Goal: Task Accomplishment & Management: Manage account settings

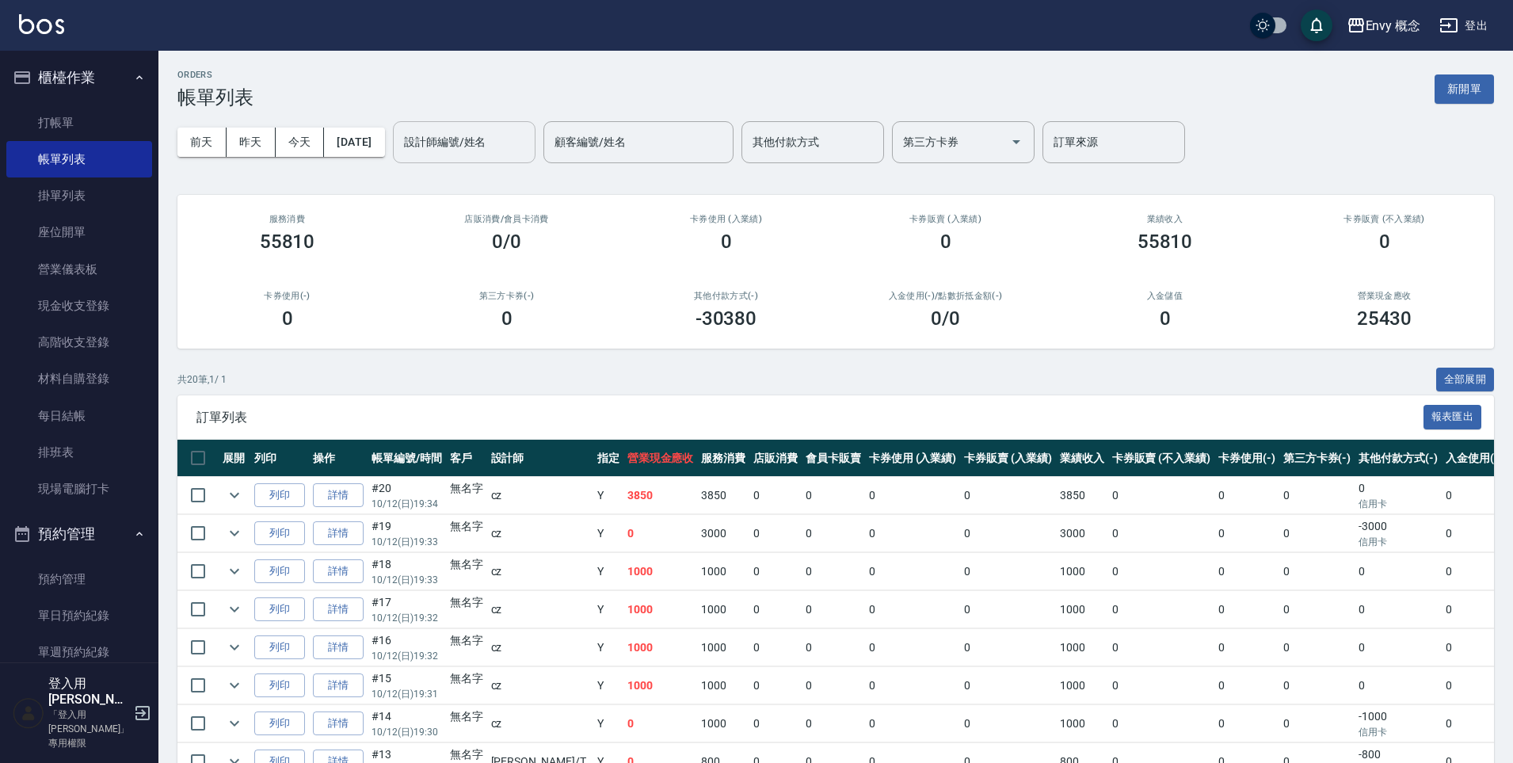
click at [491, 141] on div "設計師編號/姓名 設計師編號/姓名" at bounding box center [464, 142] width 143 height 42
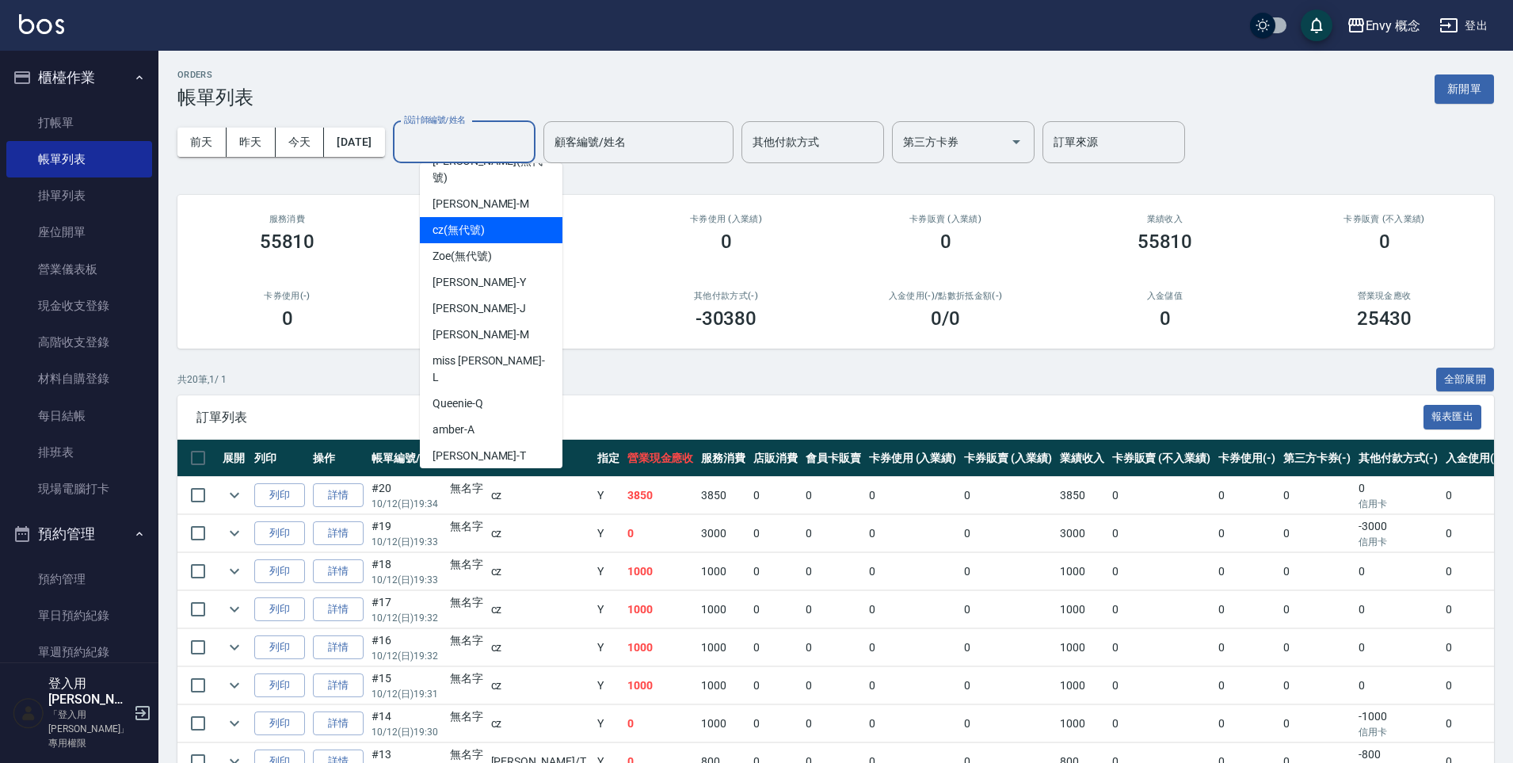
click at [479, 222] on span "cz (無代號)" at bounding box center [458, 230] width 52 height 17
type input "cz(無代號)"
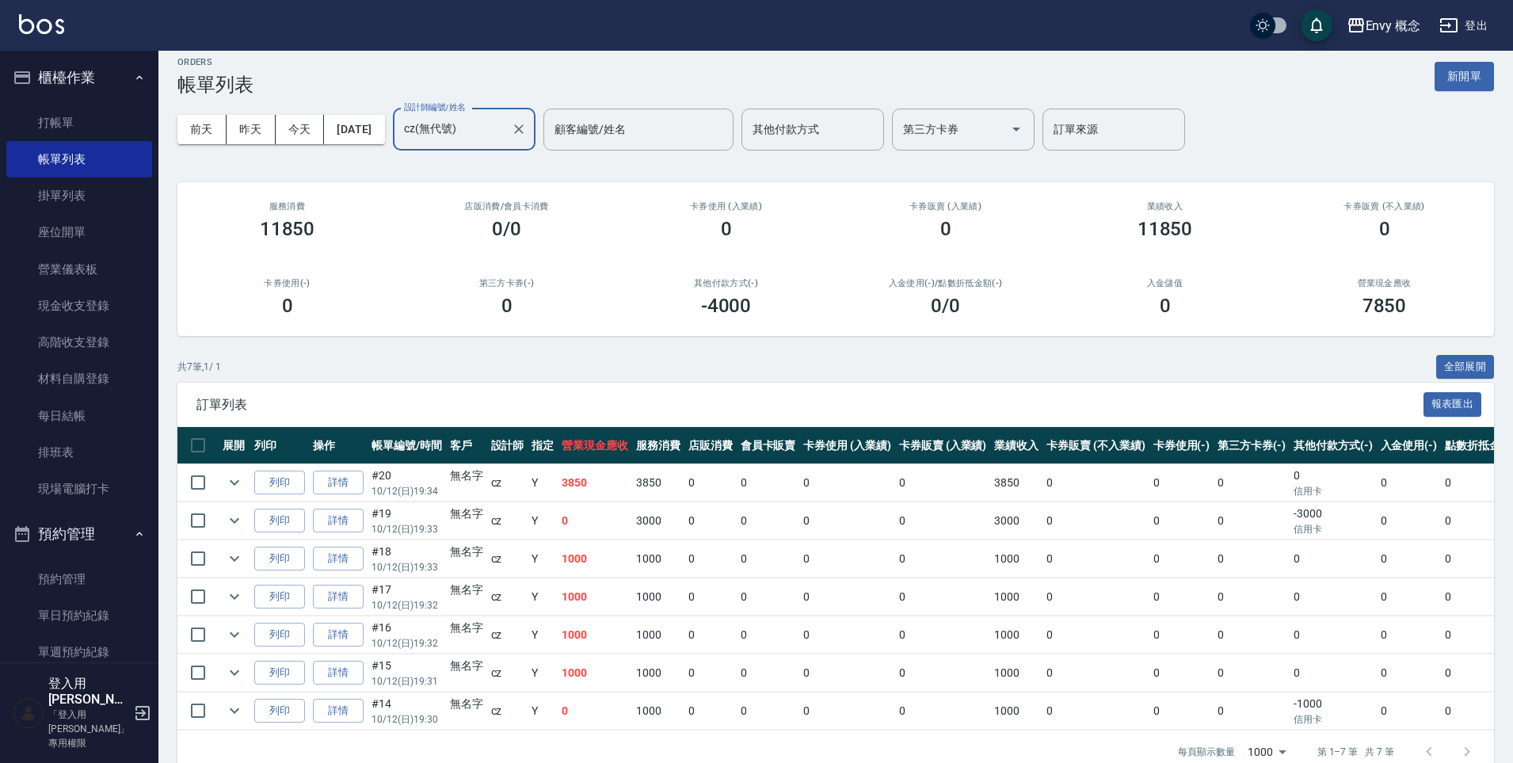
scroll to position [25, 0]
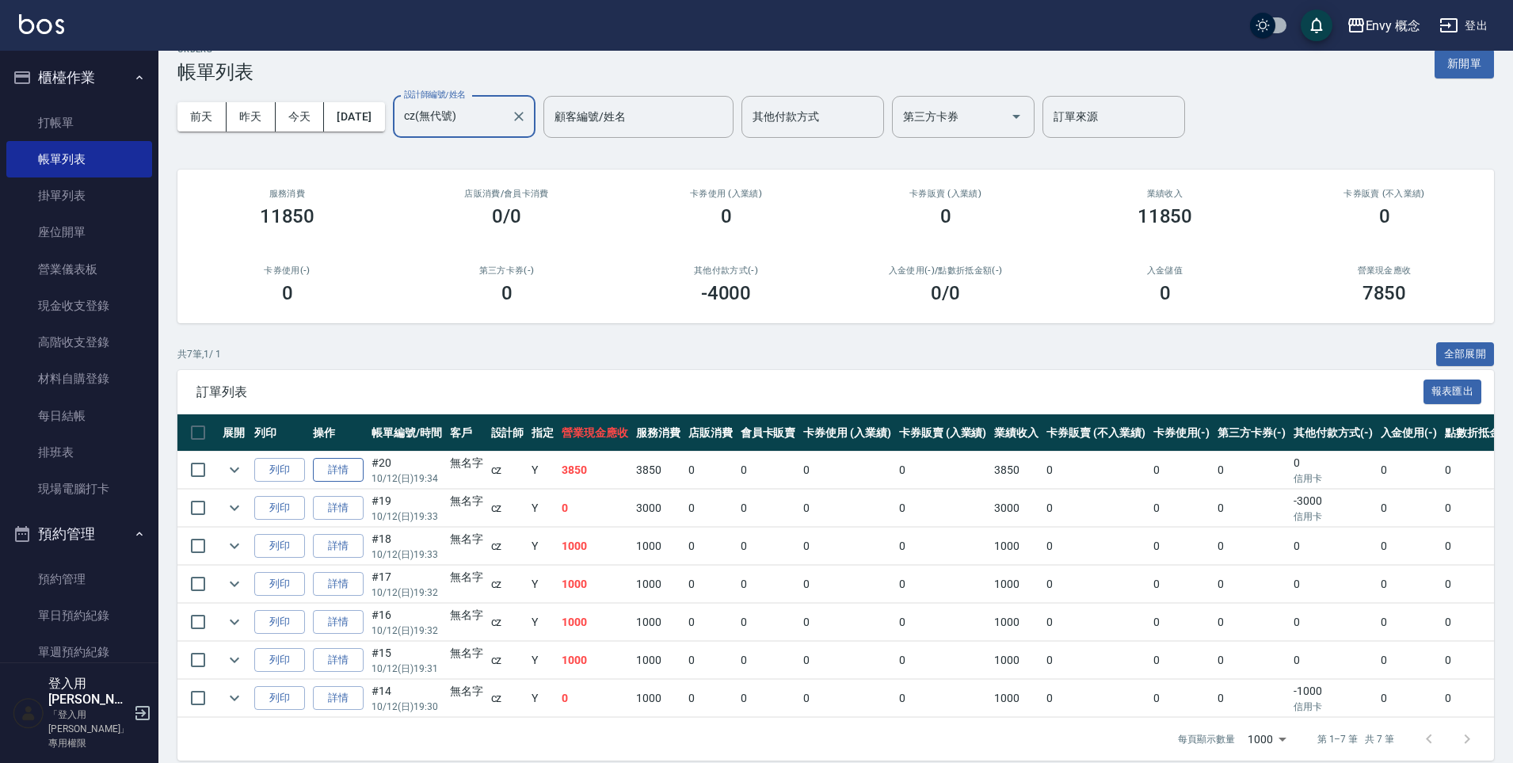
click at [332, 470] on link "詳情" at bounding box center [338, 470] width 51 height 25
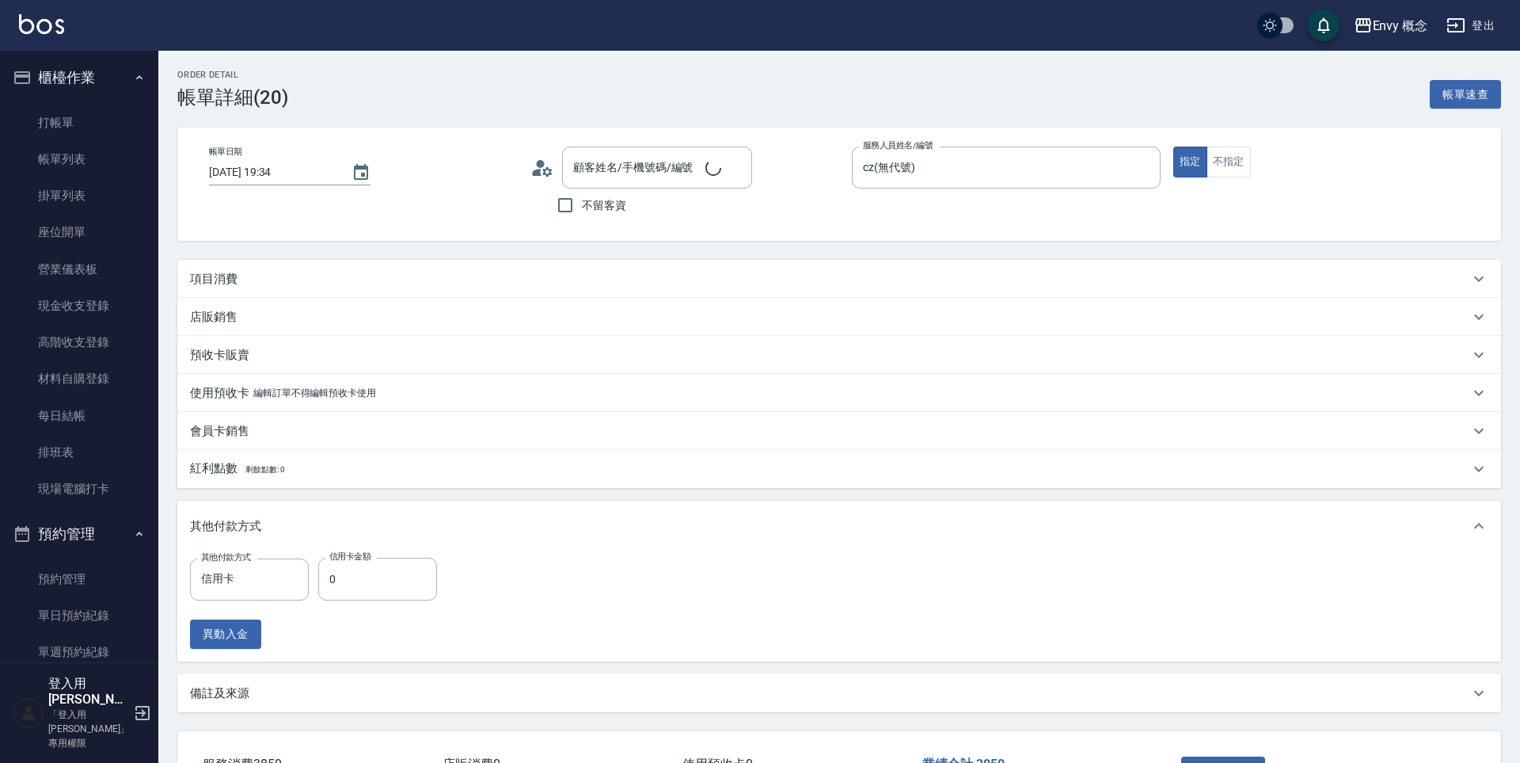
type input "2025/10/12 19:34"
type input "cz(無代號)"
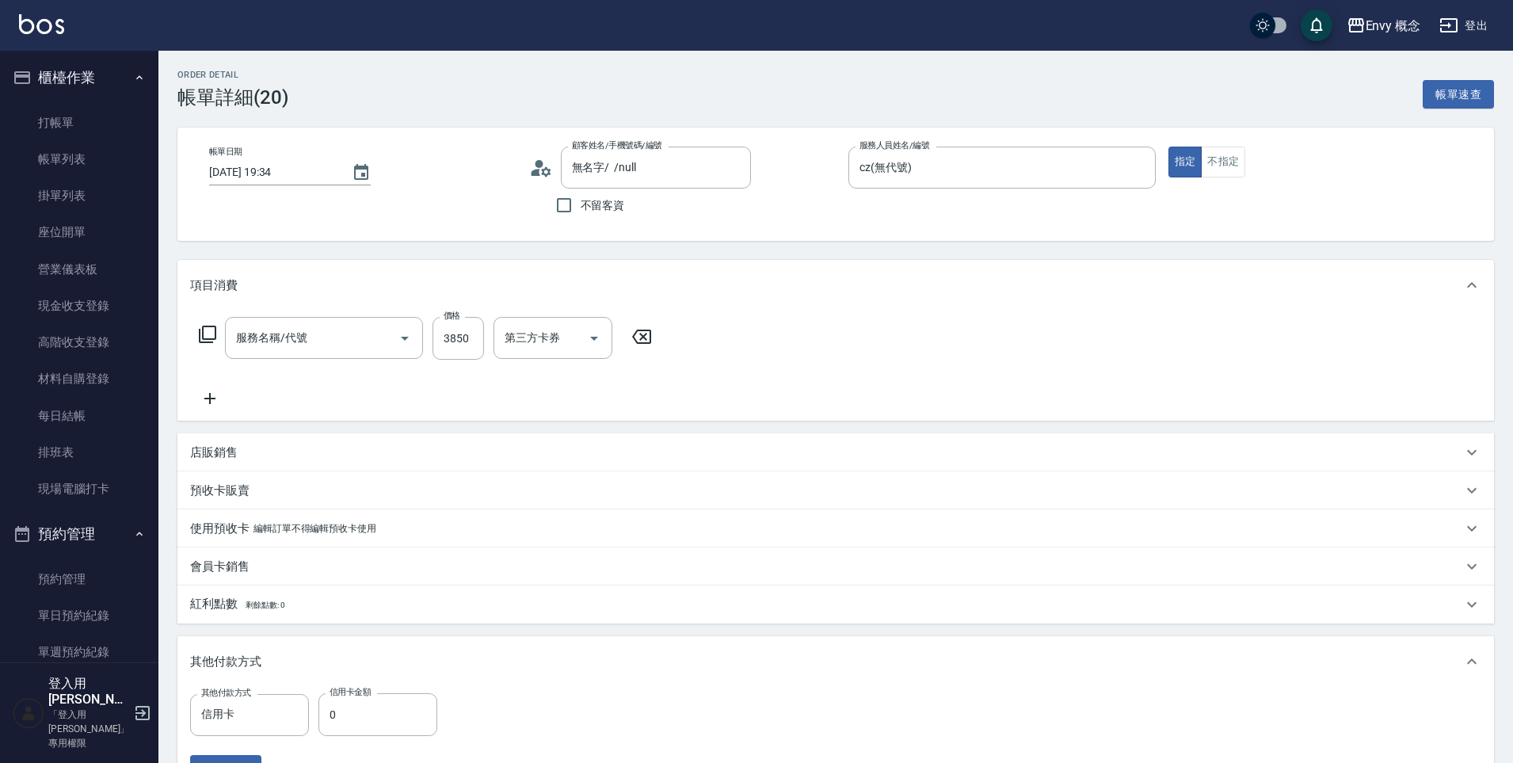
type input "無名字/ /null"
type input "701 染髮(701)"
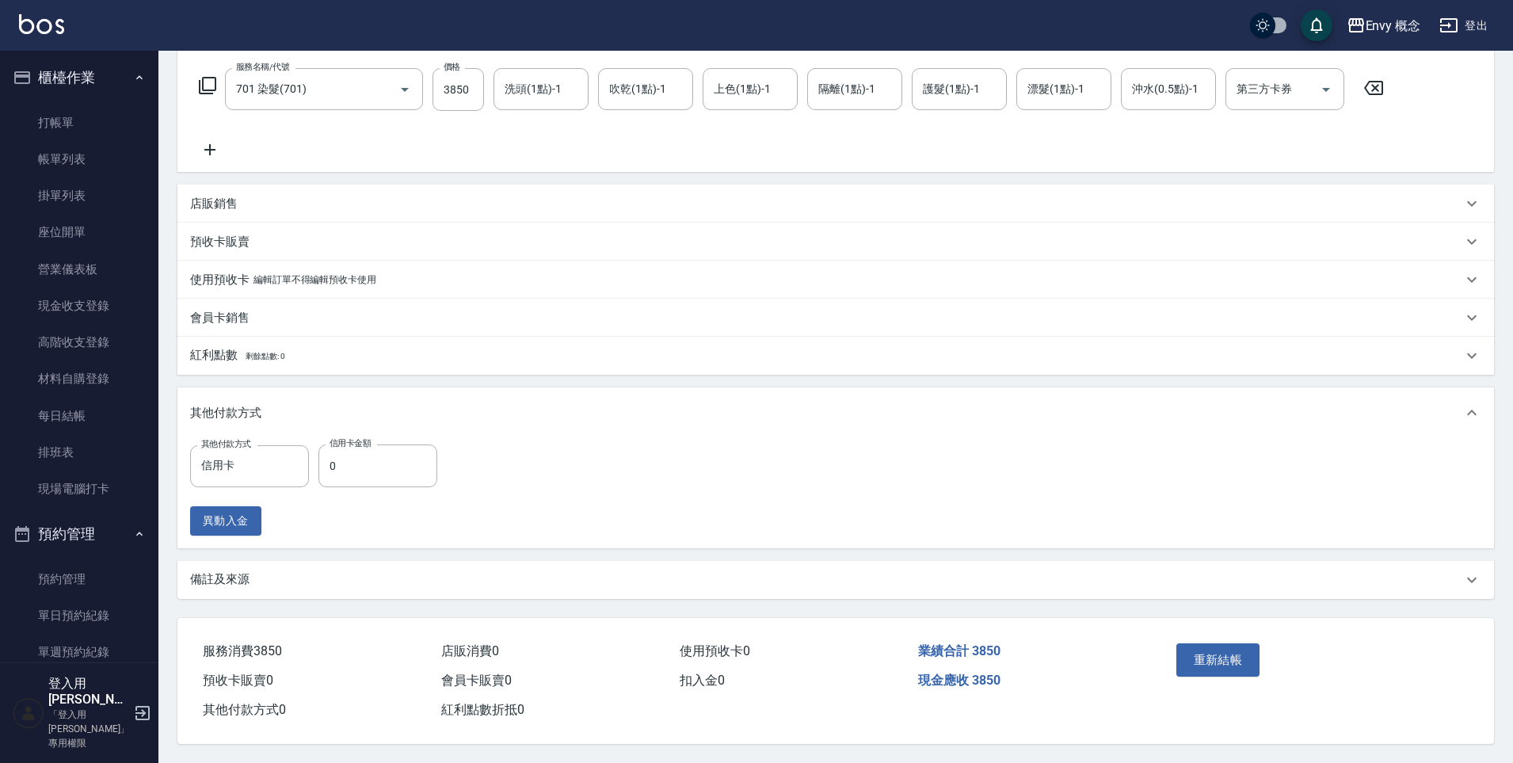
scroll to position [256, 0]
click at [378, 453] on input "0" at bounding box center [377, 465] width 119 height 43
type input "3850"
click at [1236, 664] on button "重新結帳" at bounding box center [1218, 659] width 84 height 33
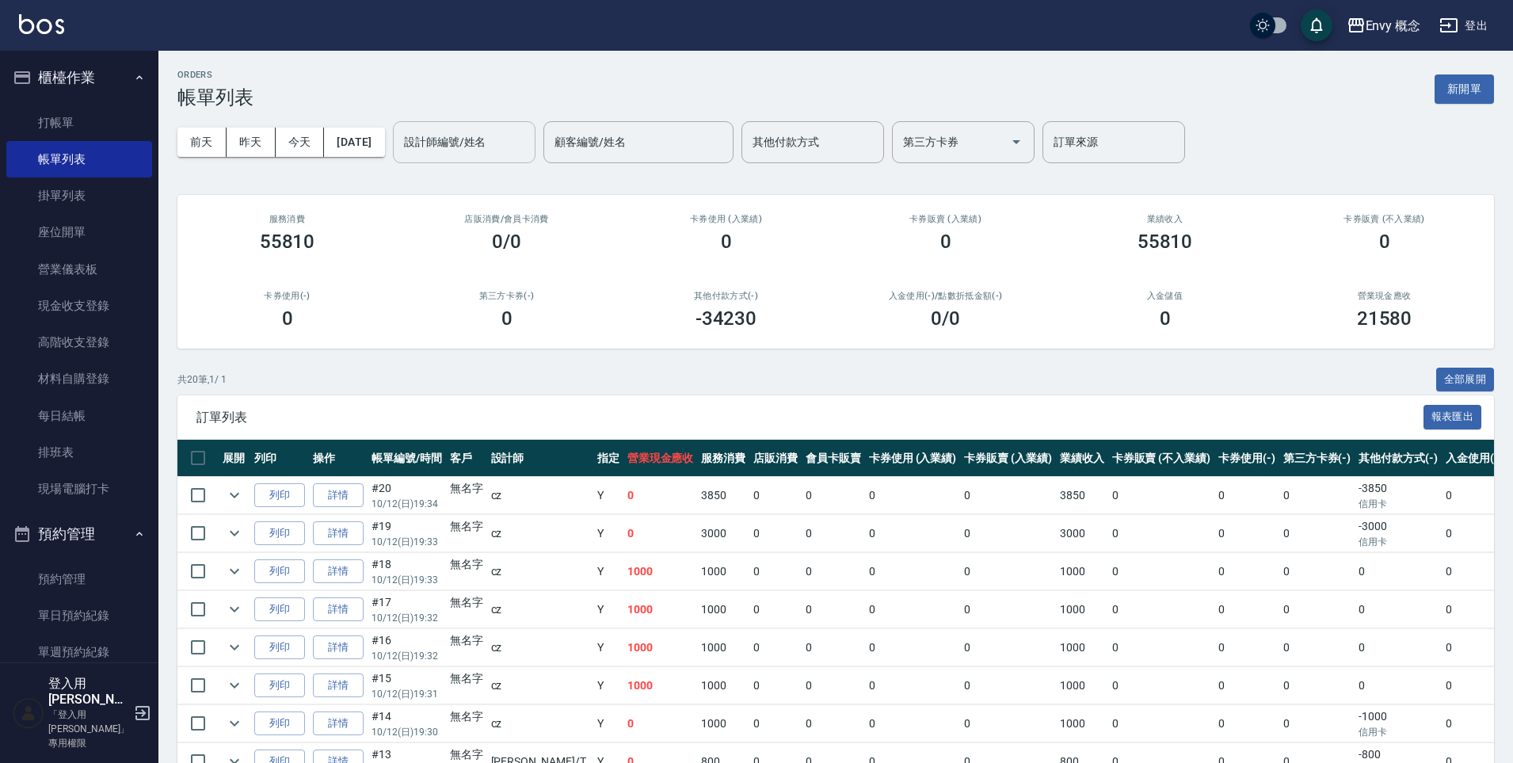
click at [455, 154] on input "設計師編號/姓名" at bounding box center [464, 142] width 128 height 28
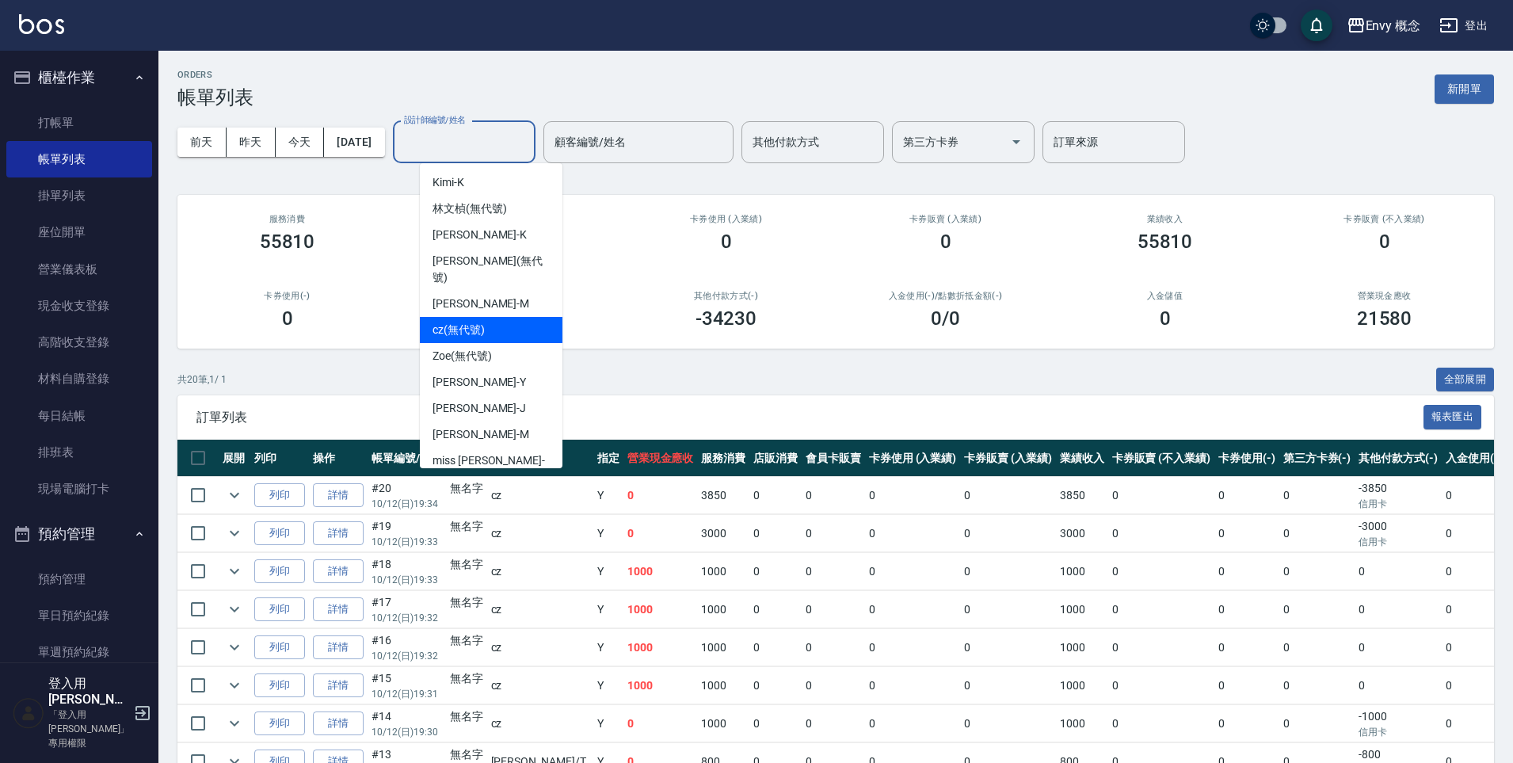
click at [510, 323] on div "cz (無代號)" at bounding box center [491, 330] width 143 height 26
type input "cz(無代號)"
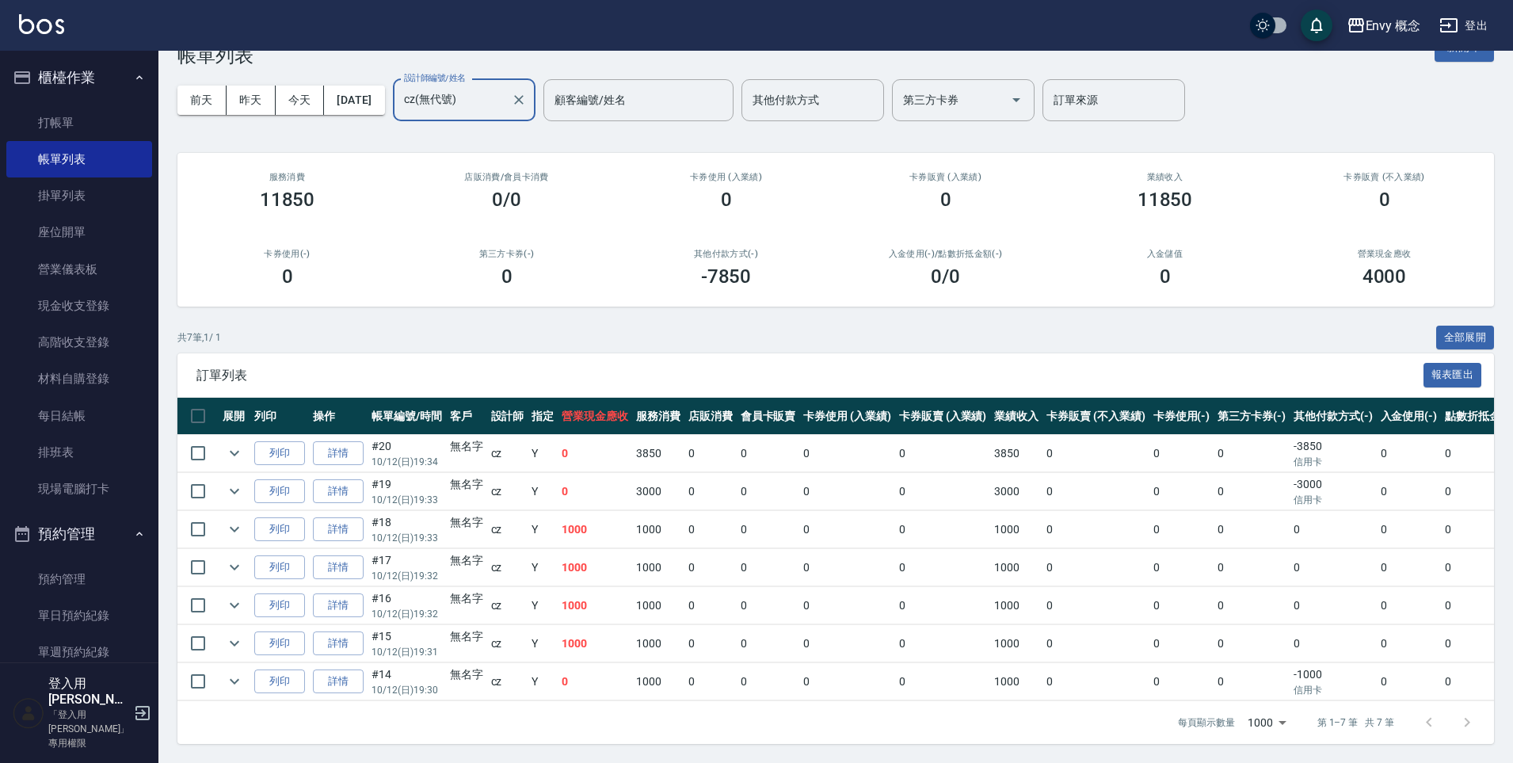
scroll to position [54, 0]
click at [89, 116] on link "打帳單" at bounding box center [79, 123] width 146 height 36
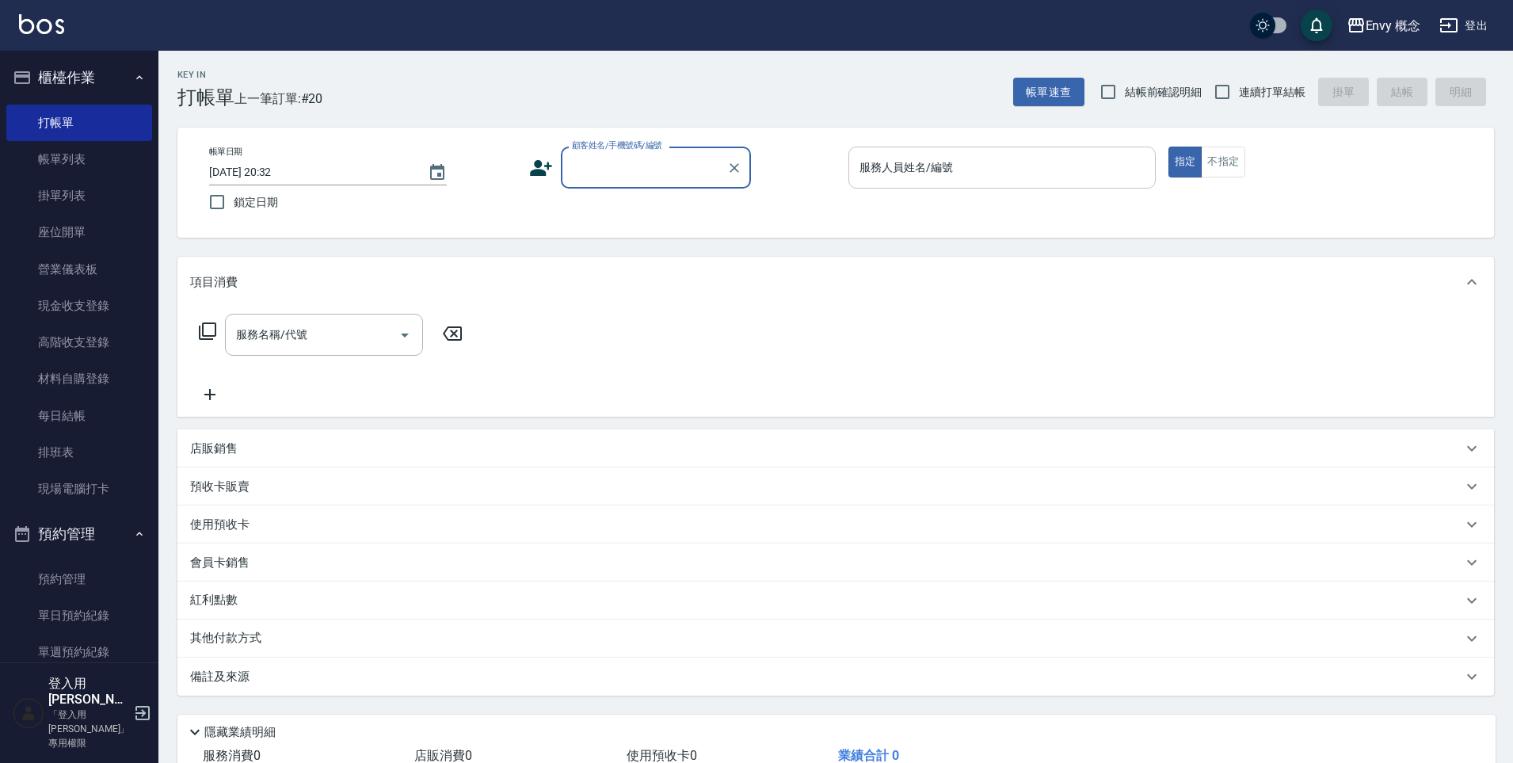
click at [974, 161] on input "服務人員姓名/編號" at bounding box center [1001, 168] width 293 height 28
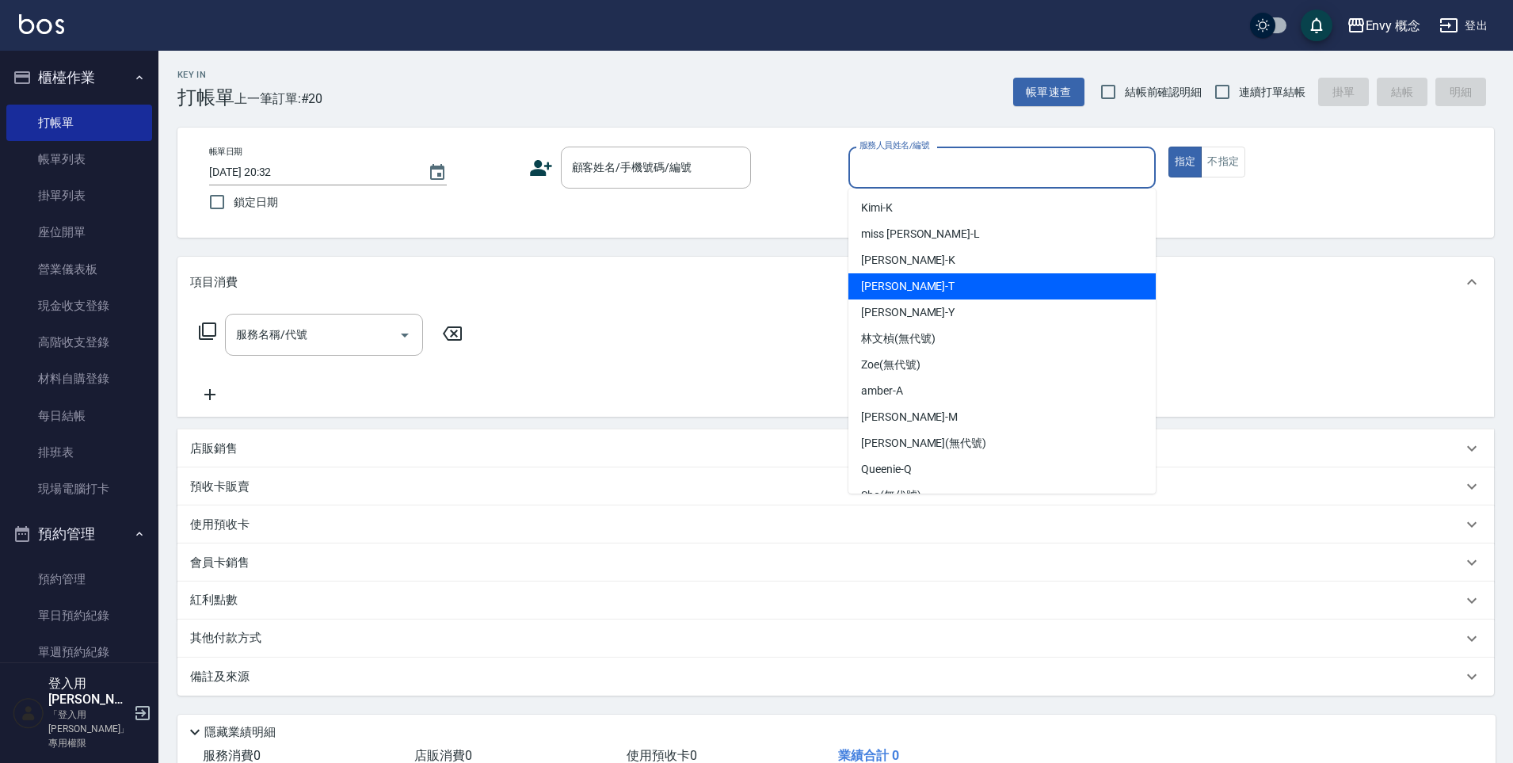
click at [913, 280] on div "Tim -T" at bounding box center [1001, 286] width 307 height 26
type input "Tim-T"
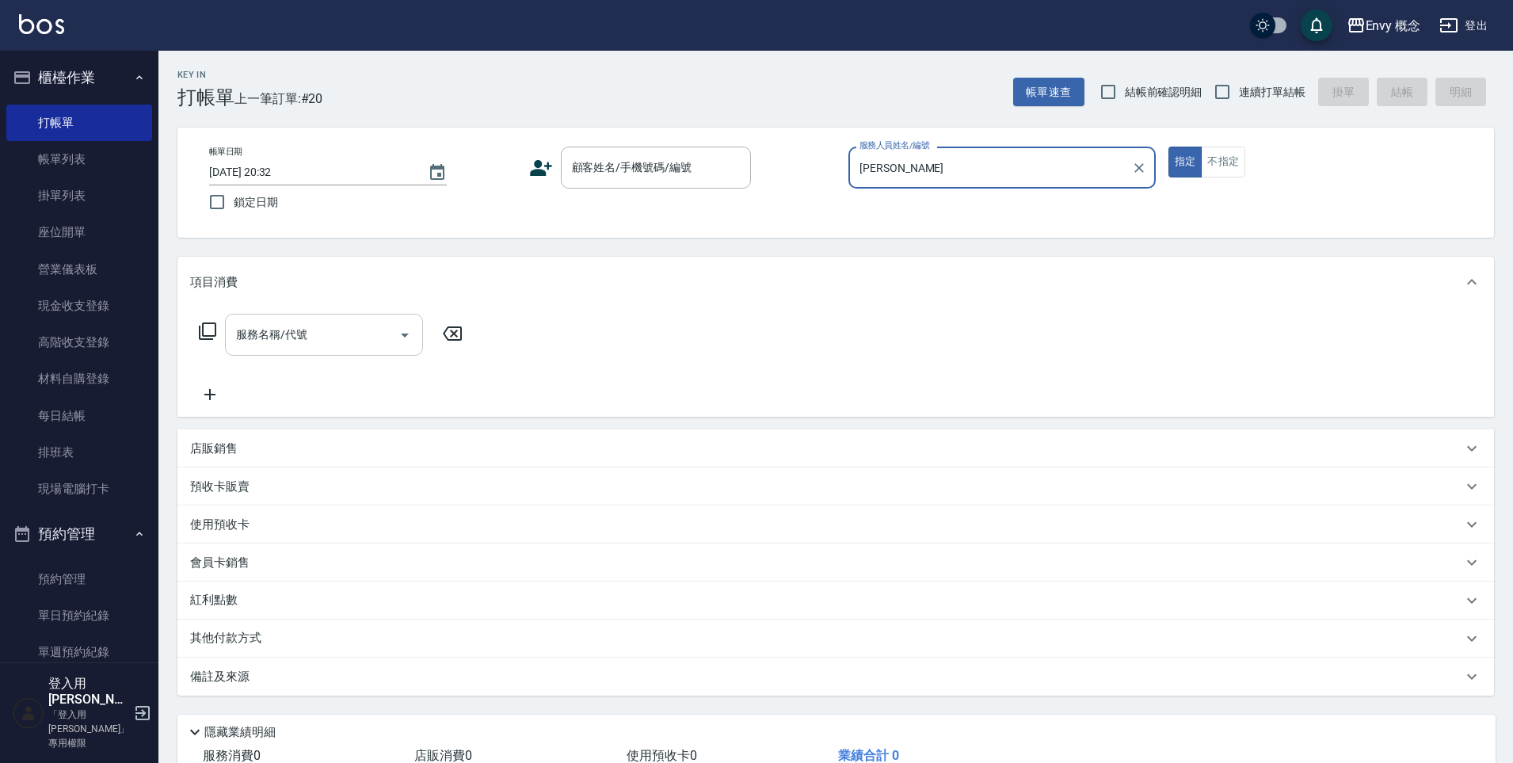
click at [365, 331] on input "服務名稱/代號" at bounding box center [312, 335] width 160 height 28
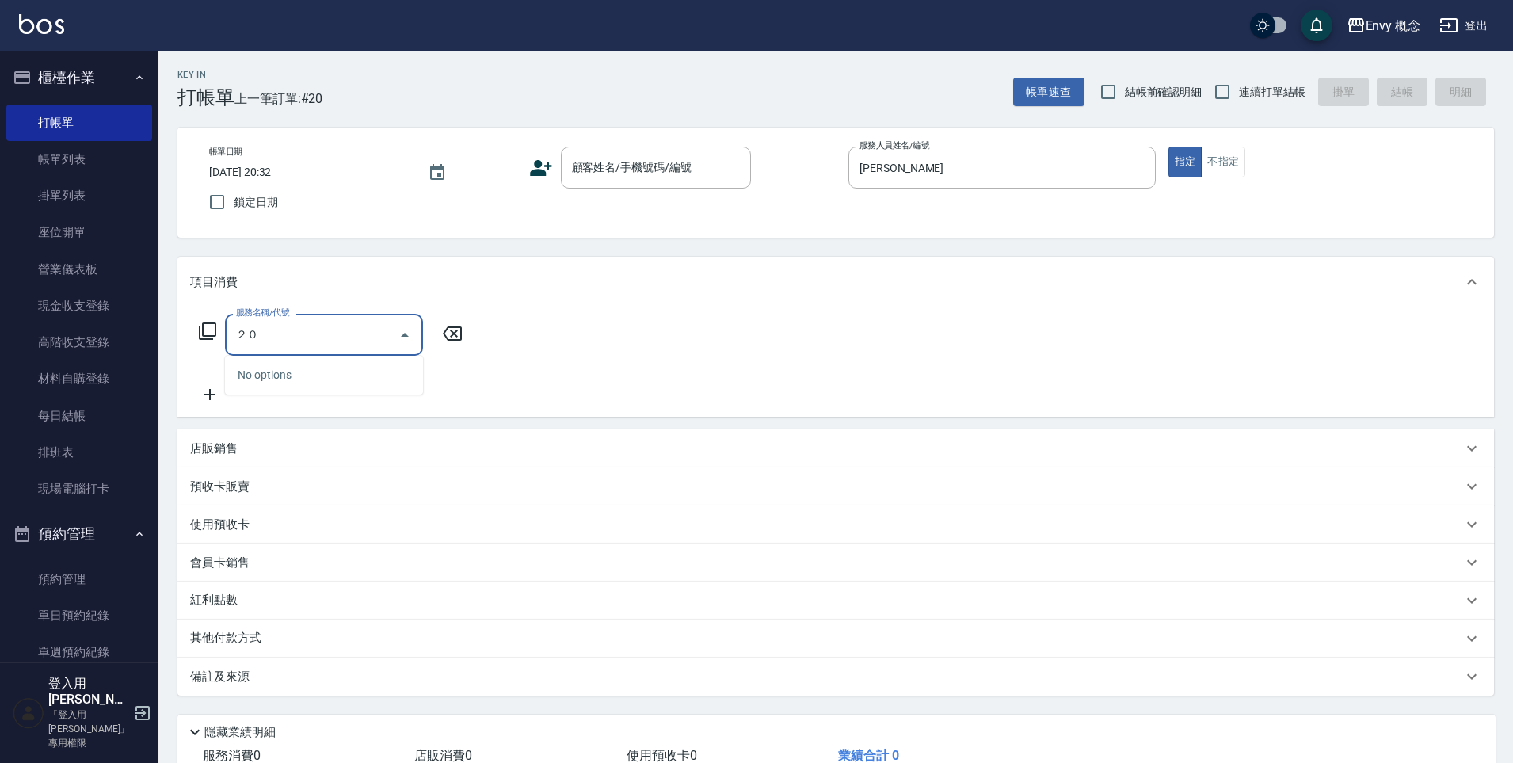
type input "２"
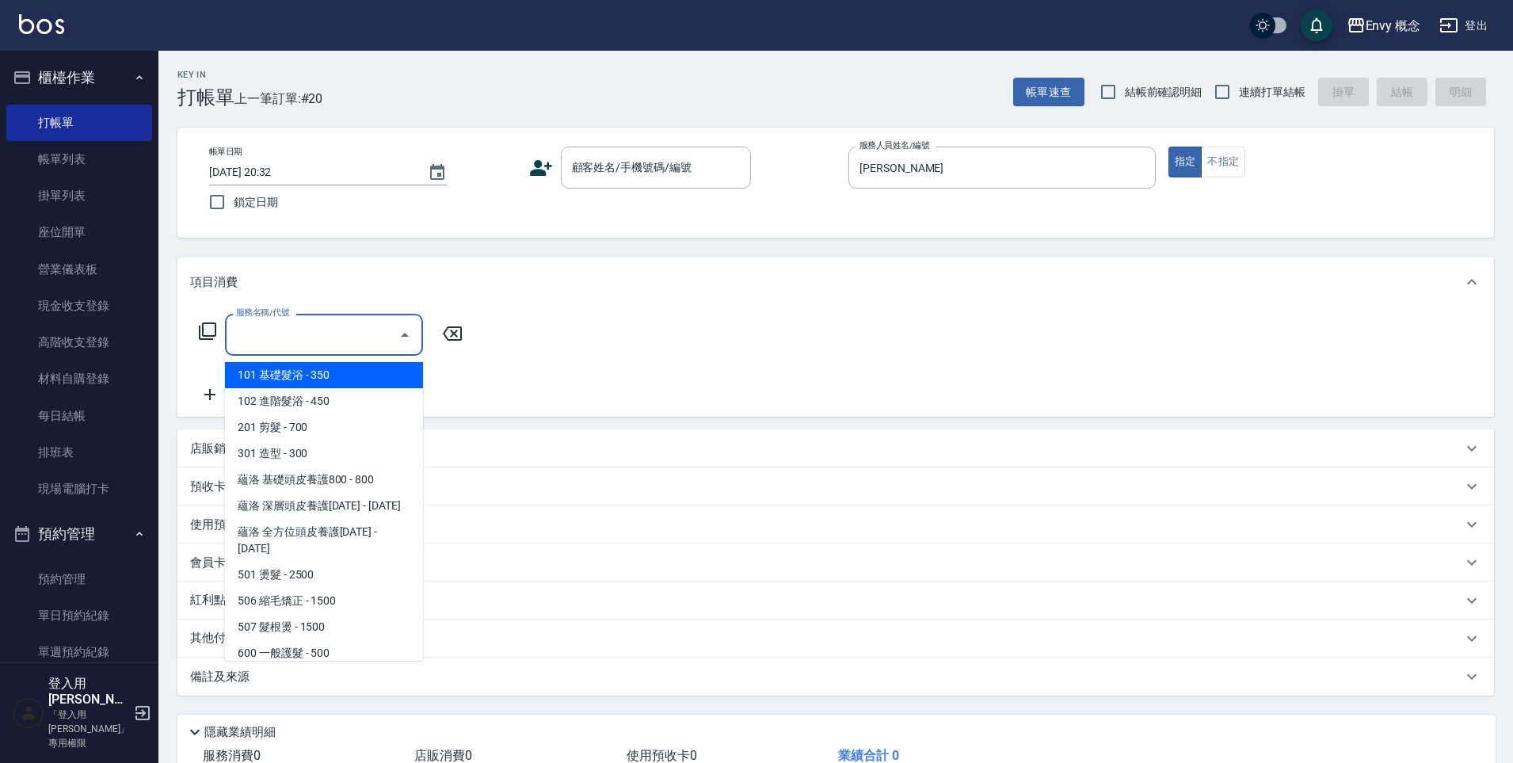
type input "７"
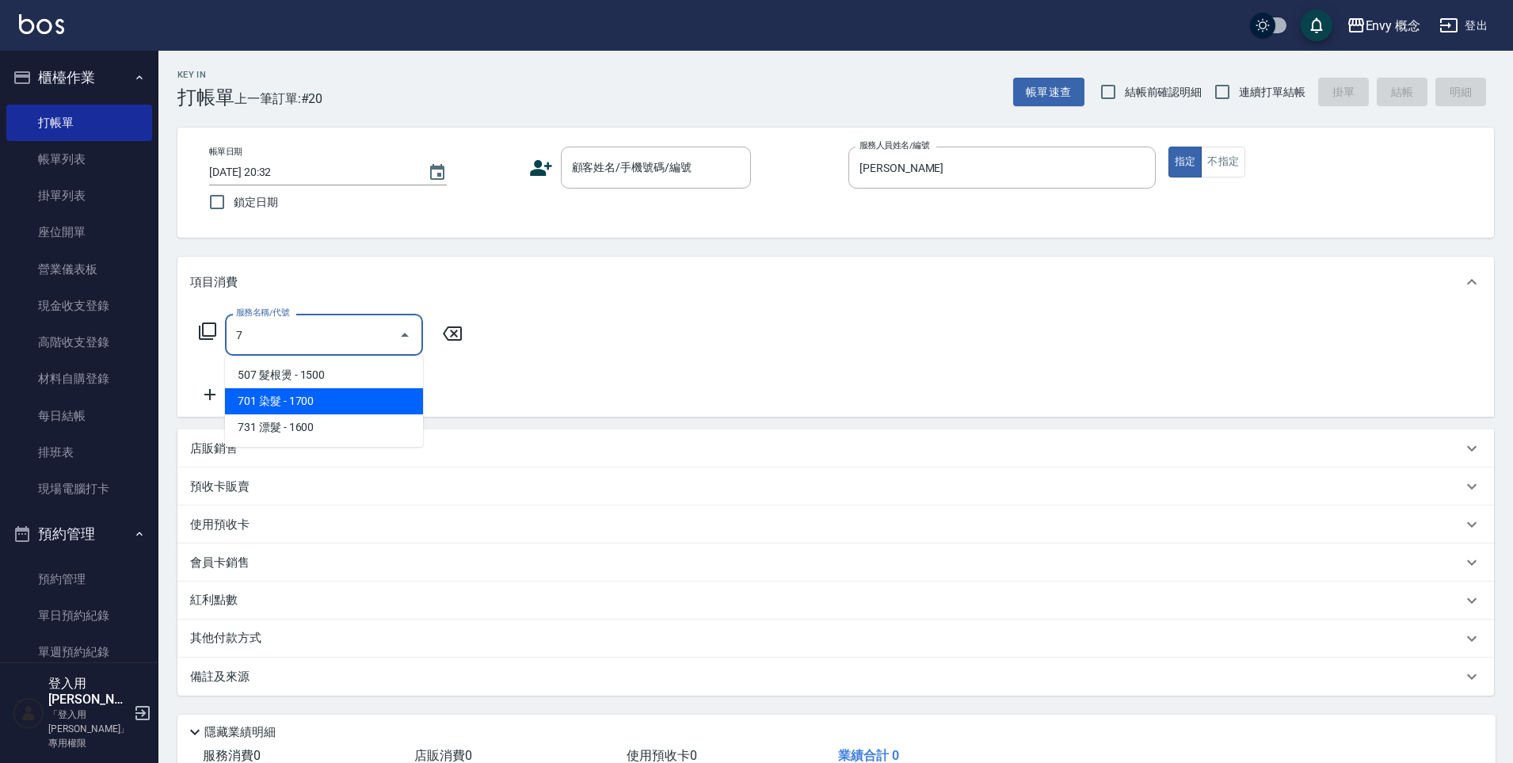
click at [341, 395] on span "701 染髮 - 1700" at bounding box center [324, 401] width 198 height 26
type input "701 染髮(701)"
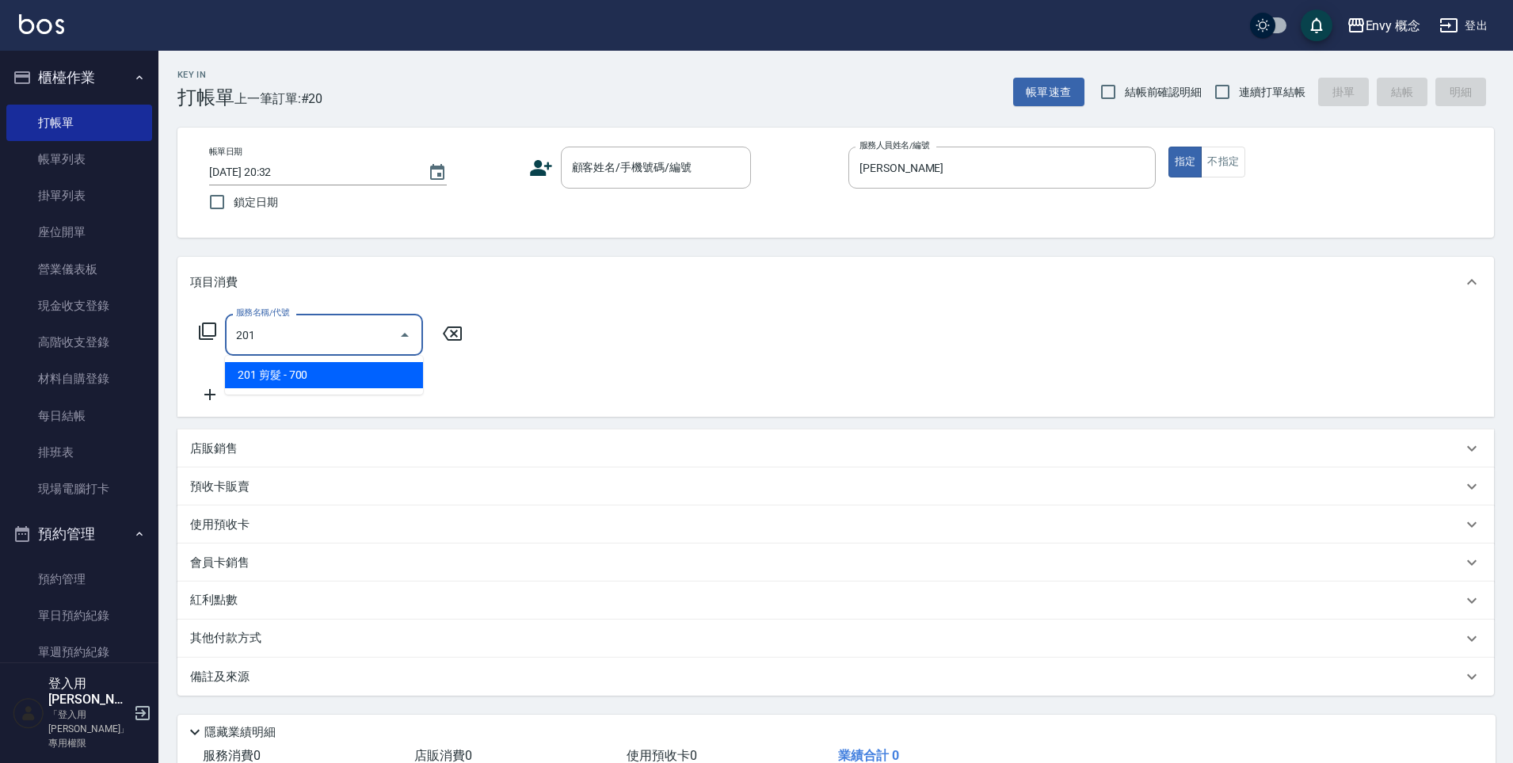
click at [369, 384] on span "201 剪髮 - 700" at bounding box center [324, 375] width 198 height 26
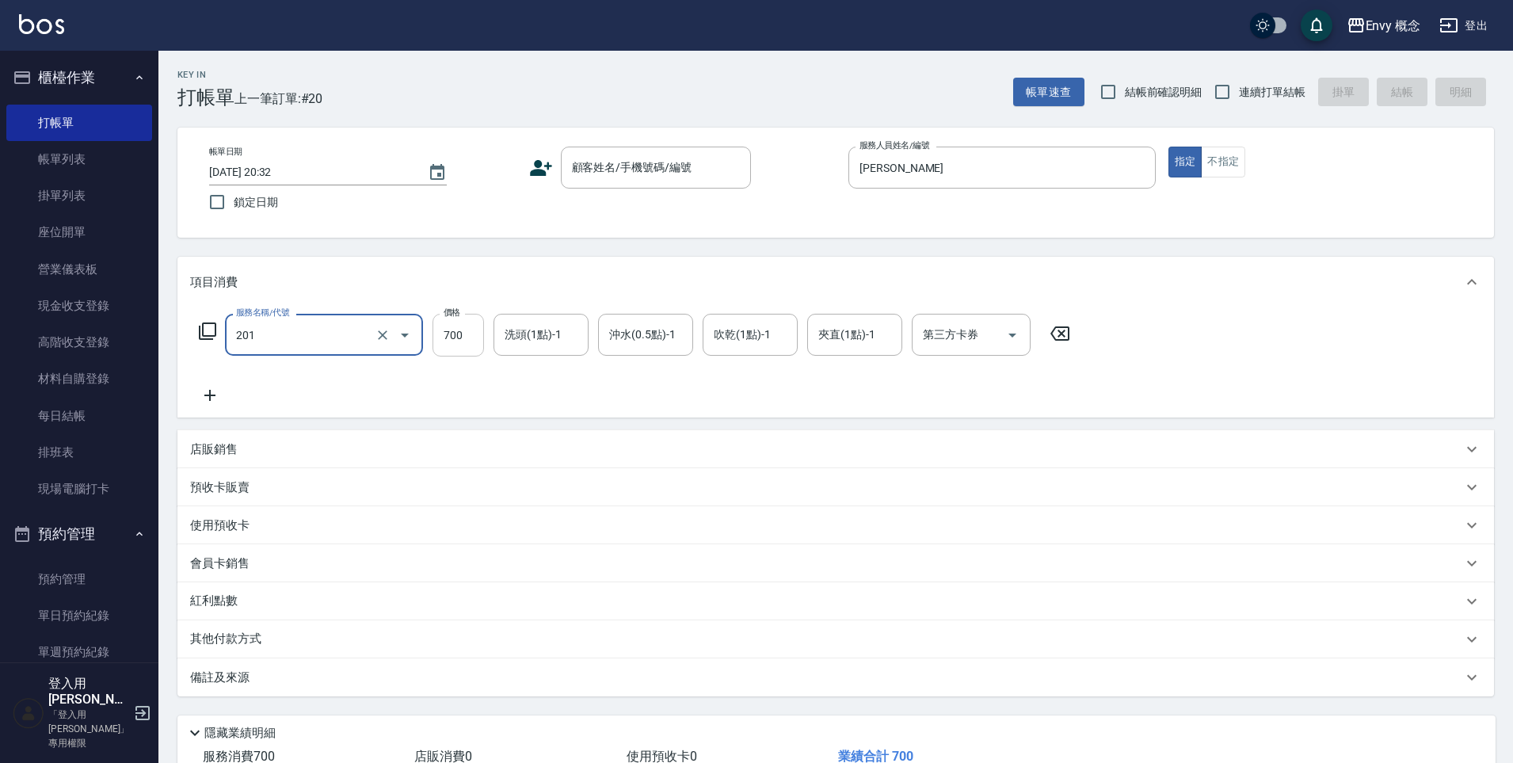
click at [467, 341] on input "700" at bounding box center [457, 335] width 51 height 43
type input "201 剪髮(201)"
type input "1000"
click at [619, 170] on div "顧客姓名/手機號碼/編號 顧客姓名/手機號碼/編號" at bounding box center [656, 168] width 190 height 42
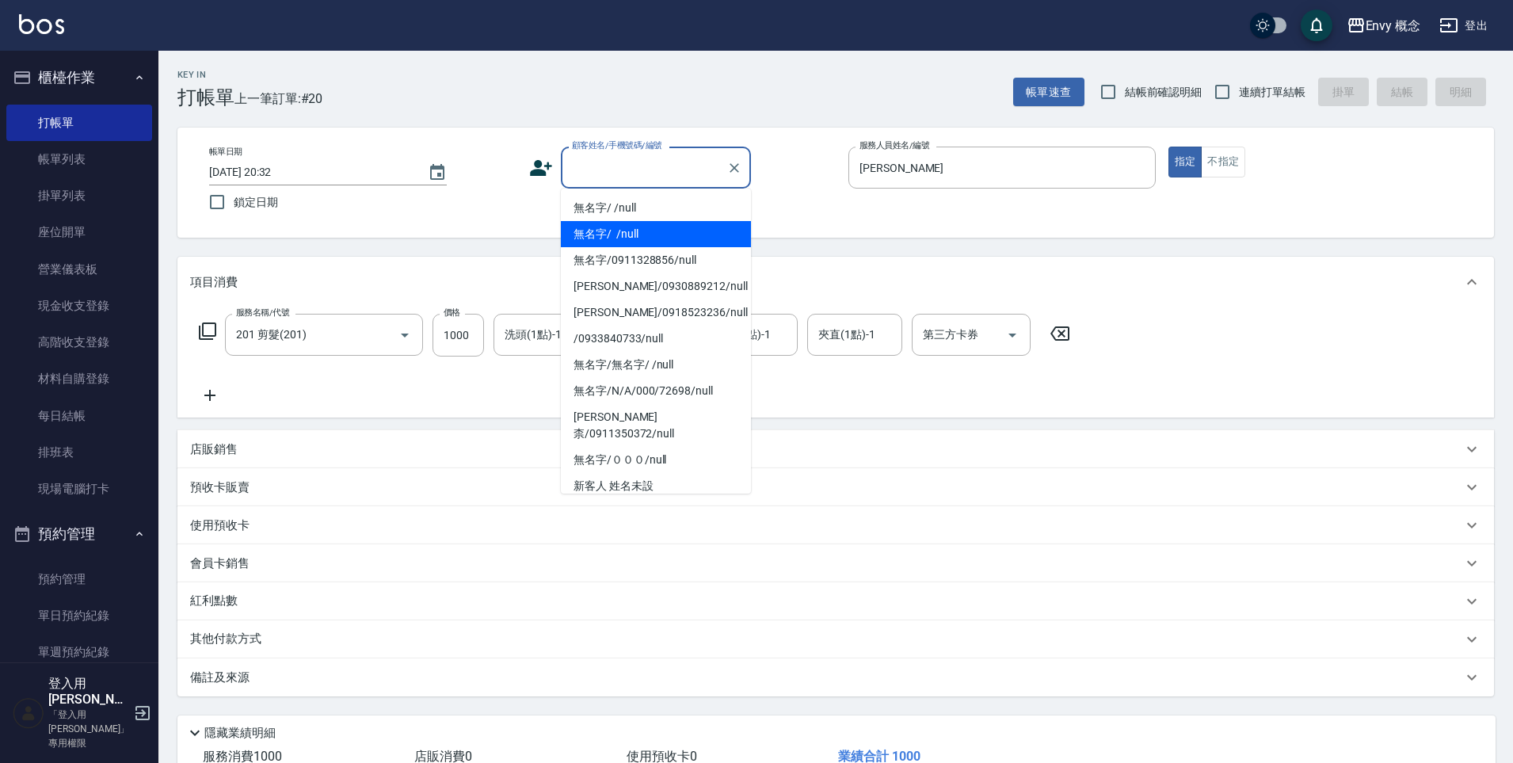
click at [632, 224] on li "無名字/ /null" at bounding box center [656, 234] width 190 height 26
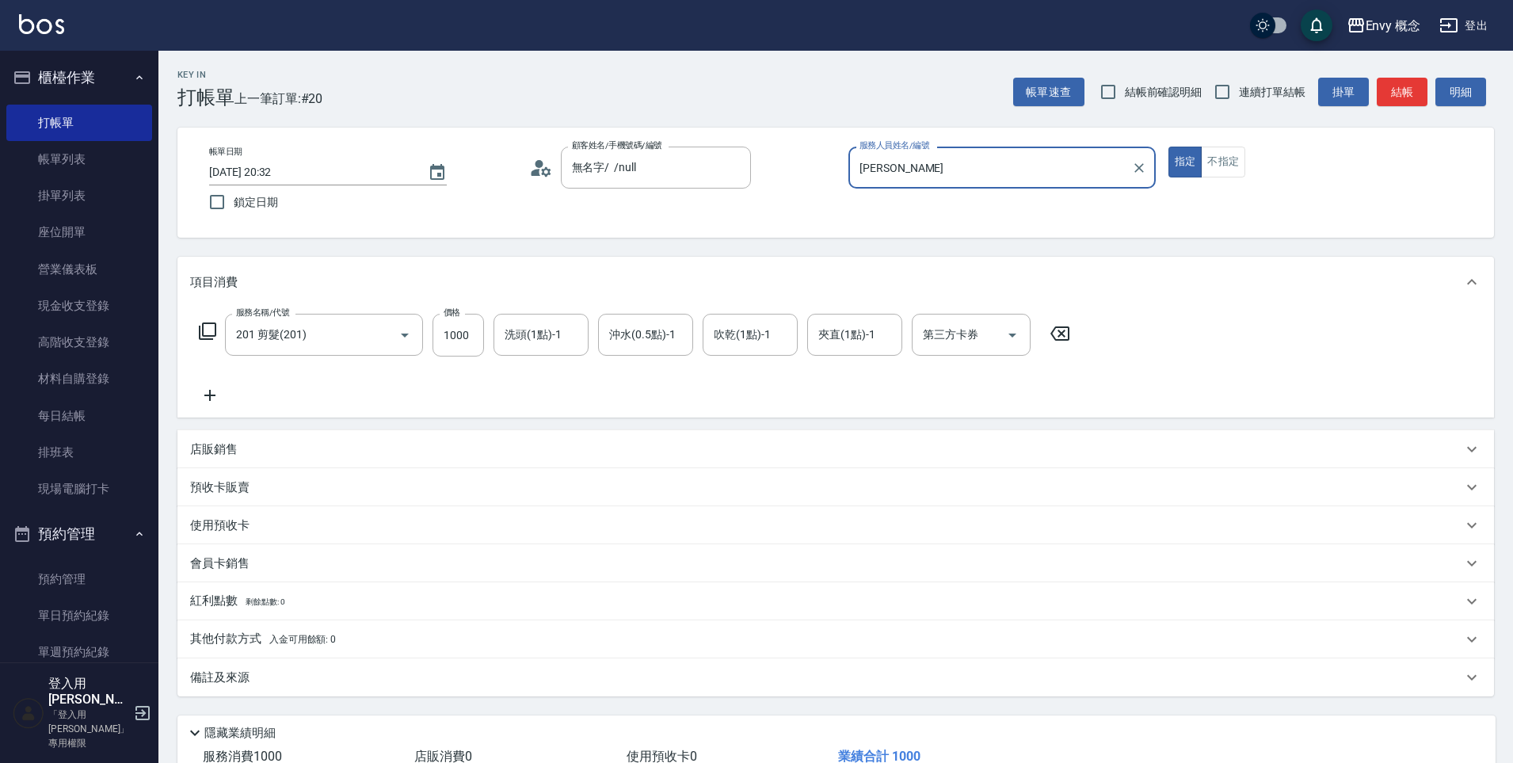
type input "無名字/ /null"
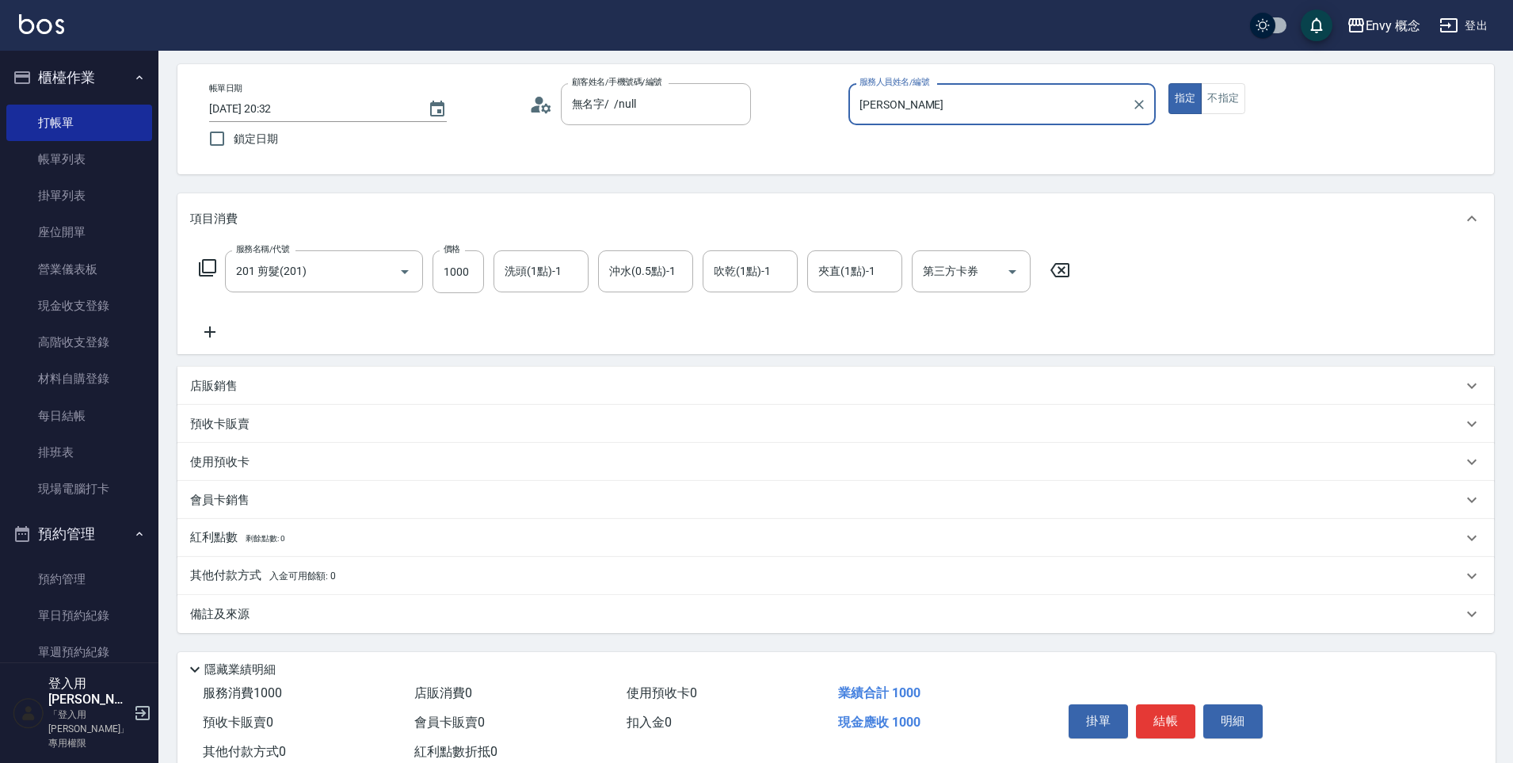
scroll to position [112, 0]
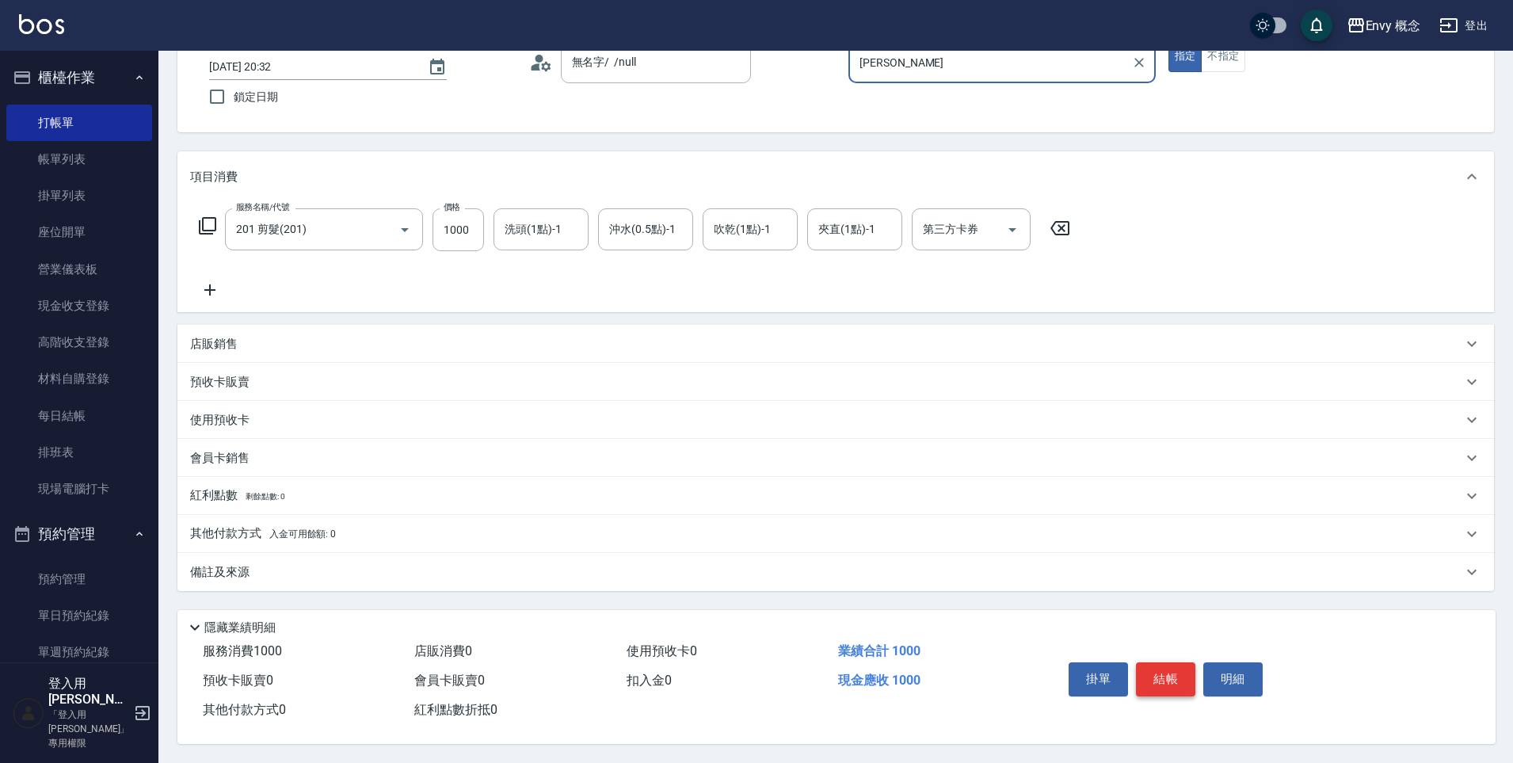
click at [1173, 683] on button "結帳" at bounding box center [1165, 678] width 59 height 33
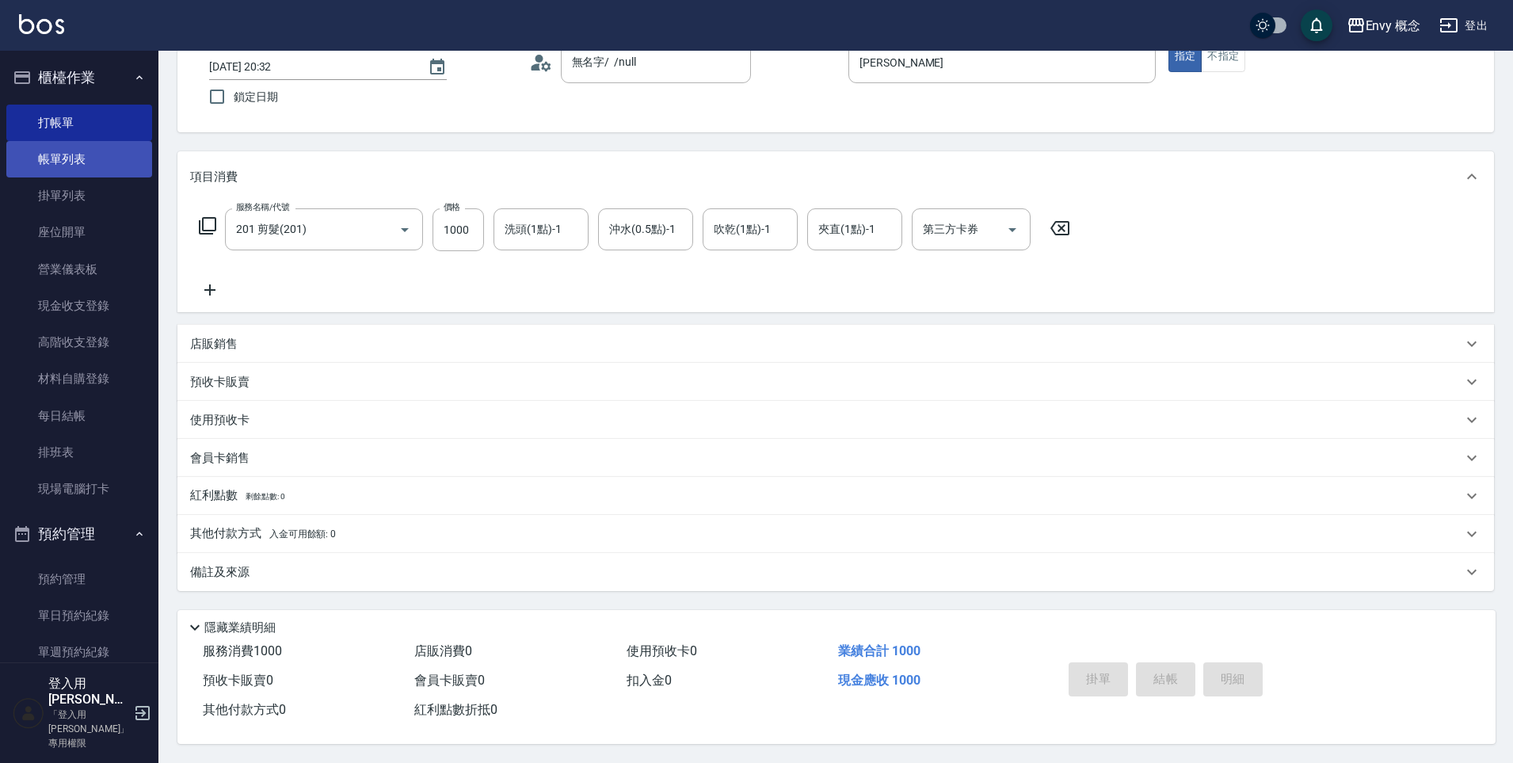
click at [68, 161] on link "帳單列表" at bounding box center [79, 159] width 146 height 36
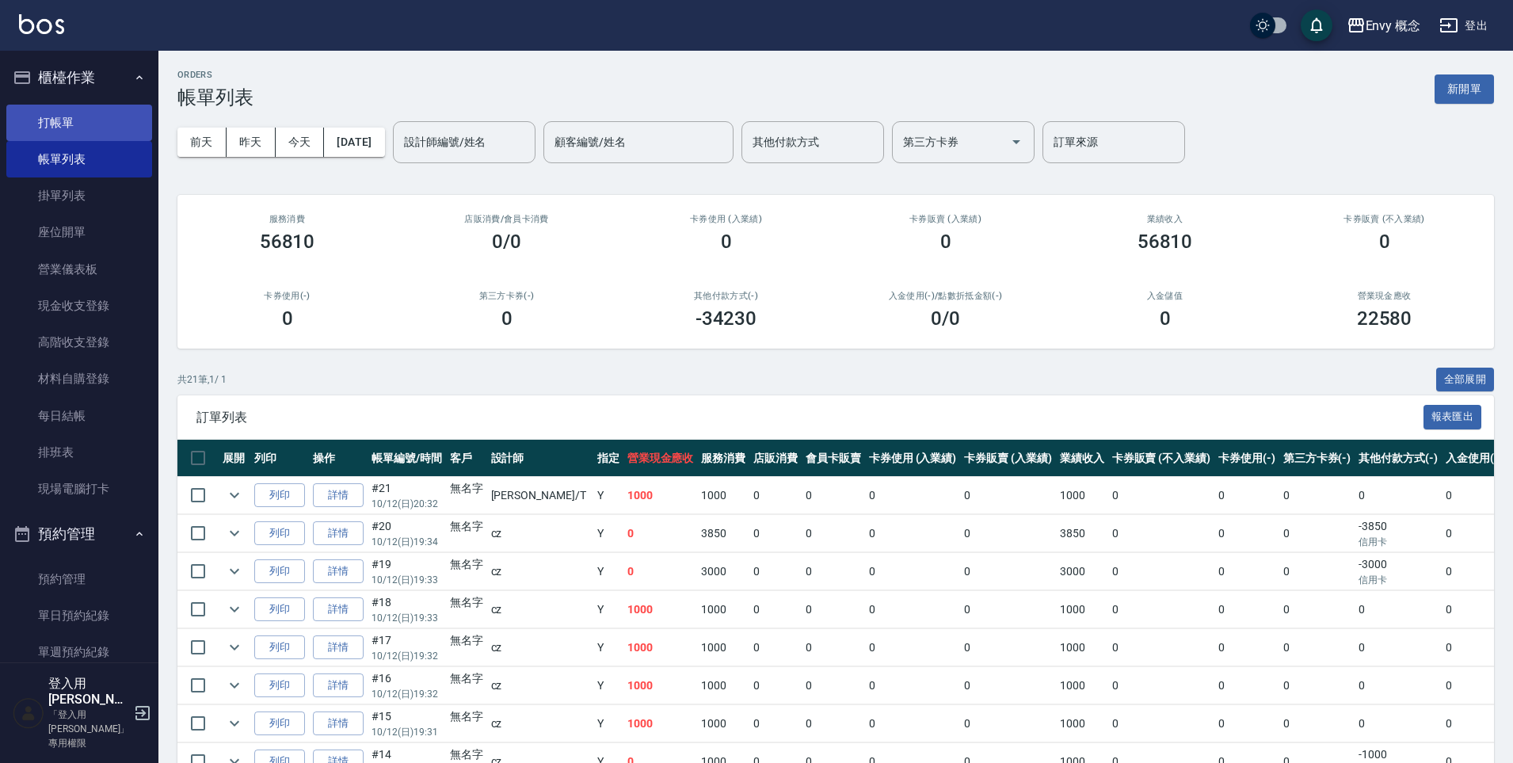
click at [89, 114] on link "打帳單" at bounding box center [79, 123] width 146 height 36
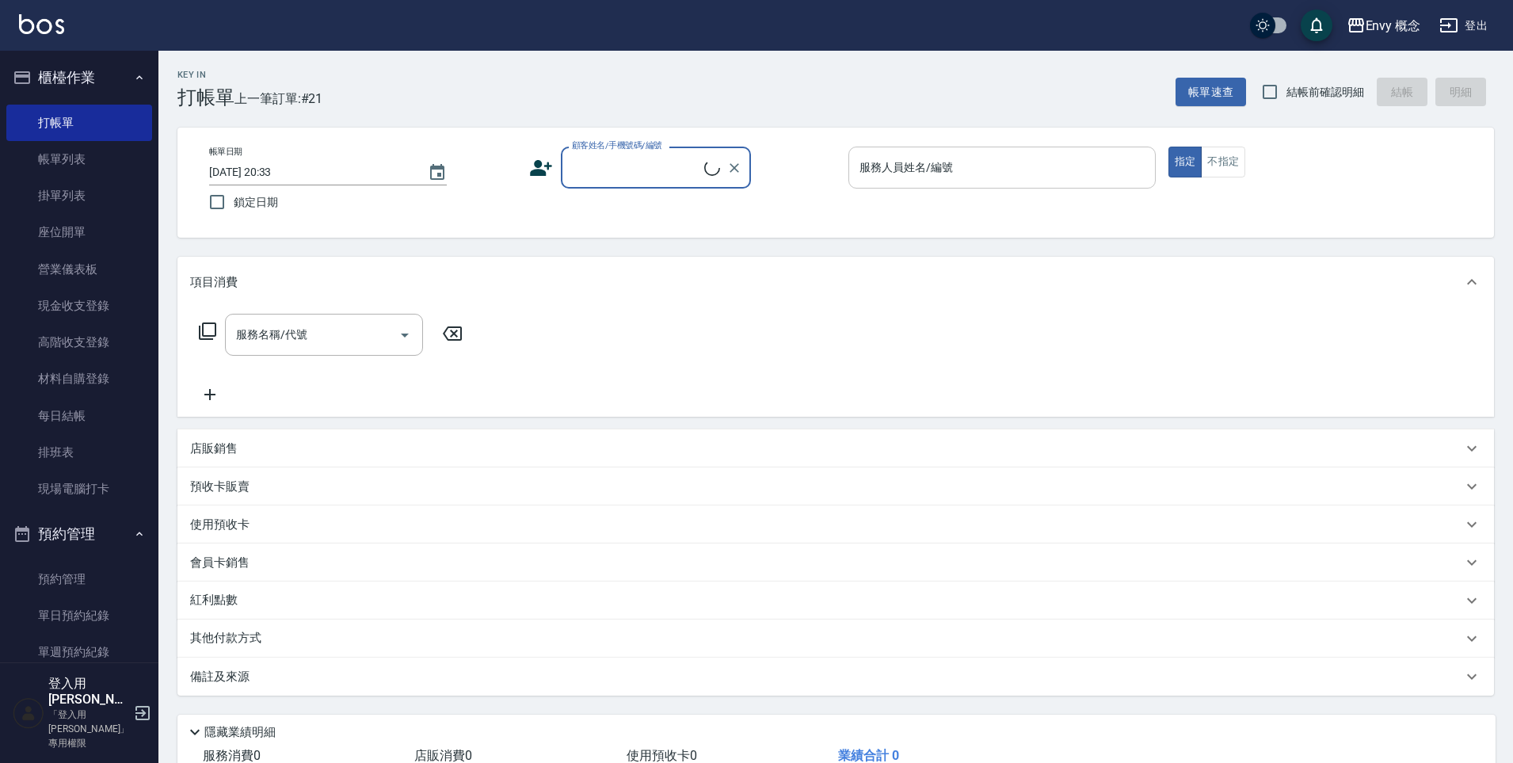
click at [978, 168] on input "服務人員姓名/編號" at bounding box center [1001, 168] width 293 height 28
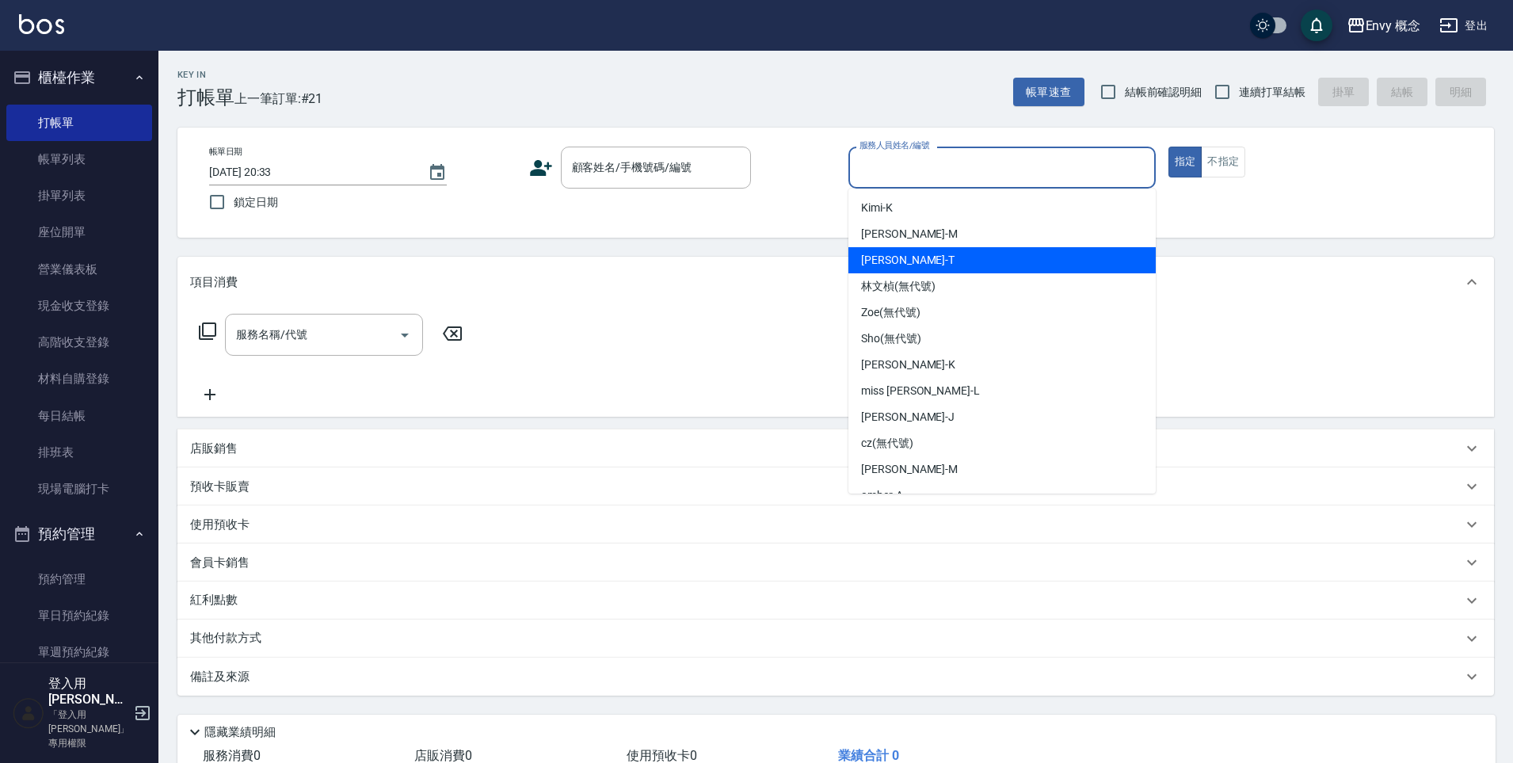
click at [942, 257] on div "Tim -T" at bounding box center [1001, 260] width 307 height 26
type input "Tim-T"
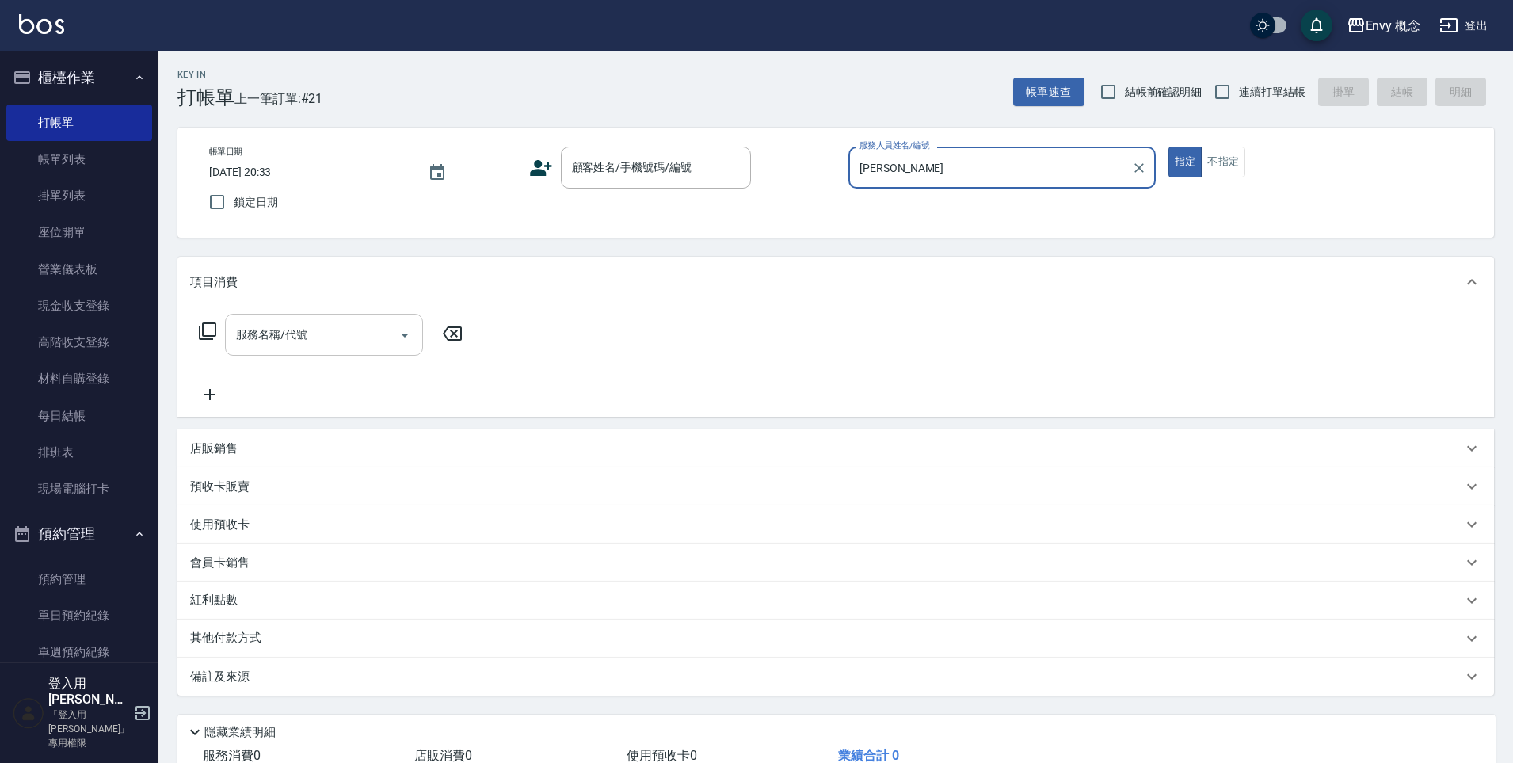
click at [364, 328] on input "服務名稱/代號" at bounding box center [312, 335] width 160 height 28
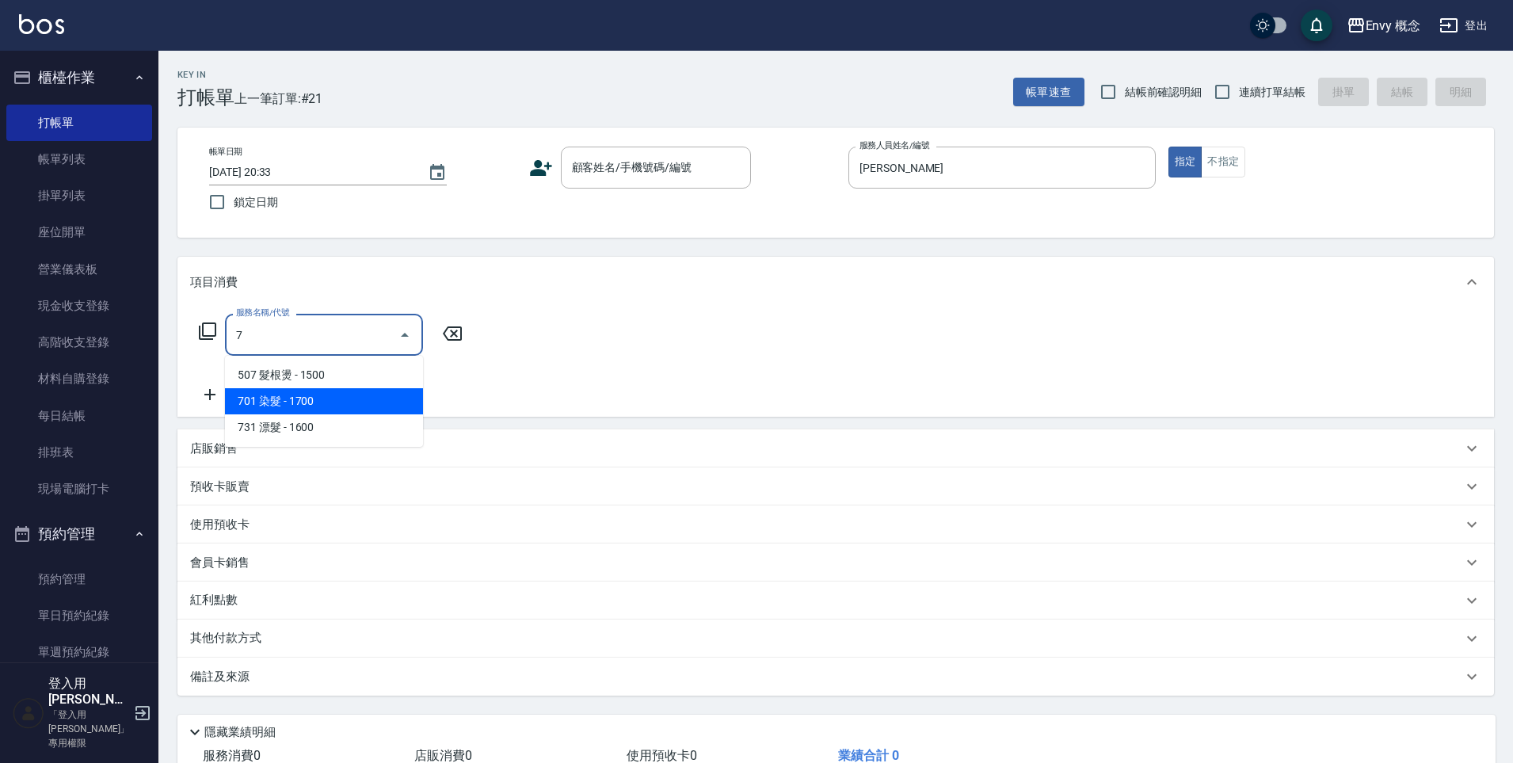
click at [377, 392] on span "701 染髮 - 1700" at bounding box center [324, 401] width 198 height 26
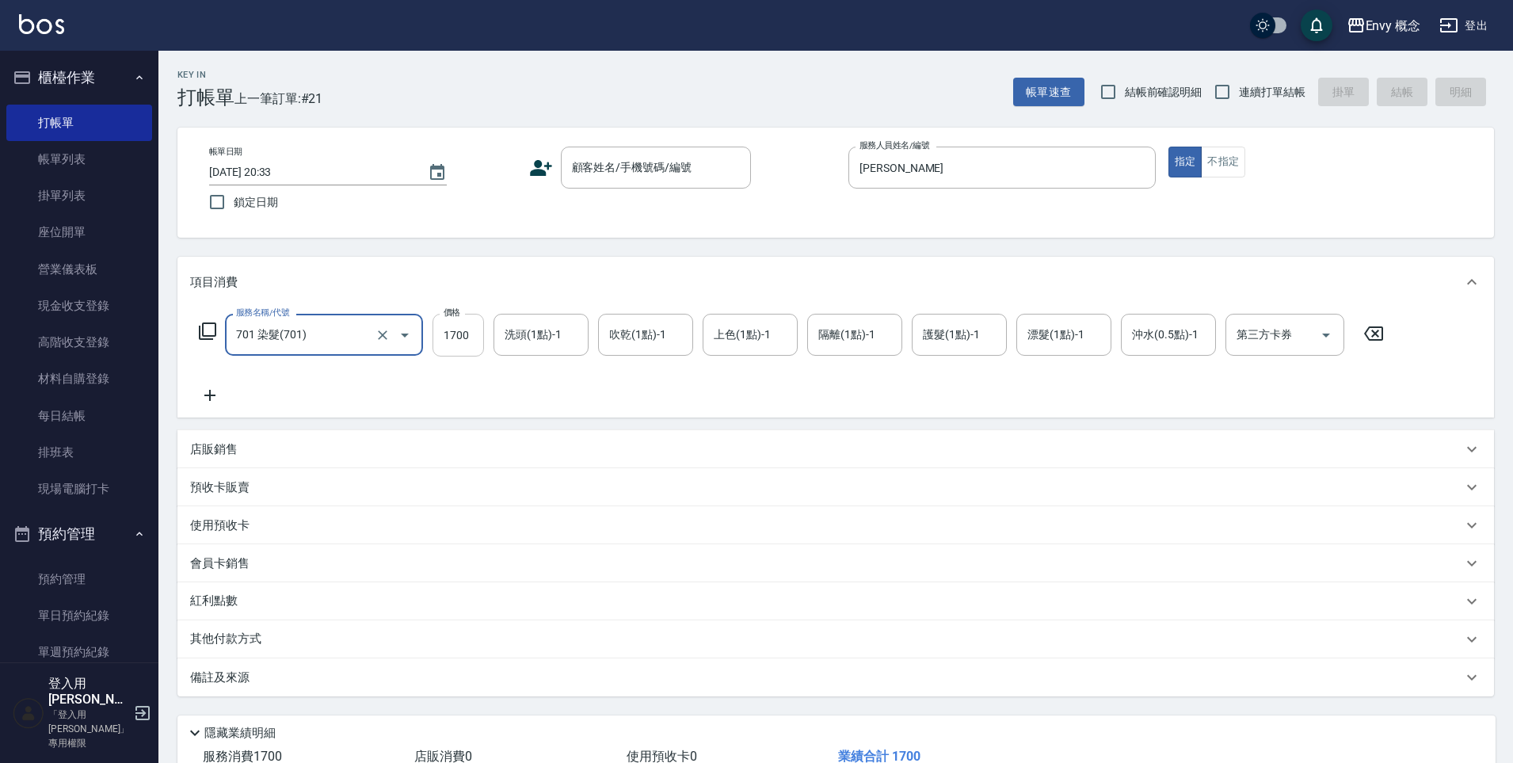
type input "701 染髮(701)"
click at [475, 337] on input "1700" at bounding box center [457, 335] width 51 height 43
type input "2350"
click at [224, 637] on p "其他付款方式" at bounding box center [229, 638] width 79 height 17
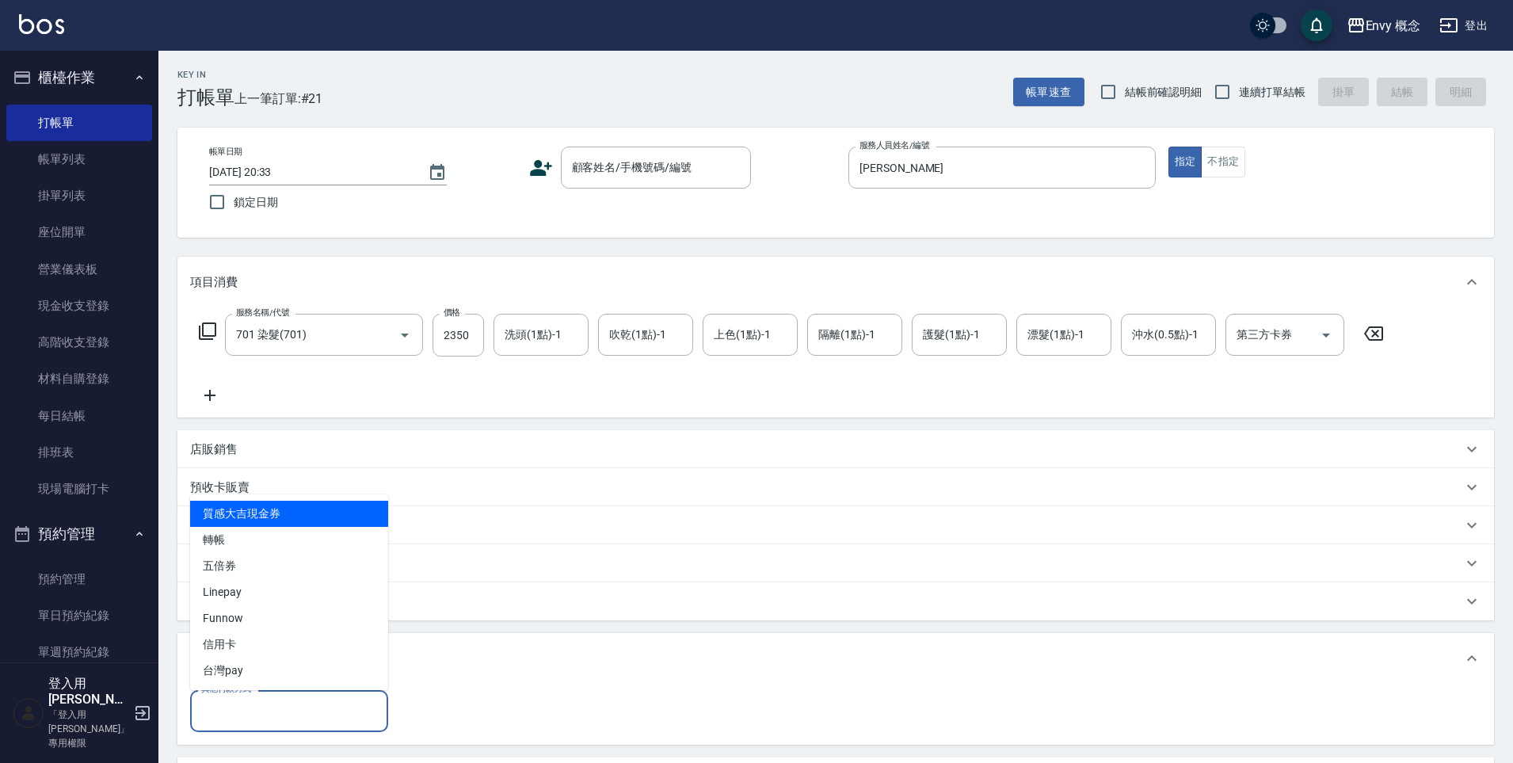
click at [237, 706] on input "其他付款方式" at bounding box center [289, 711] width 184 height 28
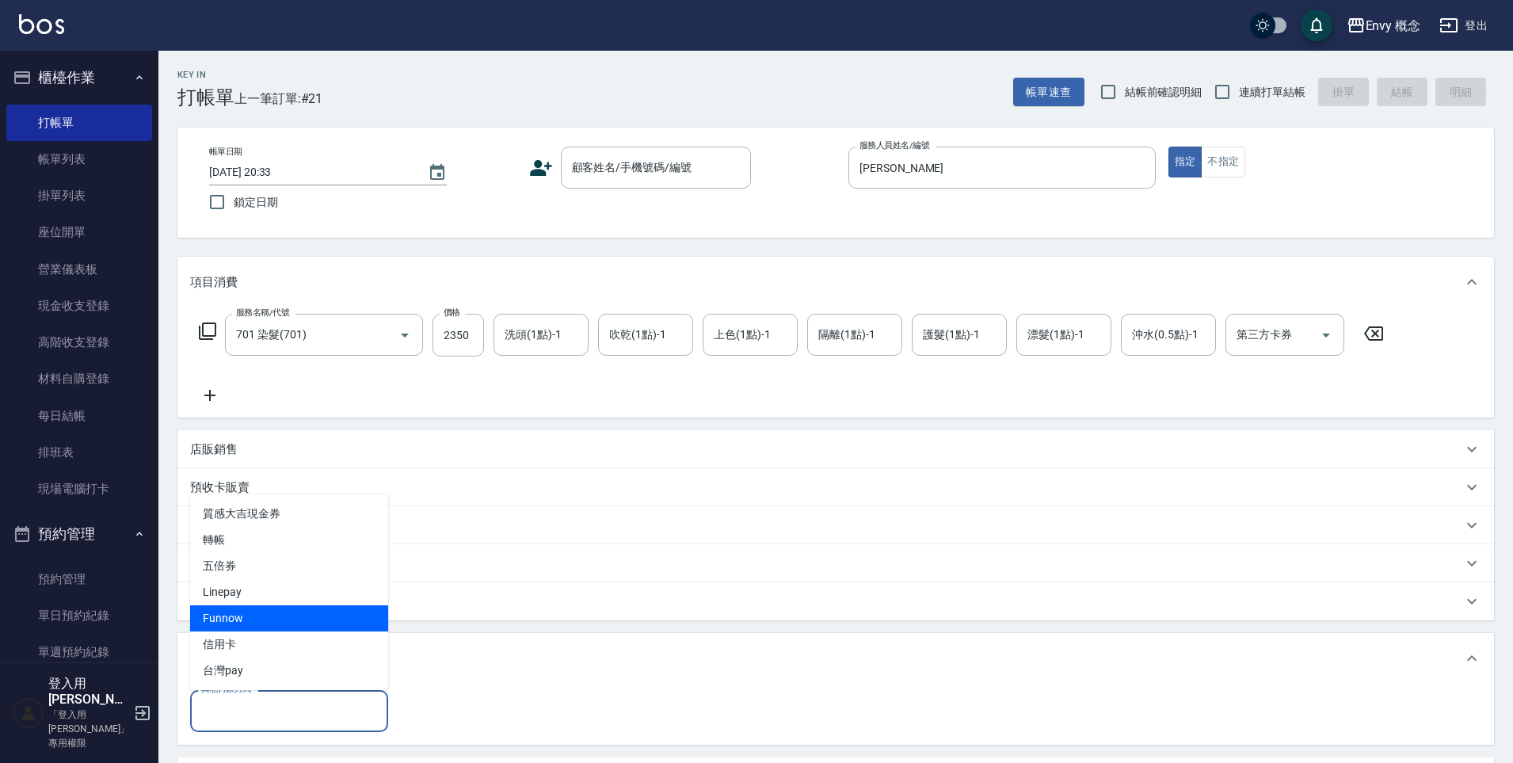
click at [498, 563] on div "會員卡銷售" at bounding box center [826, 563] width 1272 height 17
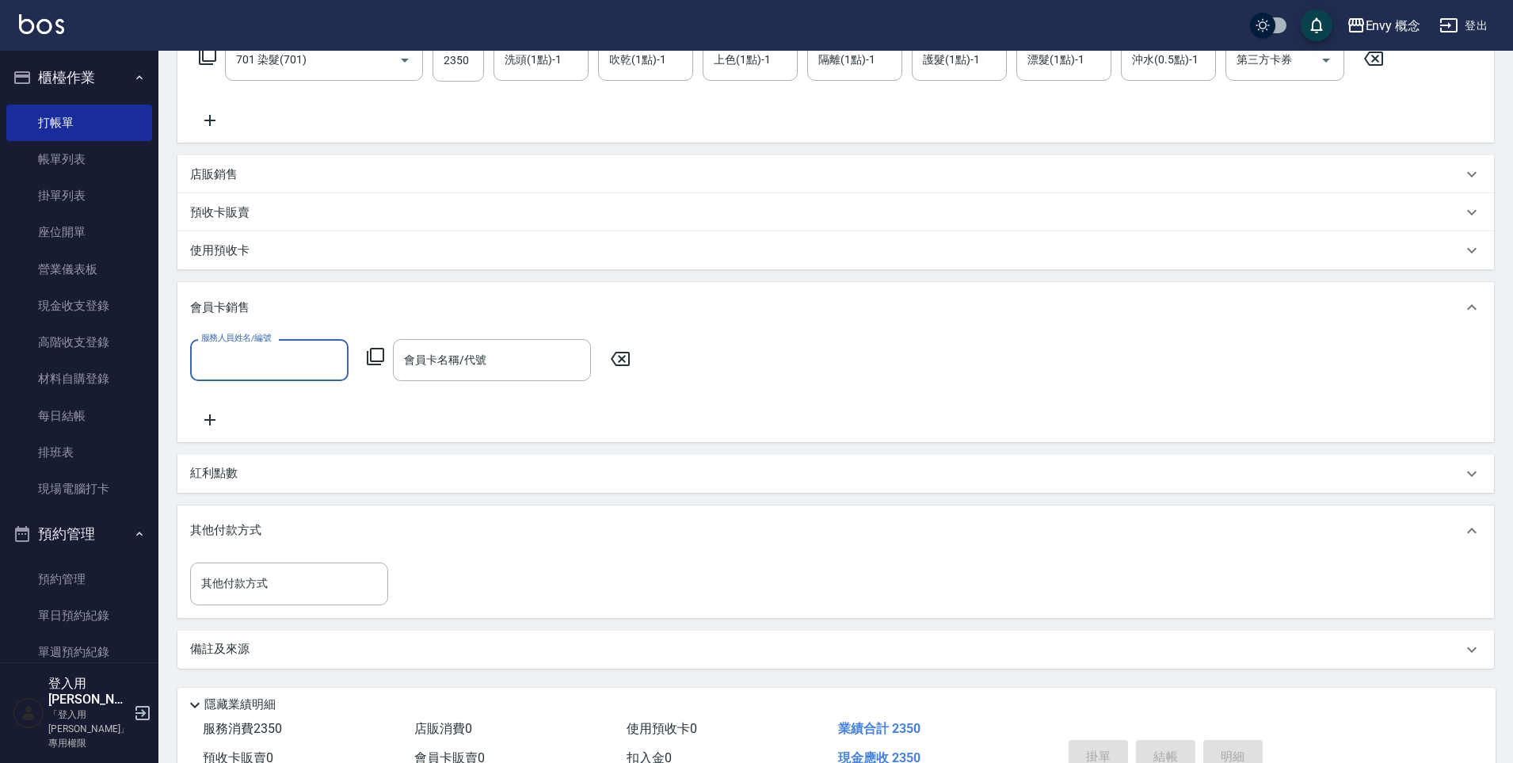
scroll to position [261, 0]
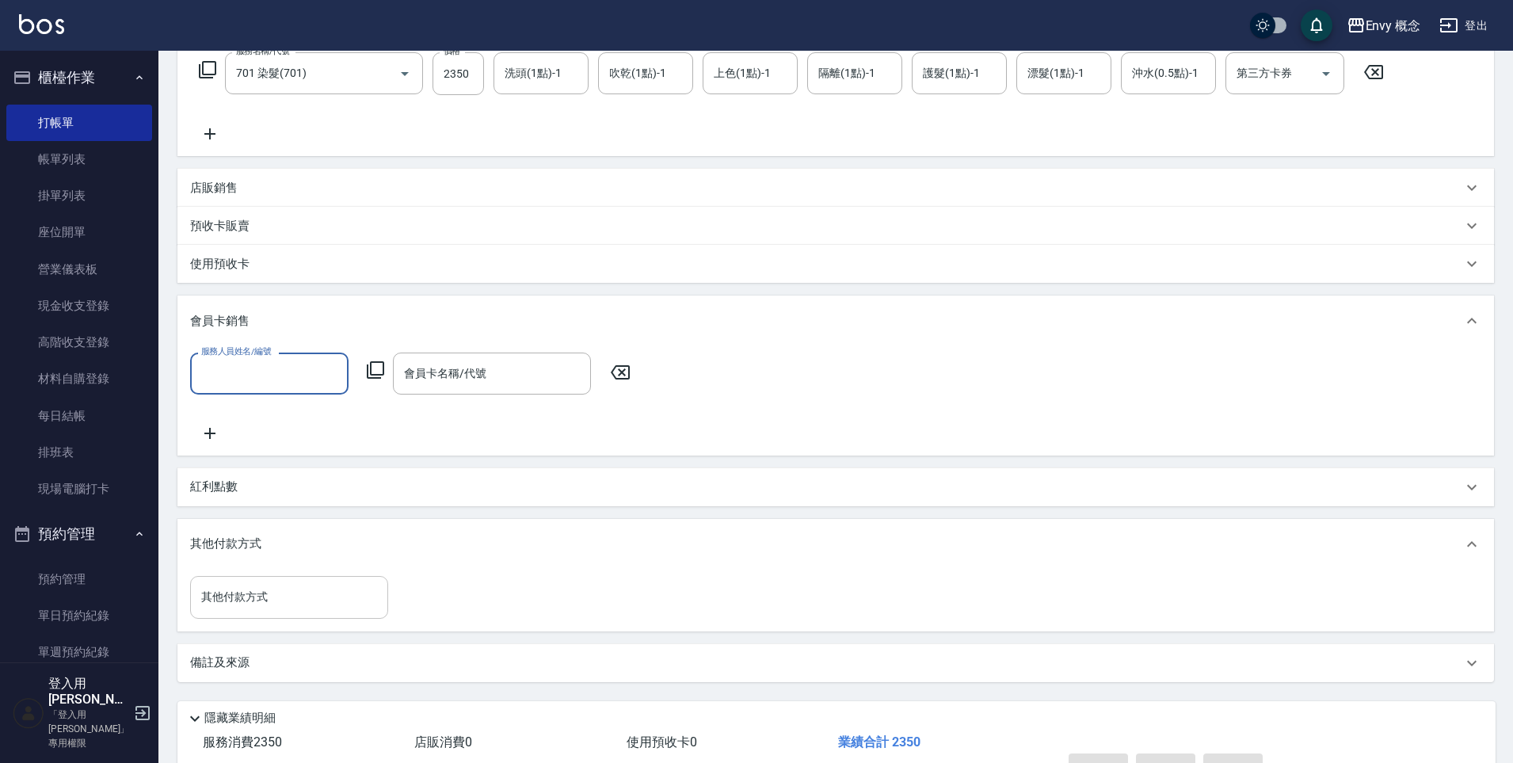
click at [277, 603] on input "其他付款方式" at bounding box center [289, 597] width 184 height 28
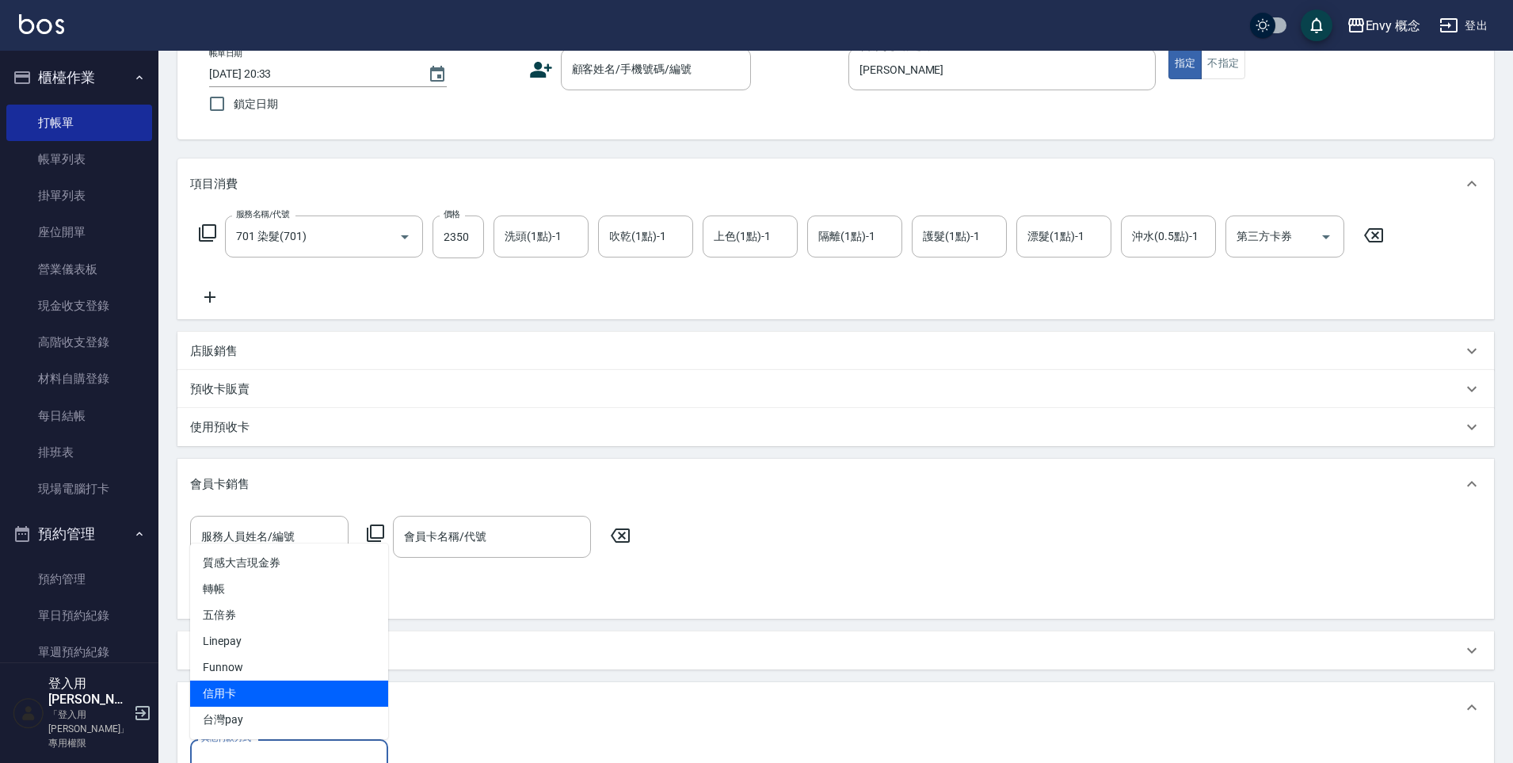
scroll to position [0, 0]
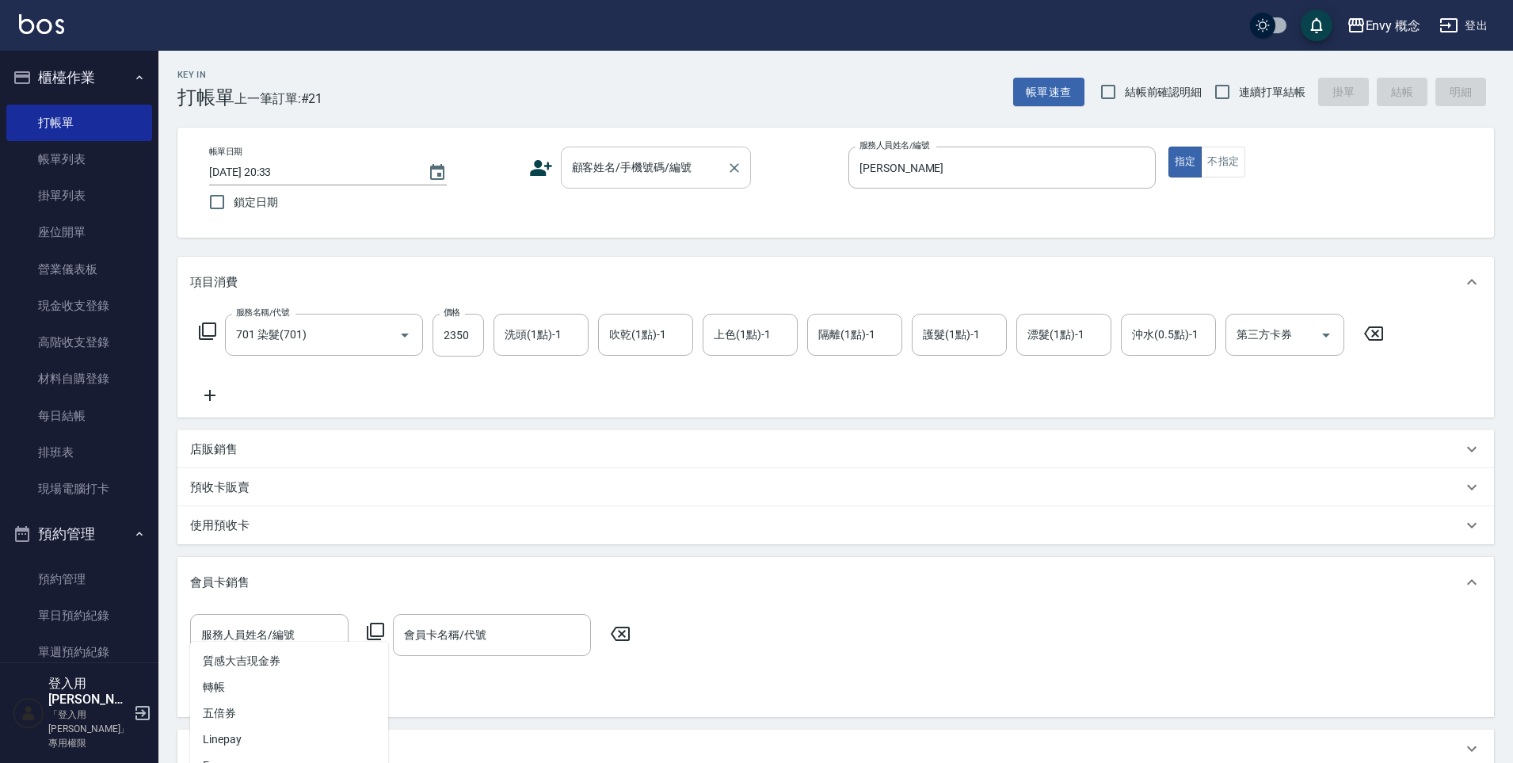
click at [638, 167] on div "顧客姓名/手機號碼/編號 顧客姓名/手機號碼/編號" at bounding box center [656, 168] width 190 height 42
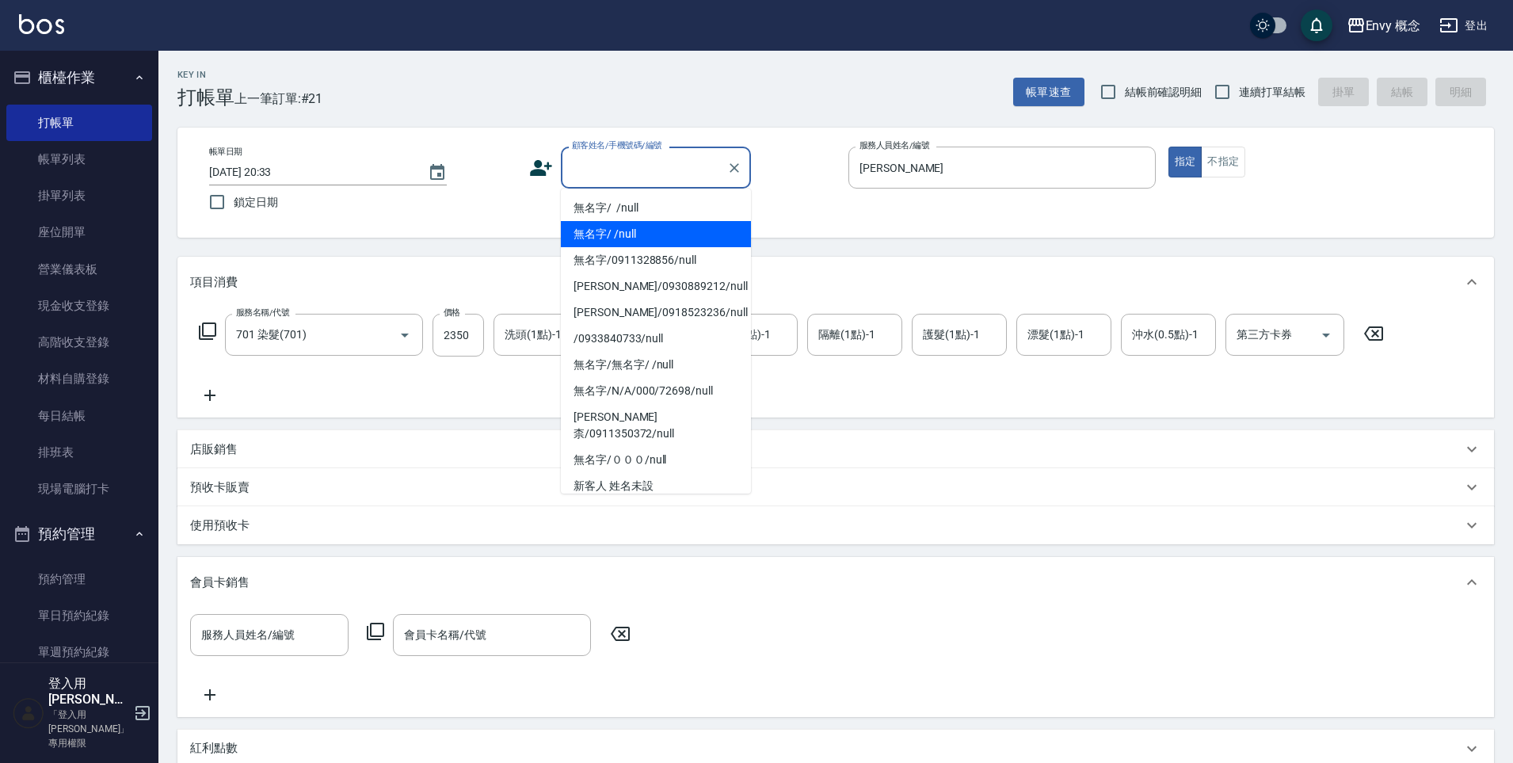
click at [664, 240] on li "無名字/ /null" at bounding box center [656, 234] width 190 height 26
type input "無名字/ /null"
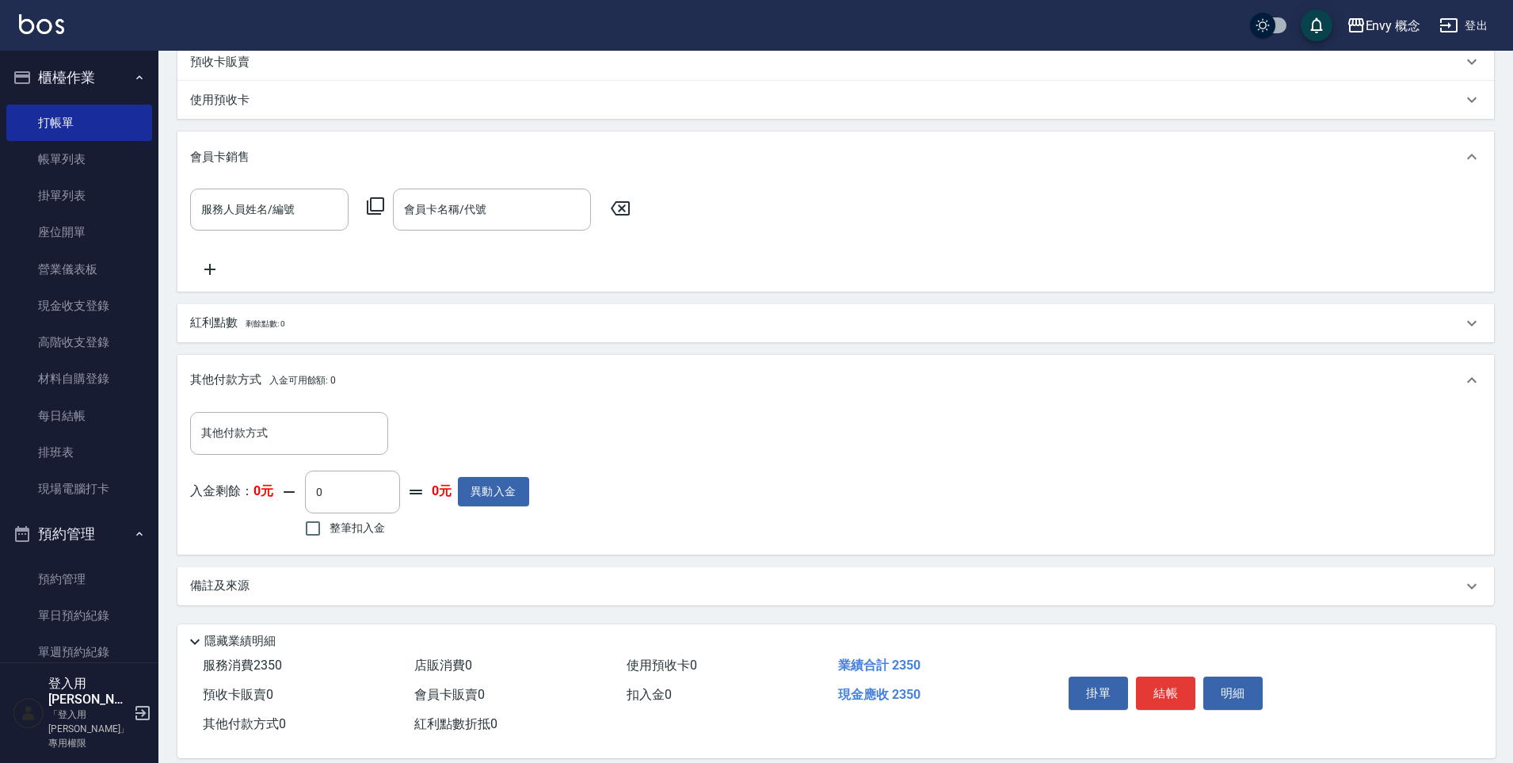
scroll to position [447, 0]
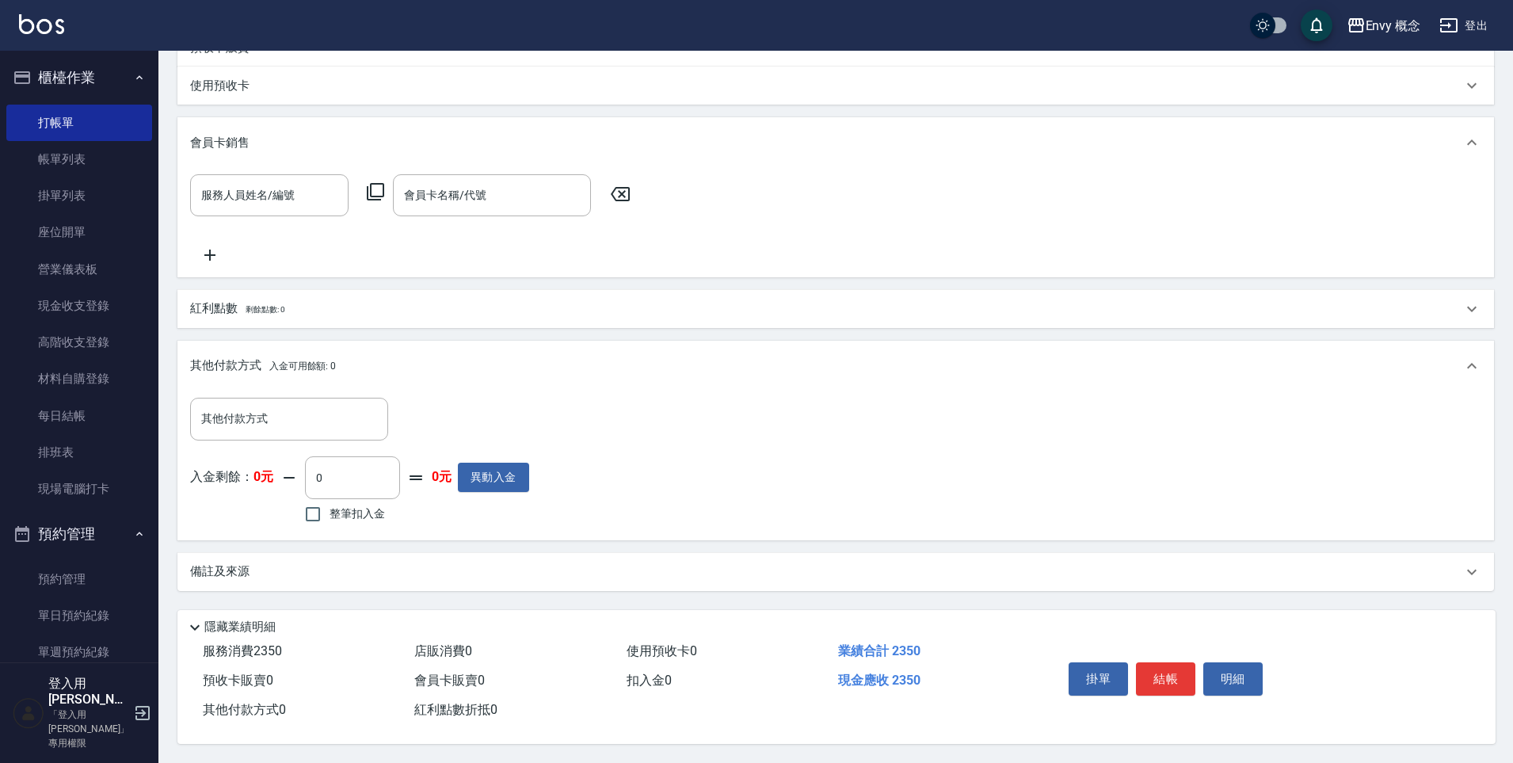
drag, startPoint x: 1170, startPoint y: 670, endPoint x: 1160, endPoint y: 669, distance: 10.3
click at [1170, 670] on button "結帳" at bounding box center [1165, 678] width 59 height 33
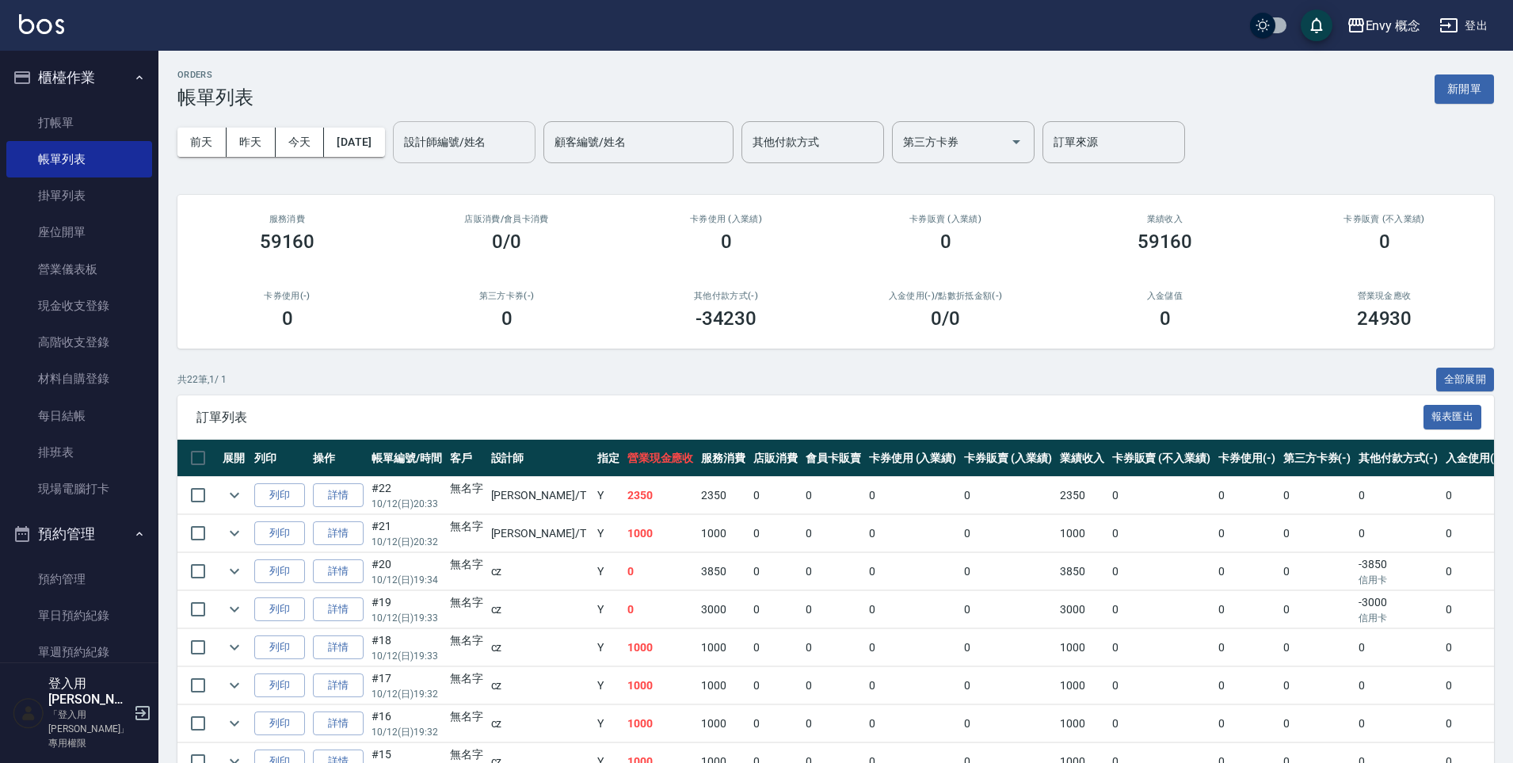
click at [476, 154] on input "設計師編號/姓名" at bounding box center [464, 142] width 128 height 28
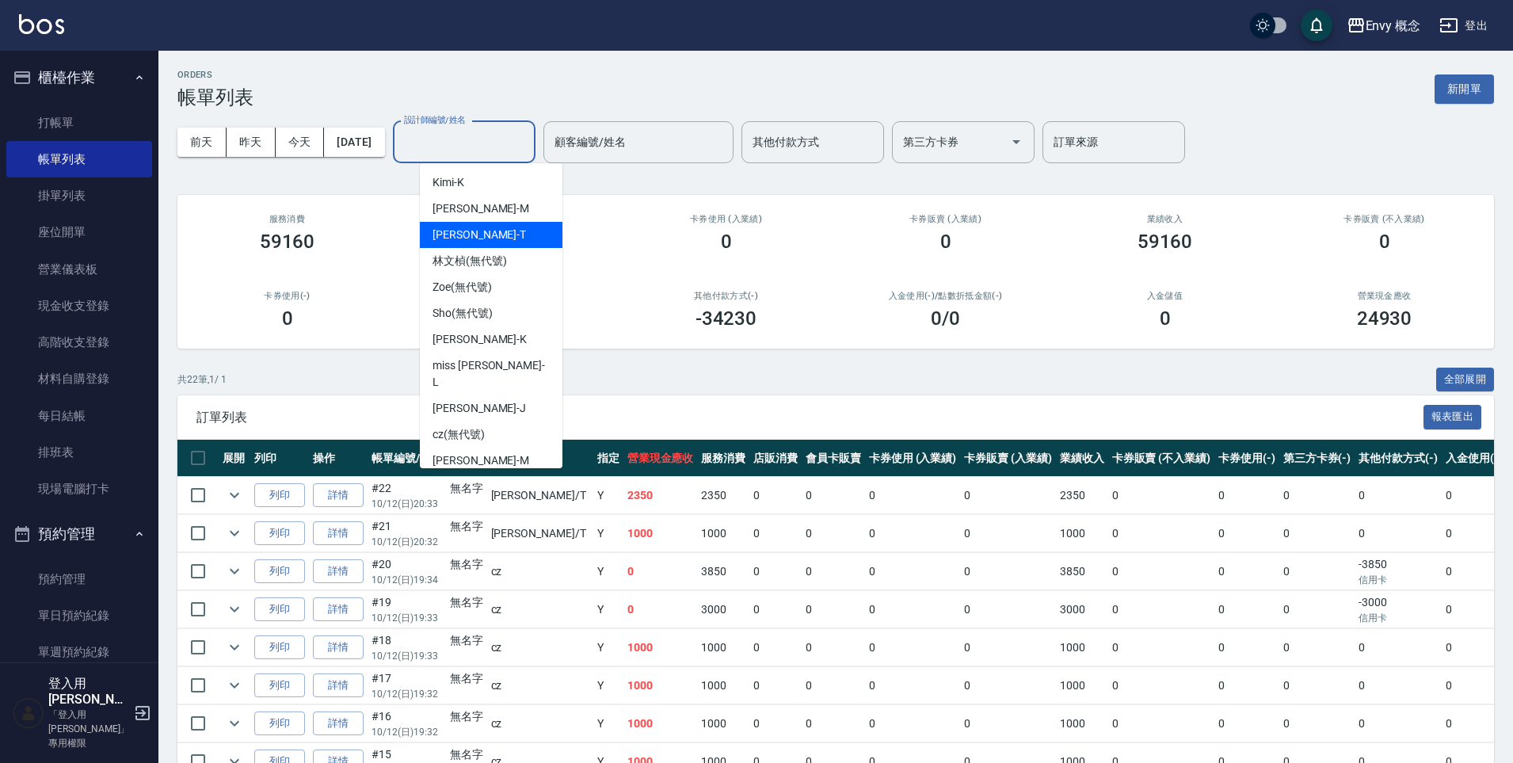
click at [484, 234] on div "Tim -T" at bounding box center [491, 235] width 143 height 26
type input "Tim-T"
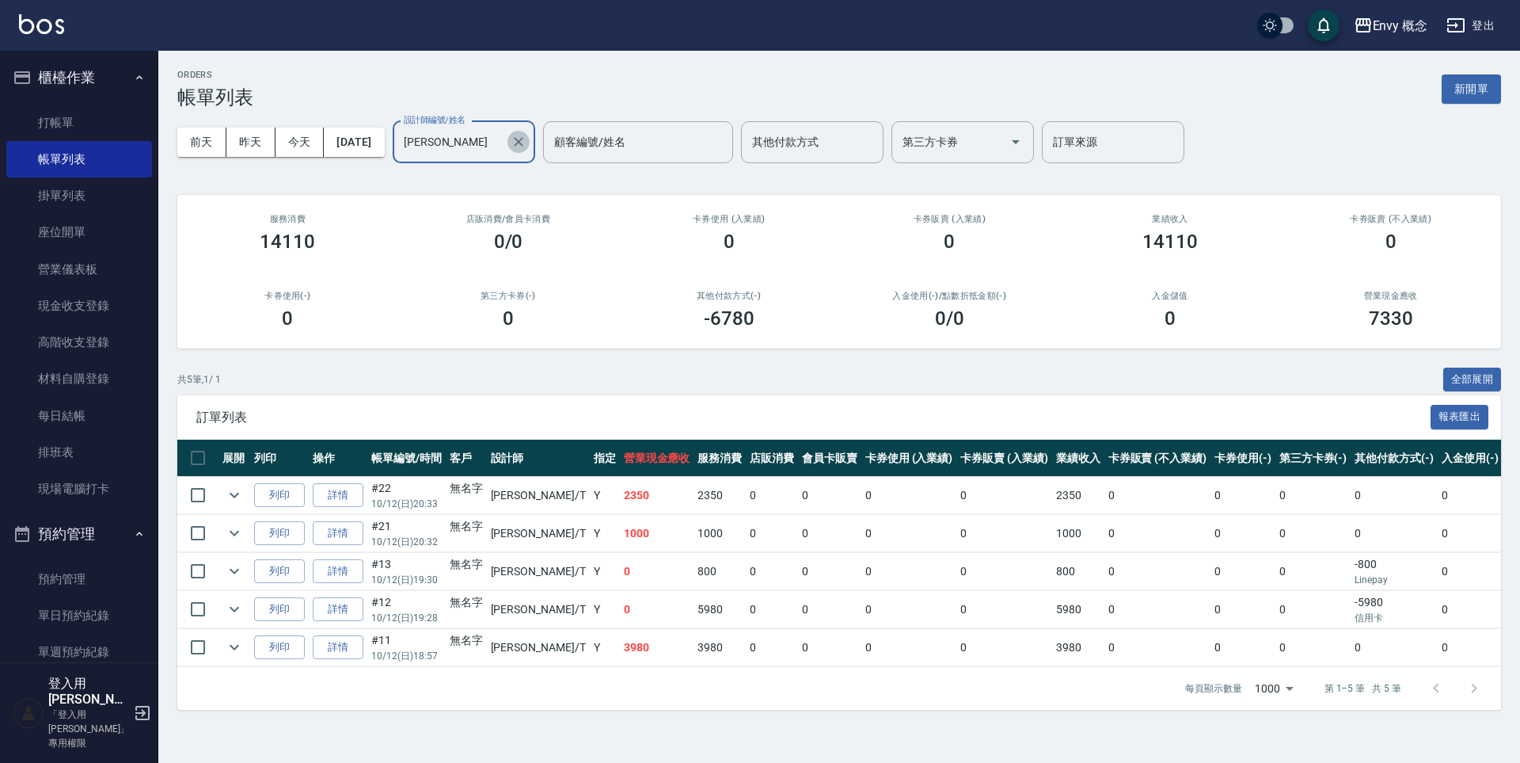
click at [527, 135] on icon "Clear" at bounding box center [519, 142] width 16 height 16
click at [483, 141] on input "設計師編號/姓名" at bounding box center [452, 142] width 105 height 28
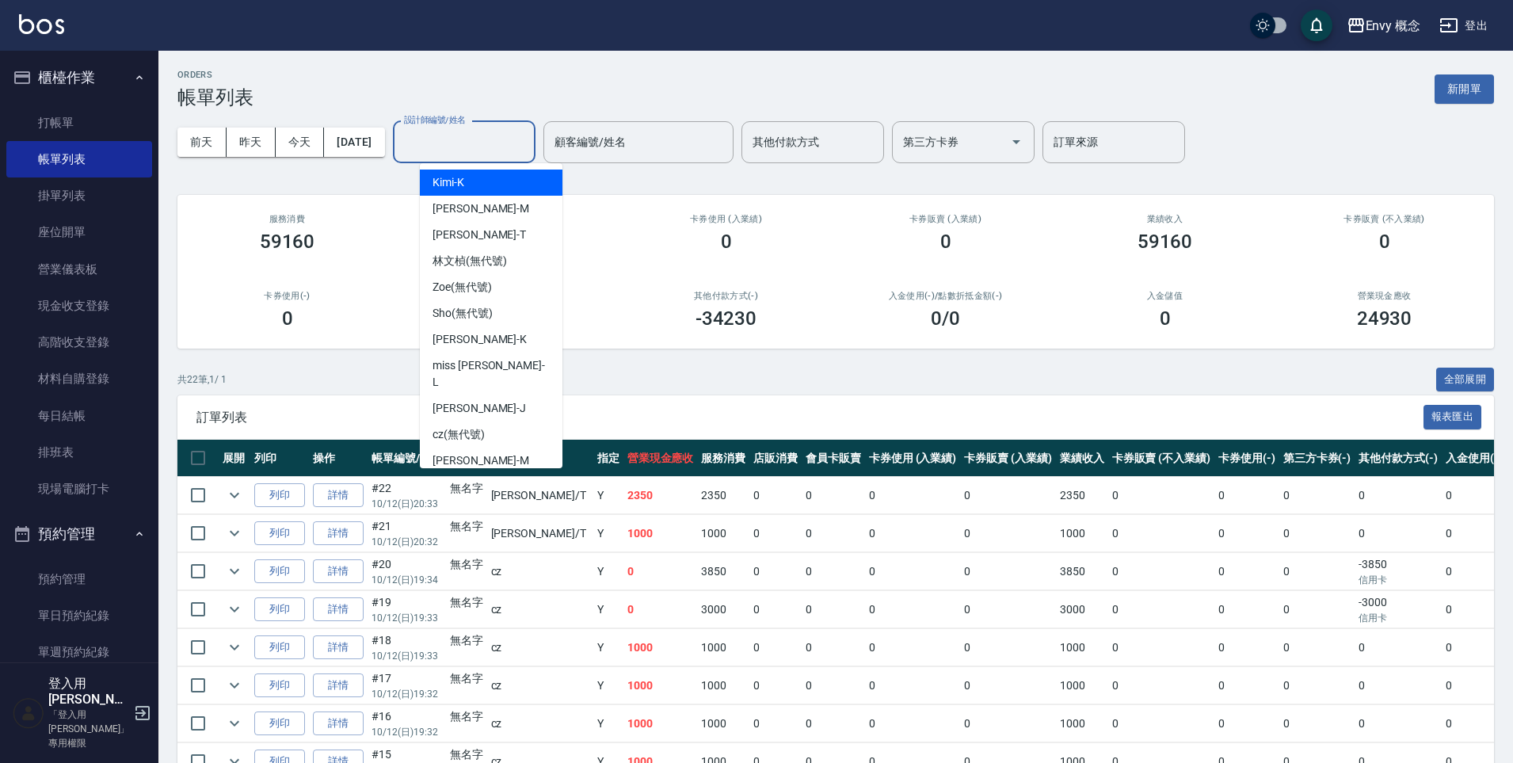
click at [694, 403] on div "訂單列表 報表匯出" at bounding box center [835, 417] width 1316 height 44
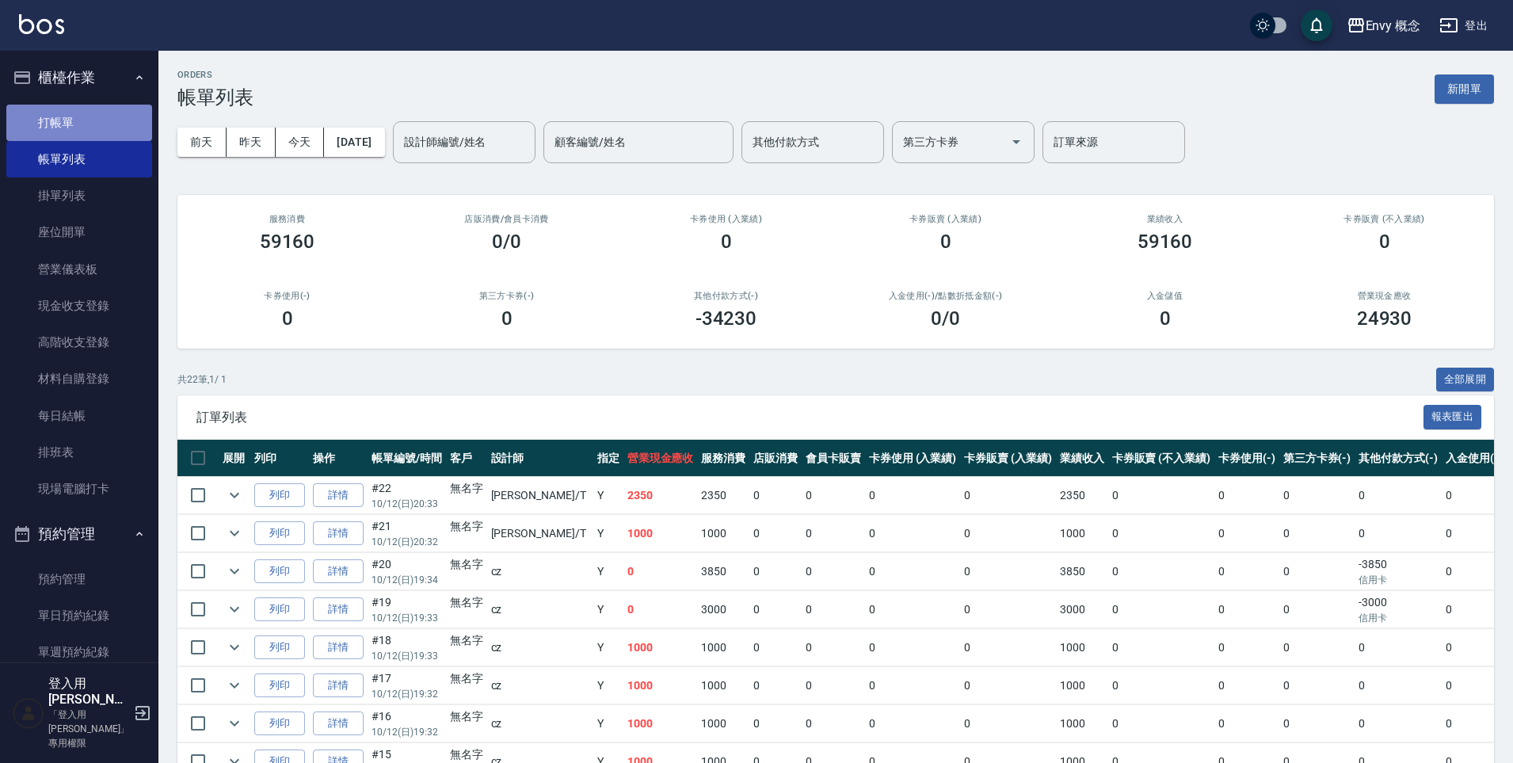
click at [101, 132] on link "打帳單" at bounding box center [79, 123] width 146 height 36
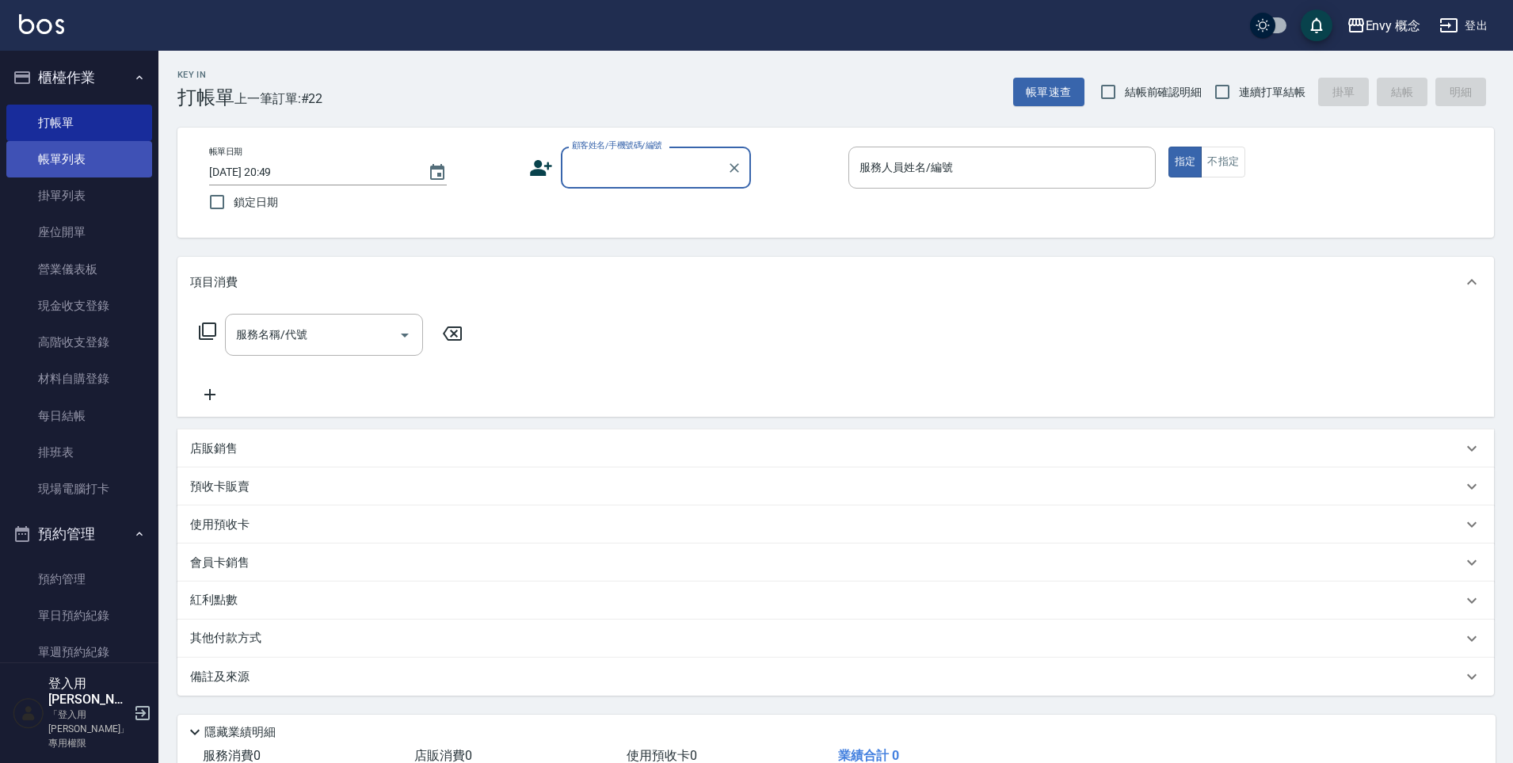
click at [84, 158] on link "帳單列表" at bounding box center [79, 159] width 146 height 36
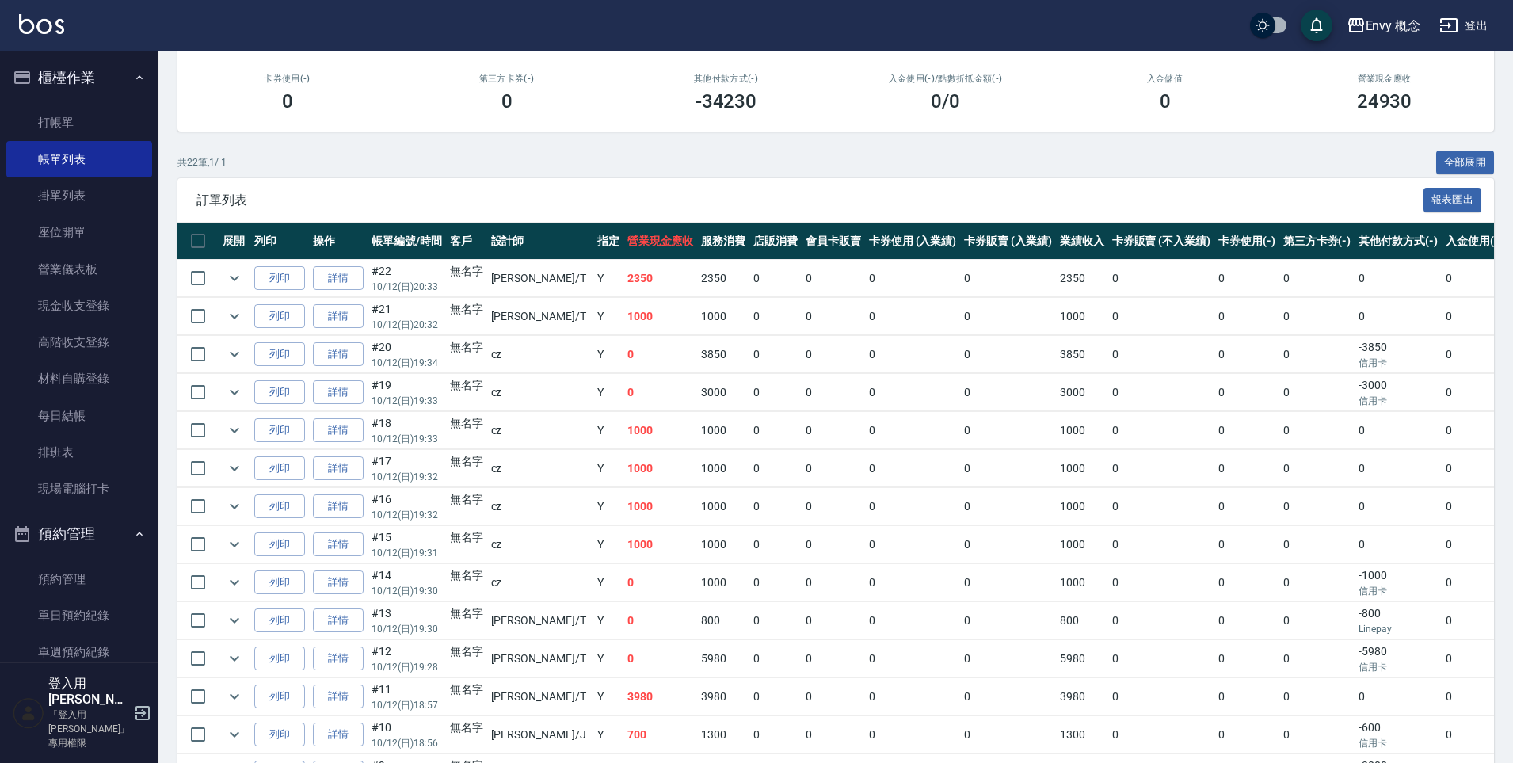
scroll to position [222, 0]
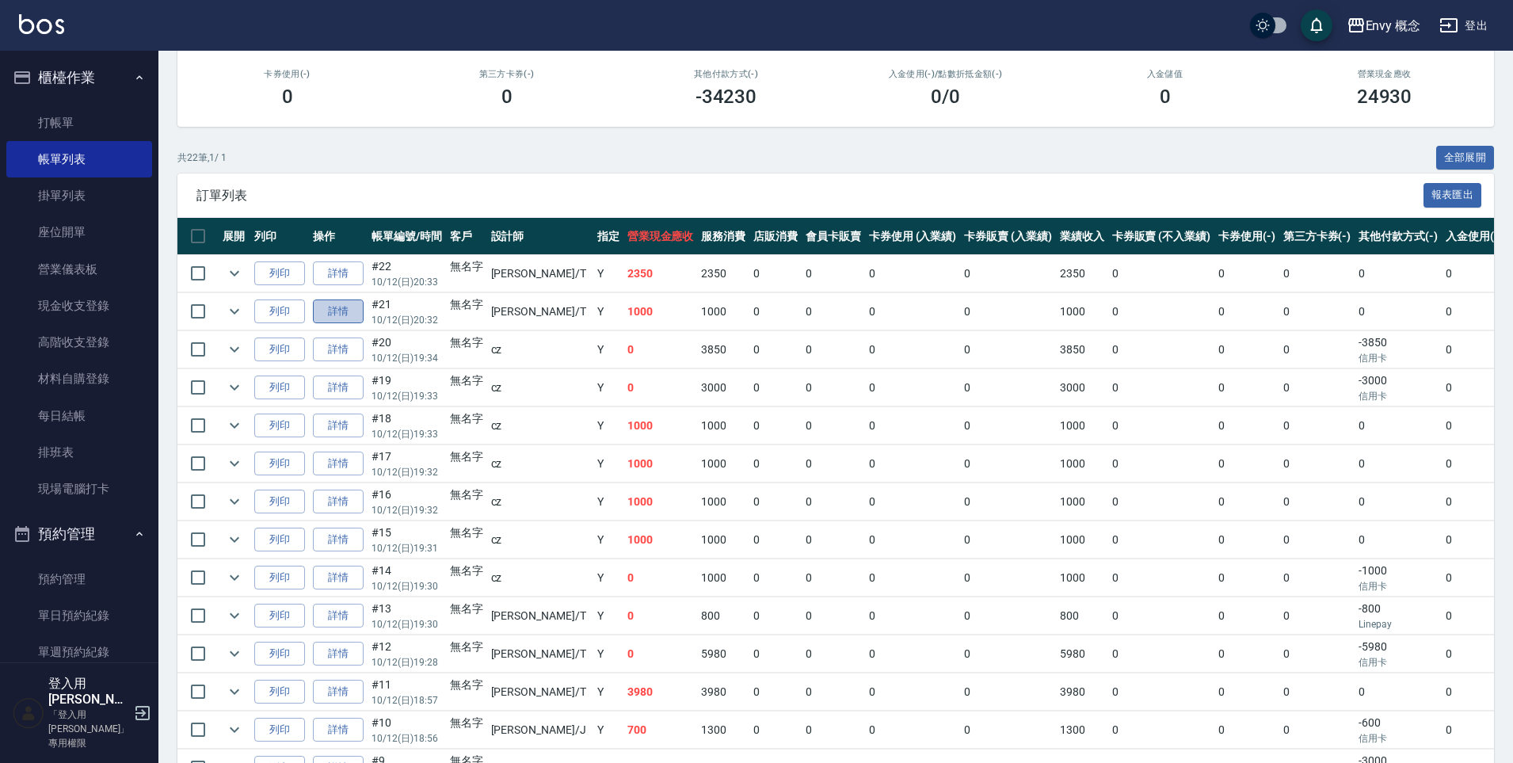
click at [356, 314] on link "詳情" at bounding box center [338, 311] width 51 height 25
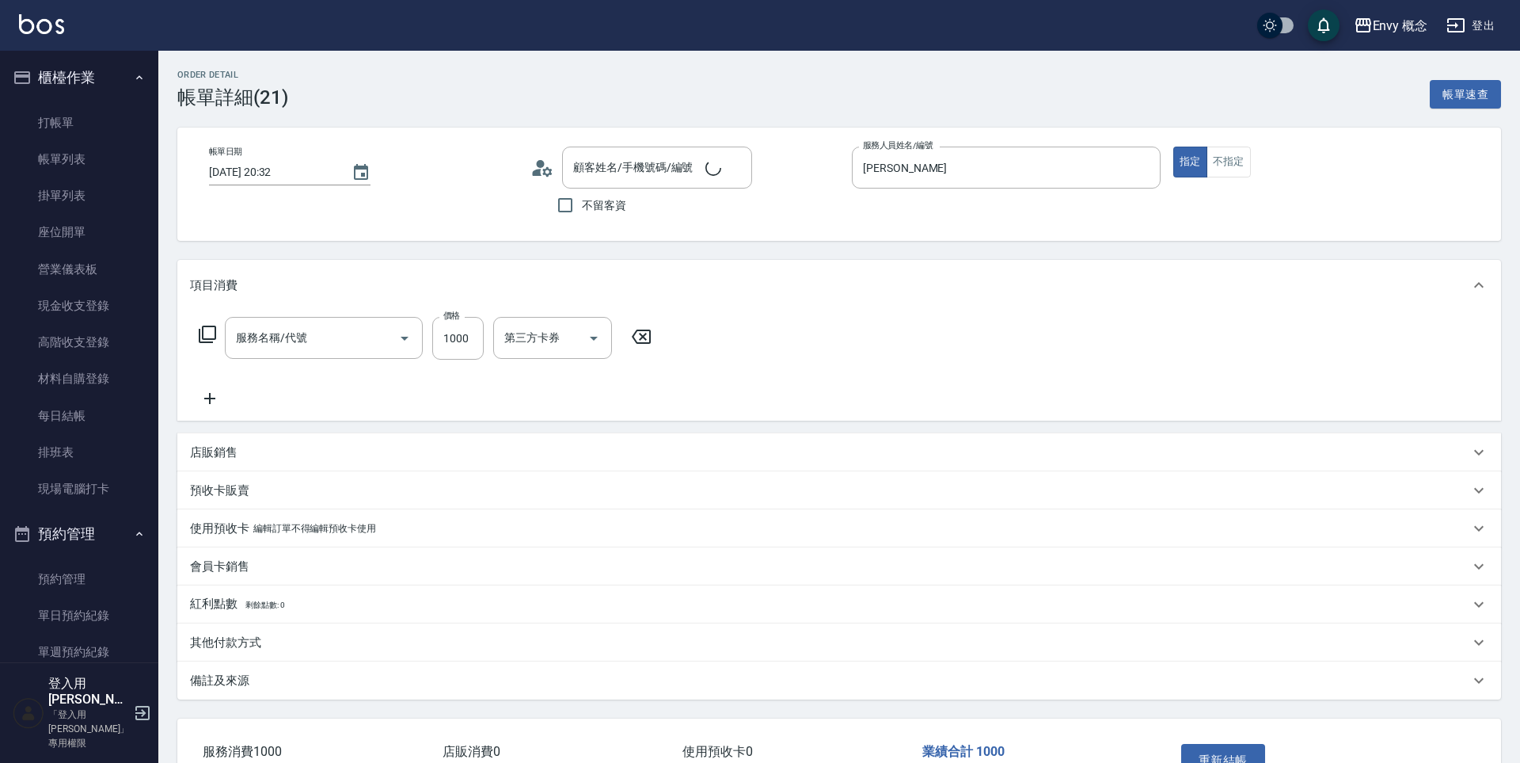
type input "2025/10/12 20:32"
type input "Tim-T"
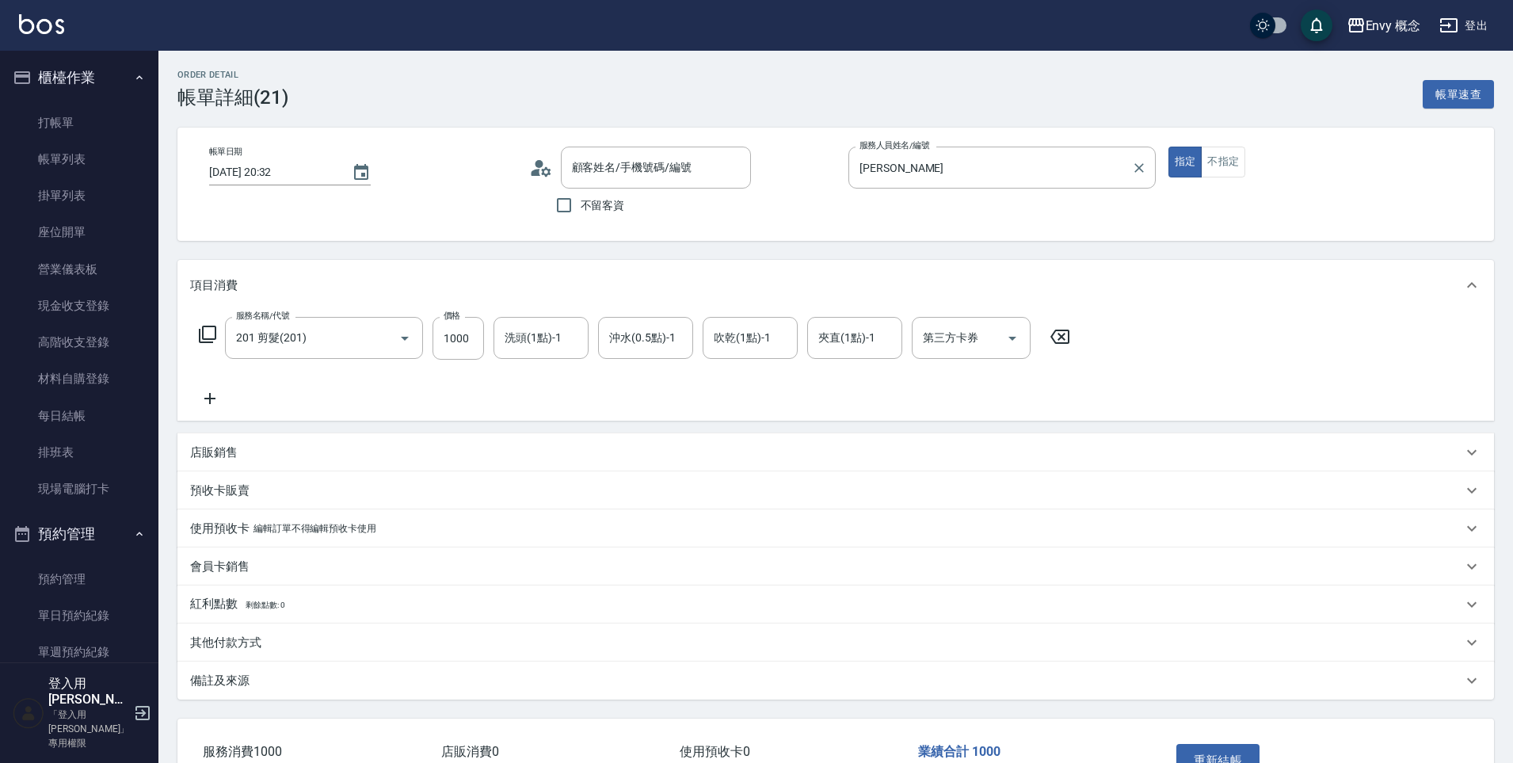
type input "201 剪髮(201)"
click at [916, 168] on input "Tim-T" at bounding box center [989, 168] width 269 height 28
type input "無名字/ /null"
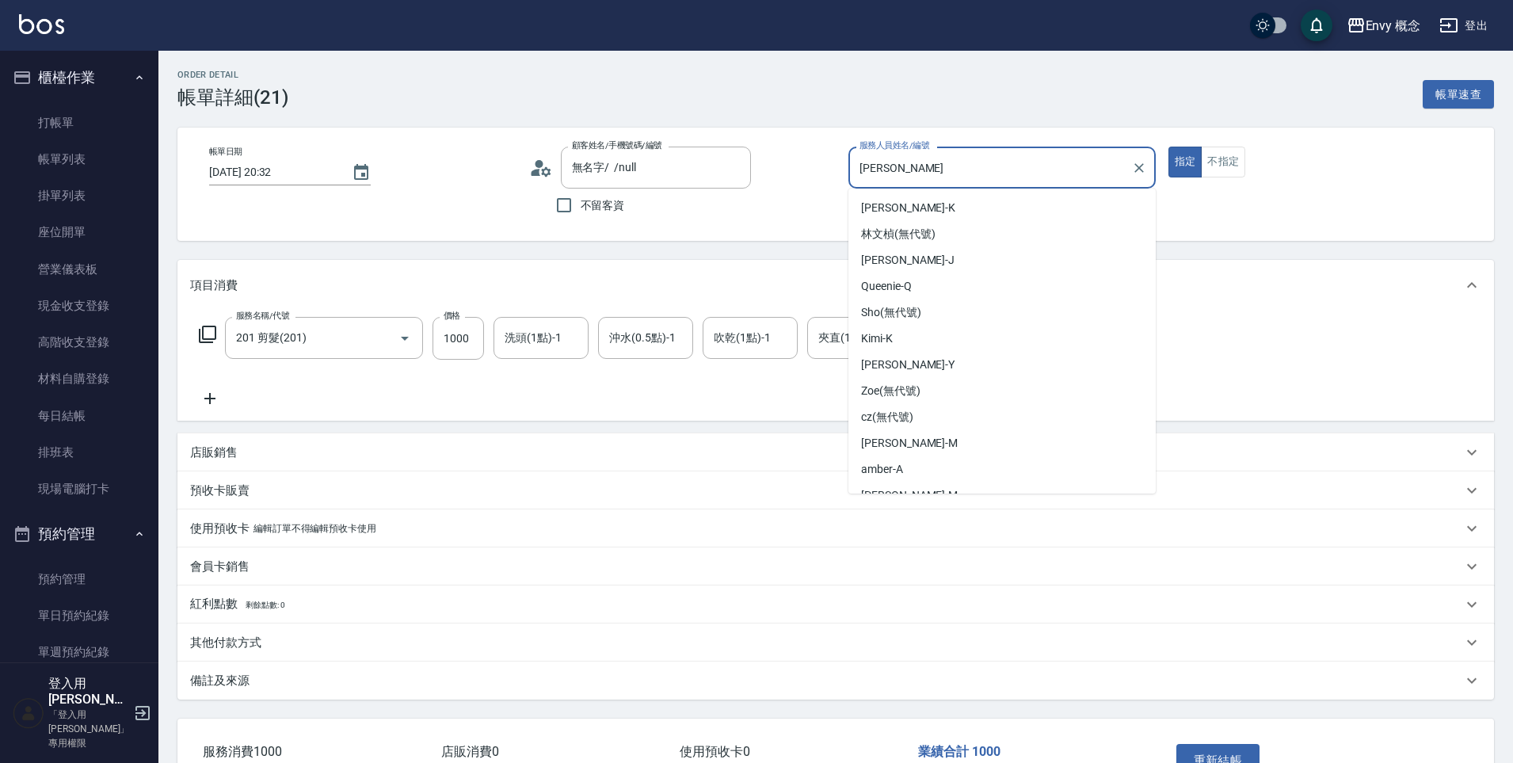
scroll to position [41, 0]
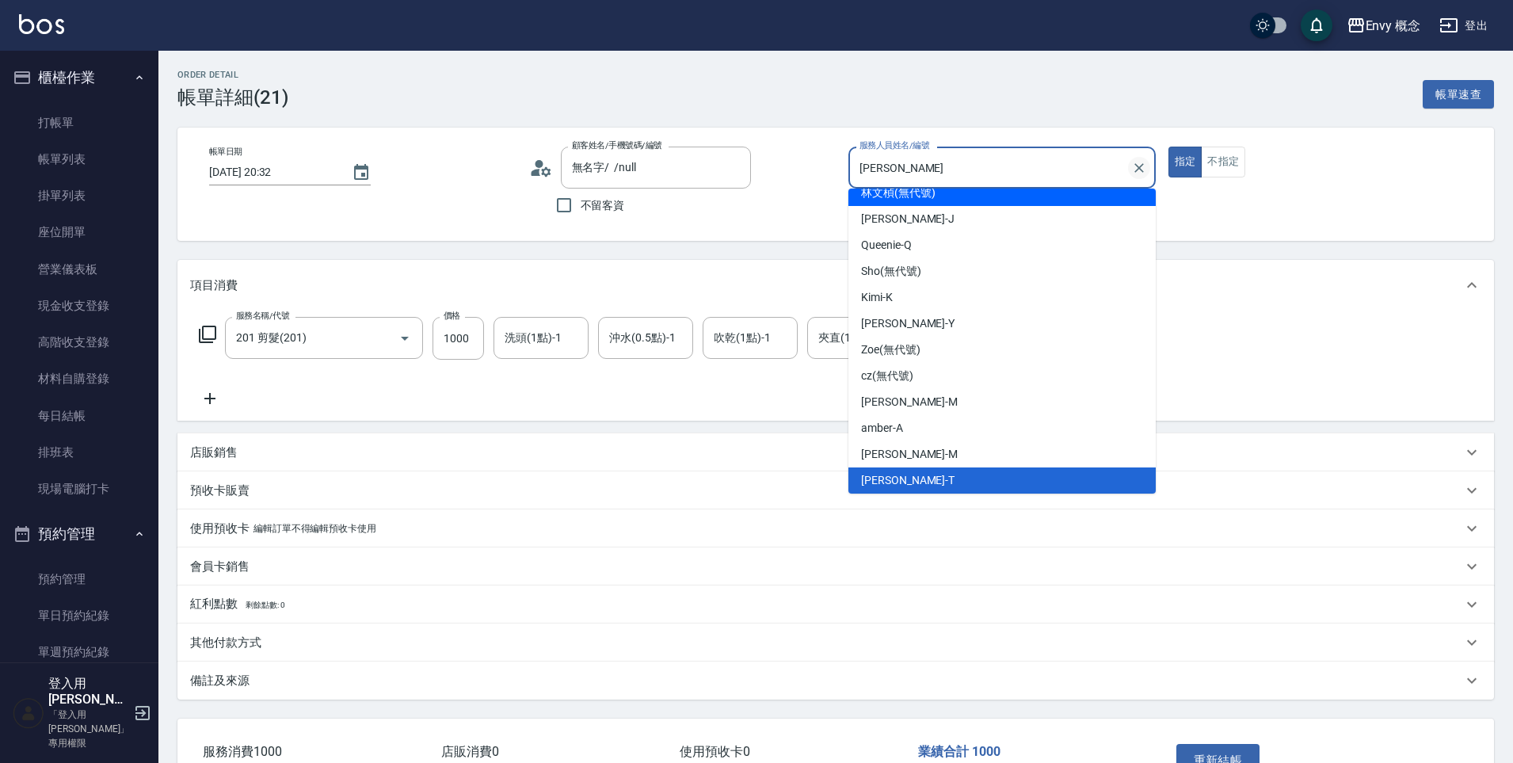
click at [1136, 169] on icon "Clear" at bounding box center [1139, 168] width 16 height 16
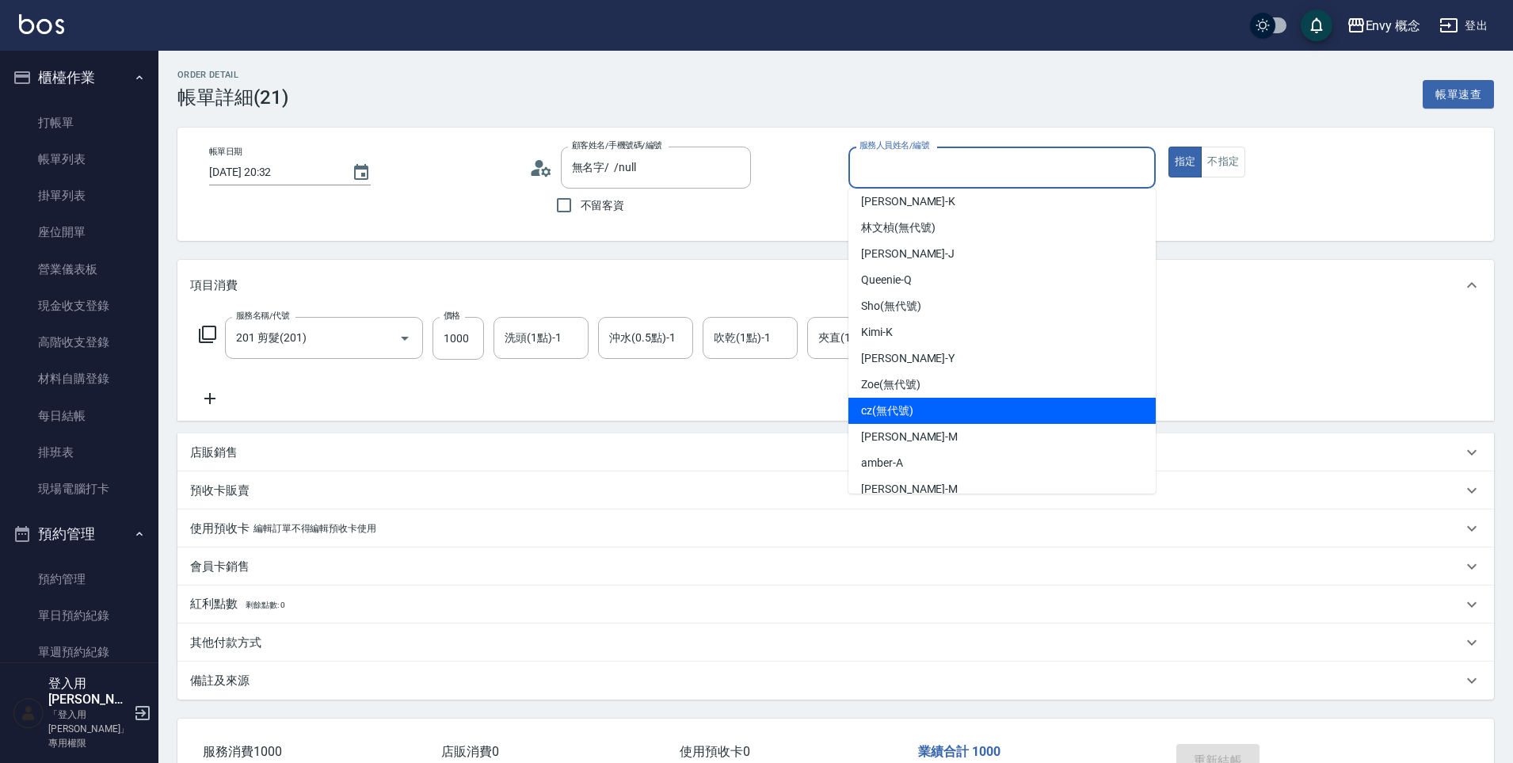
click at [967, 406] on div "cz (無代號)" at bounding box center [1001, 411] width 307 height 26
type input "cz(無代號)"
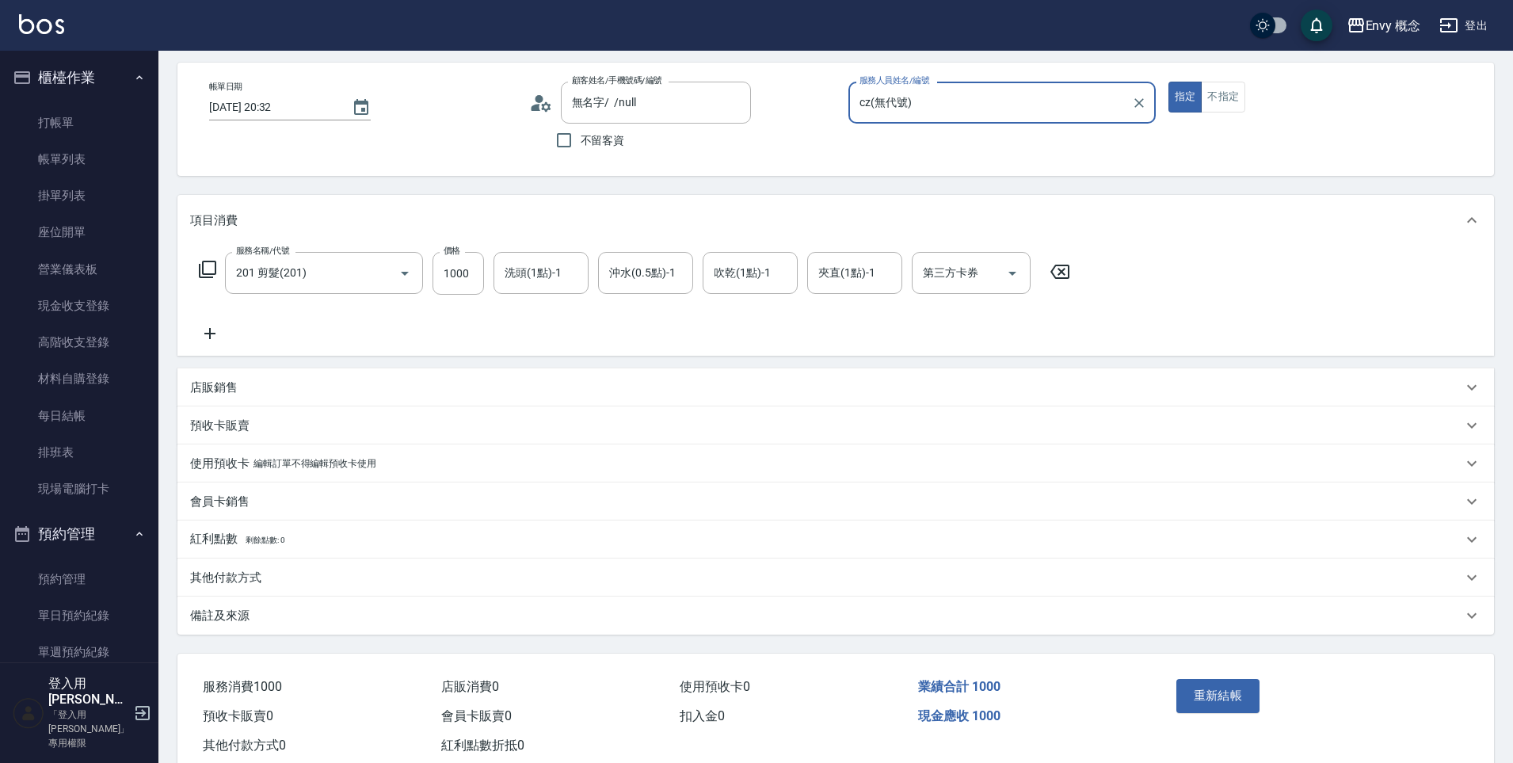
scroll to position [108, 0]
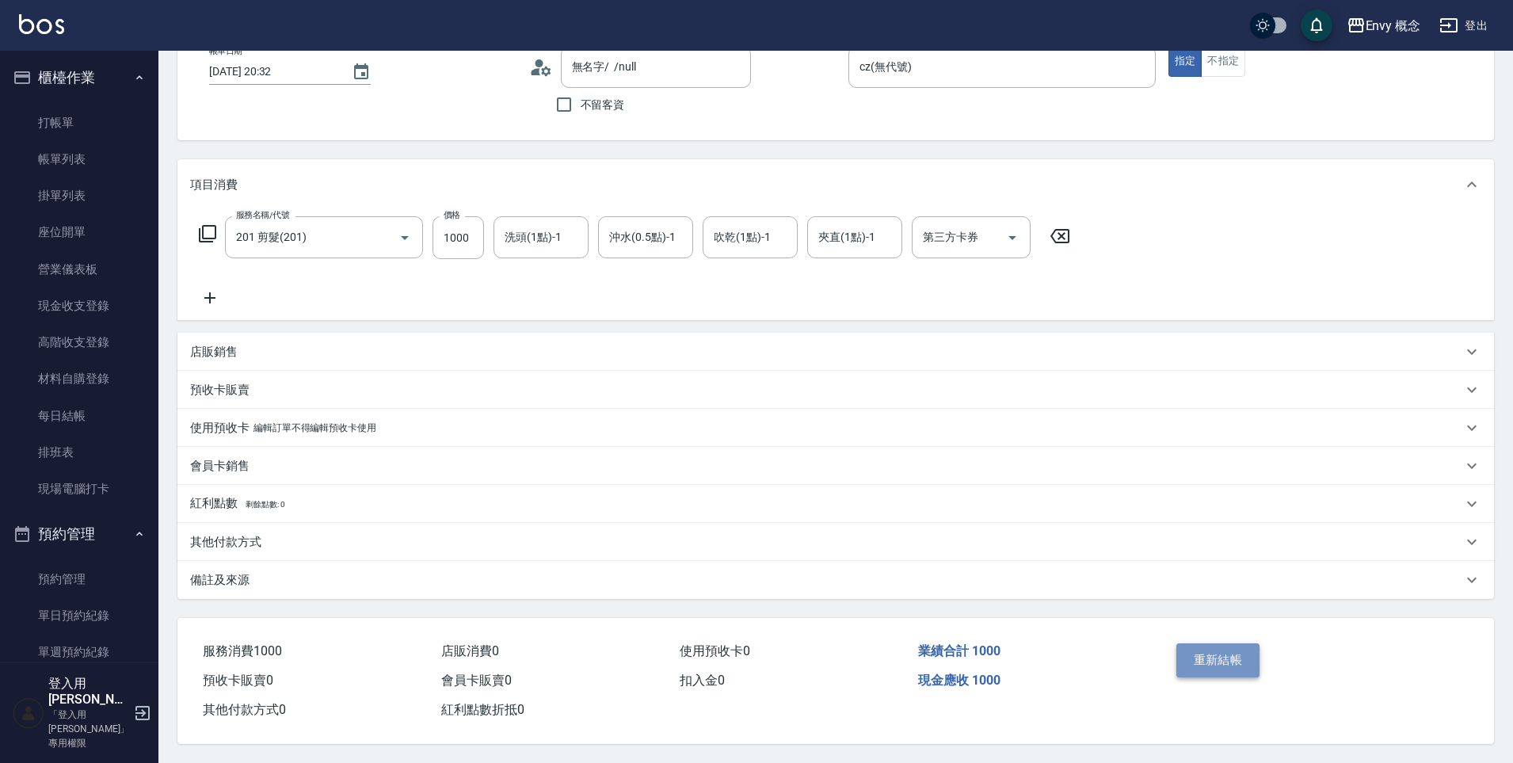
click at [1223, 656] on button "重新結帳" at bounding box center [1218, 659] width 84 height 33
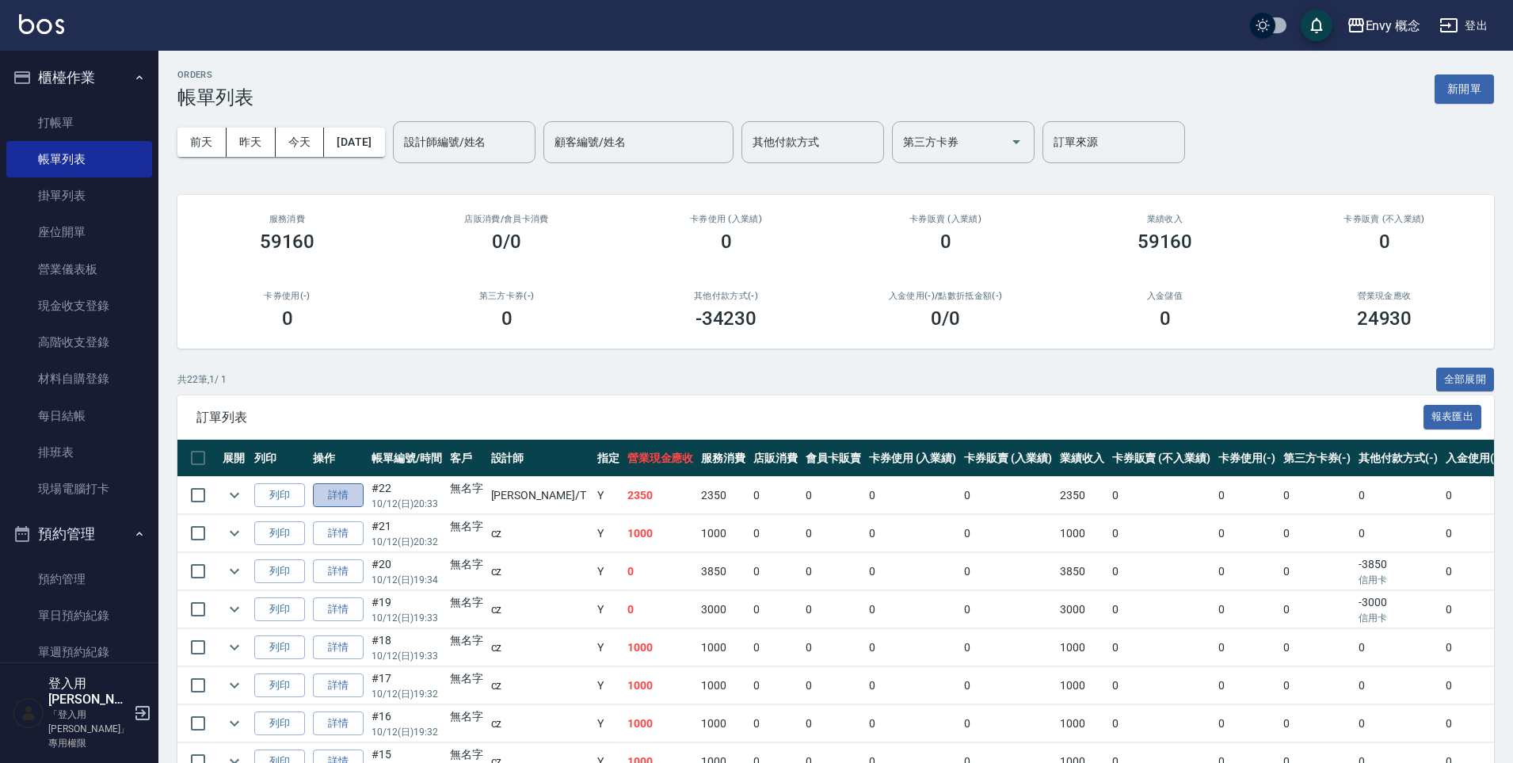
click at [328, 502] on link "詳情" at bounding box center [338, 495] width 51 height 25
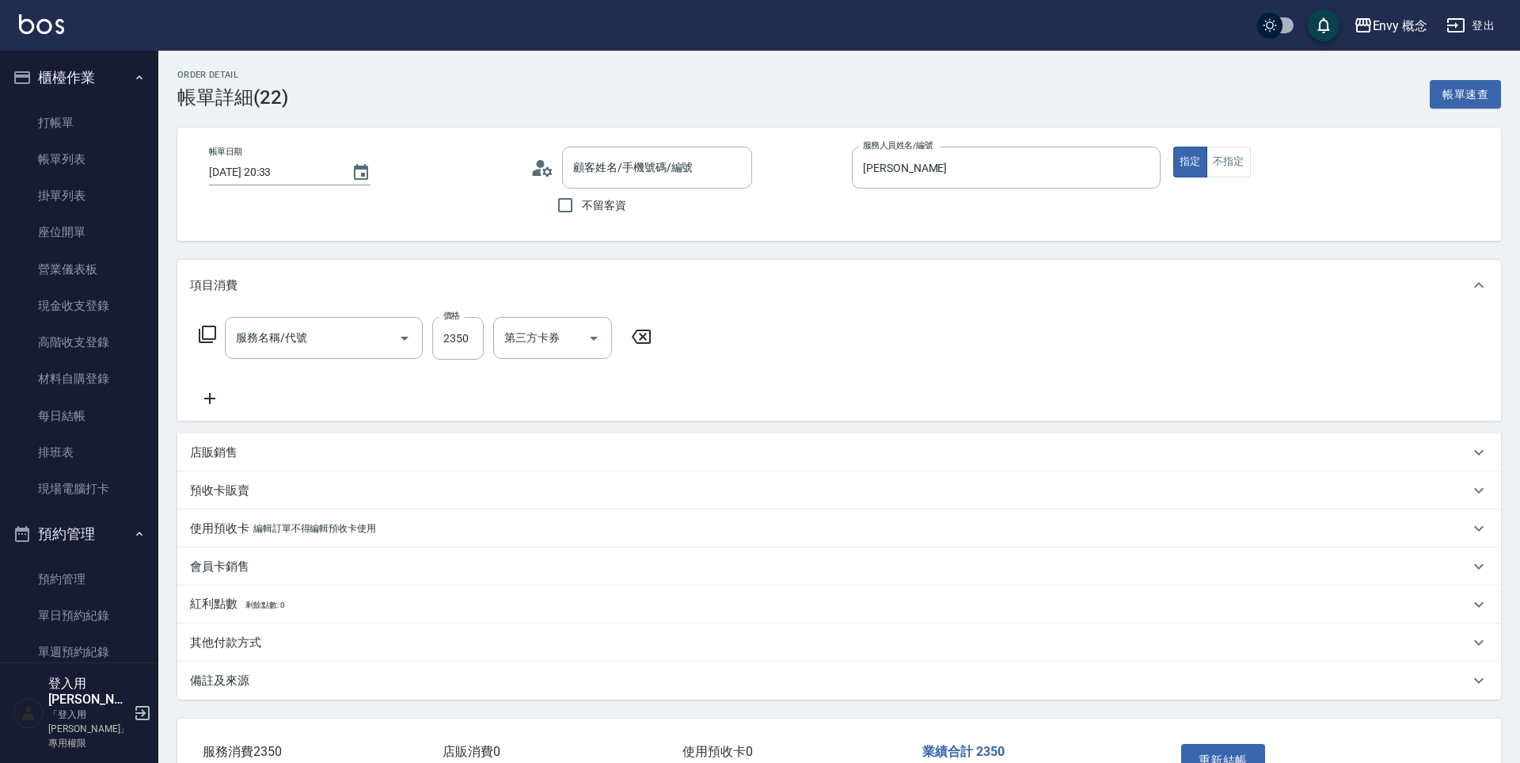
type input "2025/10/12 20:33"
type input "Tim-T"
type input "701 染髮(701)"
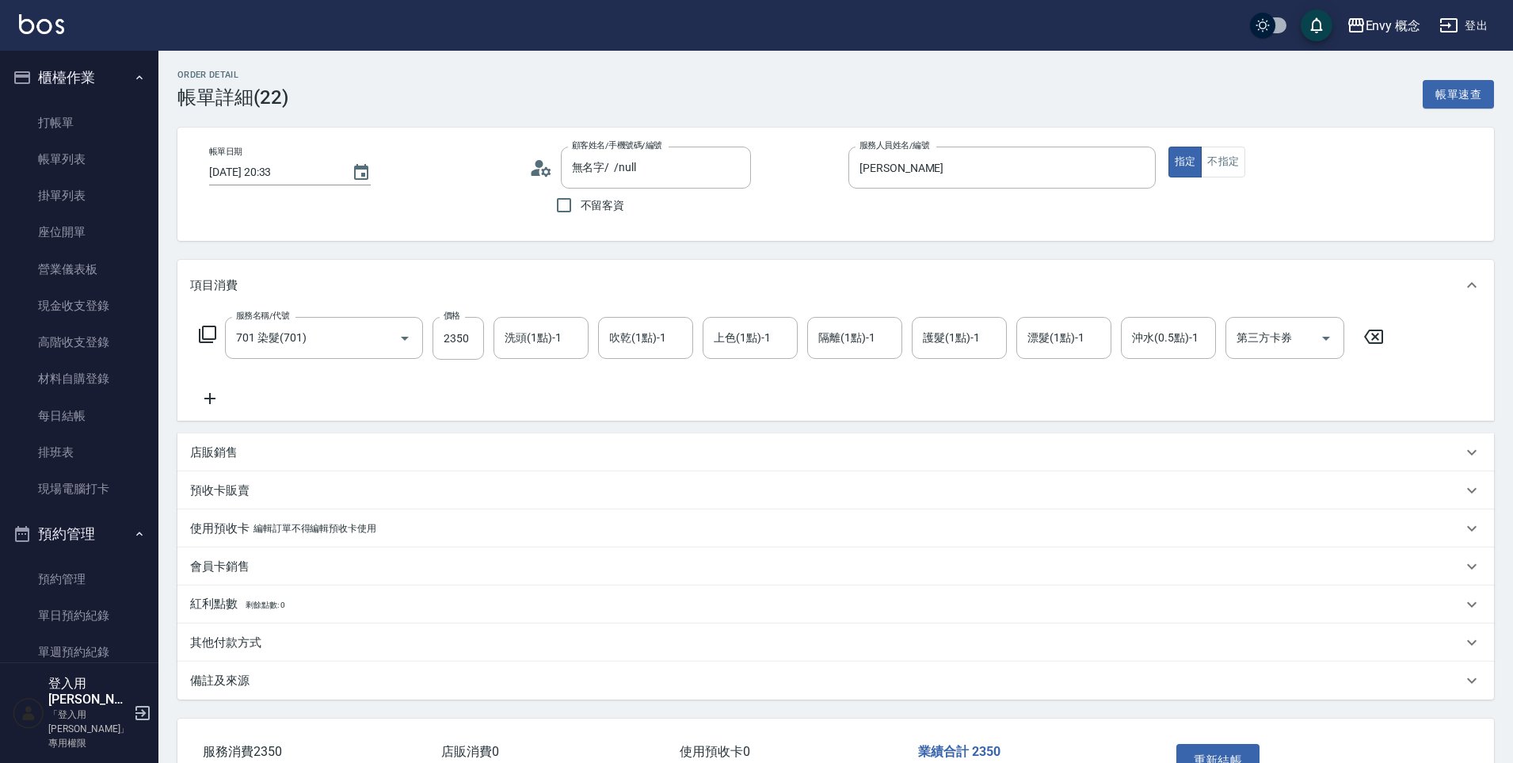
type input "無名字/ /null"
click at [909, 169] on input "Tim-T" at bounding box center [989, 164] width 269 height 28
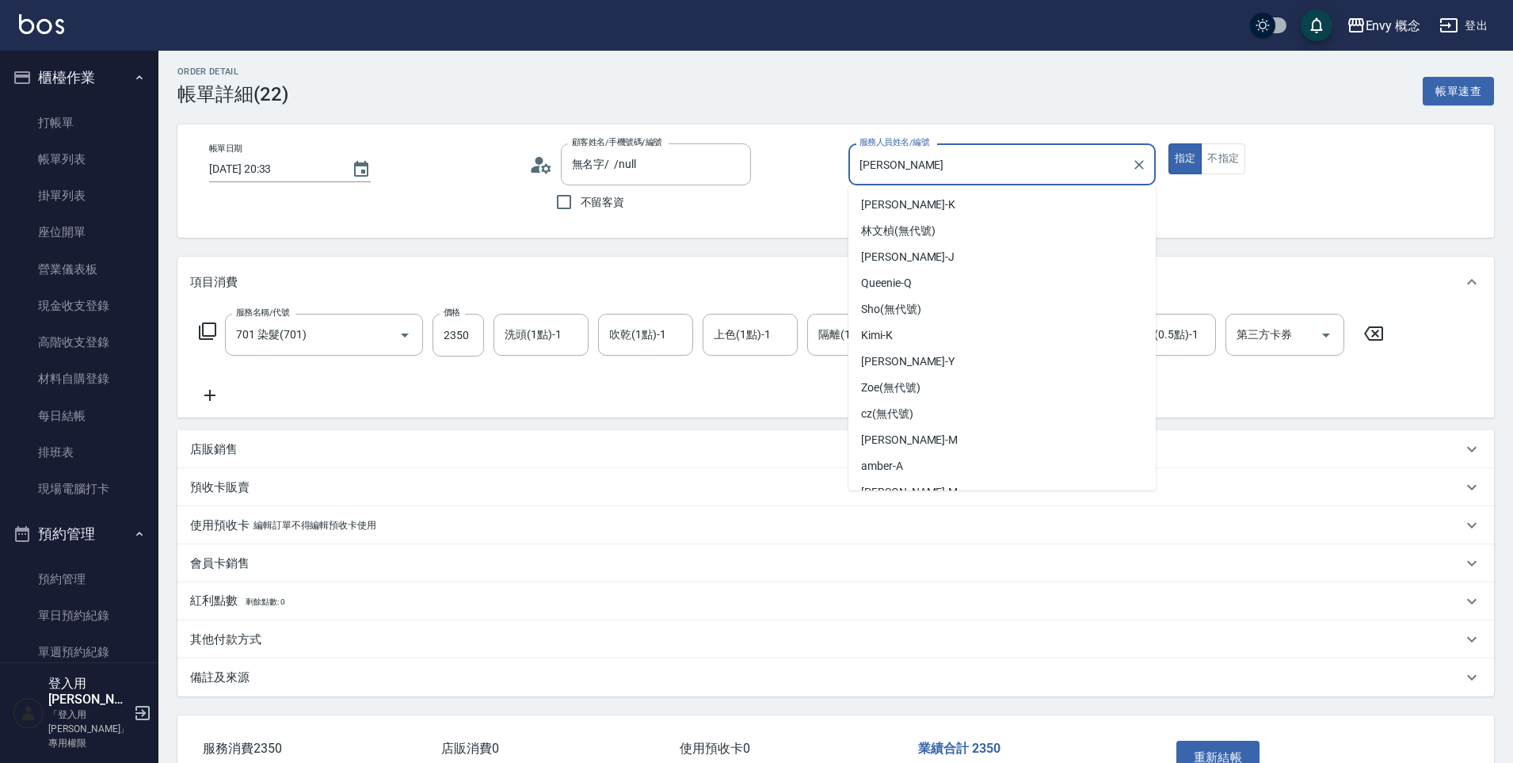
scroll to position [41, 0]
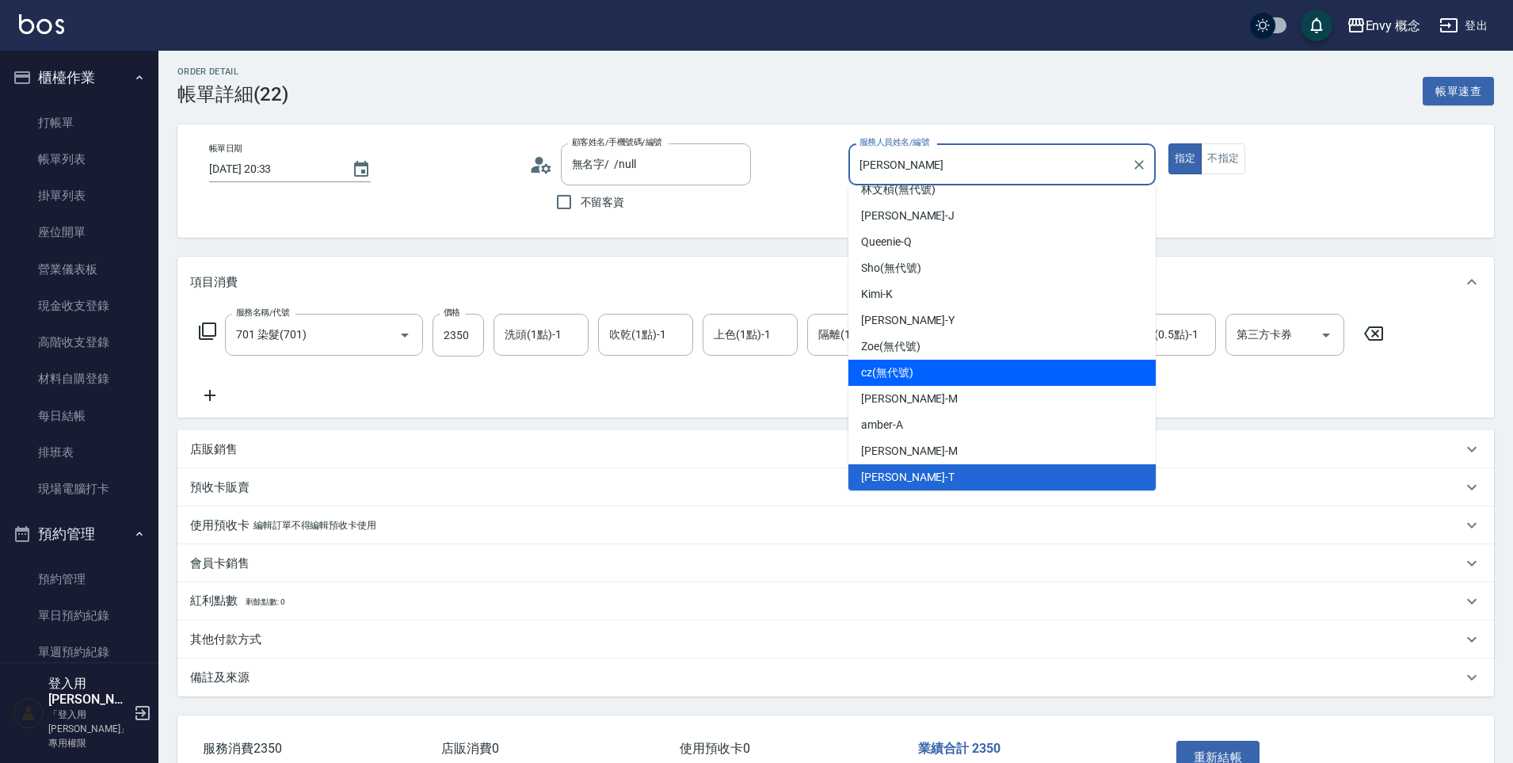
click at [953, 373] on div "cz (無代號)" at bounding box center [1001, 373] width 307 height 26
type input "cz(無代號)"
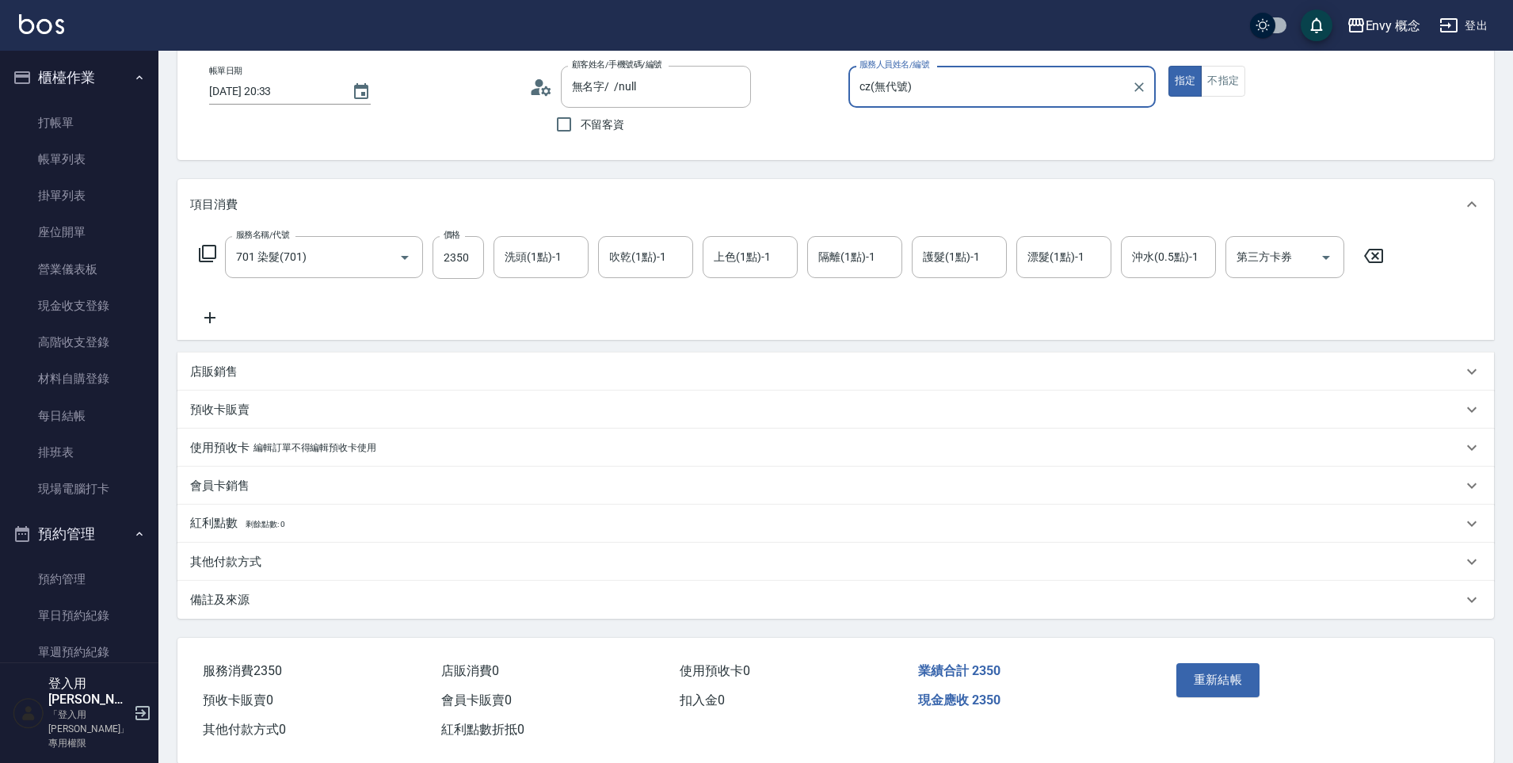
scroll to position [108, 0]
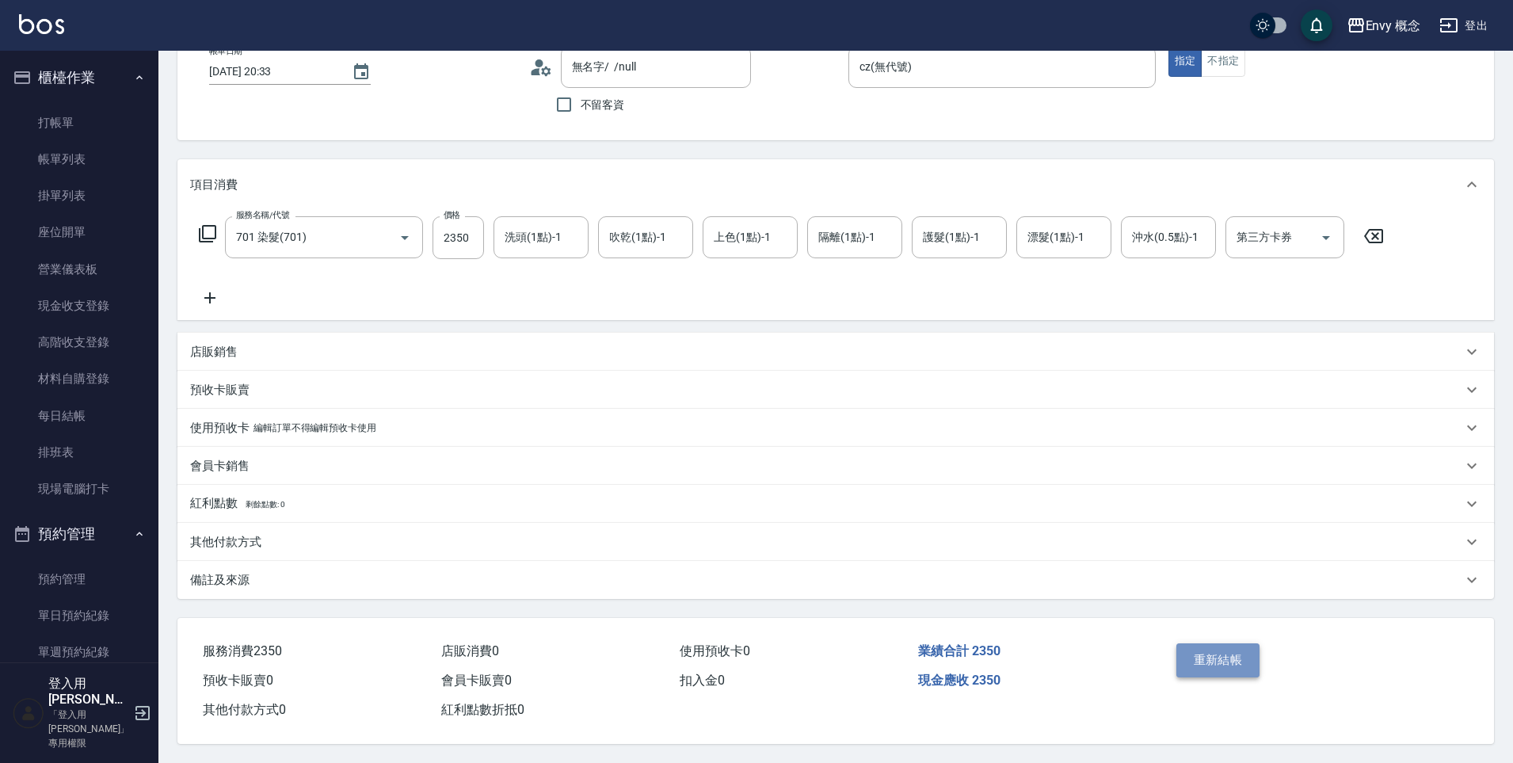
click at [1220, 646] on button "重新結帳" at bounding box center [1218, 659] width 84 height 33
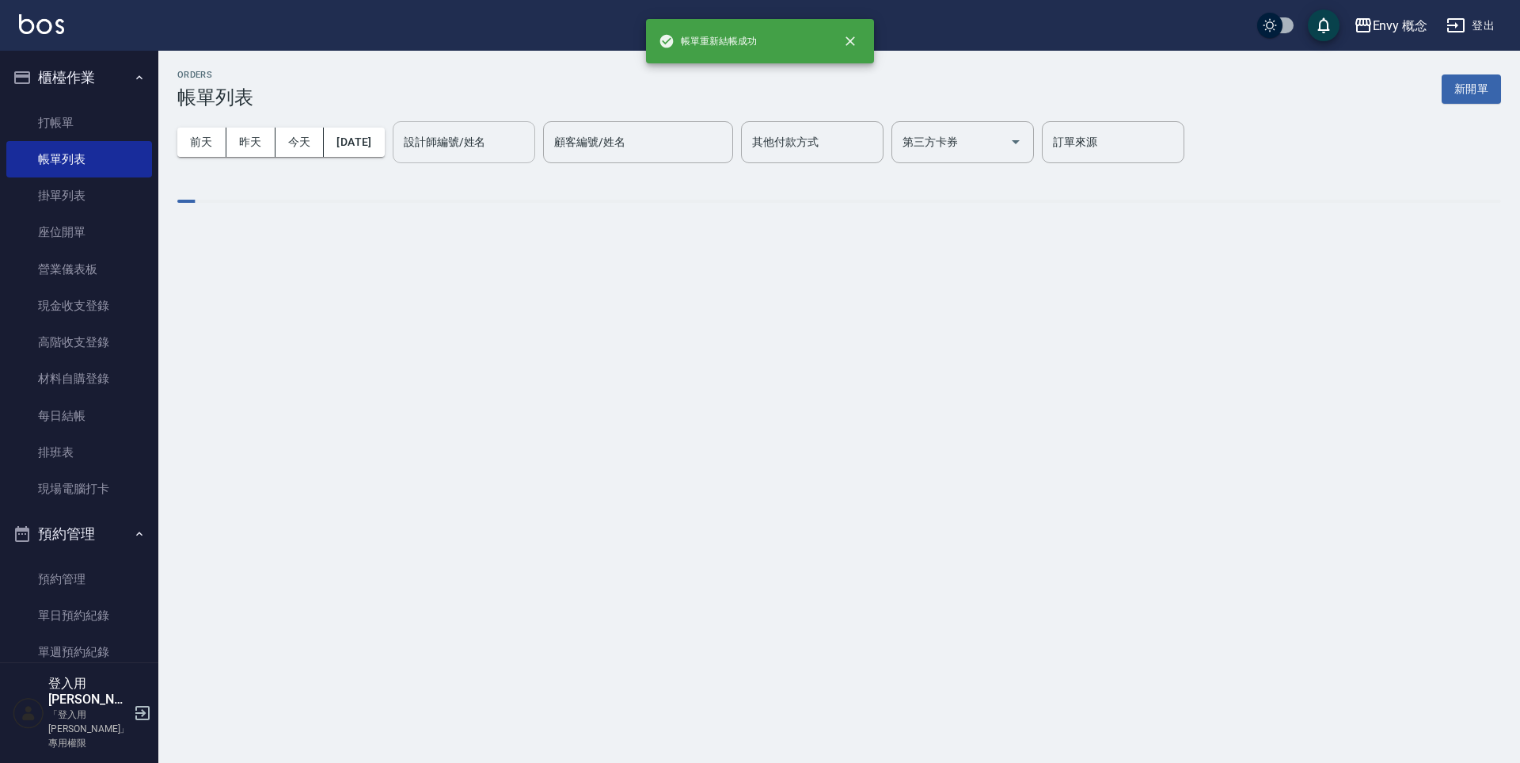
click at [471, 150] on input "設計師編號/姓名" at bounding box center [464, 142] width 128 height 28
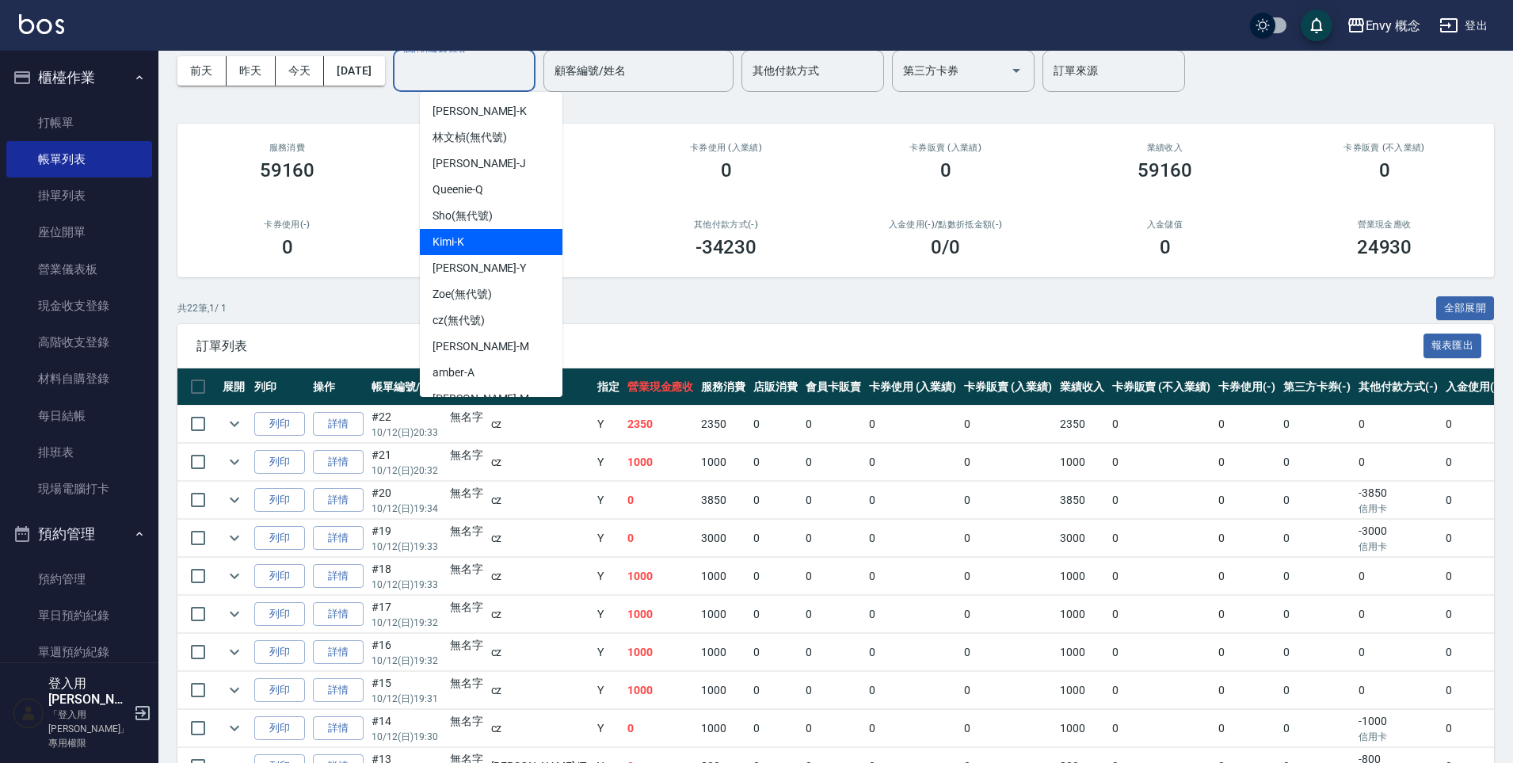
scroll to position [3, 0]
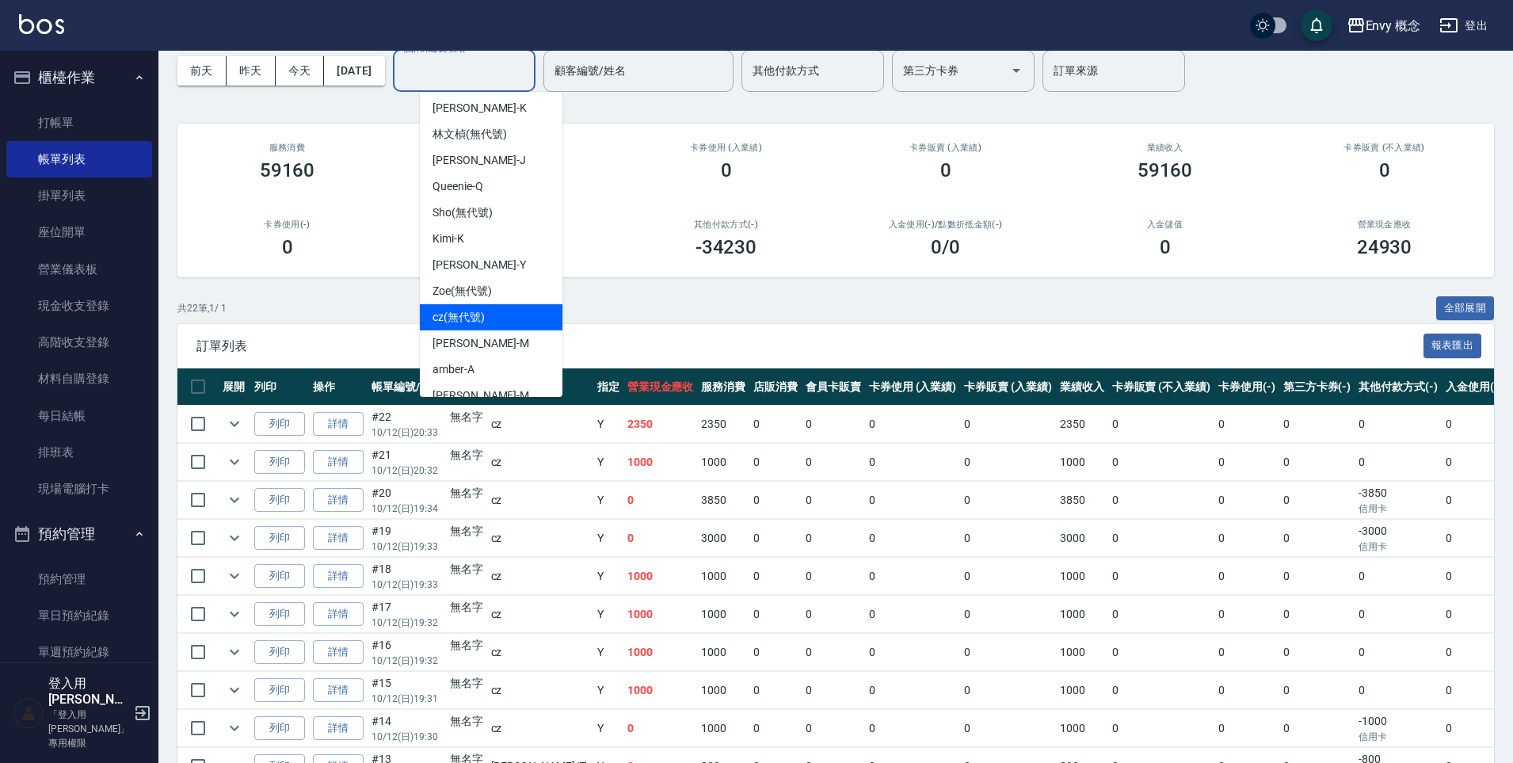
click at [518, 315] on div "cz (無代號)" at bounding box center [491, 317] width 143 height 26
type input "cz(無代號)"
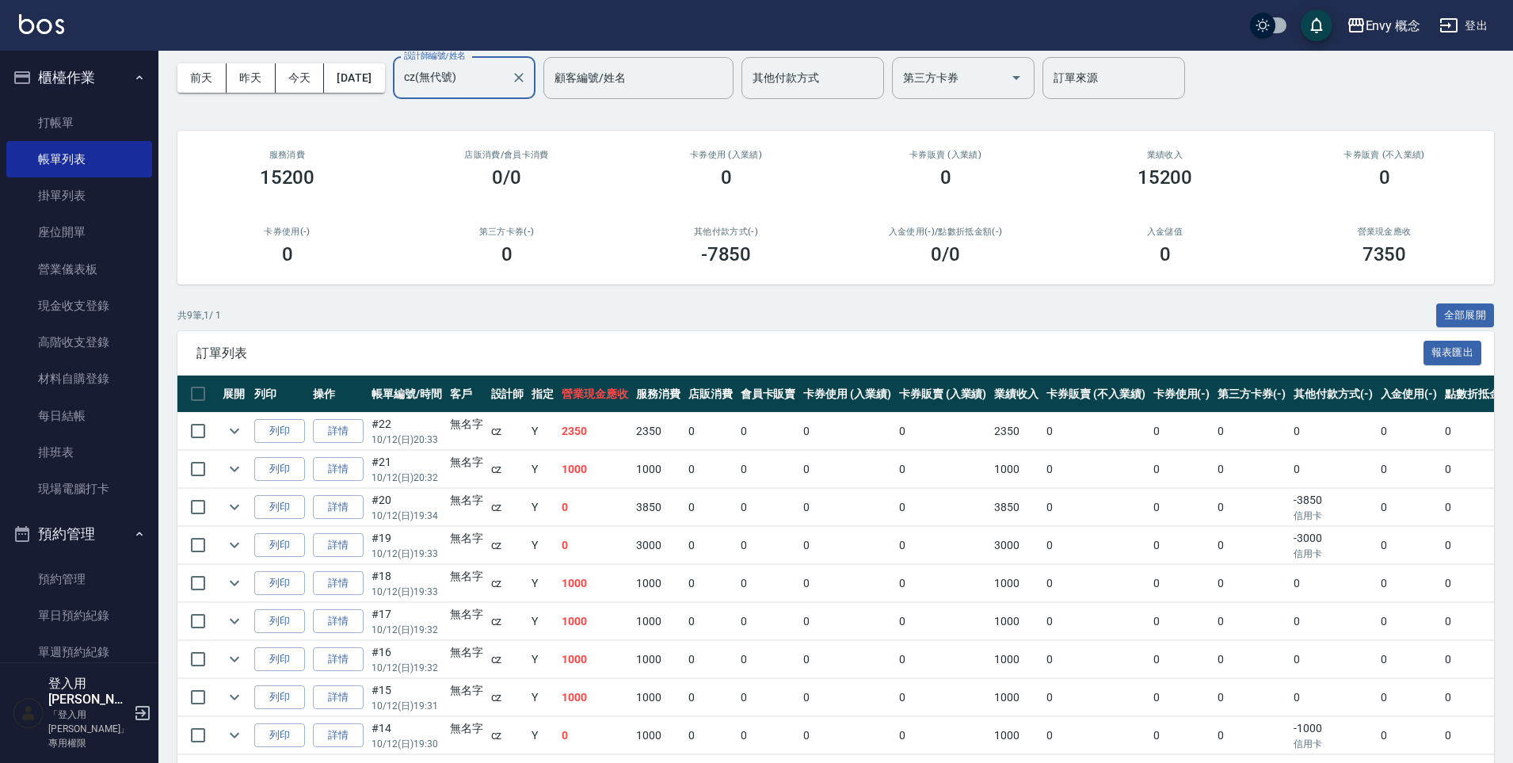
scroll to position [0, 0]
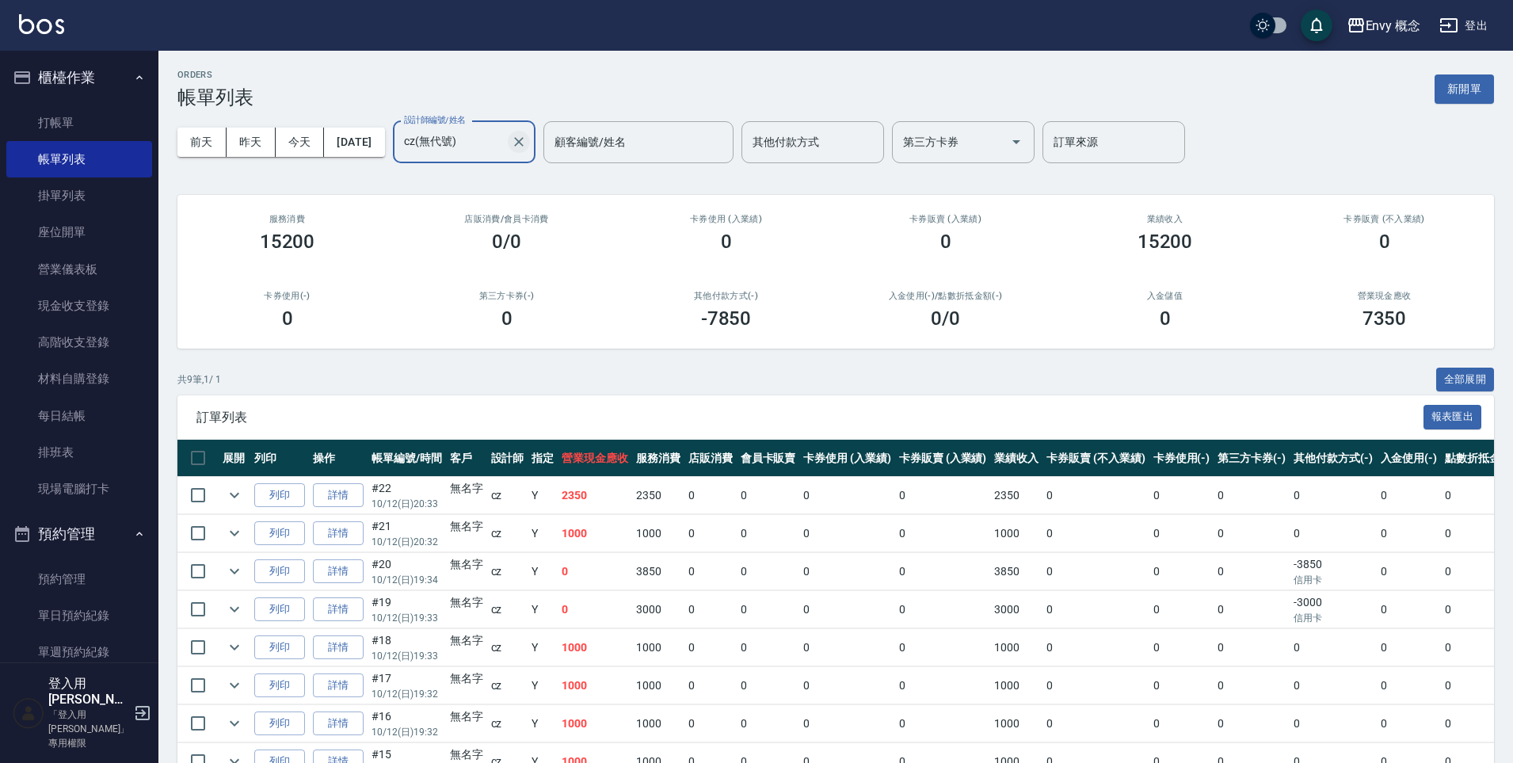
click at [523, 139] on icon "Clear" at bounding box center [519, 142] width 10 height 10
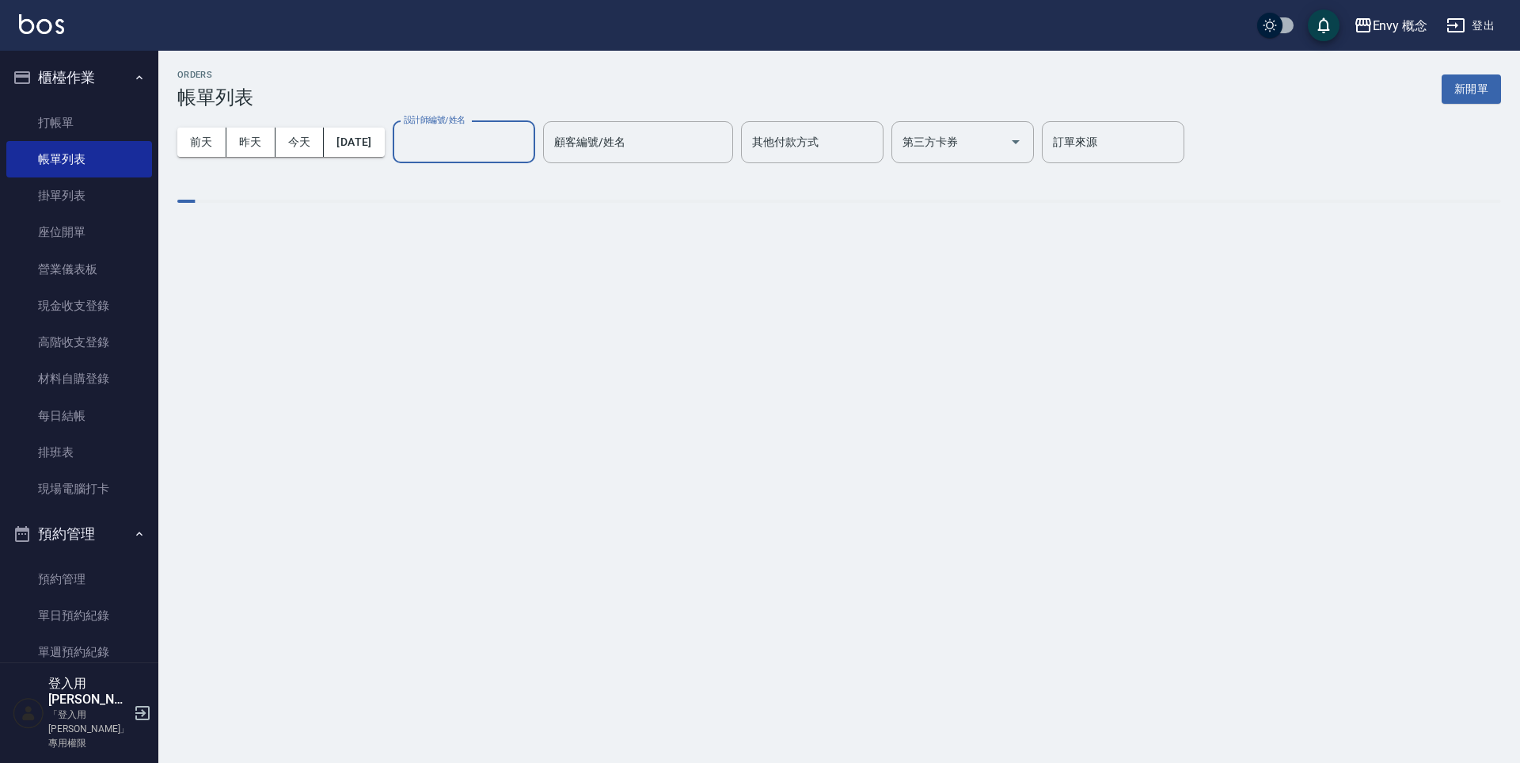
click at [506, 135] on input "設計師編號/姓名" at bounding box center [464, 142] width 128 height 28
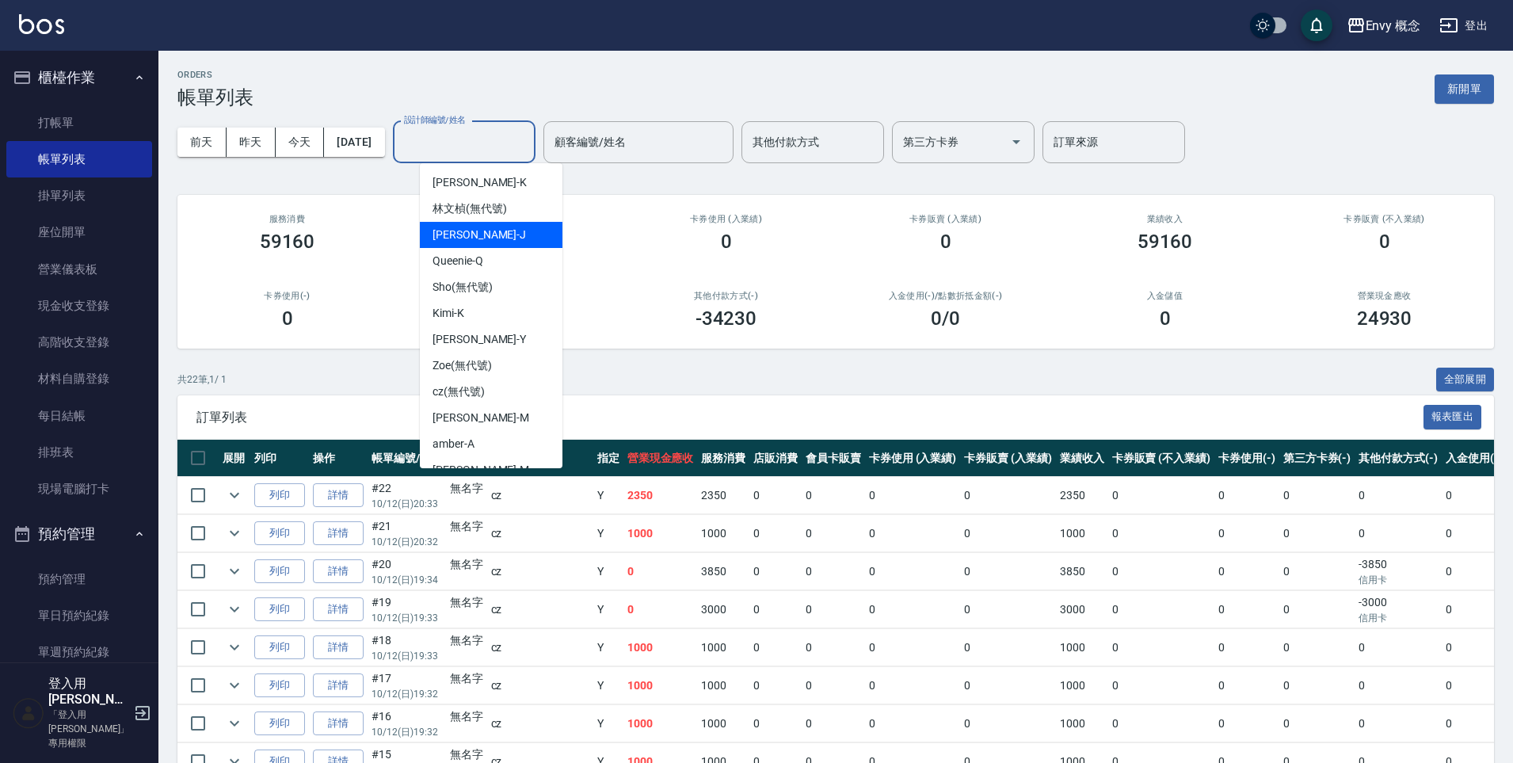
click at [504, 239] on div "Jessie -J" at bounding box center [491, 235] width 143 height 26
type input "Jessie-J"
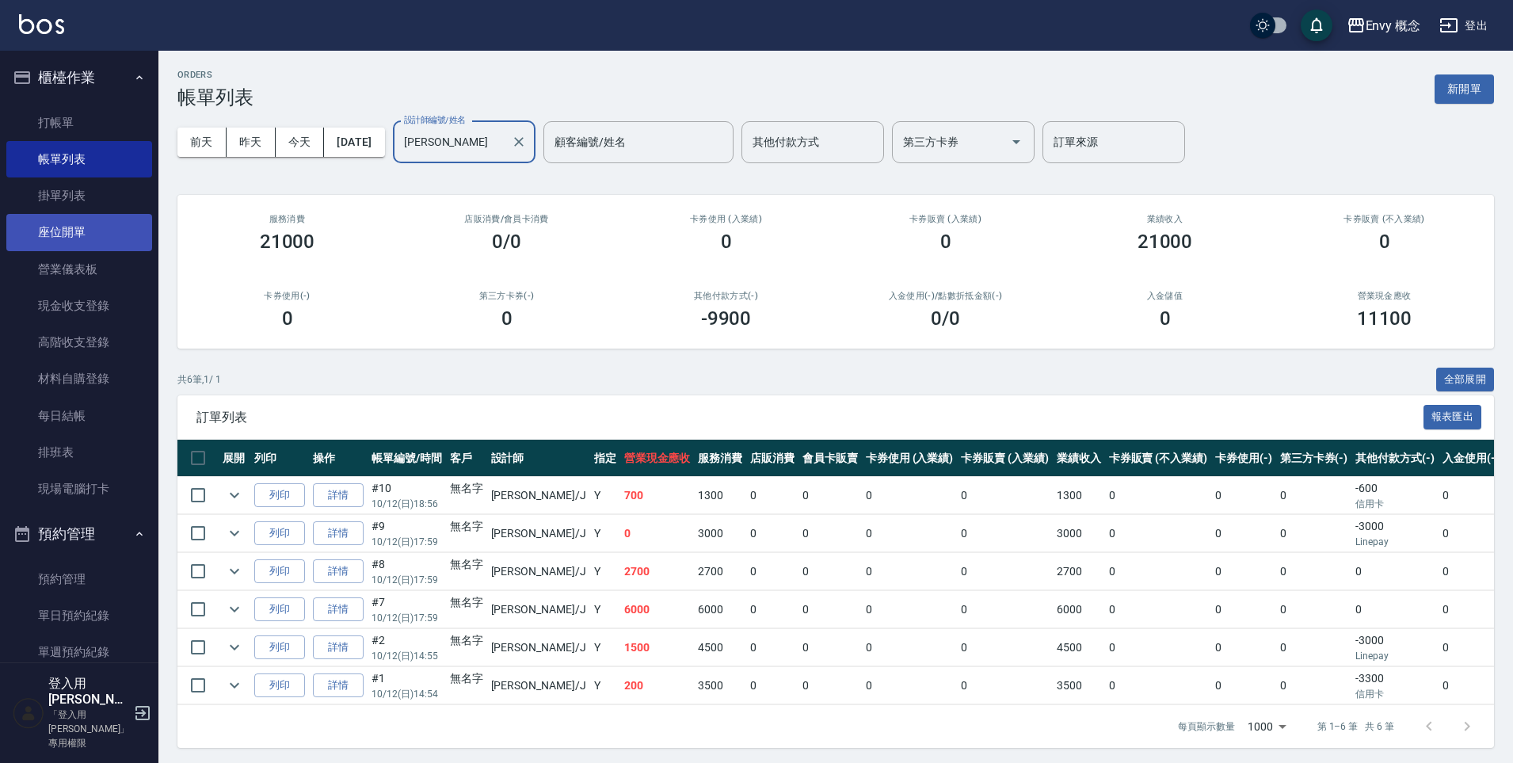
click at [79, 238] on link "座位開單" at bounding box center [79, 232] width 146 height 36
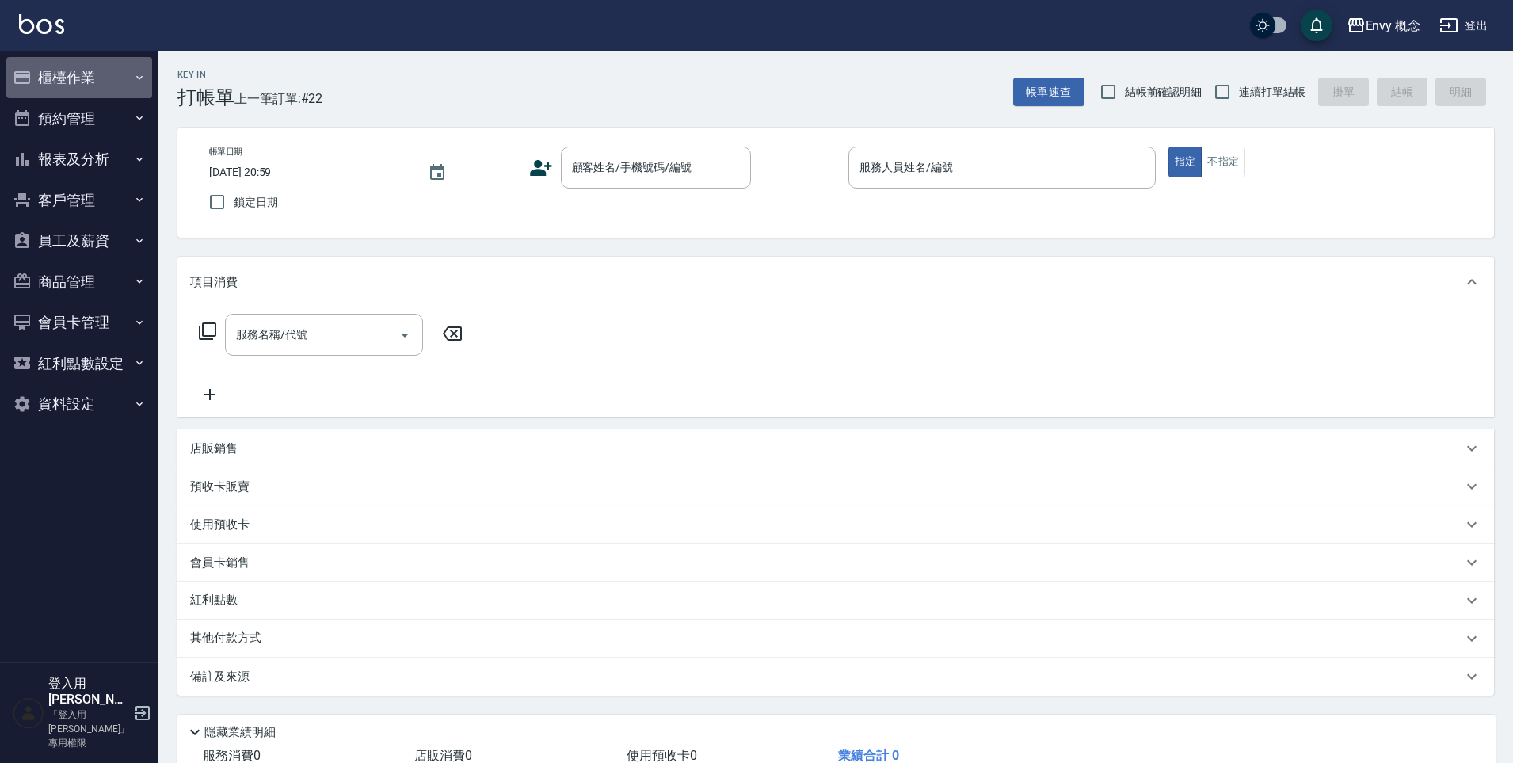
click at [72, 74] on button "櫃檯作業" at bounding box center [79, 77] width 146 height 41
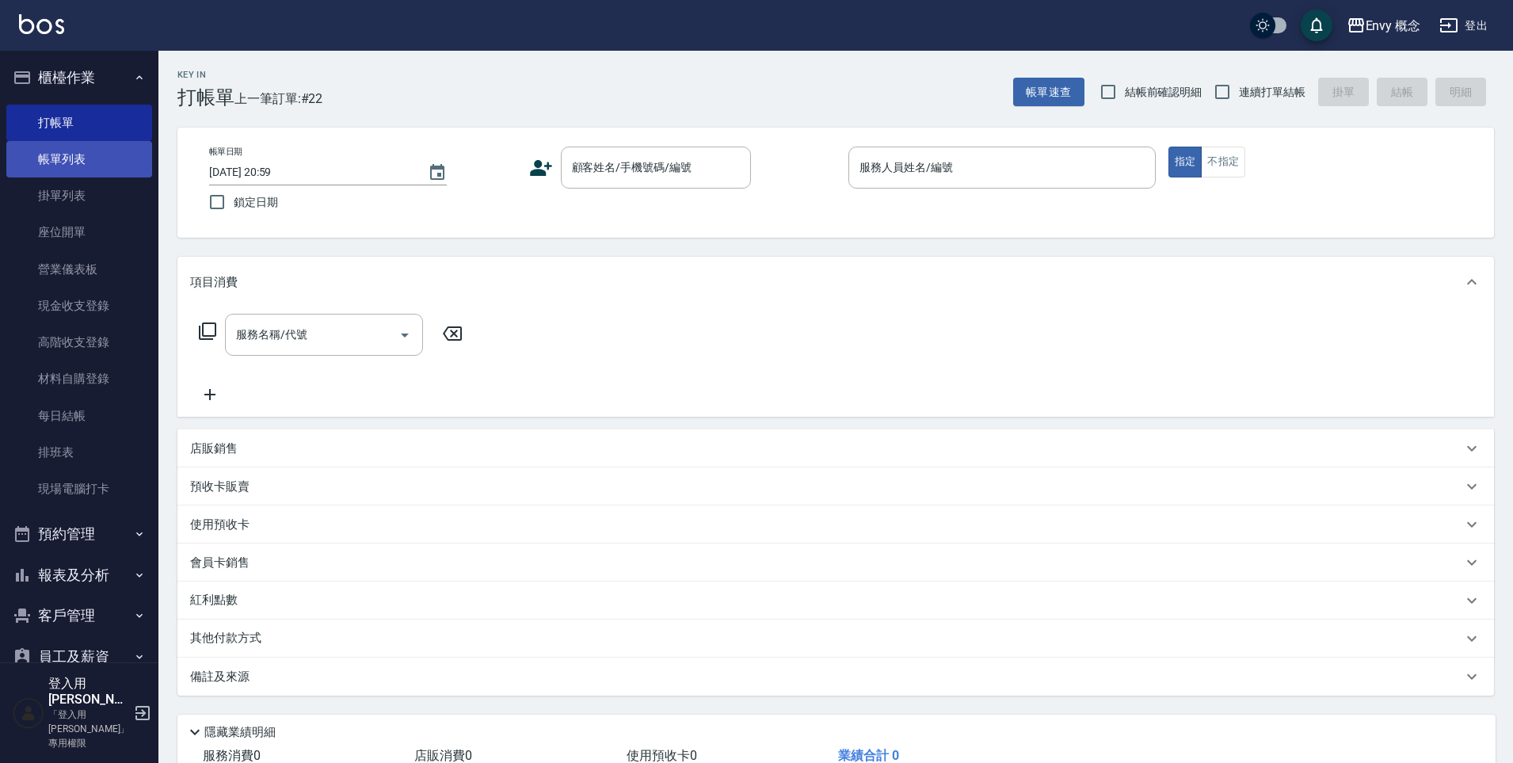
click at [95, 153] on link "帳單列表" at bounding box center [79, 159] width 146 height 36
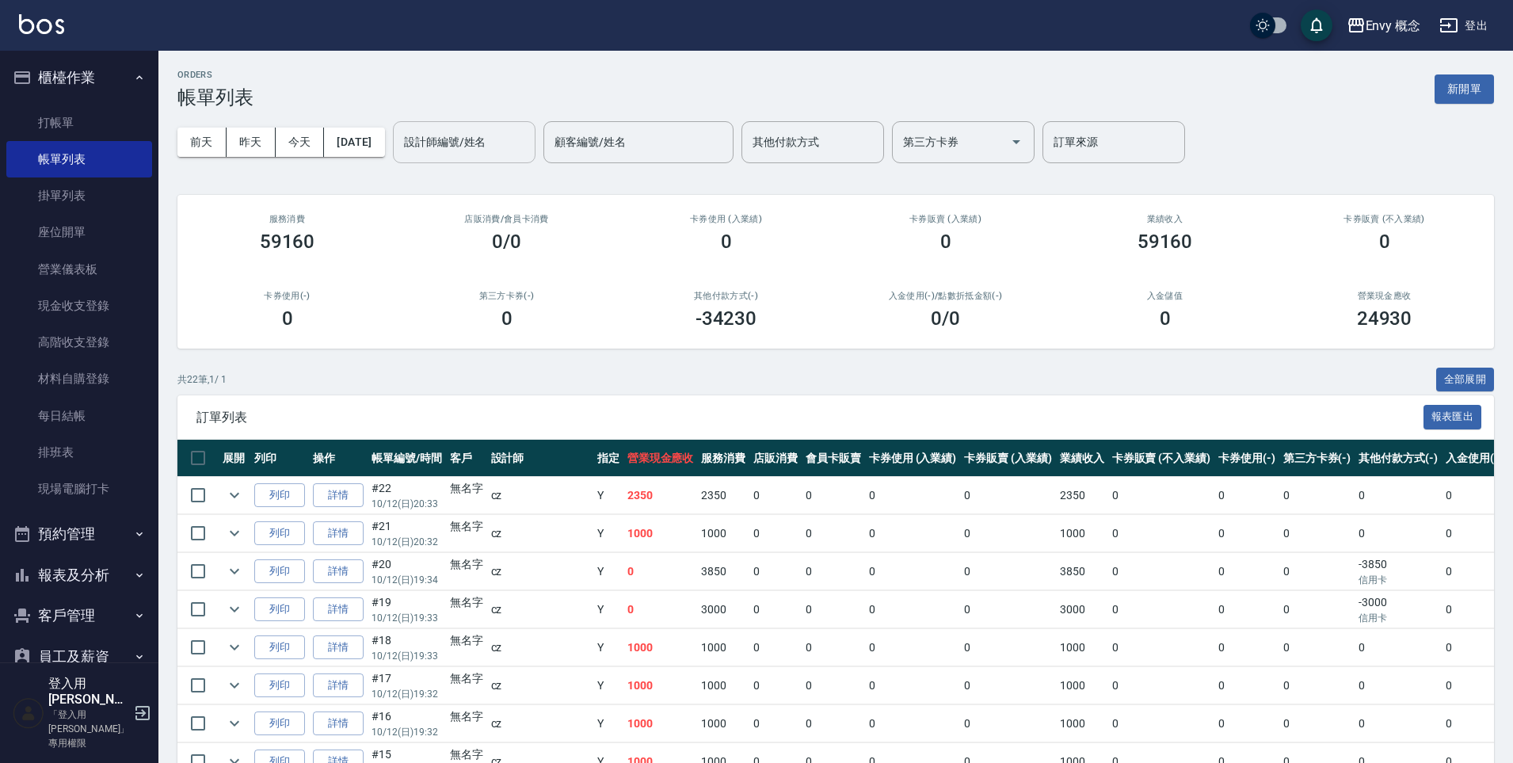
click at [461, 150] on input "設計師編號/姓名" at bounding box center [464, 142] width 128 height 28
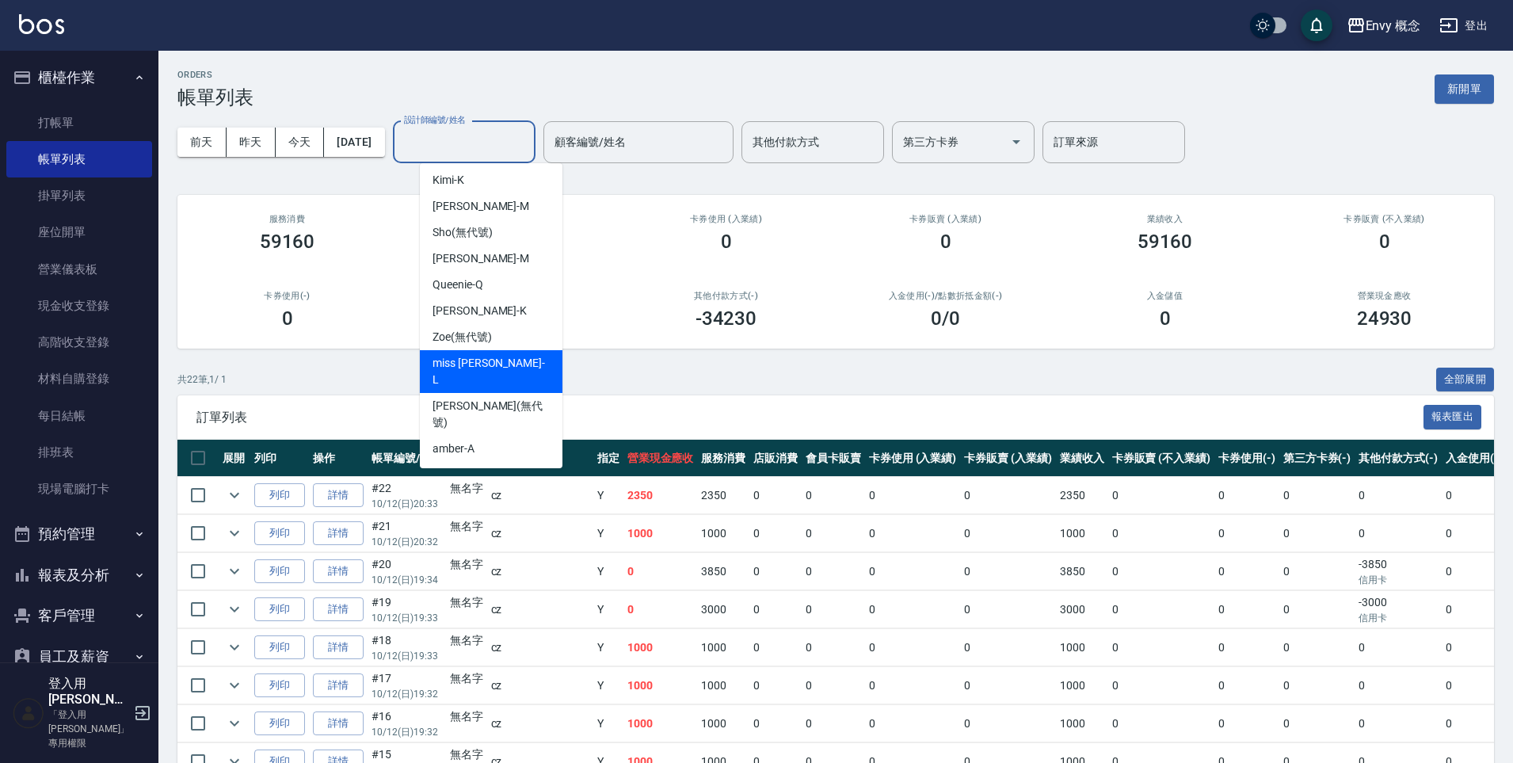
scroll to position [7, 0]
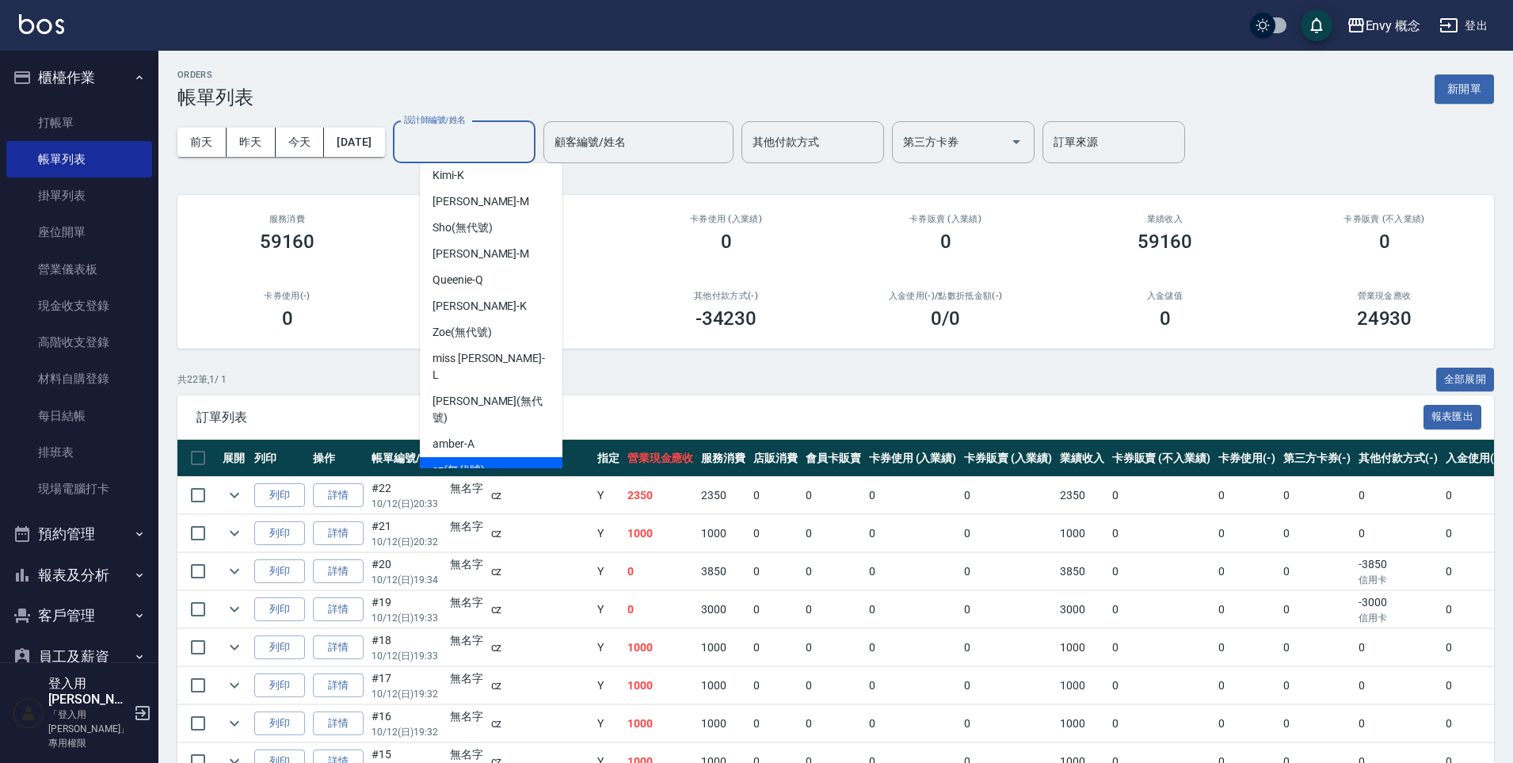
click at [517, 457] on div "cz (無代號)" at bounding box center [491, 470] width 143 height 26
type input "cz(無代號)"
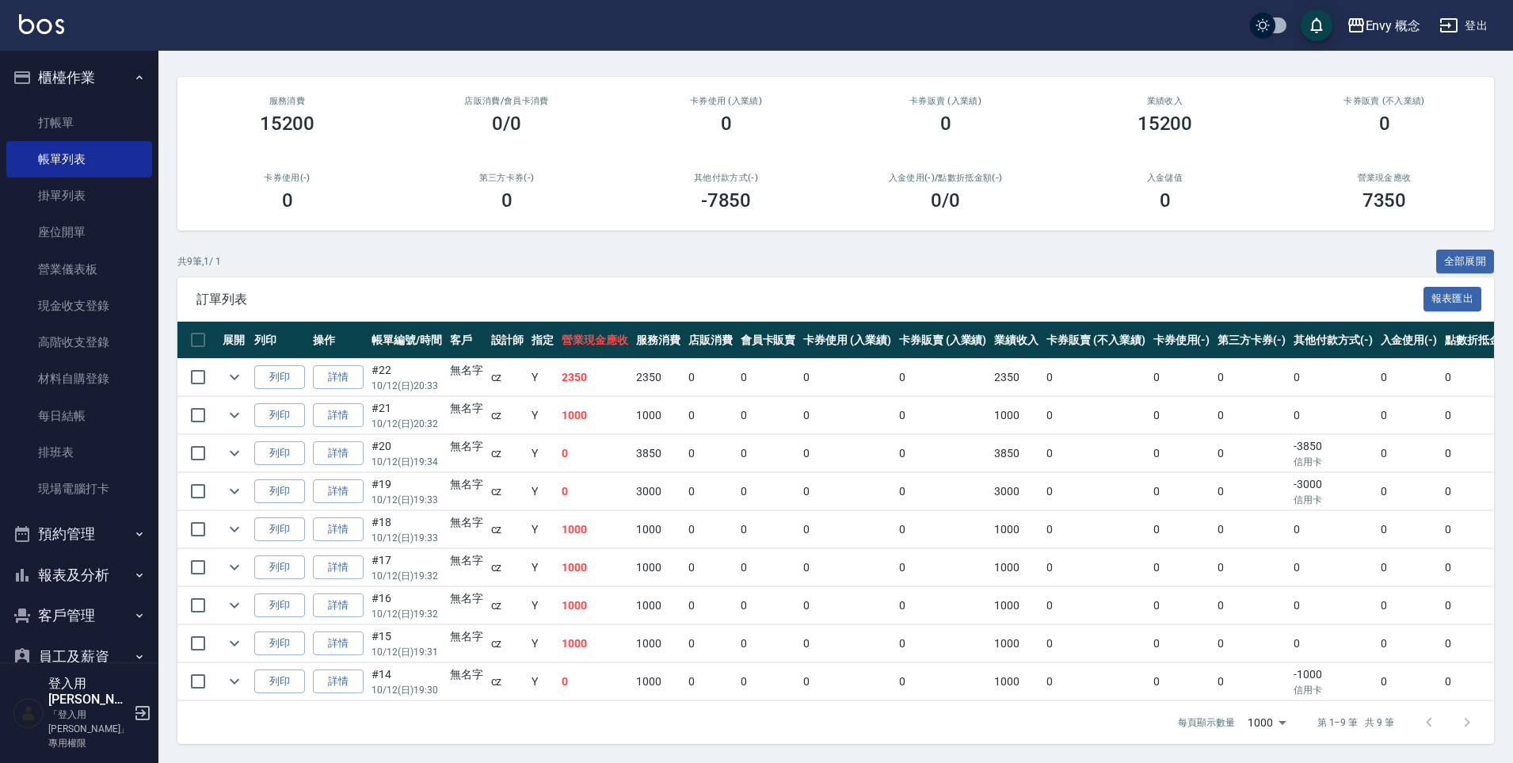
scroll to position [0, 0]
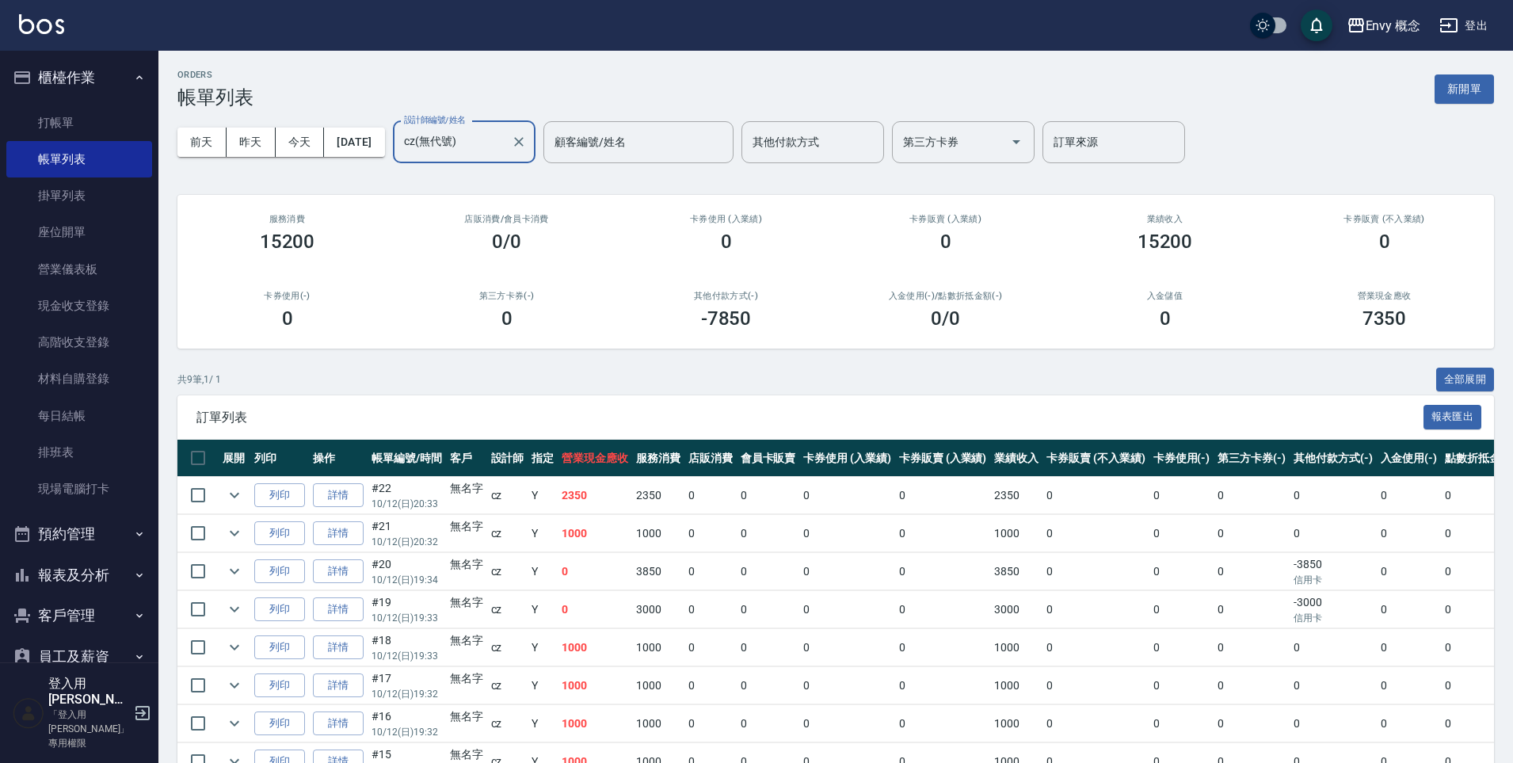
click at [530, 131] on button "Clear" at bounding box center [519, 142] width 22 height 22
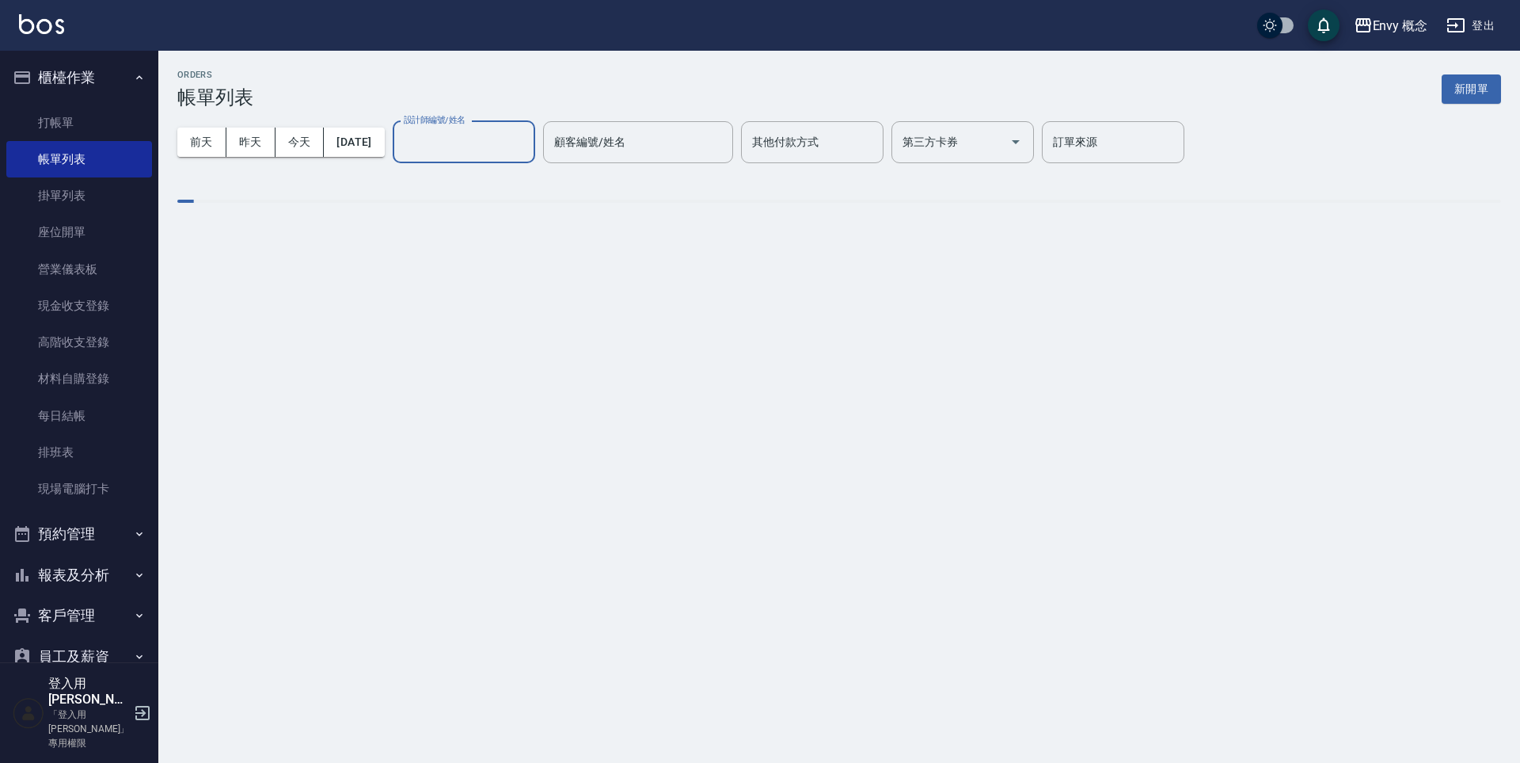
click at [496, 136] on input "設計師編號/姓名" at bounding box center [464, 142] width 128 height 28
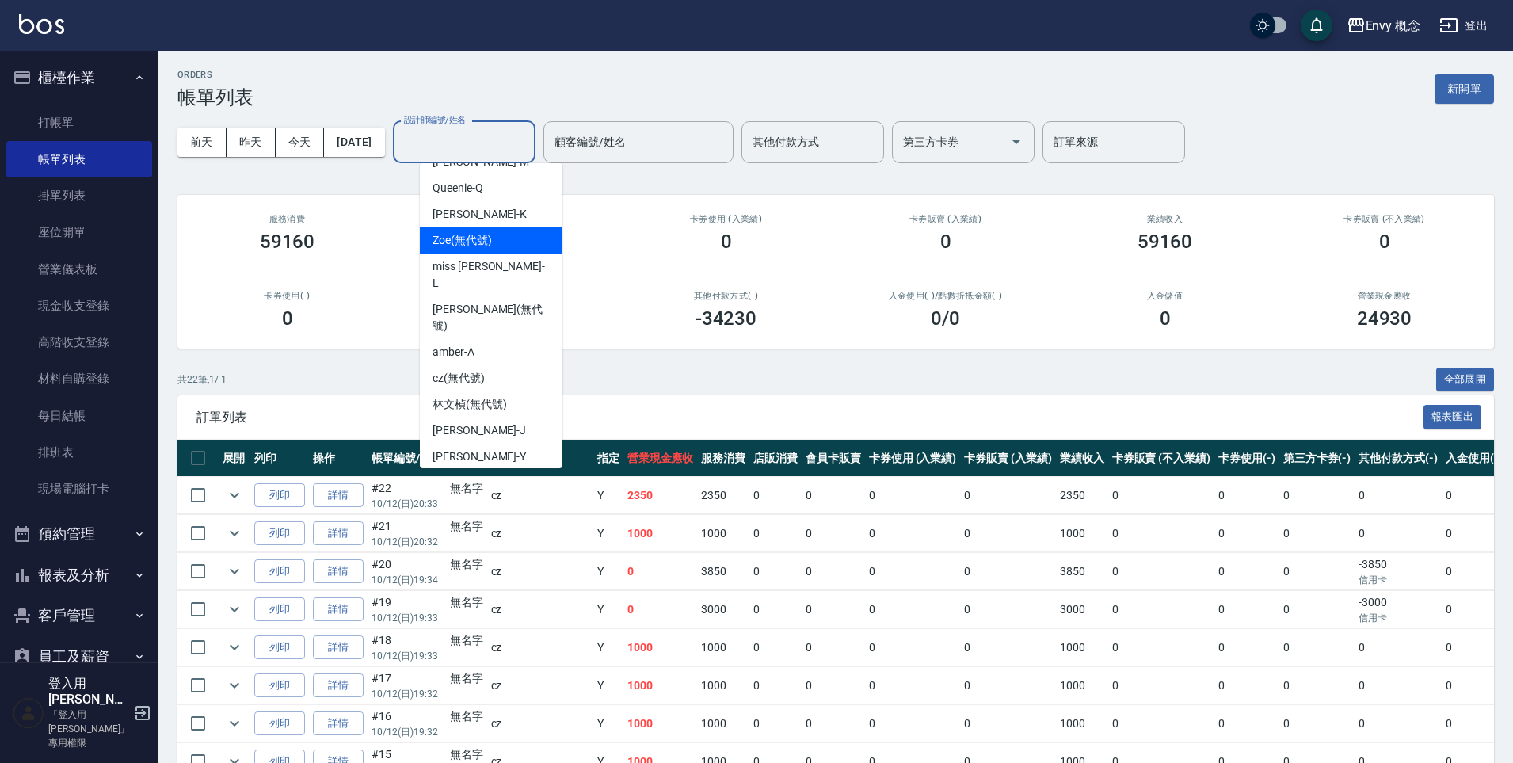
scroll to position [100, 0]
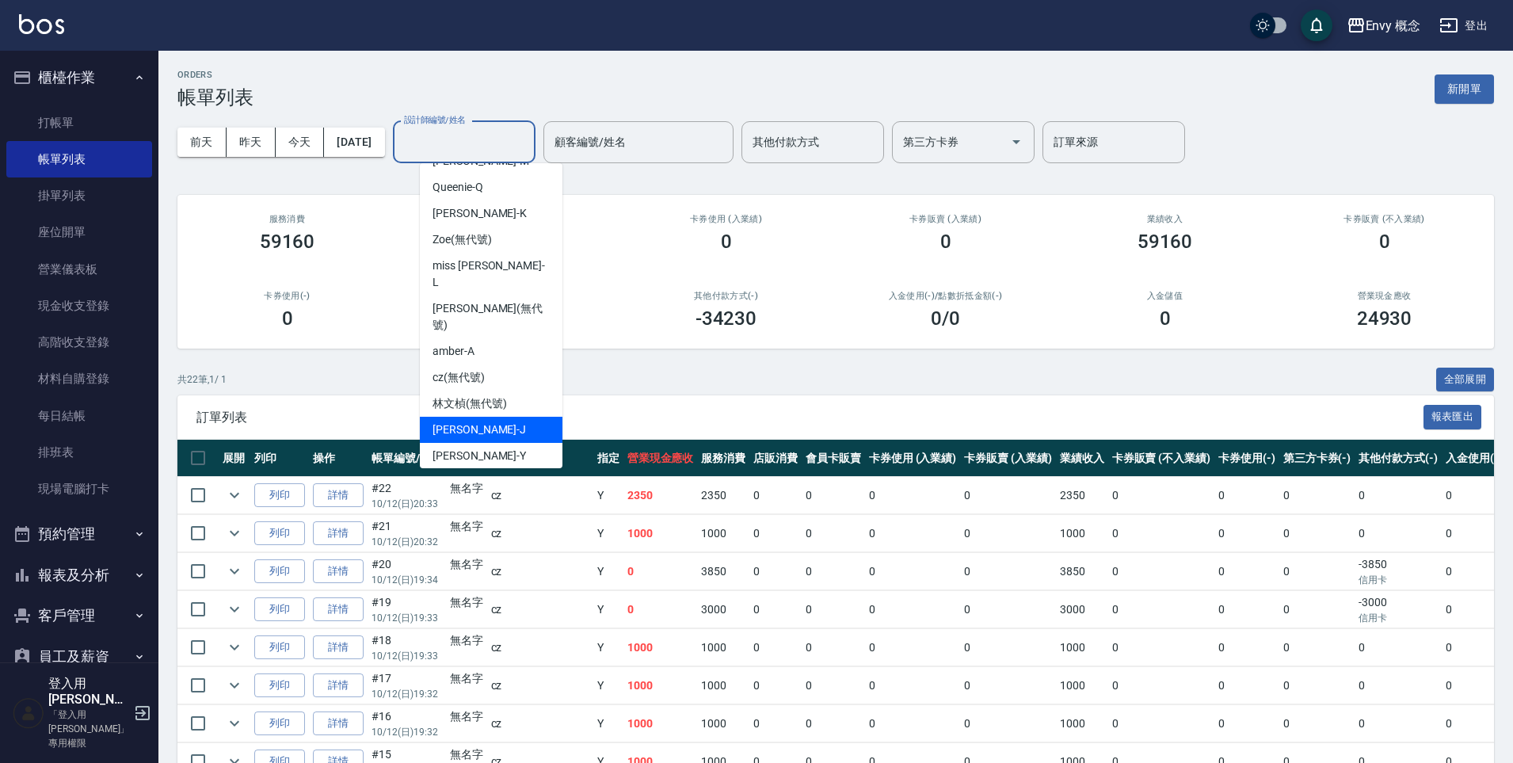
click at [512, 417] on div "Jessie -J" at bounding box center [491, 430] width 143 height 26
type input "Jessie-J"
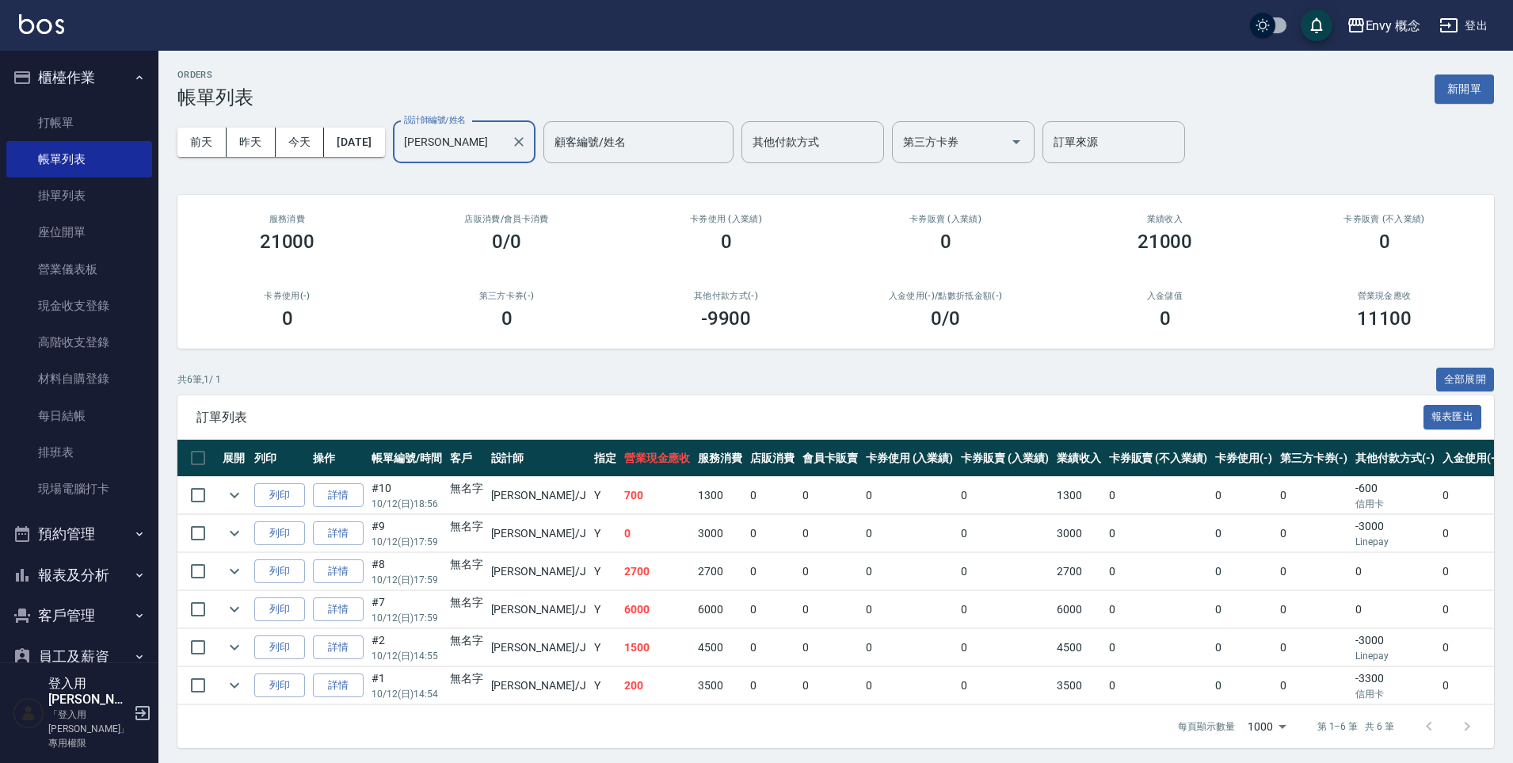
click at [527, 145] on icon "Clear" at bounding box center [519, 142] width 16 height 16
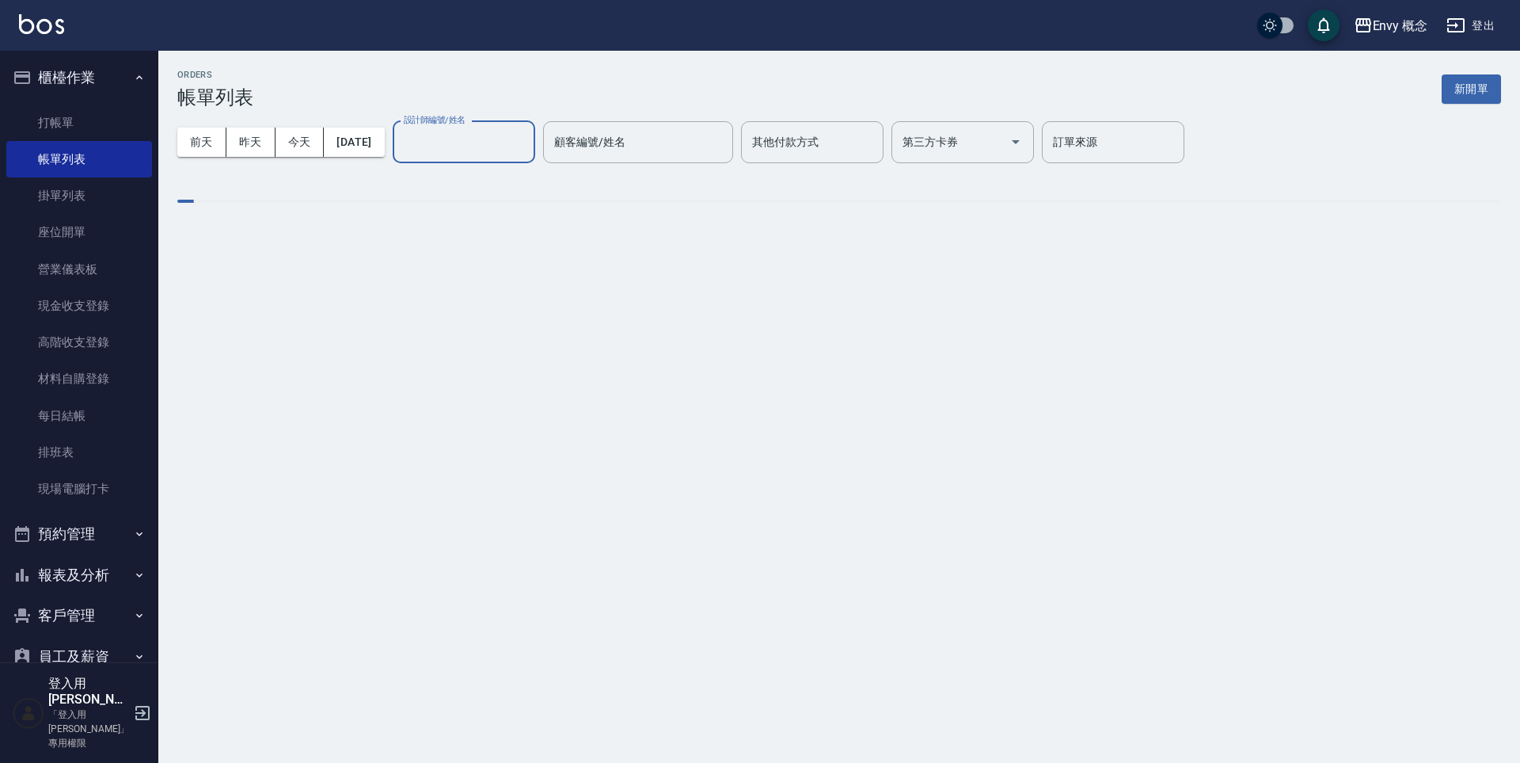
click at [492, 147] on input "設計師編號/姓名" at bounding box center [464, 142] width 128 height 28
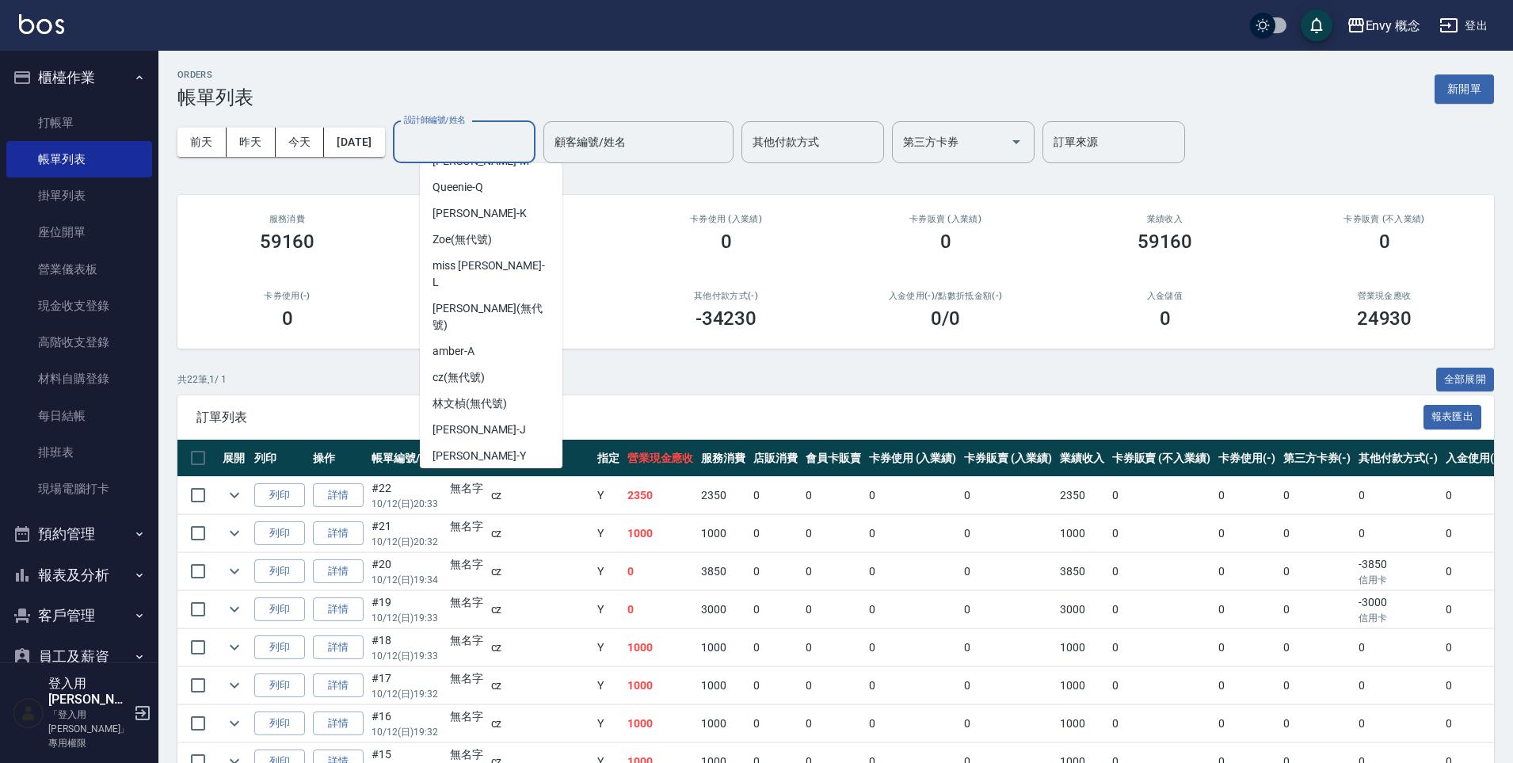
click at [530, 469] on div "Tim -T" at bounding box center [491, 482] width 143 height 26
type input "Tim-T"
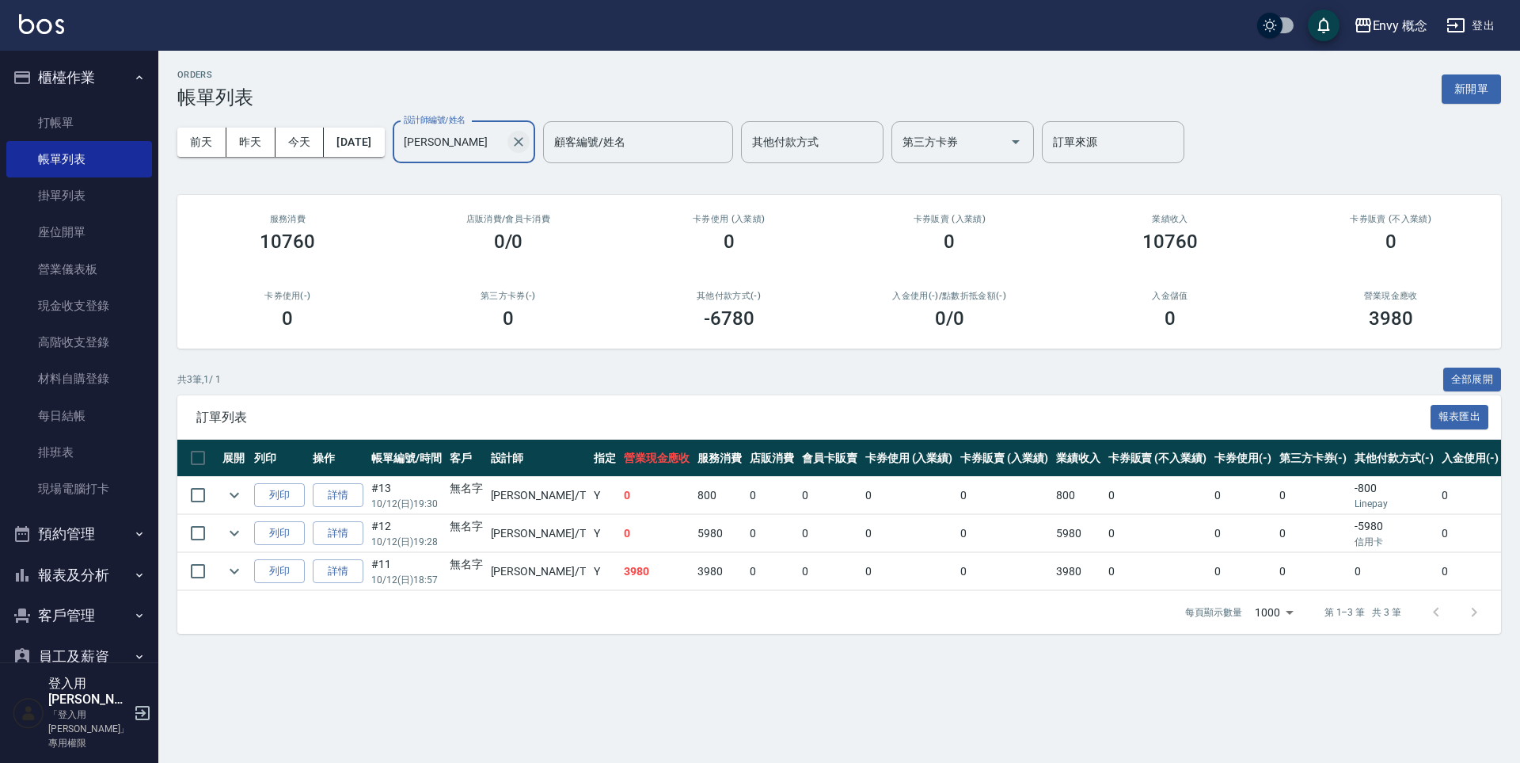
click at [530, 140] on button "Clear" at bounding box center [519, 142] width 22 height 22
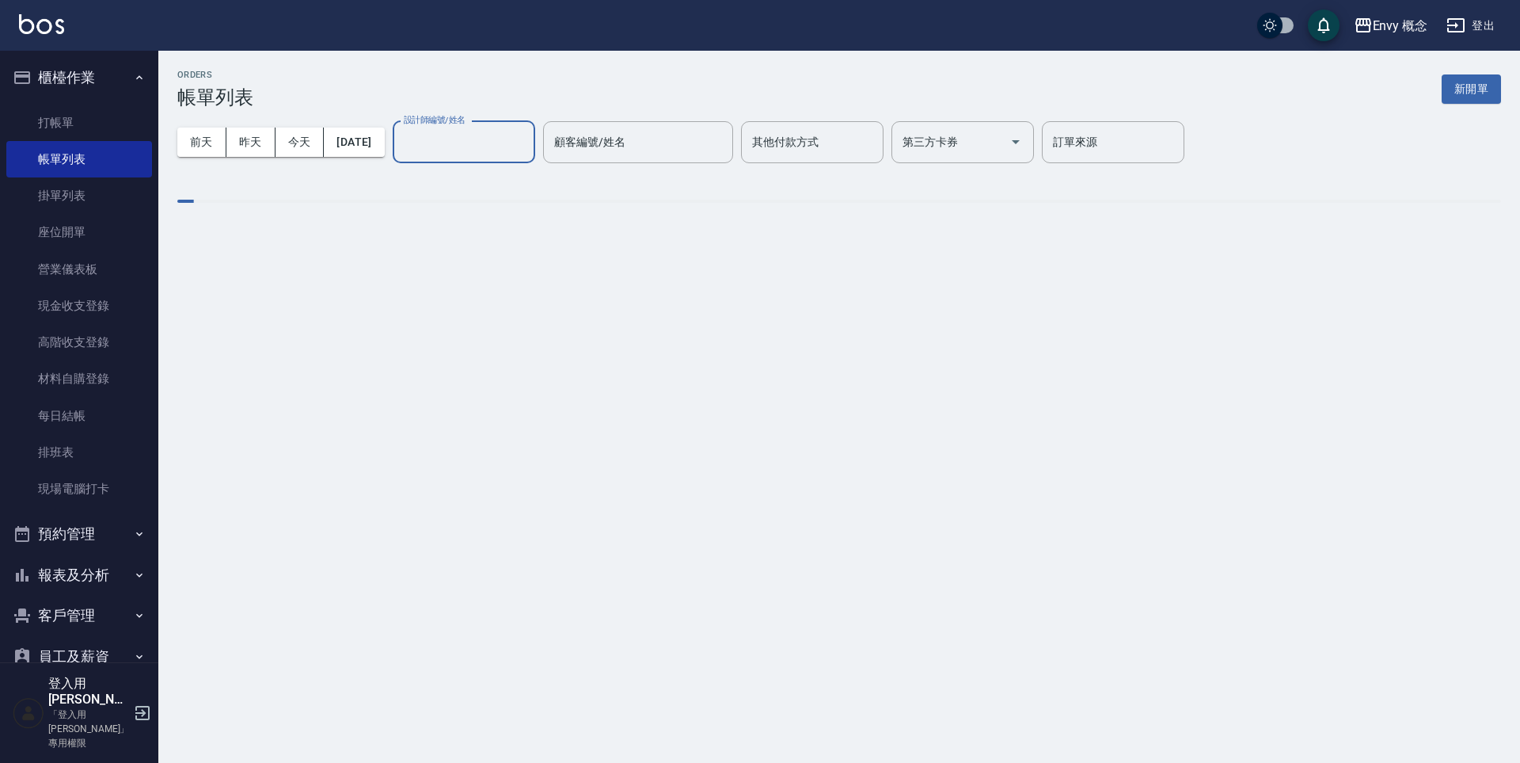
click at [459, 147] on input "設計師編號/姓名" at bounding box center [464, 142] width 128 height 28
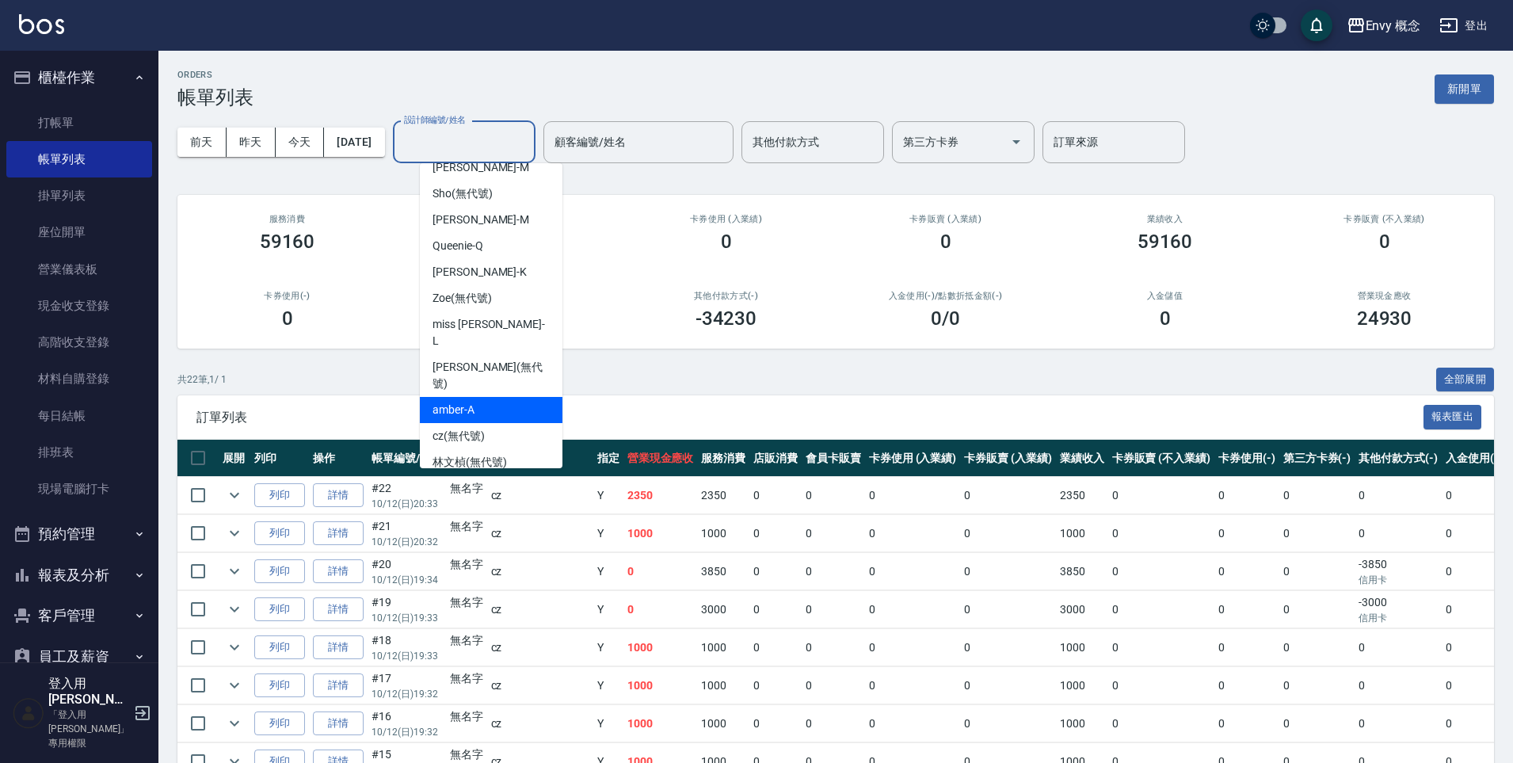
scroll to position [42, 0]
click at [522, 422] on div "cz (無代號)" at bounding box center [491, 435] width 143 height 26
type input "cz(無代號)"
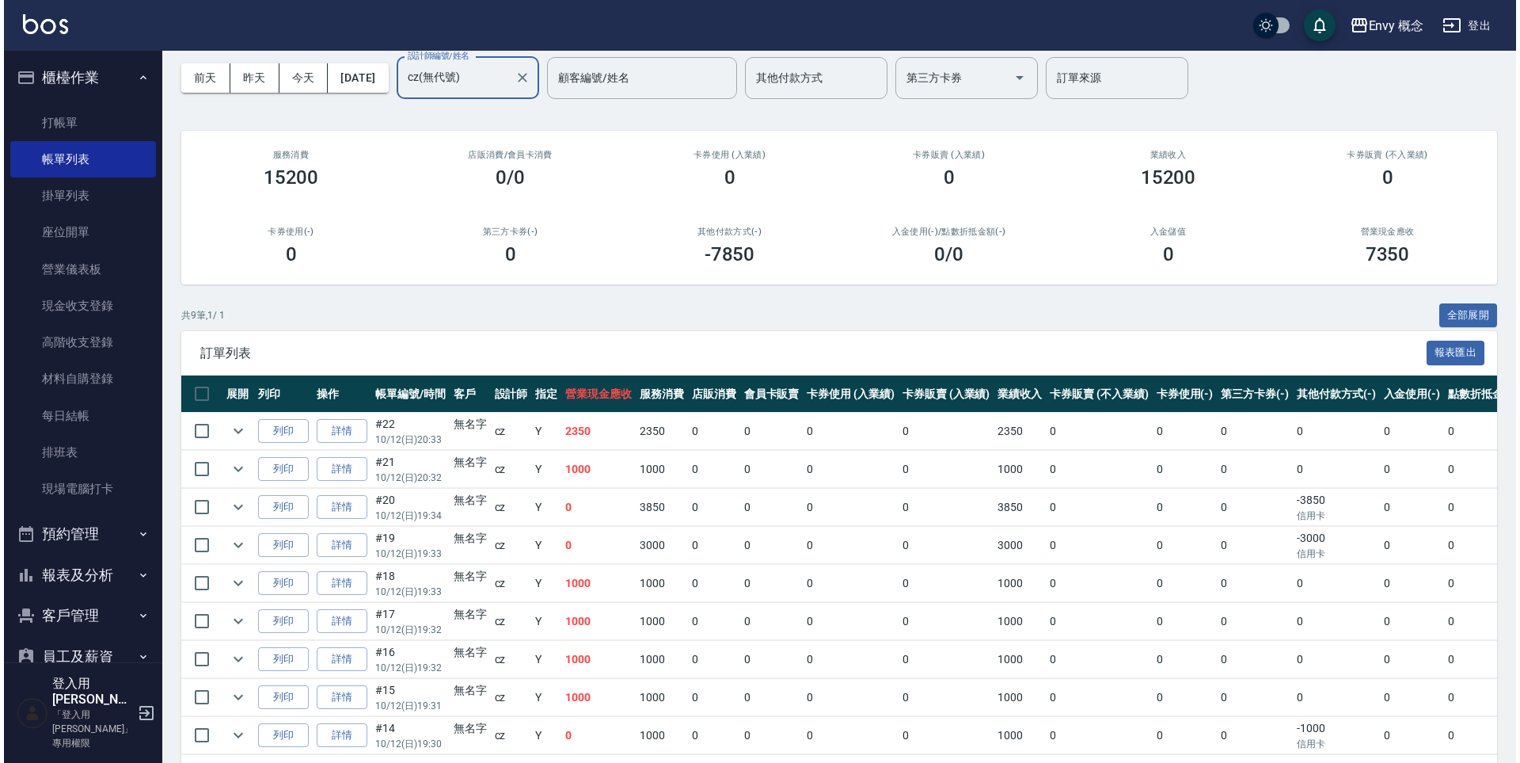
scroll to position [0, 0]
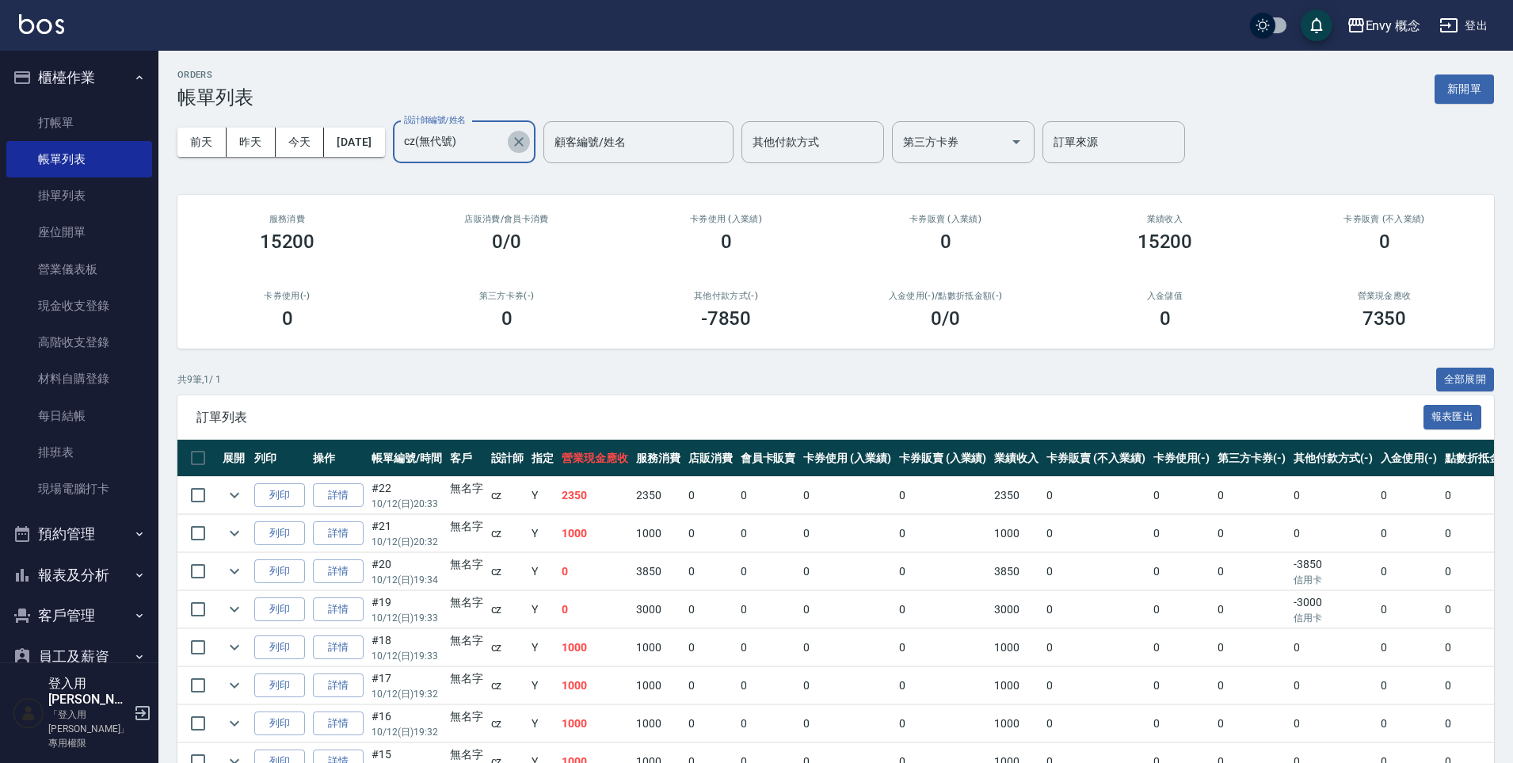
click at [523, 139] on icon "Clear" at bounding box center [519, 142] width 10 height 10
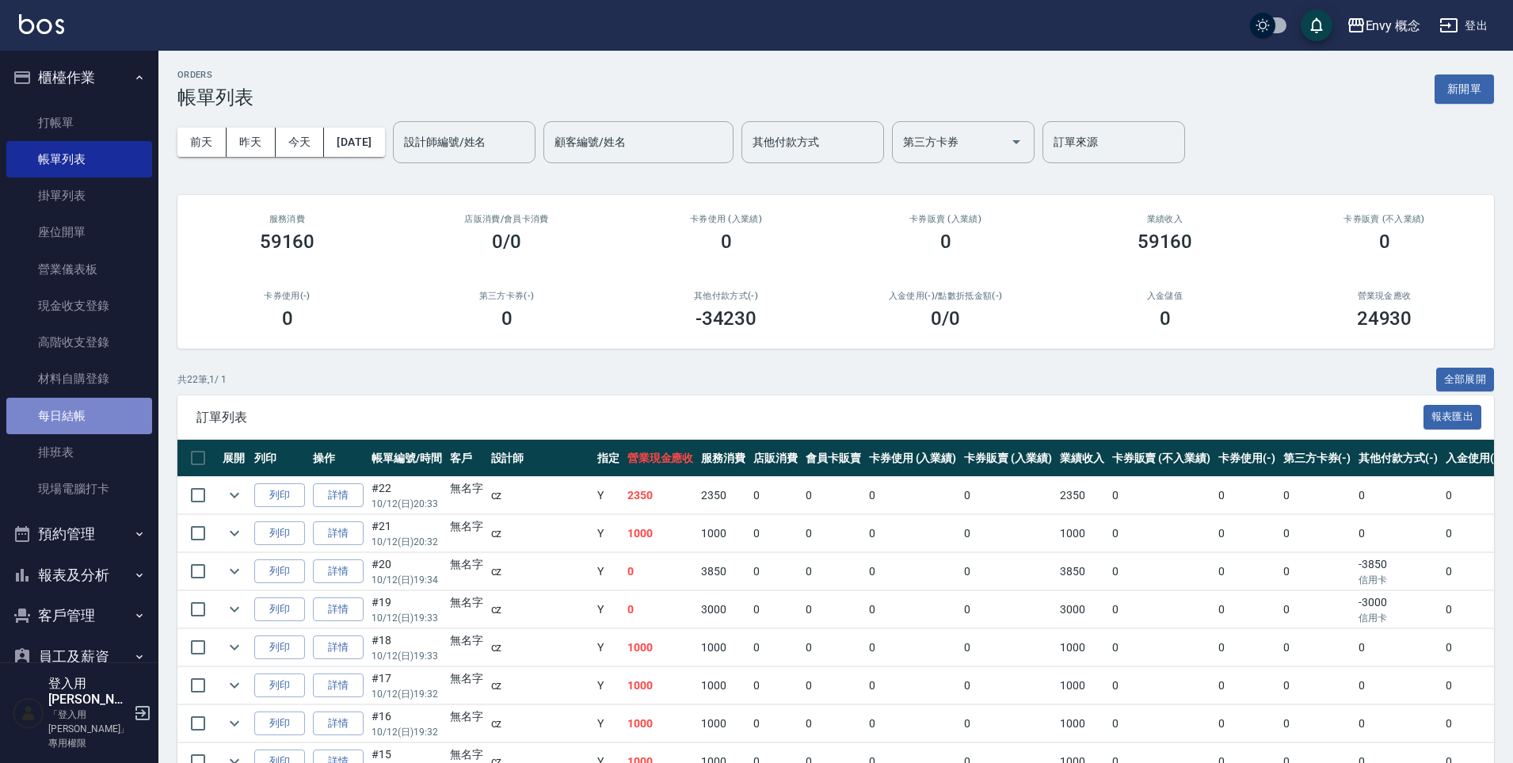
click at [118, 403] on link "每日結帳" at bounding box center [79, 416] width 146 height 36
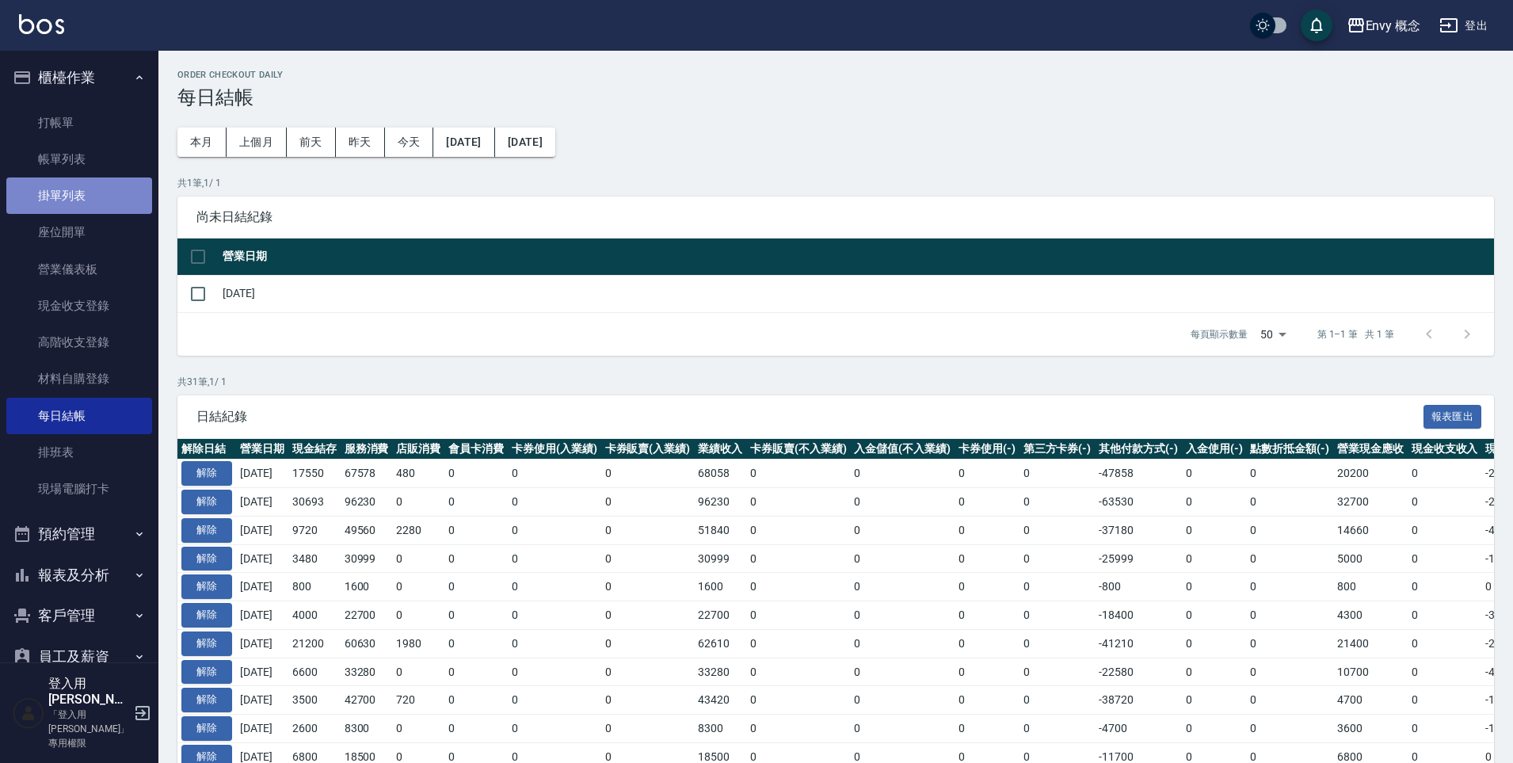
click at [109, 205] on link "掛單列表" at bounding box center [79, 195] width 146 height 36
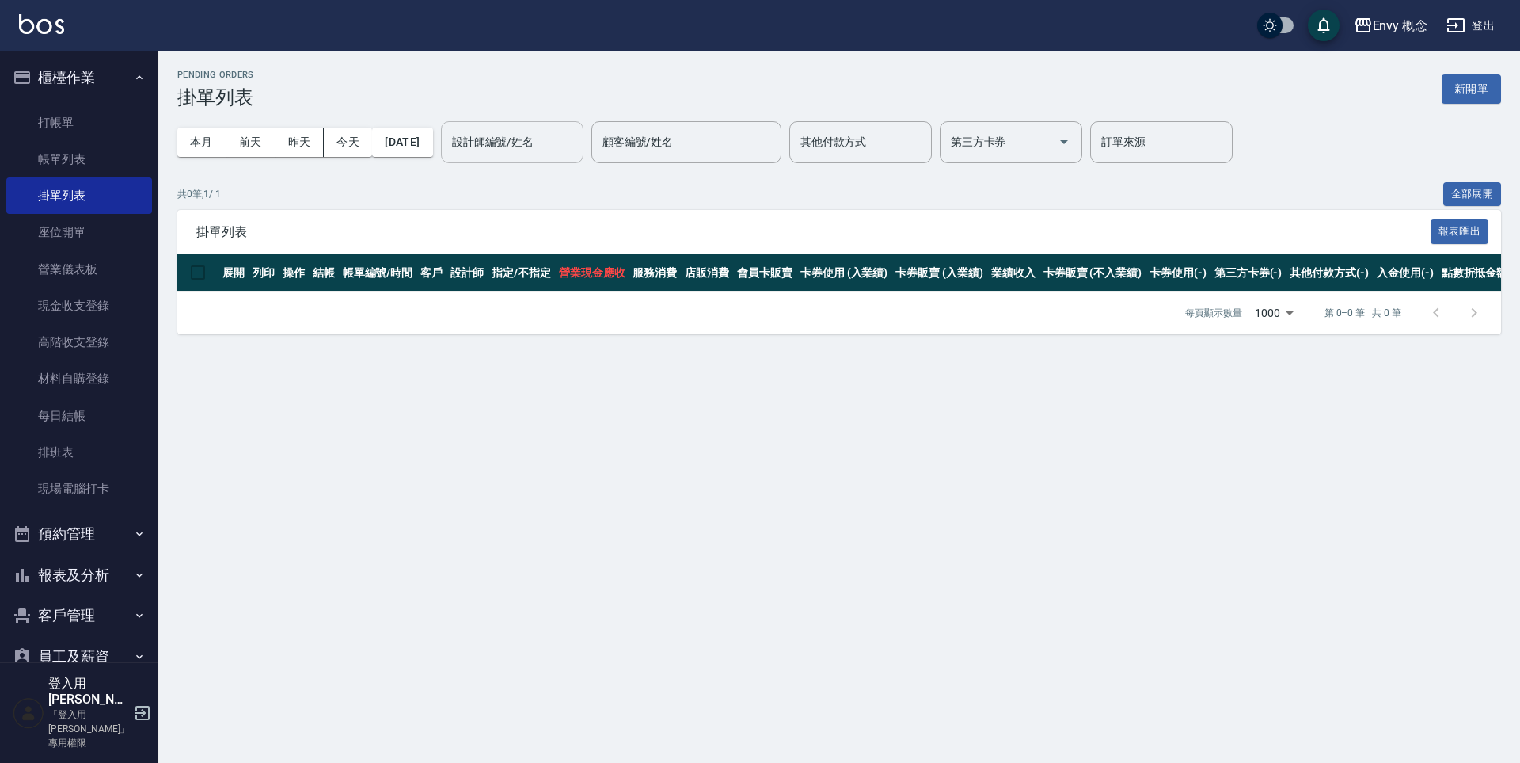
click at [538, 134] on div "設計師編號/姓名 設計師編號/姓名" at bounding box center [512, 142] width 143 height 42
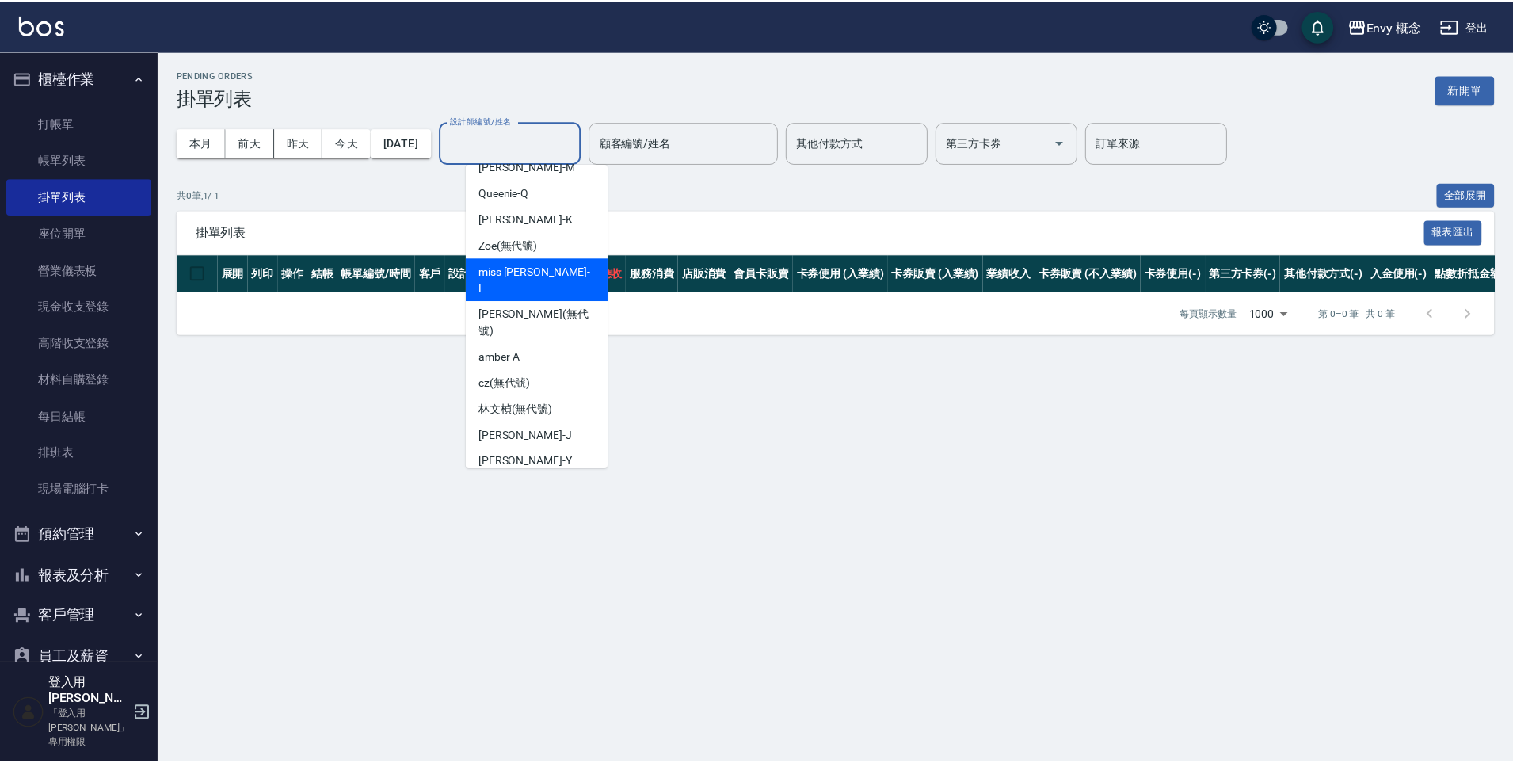
scroll to position [100, 0]
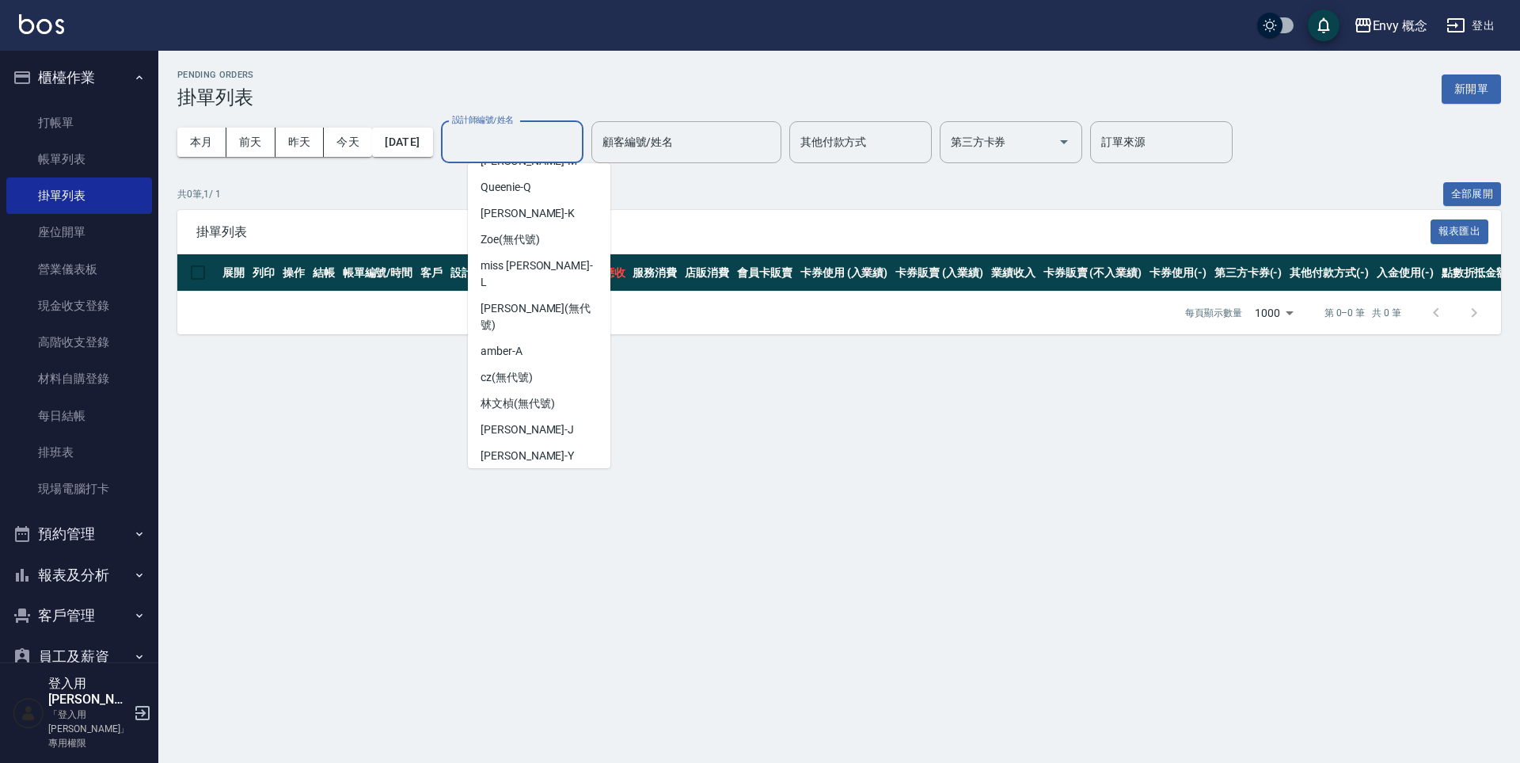
click at [539, 469] on div "Tim -T" at bounding box center [539, 482] width 143 height 26
type input "Tim-T"
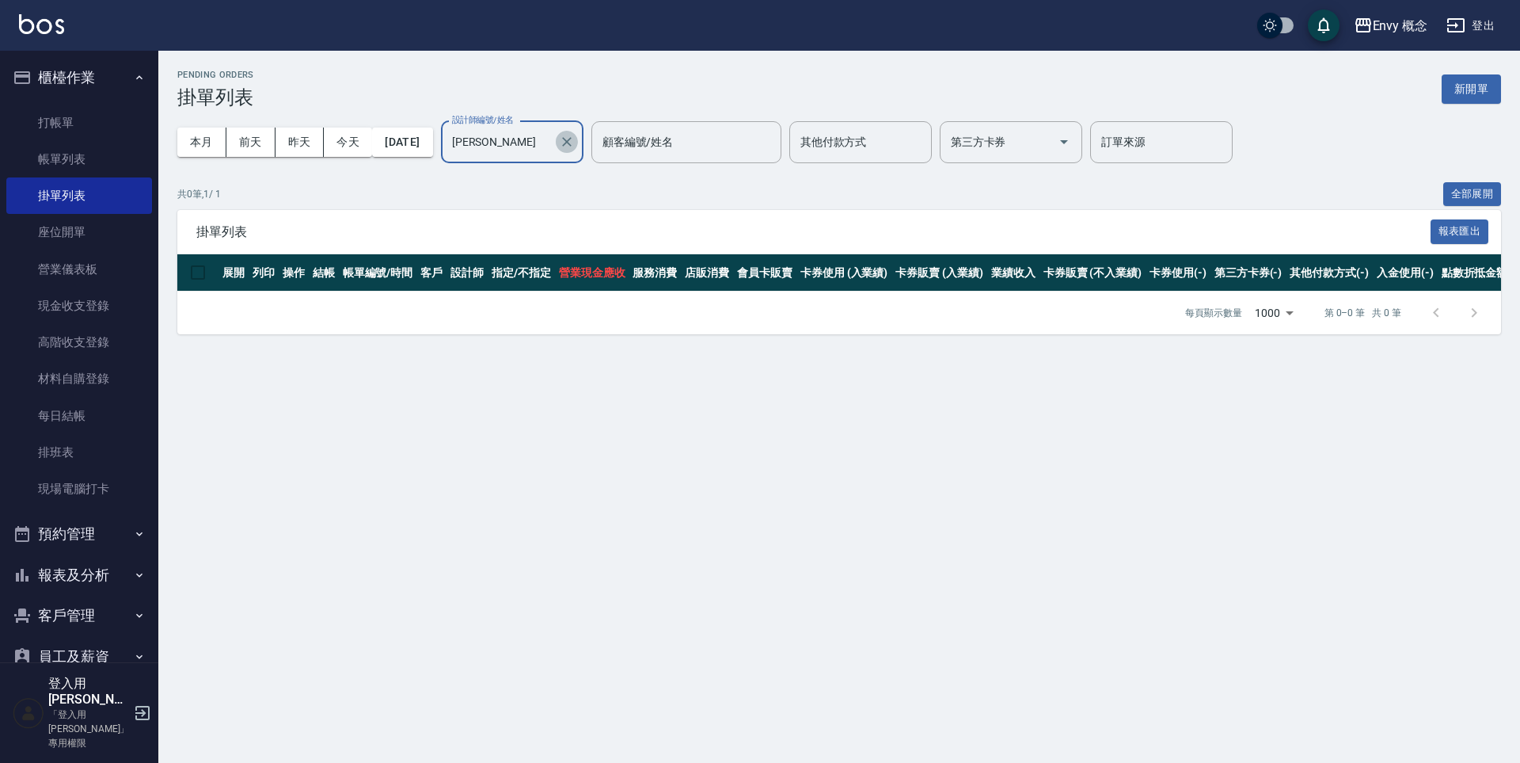
click at [572, 142] on icon "Clear" at bounding box center [567, 142] width 10 height 10
click at [98, 314] on link "現金收支登錄" at bounding box center [79, 305] width 146 height 36
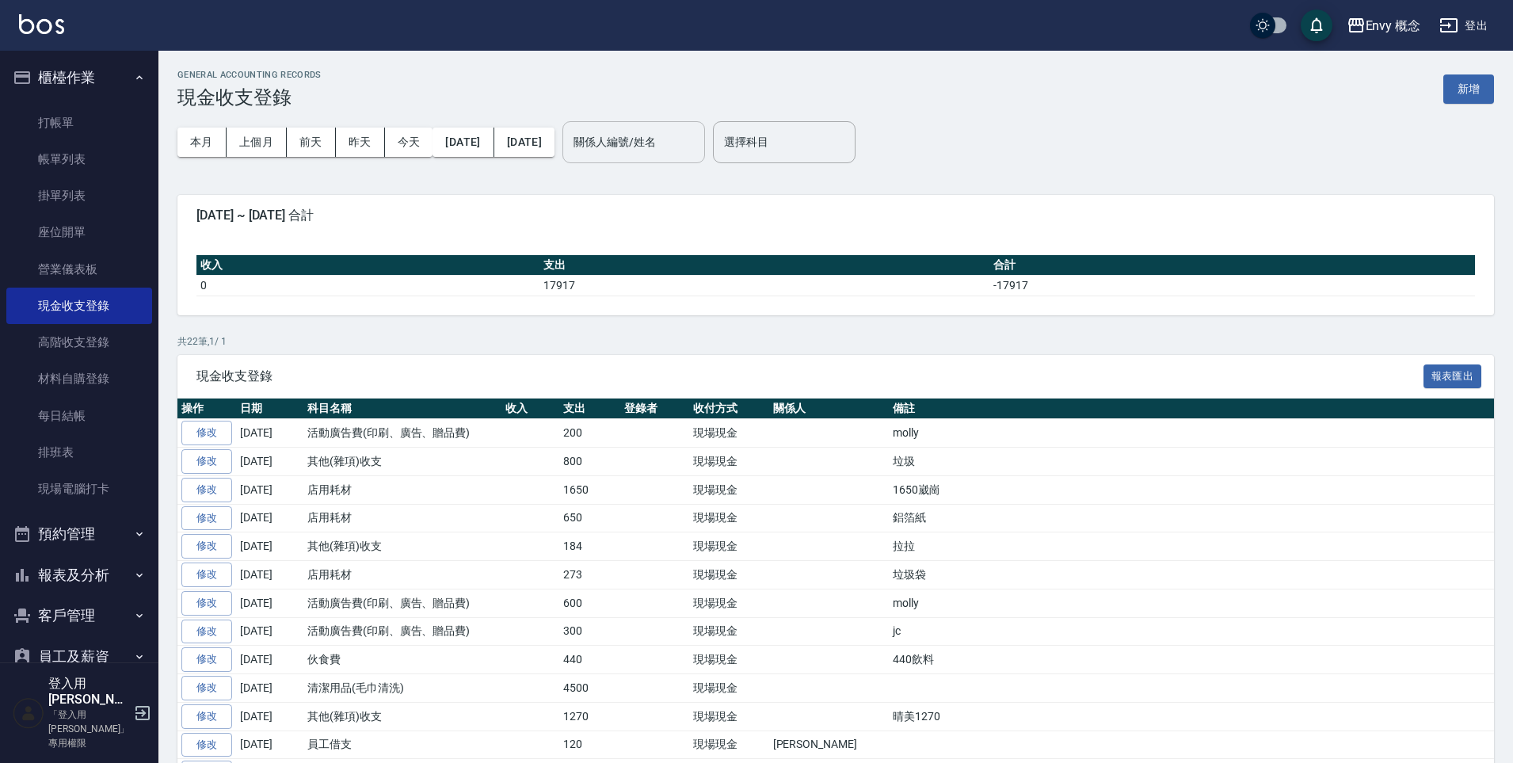
click at [698, 147] on input "關係人編號/姓名" at bounding box center [633, 142] width 128 height 28
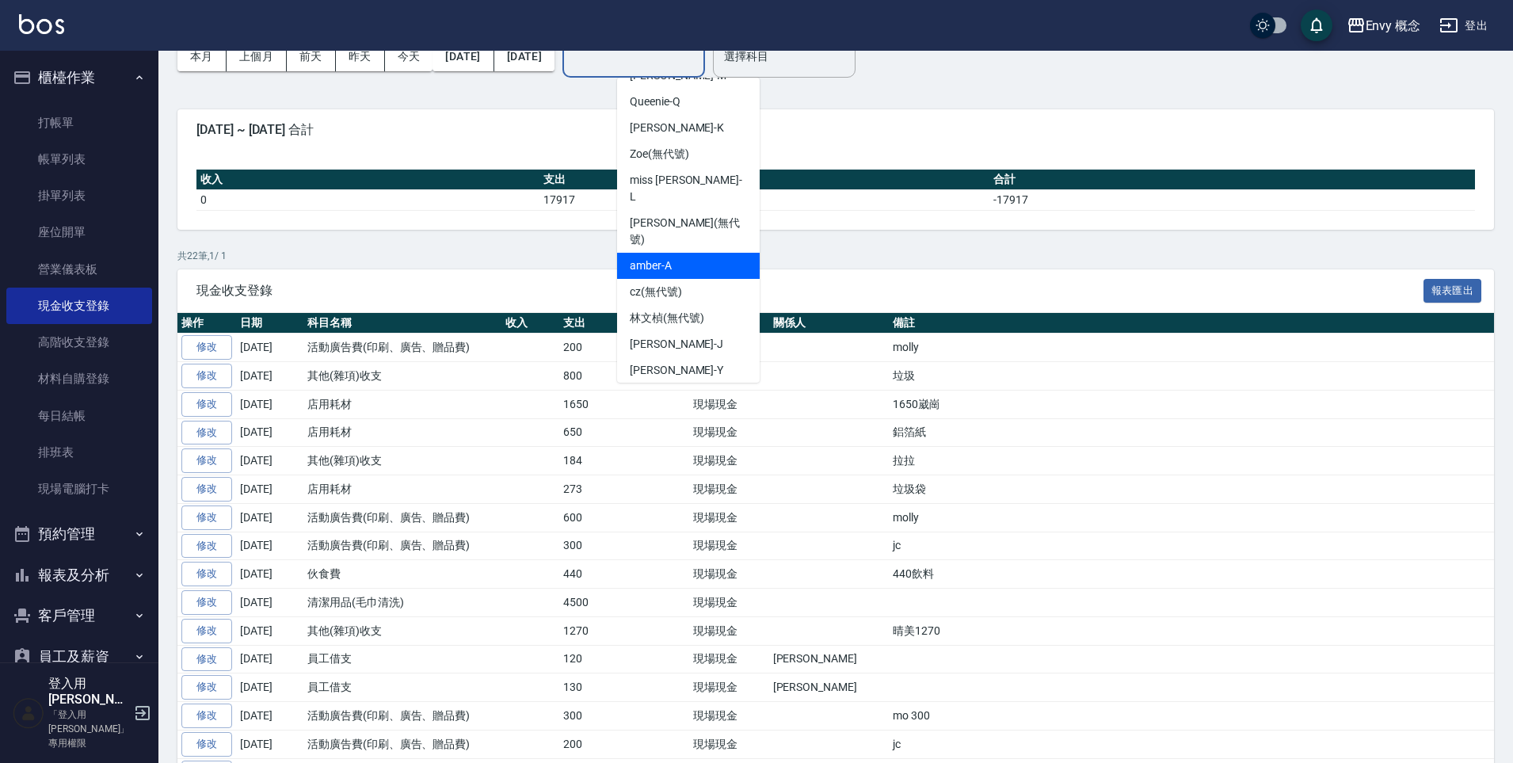
scroll to position [93, 0]
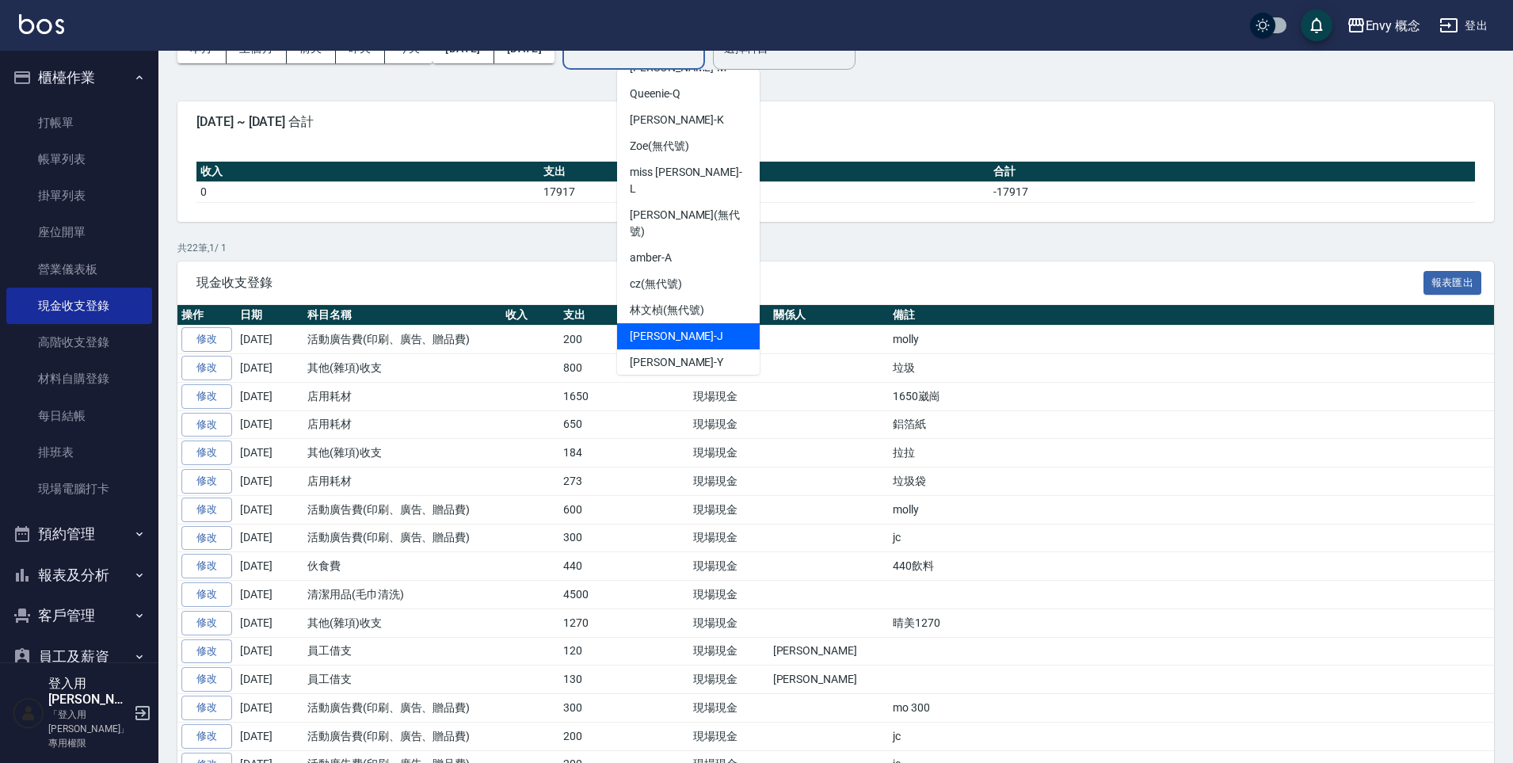
click at [725, 323] on div "Jessie -J" at bounding box center [688, 336] width 143 height 26
type input "Jessie-J"
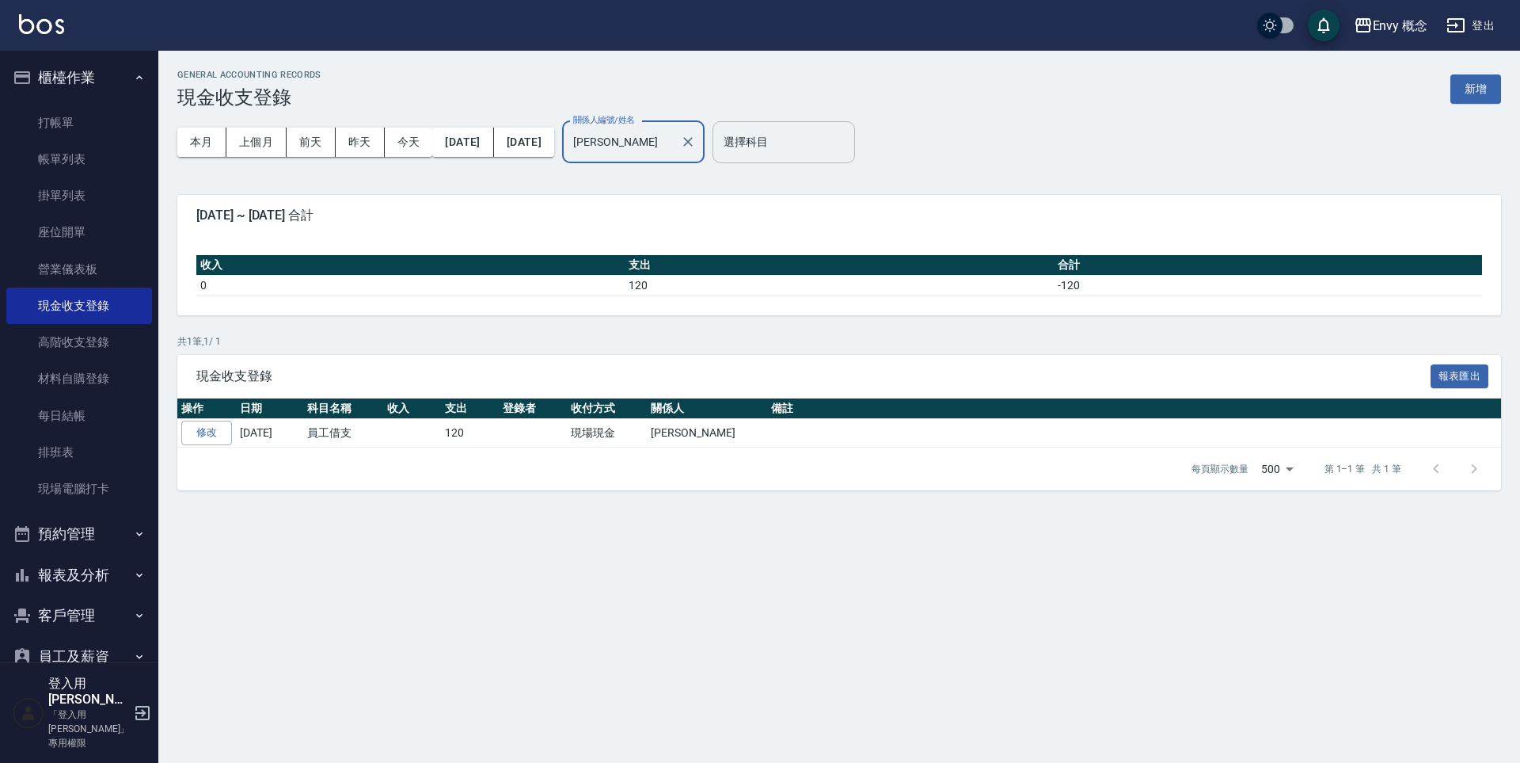
click at [805, 139] on input "選擇科目" at bounding box center [784, 142] width 128 height 28
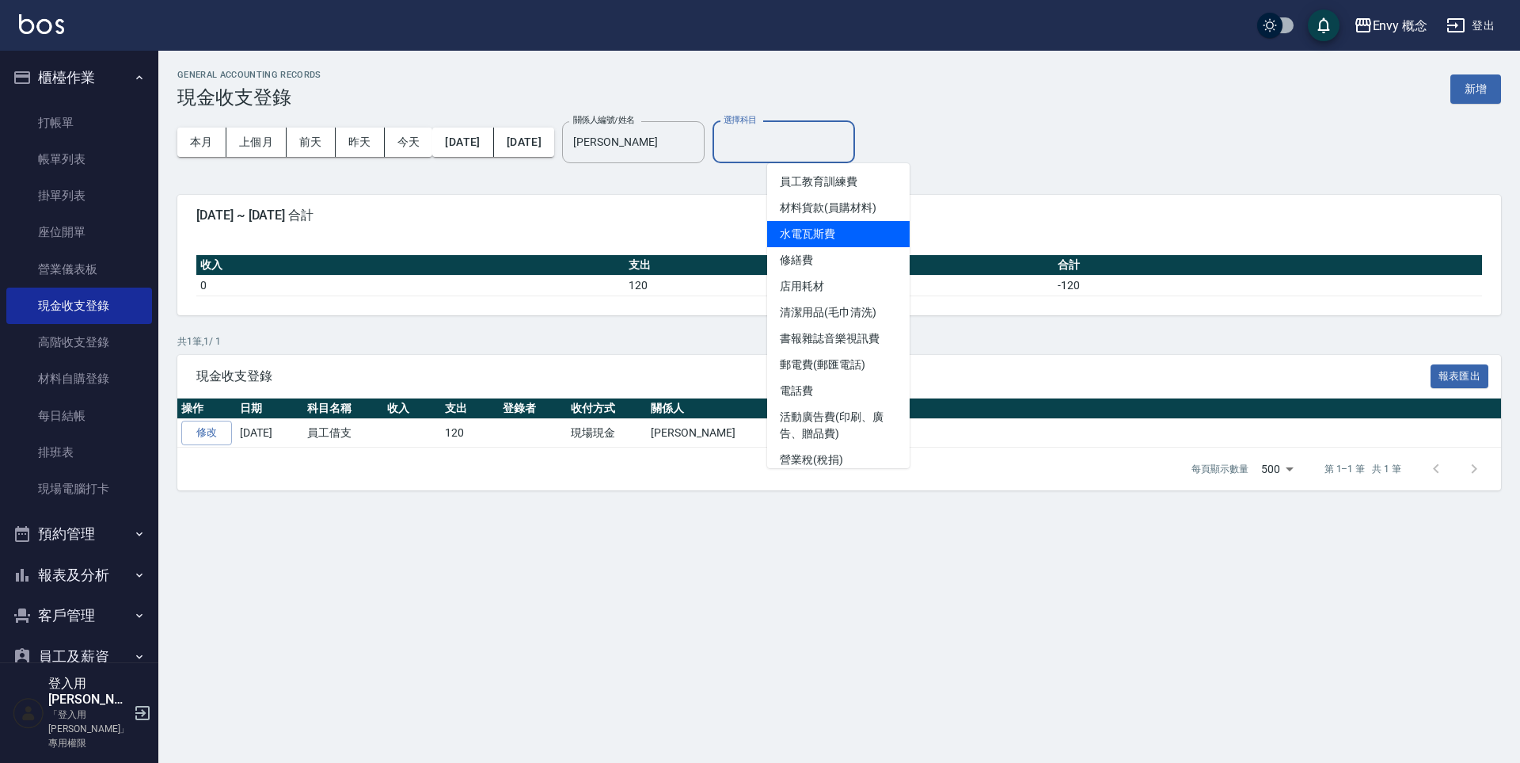
scroll to position [336, 0]
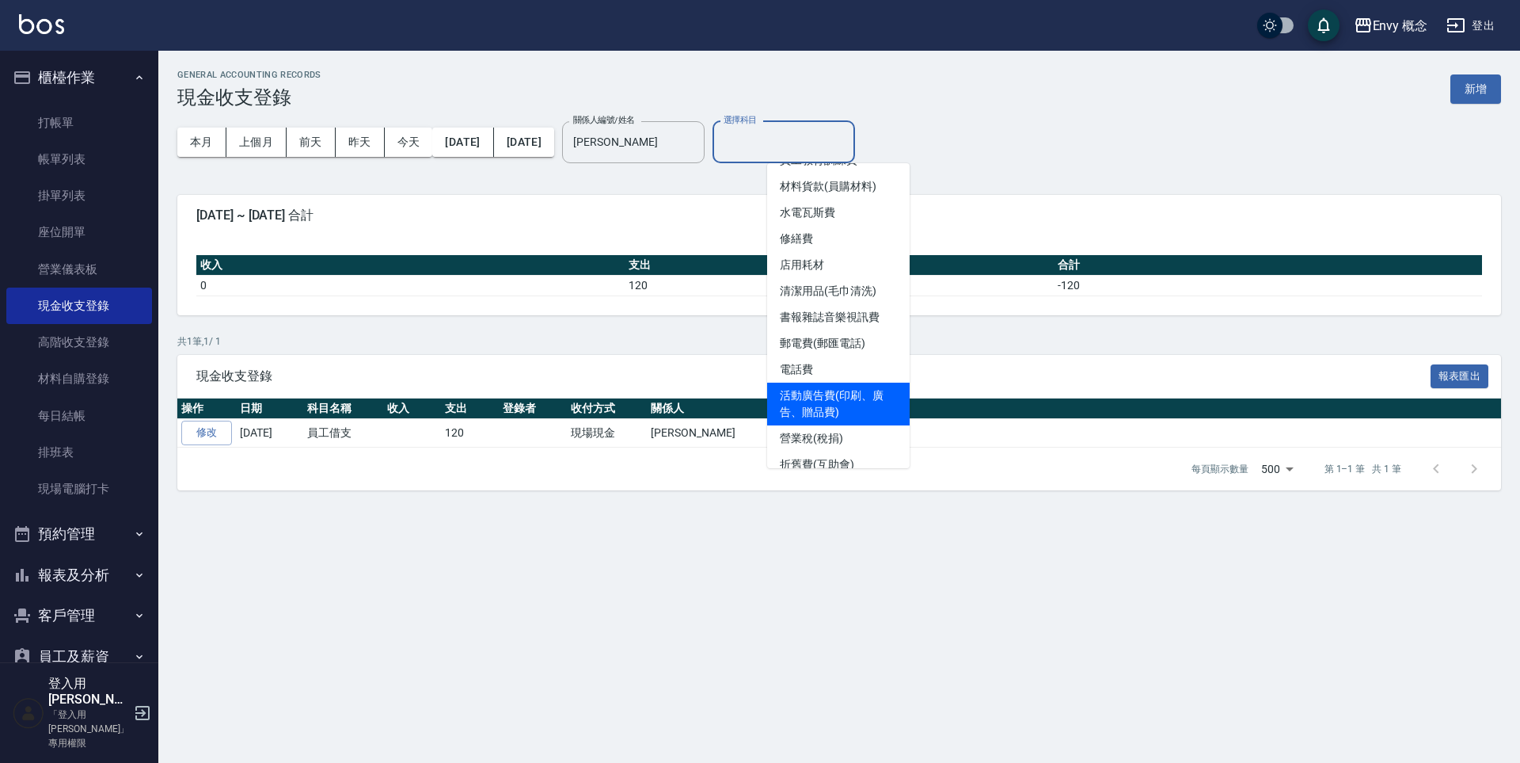
click at [852, 392] on li "活動廣告費(印刷、廣告、贈品費)" at bounding box center [838, 403] width 143 height 43
type input "活動廣告費(印刷、廣告、贈品費)"
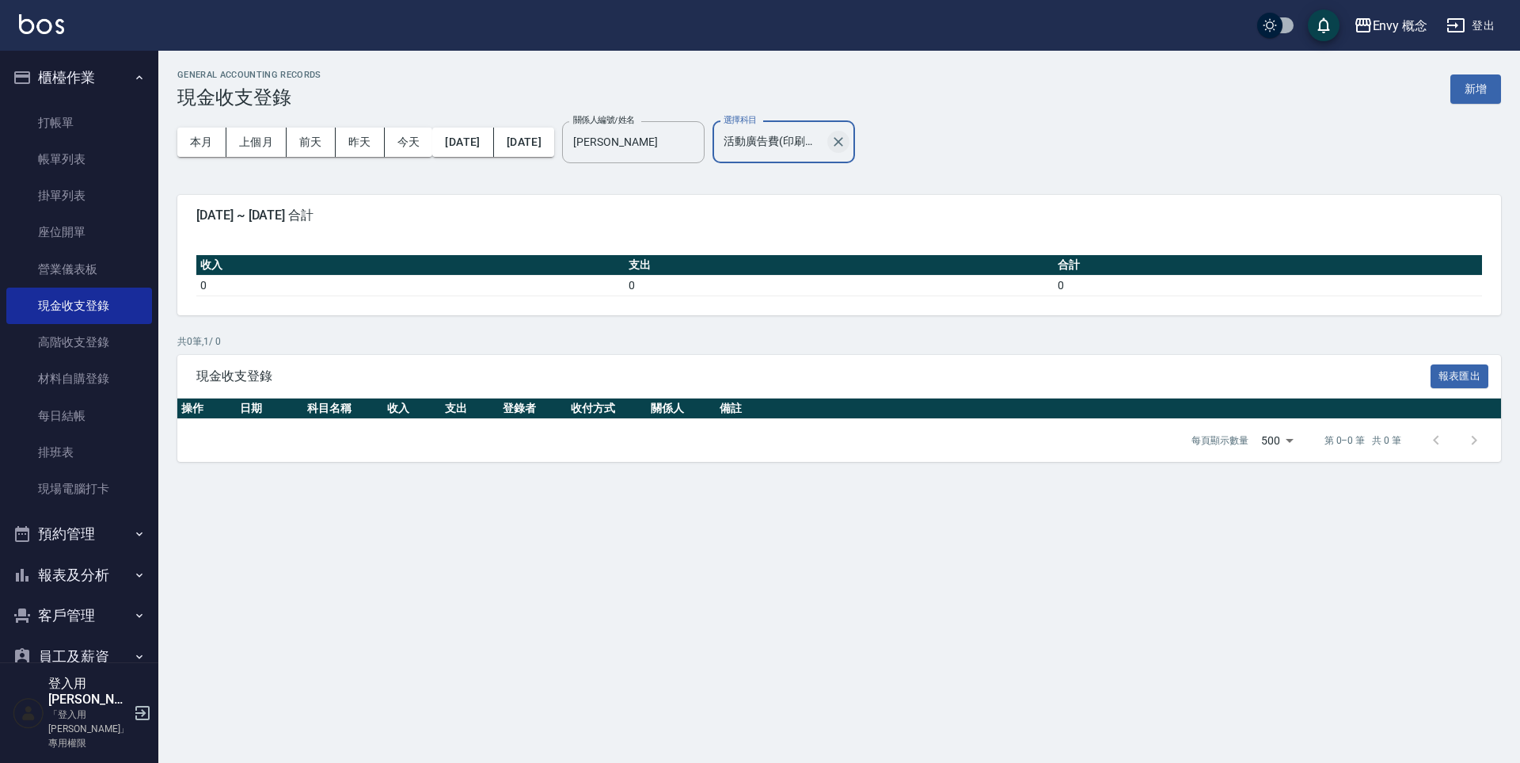
click at [847, 143] on icon "Clear" at bounding box center [839, 142] width 16 height 16
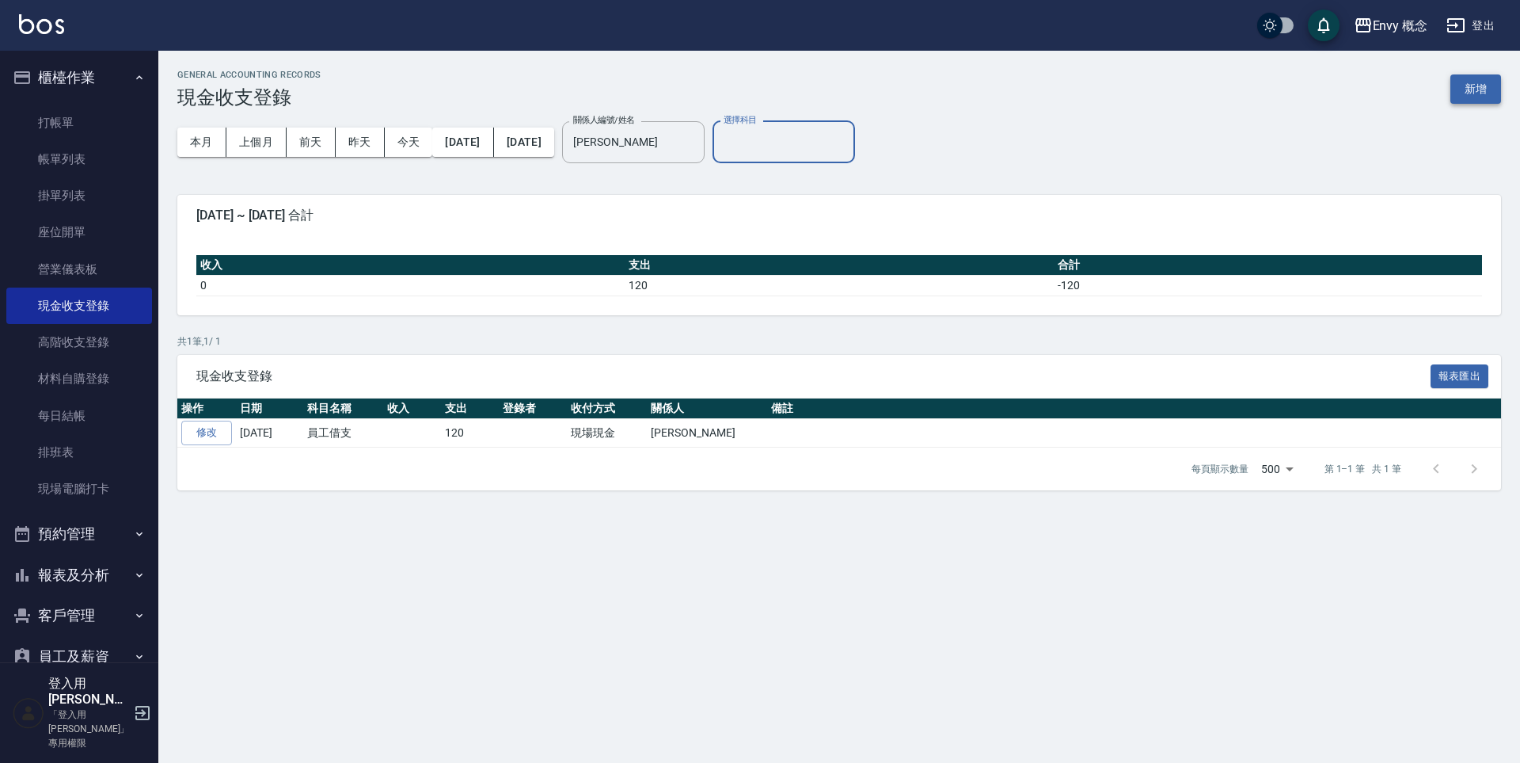
click at [1465, 84] on button "新增" at bounding box center [1476, 88] width 51 height 29
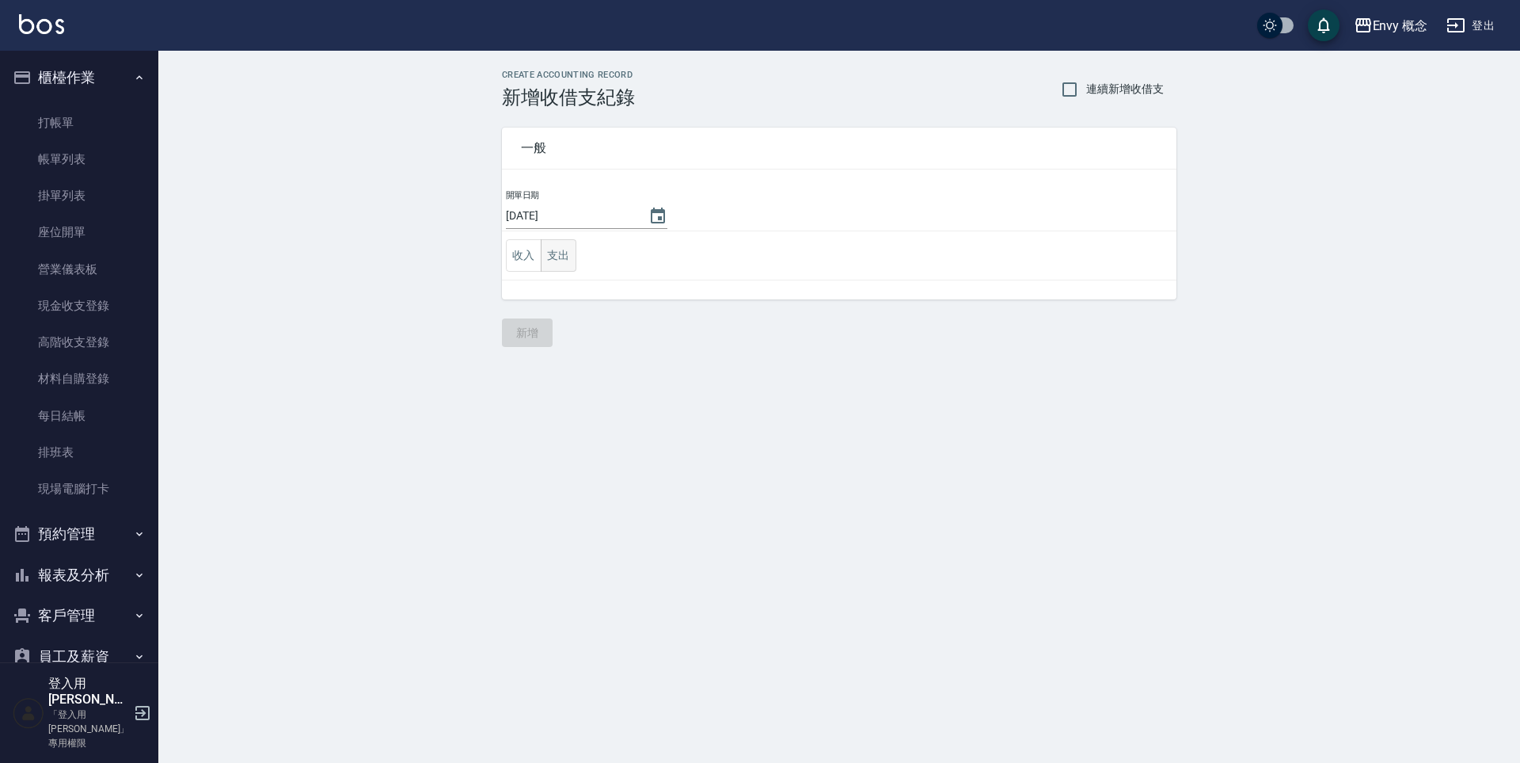
click at [550, 262] on button "支出" at bounding box center [559, 255] width 36 height 32
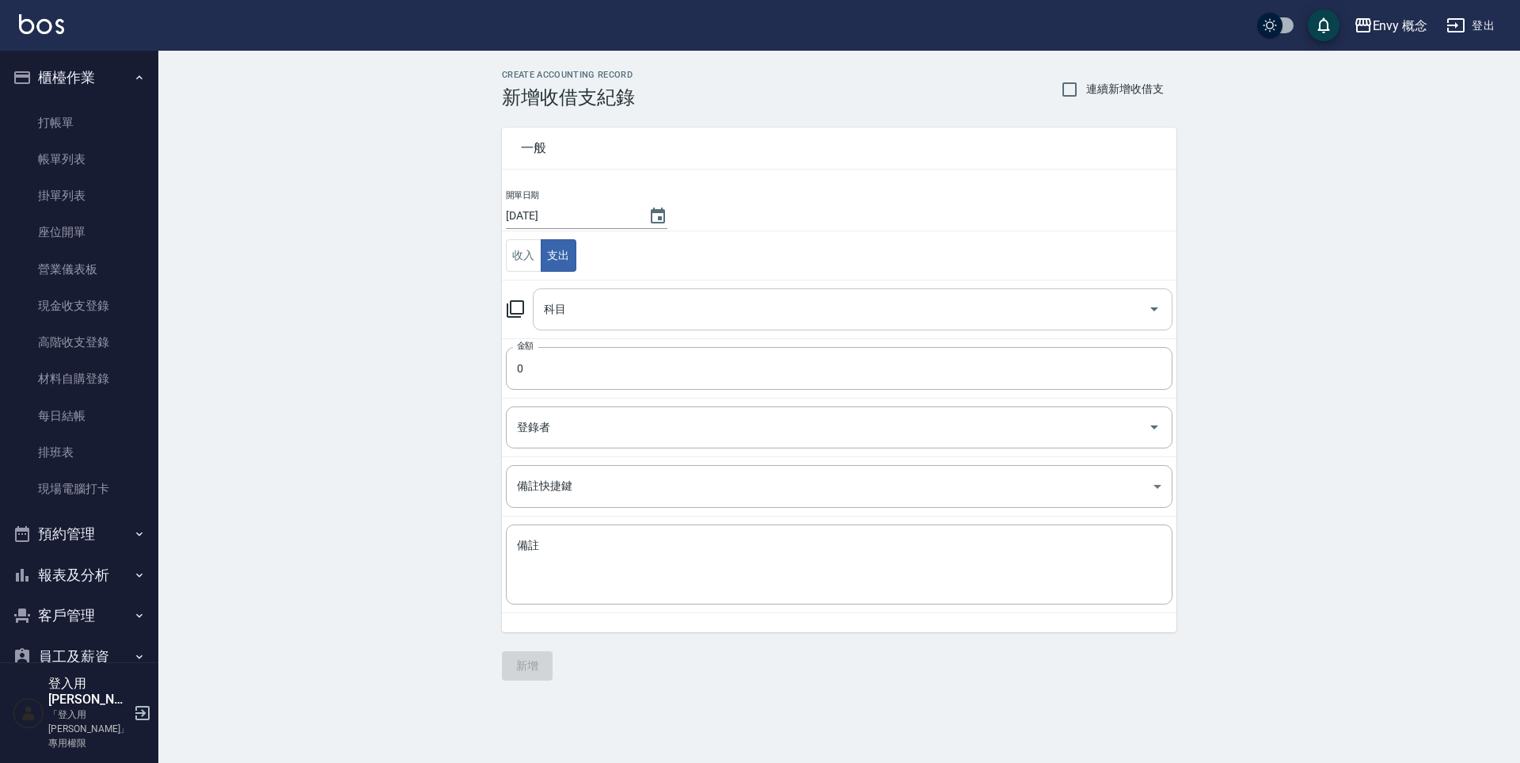
click at [706, 304] on input "科目" at bounding box center [841, 309] width 602 height 28
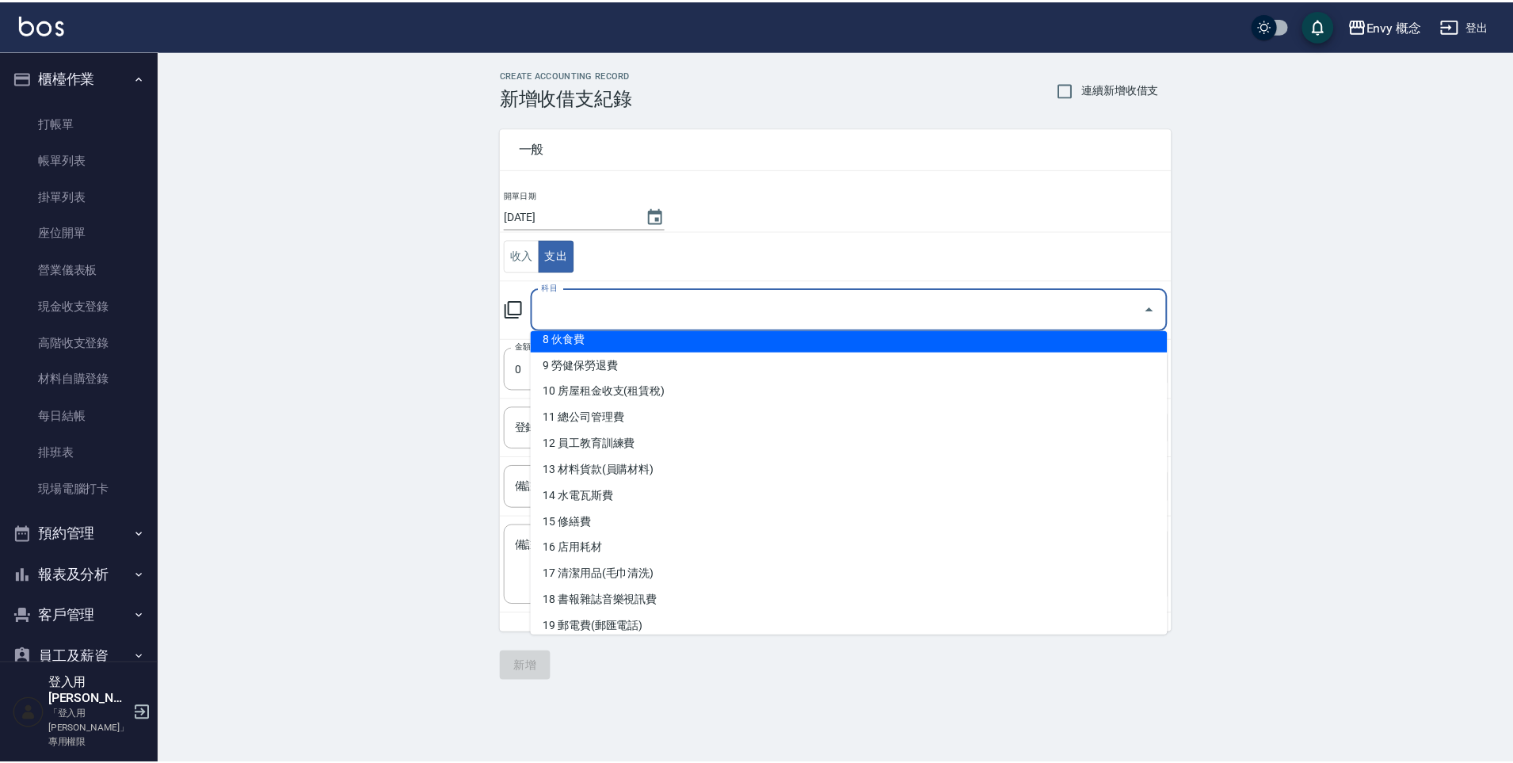
scroll to position [384, 0]
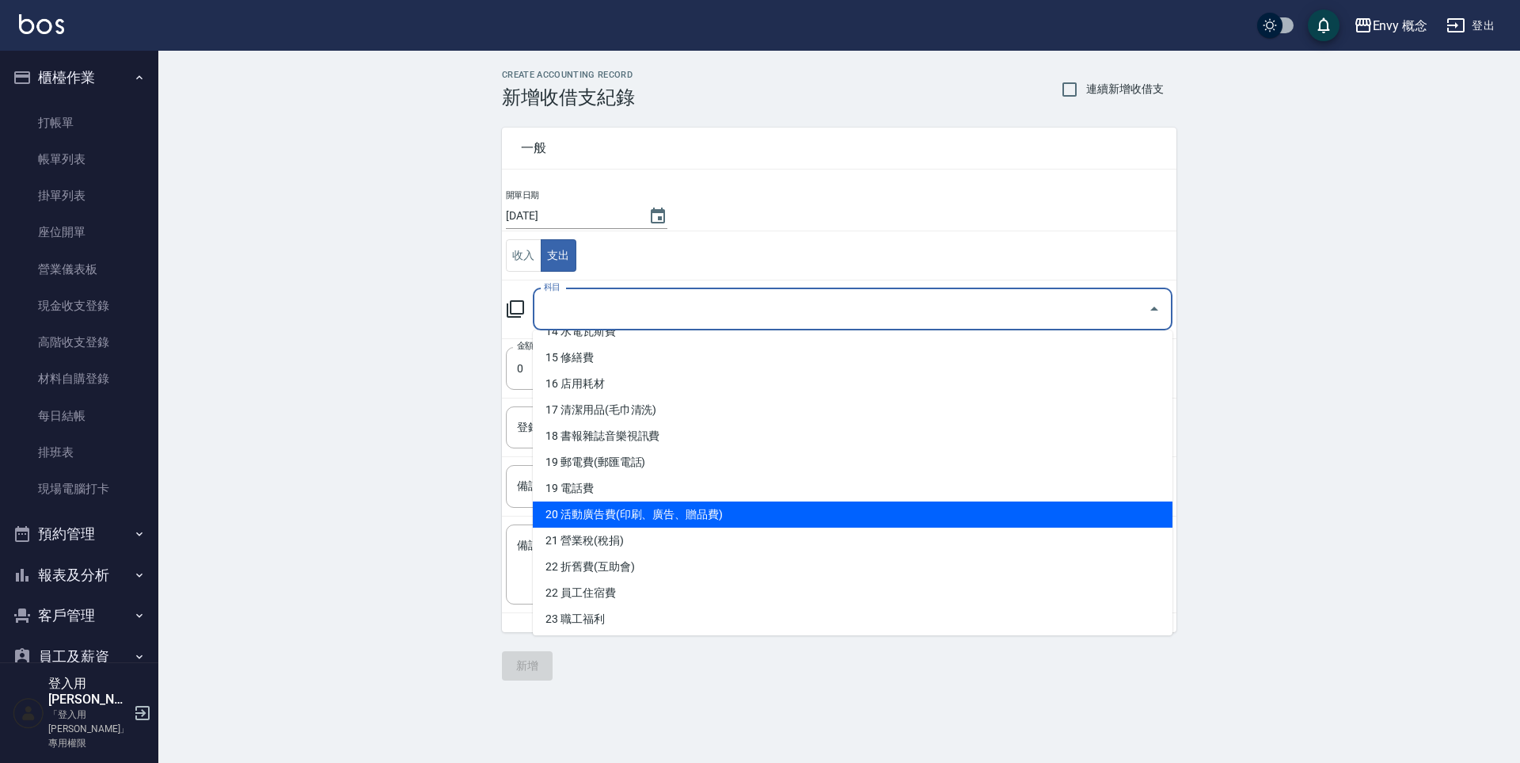
click at [697, 508] on li "20 活動廣告費(印刷、廣告、贈品費)" at bounding box center [853, 514] width 640 height 26
type input "20 活動廣告費(印刷、廣告、贈品費)"
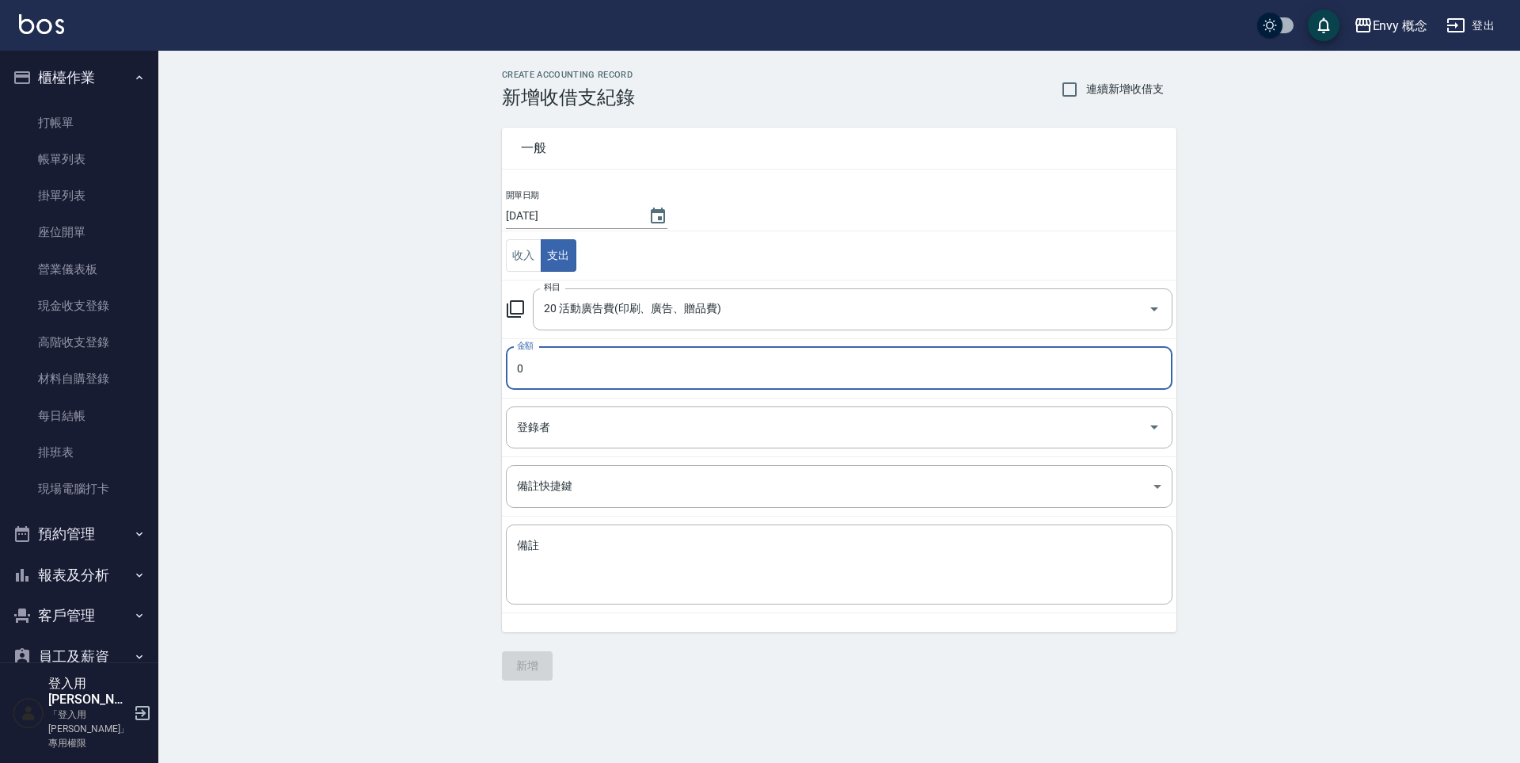
click at [636, 375] on input "0" at bounding box center [839, 368] width 667 height 43
type input "0200"
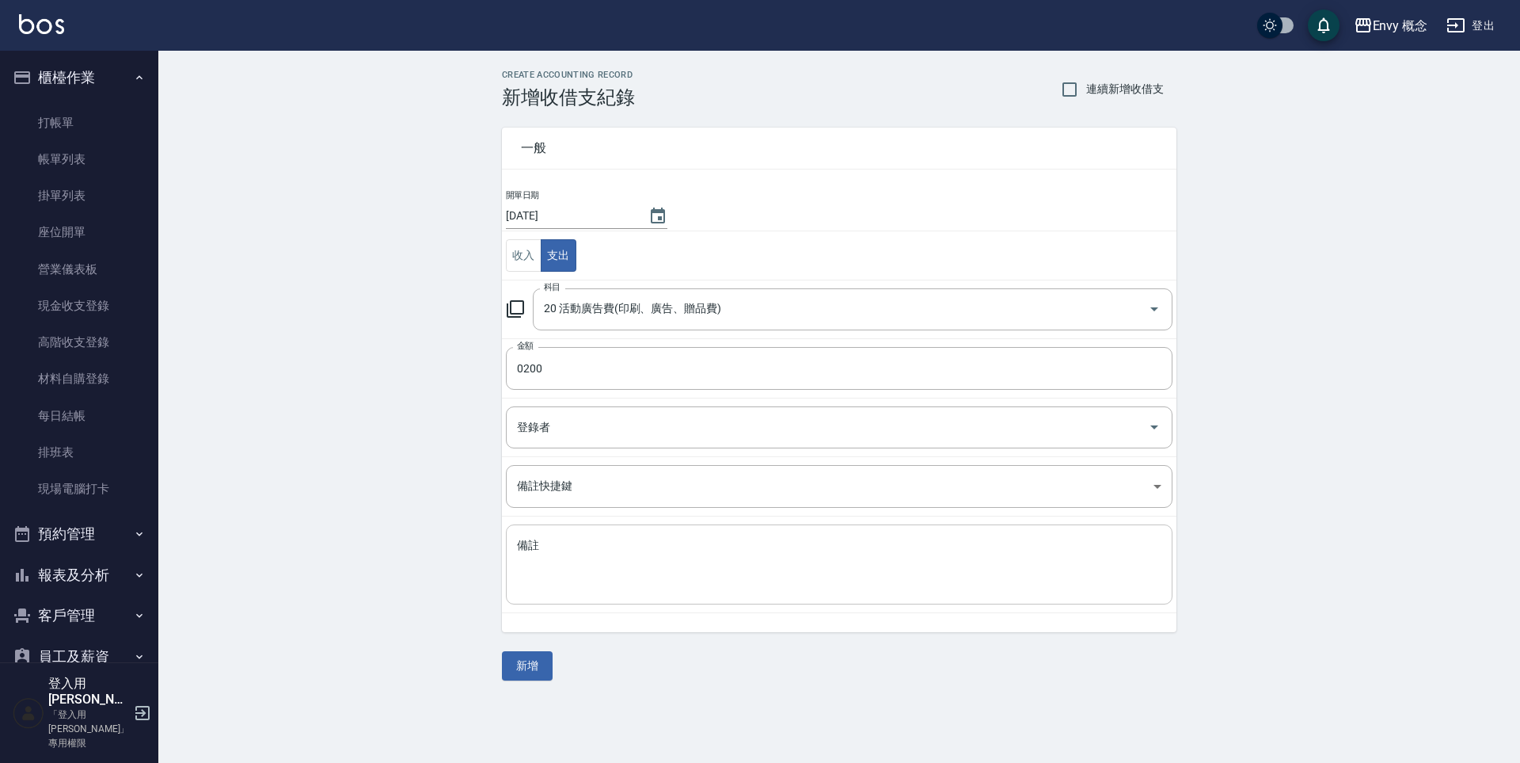
click at [759, 530] on div "x 備註" at bounding box center [839, 564] width 667 height 80
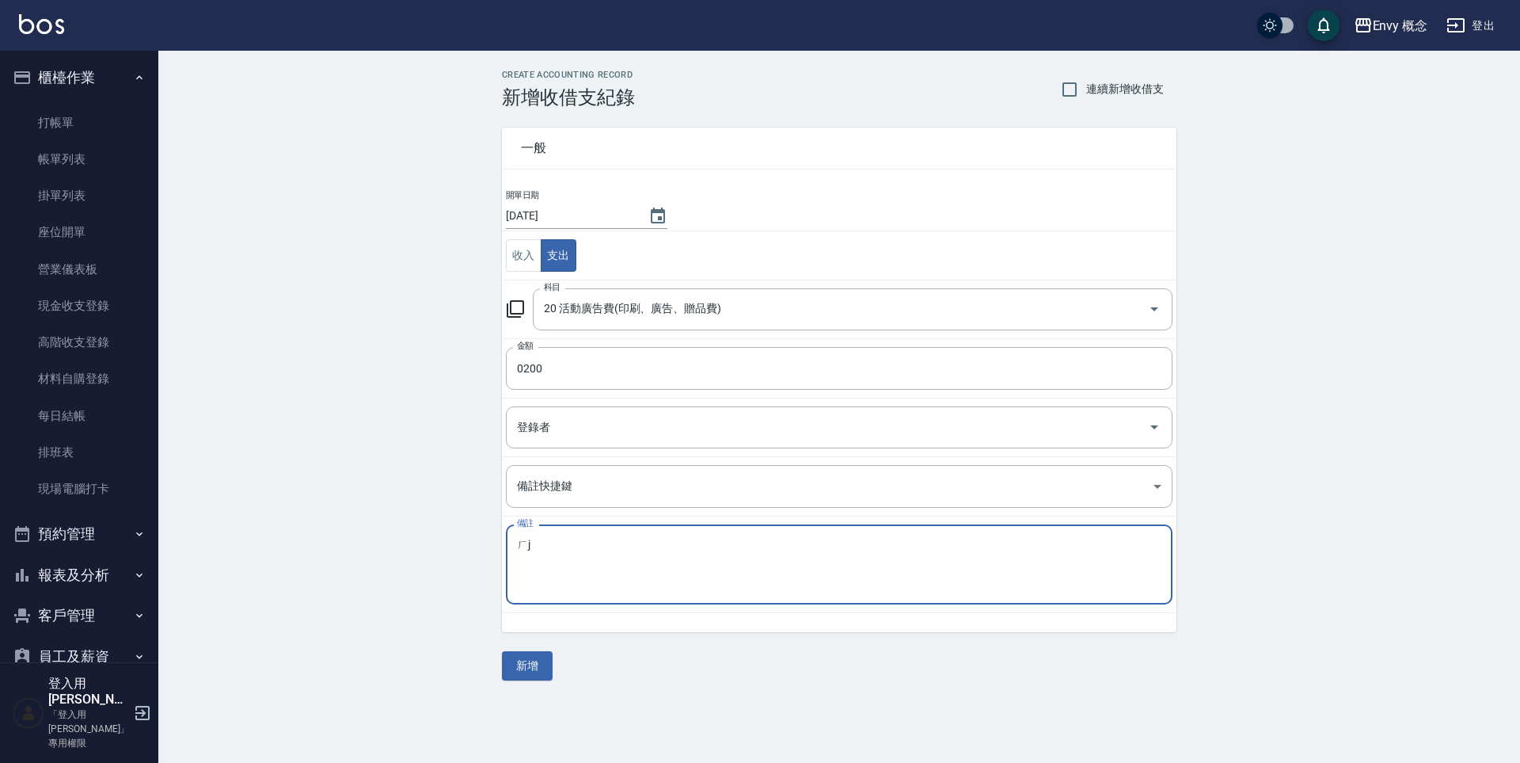
type textarea "ㄏ"
type textarea "jc"
click at [536, 667] on button "新增" at bounding box center [527, 665] width 51 height 29
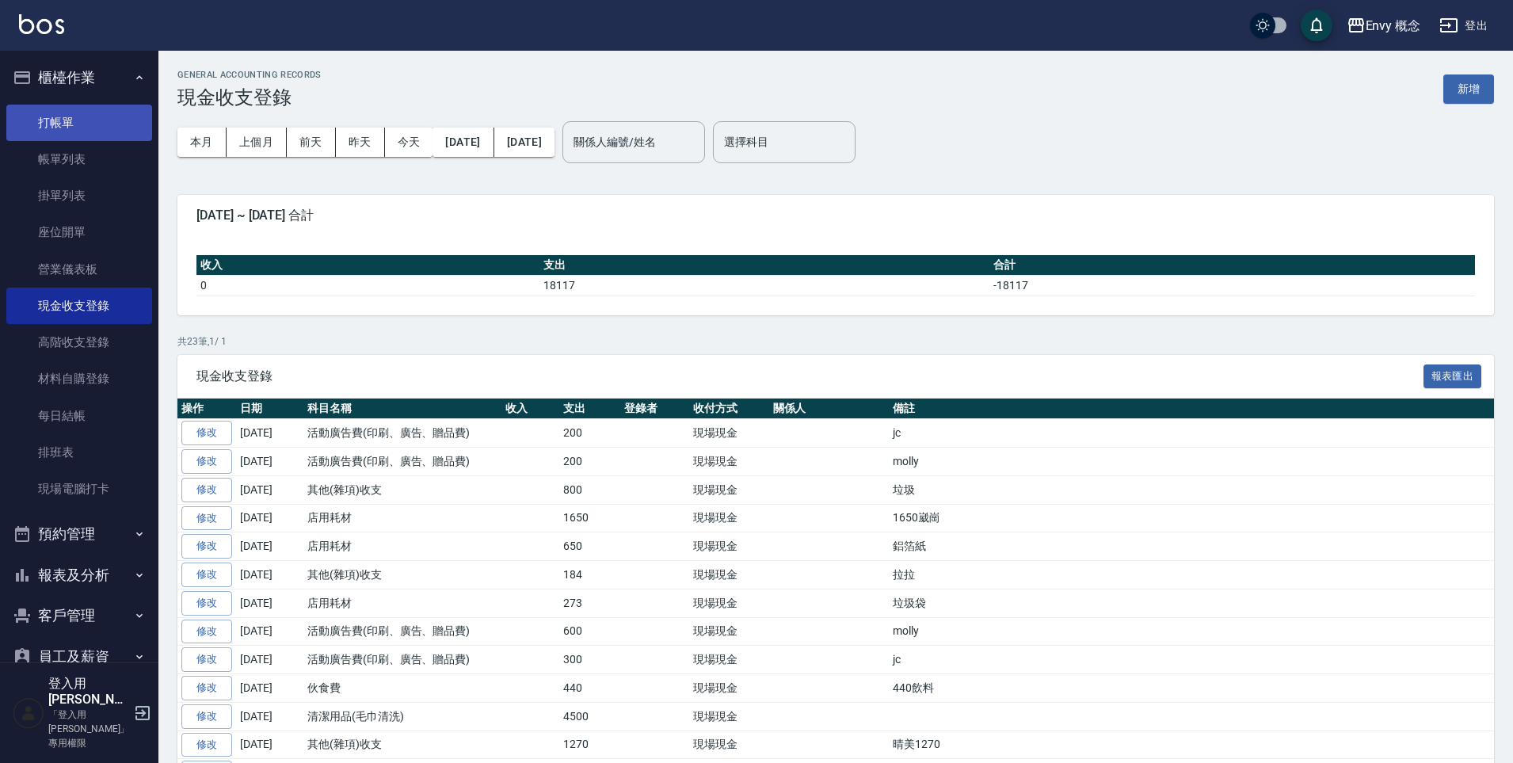
click at [75, 116] on link "打帳單" at bounding box center [79, 123] width 146 height 36
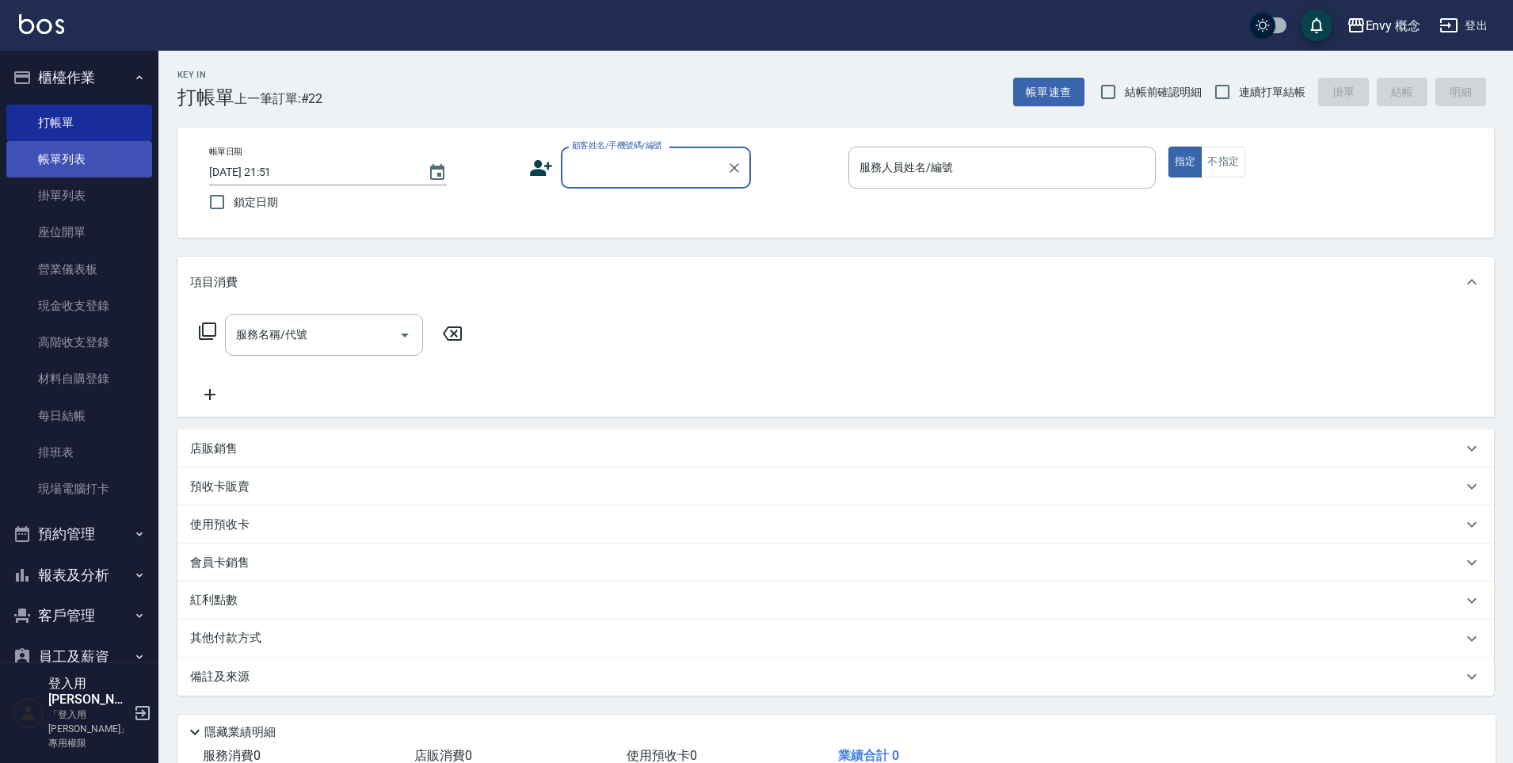
click at [59, 159] on link "帳單列表" at bounding box center [79, 159] width 146 height 36
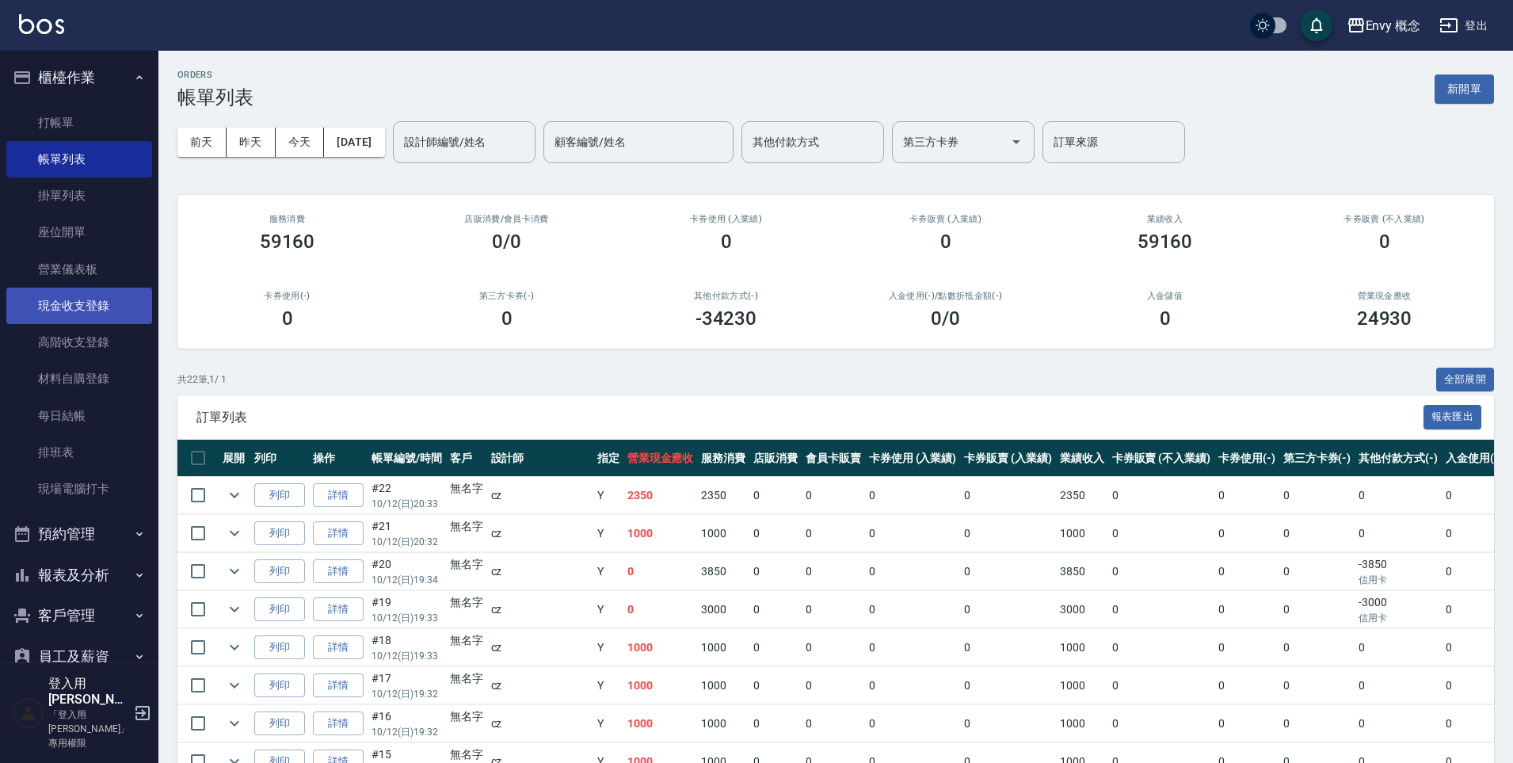
click at [93, 307] on link "現金收支登錄" at bounding box center [79, 305] width 146 height 36
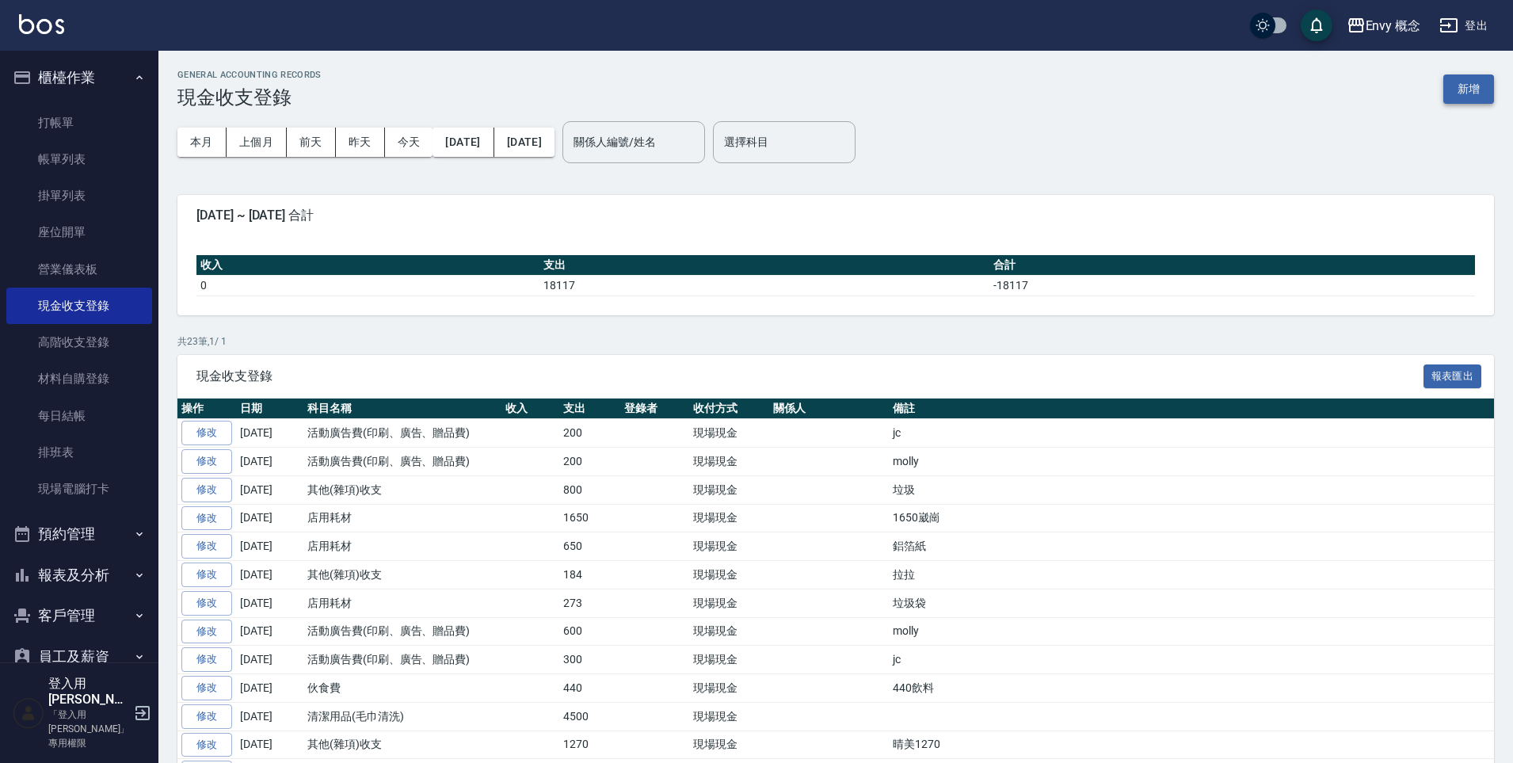
click at [1473, 92] on button "新增" at bounding box center [1468, 88] width 51 height 29
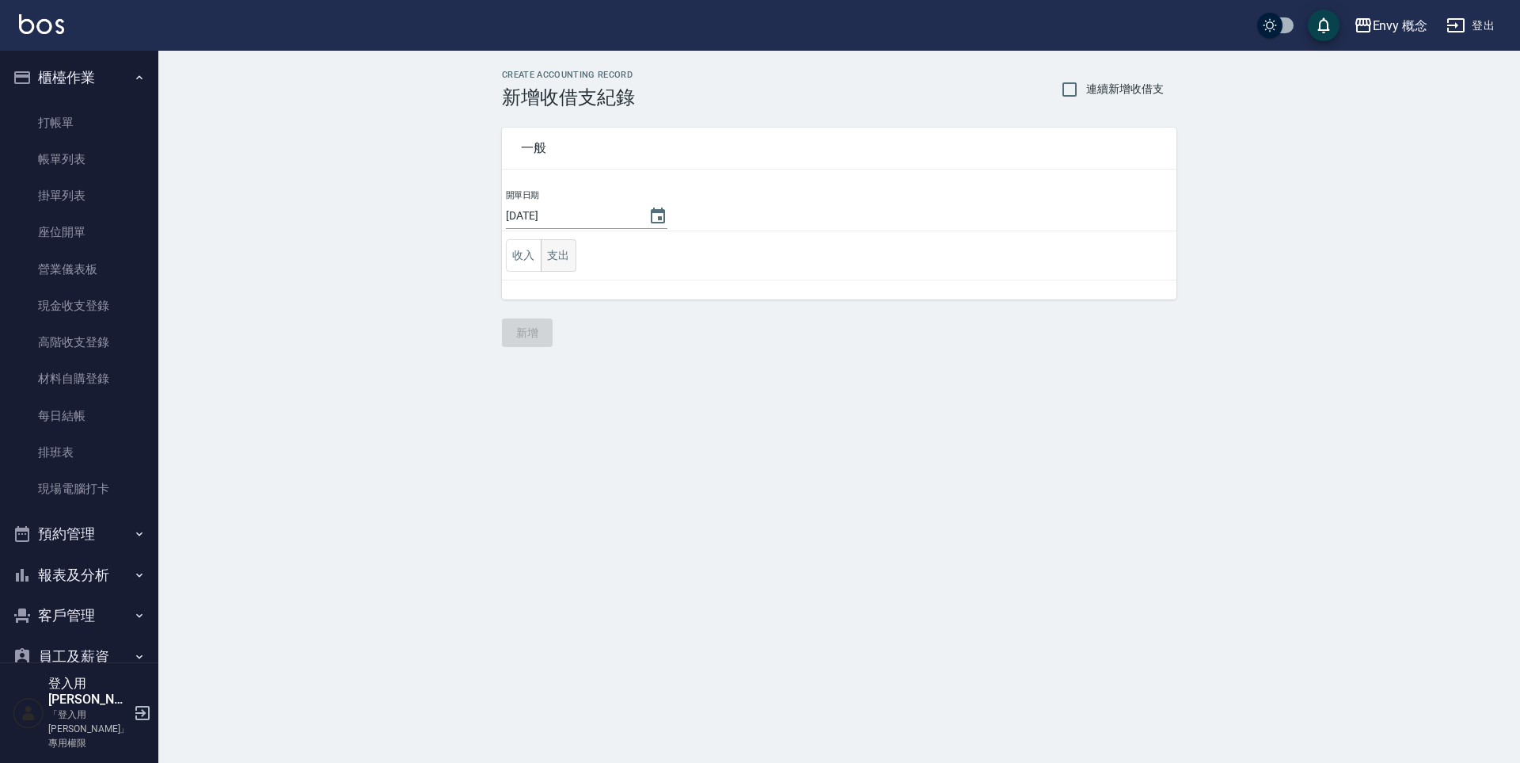
click at [556, 253] on button "支出" at bounding box center [559, 255] width 36 height 32
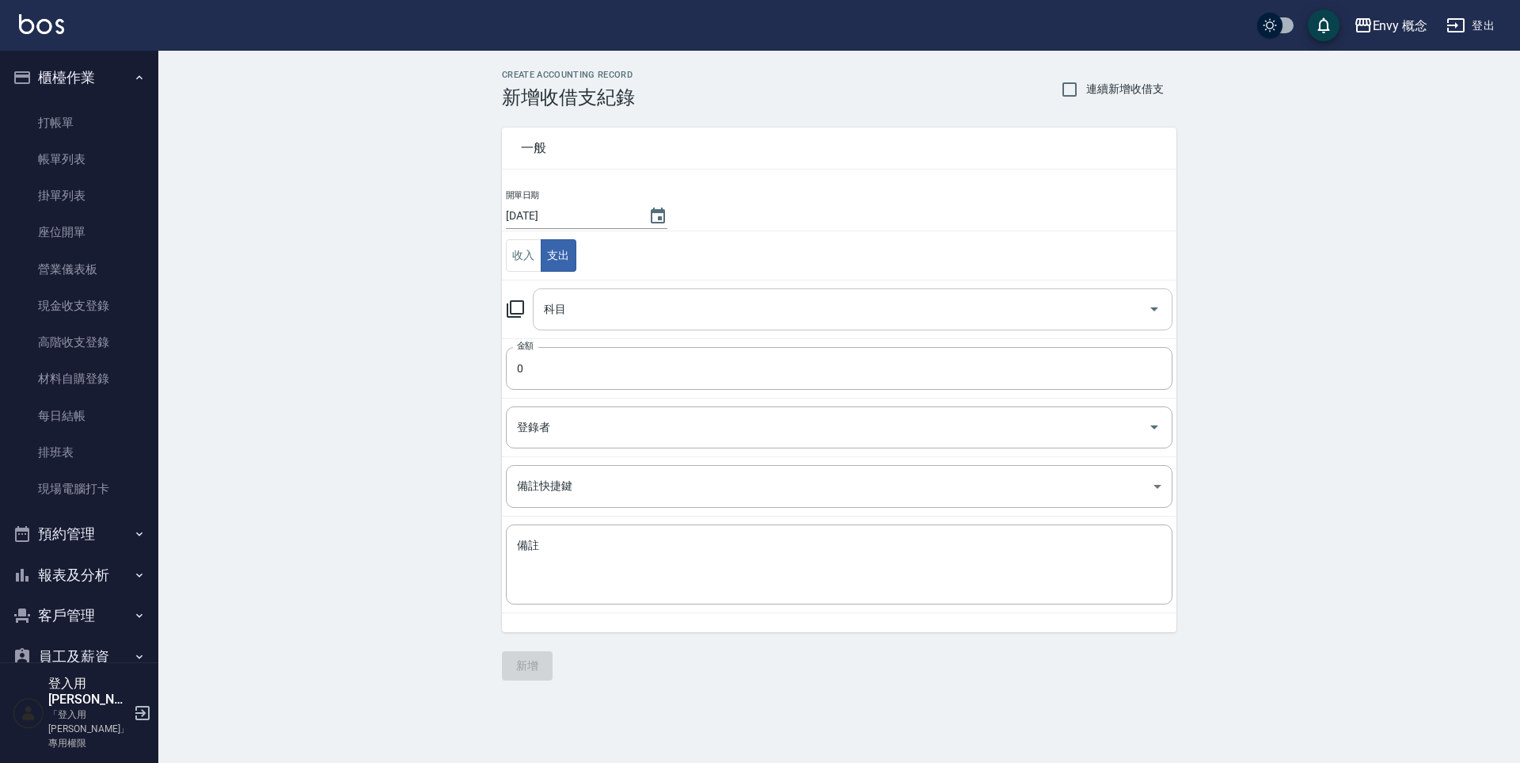
click at [584, 300] on input "科目" at bounding box center [841, 309] width 602 height 28
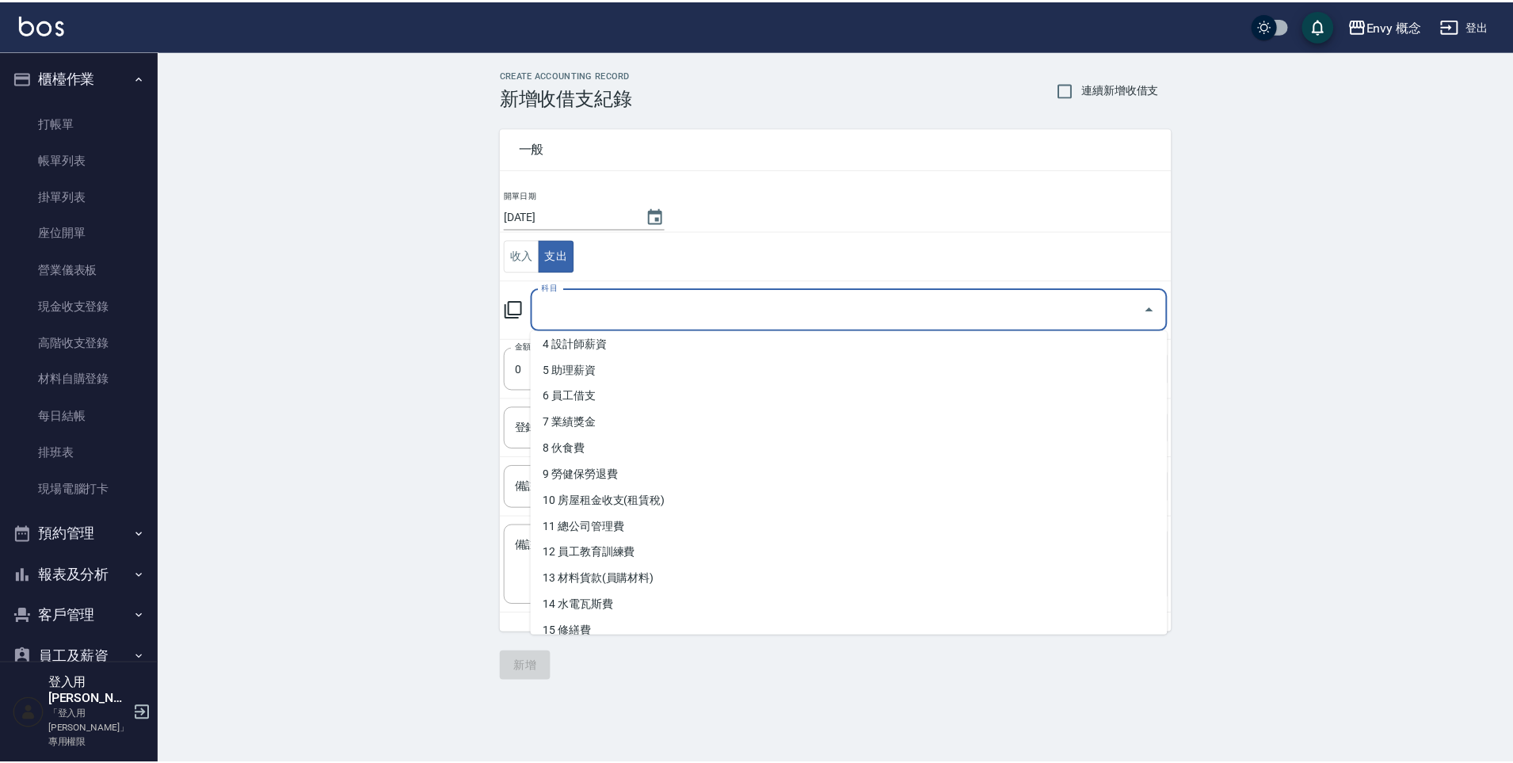
scroll to position [110, 0]
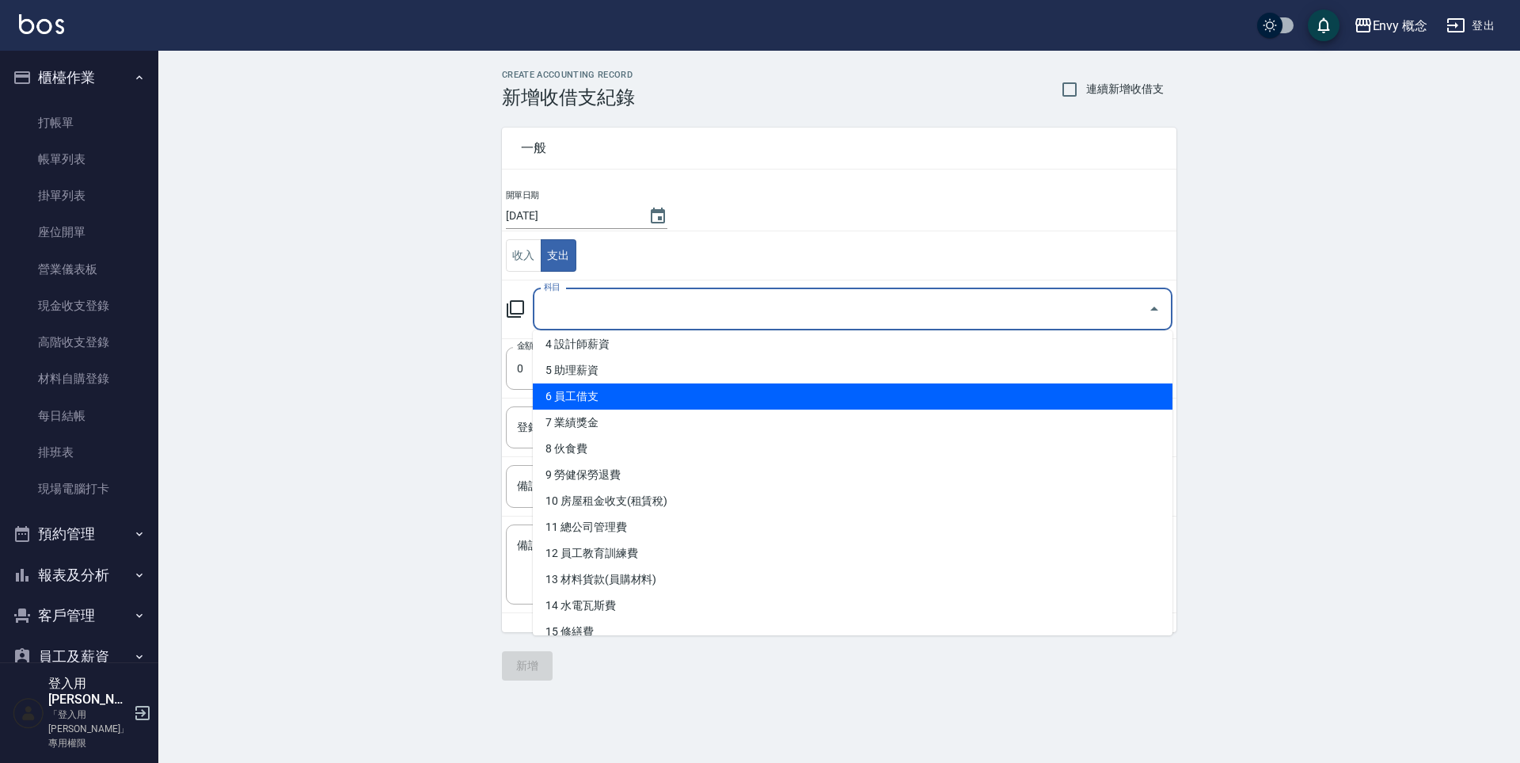
click at [640, 398] on li "6 員工借支" at bounding box center [853, 396] width 640 height 26
type input "6 員工借支"
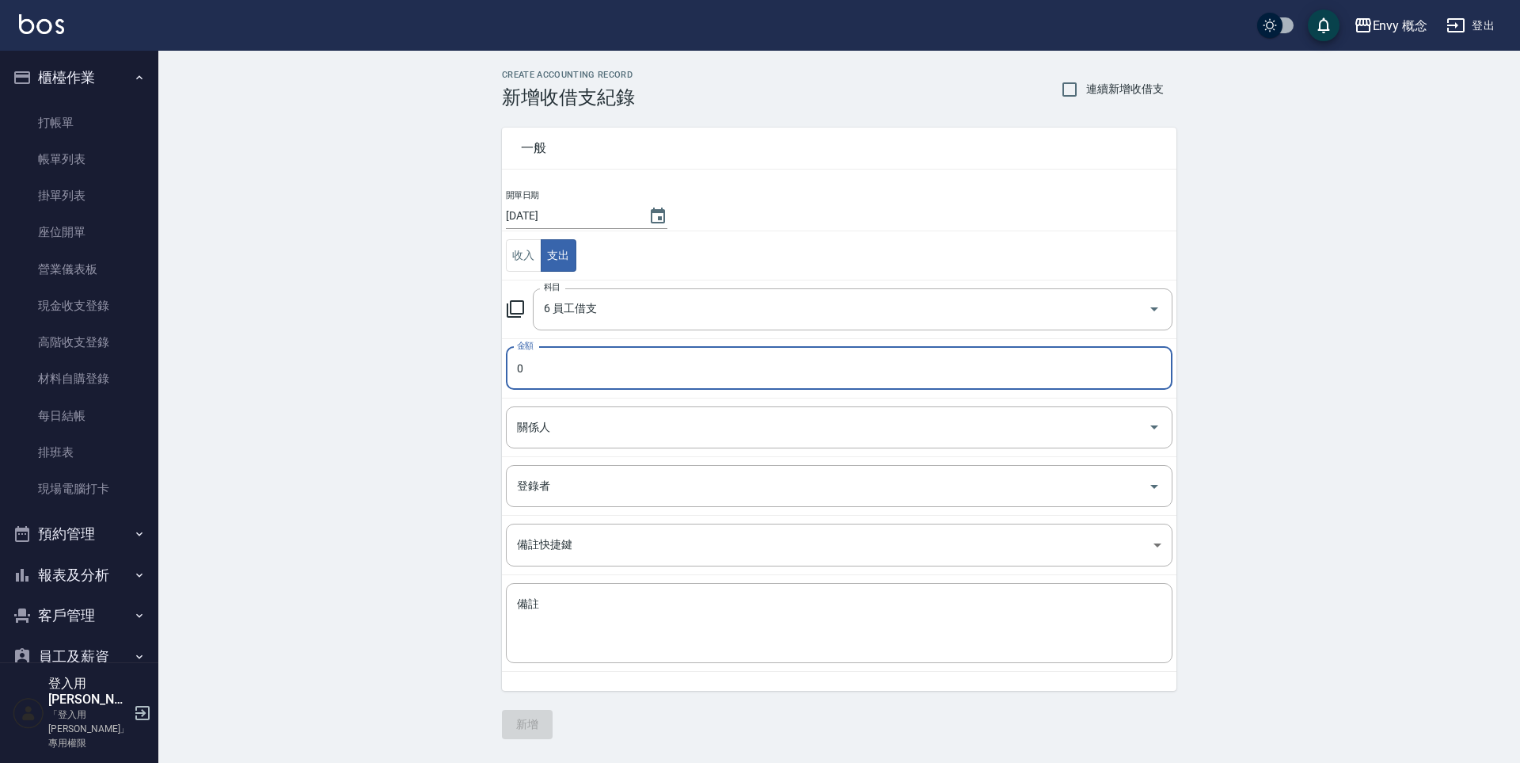
click at [608, 371] on input "0" at bounding box center [839, 368] width 667 height 43
type input "01000"
click at [653, 638] on textarea "備註" at bounding box center [839, 623] width 645 height 54
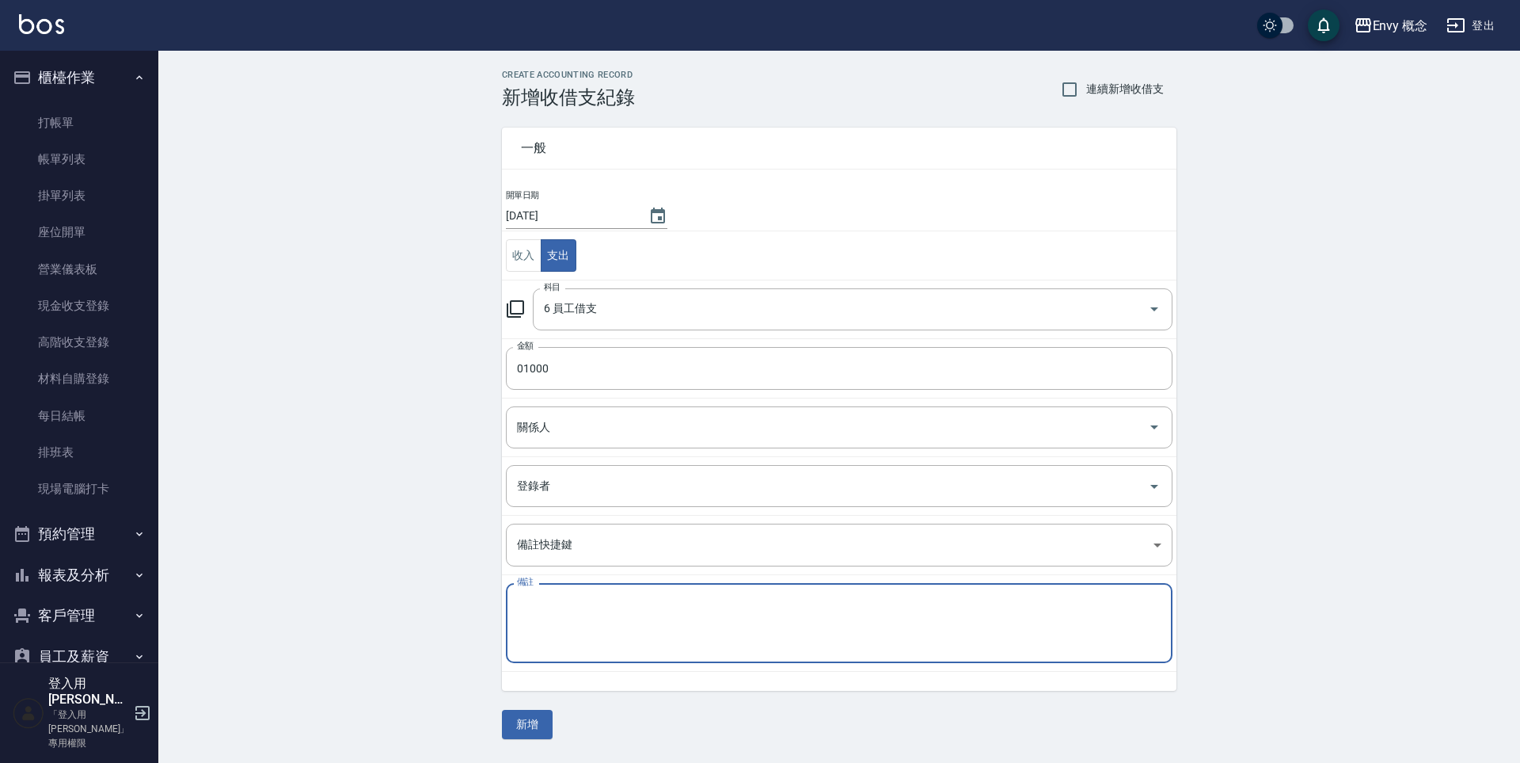
click at [559, 596] on textarea "備註" at bounding box center [839, 623] width 645 height 54
click at [663, 601] on textarea "備註" at bounding box center [839, 623] width 645 height 54
type textarea "秘"
type textarea "ㄩ"
type textarea "miya借１０００"
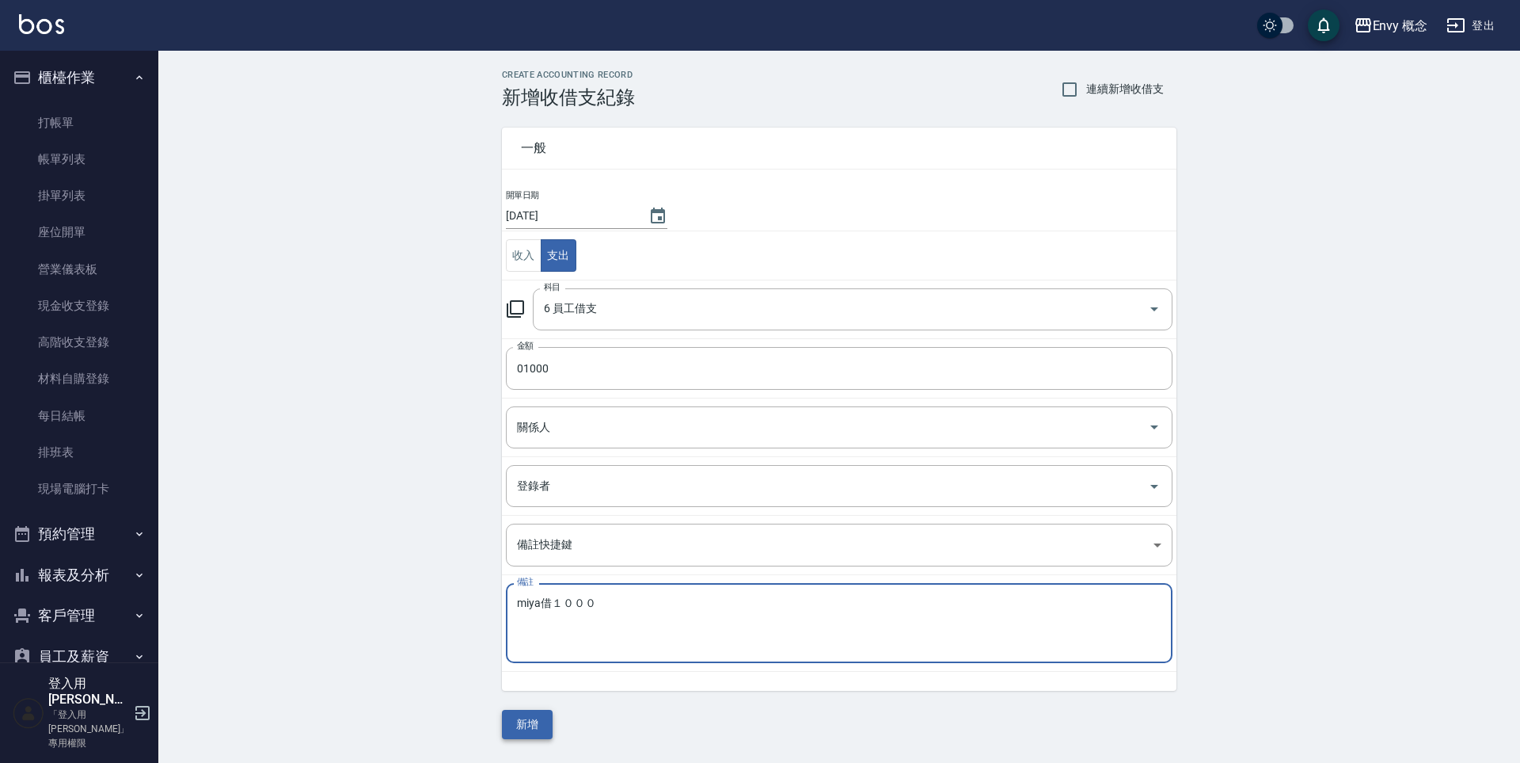
click at [535, 723] on button "新增" at bounding box center [527, 724] width 51 height 29
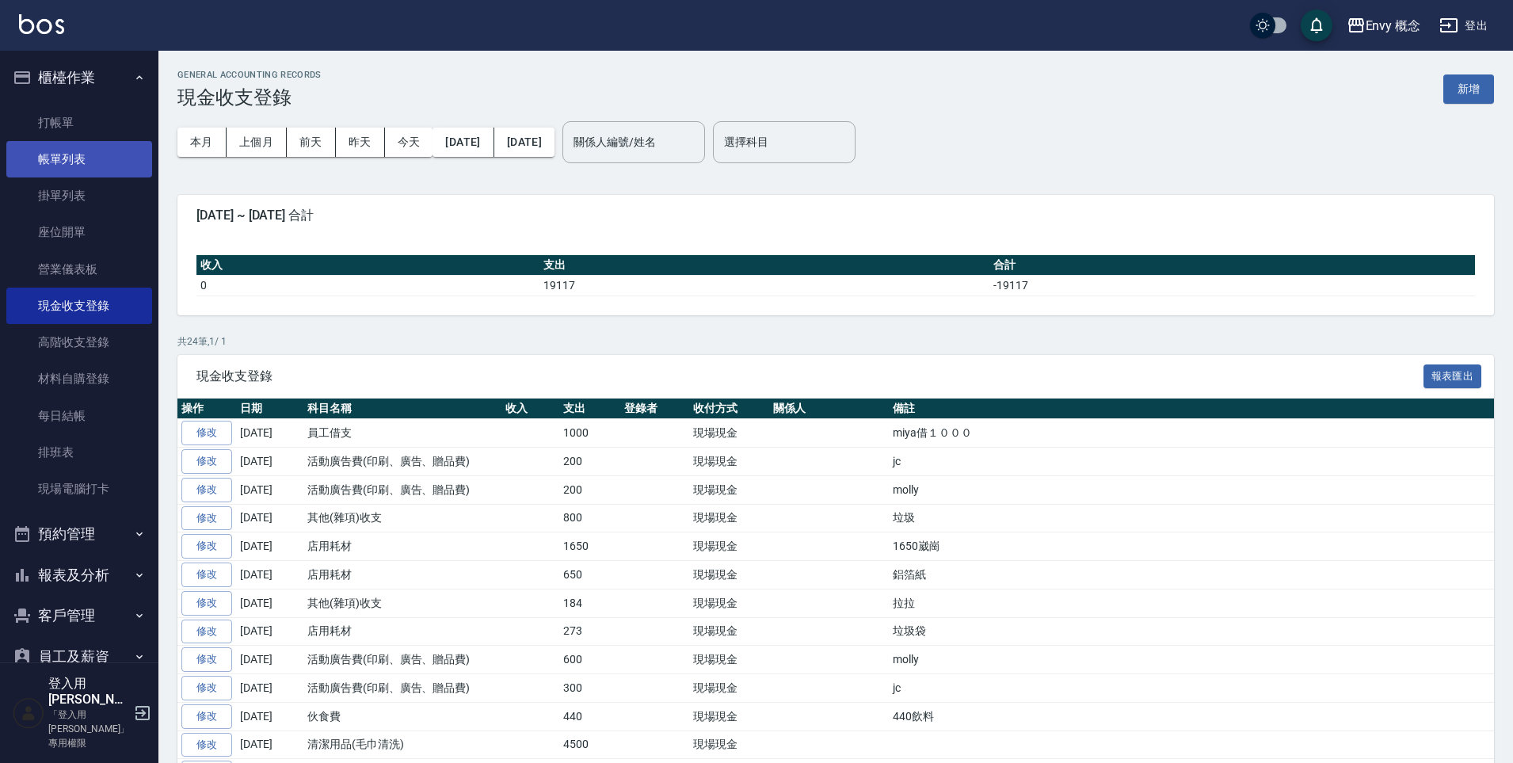
click at [69, 143] on link "帳單列表" at bounding box center [79, 159] width 146 height 36
click at [70, 126] on link "打帳單" at bounding box center [79, 123] width 146 height 36
click at [88, 119] on link "打帳單" at bounding box center [79, 123] width 146 height 36
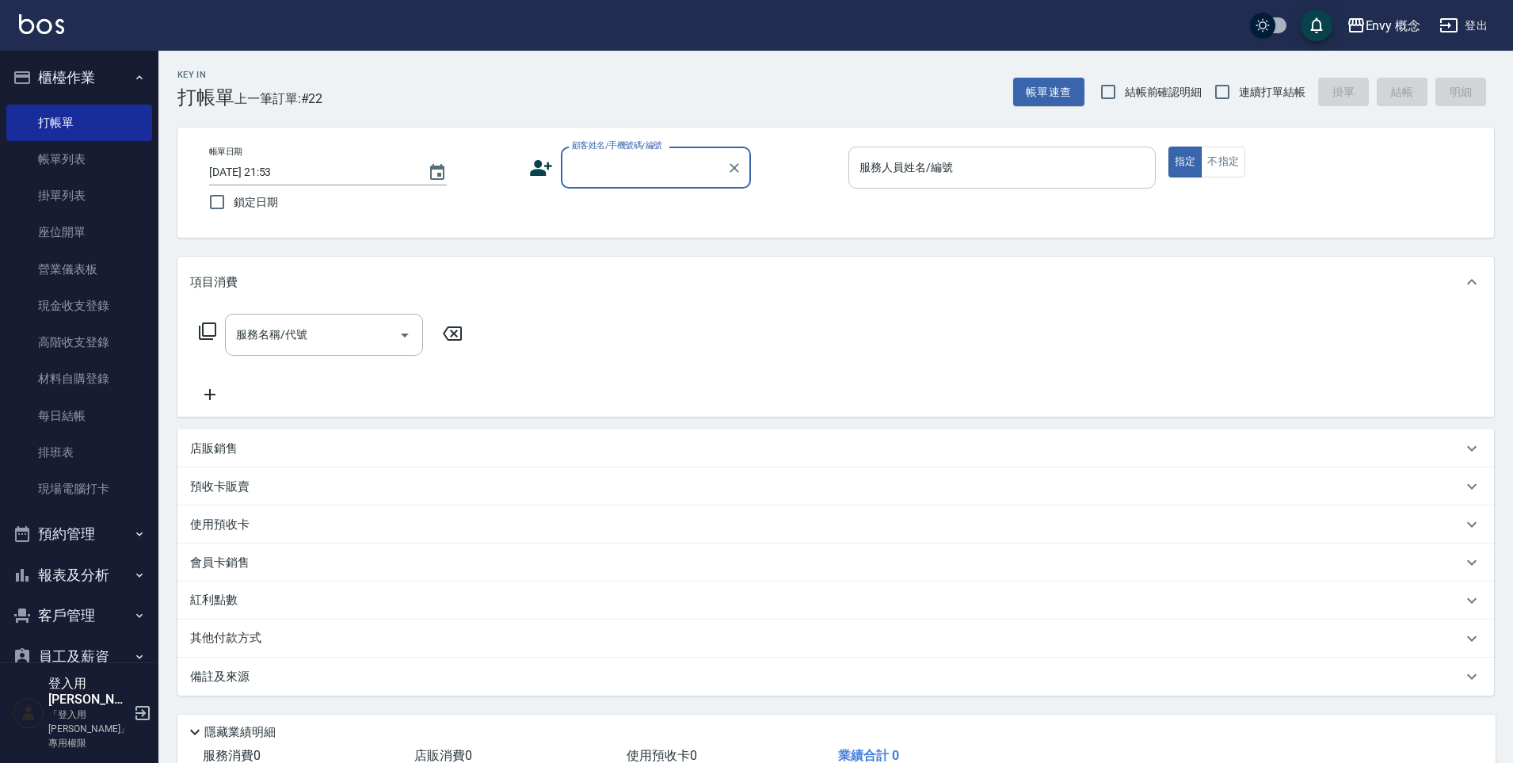
click at [862, 169] on div "服務人員姓名/編號 服務人員姓名/編號" at bounding box center [1001, 168] width 307 height 42
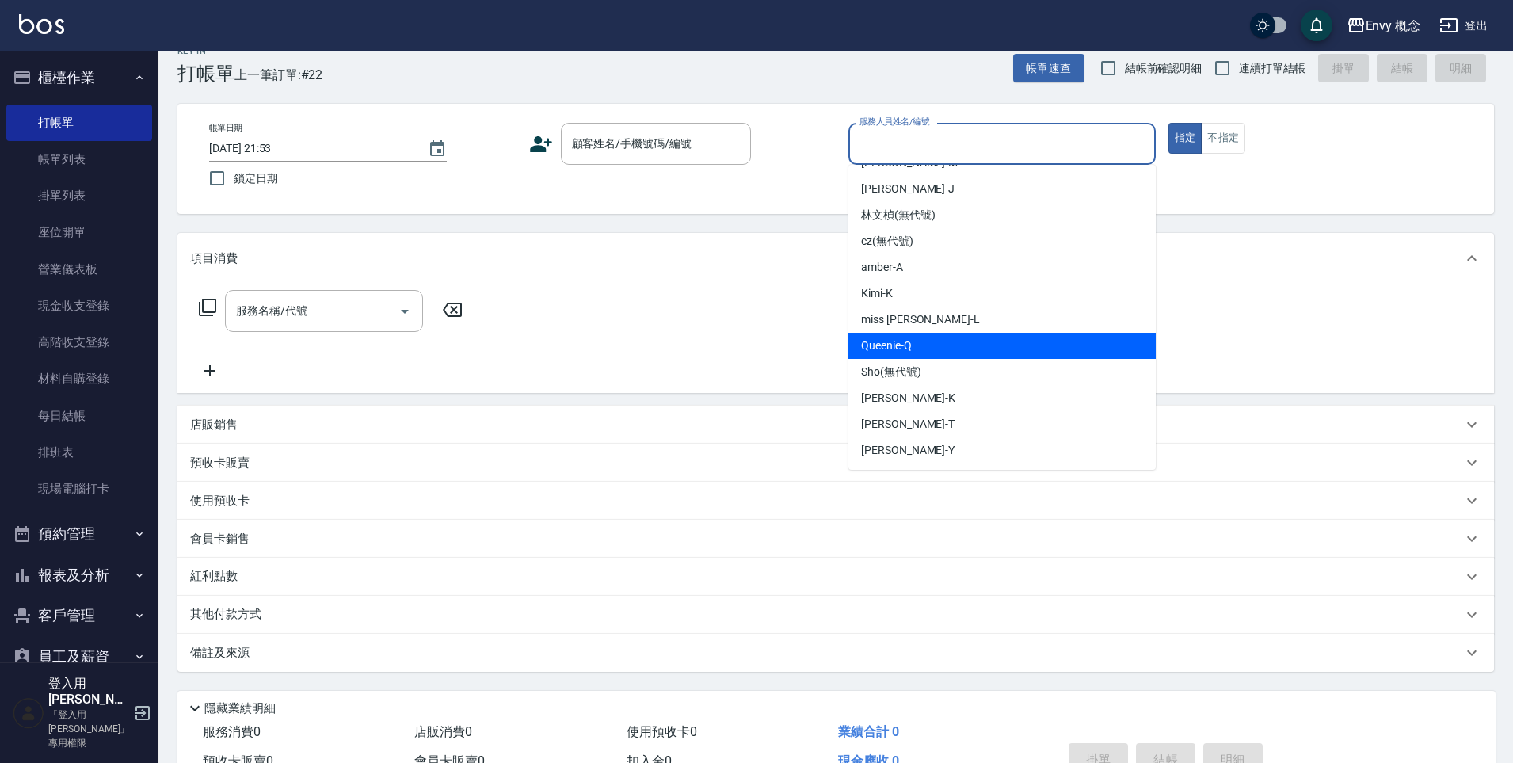
scroll to position [25, 0]
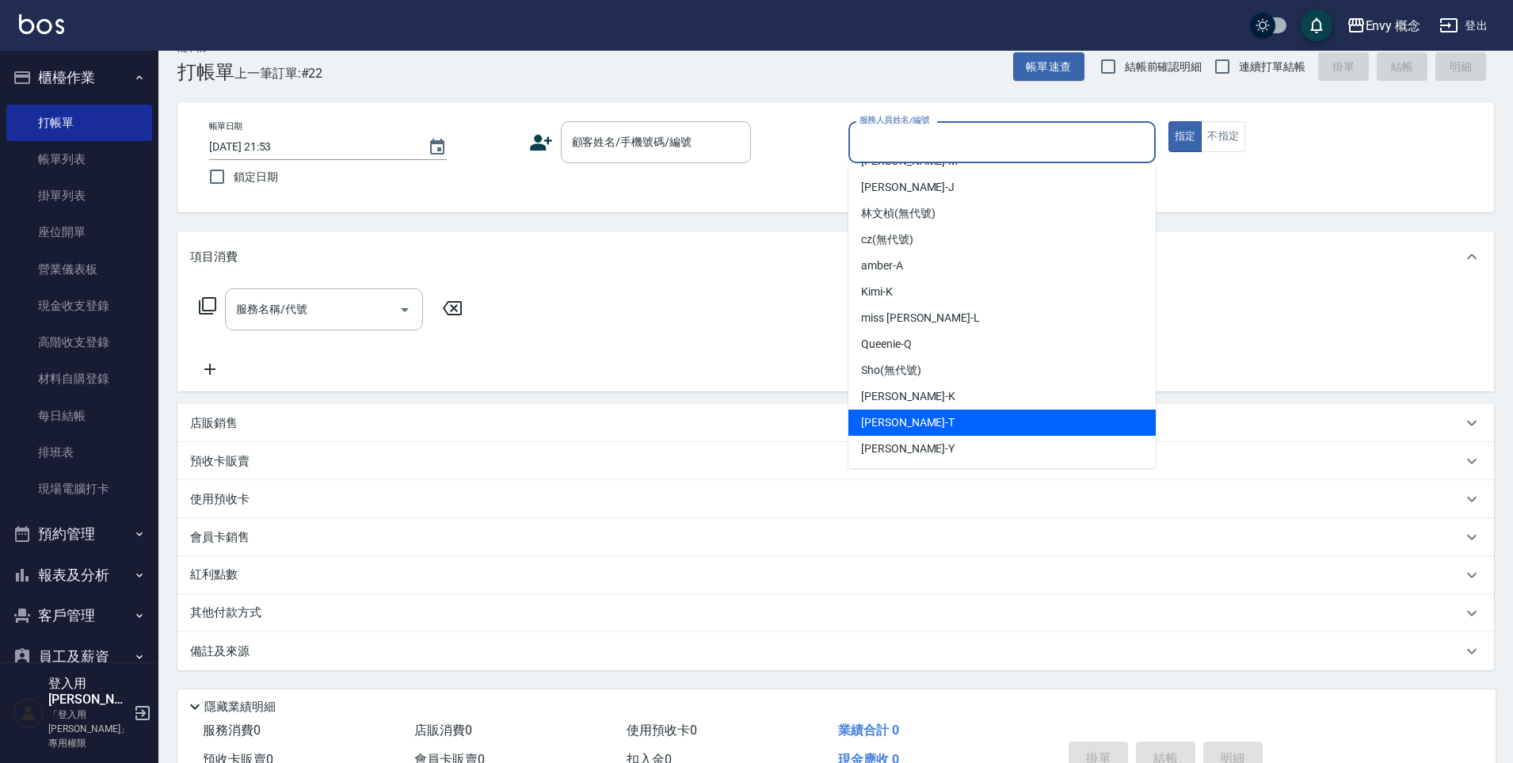
click at [942, 420] on div "Tim -T" at bounding box center [1001, 422] width 307 height 26
type input "Tim-T"
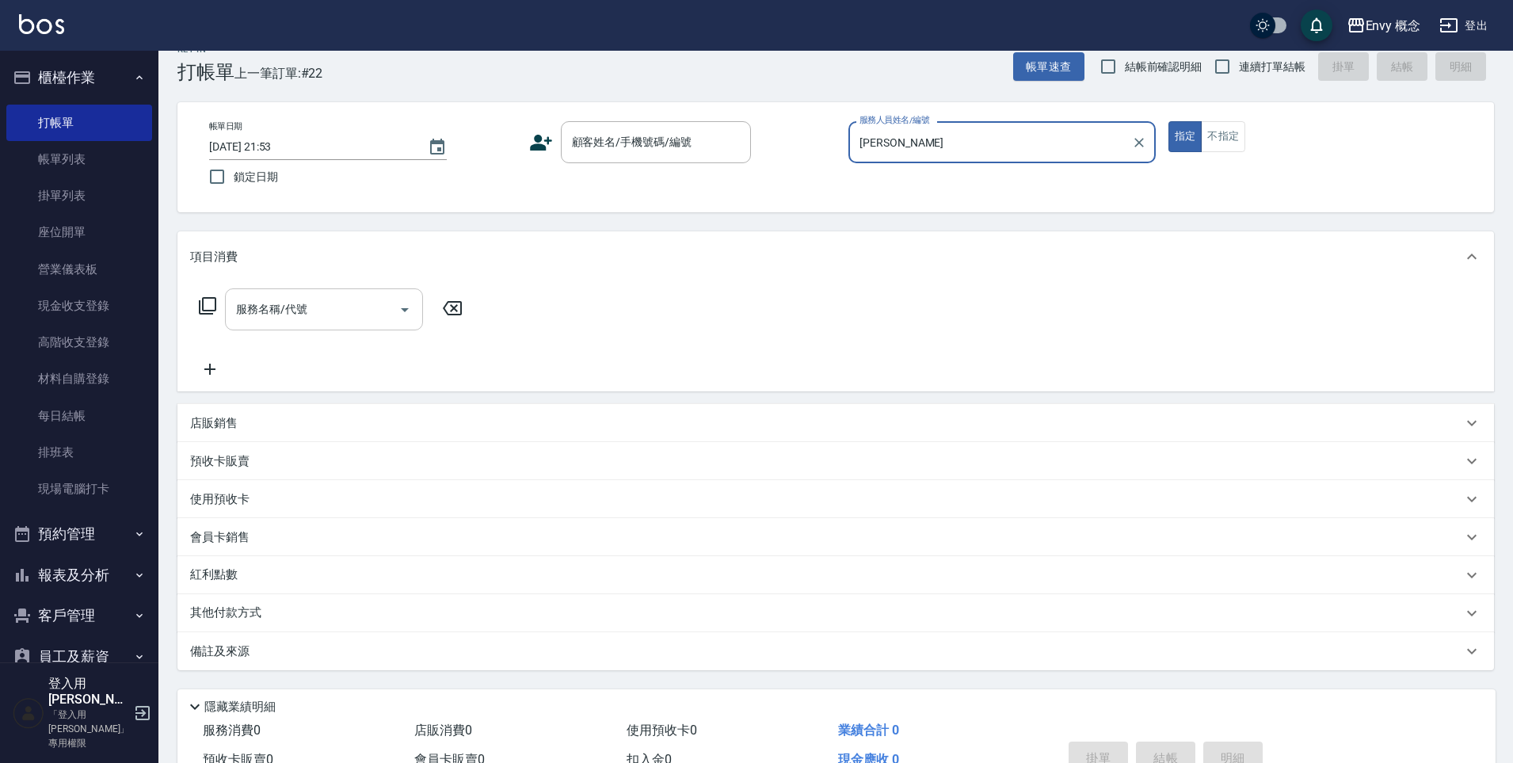
click at [302, 308] on div "服務名稱/代號 服務名稱/代號" at bounding box center [324, 309] width 198 height 42
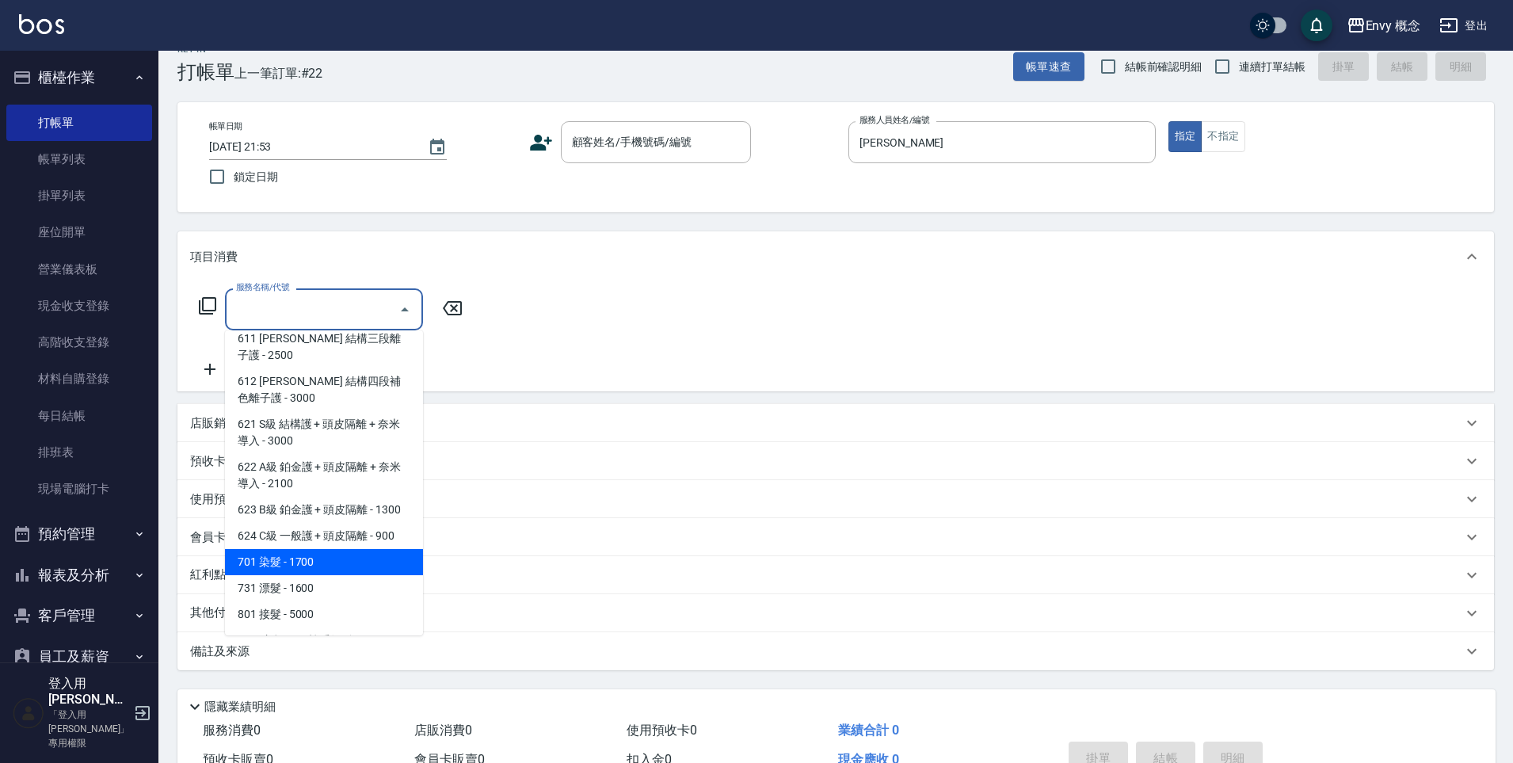
scroll to position [493, 0]
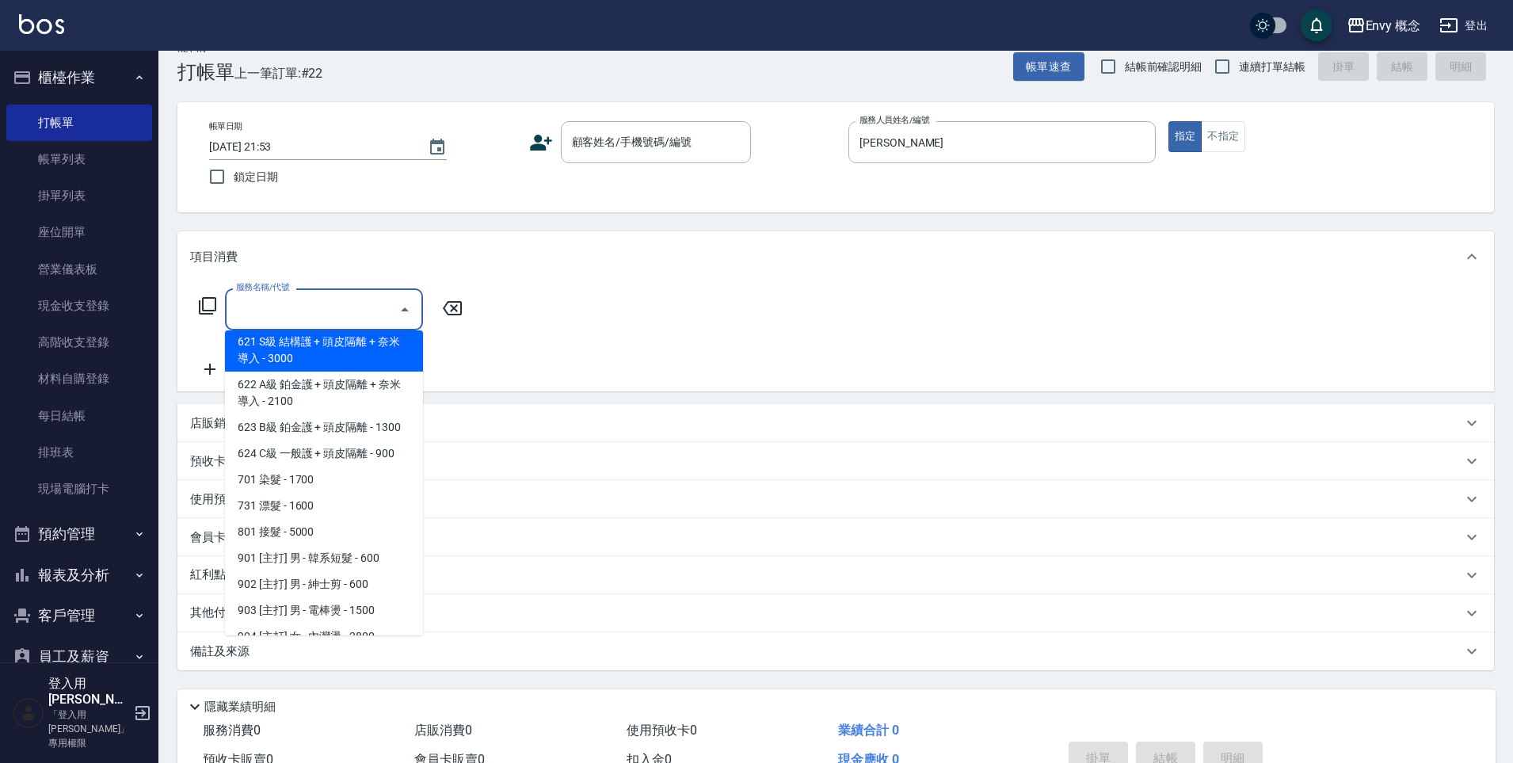
click at [307, 313] on input "服務名稱/代號" at bounding box center [312, 309] width 160 height 28
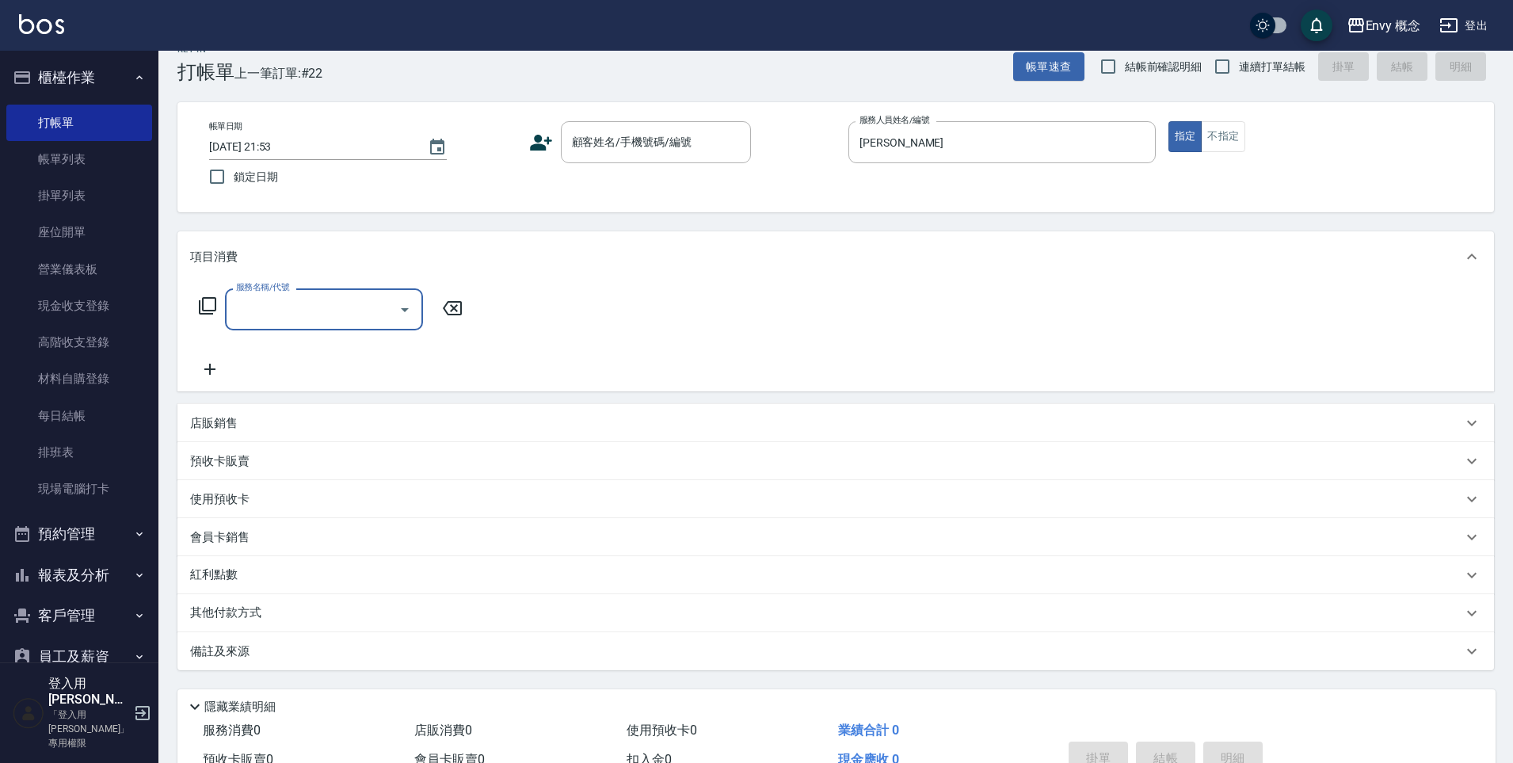
type input "７"
click at [334, 342] on span "201 剪髮 - 700" at bounding box center [324, 350] width 198 height 26
type input "201 剪髮(201)"
click at [465, 307] on input "700" at bounding box center [457, 309] width 51 height 43
type input "0"
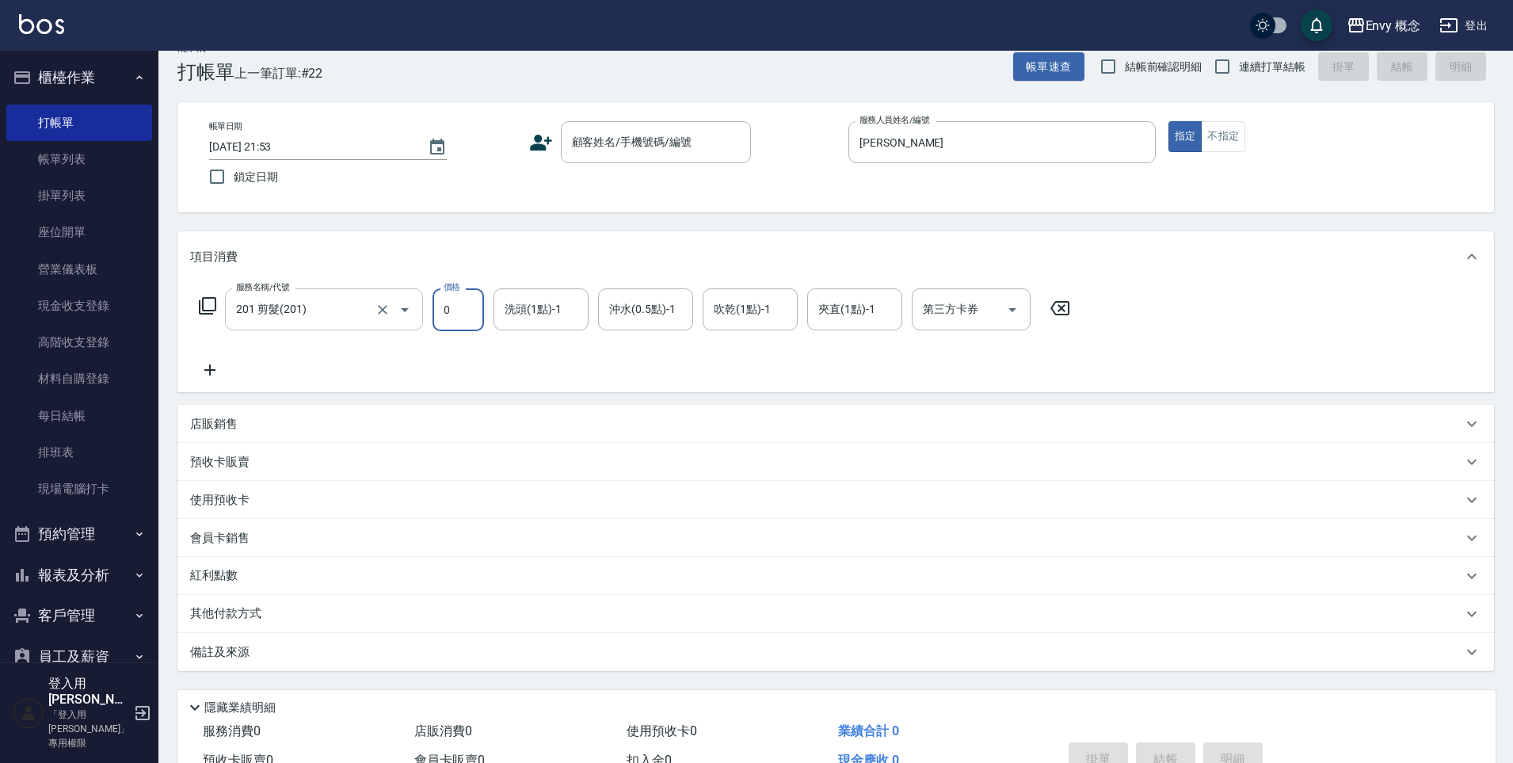
click at [365, 307] on input "201 剪髮(201)" at bounding box center [301, 309] width 139 height 28
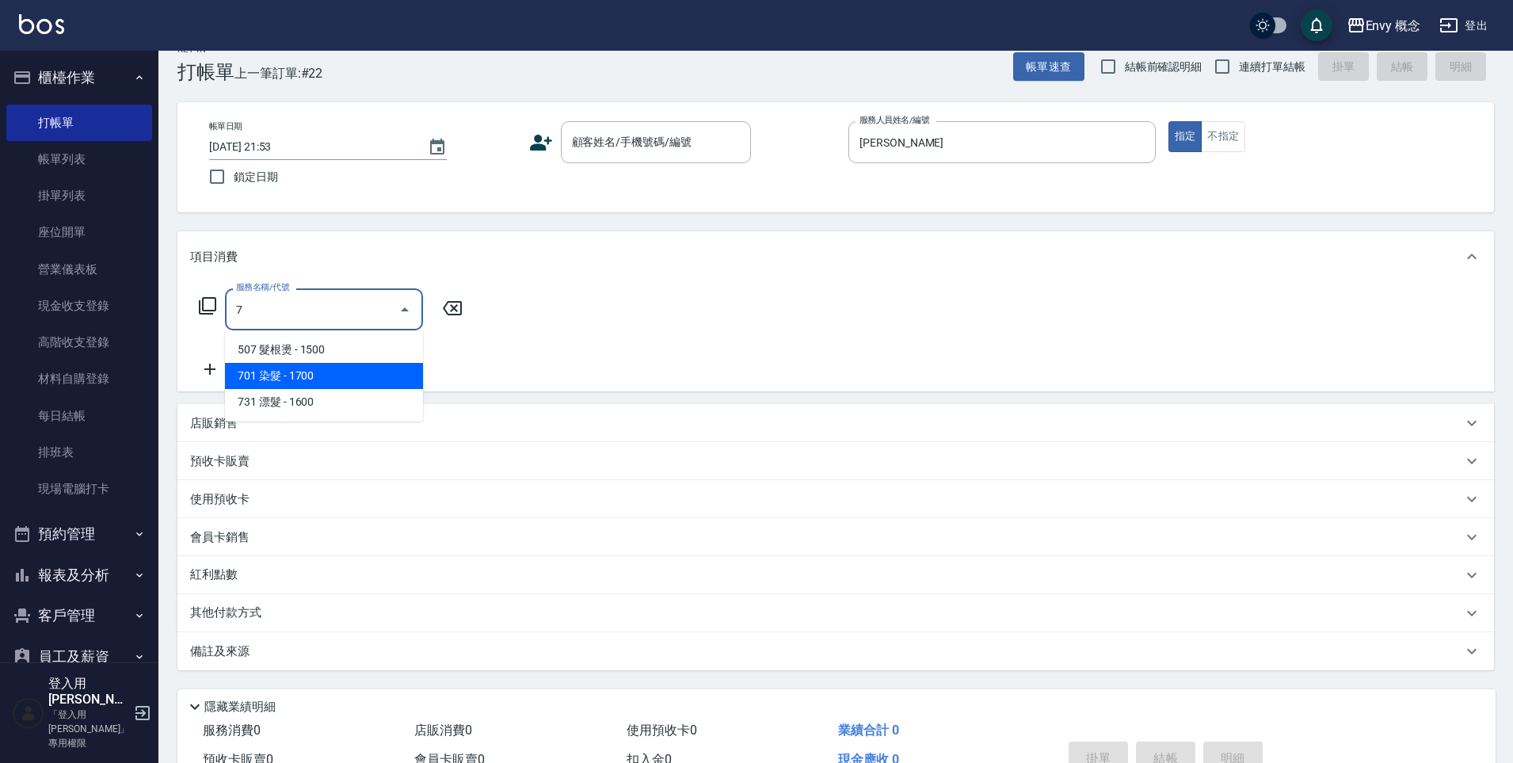
click at [363, 365] on span "701 染髮 - 1700" at bounding box center [324, 376] width 198 height 26
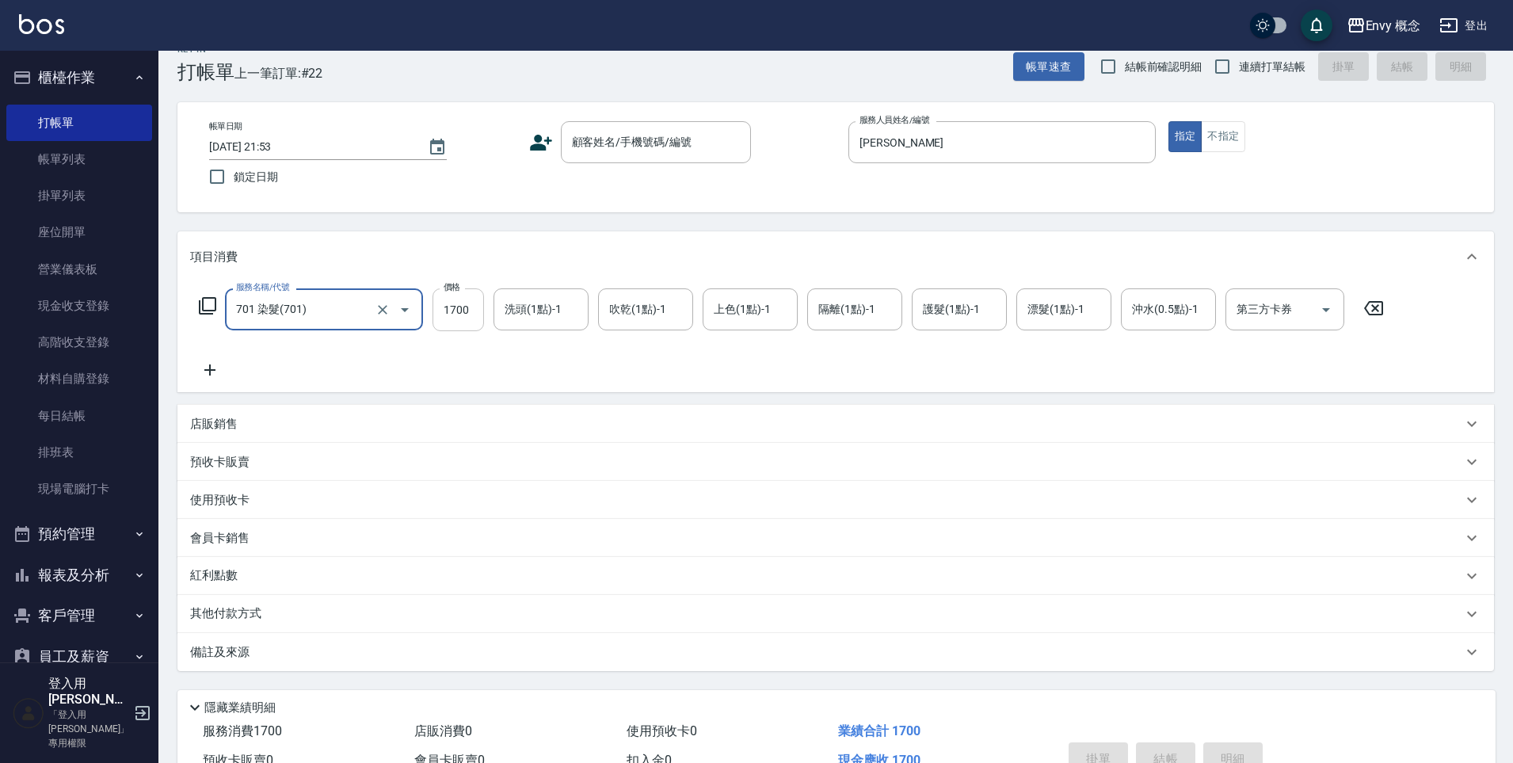
type input "701 染髮(701)"
click at [468, 315] on input "1700" at bounding box center [457, 309] width 51 height 43
type input "8800"
click at [224, 623] on div "其他付款方式" at bounding box center [835, 614] width 1316 height 38
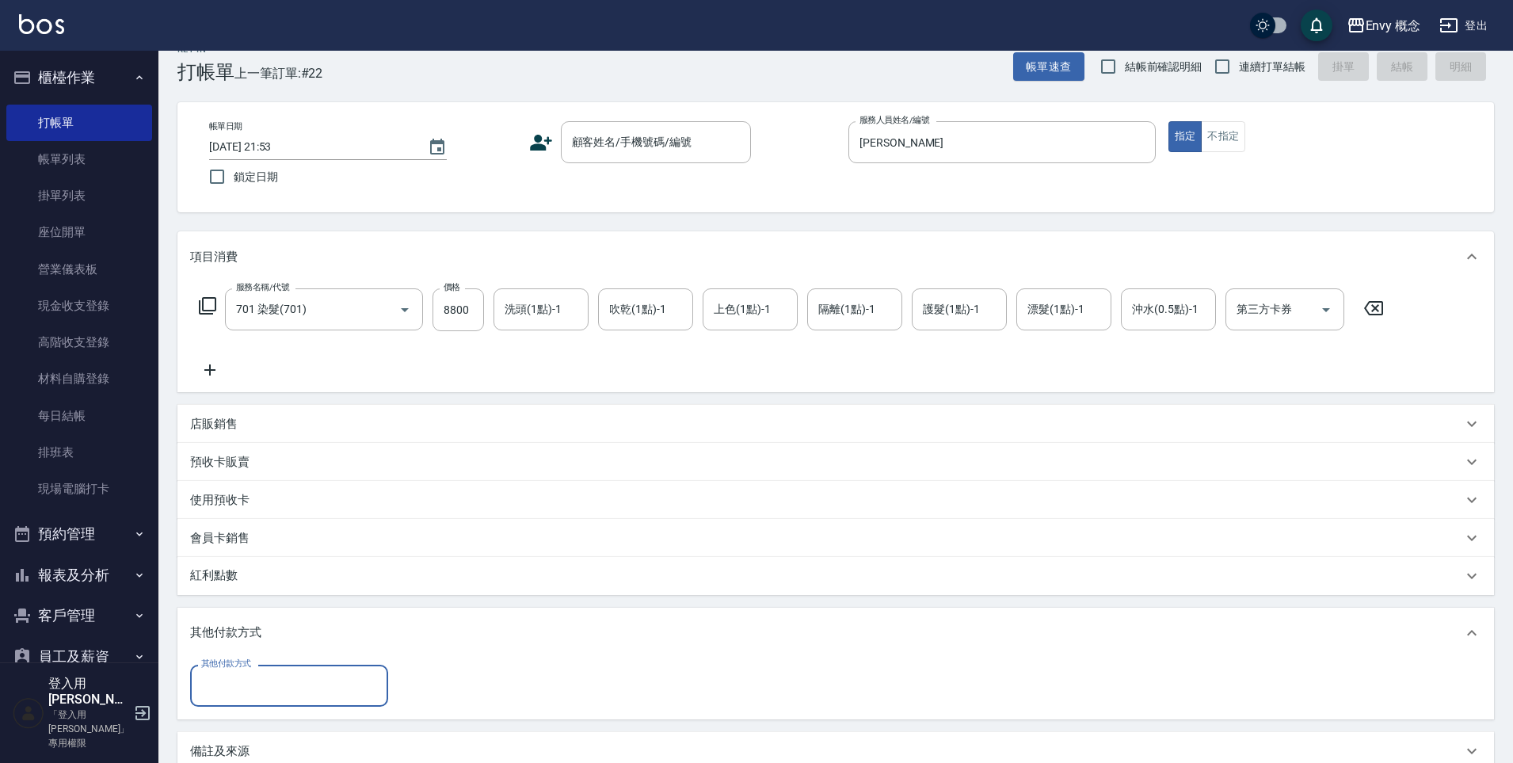
scroll to position [0, 0]
click at [255, 685] on input "其他付款方式" at bounding box center [289, 686] width 184 height 28
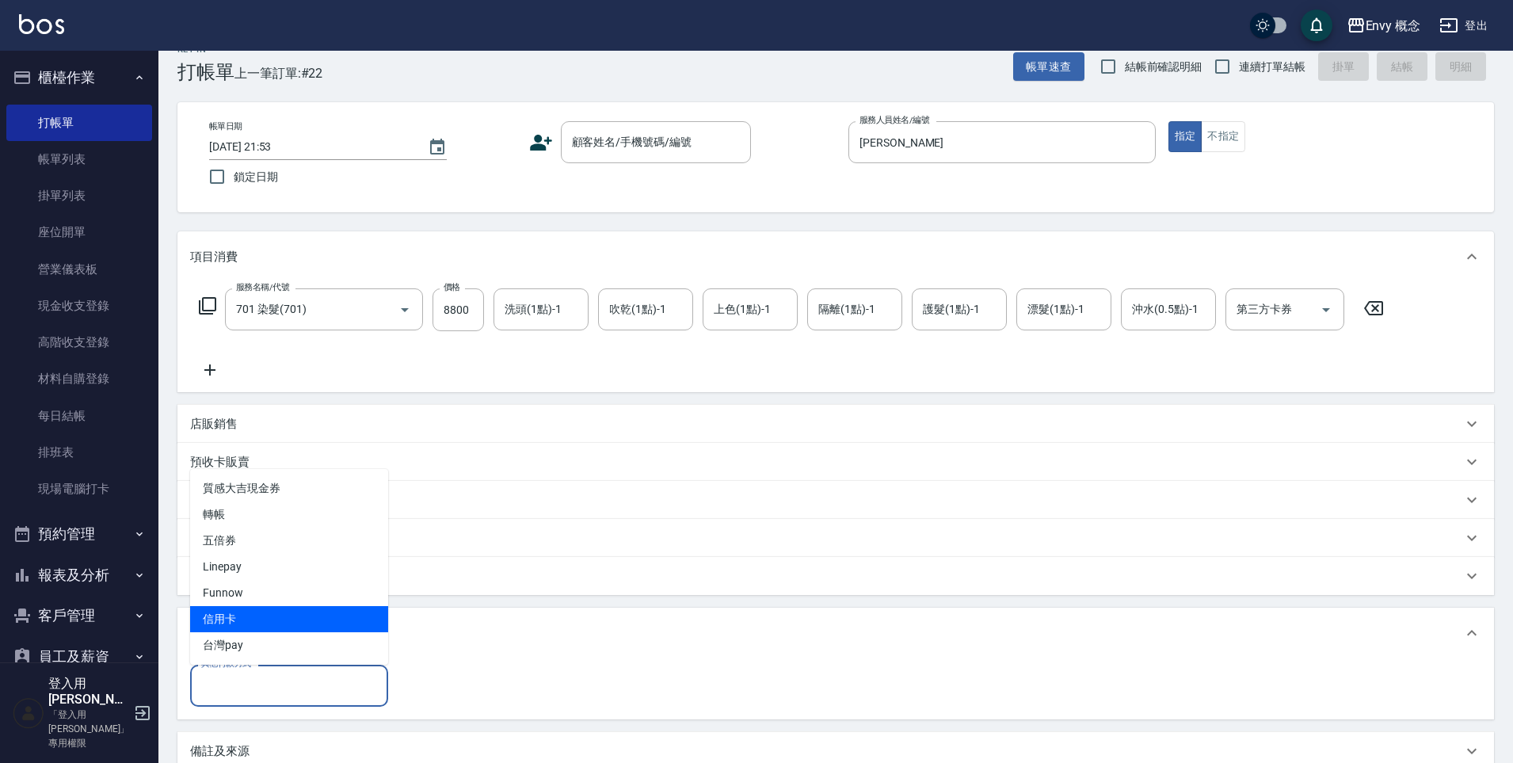
click at [309, 615] on span "信用卡" at bounding box center [289, 619] width 198 height 26
type input "信用卡"
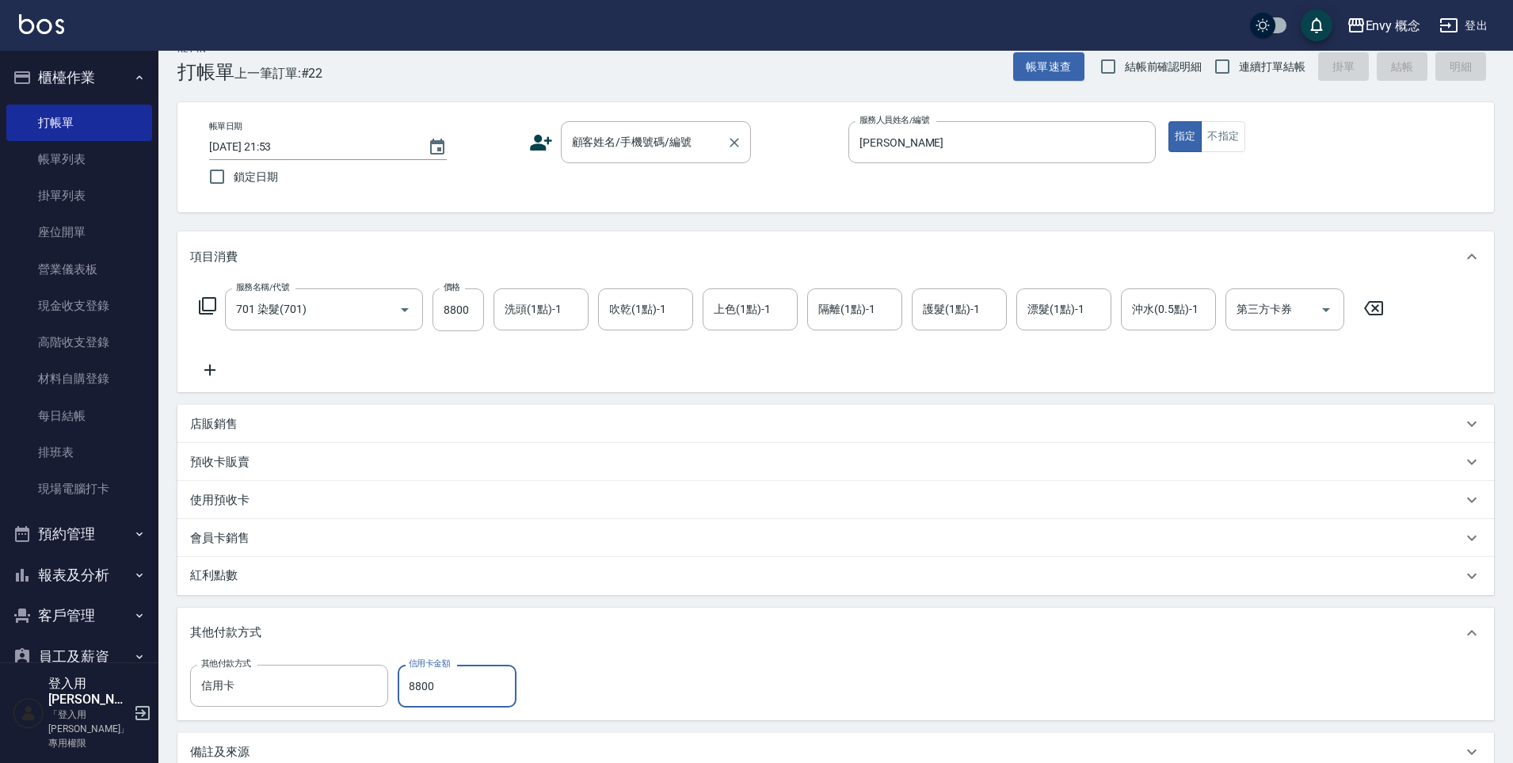
type input "8800"
click at [661, 139] on div "顧客姓名/手機號碼/編號 顧客姓名/手機號碼/編號" at bounding box center [656, 142] width 190 height 42
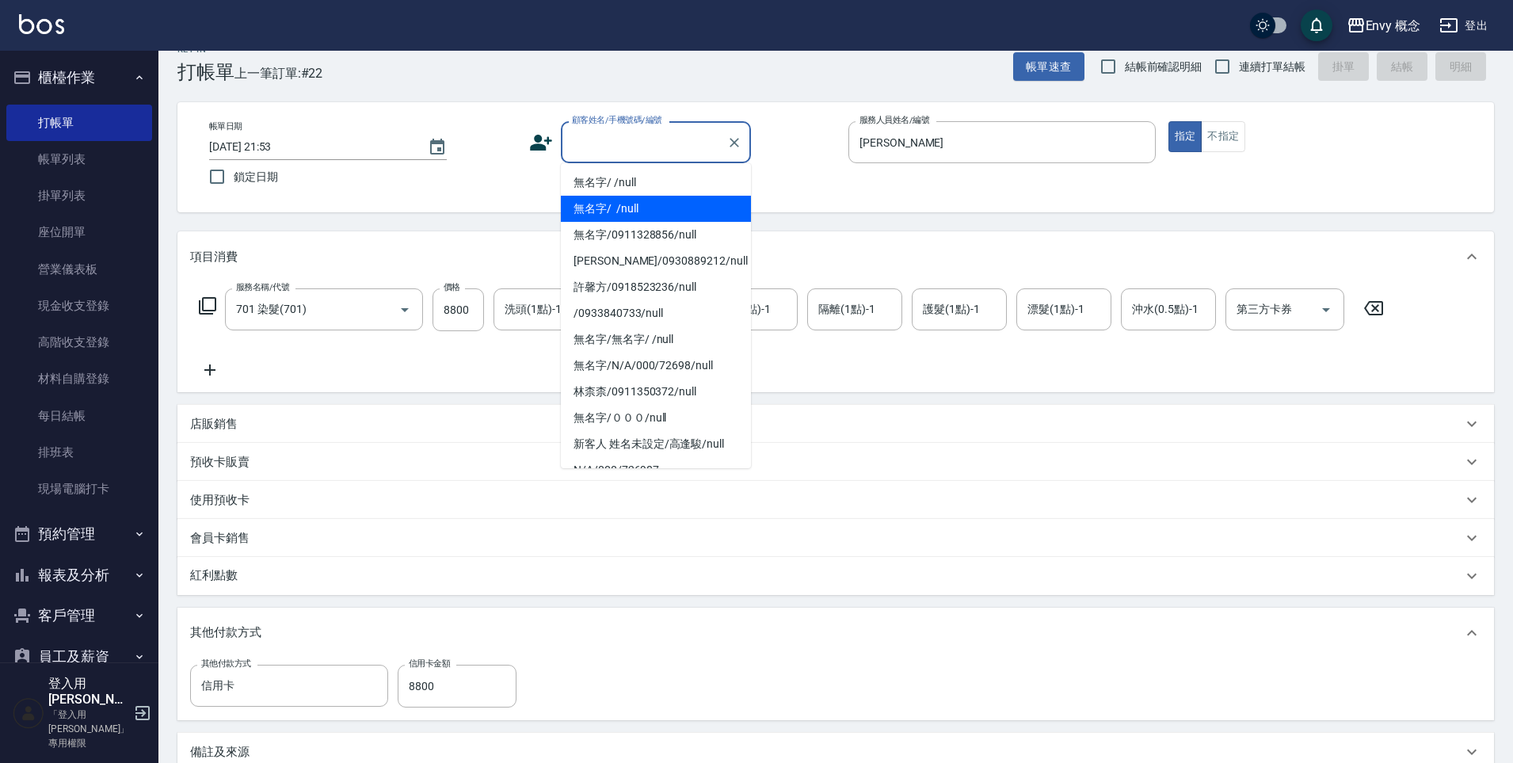
click at [671, 219] on li "無名字/ /null" at bounding box center [656, 209] width 190 height 26
type input "無名字/ /null"
type input "0"
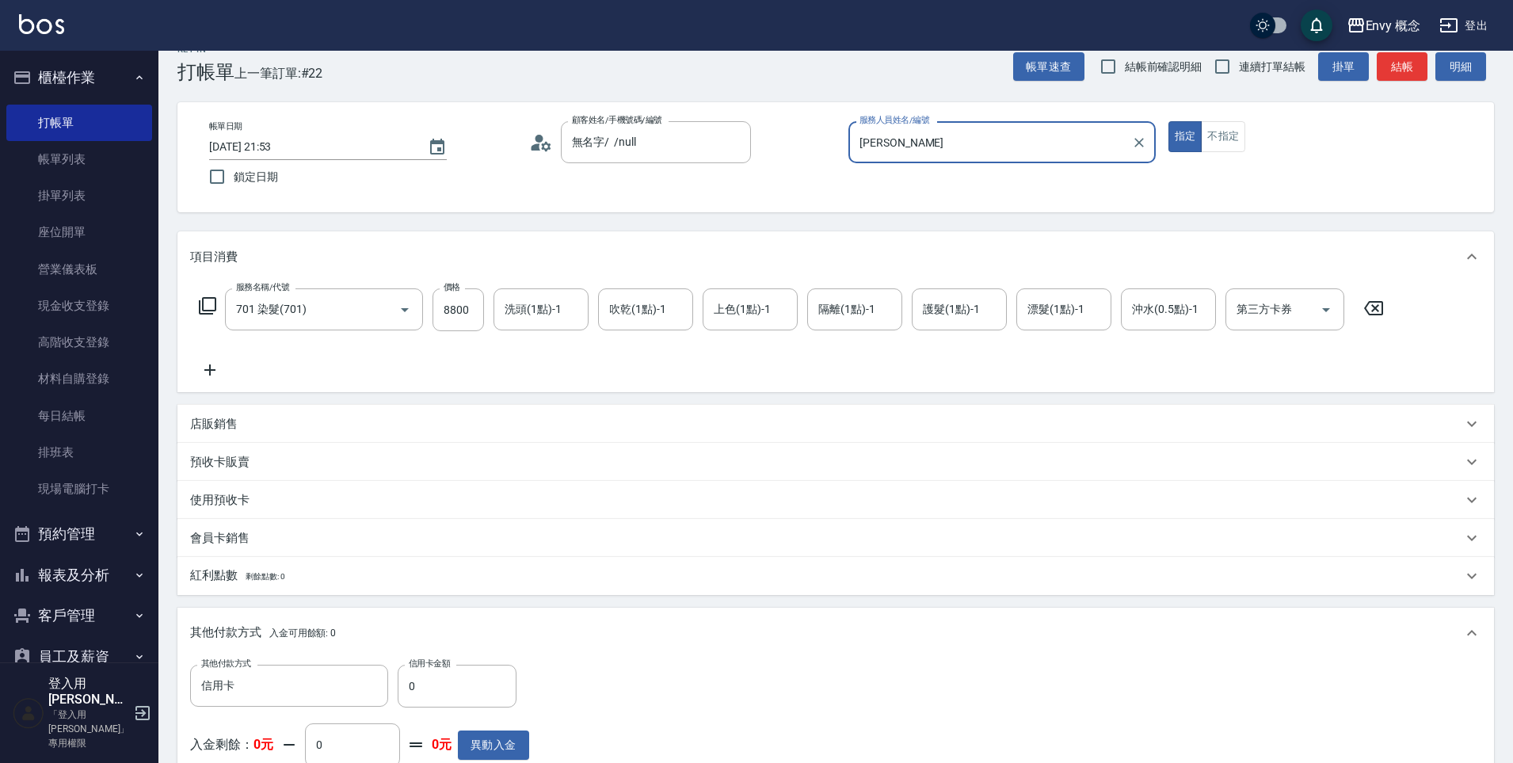
scroll to position [212, 0]
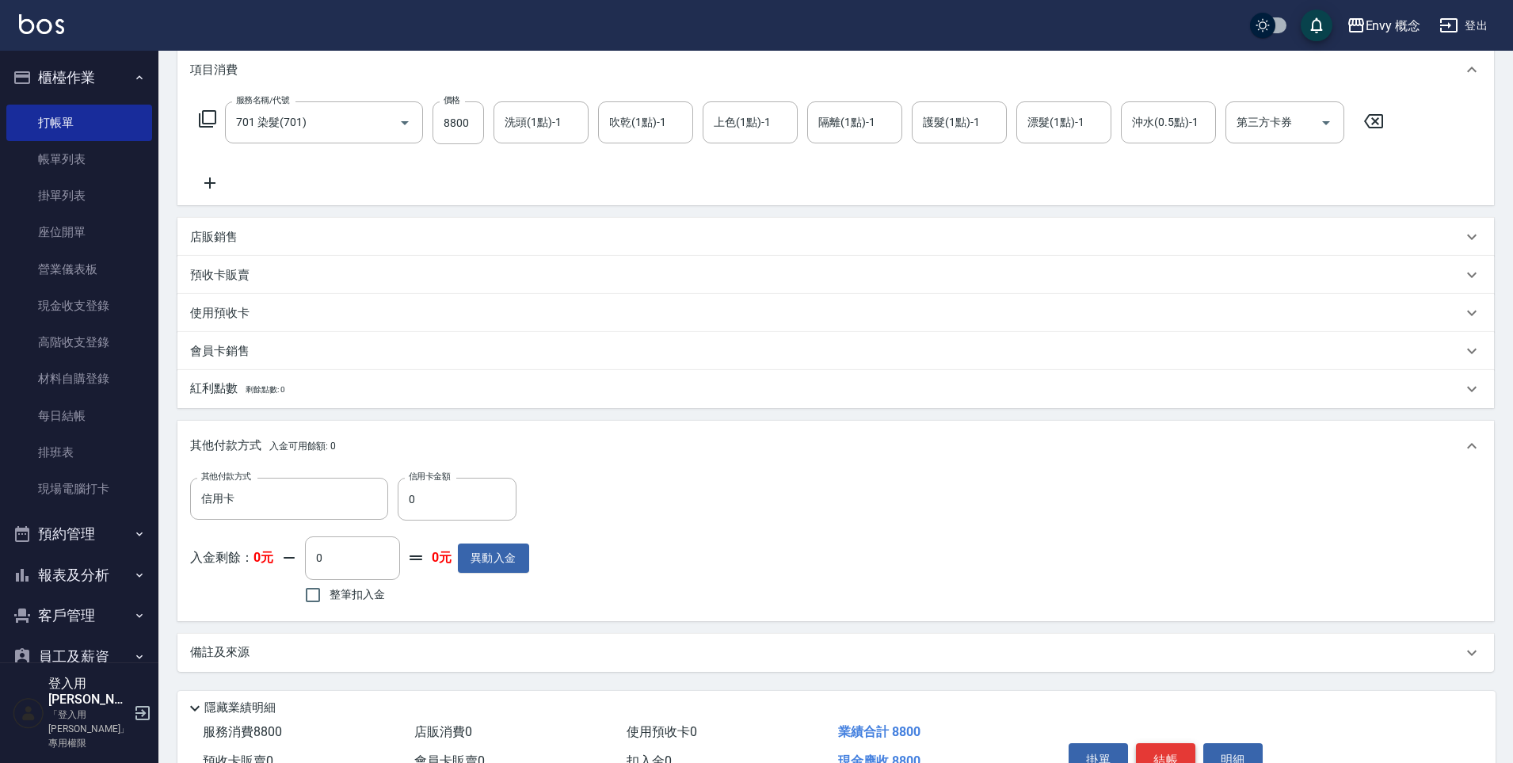
click at [1174, 753] on button "結帳" at bounding box center [1165, 759] width 59 height 33
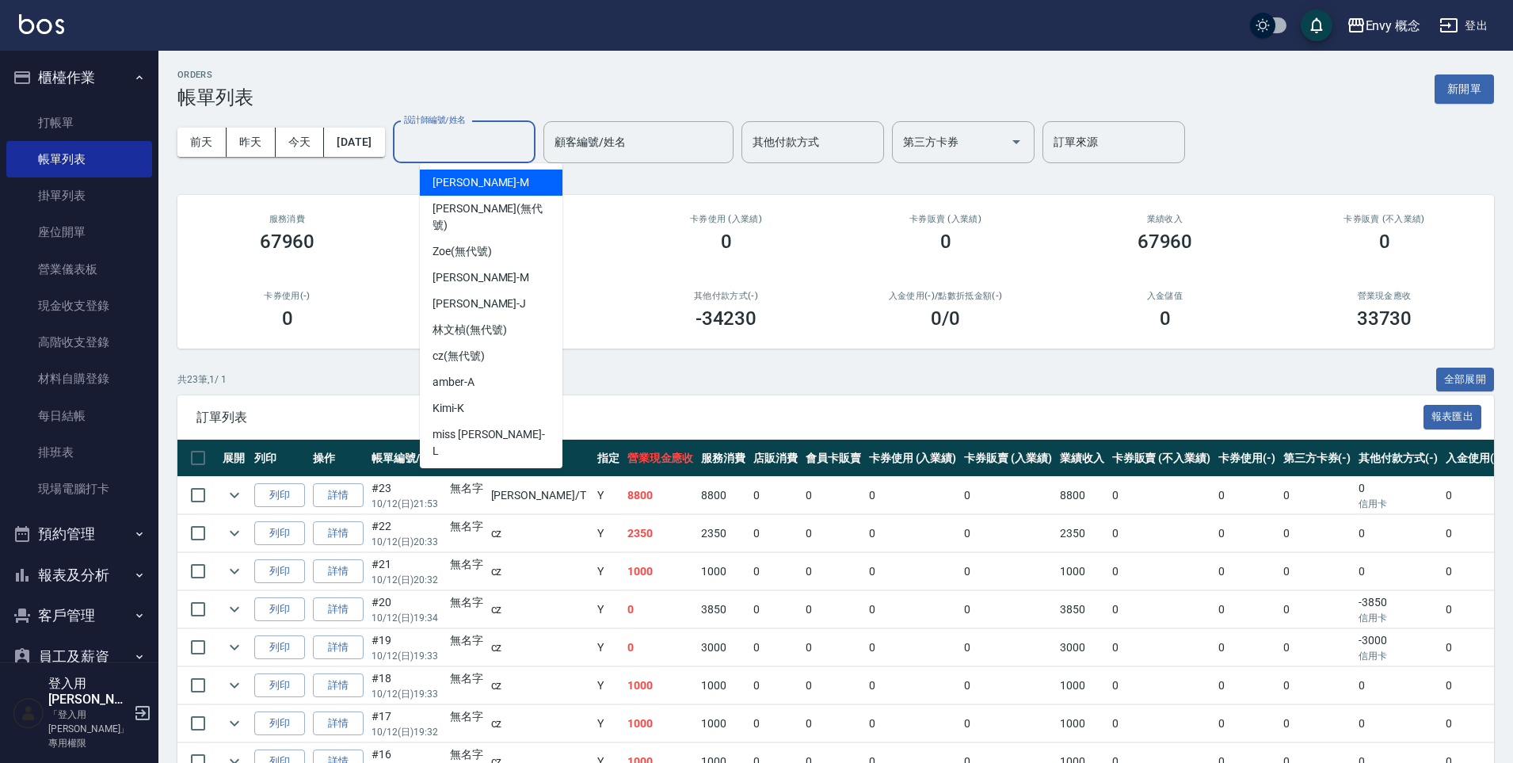
click at [451, 145] on input "設計師編號/姓名" at bounding box center [464, 142] width 128 height 28
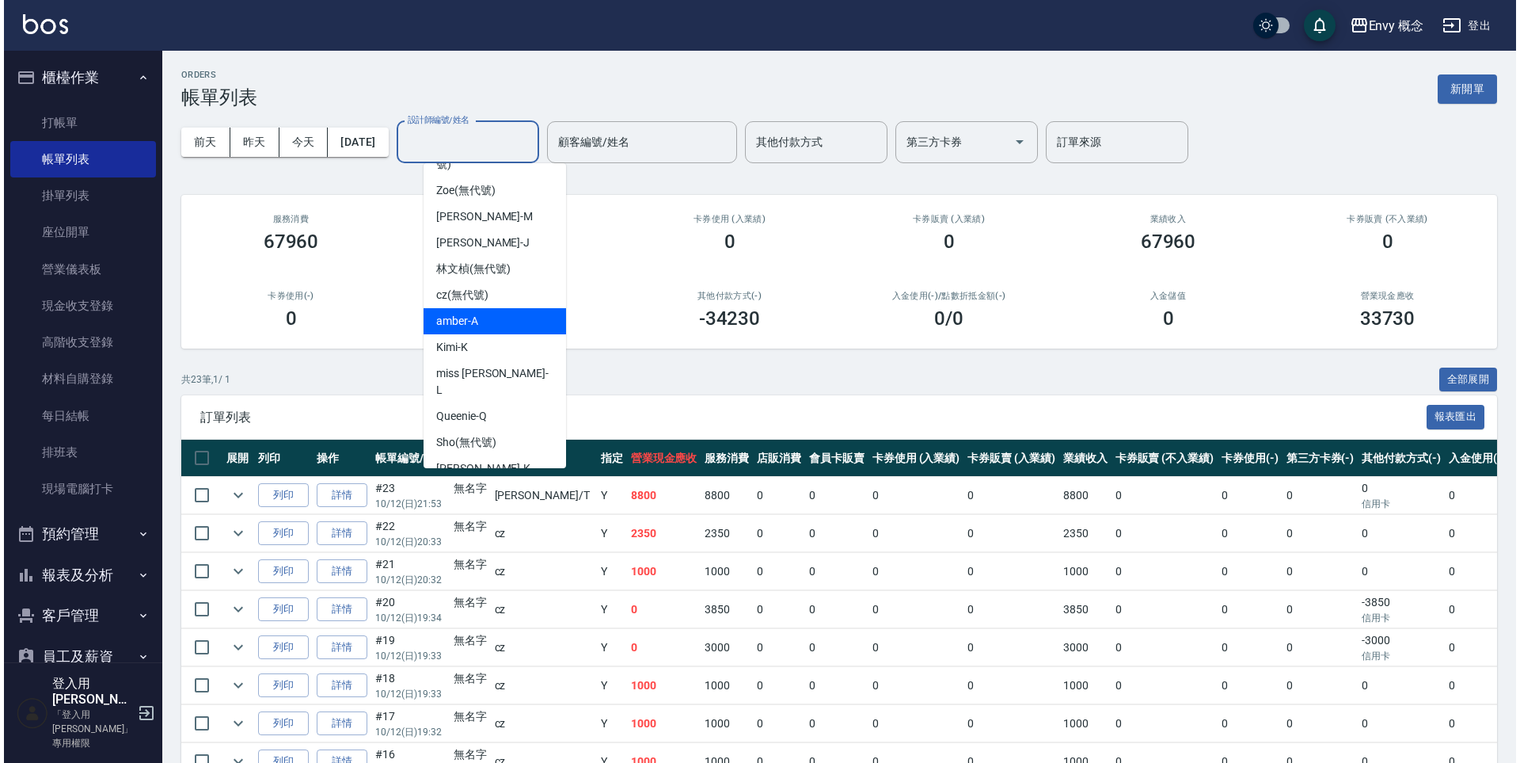
scroll to position [80, 0]
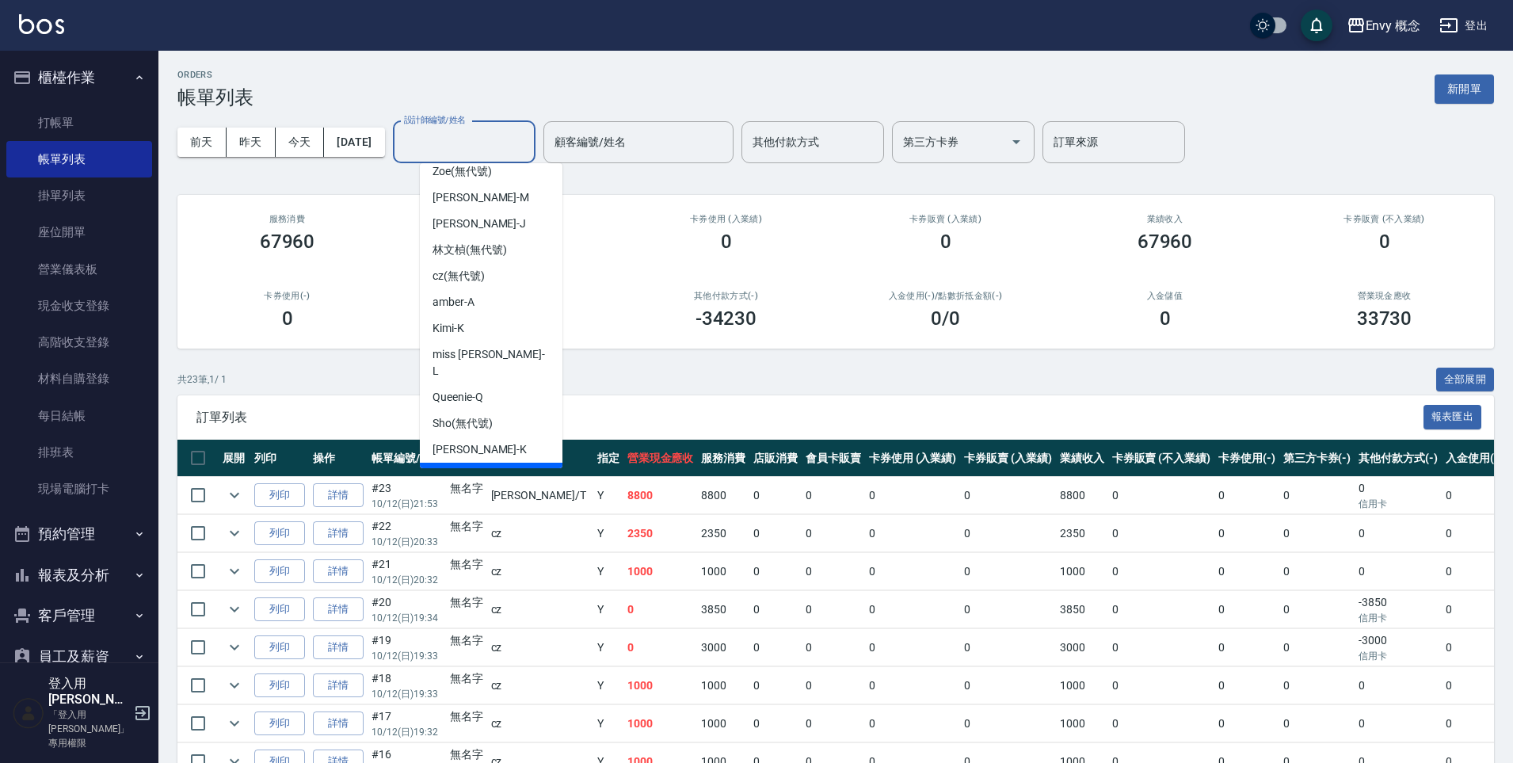
click at [493, 462] on div "Tim -T" at bounding box center [491, 475] width 143 height 26
type input "Tim-T"
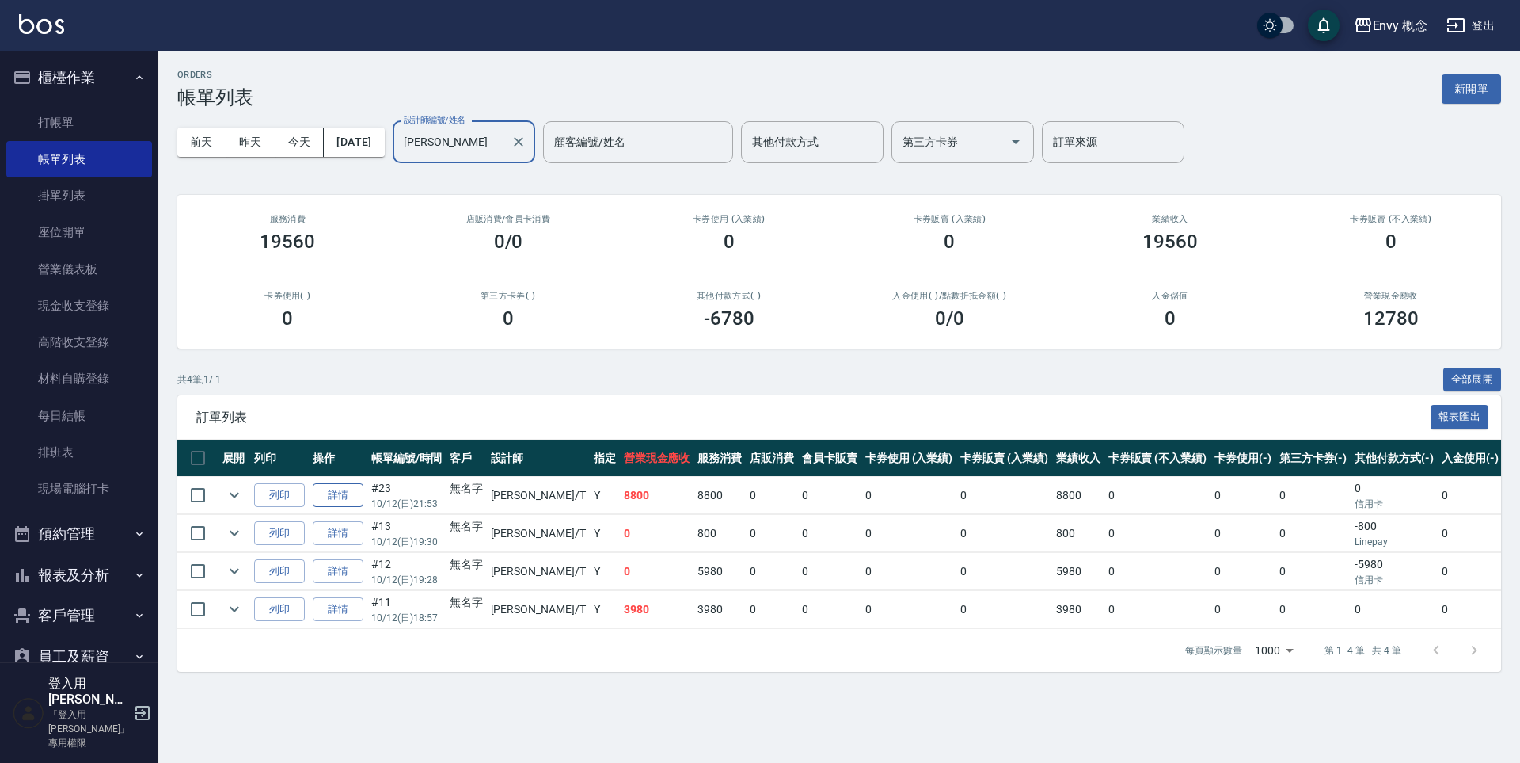
click at [344, 497] on link "詳情" at bounding box center [338, 495] width 51 height 25
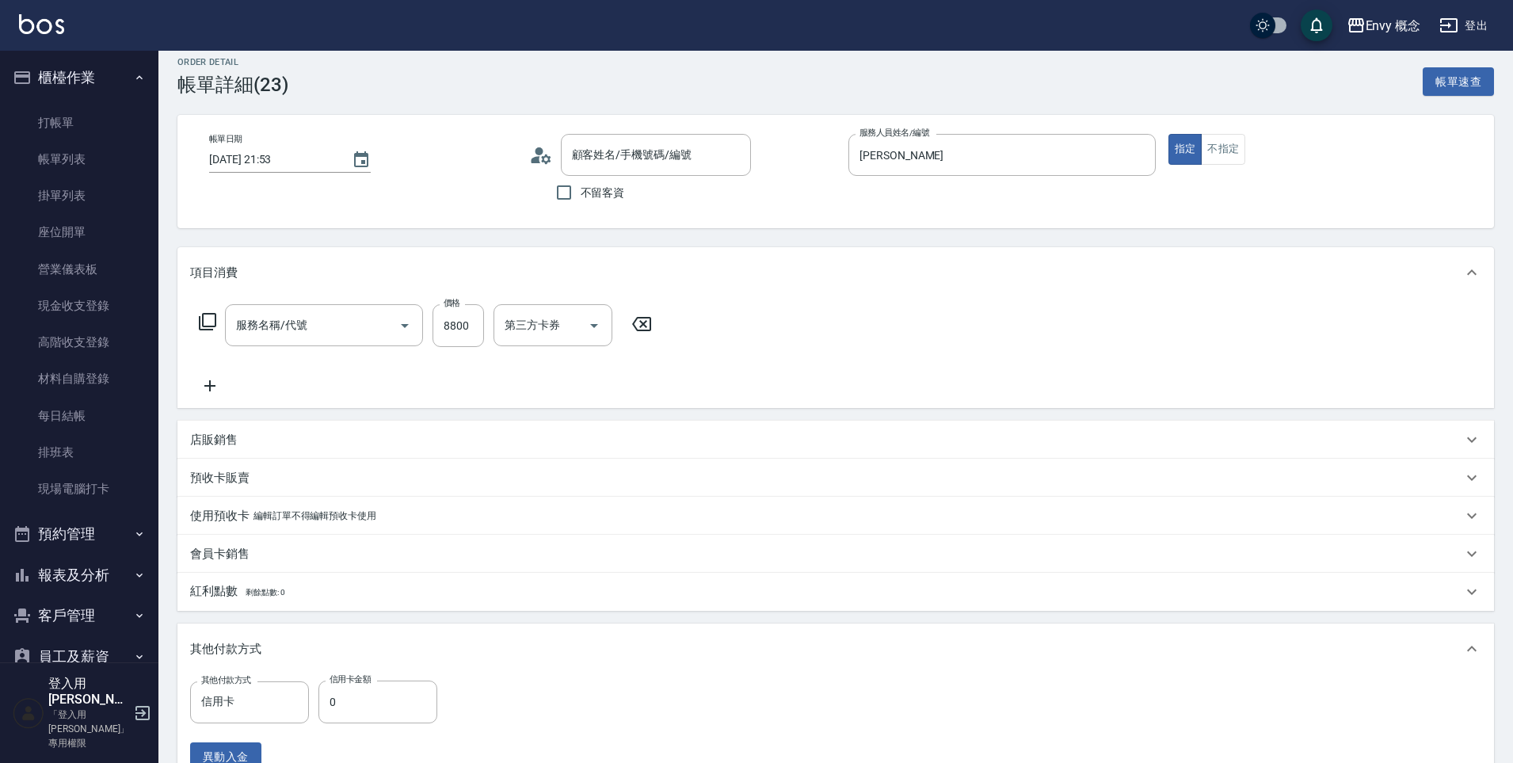
type input "2025/10/12 21:53"
type input "Tim-T"
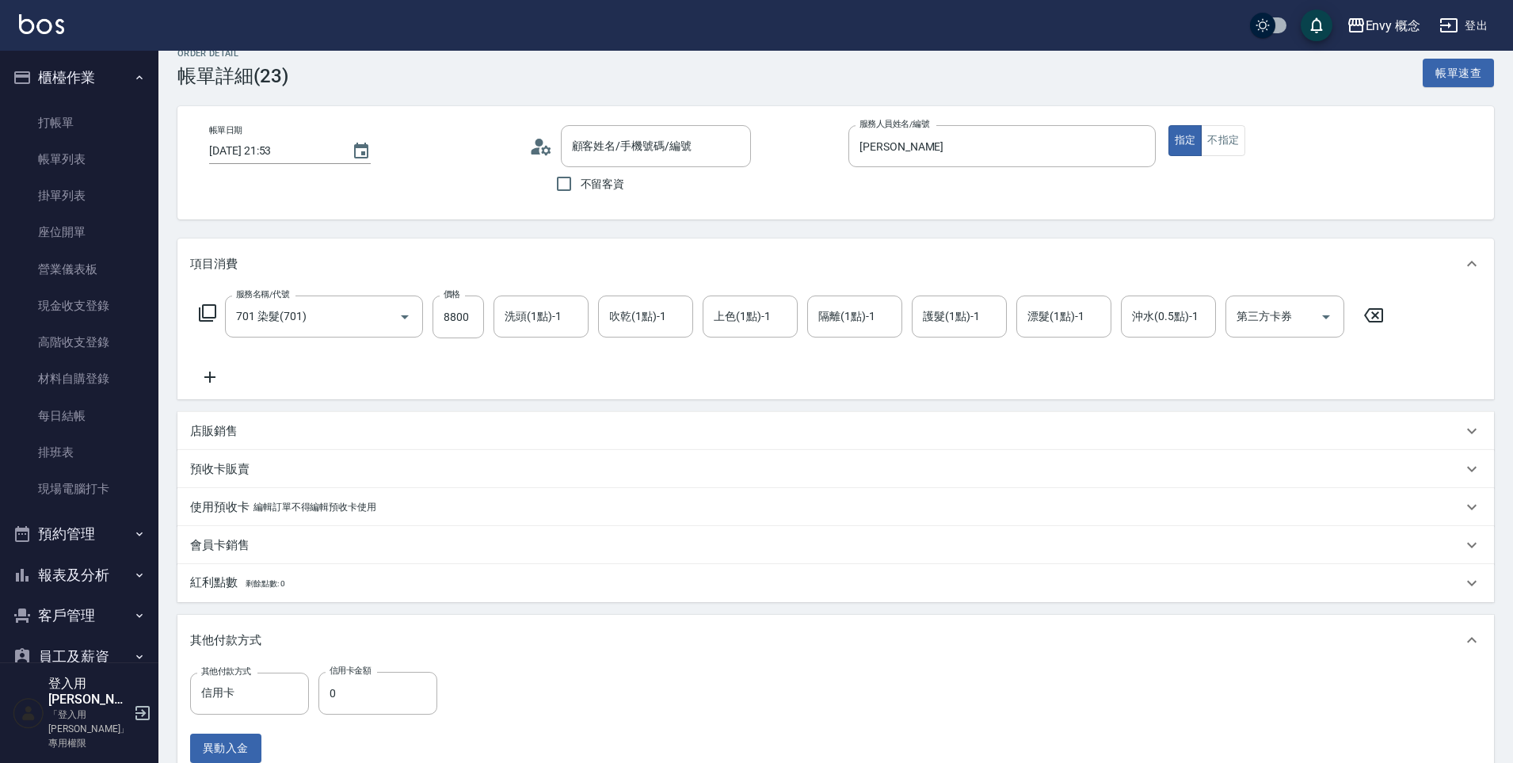
type input "701 染髮(701)"
type input "無名字/ /null"
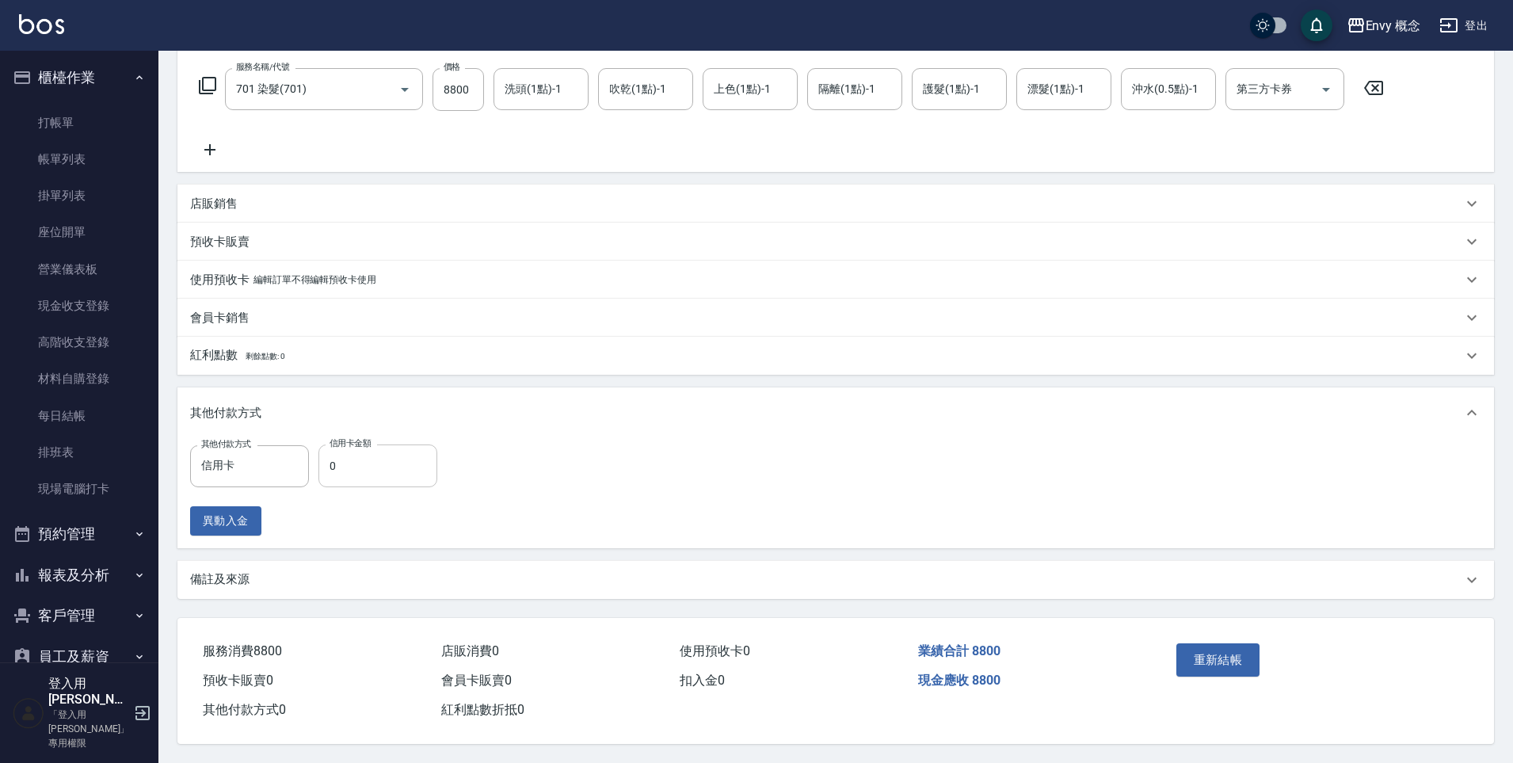
click at [384, 460] on input "0" at bounding box center [377, 465] width 119 height 43
type input "8800"
click at [1223, 660] on button "重新結帳" at bounding box center [1218, 659] width 84 height 33
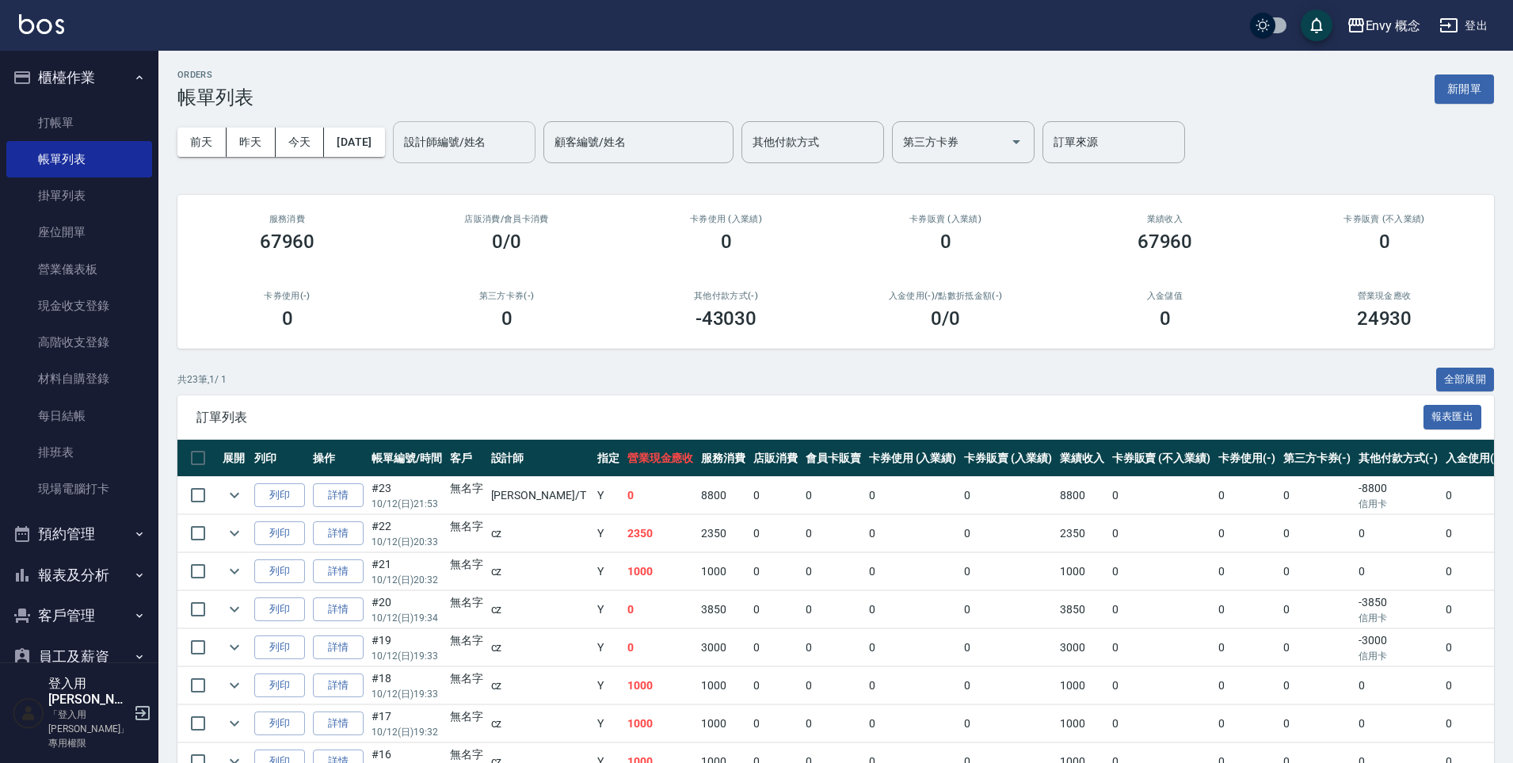
click at [515, 143] on input "設計師編號/姓名" at bounding box center [464, 142] width 128 height 28
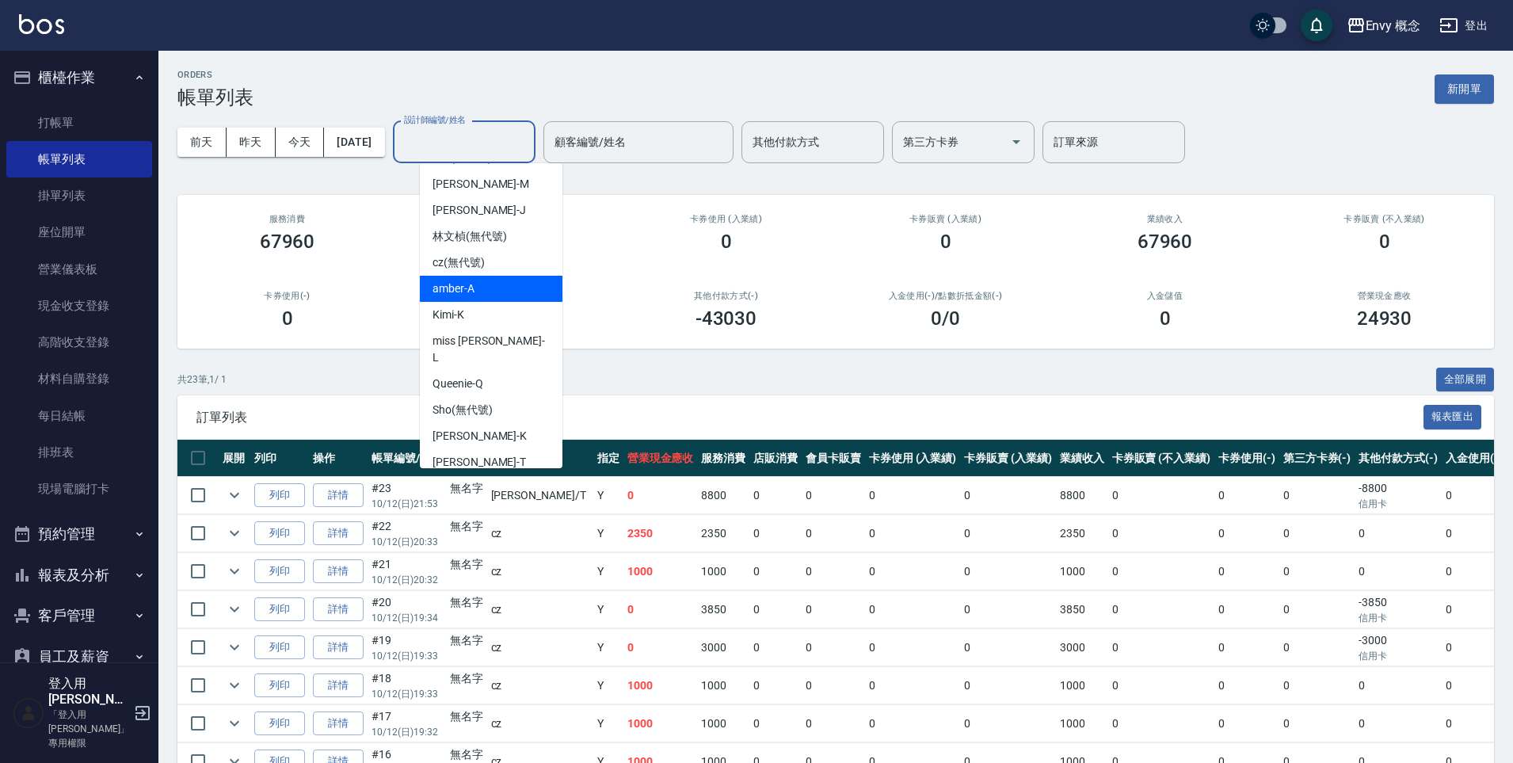
scroll to position [100, 0]
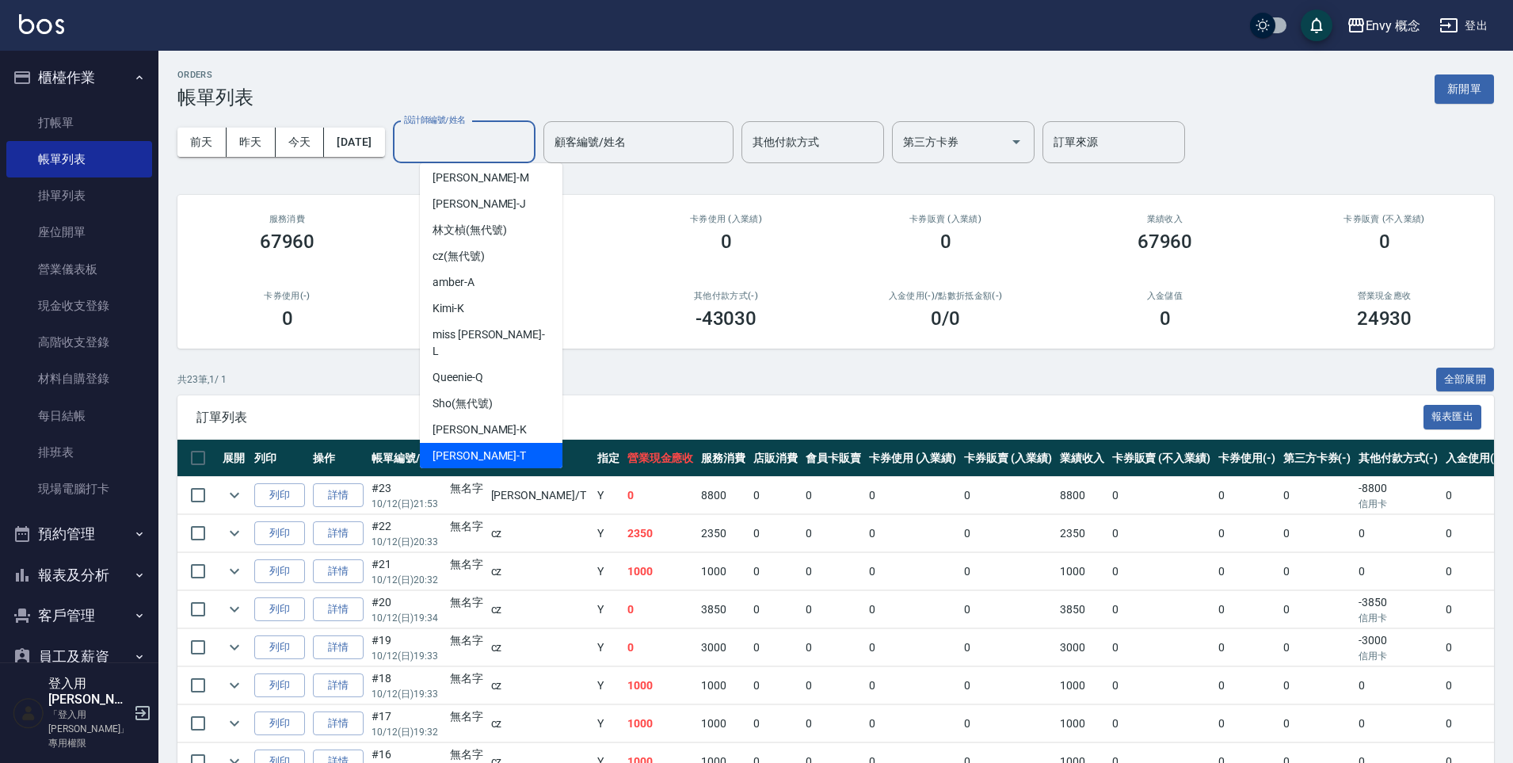
click at [504, 443] on div "Tim -T" at bounding box center [491, 456] width 143 height 26
type input "Tim-T"
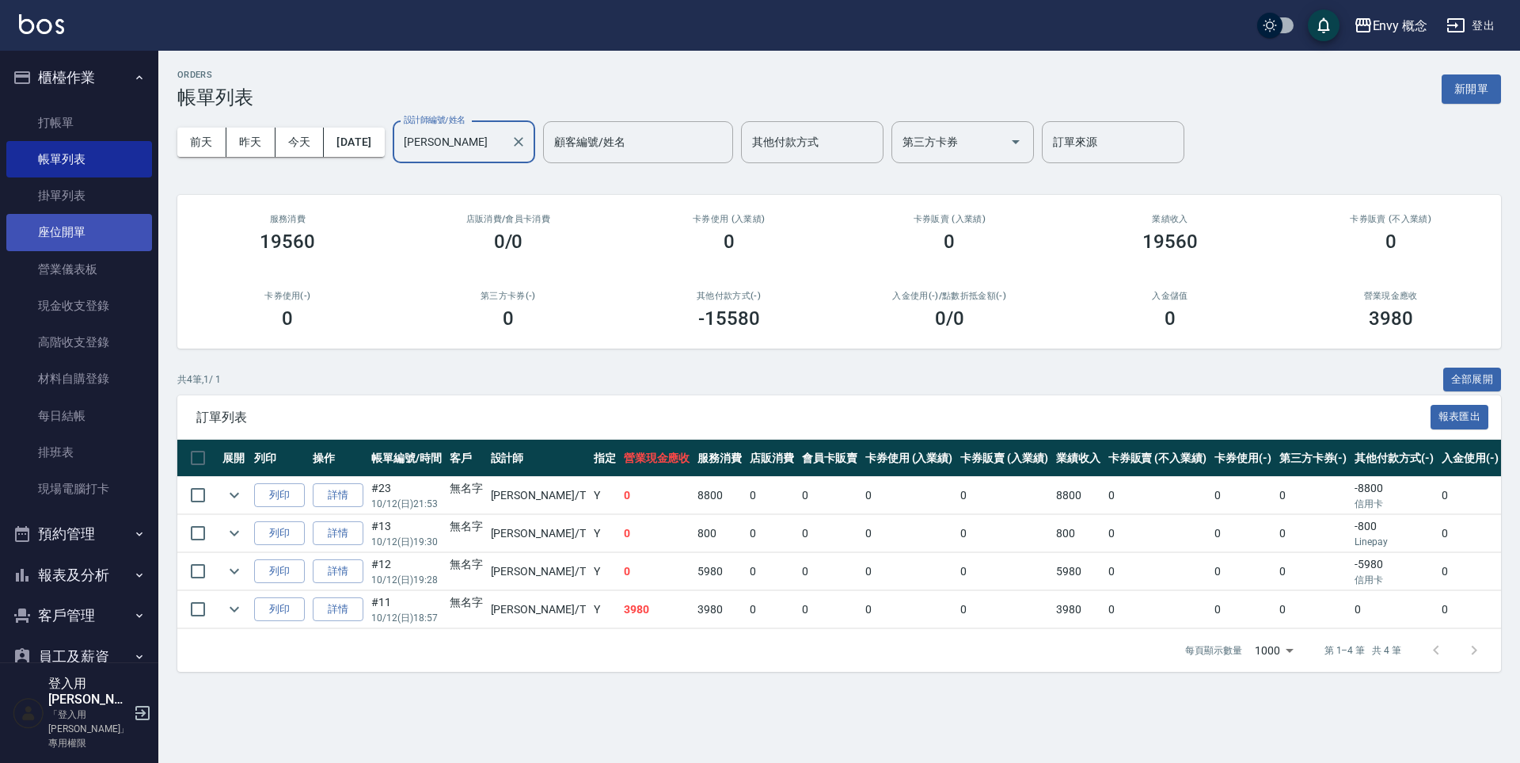
click at [89, 240] on link "座位開單" at bounding box center [79, 232] width 146 height 36
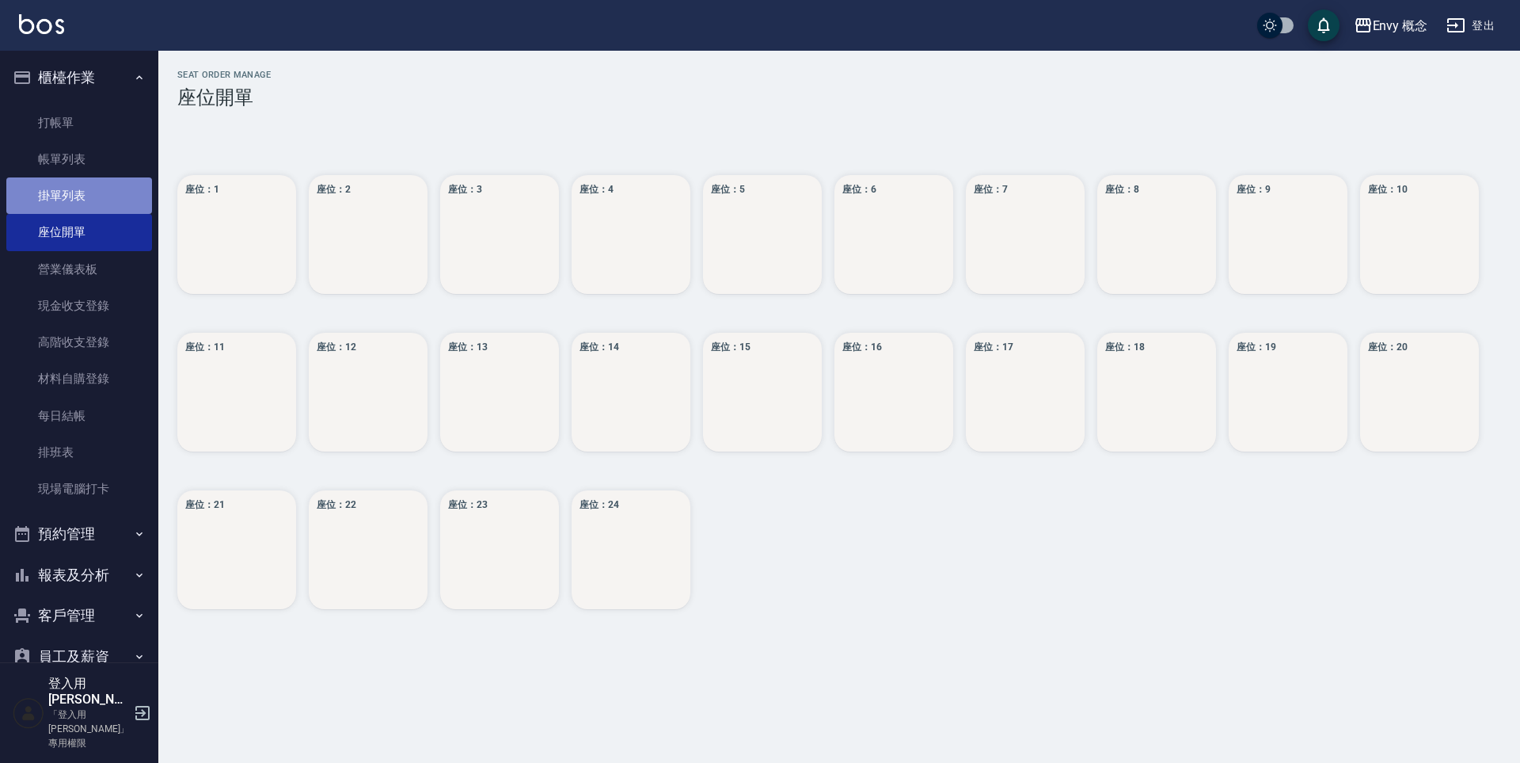
click at [97, 200] on link "掛單列表" at bounding box center [79, 195] width 146 height 36
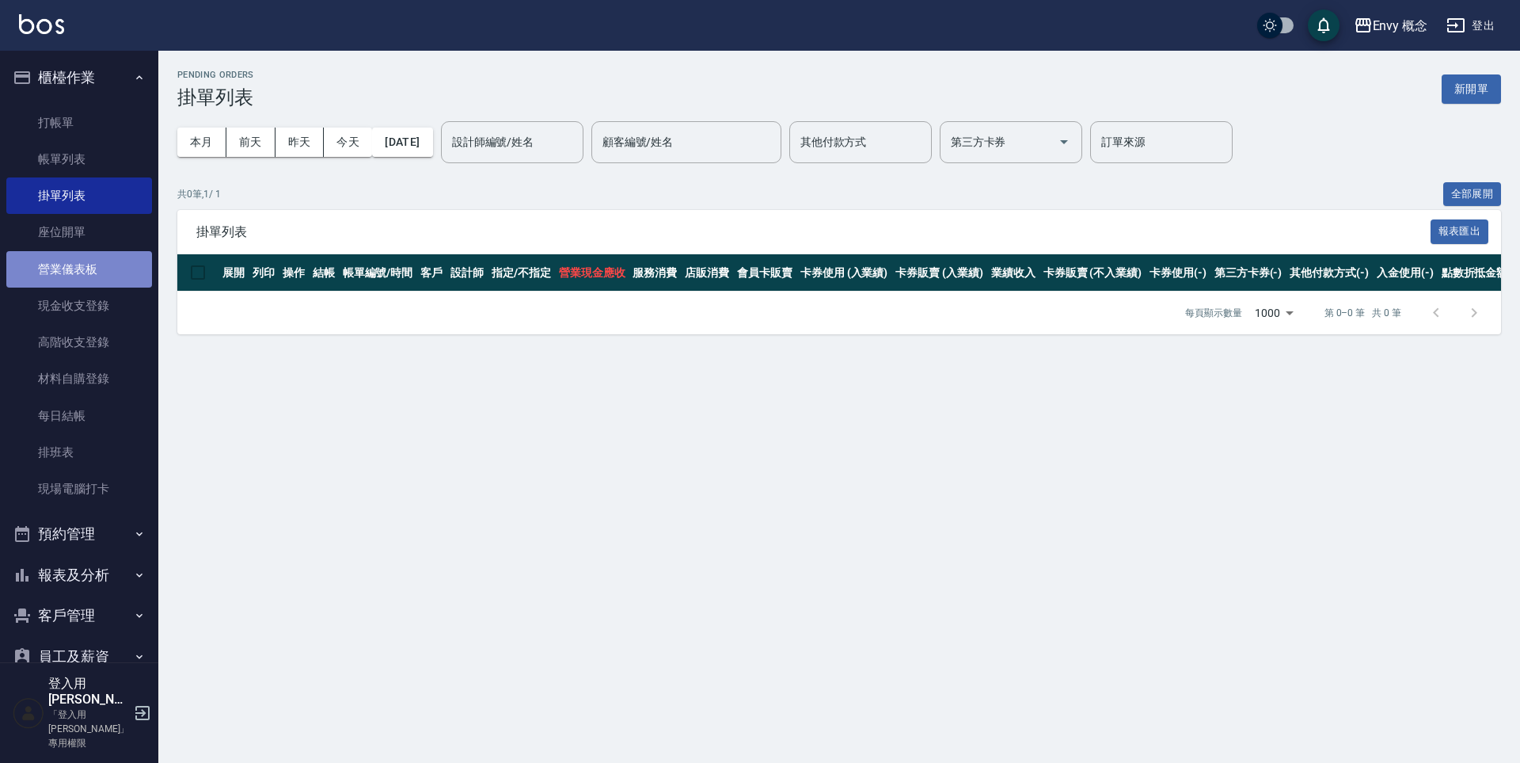
click at [106, 280] on link "營業儀表板" at bounding box center [79, 269] width 146 height 36
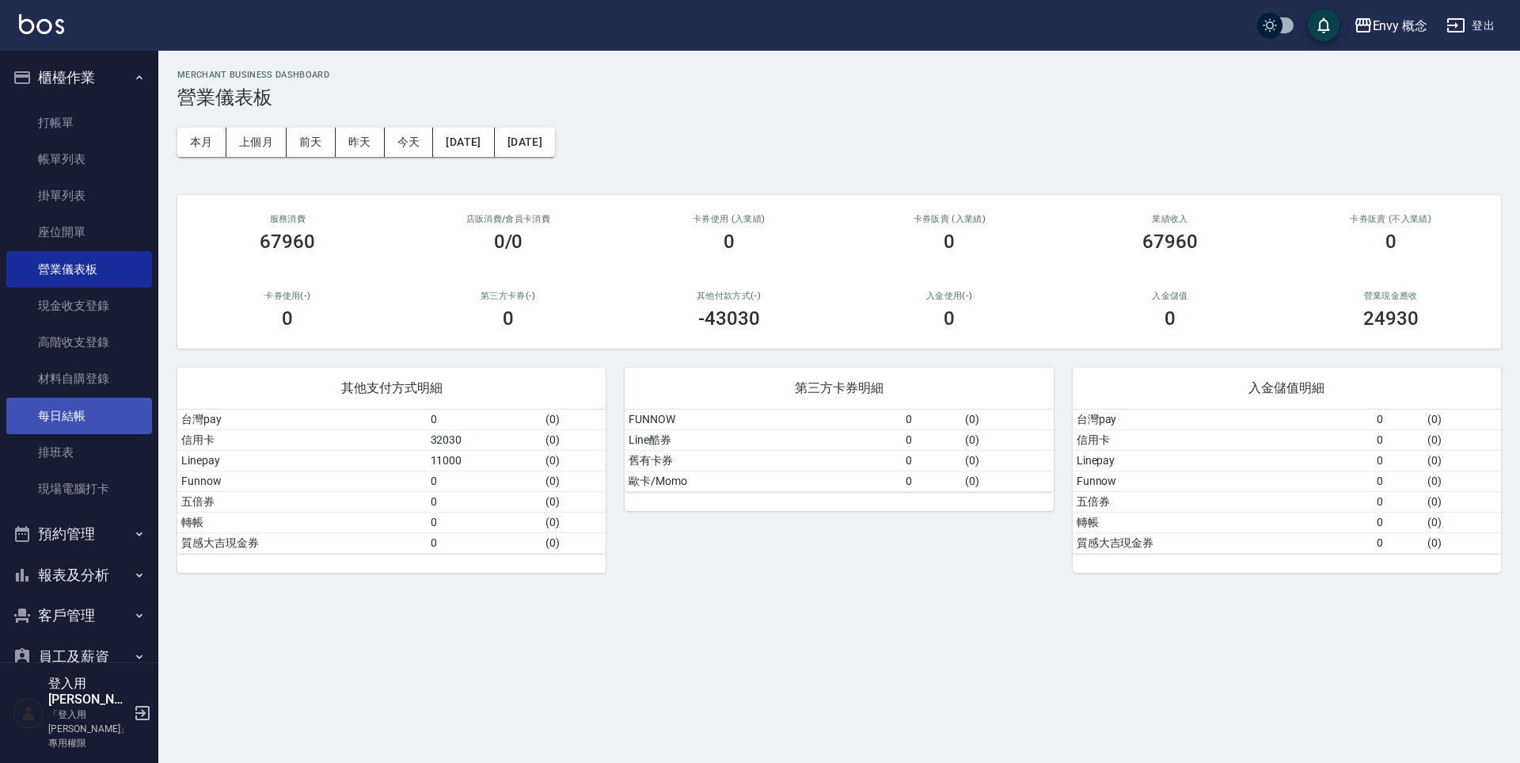
click at [113, 405] on link "每日結帳" at bounding box center [79, 416] width 146 height 36
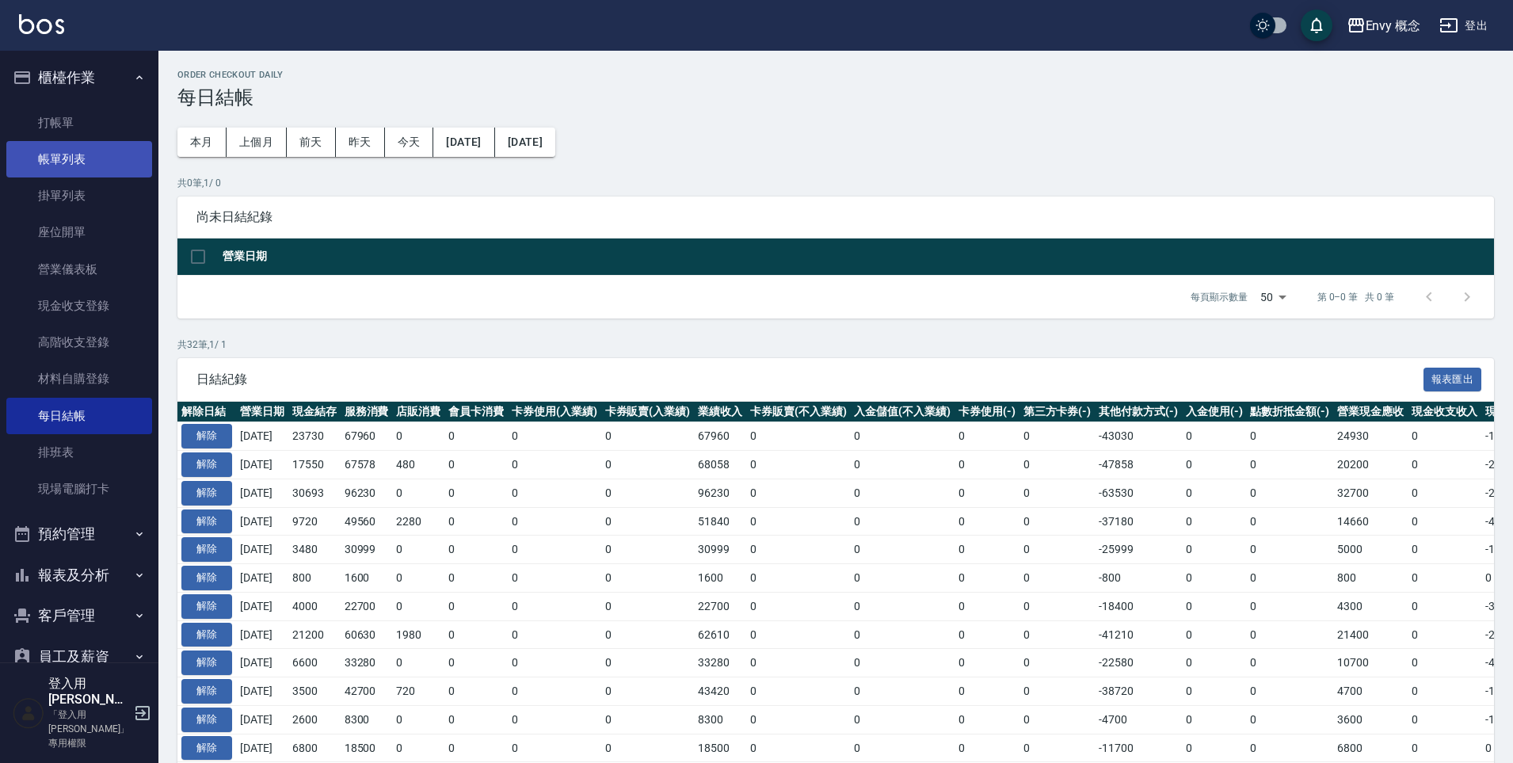
click at [87, 171] on link "帳單列表" at bounding box center [79, 159] width 146 height 36
click at [86, 171] on link "帳單列表" at bounding box center [79, 159] width 146 height 36
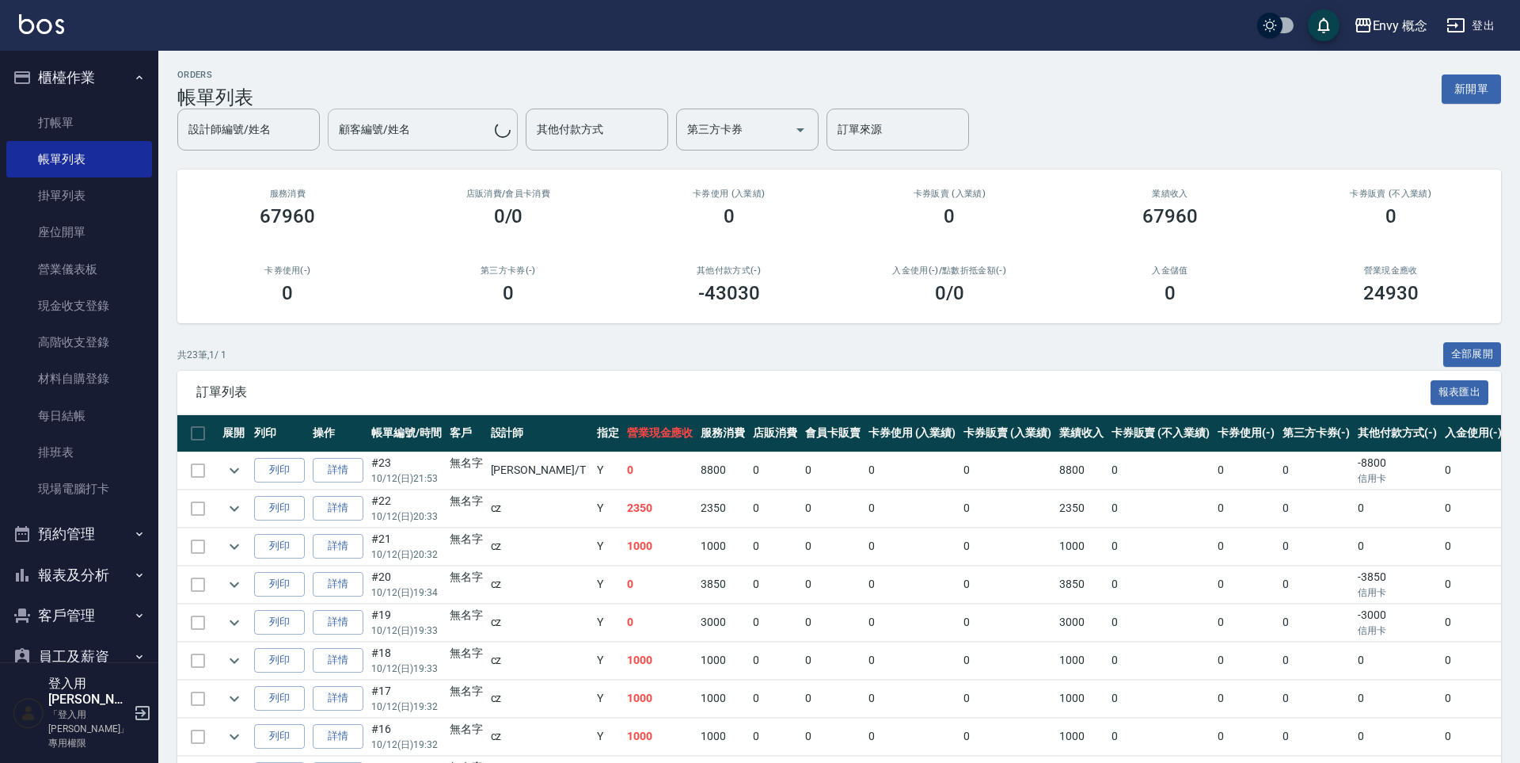
click at [397, 127] on div "顧客編號/姓名 顧客編號/姓名" at bounding box center [423, 129] width 190 height 42
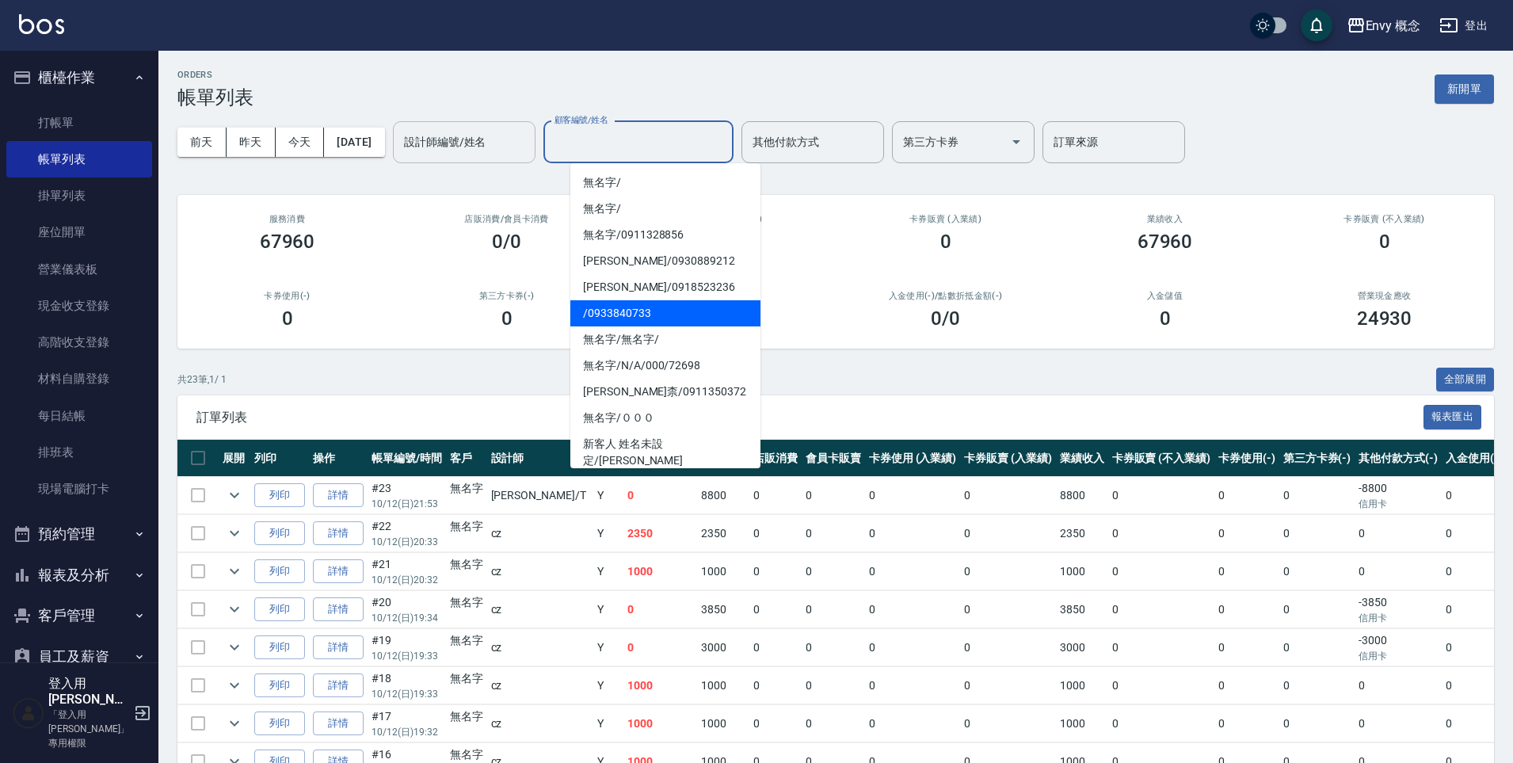
click at [488, 154] on input "設計師編號/姓名" at bounding box center [464, 142] width 128 height 28
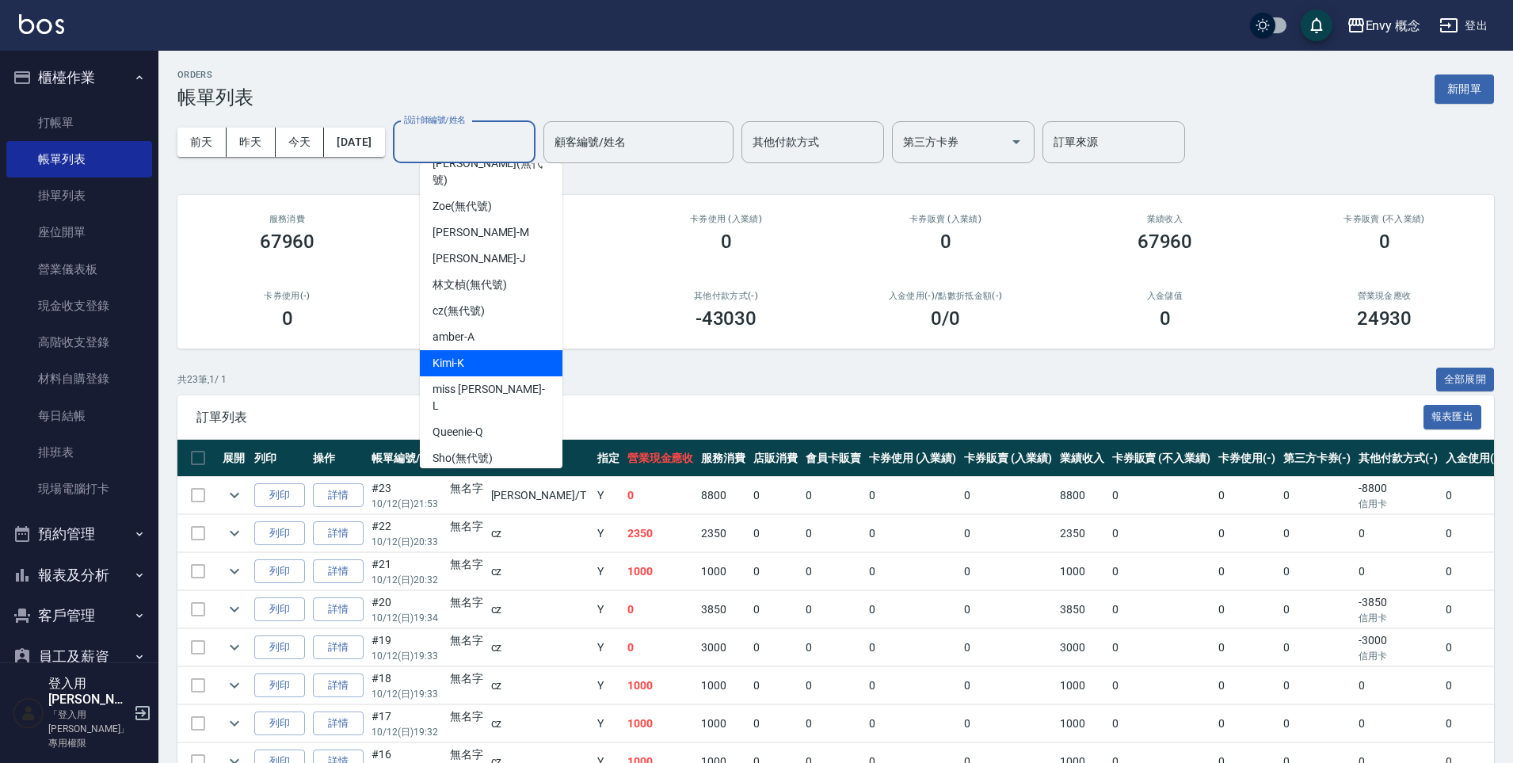
scroll to position [100, 0]
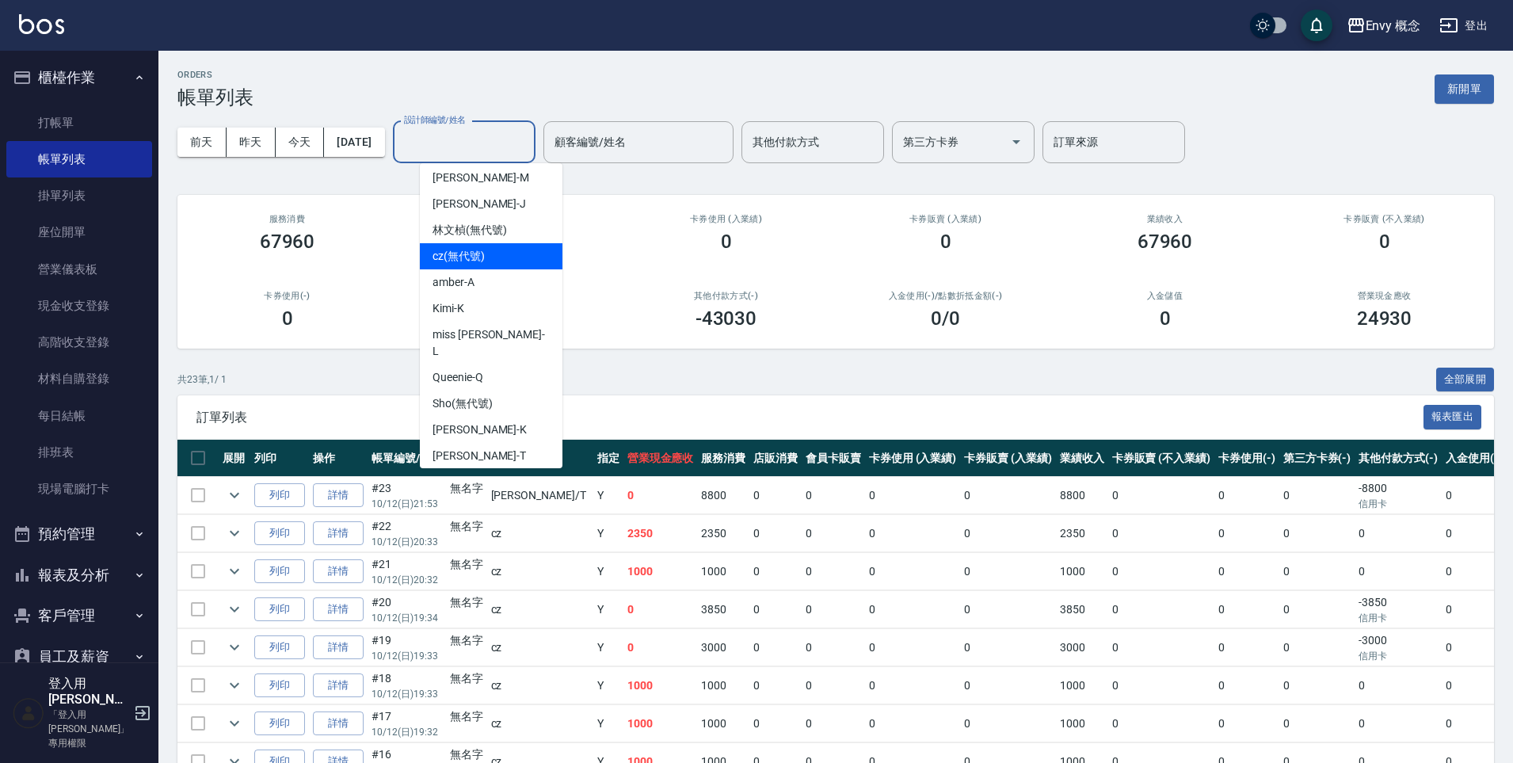
click at [504, 243] on div "cz (無代號)" at bounding box center [491, 256] width 143 height 26
type input "cz(無代號)"
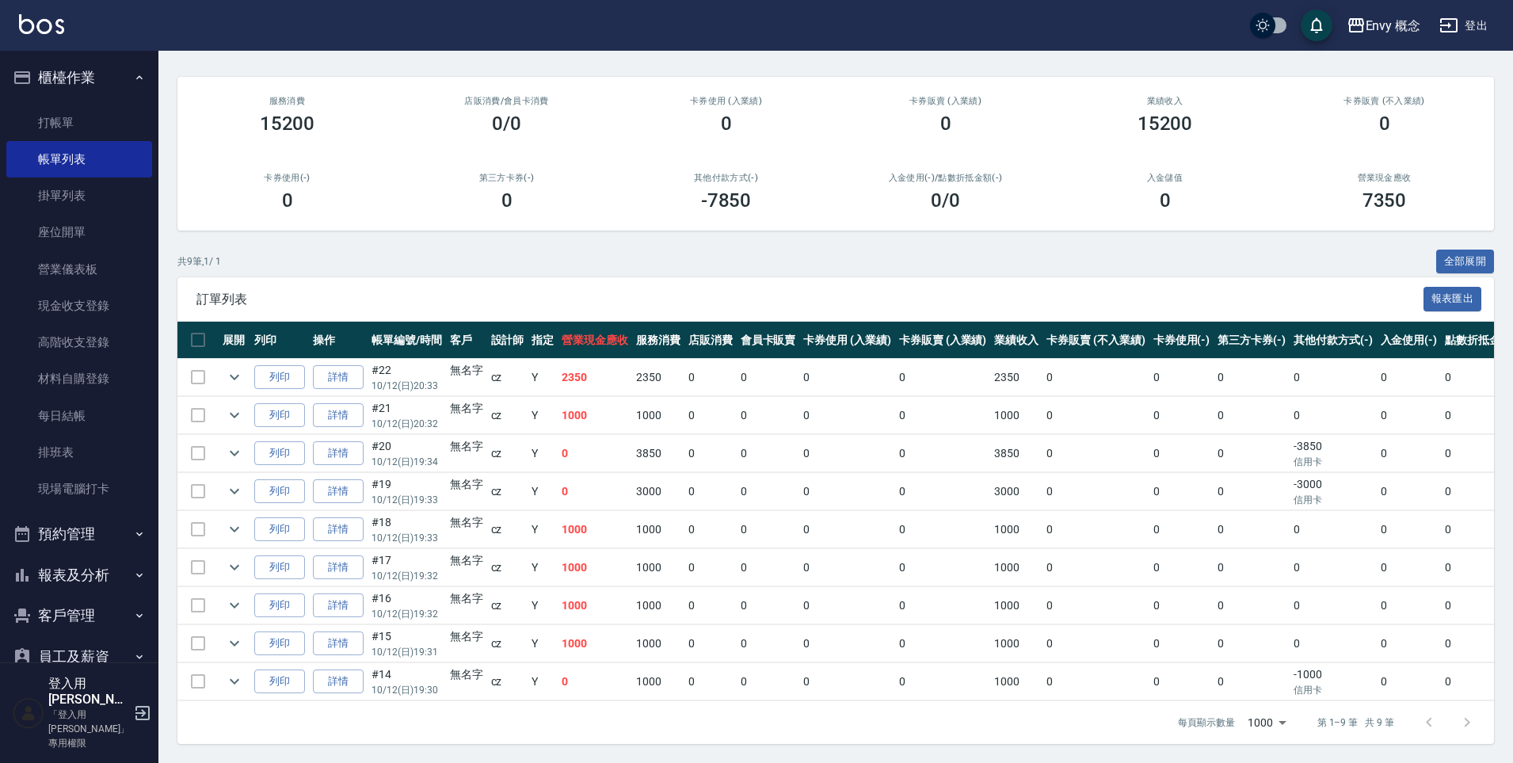
scroll to position [0, 0]
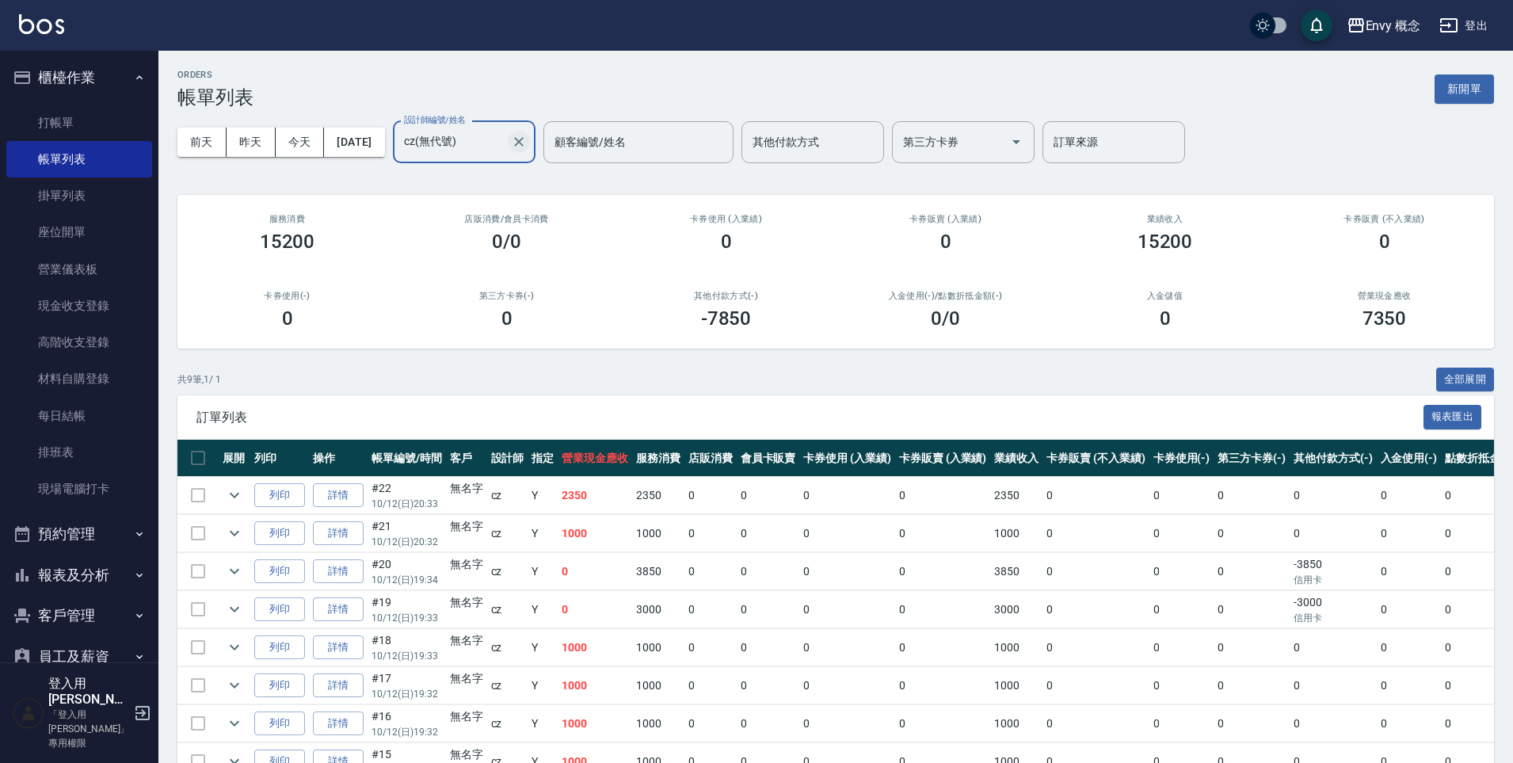
click at [527, 139] on icon "Clear" at bounding box center [519, 142] width 16 height 16
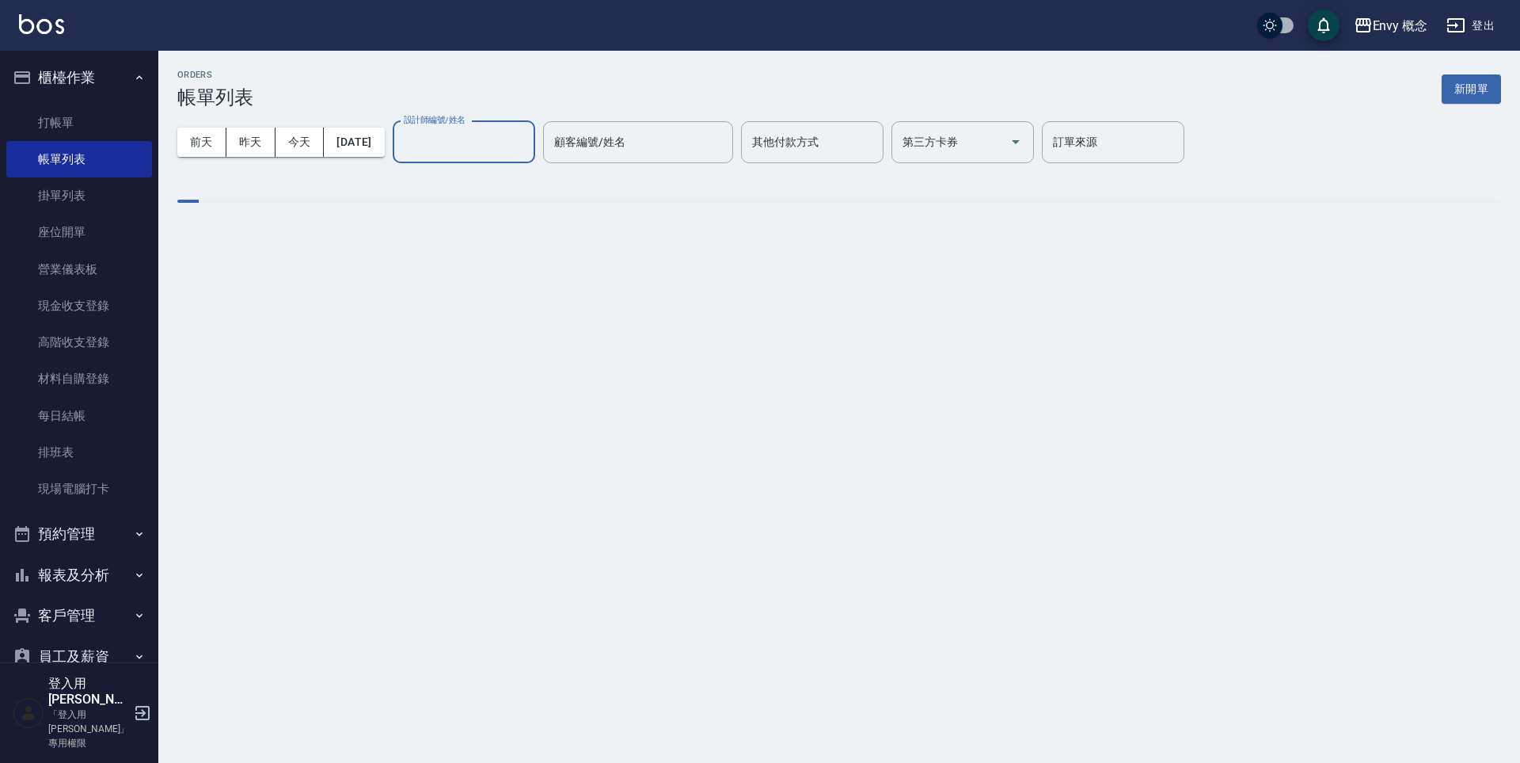
click at [489, 143] on input "設計師編號/姓名" at bounding box center [464, 142] width 128 height 28
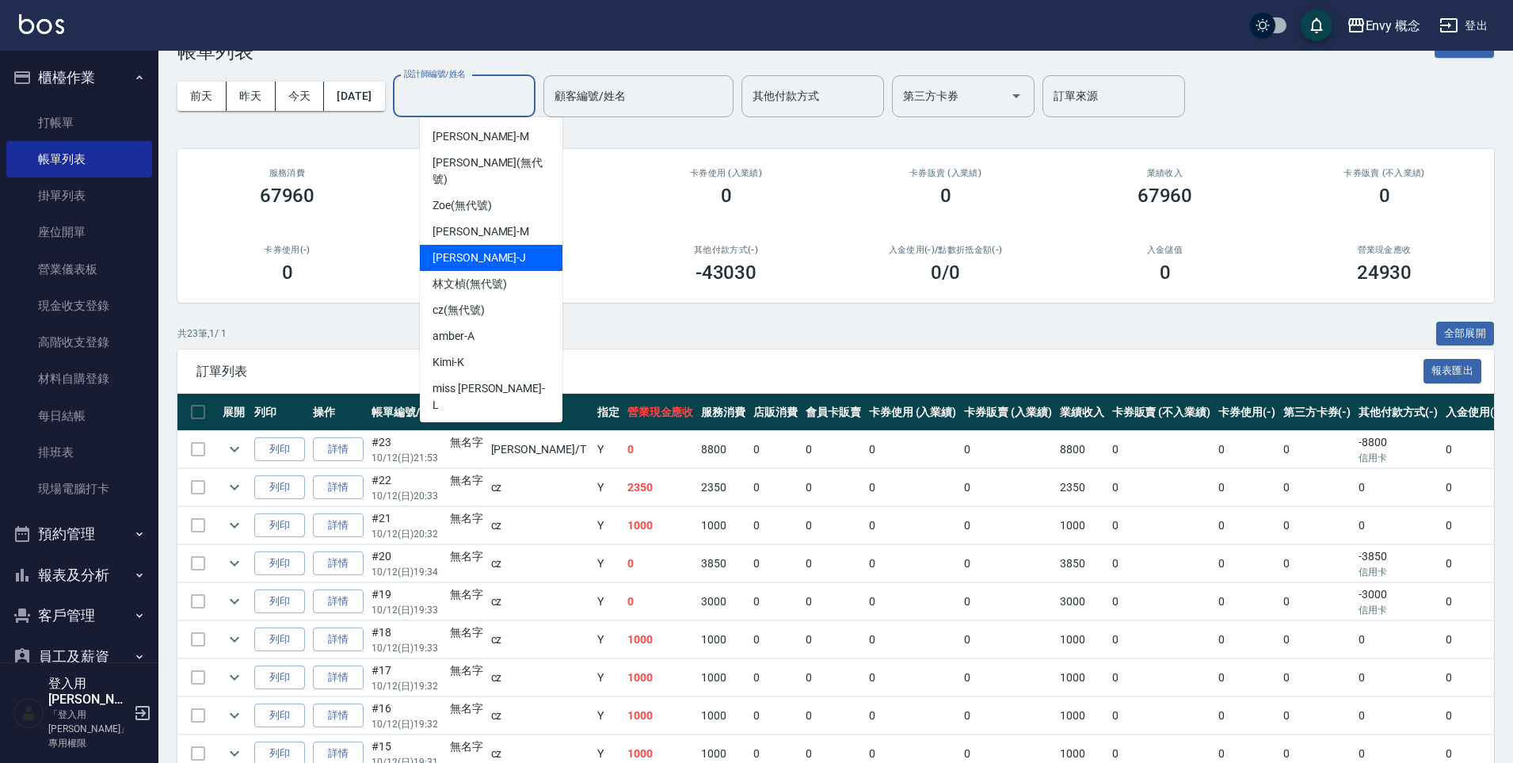
scroll to position [36, 0]
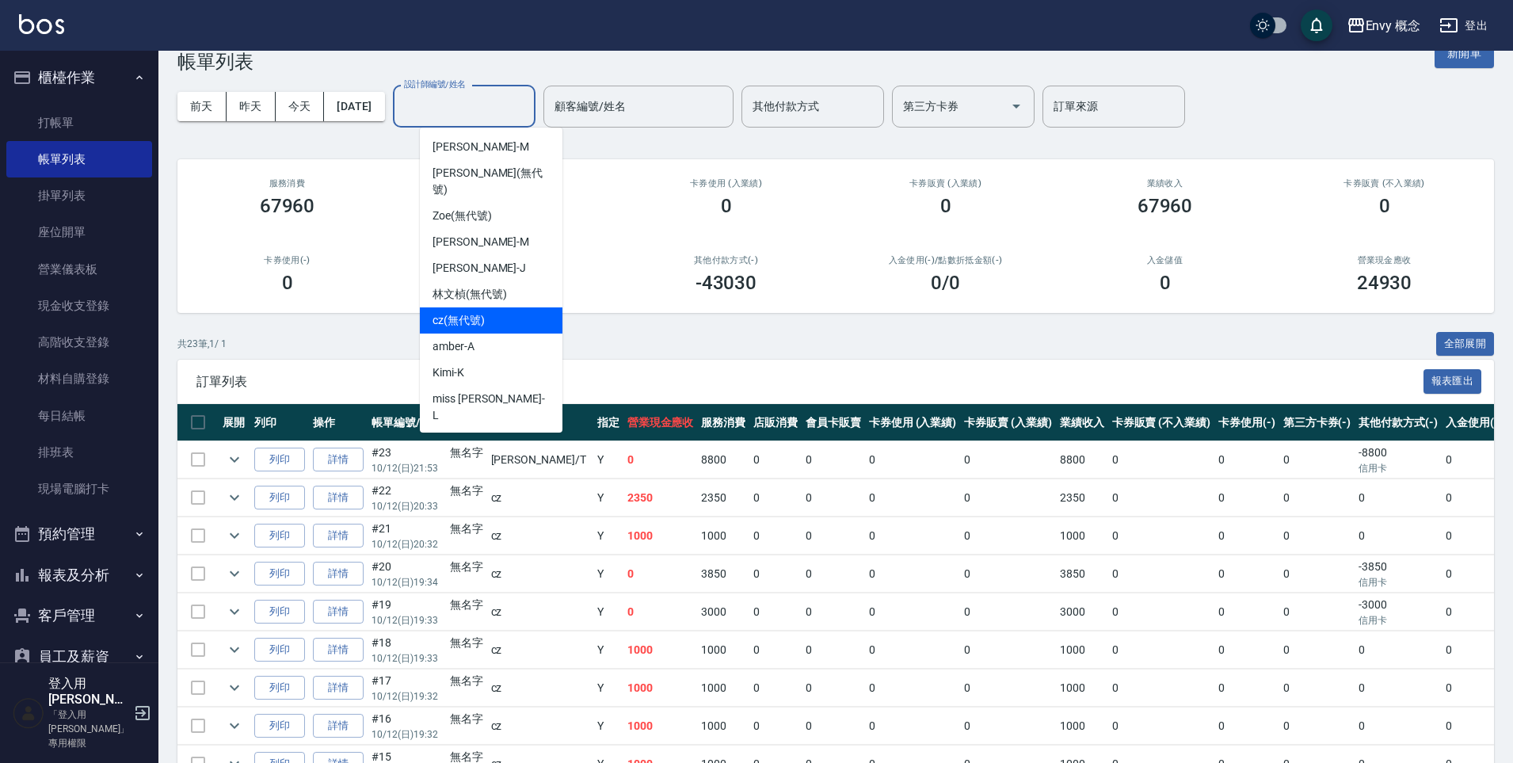
click at [485, 307] on div "cz (無代號)" at bounding box center [491, 320] width 143 height 26
type input "cz(無代號)"
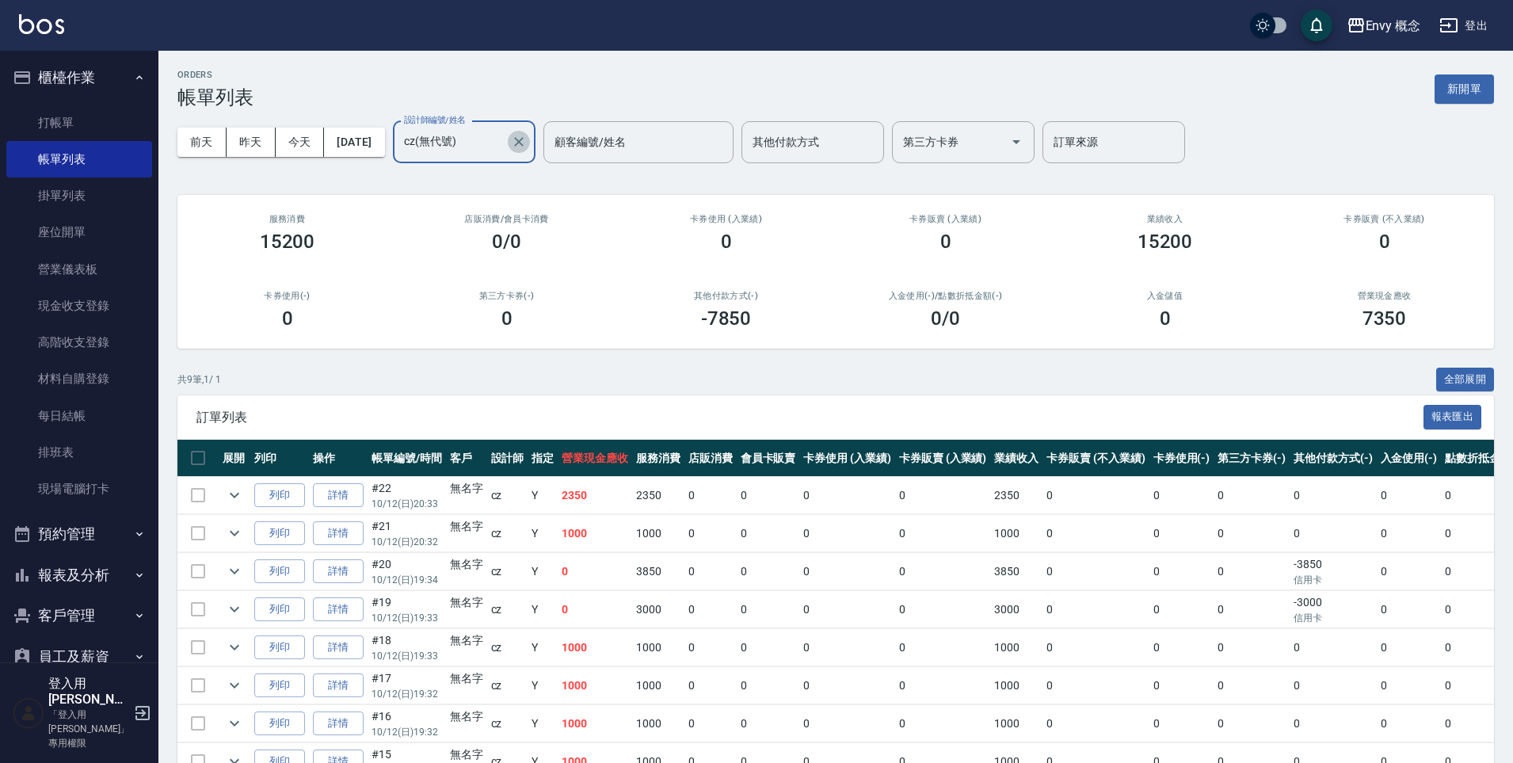
click at [527, 147] on icon "Clear" at bounding box center [519, 142] width 16 height 16
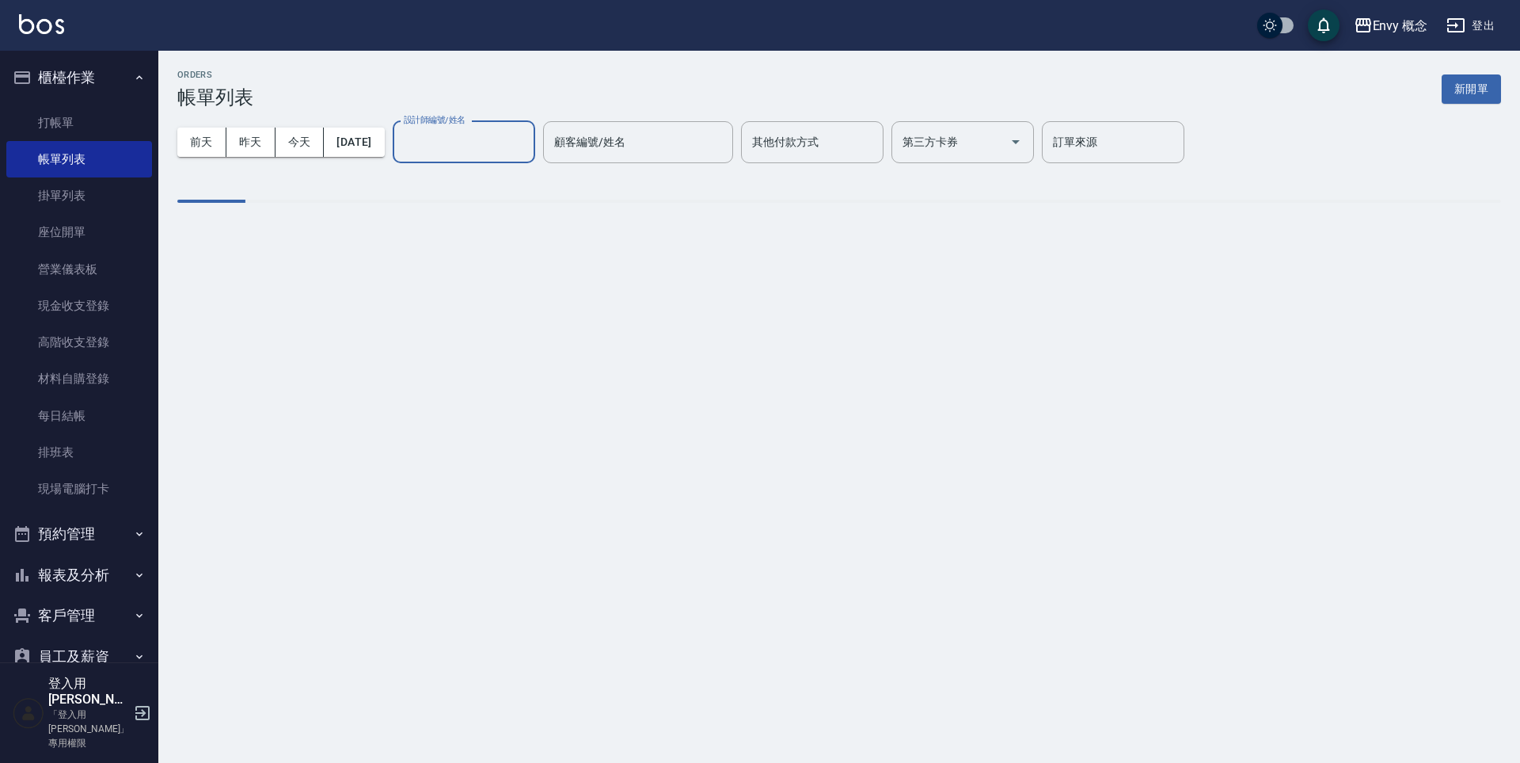
click at [493, 134] on input "設計師編號/姓名" at bounding box center [464, 142] width 128 height 28
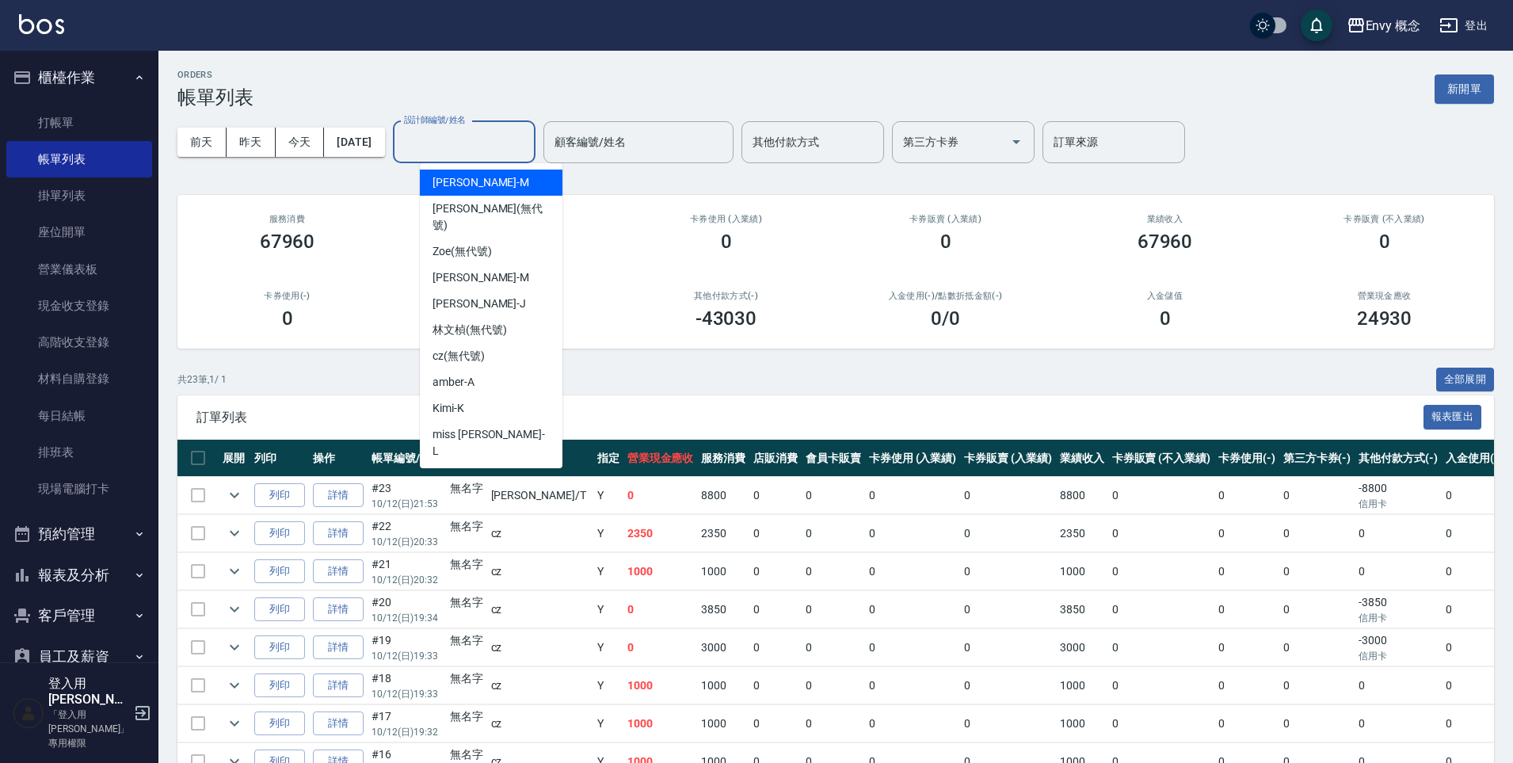
click at [506, 181] on div "Molly -M" at bounding box center [491, 182] width 143 height 26
type input "Molly-M"
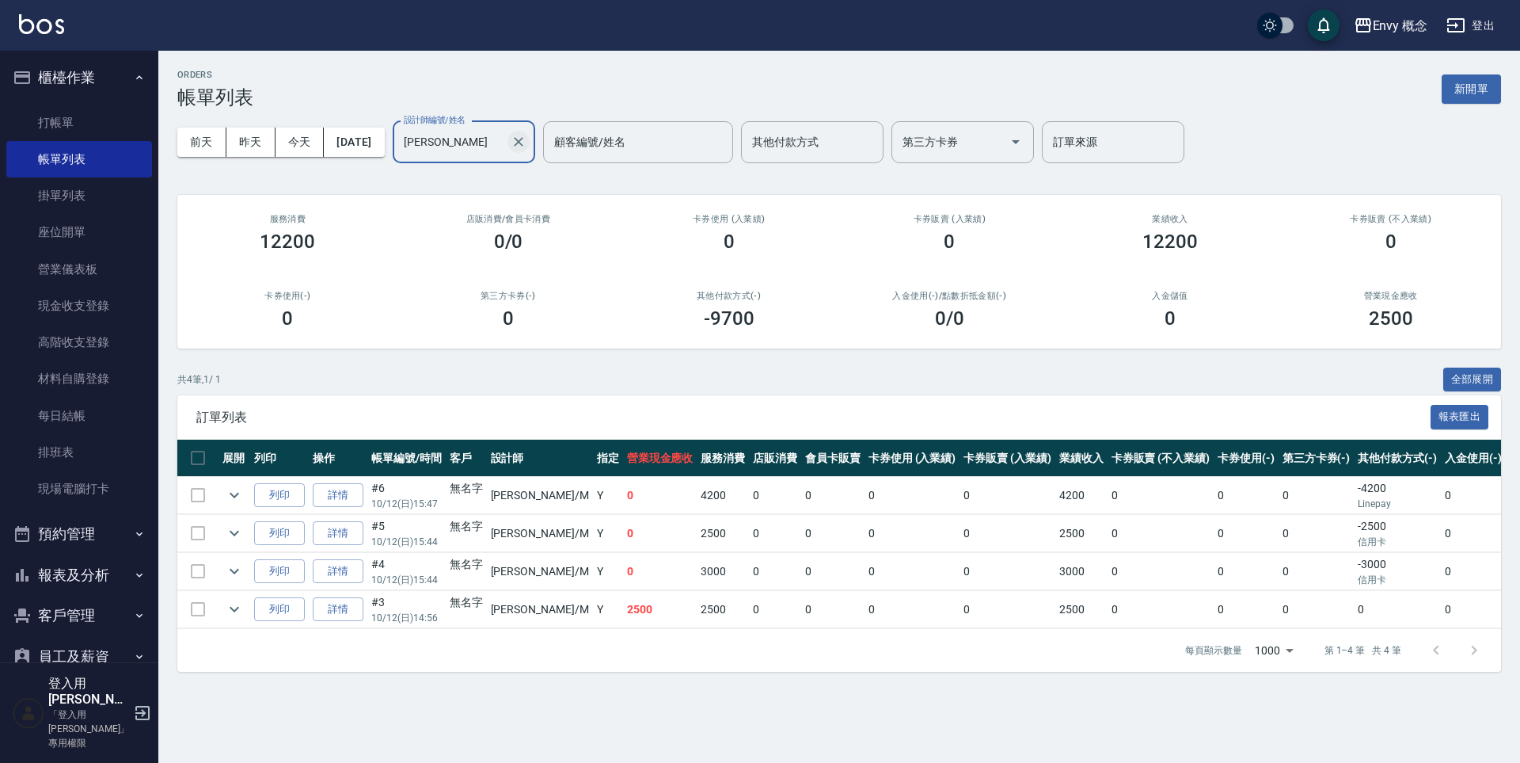
click at [527, 137] on icon "Clear" at bounding box center [519, 142] width 16 height 16
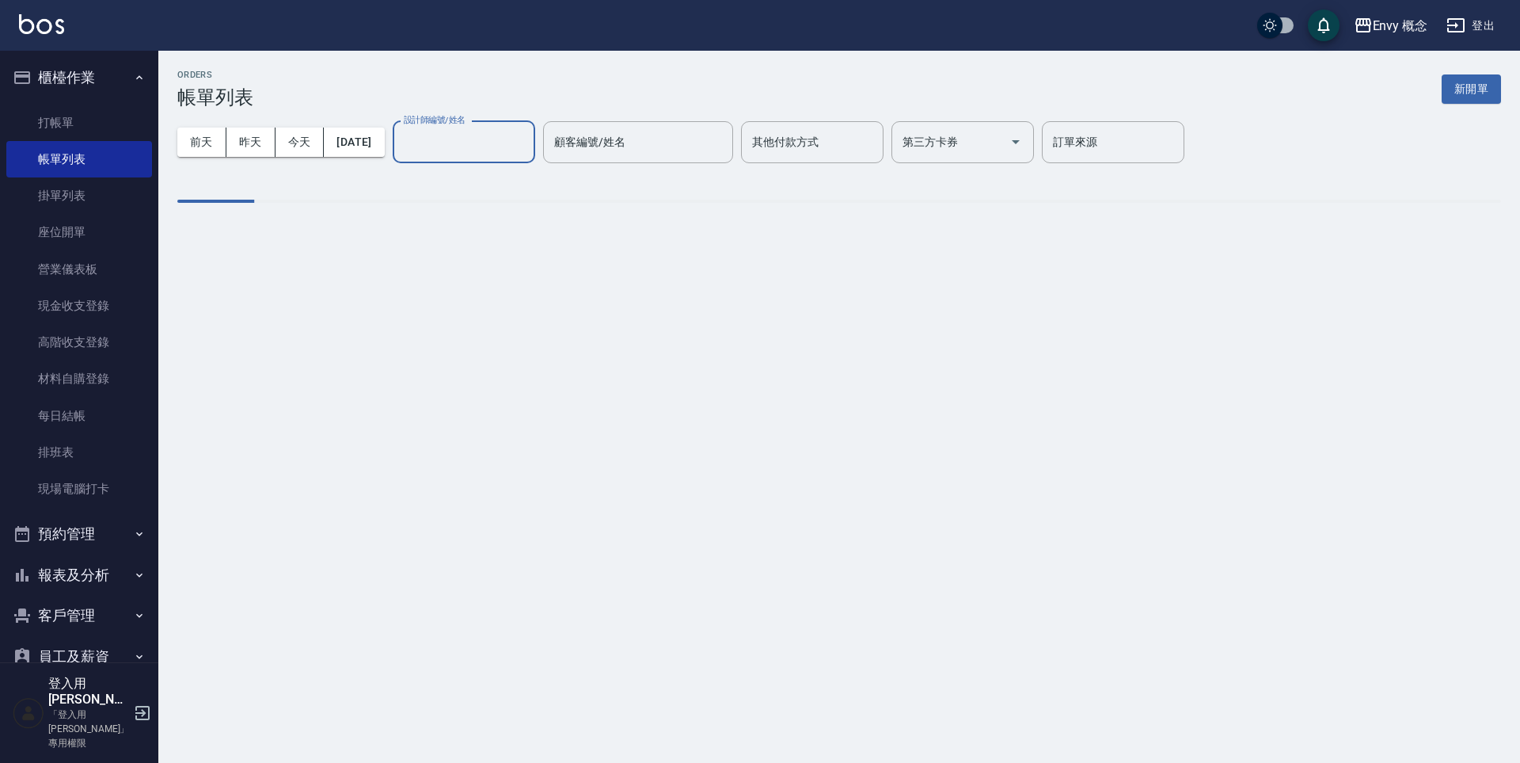
click at [496, 151] on input "設計師編號/姓名" at bounding box center [464, 142] width 128 height 28
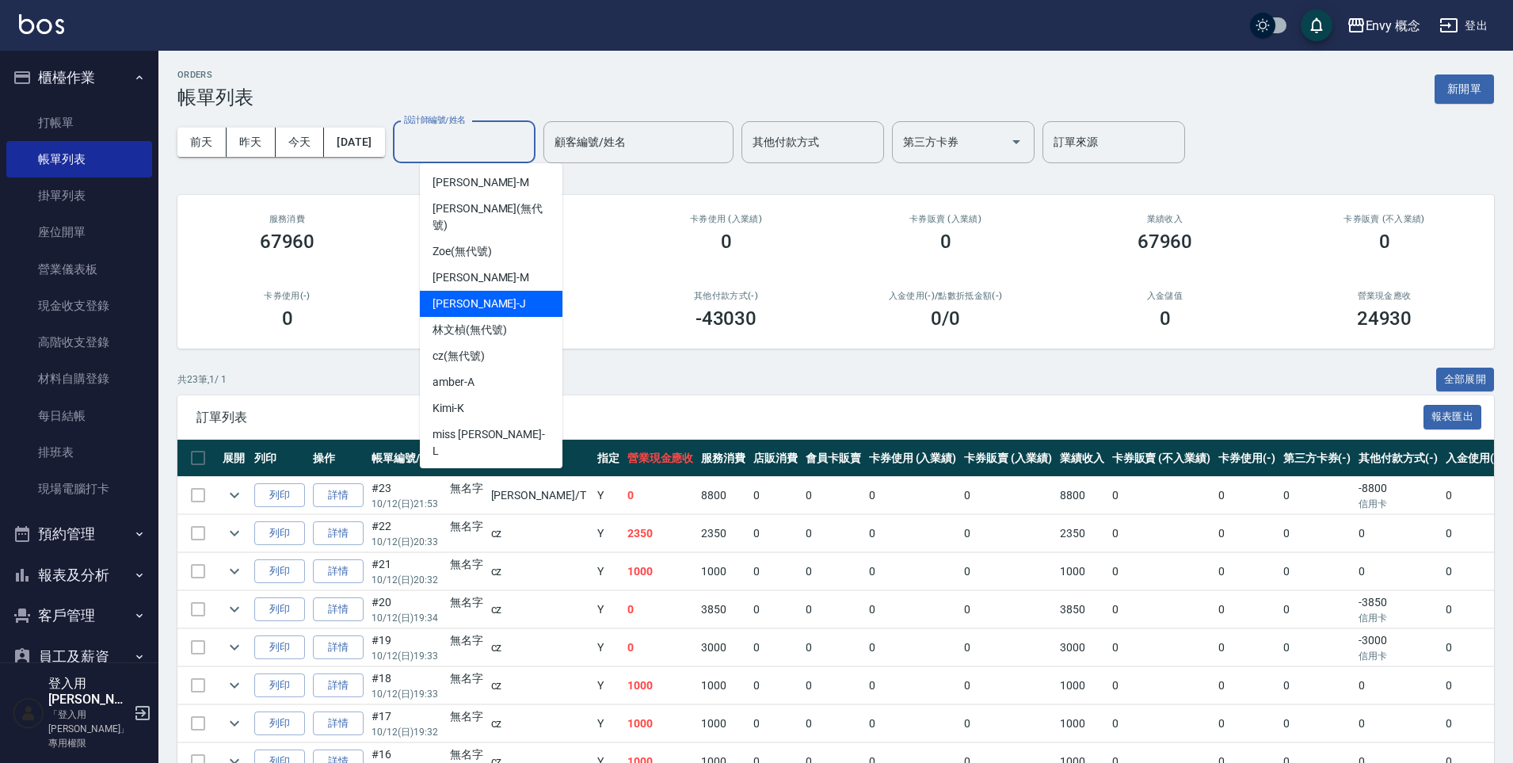
click at [518, 293] on div "Jessie -J" at bounding box center [491, 304] width 143 height 26
type input "Jessie-J"
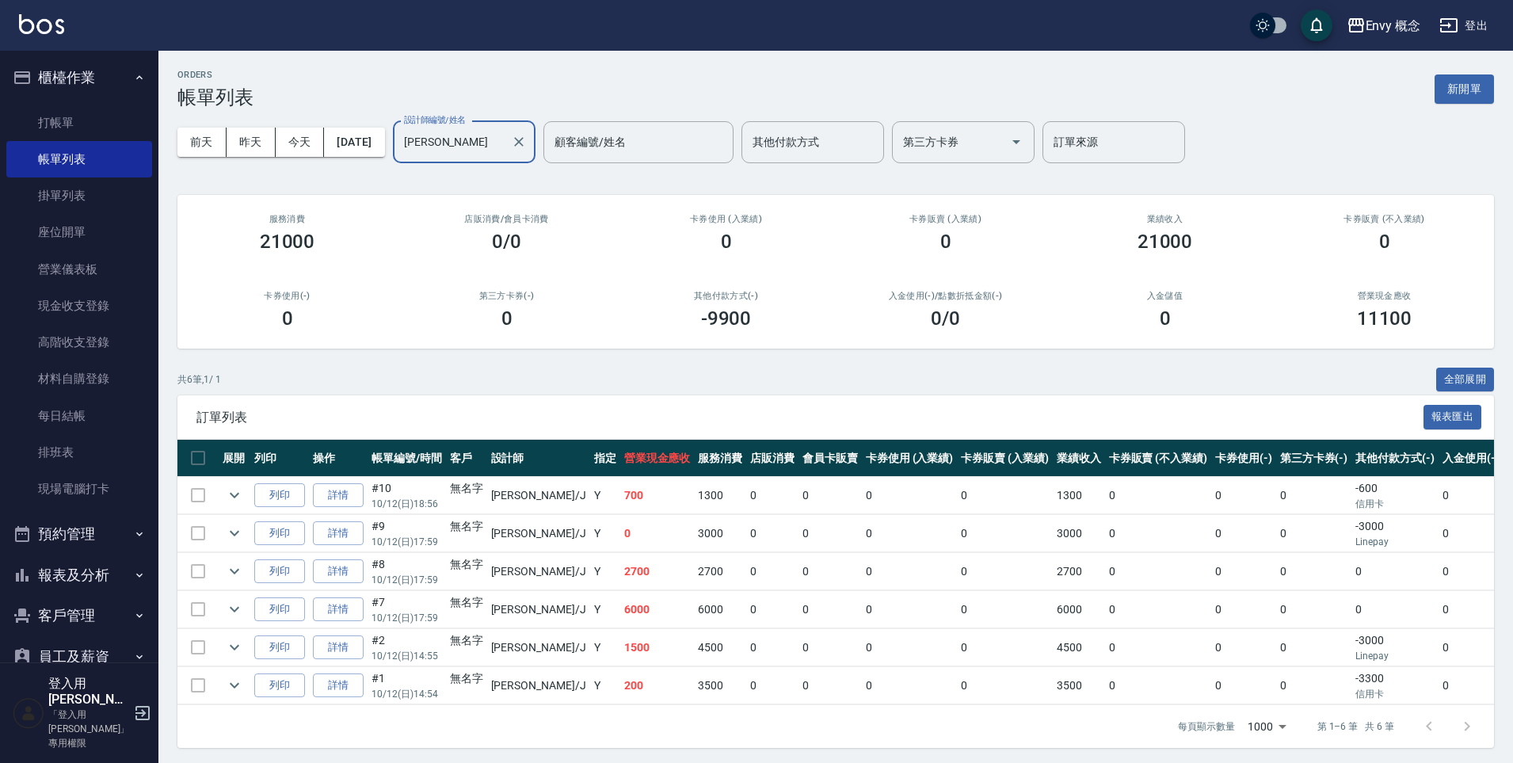
click at [530, 140] on button "Clear" at bounding box center [519, 142] width 22 height 22
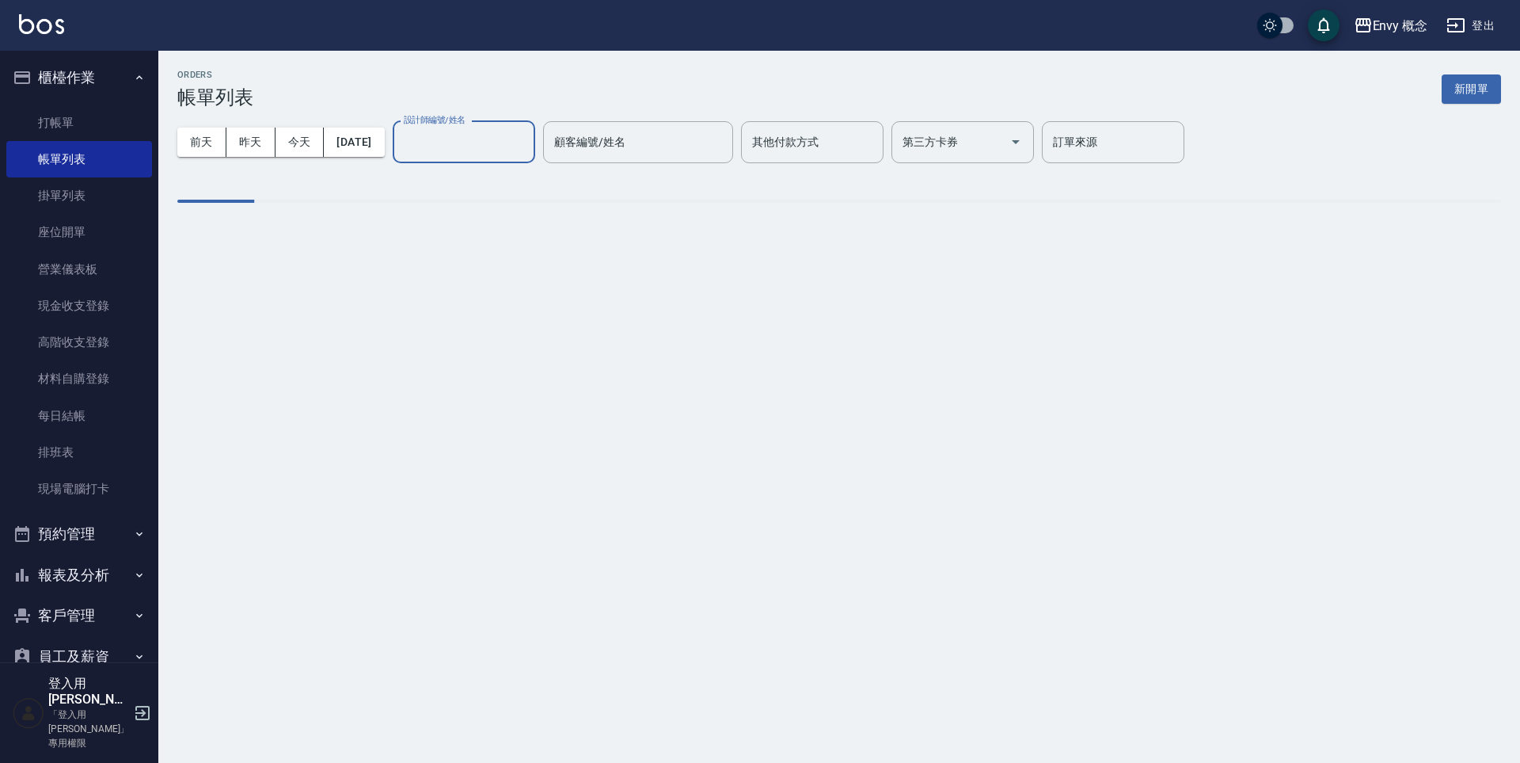
click at [496, 139] on input "設計師編號/姓名" at bounding box center [464, 142] width 128 height 28
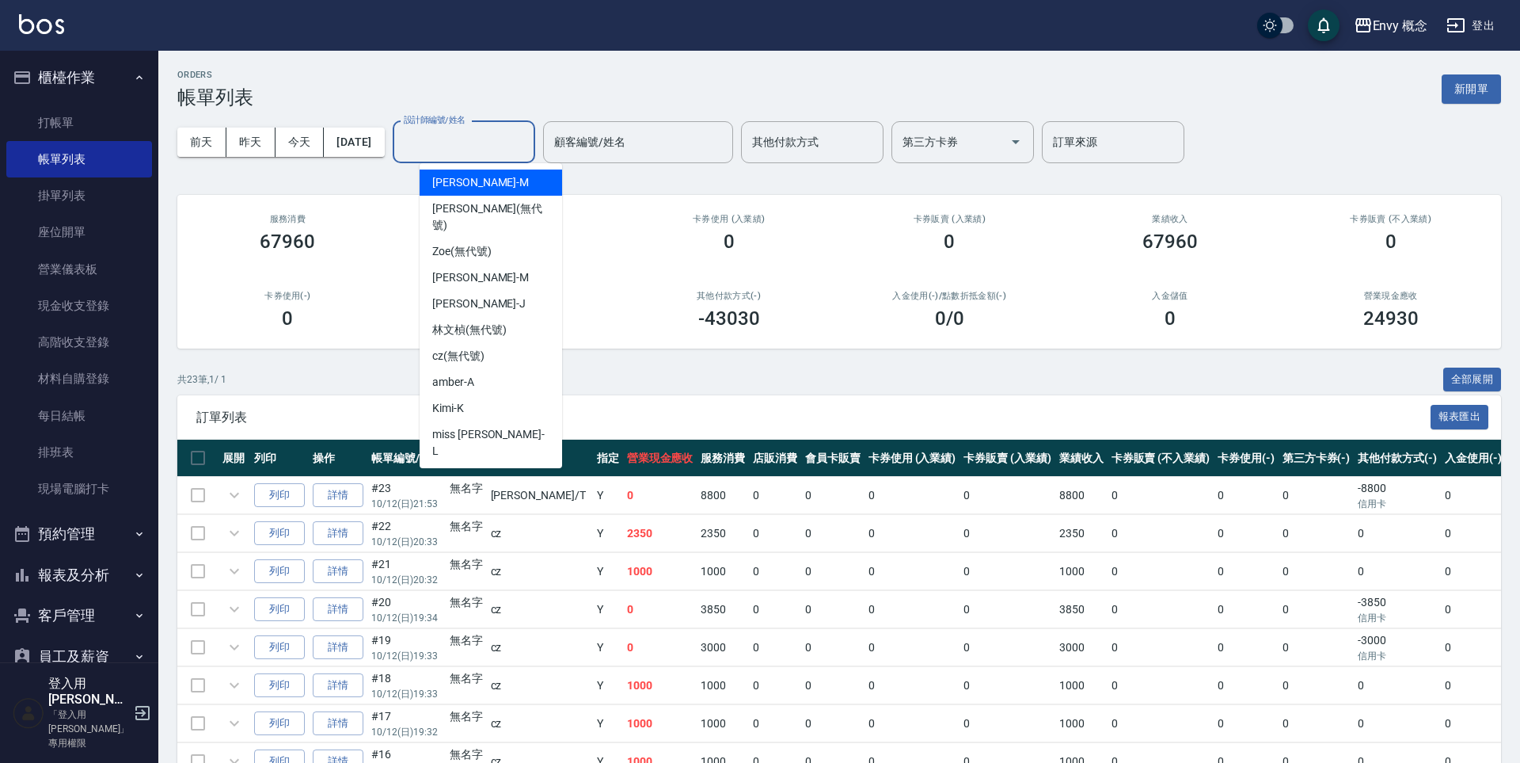
click at [494, 139] on input "設計師編號/姓名" at bounding box center [464, 142] width 128 height 28
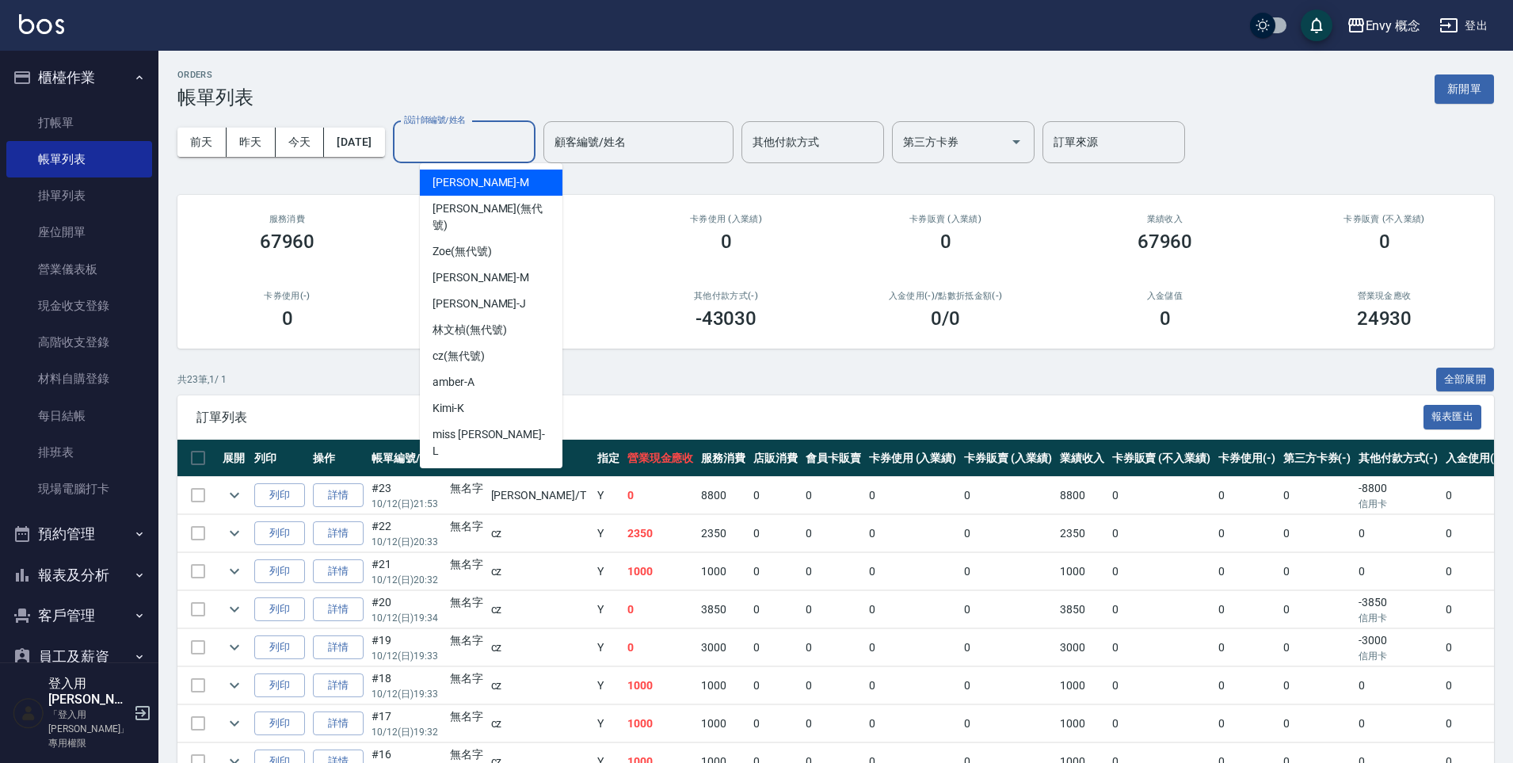
click at [473, 148] on input "設計師編號/姓名" at bounding box center [464, 142] width 128 height 28
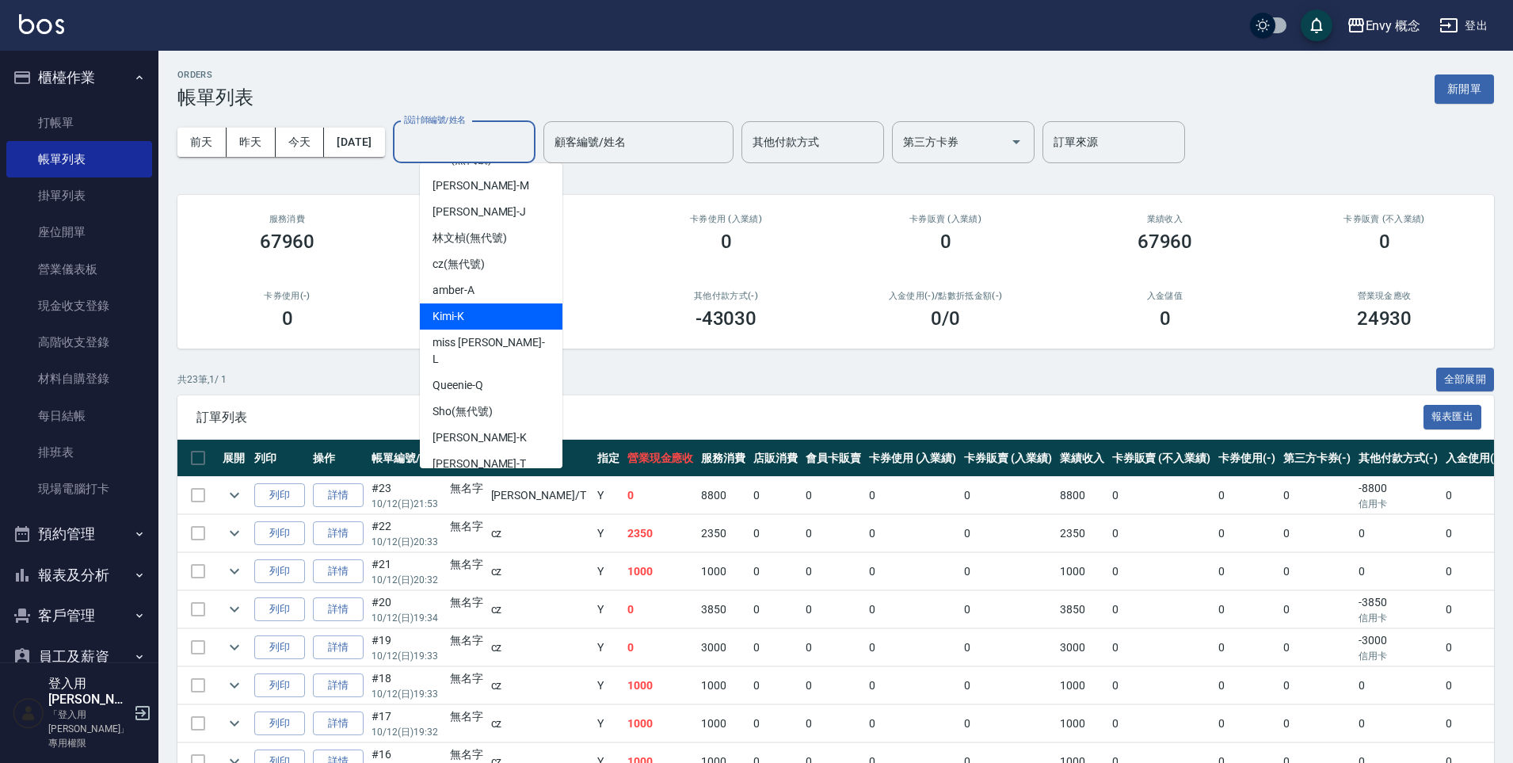
scroll to position [100, 0]
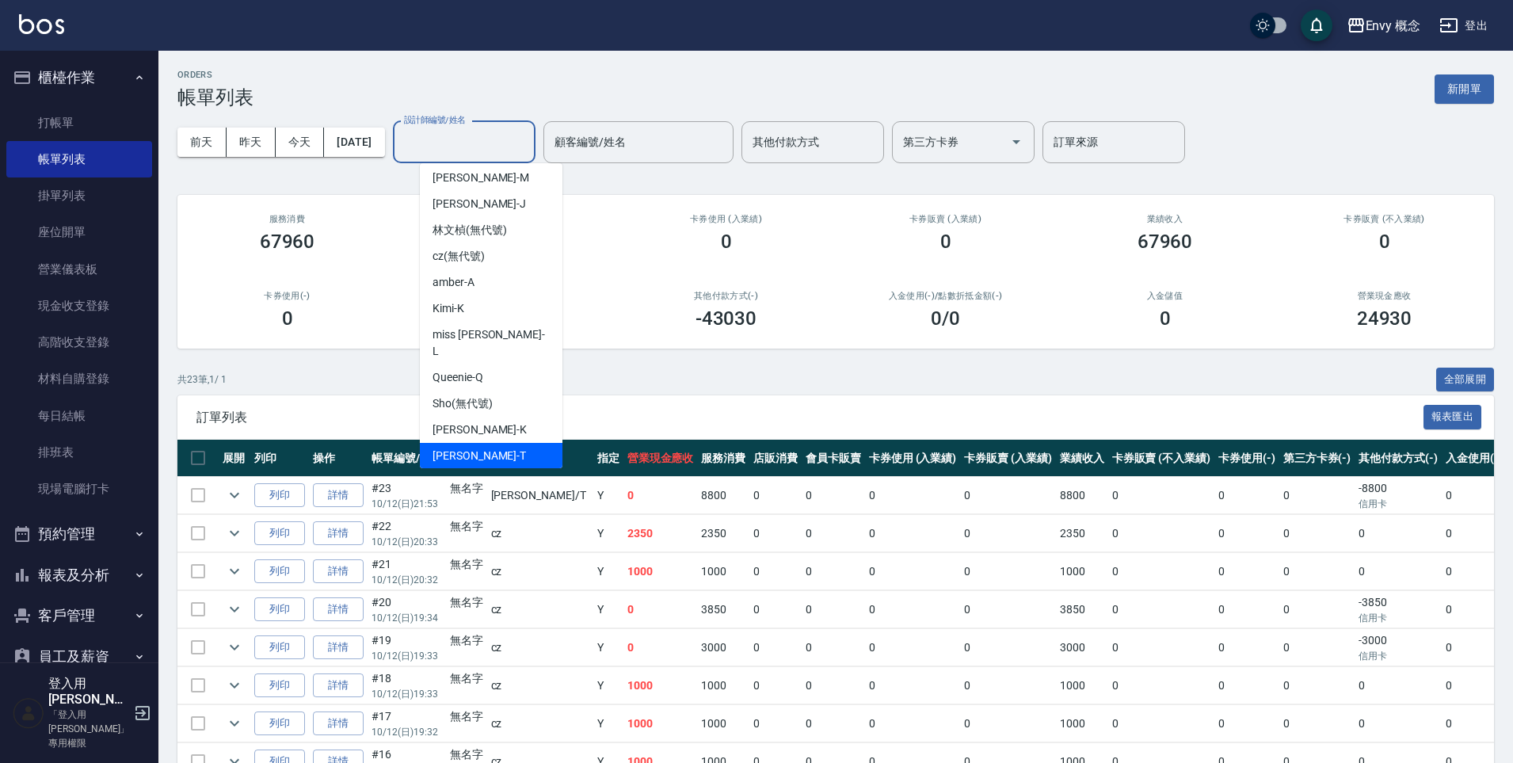
click at [505, 443] on div "Tim -T" at bounding box center [491, 456] width 143 height 26
type input "Tim-T"
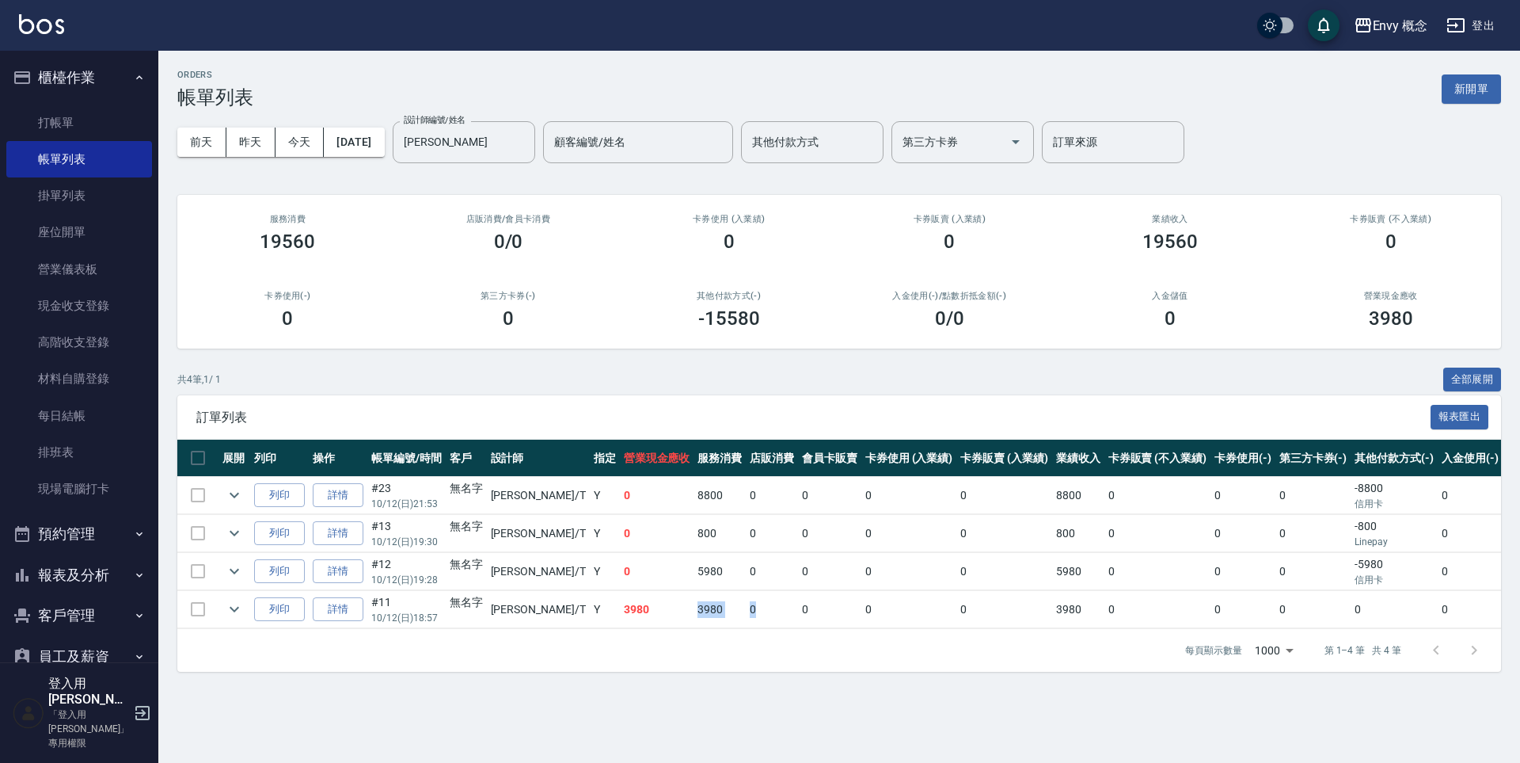
drag, startPoint x: 635, startPoint y: 609, endPoint x: 694, endPoint y: 604, distance: 59.6
click at [694, 604] on tr "列印 詳情 #11 10/12 (日) 18:57 無名字 Tim /T Y 3980 3980 0 0 0 0 3980 0 0 0 0 0 0" at bounding box center [924, 609] width 1494 height 37
click at [93, 348] on link "高階收支登錄" at bounding box center [79, 342] width 146 height 36
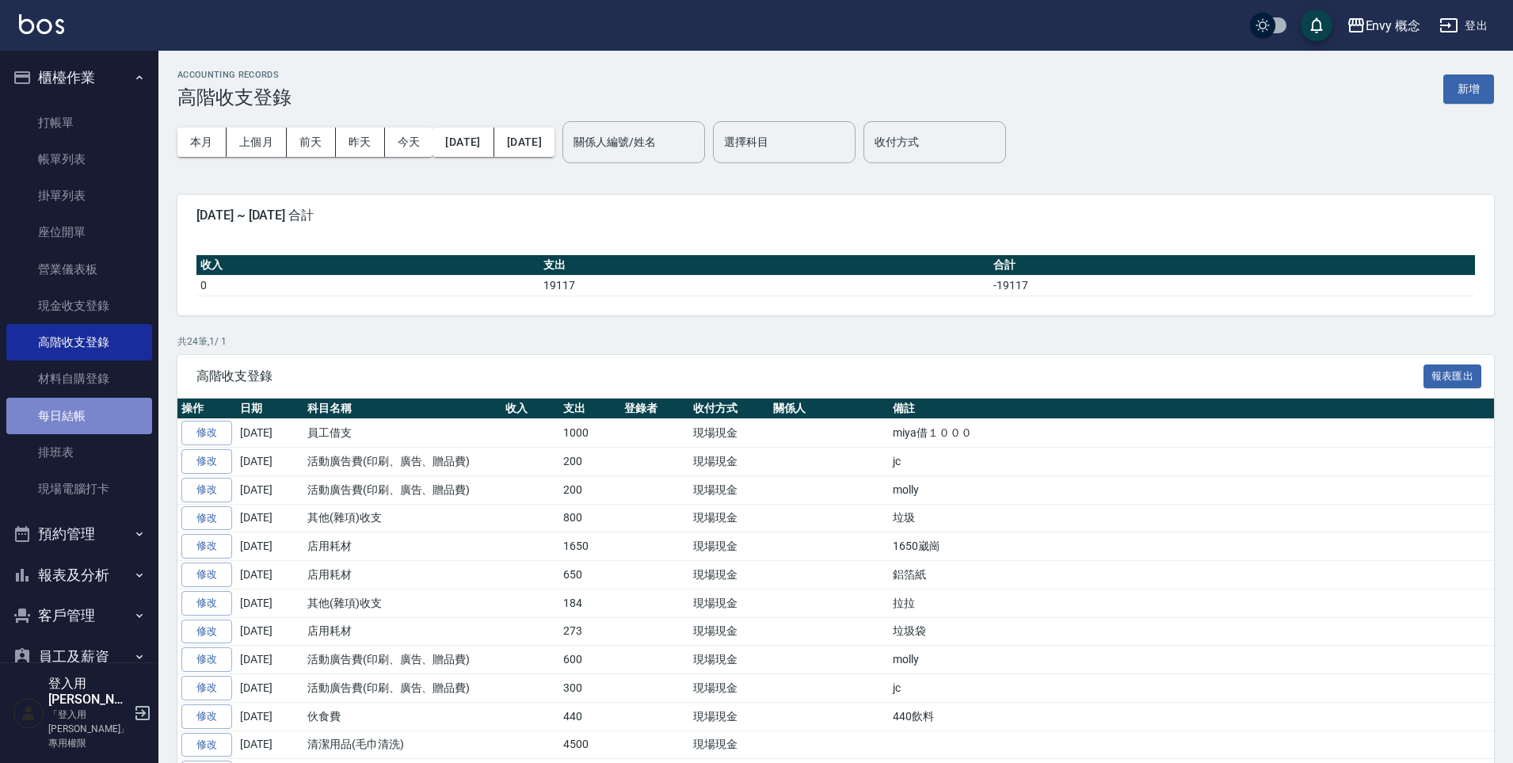
click at [98, 409] on link "每日結帳" at bounding box center [79, 416] width 146 height 36
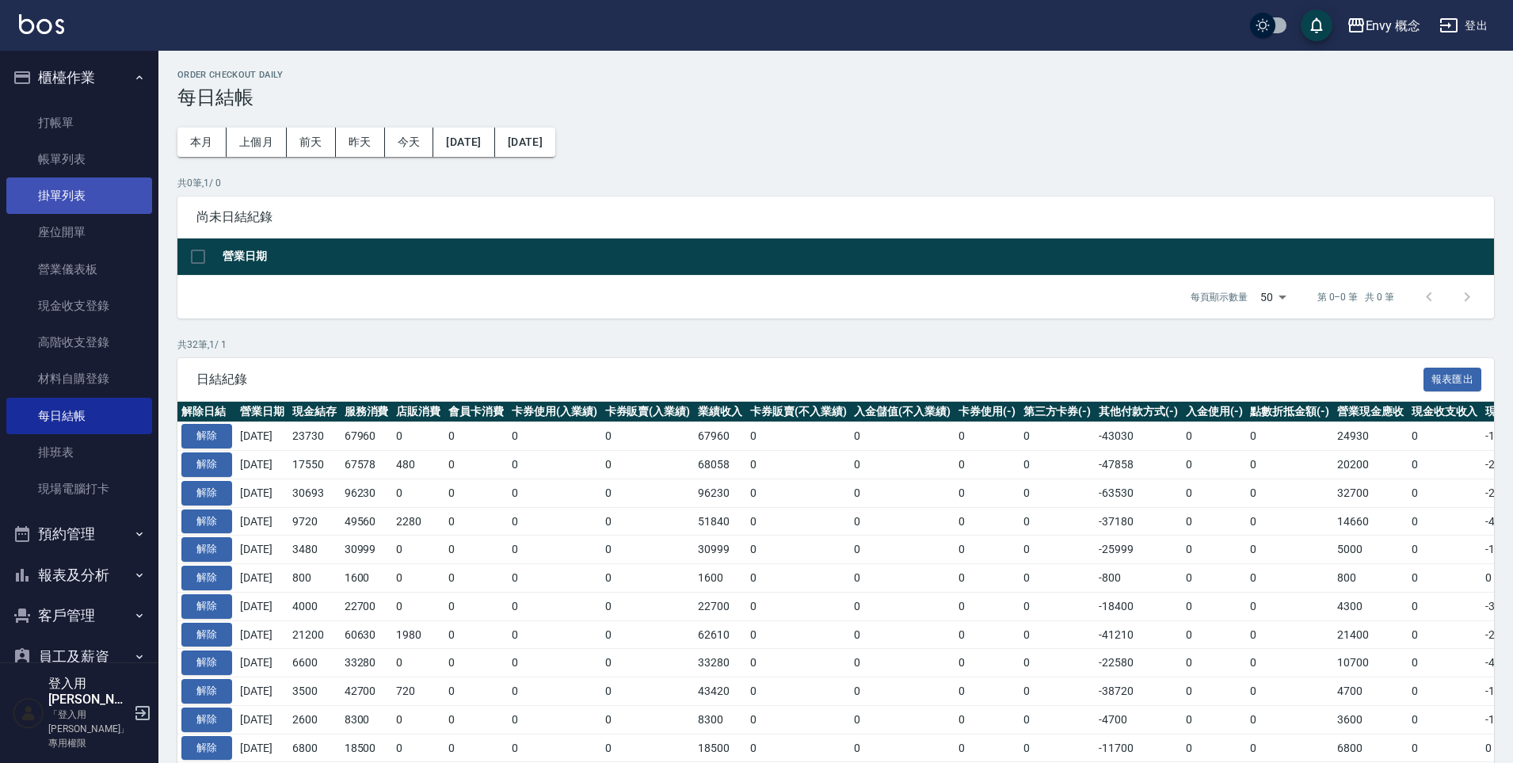
click at [93, 185] on link "掛單列表" at bounding box center [79, 195] width 146 height 36
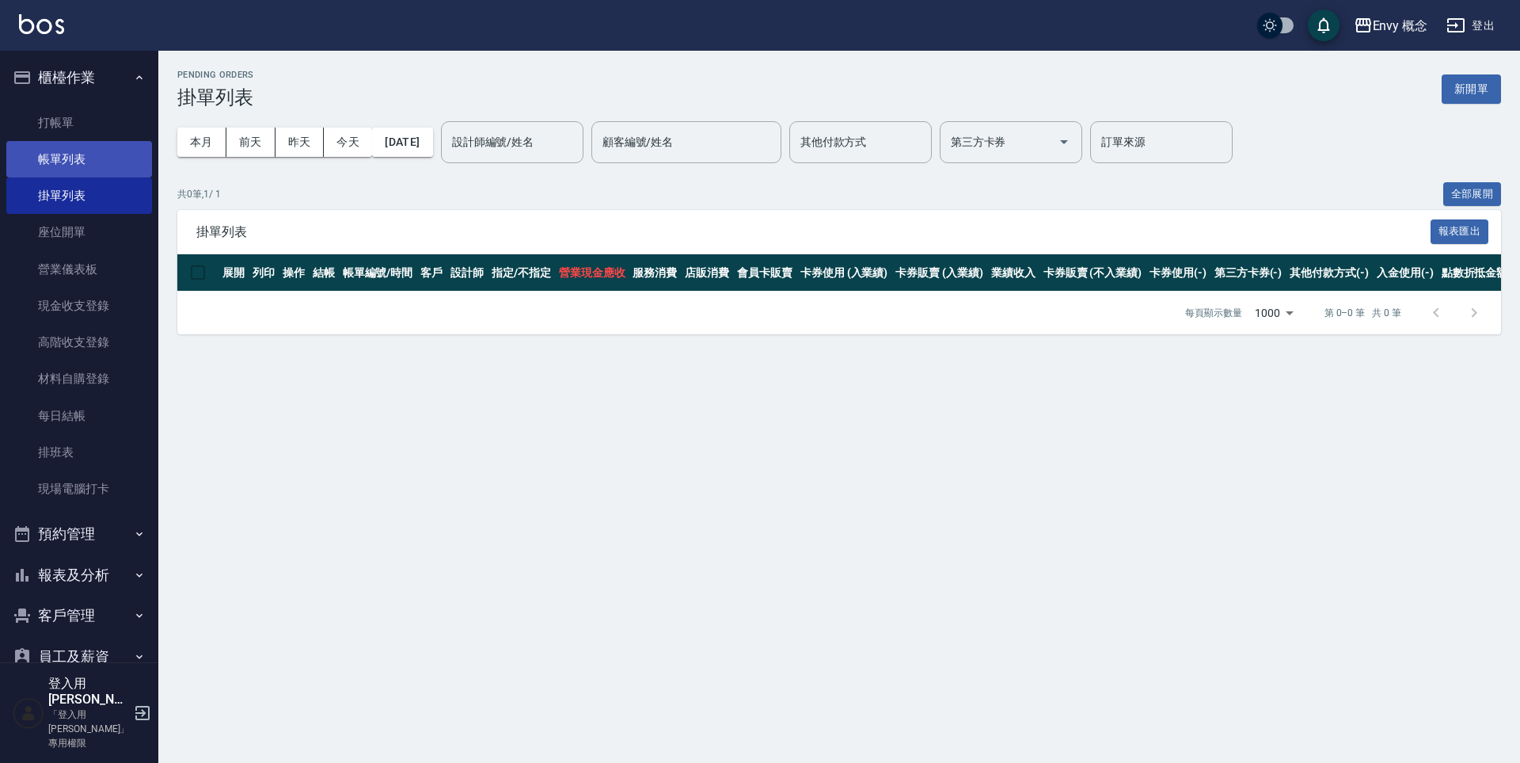
click at [92, 155] on link "帳單列表" at bounding box center [79, 159] width 146 height 36
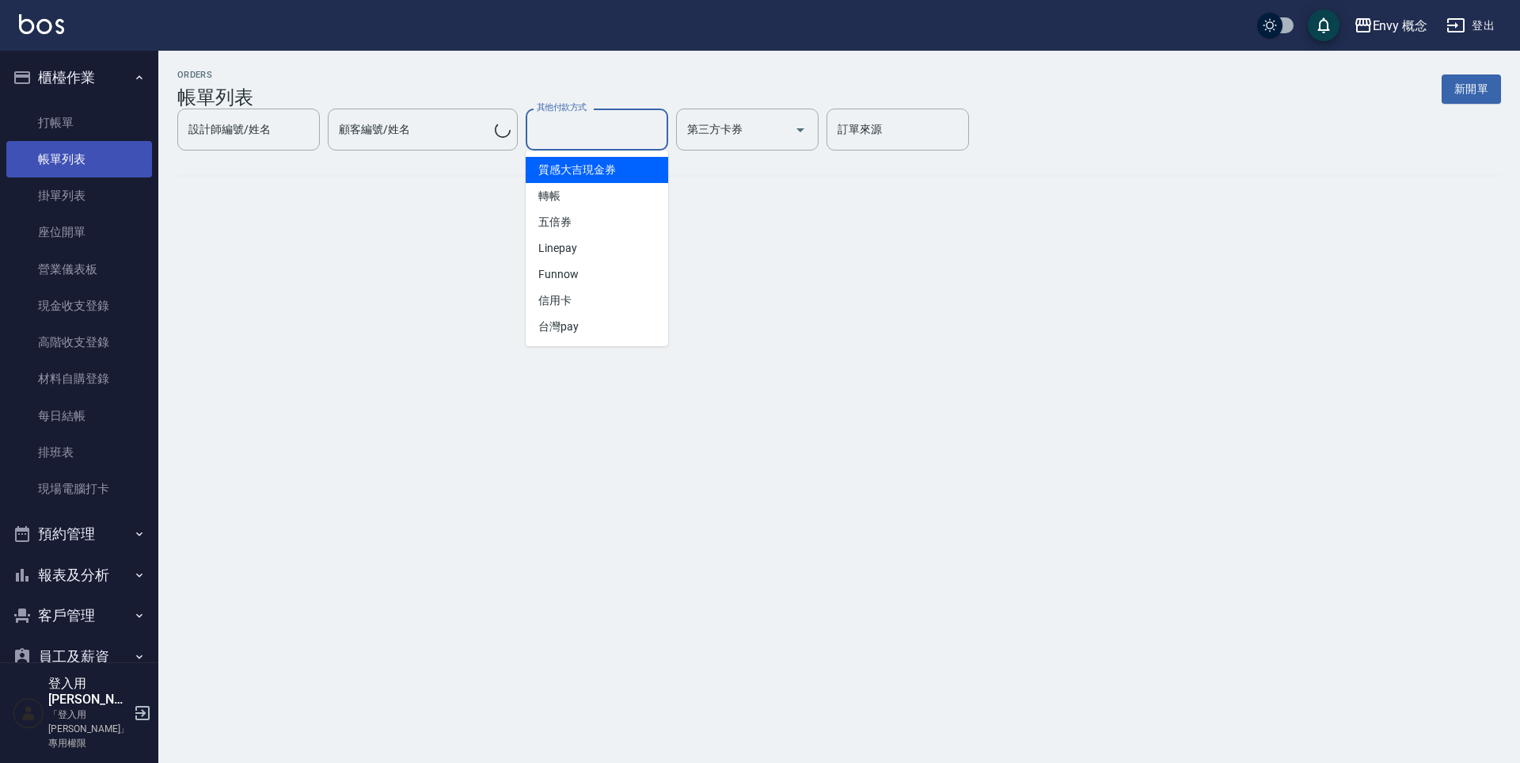
click at [565, 134] on div "其他付款方式 其他付款方式" at bounding box center [597, 129] width 143 height 42
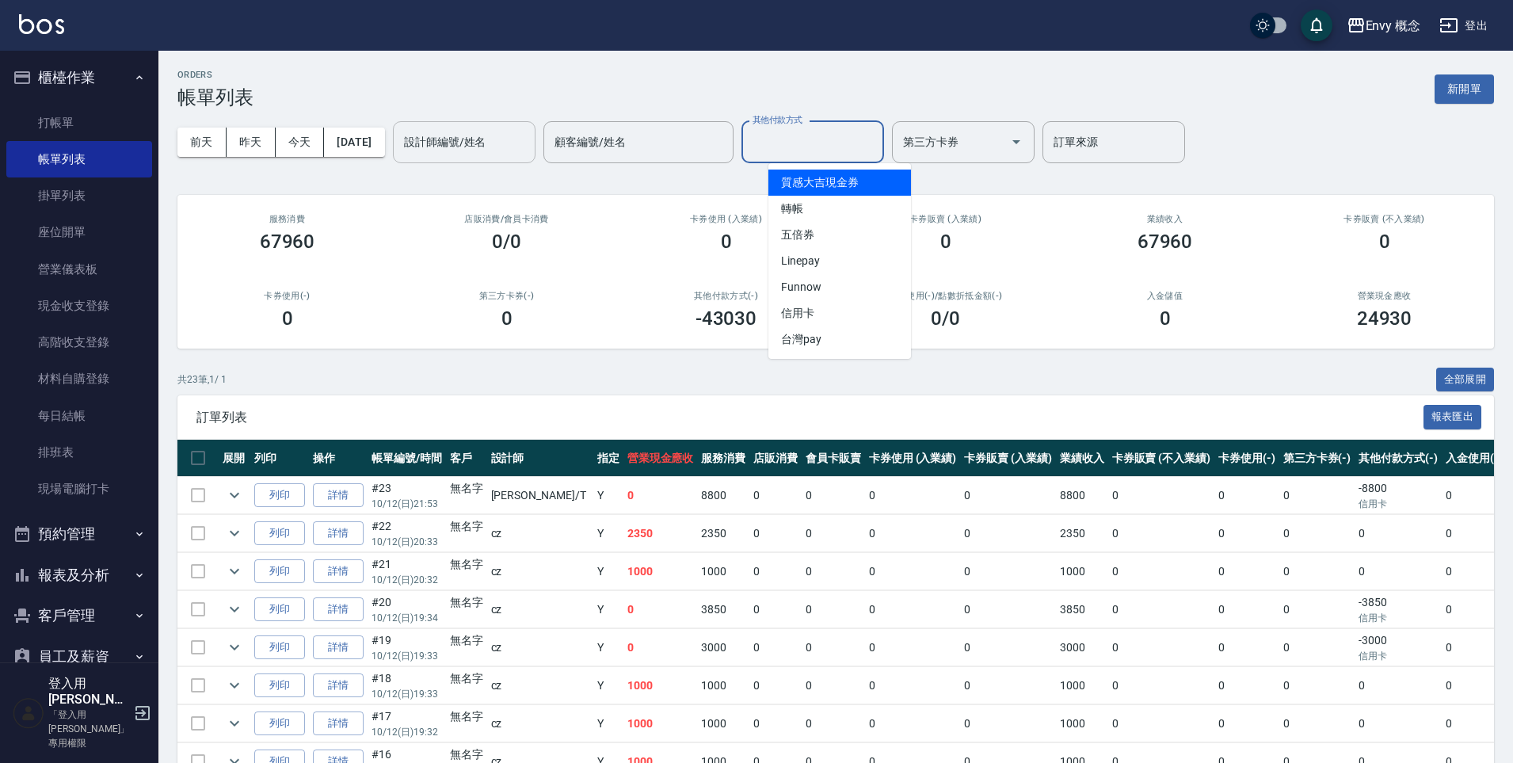
click at [463, 142] on input "設計師編號/姓名" at bounding box center [464, 142] width 128 height 28
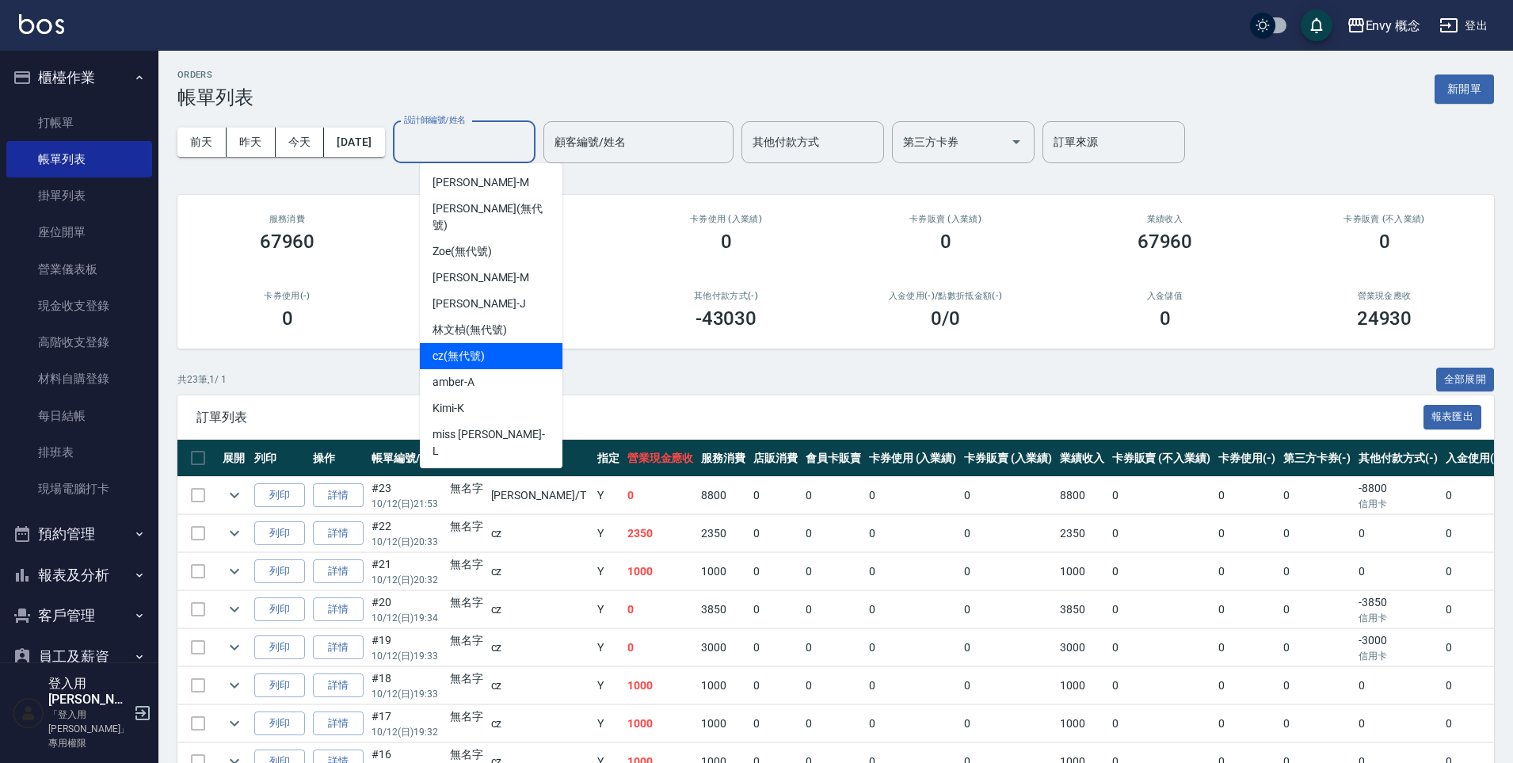
click at [482, 348] on span "cz (無代號)" at bounding box center [458, 356] width 52 height 17
type input "cz(無代號)"
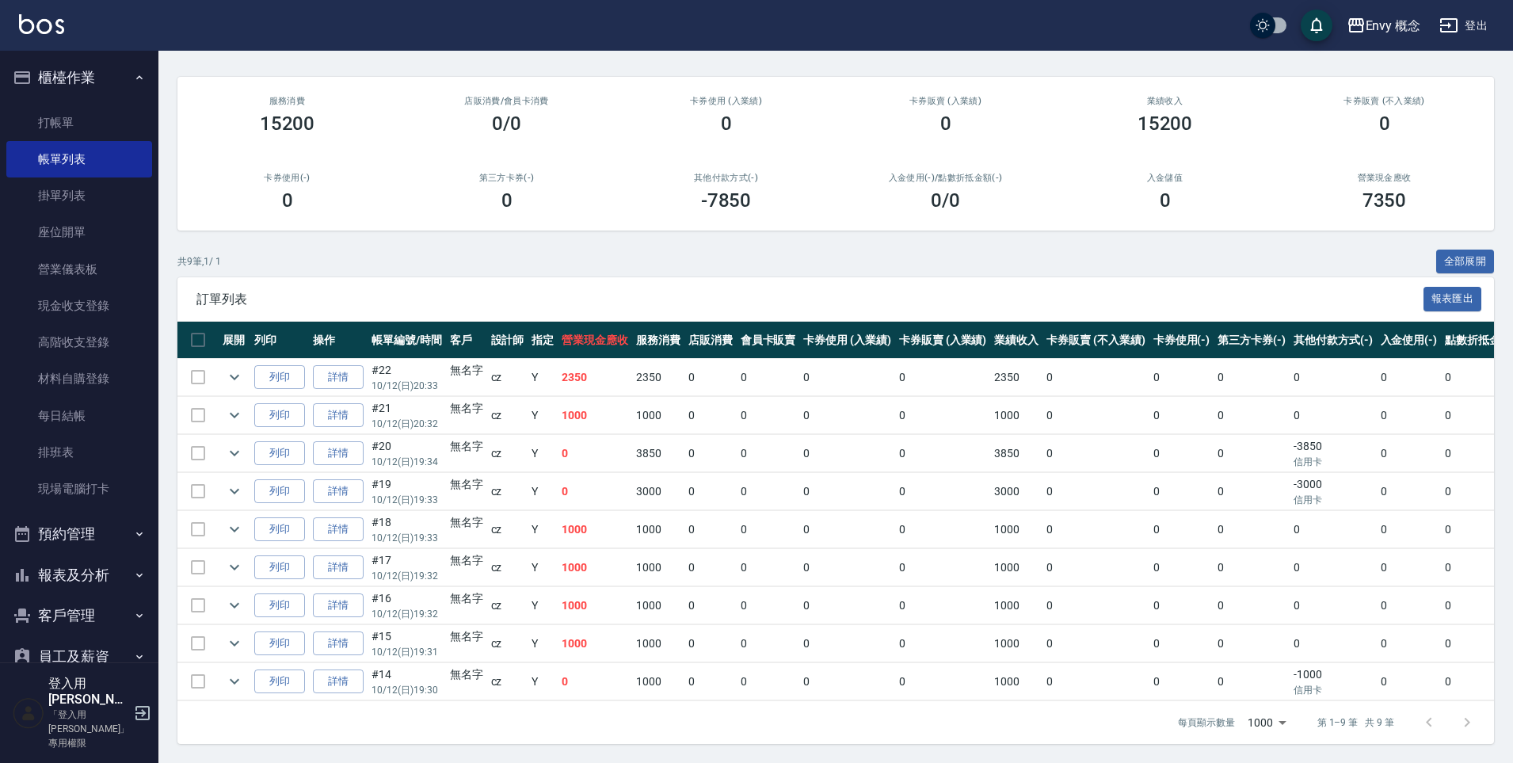
scroll to position [130, 0]
click at [63, 534] on button "預約管理" at bounding box center [79, 533] width 146 height 41
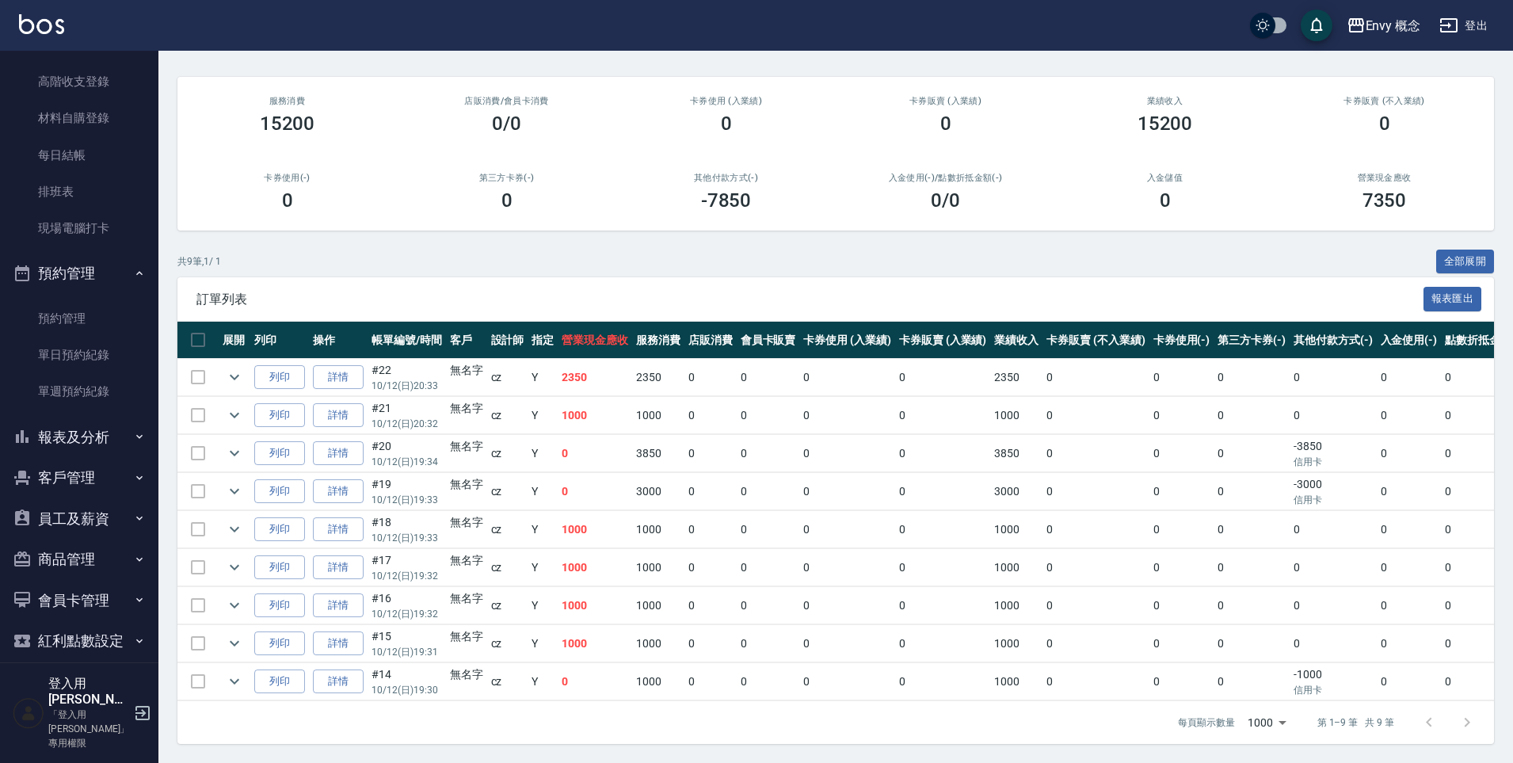
scroll to position [289, 0]
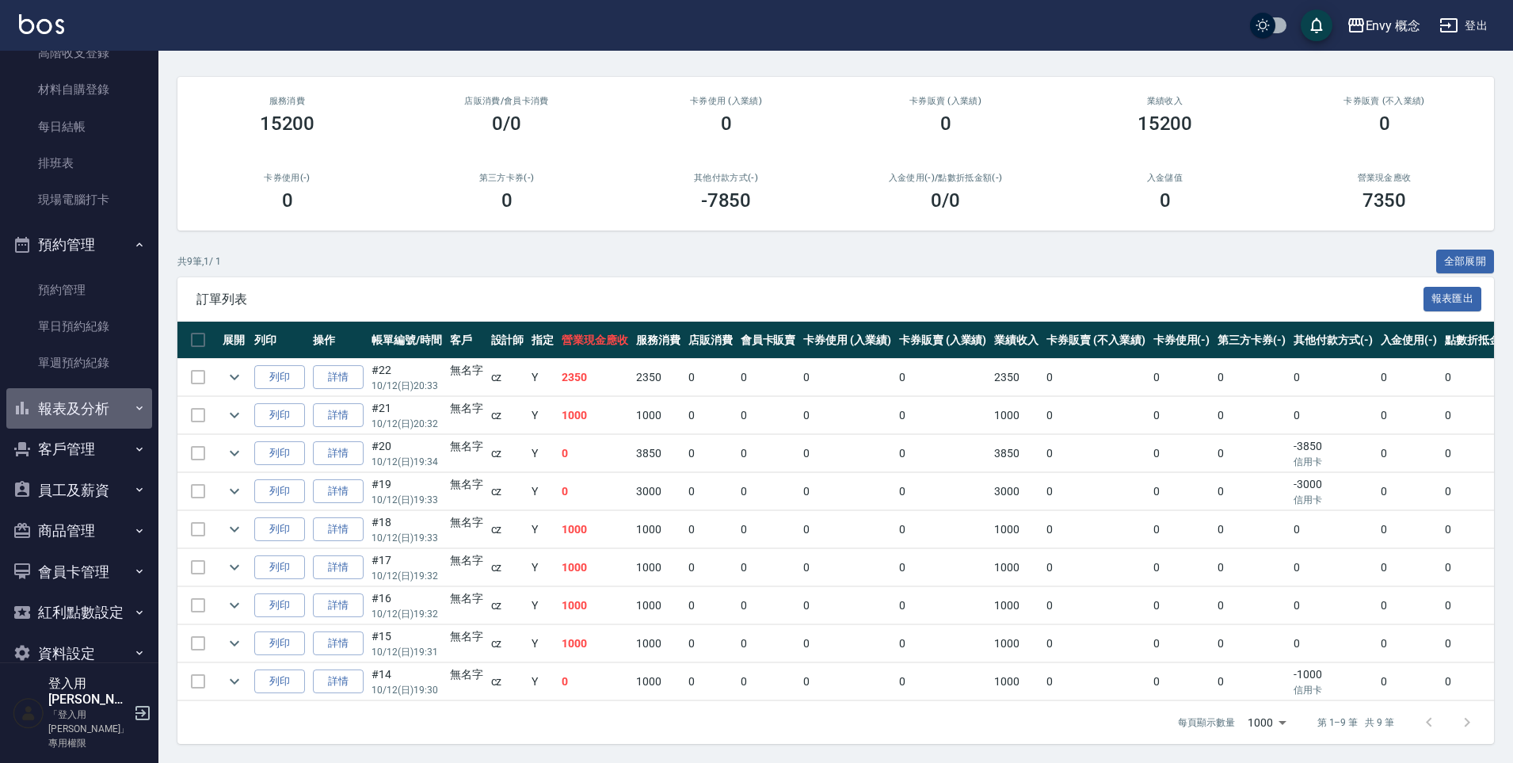
click at [86, 409] on button "報表及分析" at bounding box center [79, 408] width 146 height 41
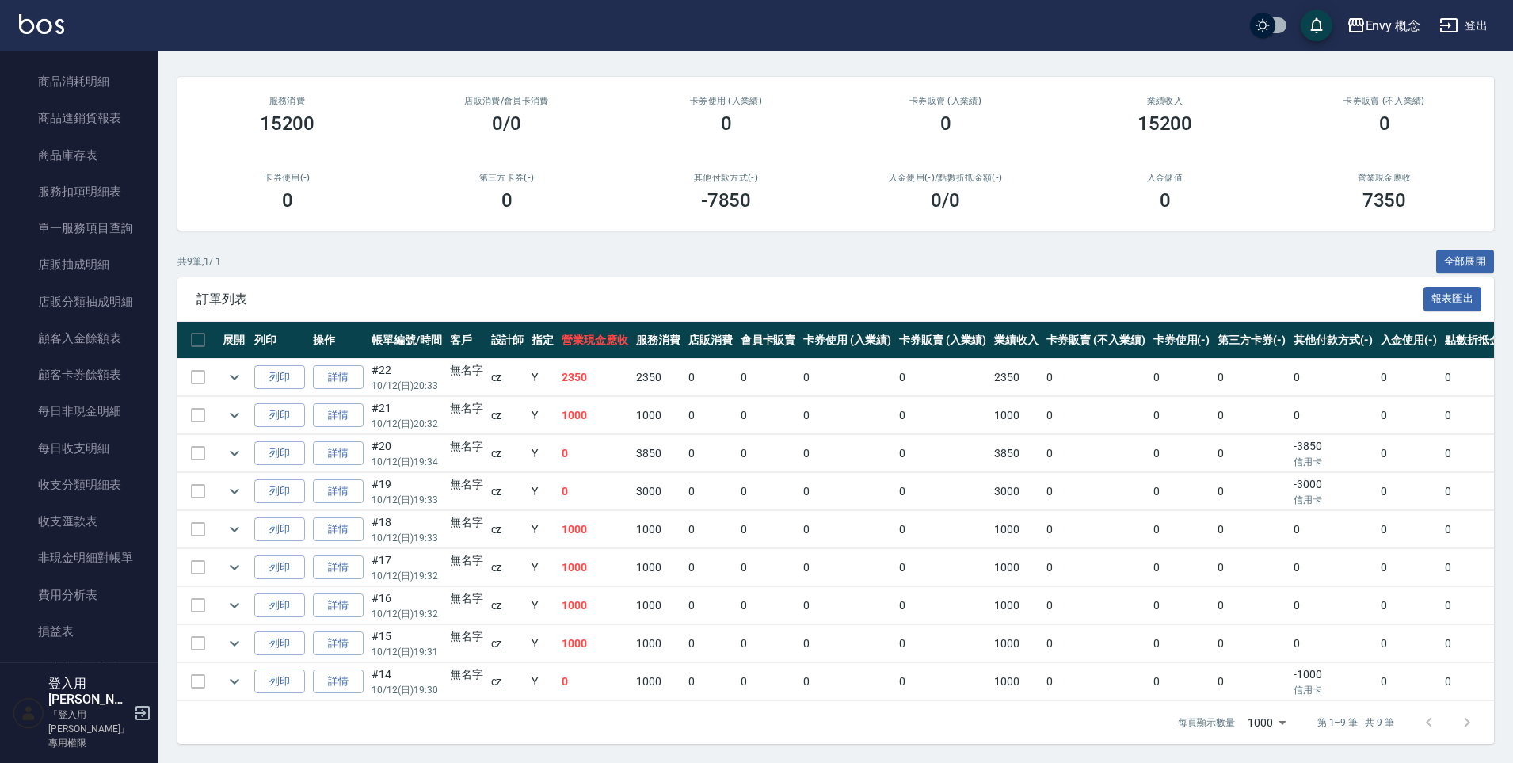
scroll to position [1509, 0]
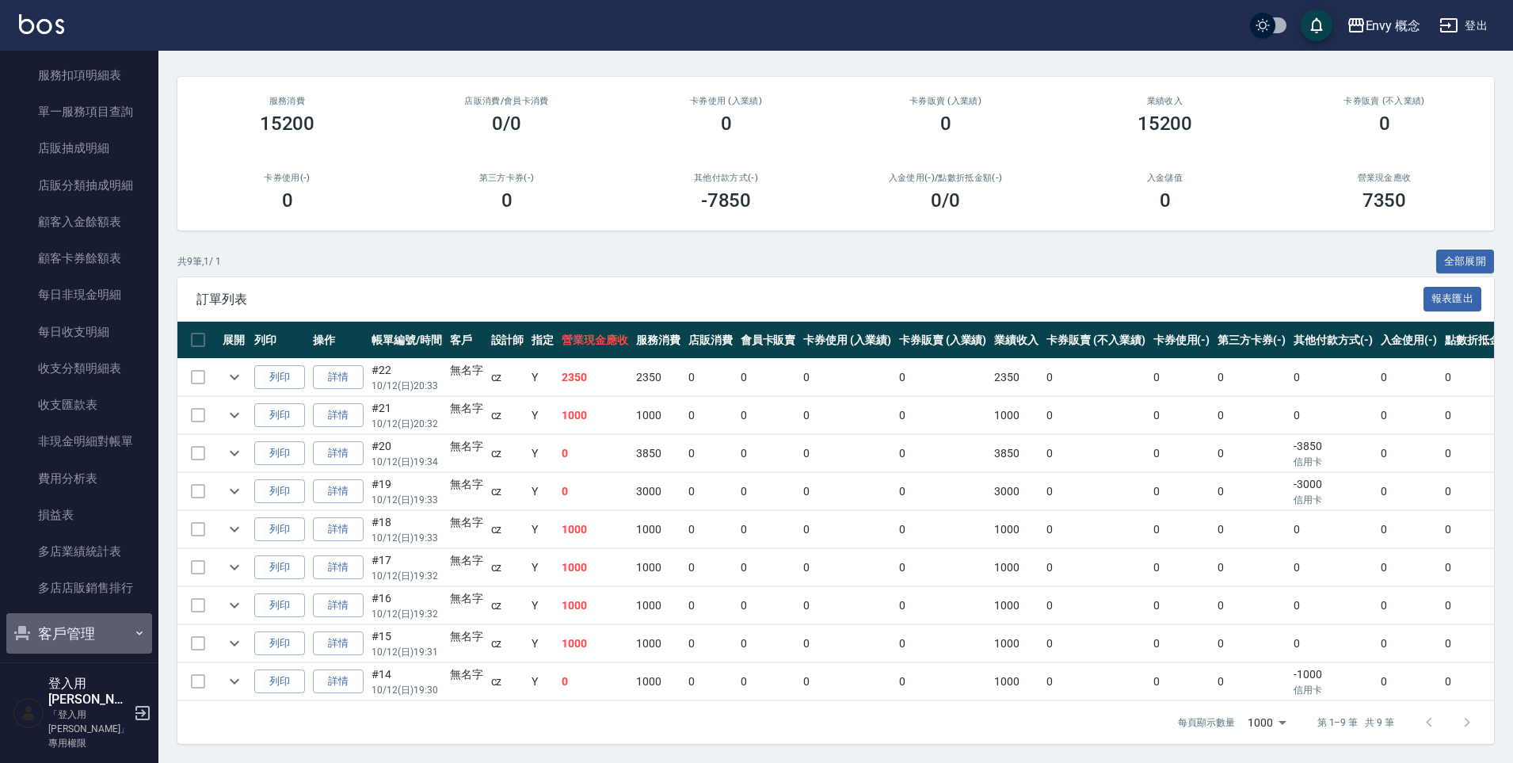
click at [112, 636] on button "客戶管理" at bounding box center [79, 633] width 146 height 41
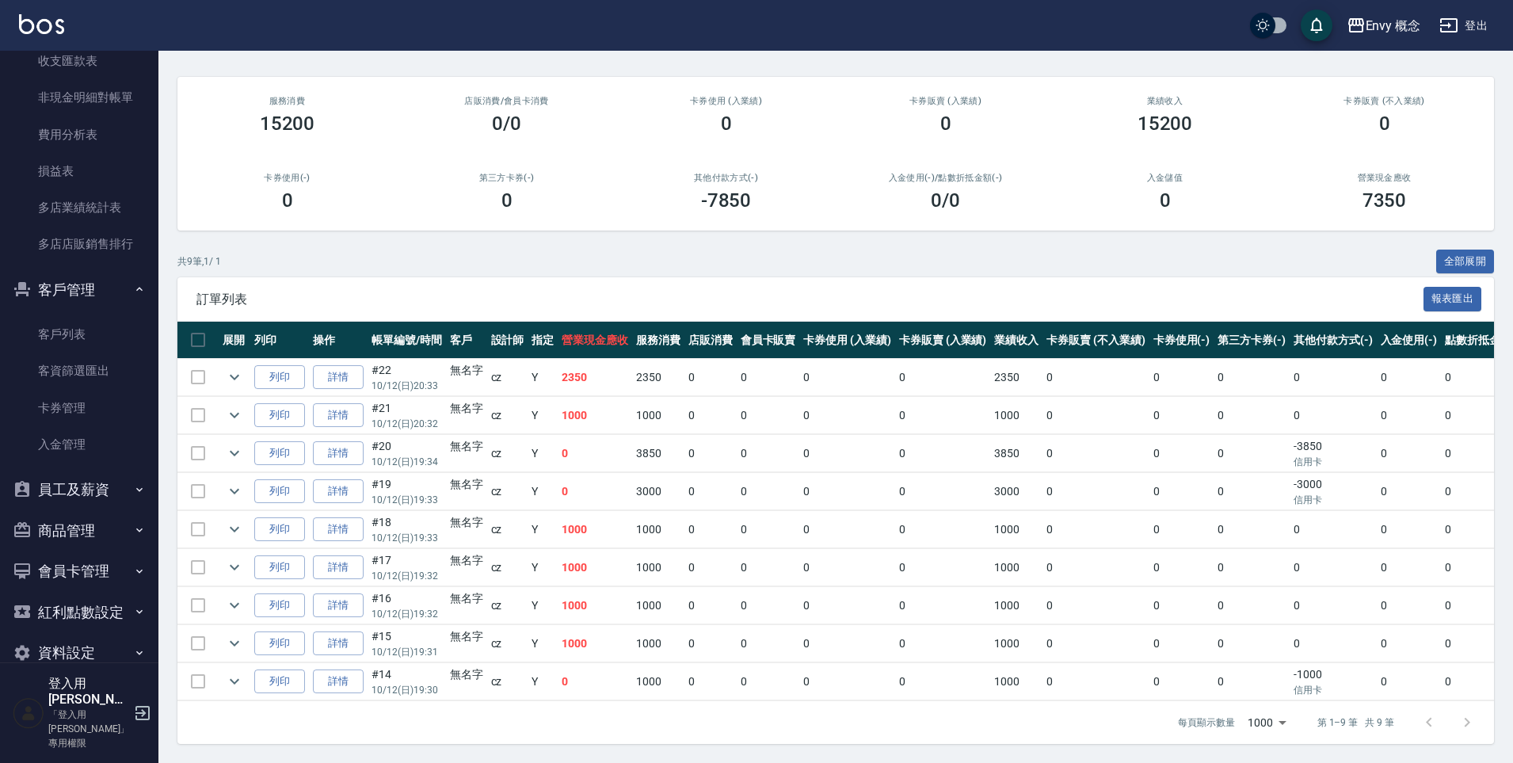
click at [120, 501] on button "員工及薪資" at bounding box center [79, 489] width 146 height 41
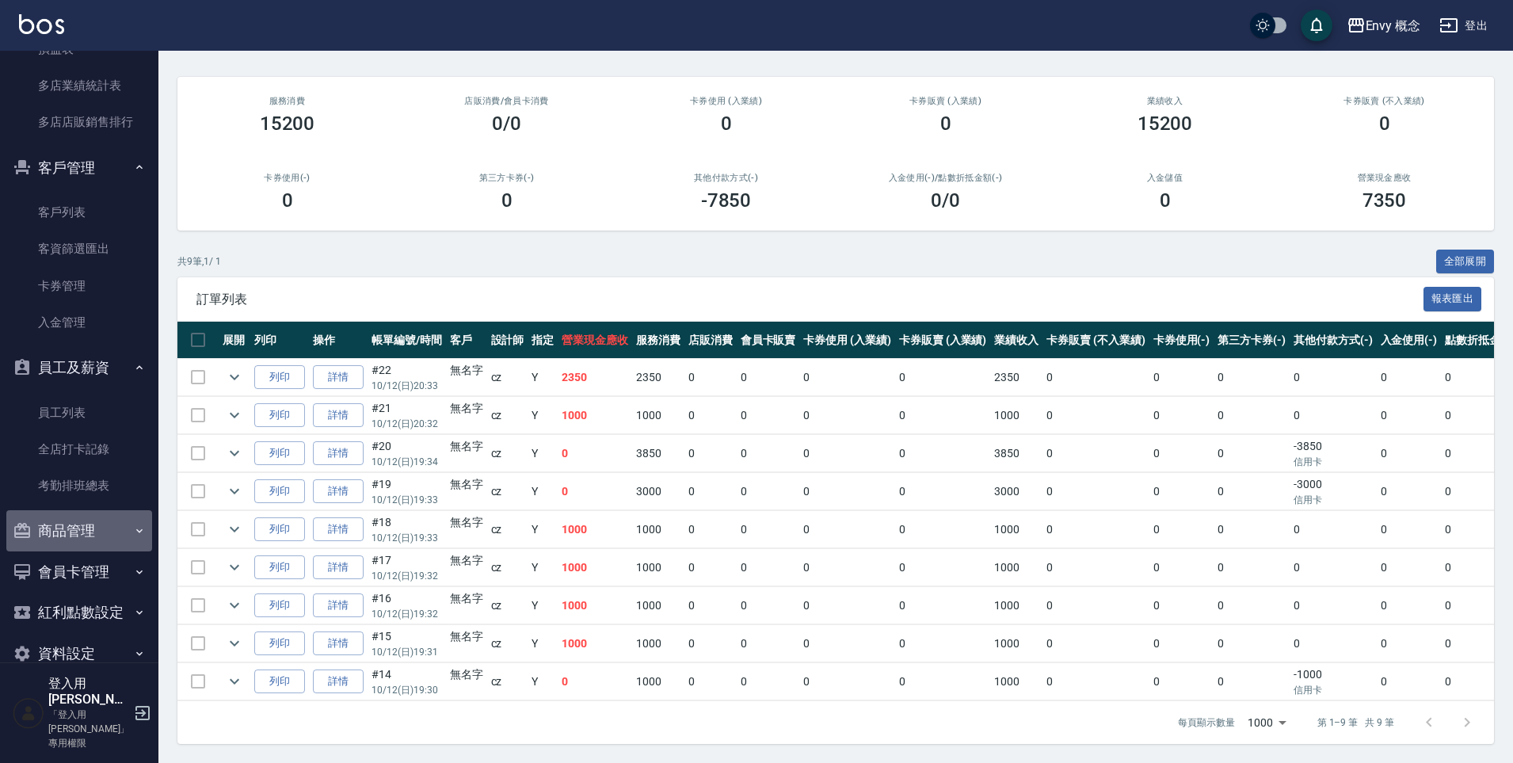
click at [122, 523] on button "商品管理" at bounding box center [79, 530] width 146 height 41
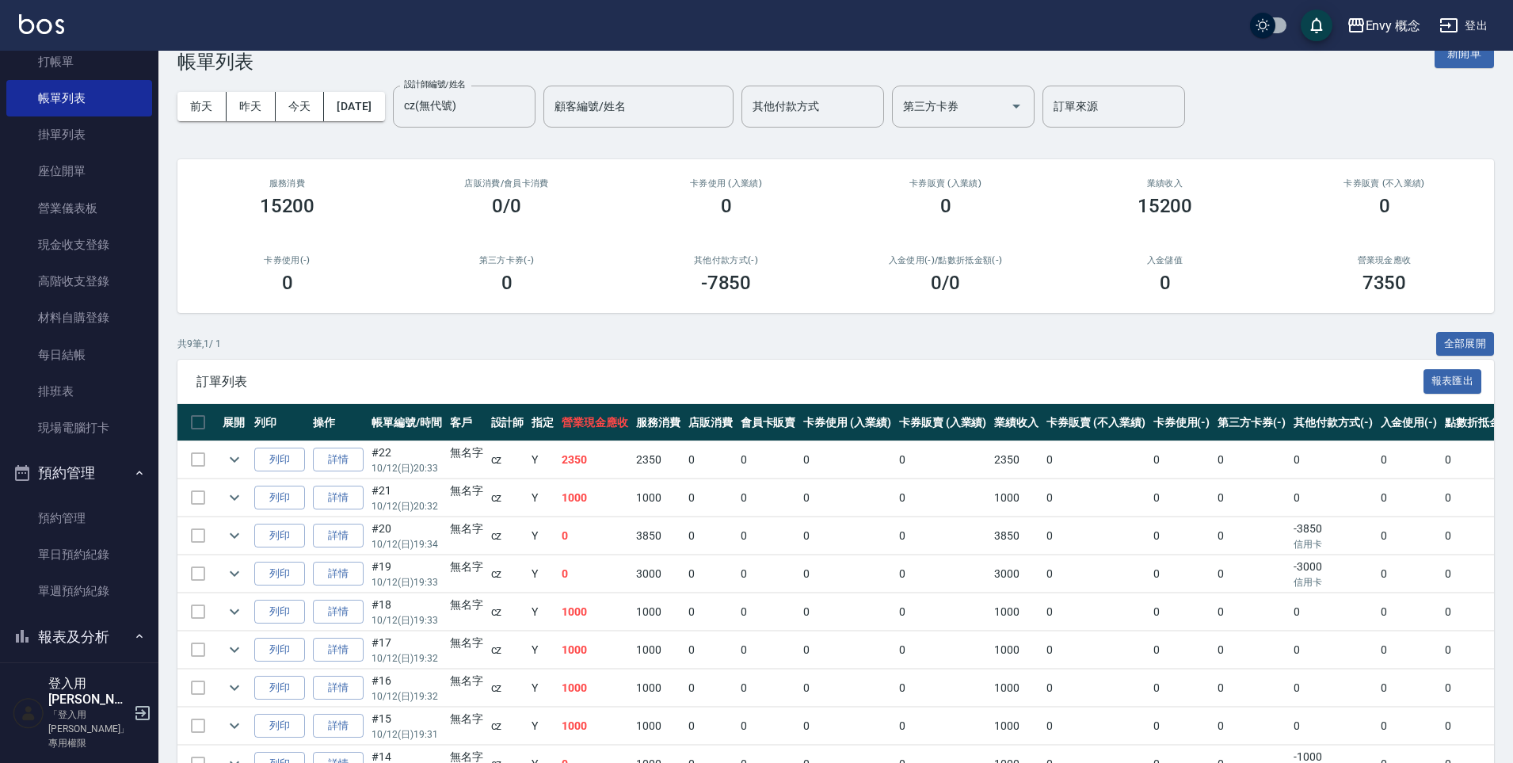
scroll to position [0, 0]
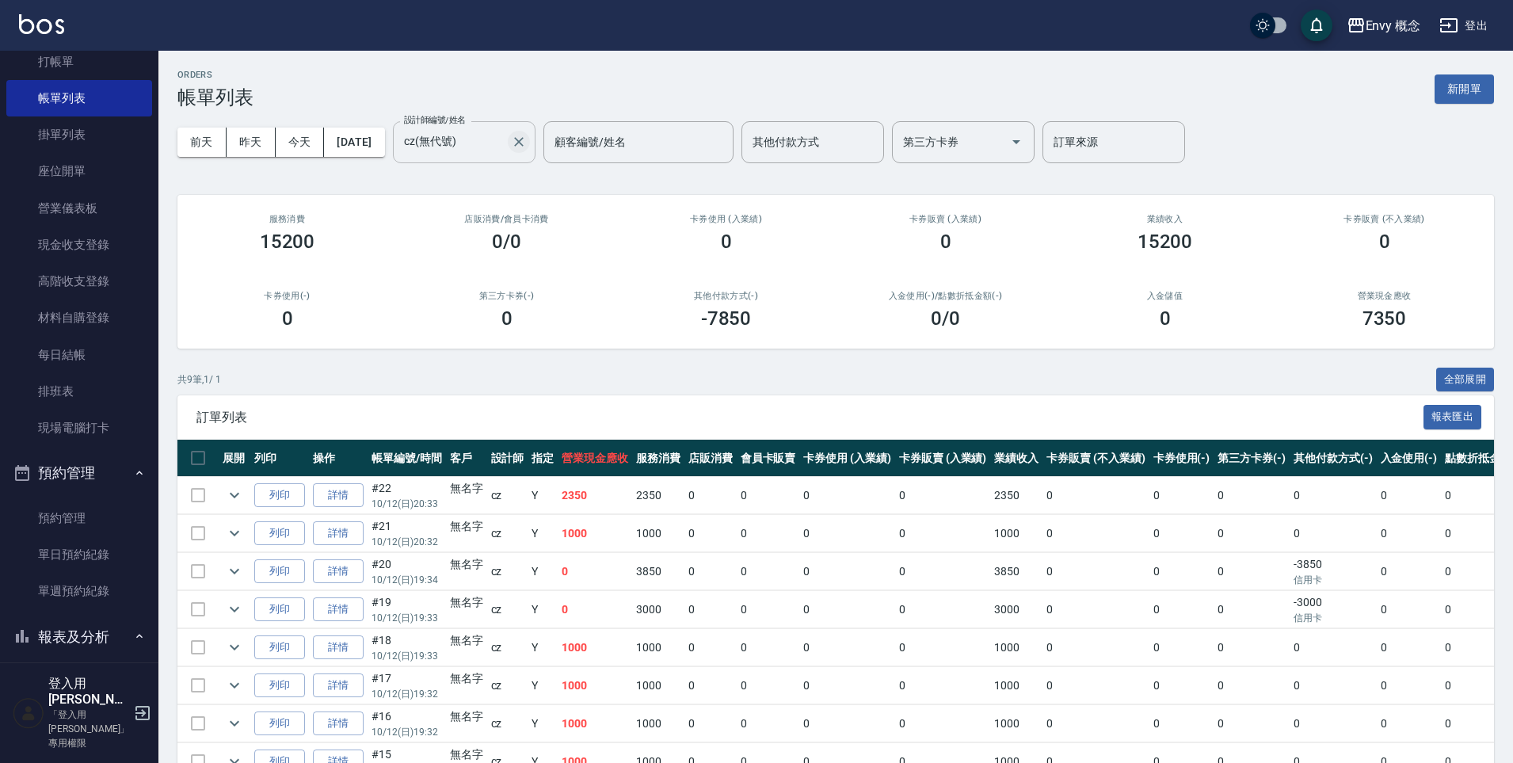
click at [527, 146] on icon "Clear" at bounding box center [519, 142] width 16 height 16
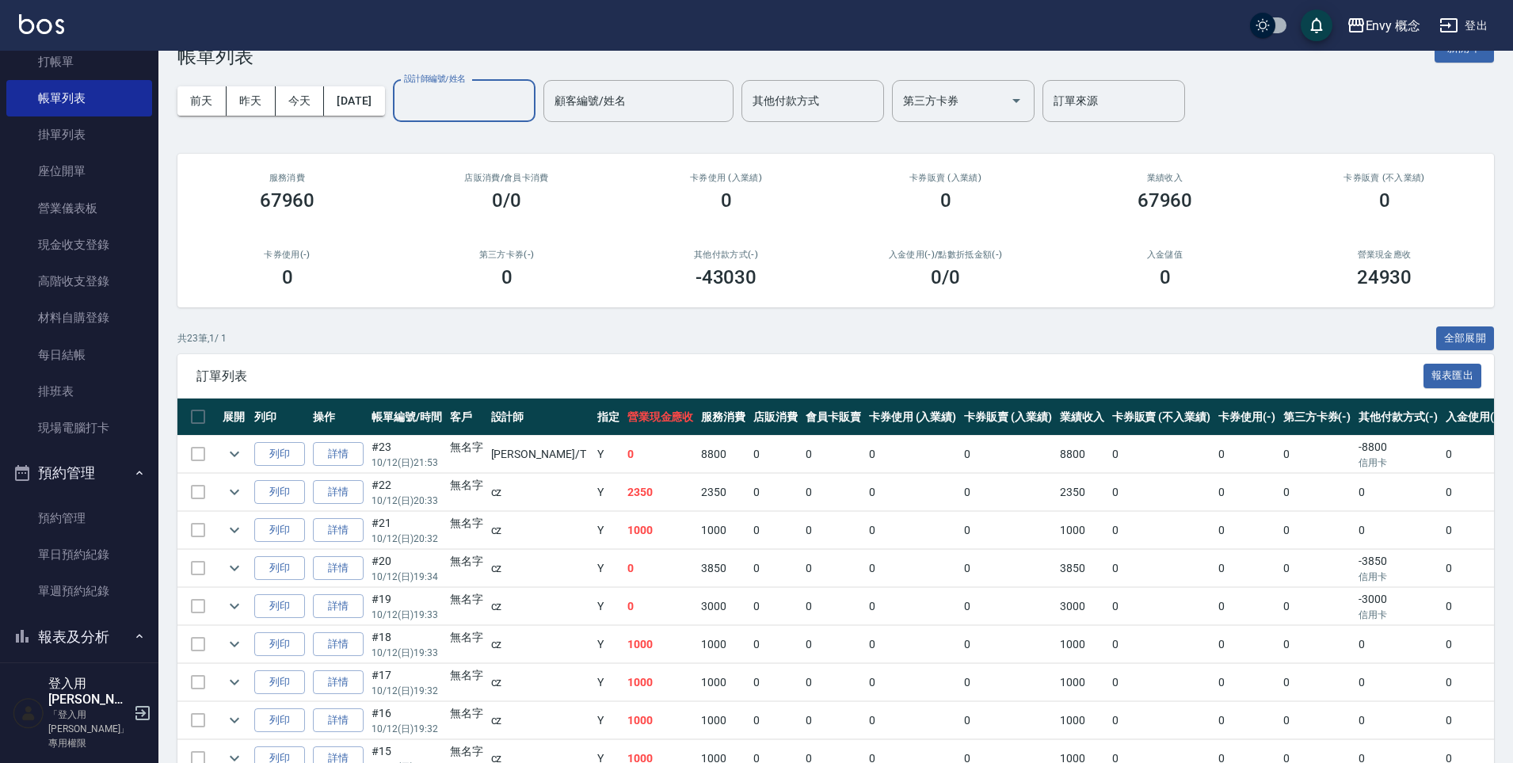
scroll to position [29, 0]
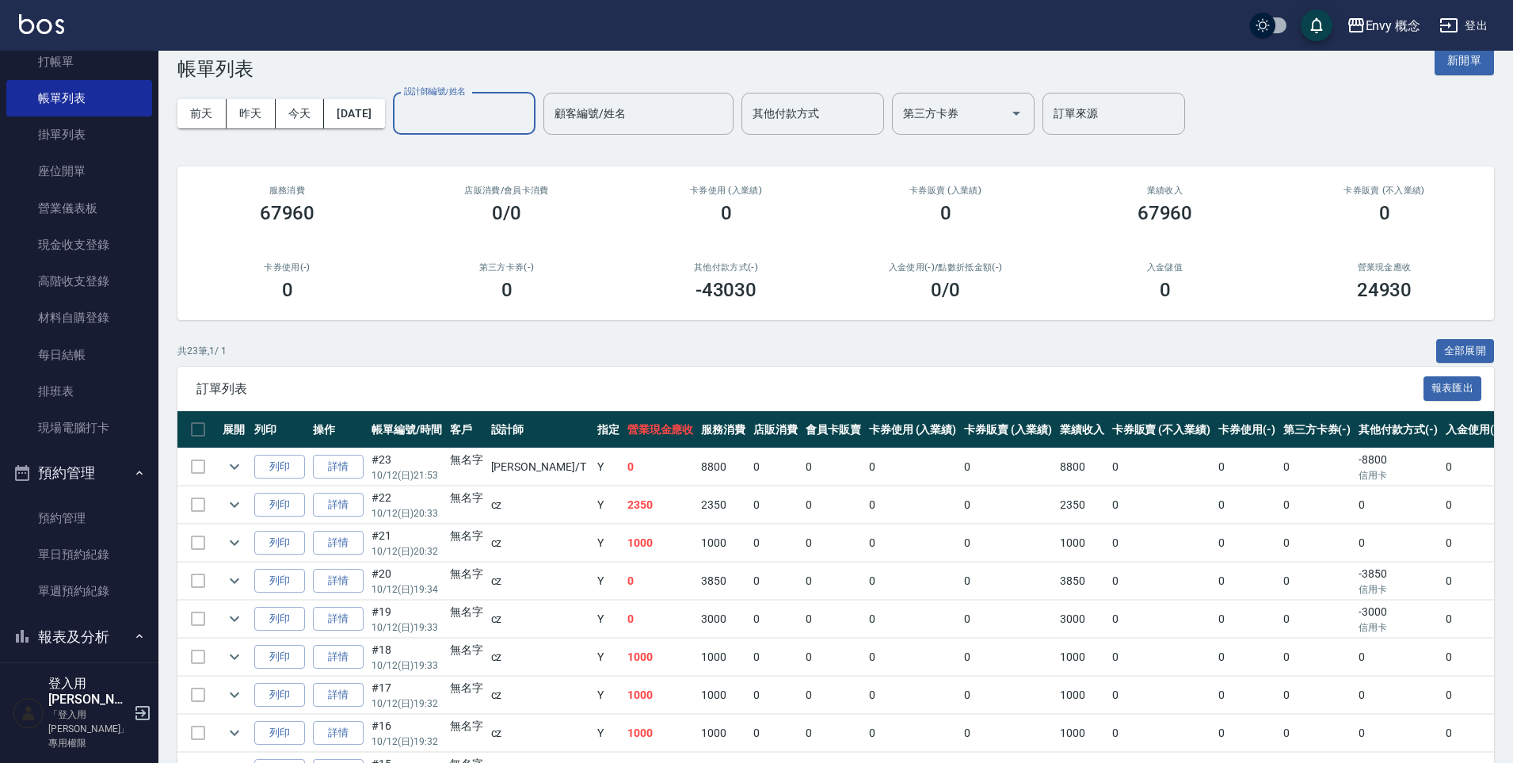
click at [446, 106] on input "設計師編號/姓名" at bounding box center [464, 114] width 128 height 28
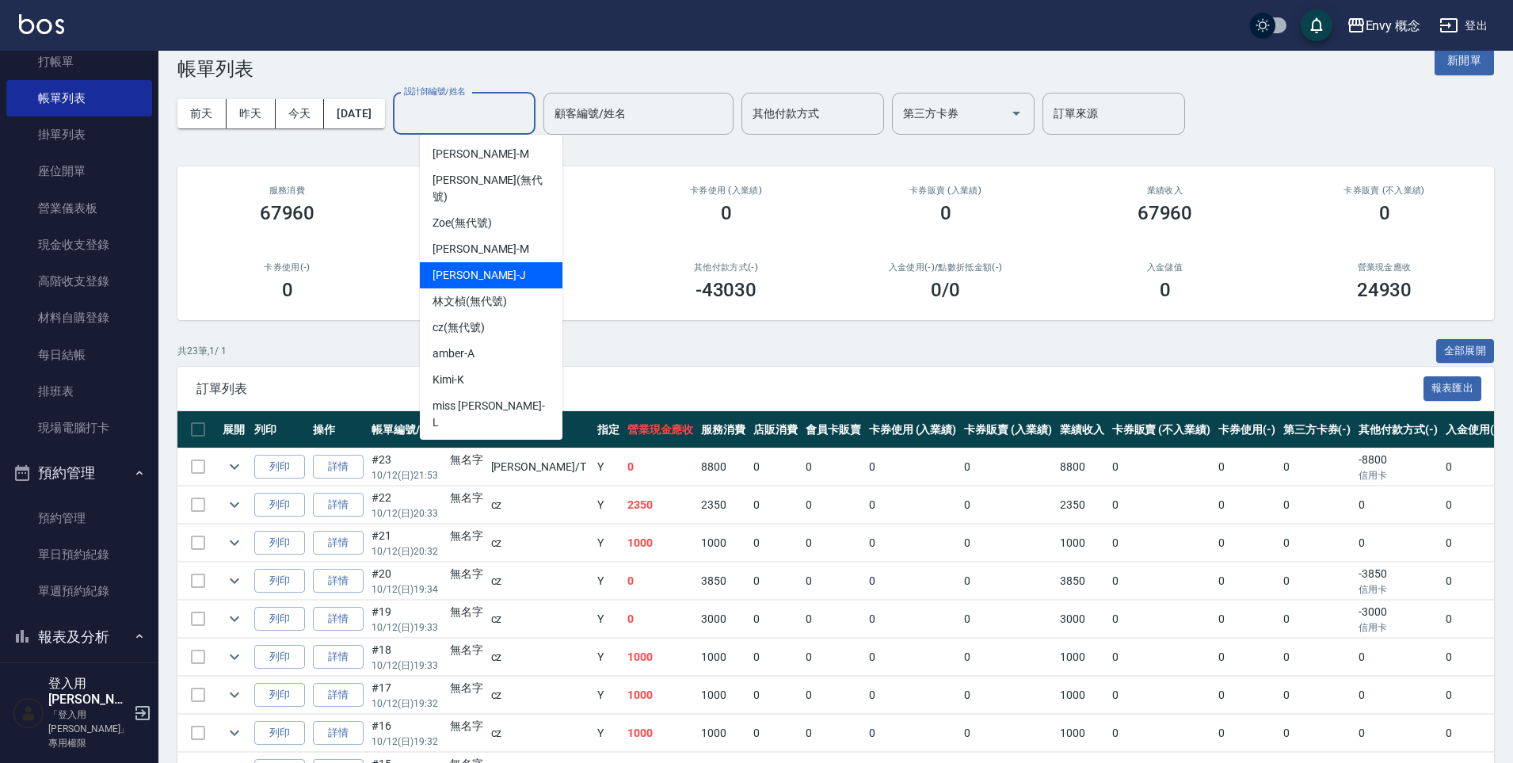
click at [519, 262] on div "Jessie -J" at bounding box center [491, 275] width 143 height 26
type input "Jessie-J"
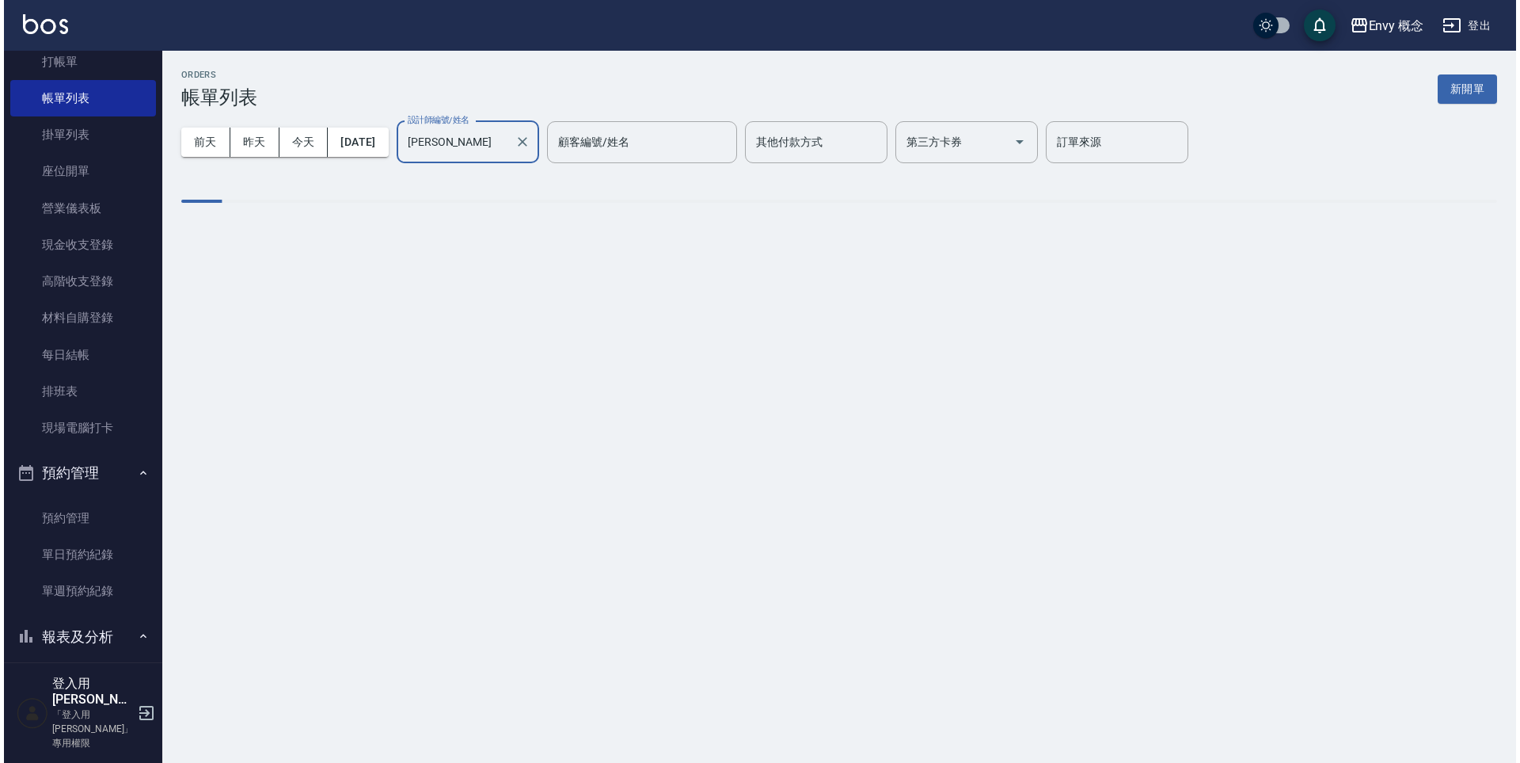
scroll to position [0, 0]
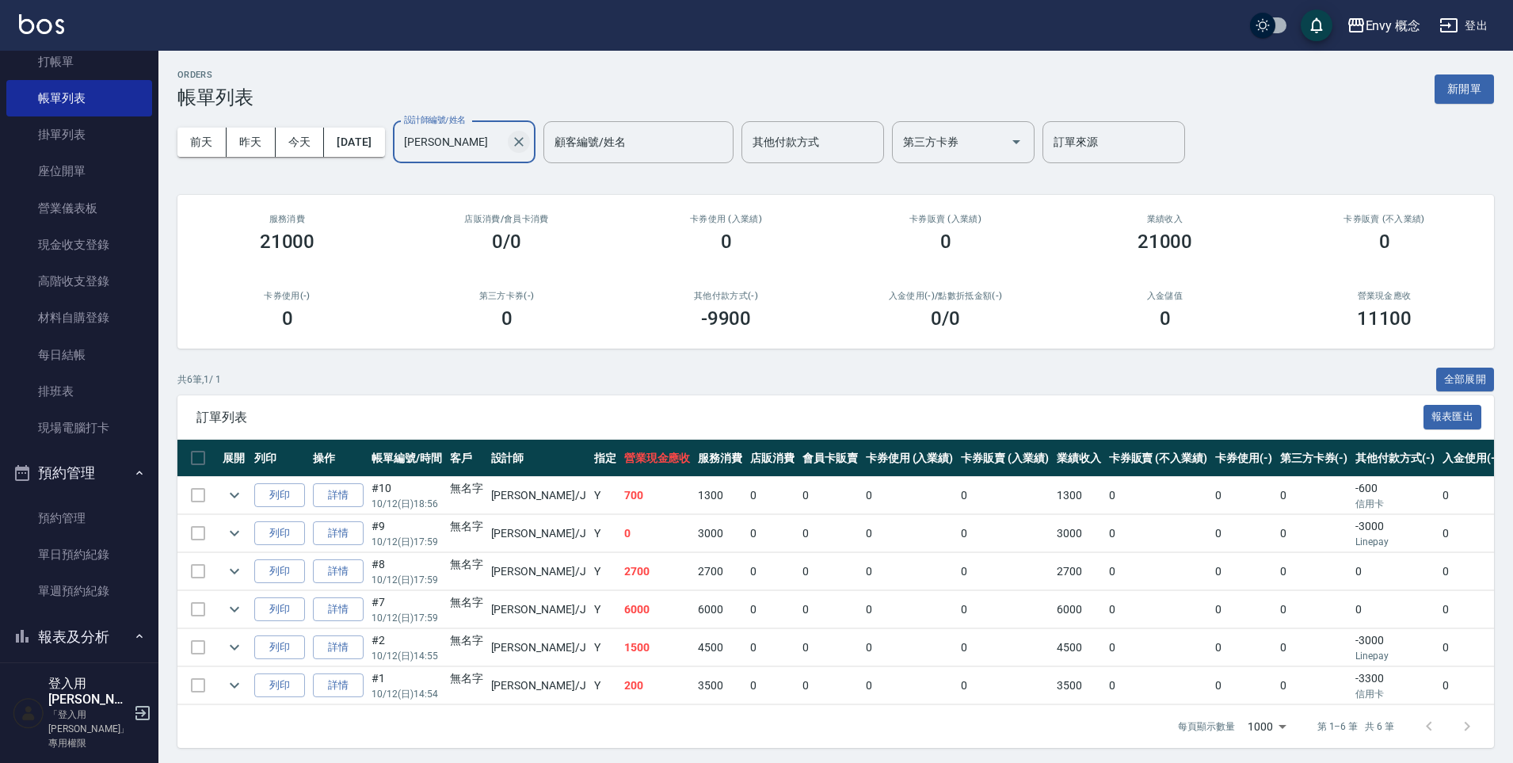
click at [527, 139] on icon "Clear" at bounding box center [519, 142] width 16 height 16
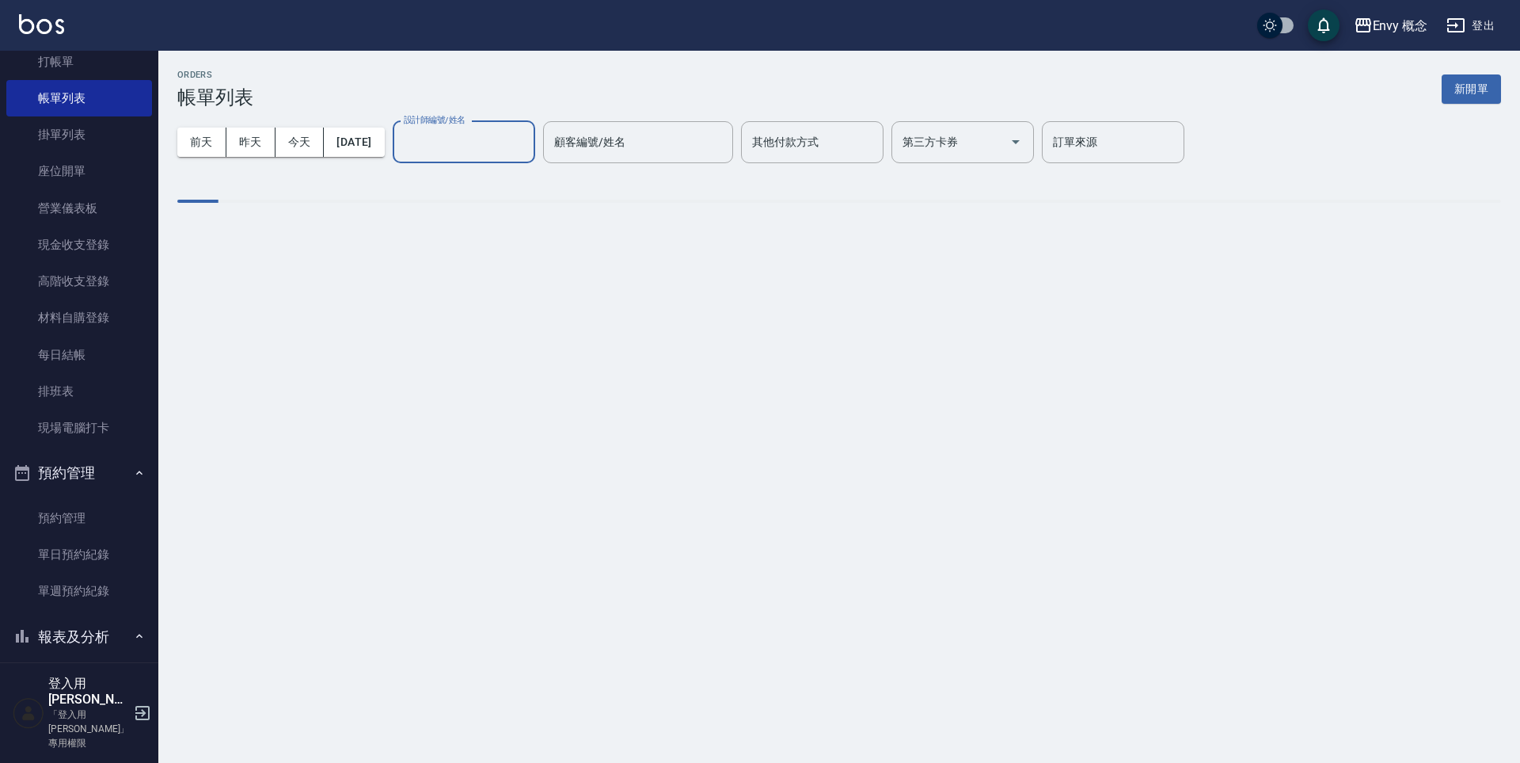
click at [485, 147] on input "設計師編號/姓名" at bounding box center [464, 142] width 128 height 28
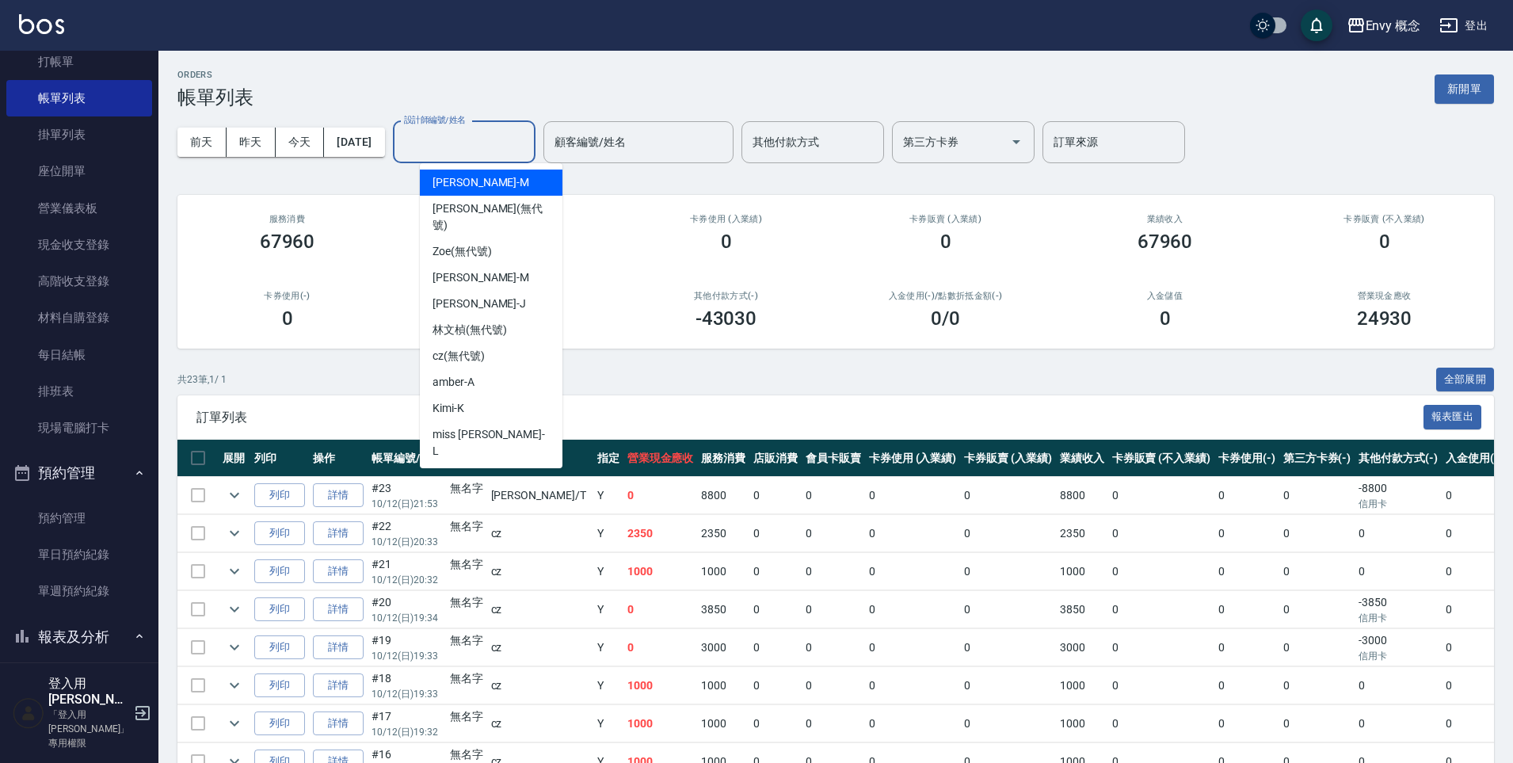
click at [508, 188] on div "Molly -M" at bounding box center [491, 182] width 143 height 26
type input "Molly-M"
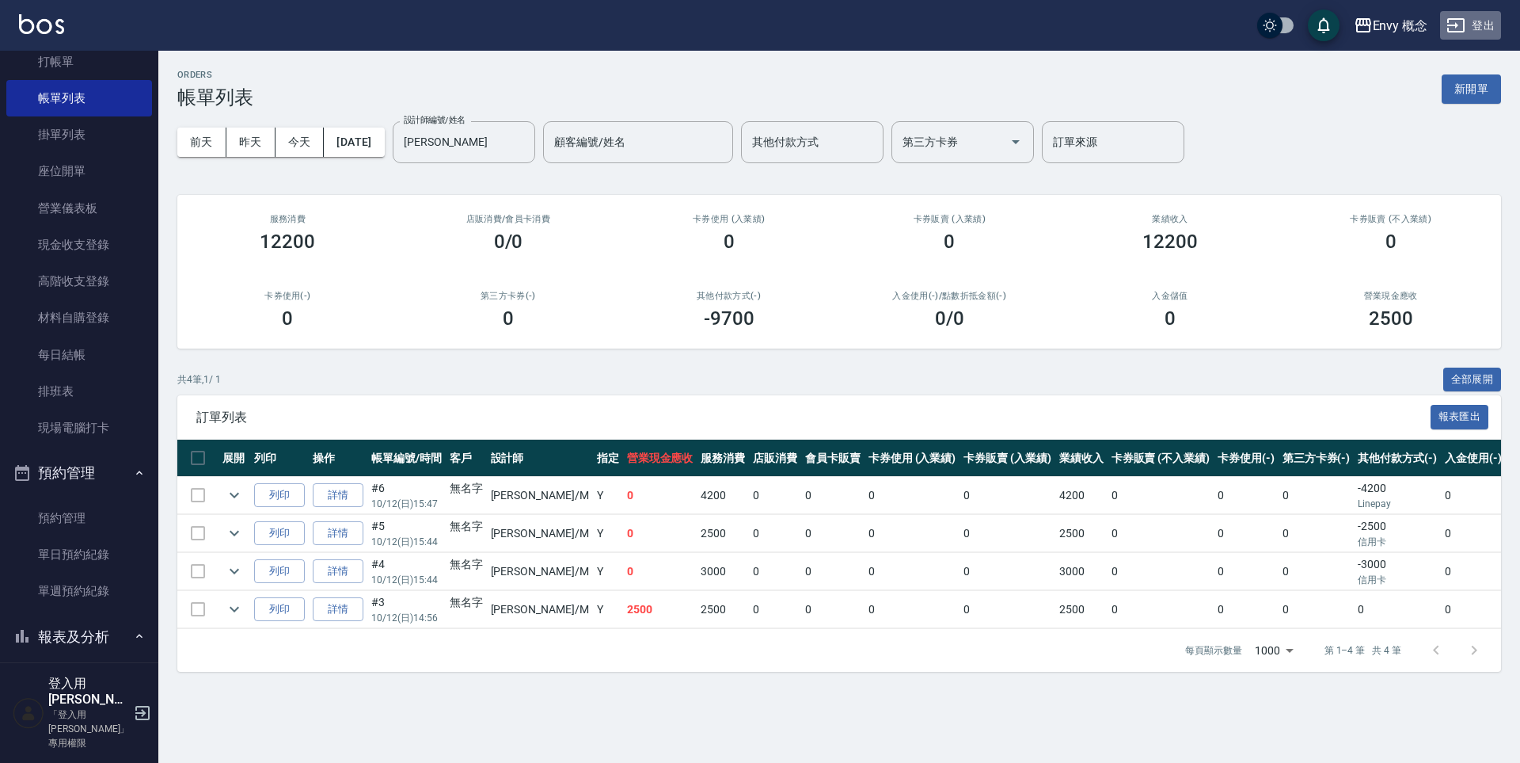
click at [1485, 20] on button "登出" at bounding box center [1470, 25] width 61 height 29
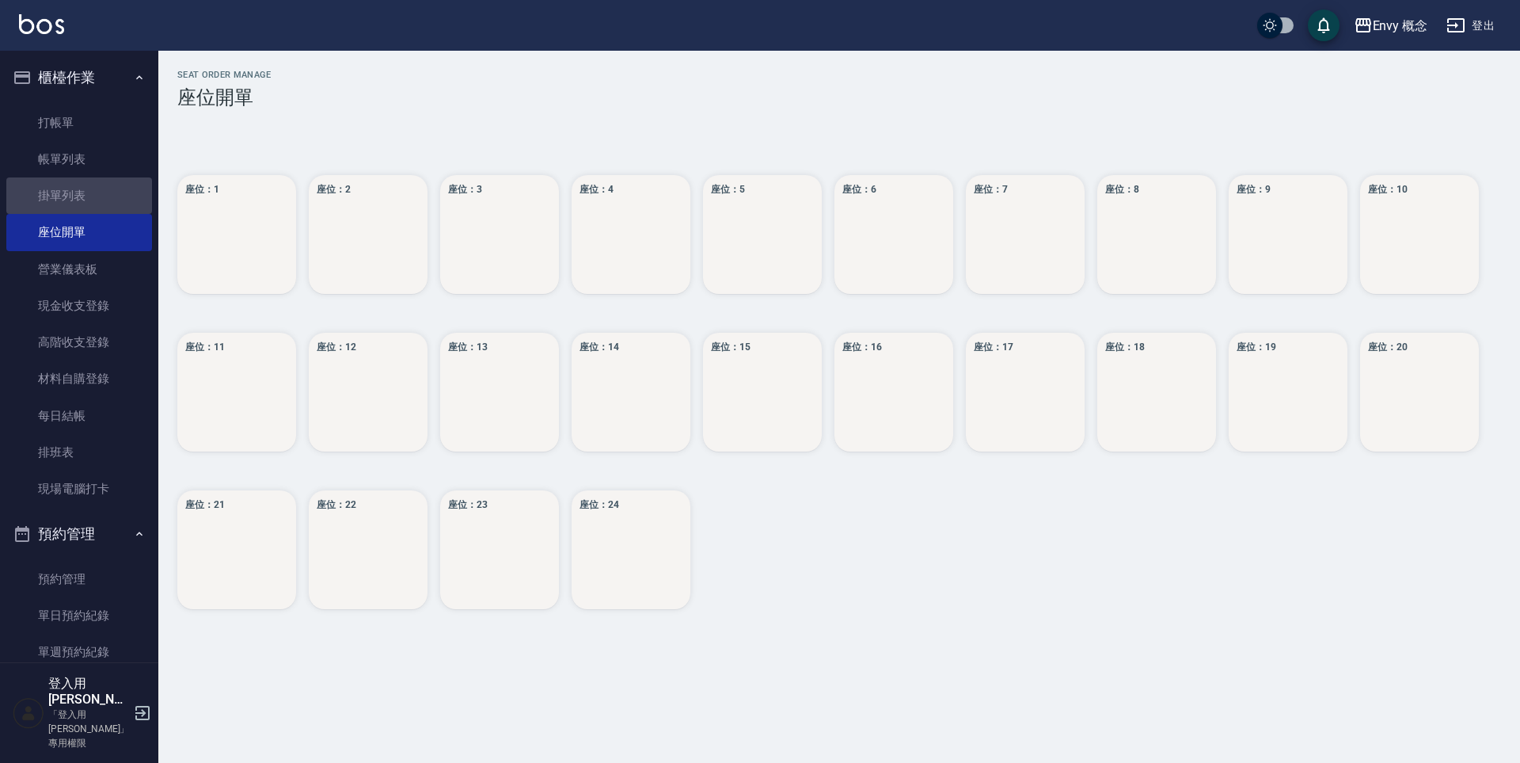
click at [86, 187] on link "掛單列表" at bounding box center [79, 195] width 146 height 36
click at [87, 154] on link "帳單列表" at bounding box center [79, 159] width 146 height 36
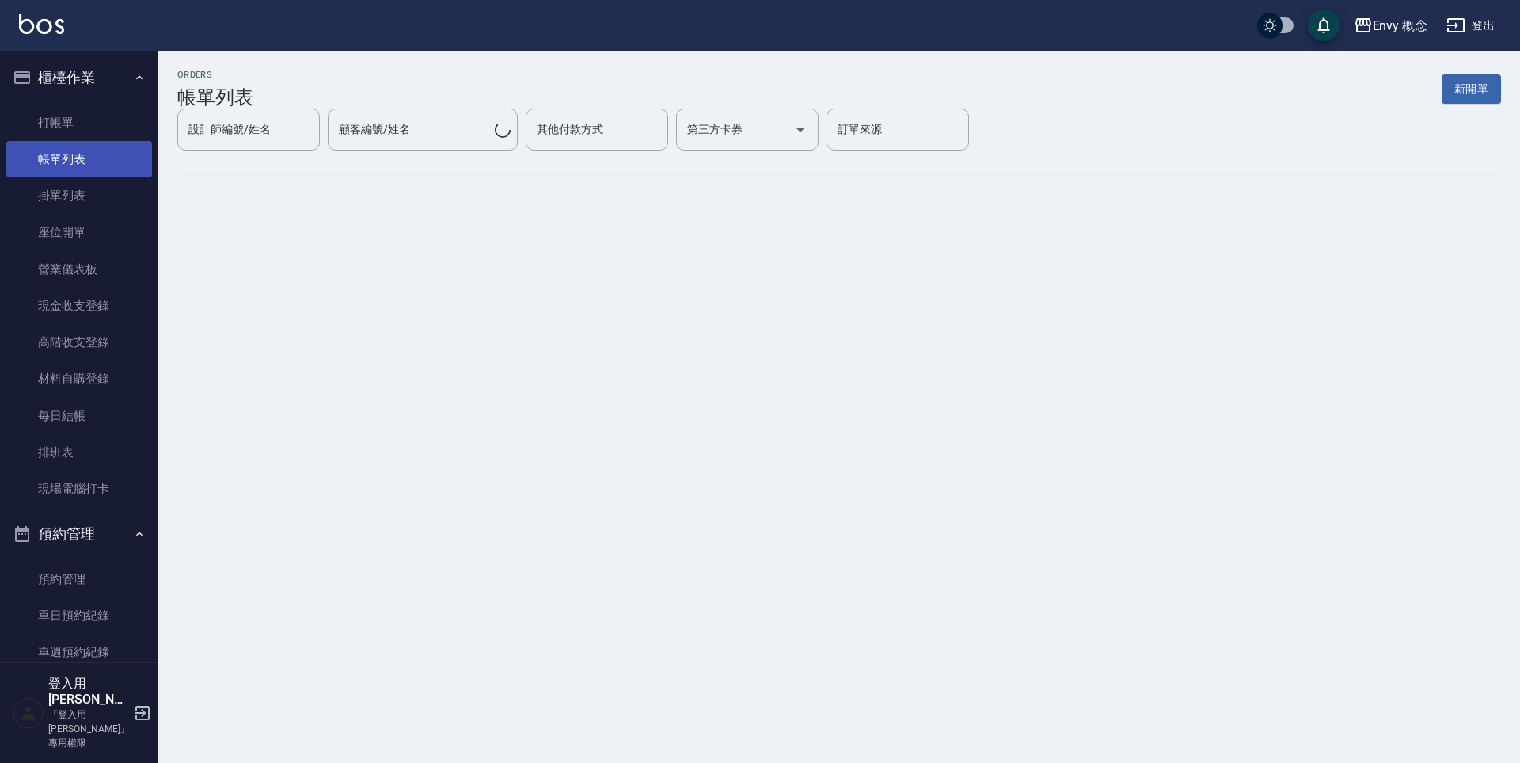
click at [87, 154] on link "帳單列表" at bounding box center [79, 159] width 146 height 36
click at [65, 163] on link "帳單列表" at bounding box center [79, 159] width 146 height 36
click at [112, 181] on link "掛單列表" at bounding box center [79, 195] width 146 height 36
click at [119, 153] on link "帳單列表" at bounding box center [79, 159] width 146 height 36
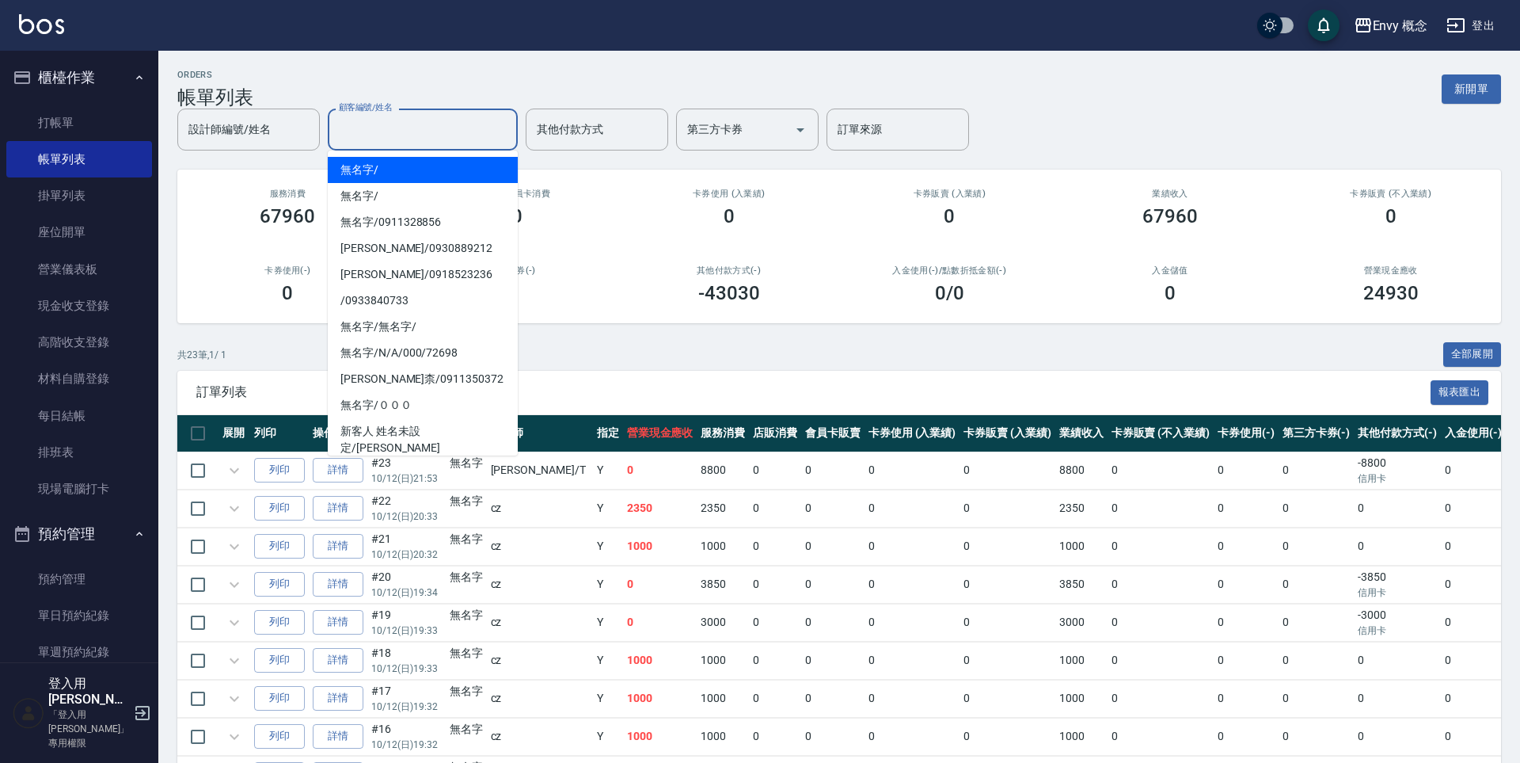
click at [408, 128] on div "顧客編號/姓名 顧客編號/姓名" at bounding box center [423, 129] width 190 height 42
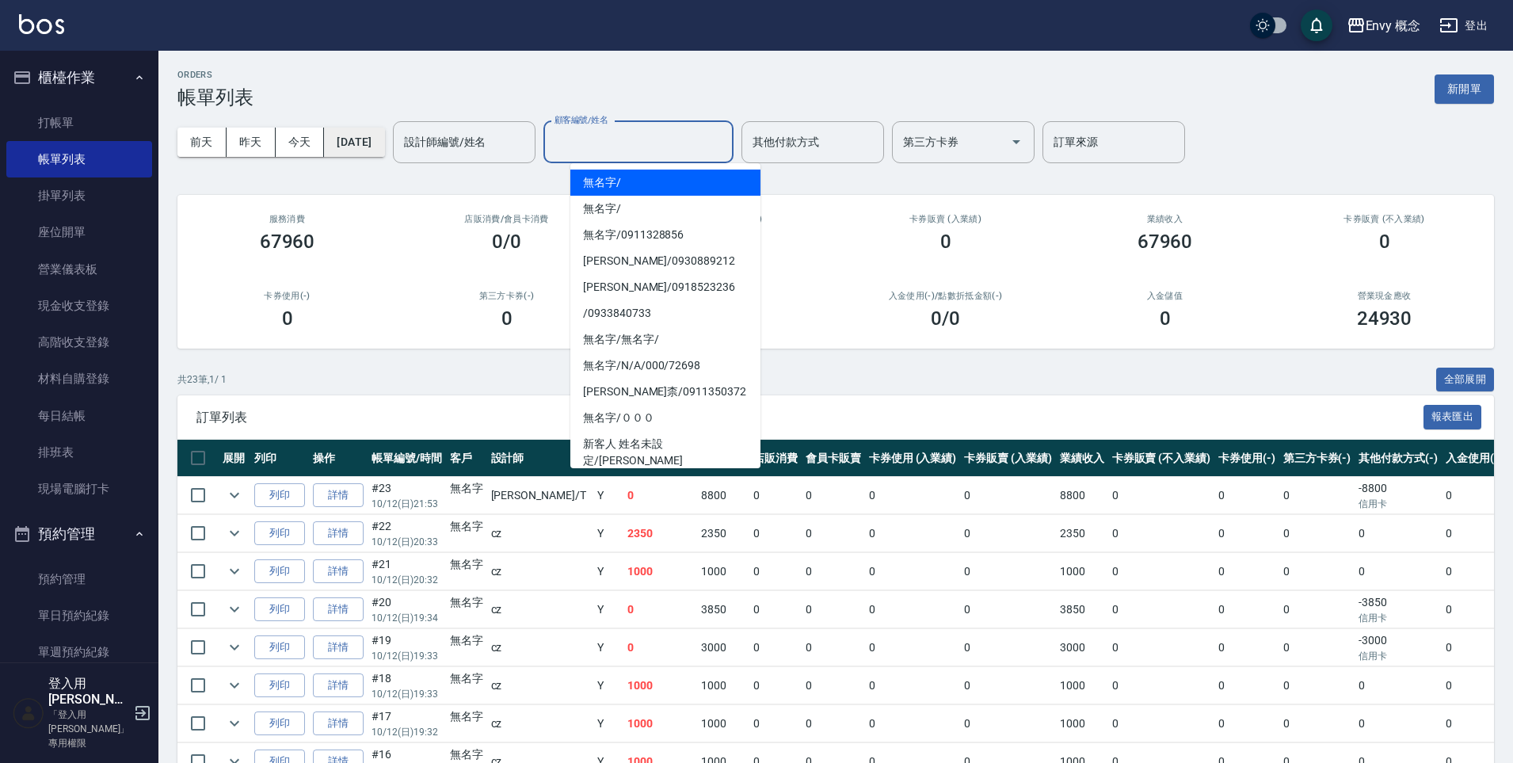
click at [360, 150] on button "[DATE]" at bounding box center [354, 141] width 60 height 29
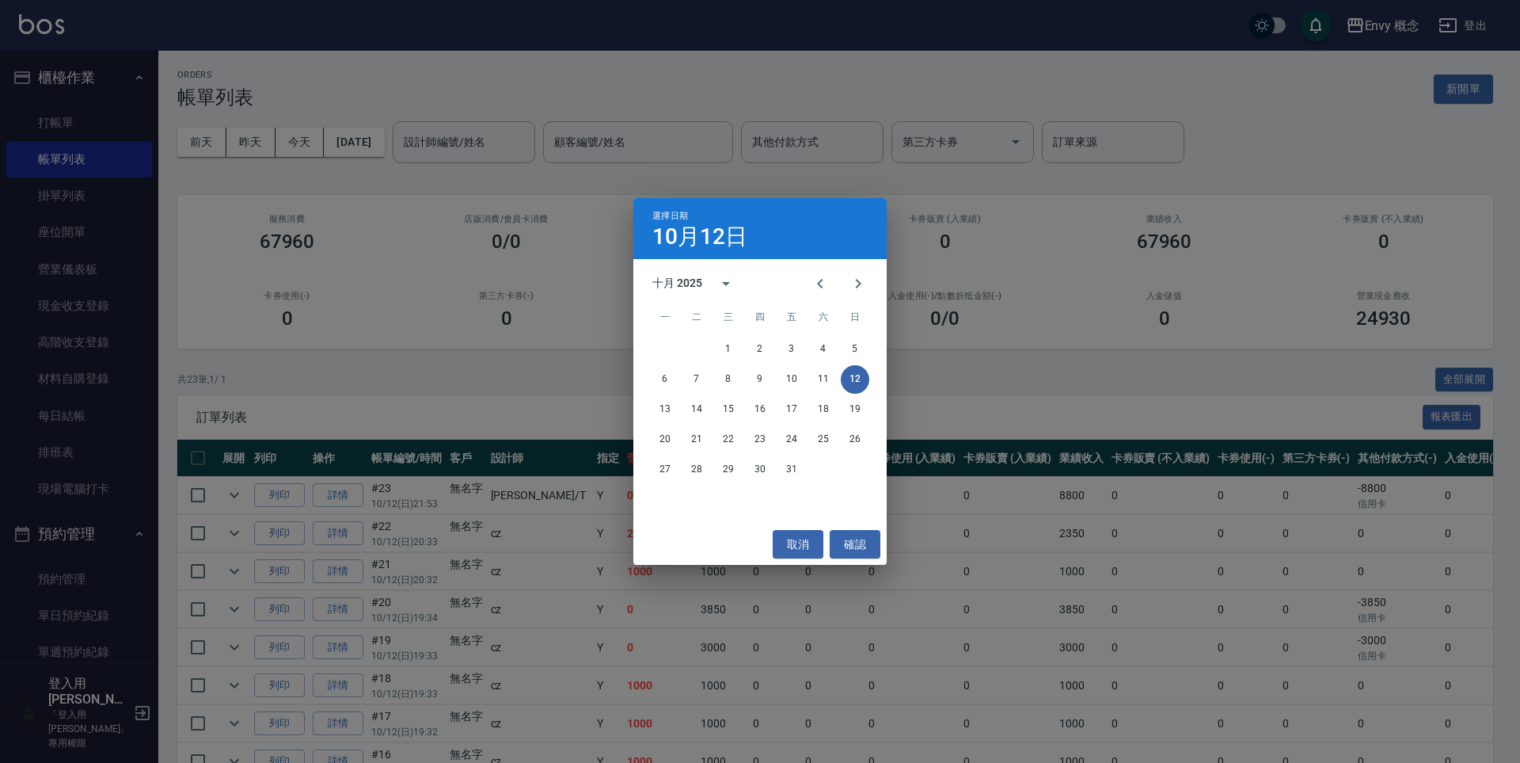
click at [490, 146] on div "選擇日期 10月12日 十月 2025 一 二 三 四 五 六 日 1 2 3 4 5 6 7 8 9 10 11 12 13 14 15 16 17 18 …" at bounding box center [760, 381] width 1520 height 763
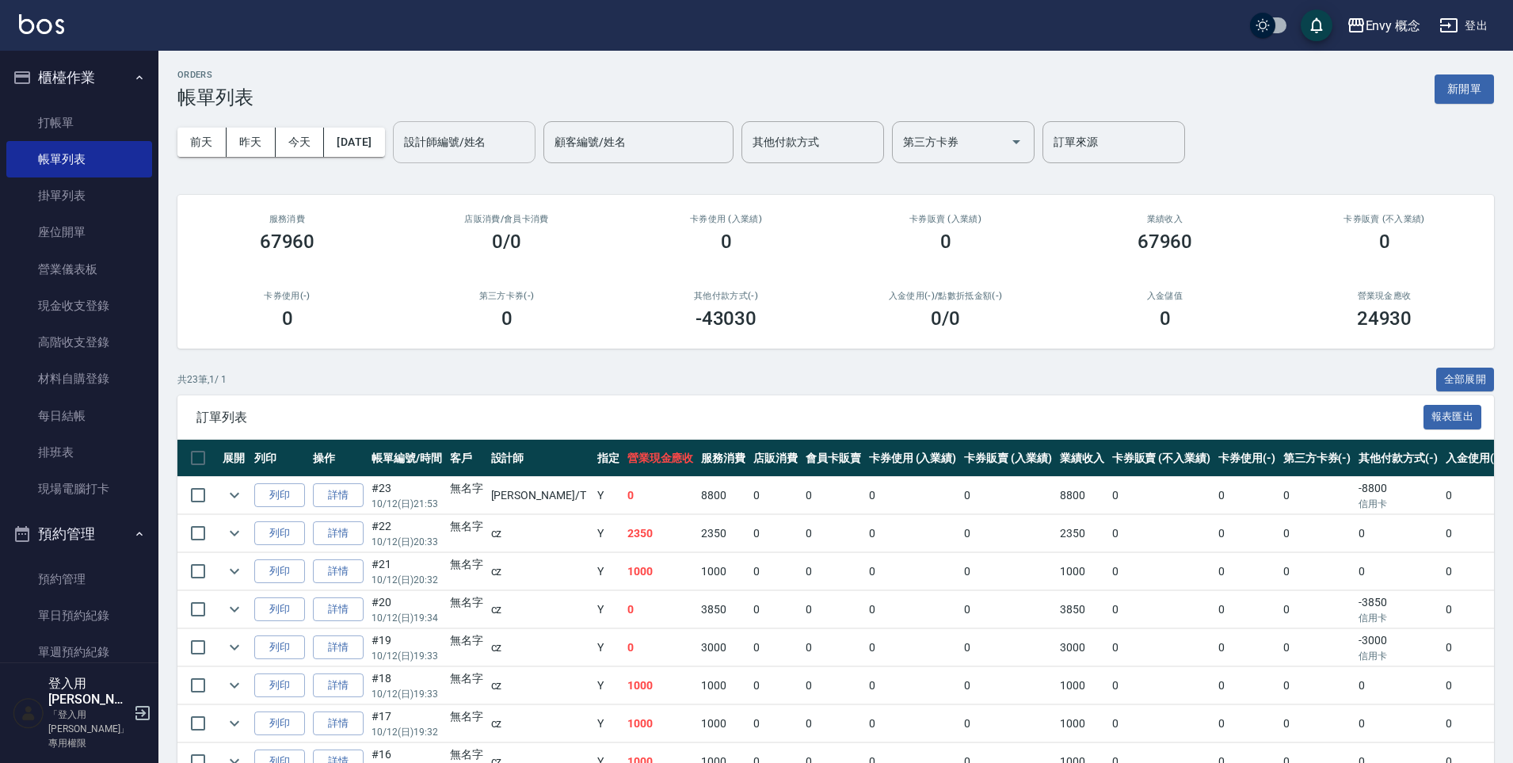
click at [479, 144] on input "設計師編號/姓名" at bounding box center [464, 142] width 128 height 28
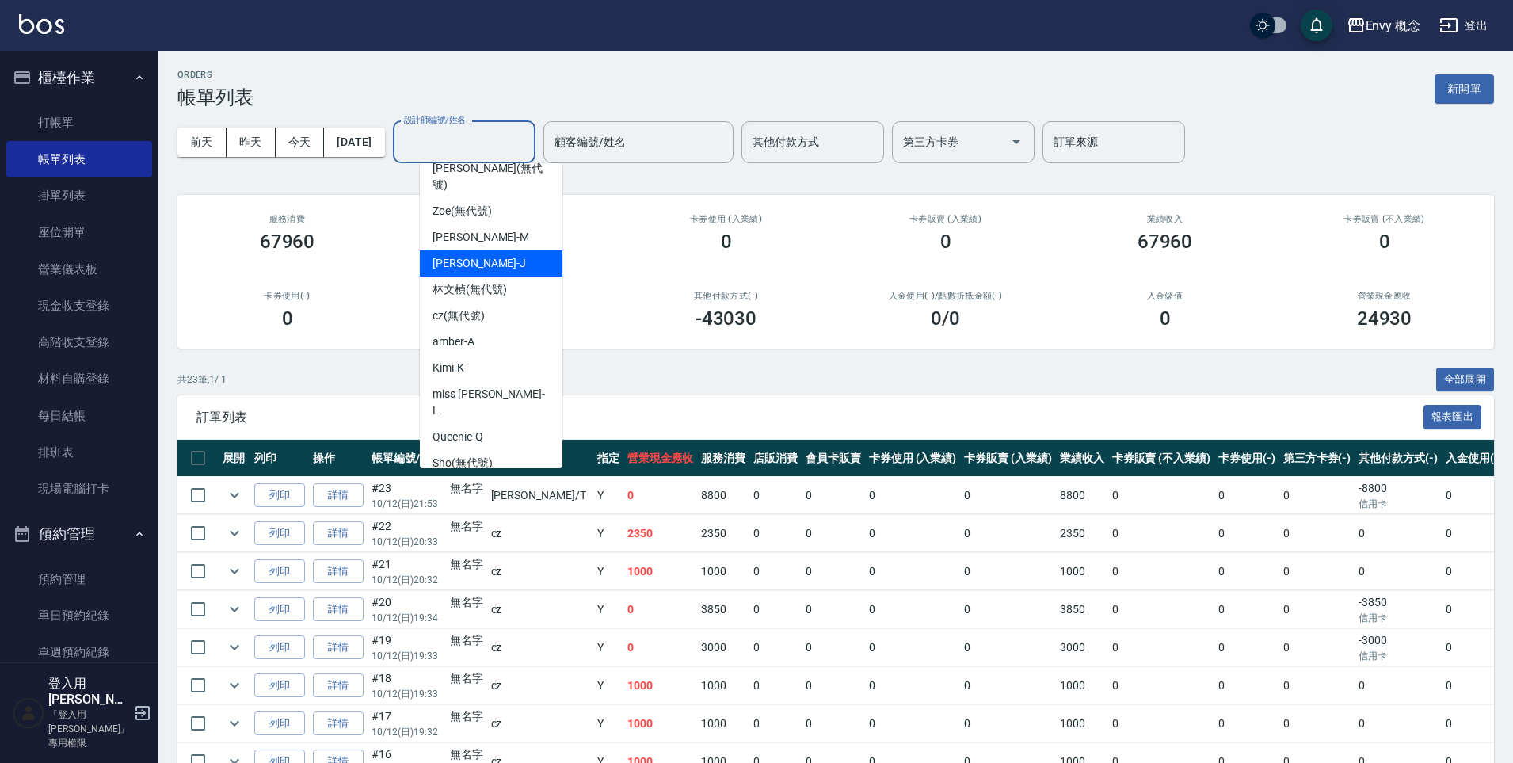
scroll to position [100, 0]
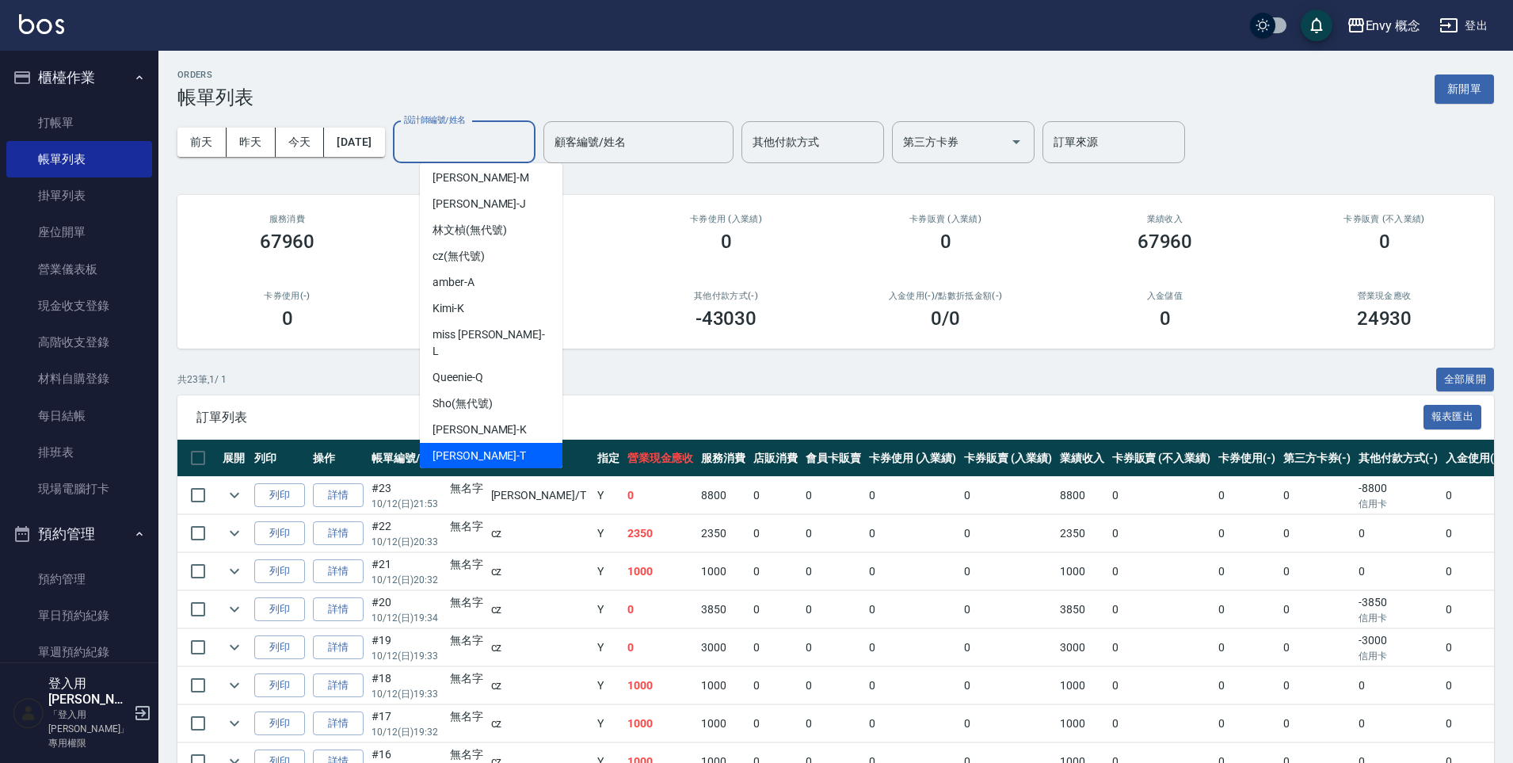
click at [527, 443] on div "Tim -T" at bounding box center [491, 456] width 143 height 26
type input "Tim-T"
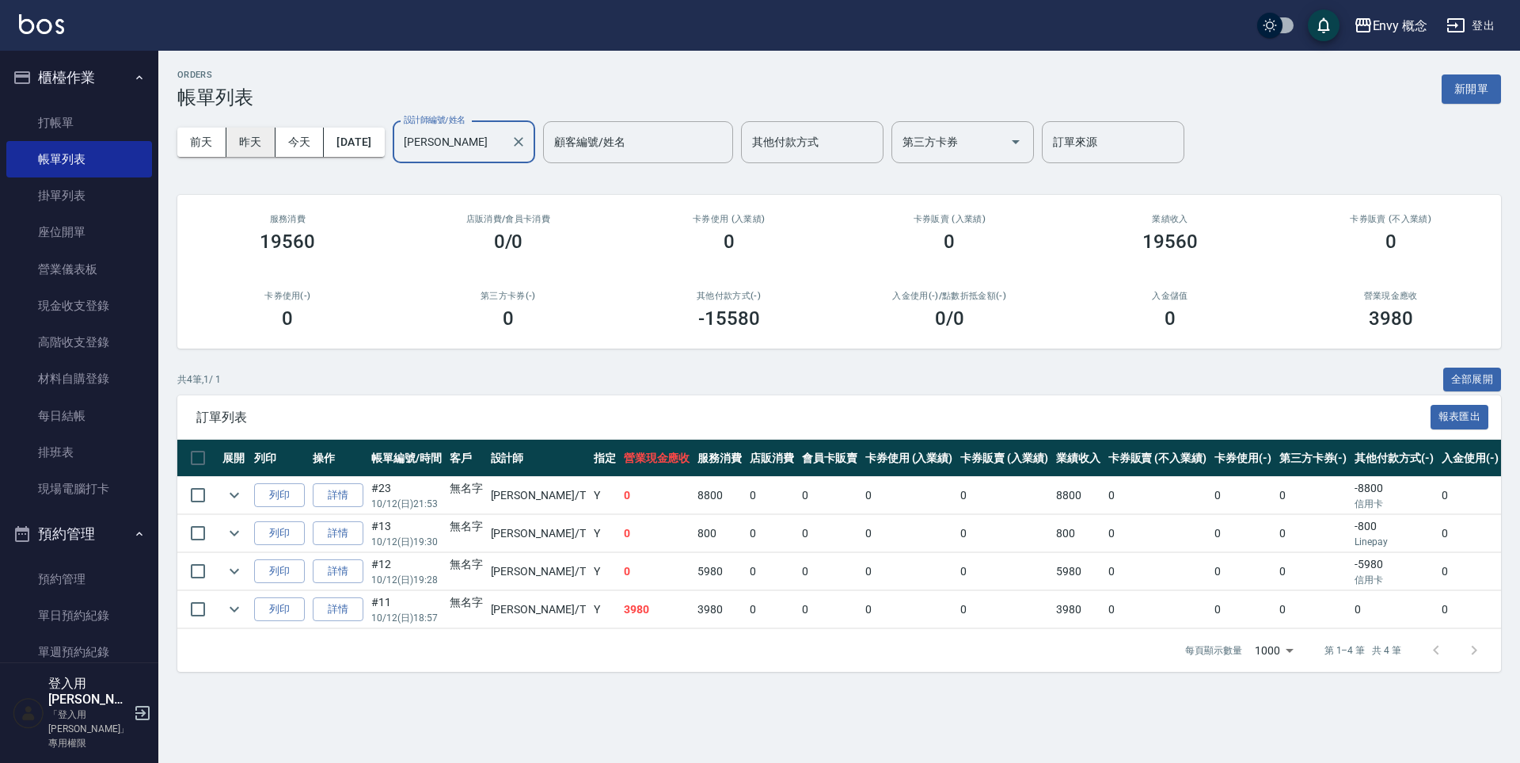
click at [255, 147] on button "昨天" at bounding box center [250, 141] width 49 height 29
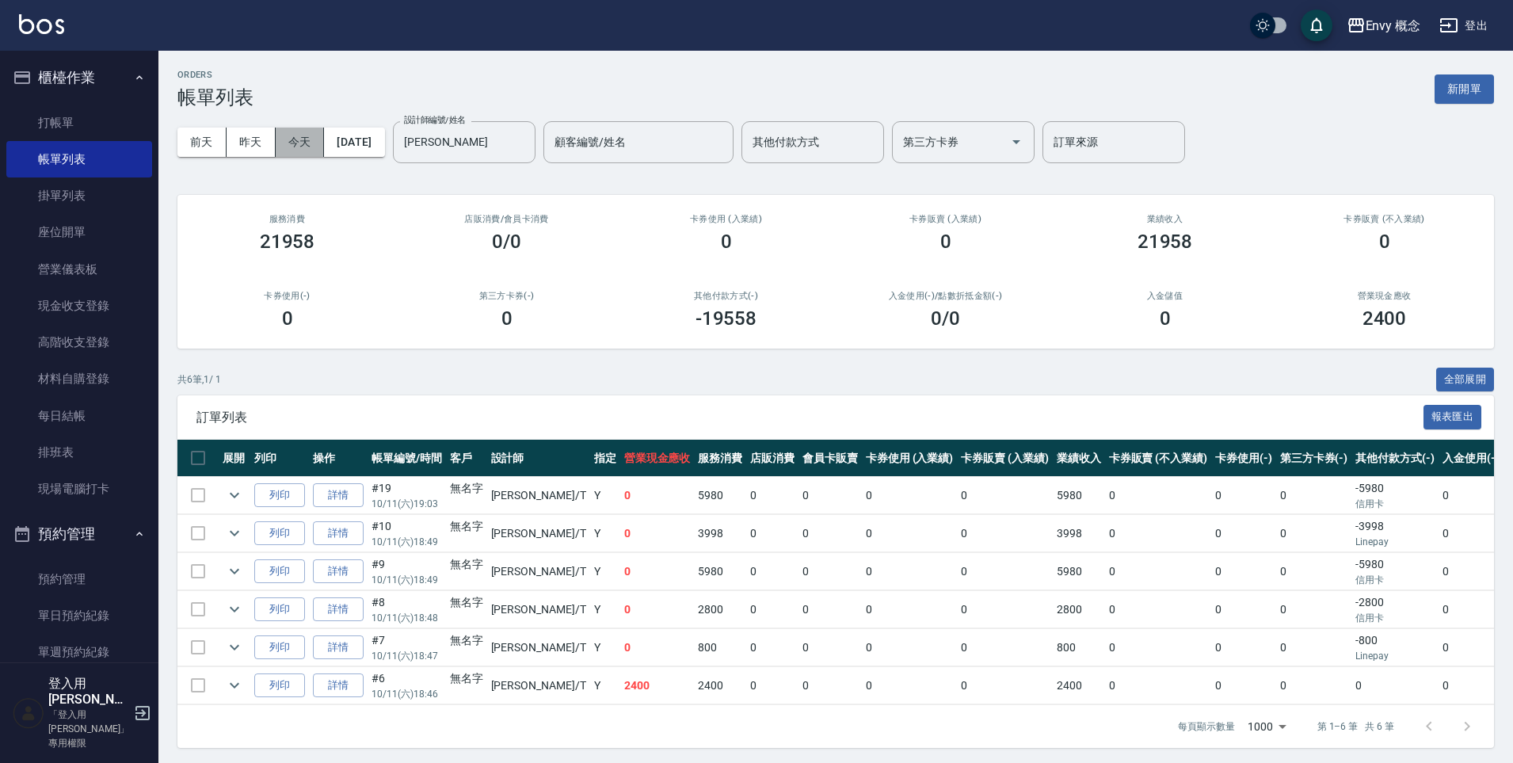
click at [303, 135] on button "今天" at bounding box center [300, 141] width 49 height 29
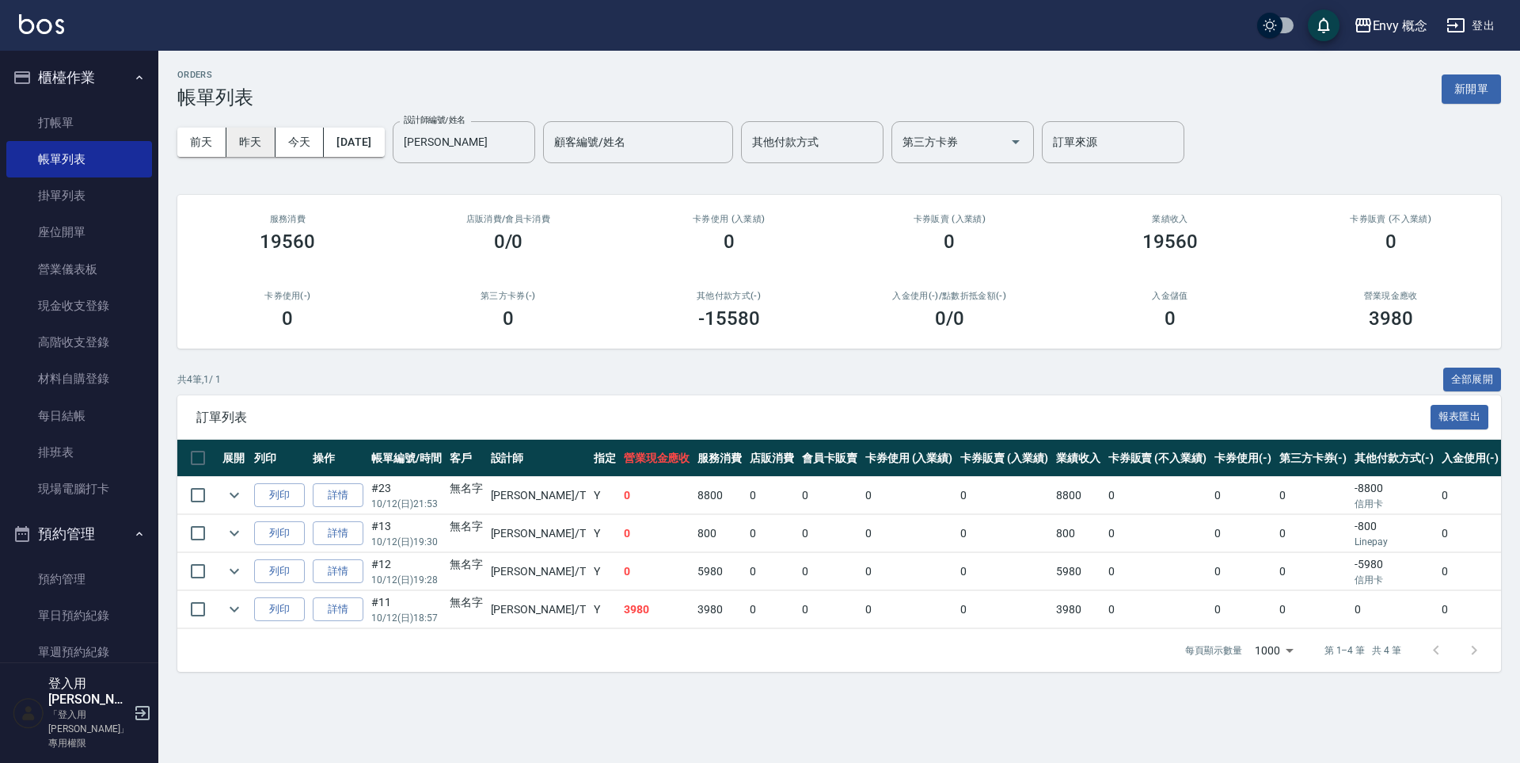
click at [264, 150] on button "昨天" at bounding box center [250, 141] width 49 height 29
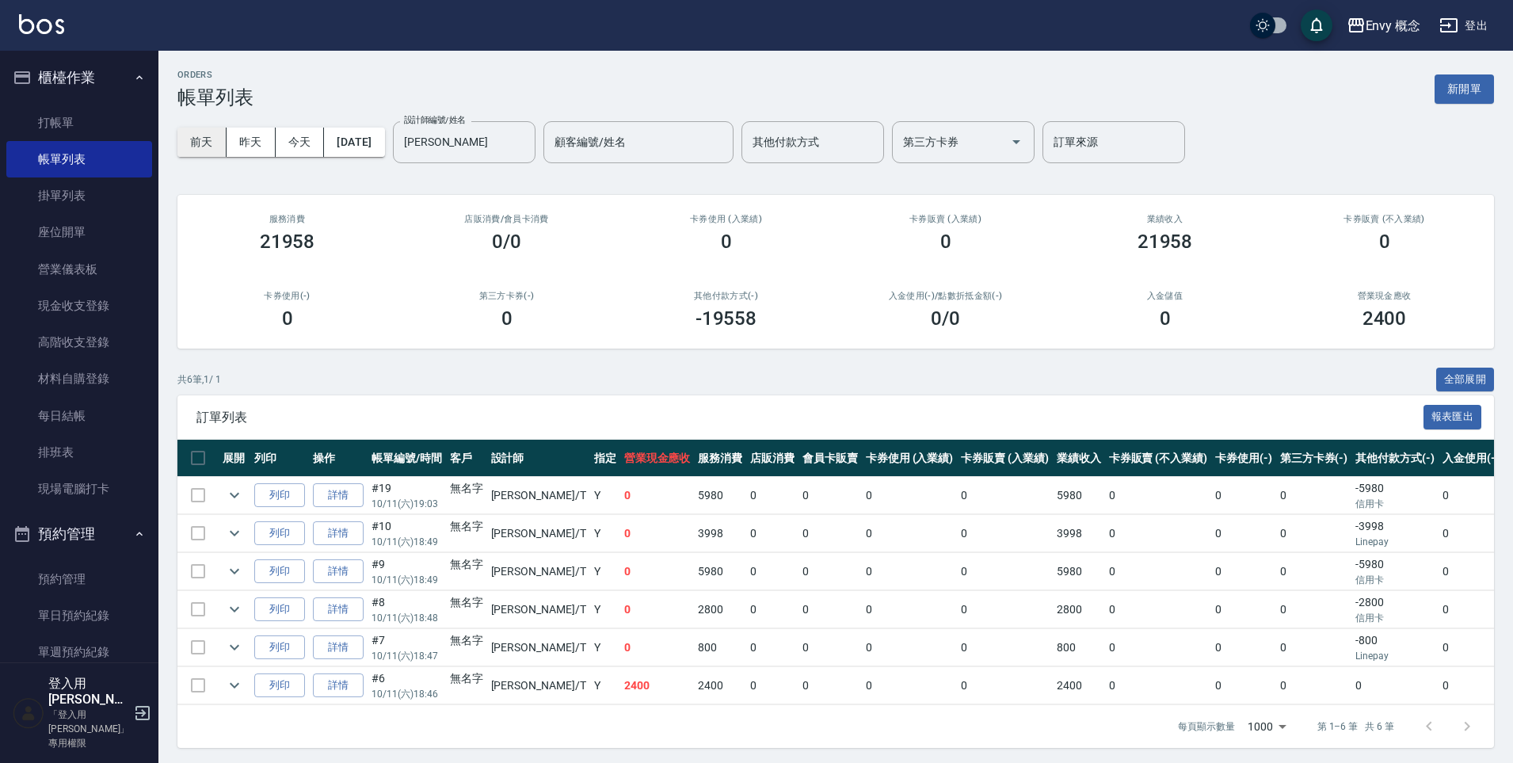
click at [200, 140] on button "前天" at bounding box center [201, 141] width 49 height 29
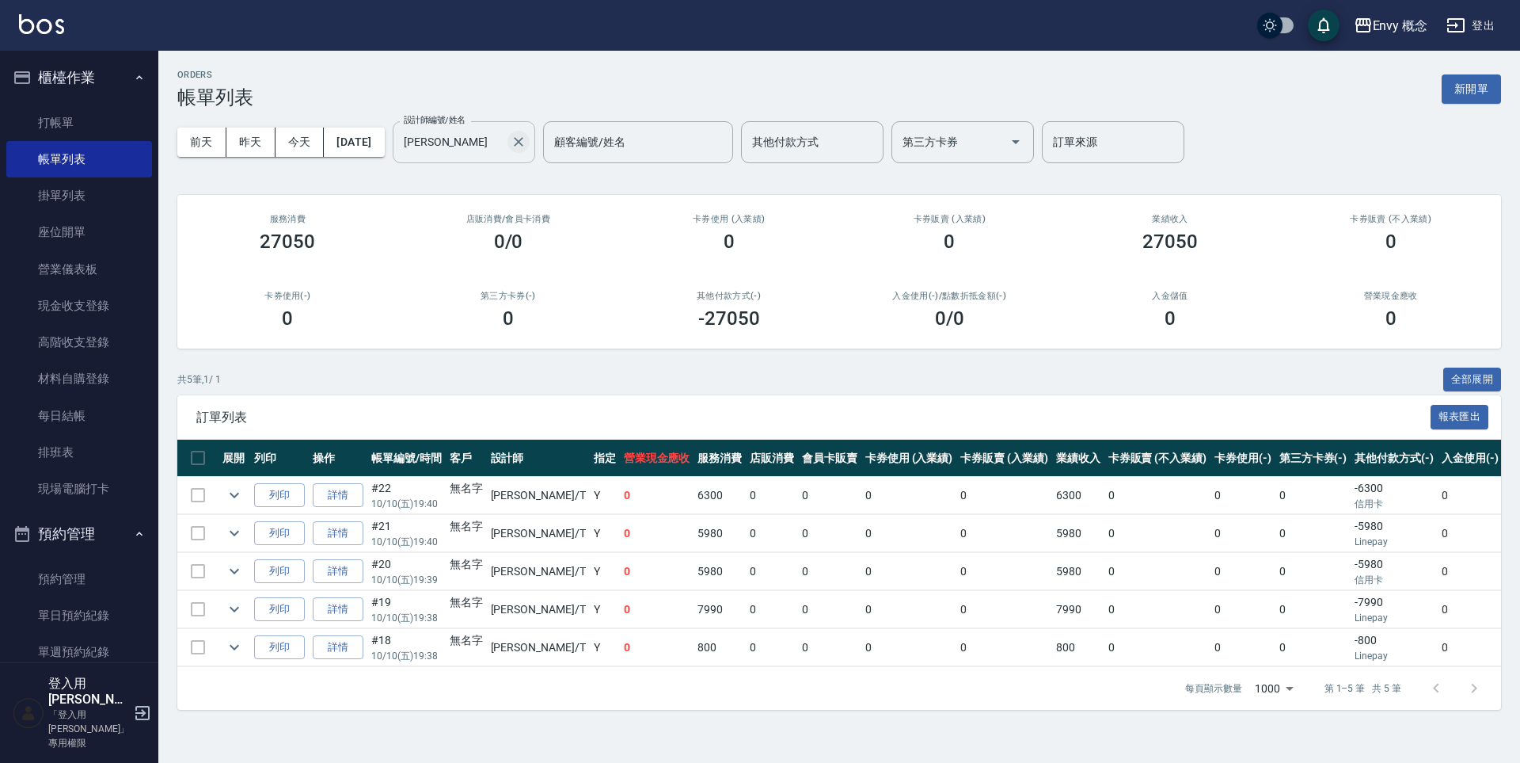
click at [523, 143] on icon "Clear" at bounding box center [519, 142] width 10 height 10
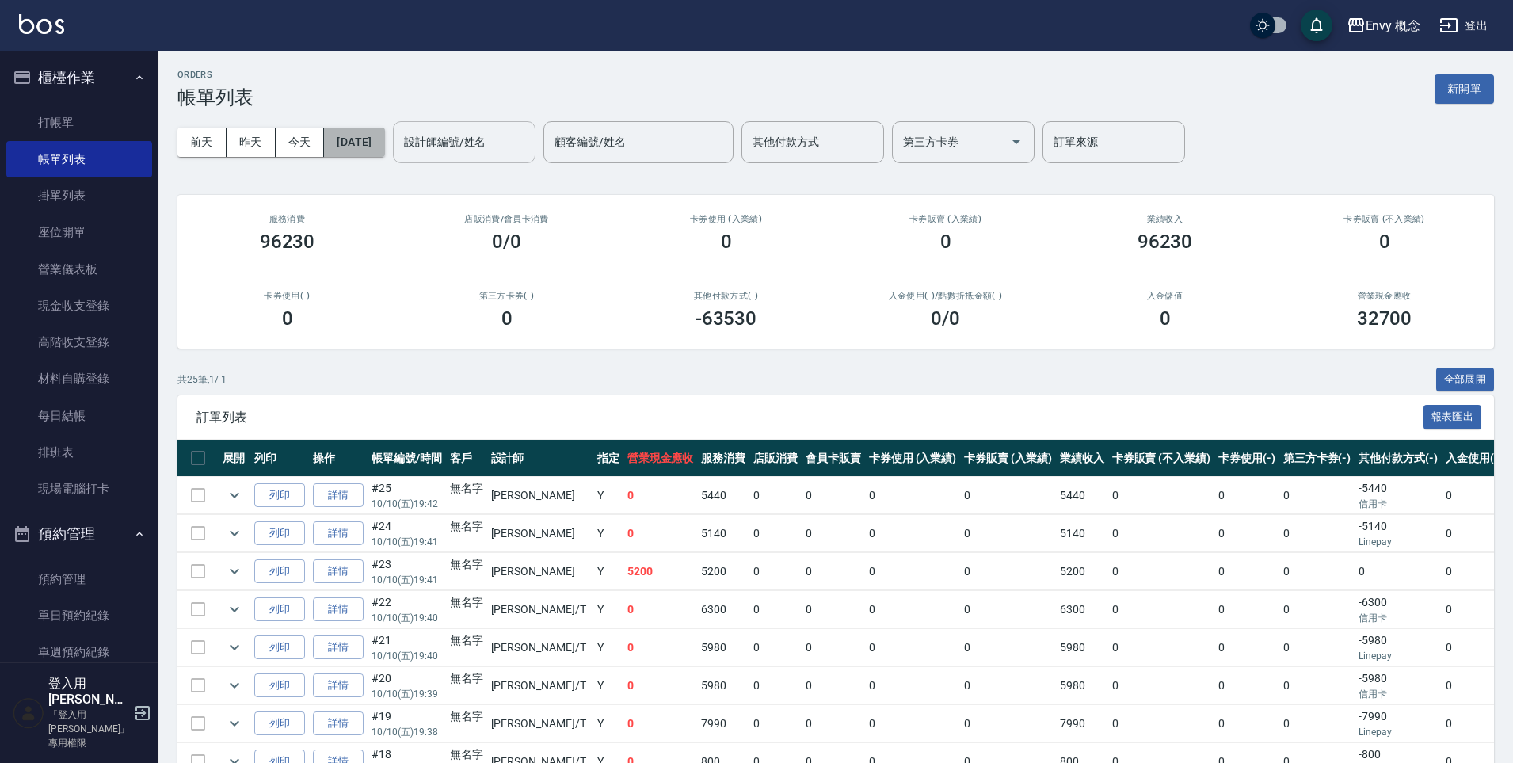
click at [384, 150] on button "[DATE]" at bounding box center [354, 141] width 60 height 29
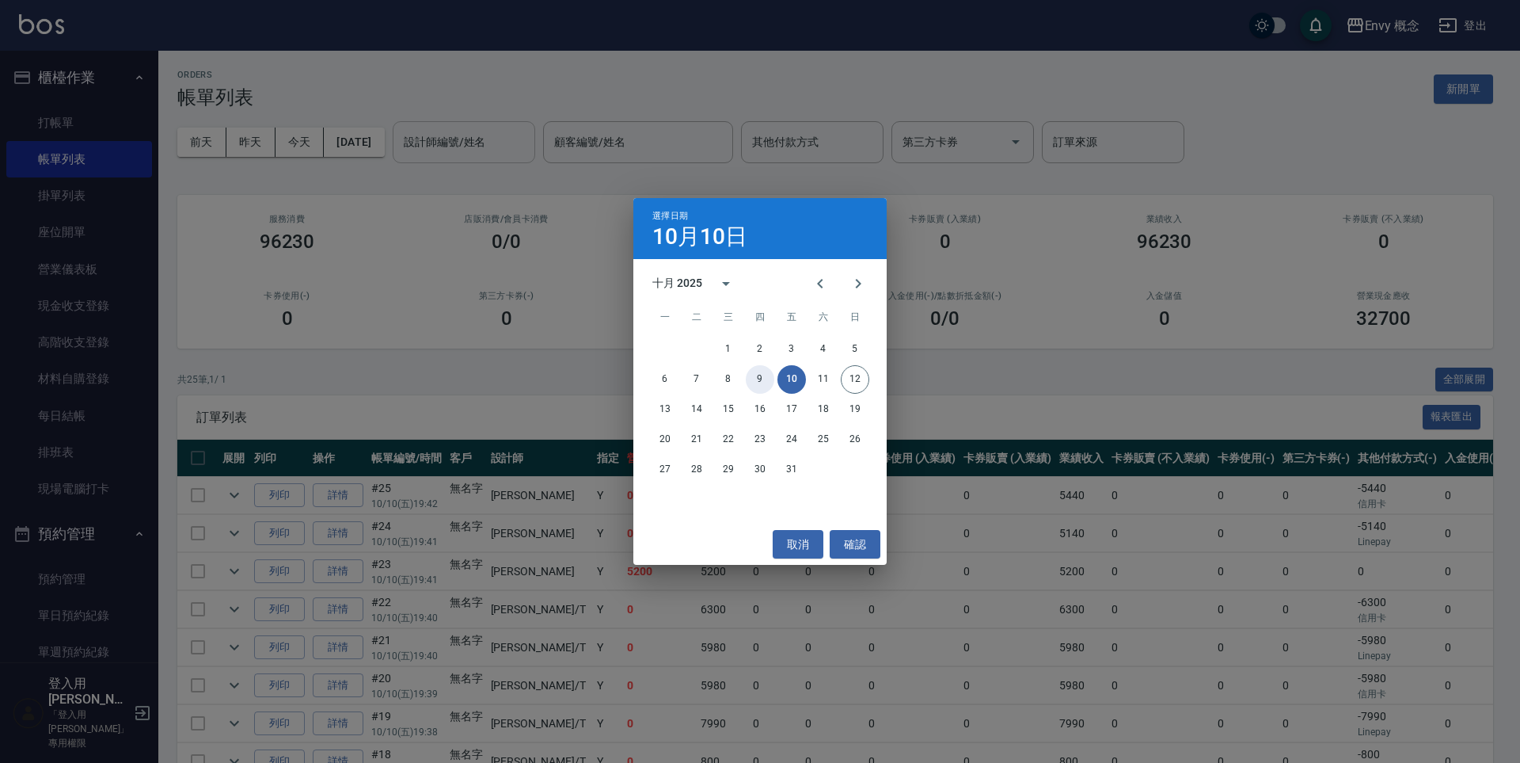
click at [754, 381] on button "9" at bounding box center [760, 379] width 29 height 29
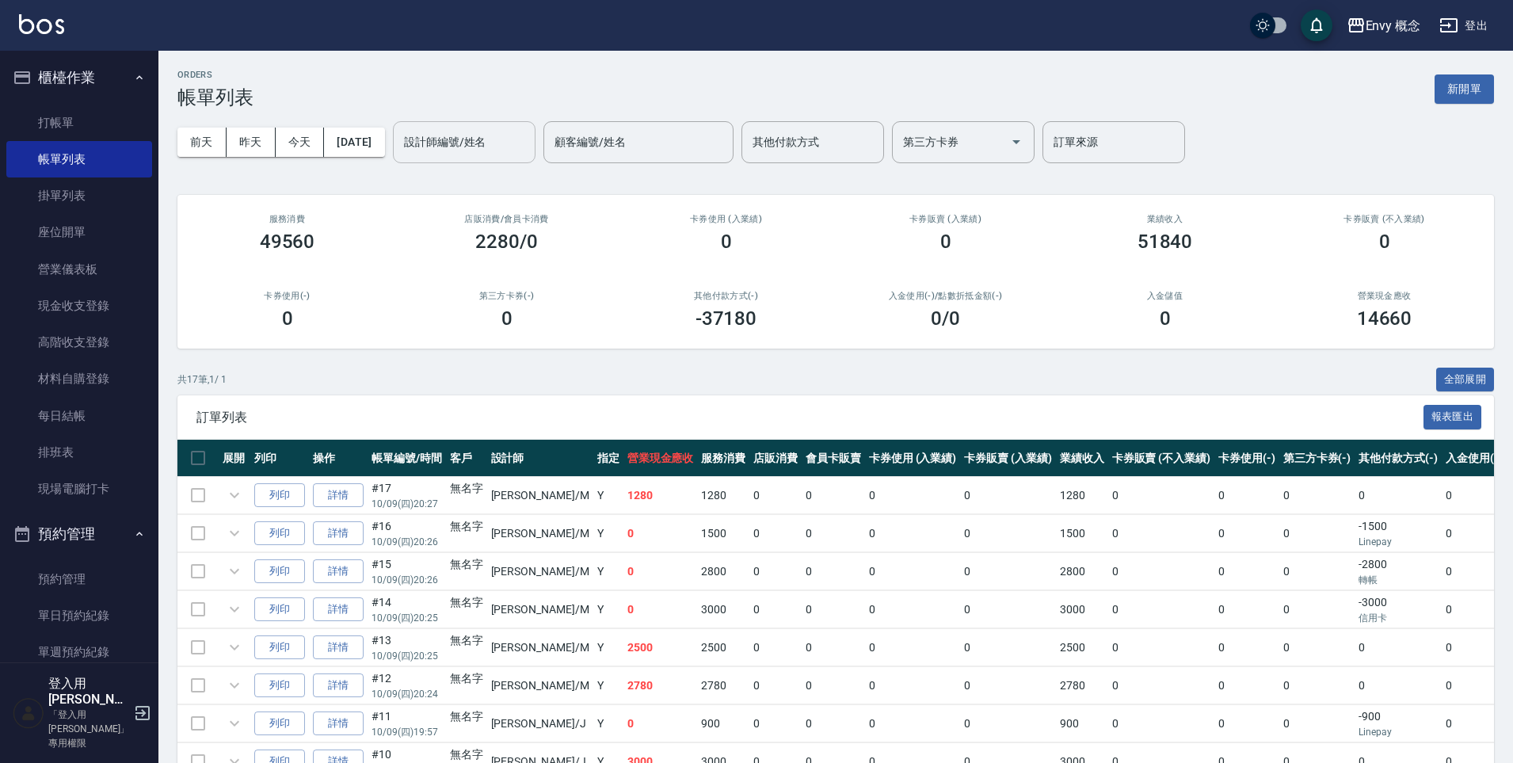
click at [479, 150] on input "設計師編號/姓名" at bounding box center [464, 142] width 128 height 28
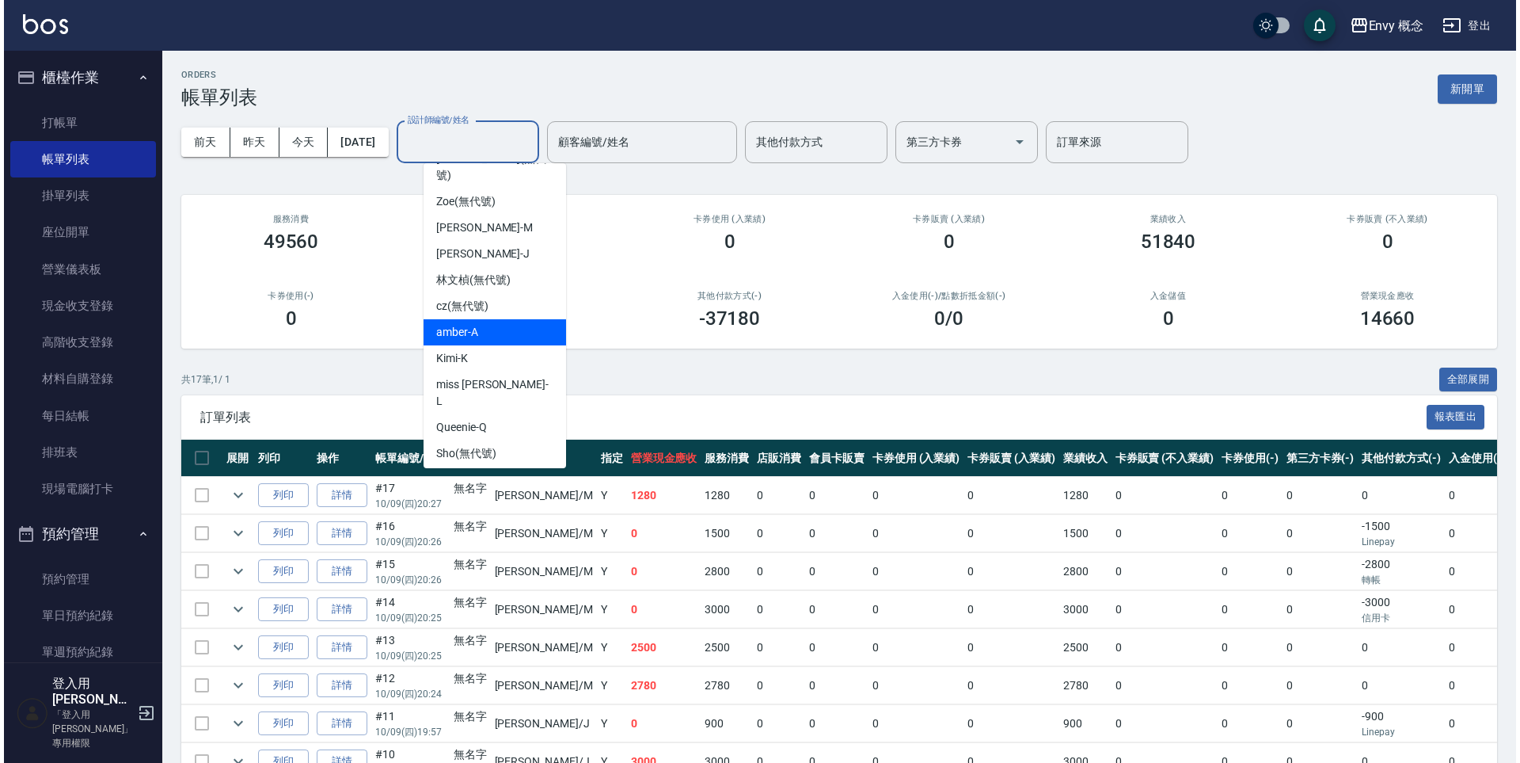
scroll to position [100, 0]
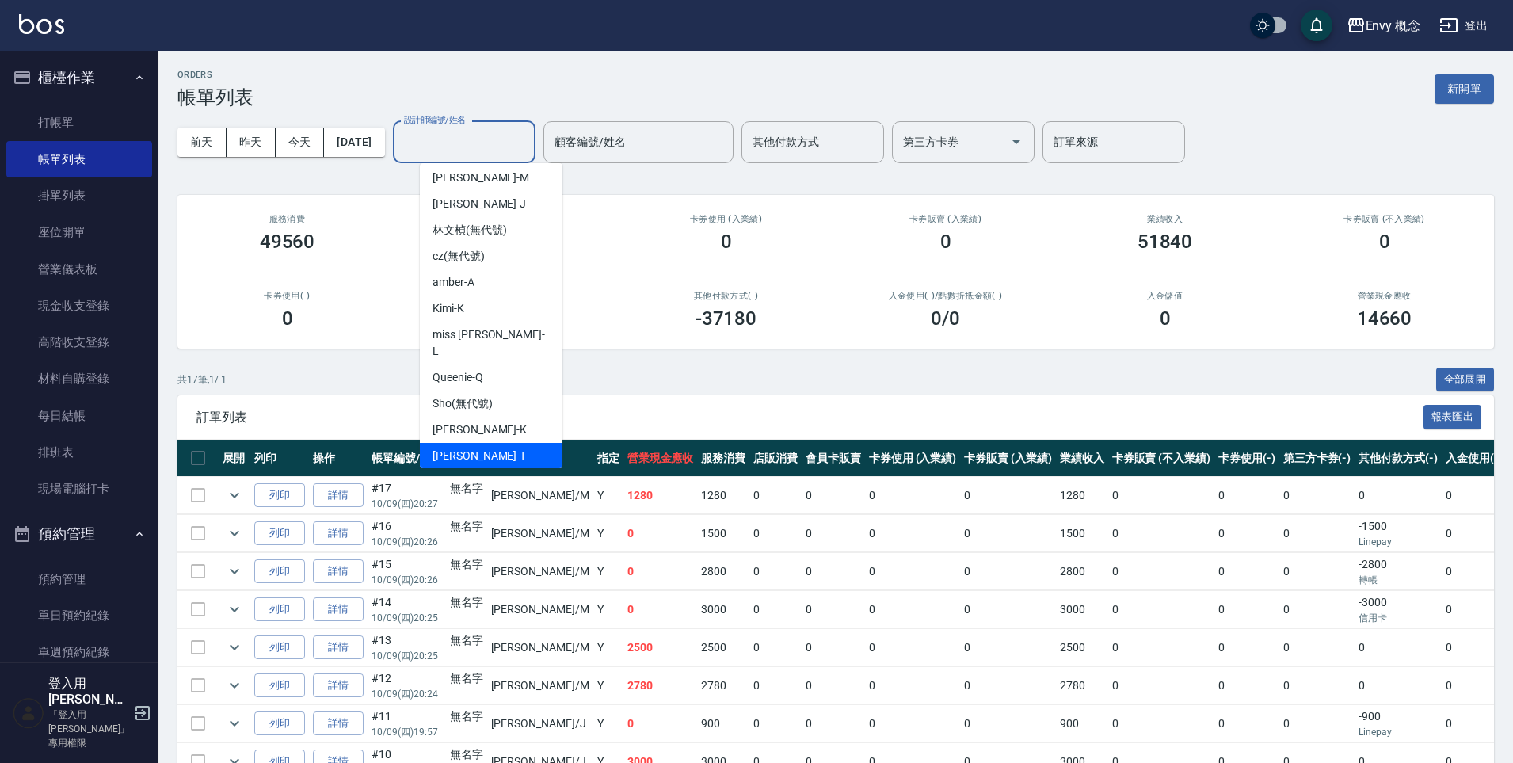
click at [521, 443] on div "Tim -T" at bounding box center [491, 456] width 143 height 26
type input "Tim-T"
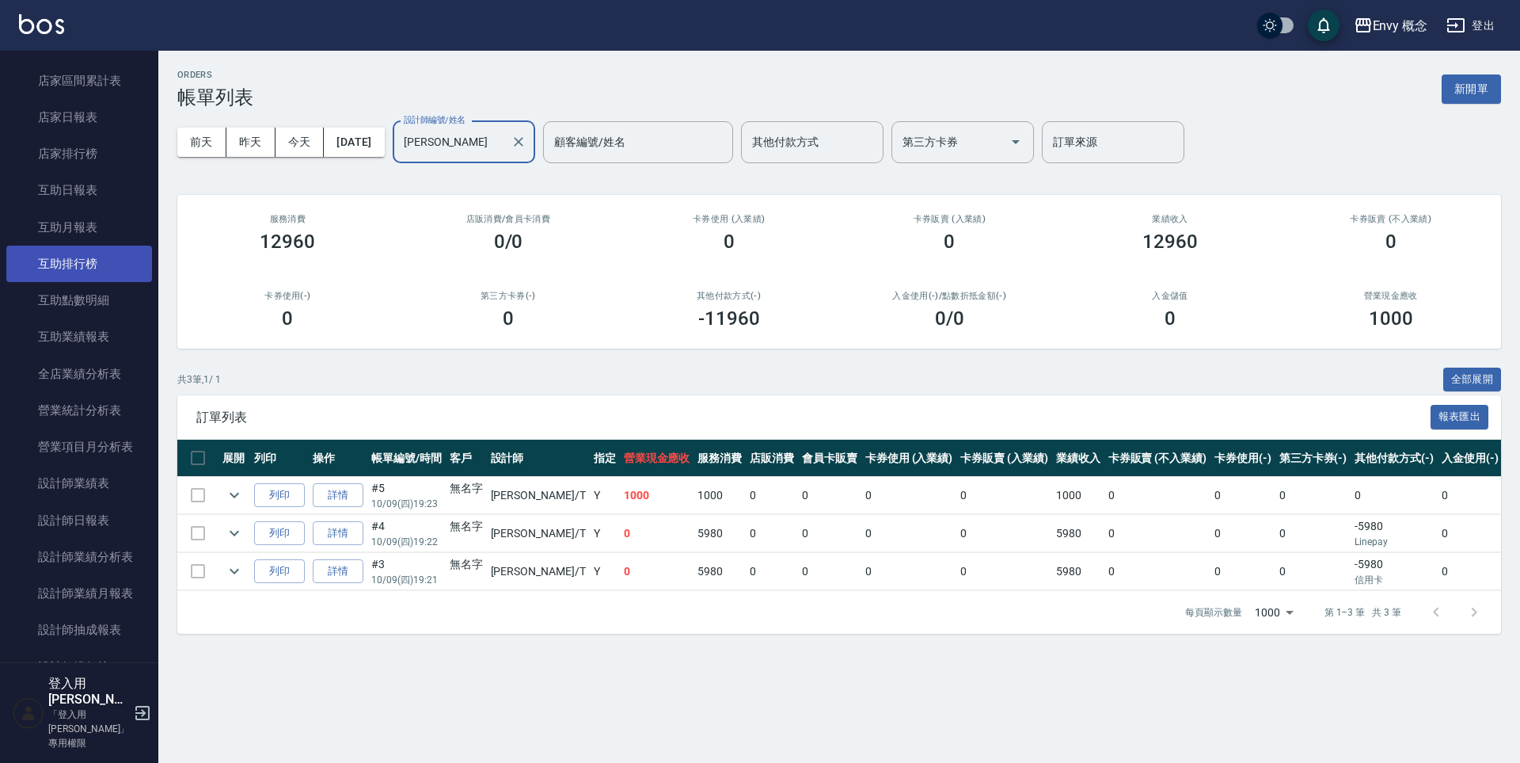
scroll to position [748, 0]
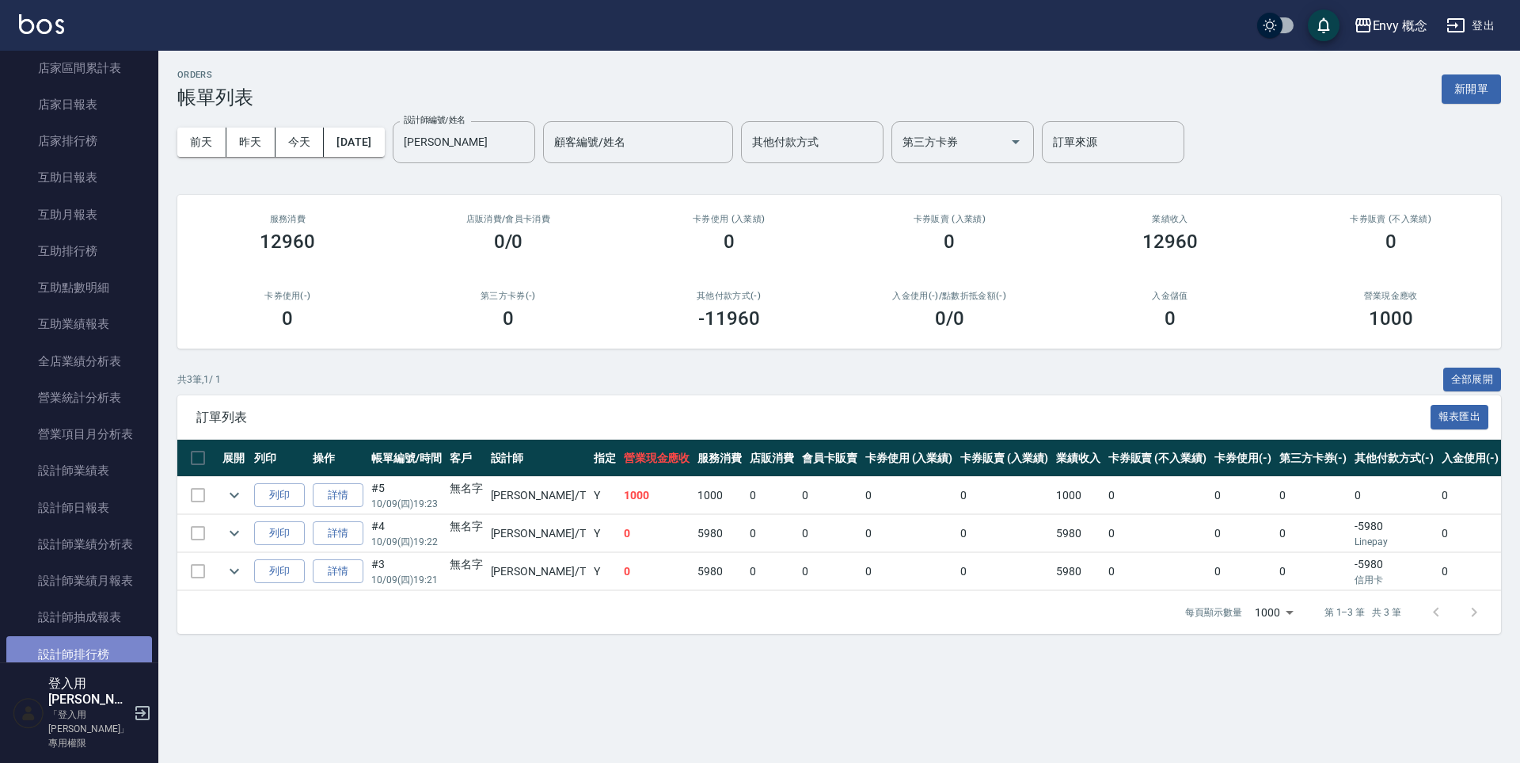
click at [126, 650] on link "設計師排行榜" at bounding box center [79, 654] width 146 height 36
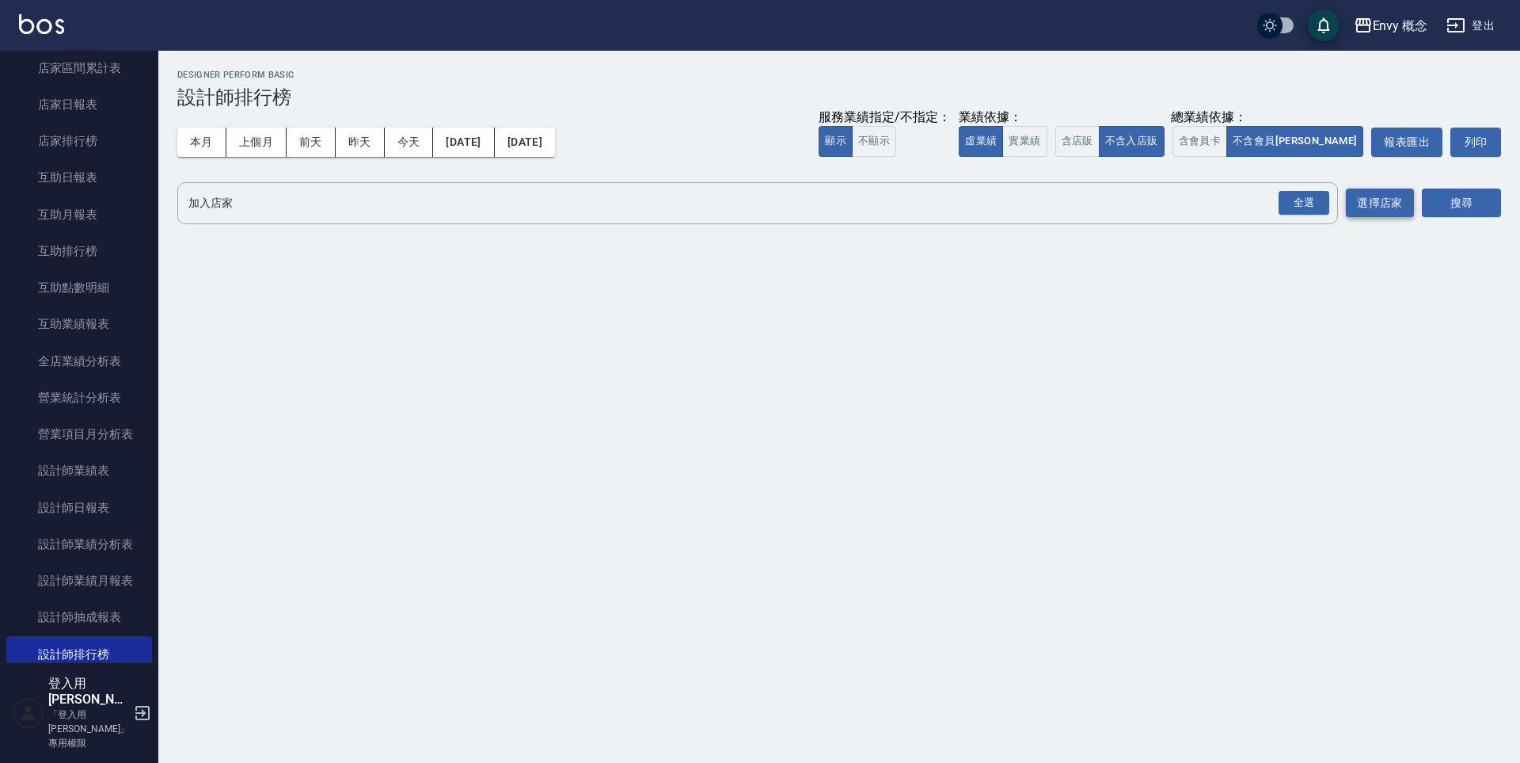
click at [1379, 204] on button "選擇店家" at bounding box center [1380, 202] width 68 height 29
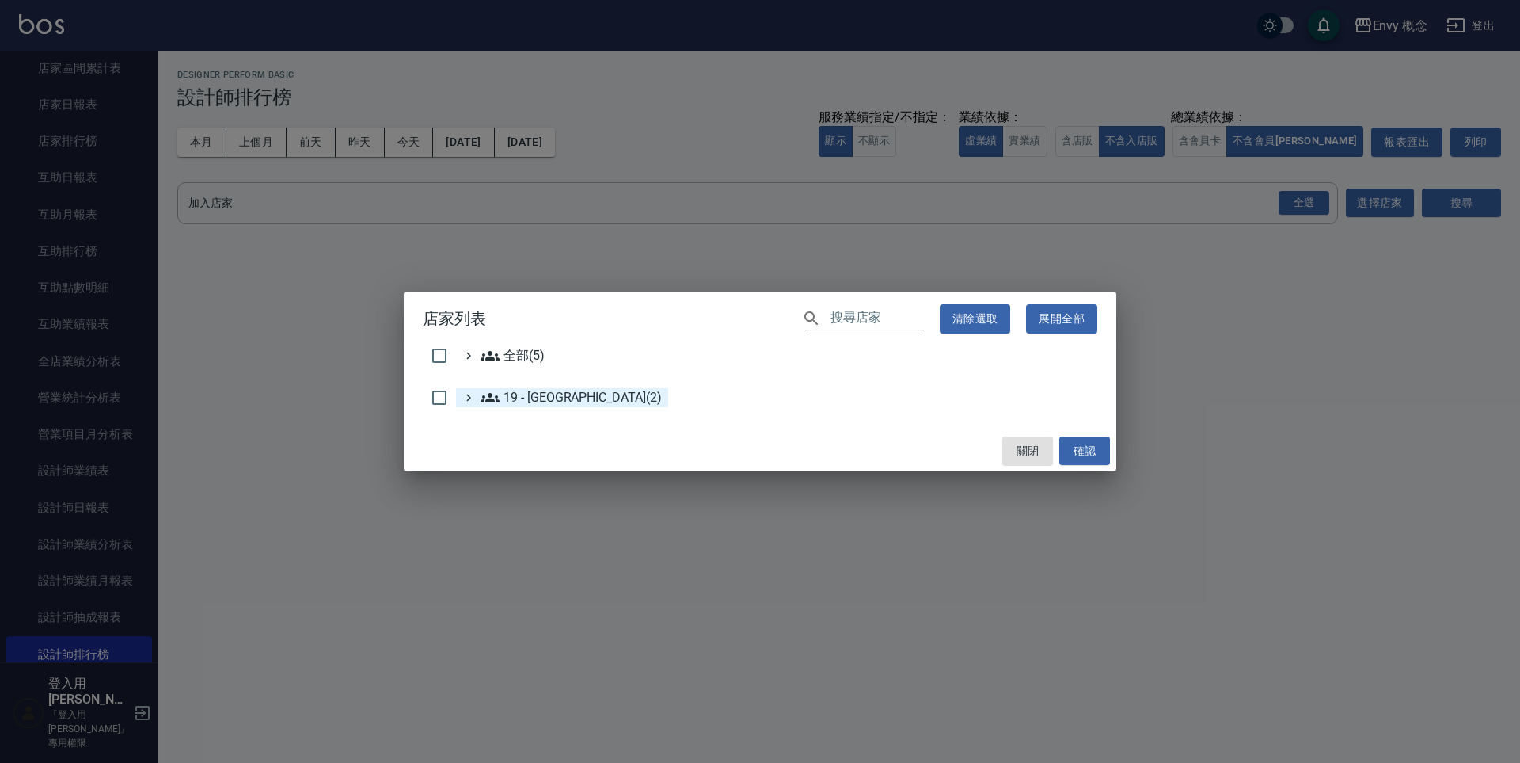
click at [565, 394] on 新城區\(2\) "19 - 新城區(2)" at bounding box center [571, 397] width 181 height 19
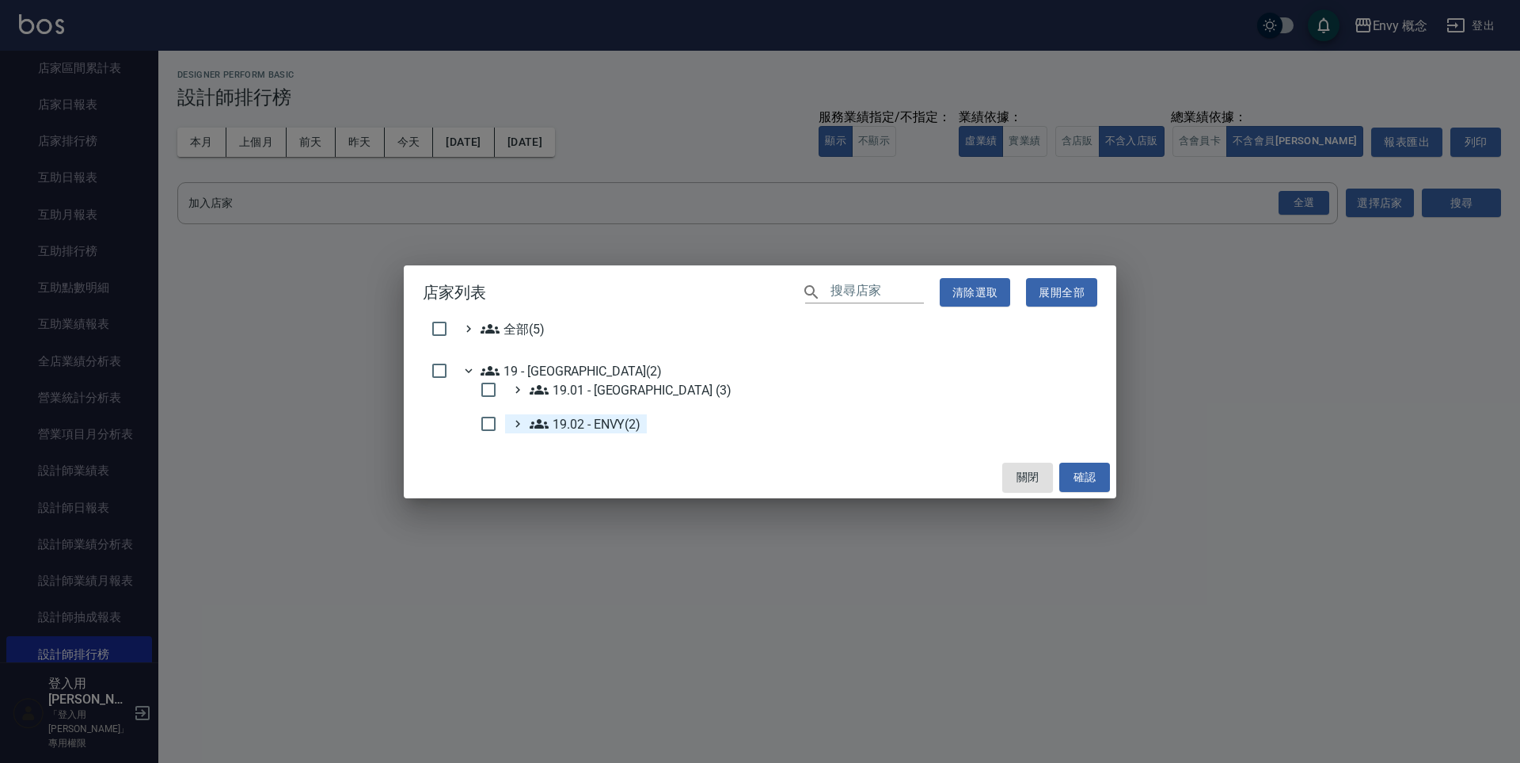
click at [622, 424] on ENVY\(2\) "19.02 - ENVY(2)" at bounding box center [585, 423] width 111 height 19
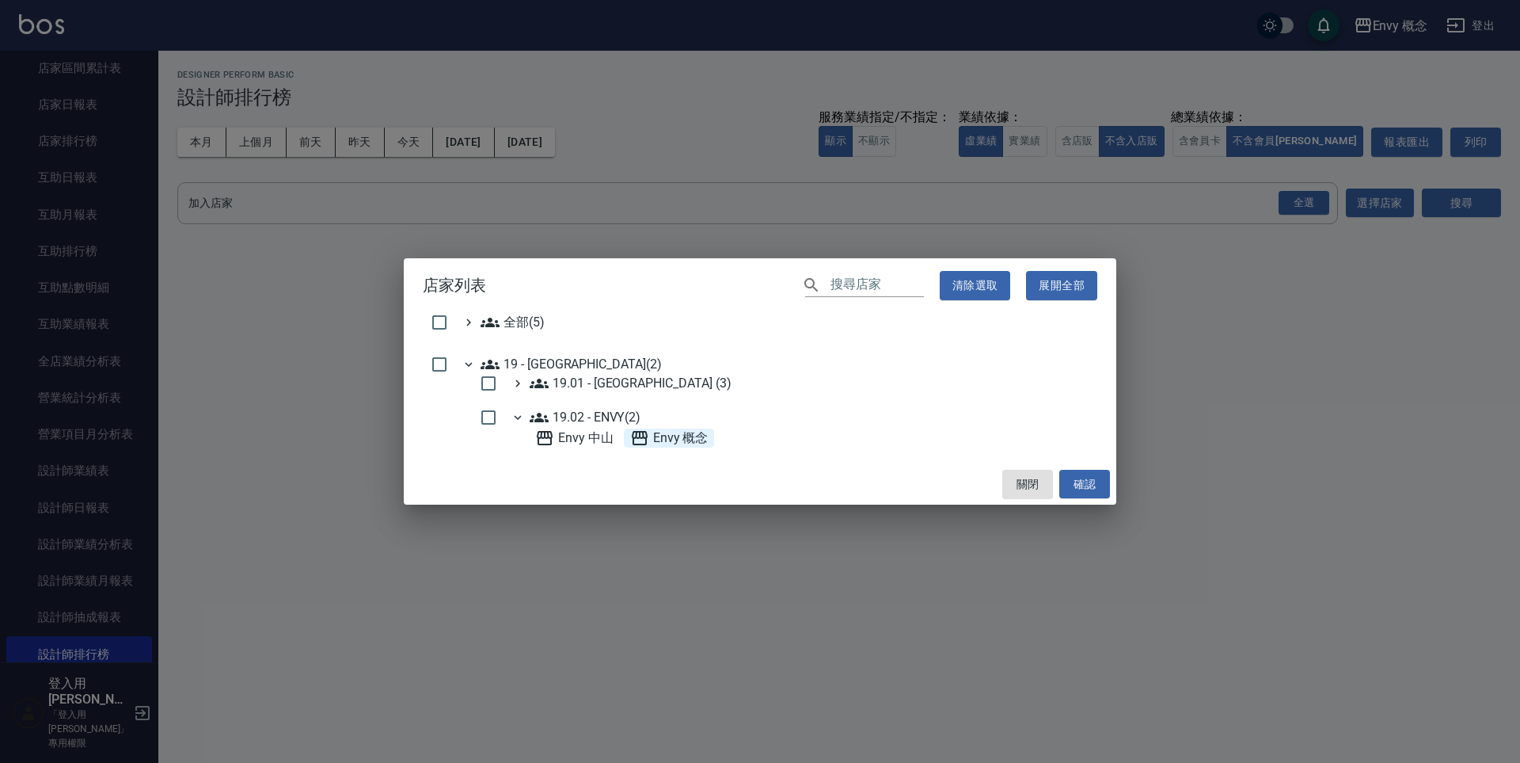
click at [664, 439] on 概念 "Envy 概念" at bounding box center [669, 437] width 78 height 19
click at [1093, 481] on button "確認" at bounding box center [1085, 484] width 51 height 29
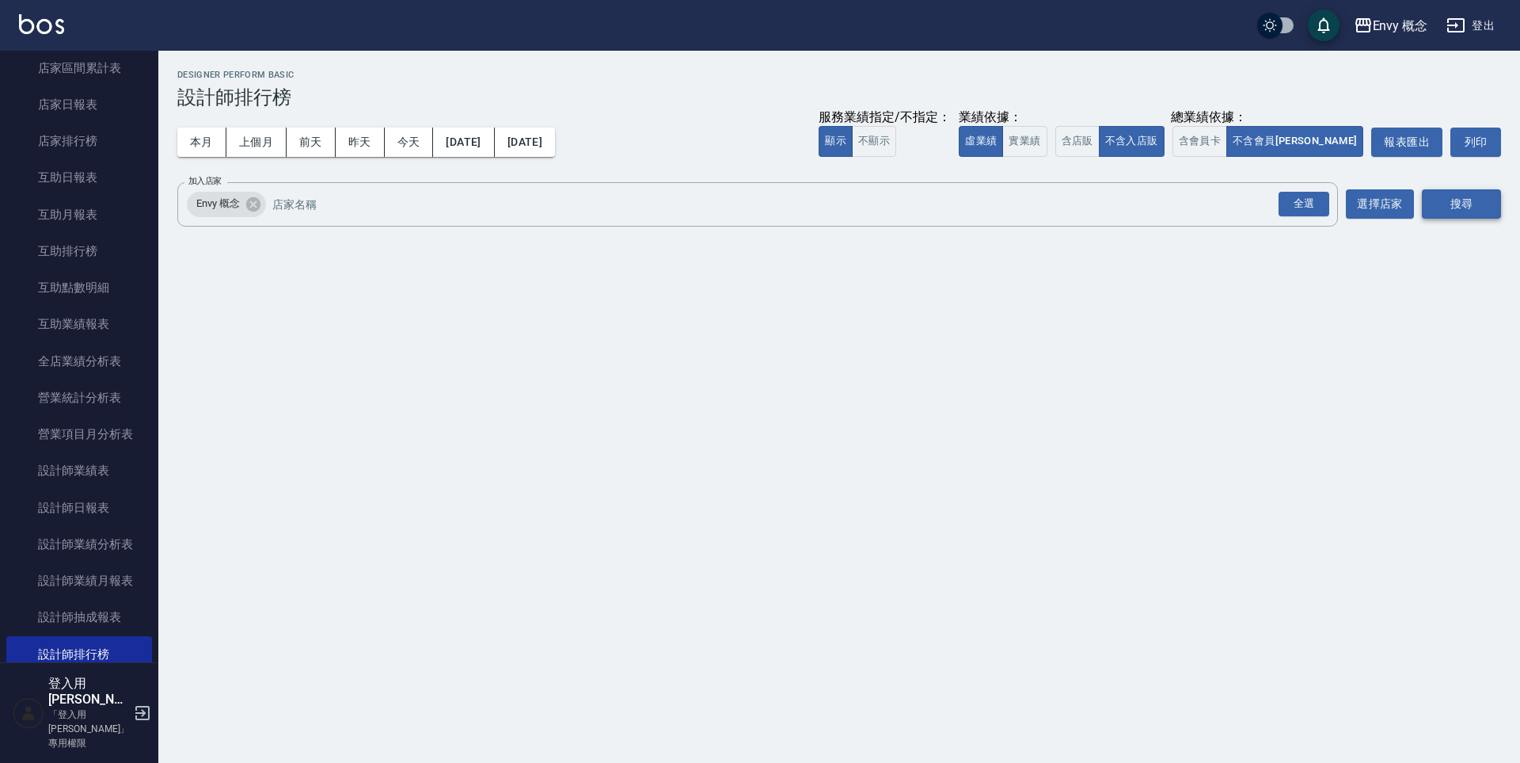
click at [1454, 208] on button "搜尋" at bounding box center [1461, 203] width 79 height 29
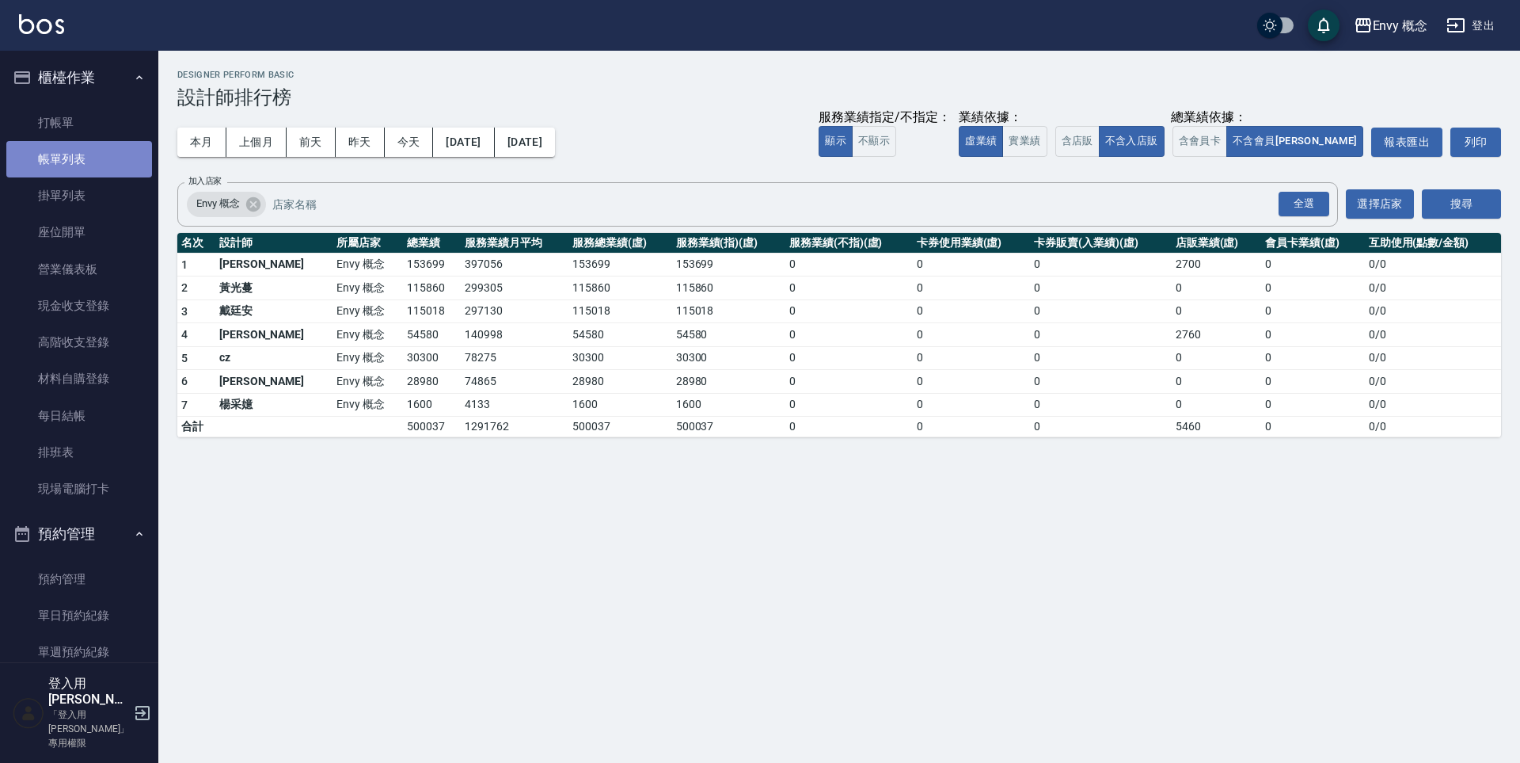
click at [108, 154] on link "帳單列表" at bounding box center [79, 159] width 146 height 36
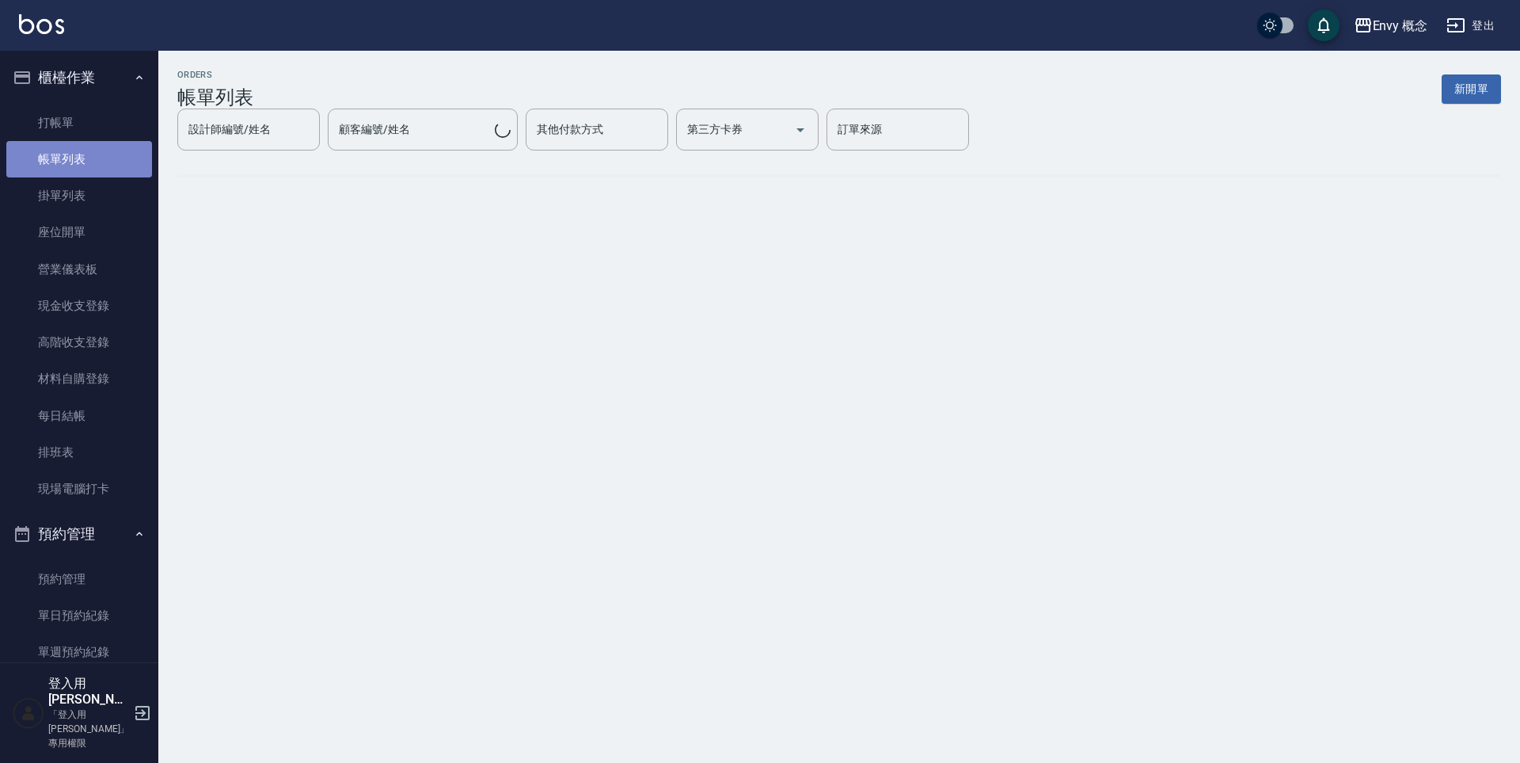
click at [108, 156] on link "帳單列表" at bounding box center [79, 159] width 146 height 36
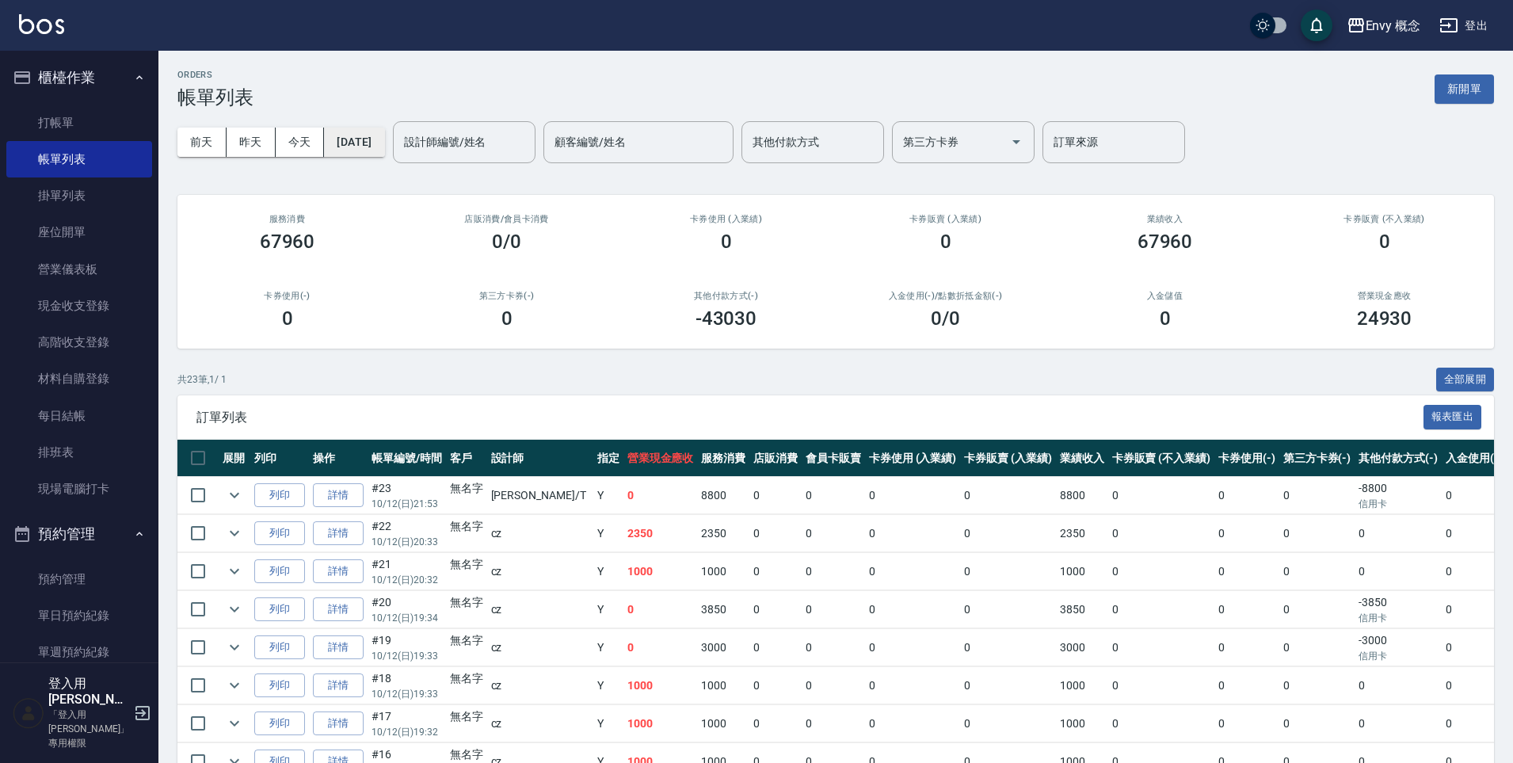
click at [369, 142] on button "[DATE]" at bounding box center [354, 141] width 60 height 29
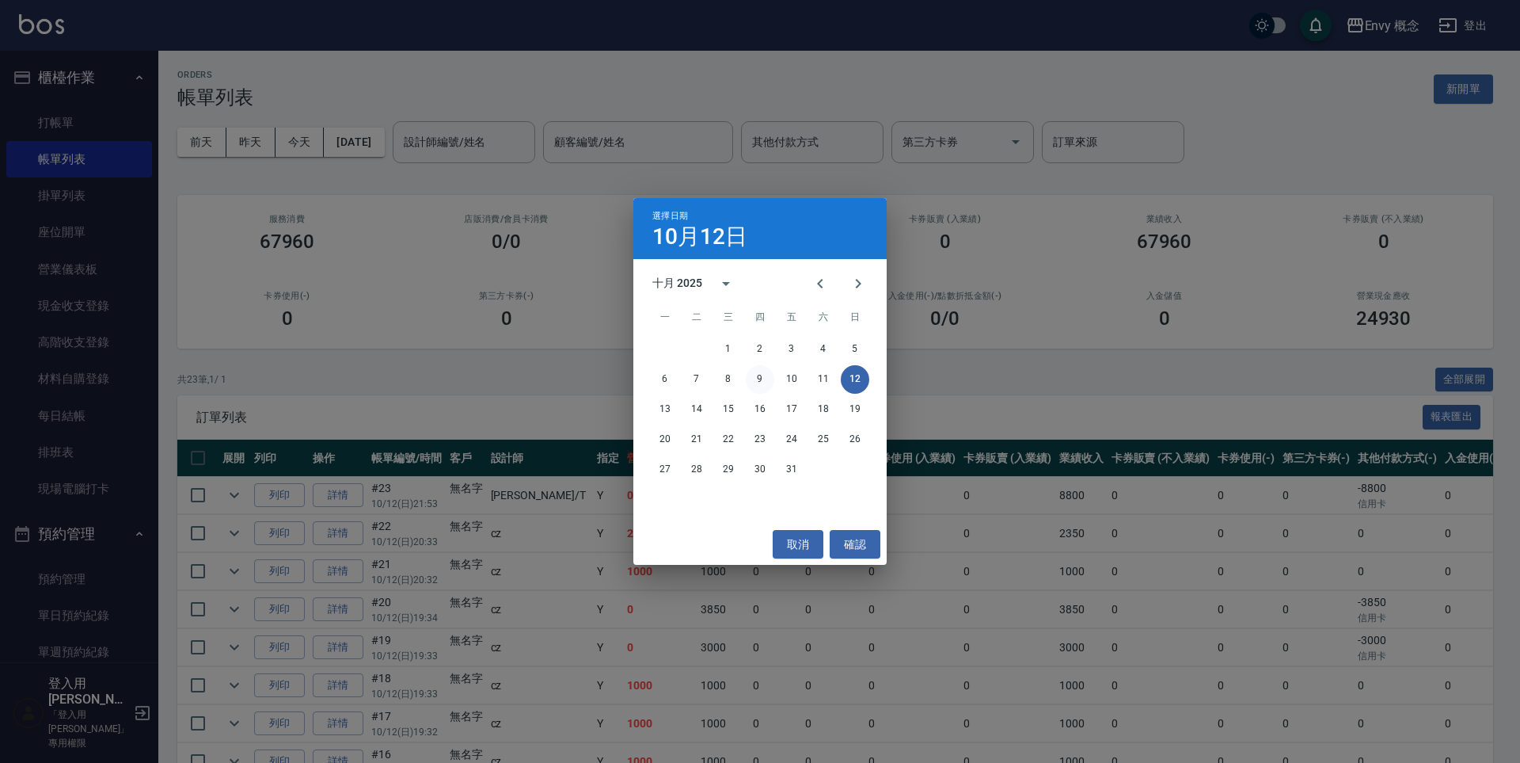
click at [763, 383] on button "9" at bounding box center [760, 379] width 29 height 29
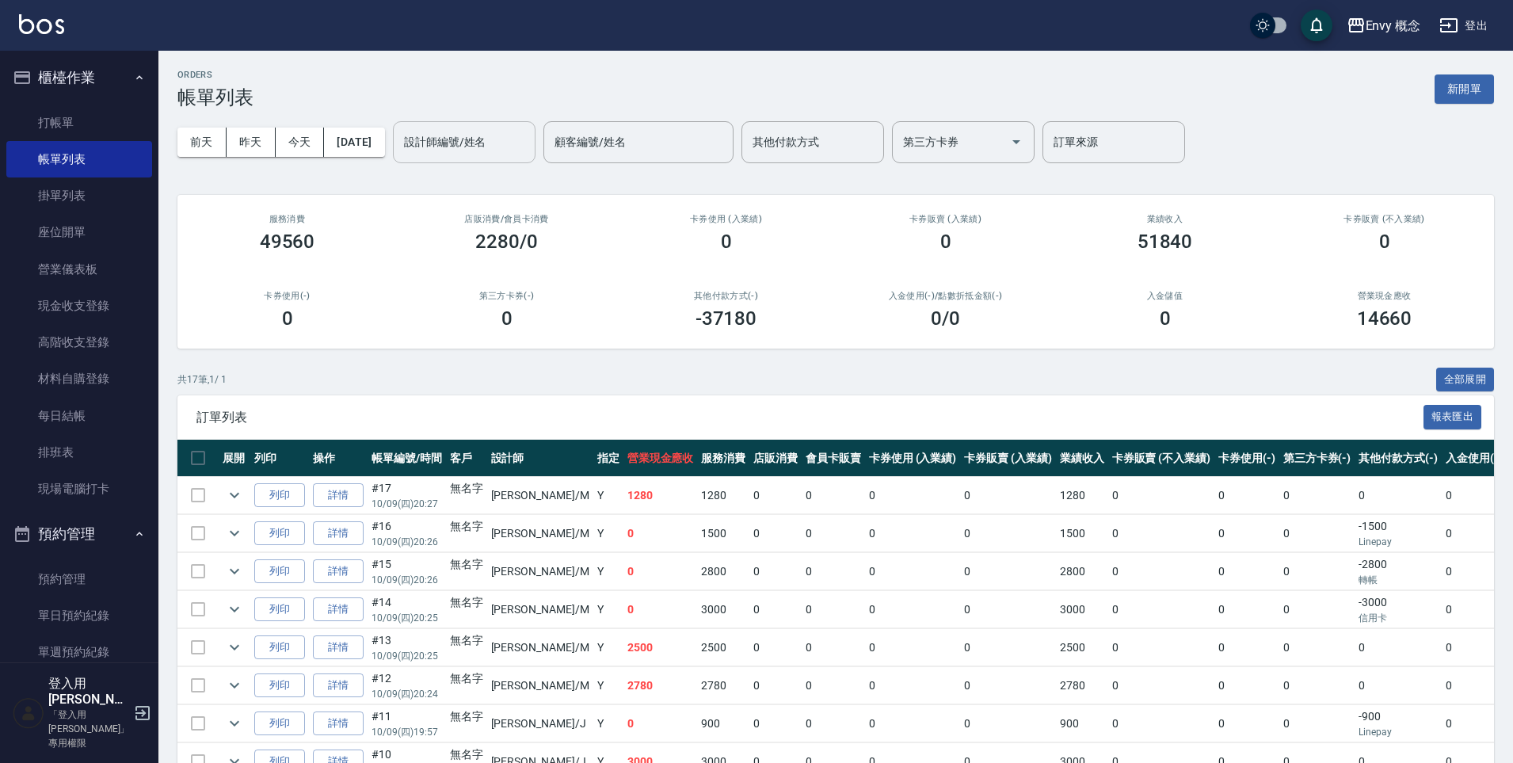
click at [496, 143] on input "設計師編號/姓名" at bounding box center [464, 142] width 128 height 28
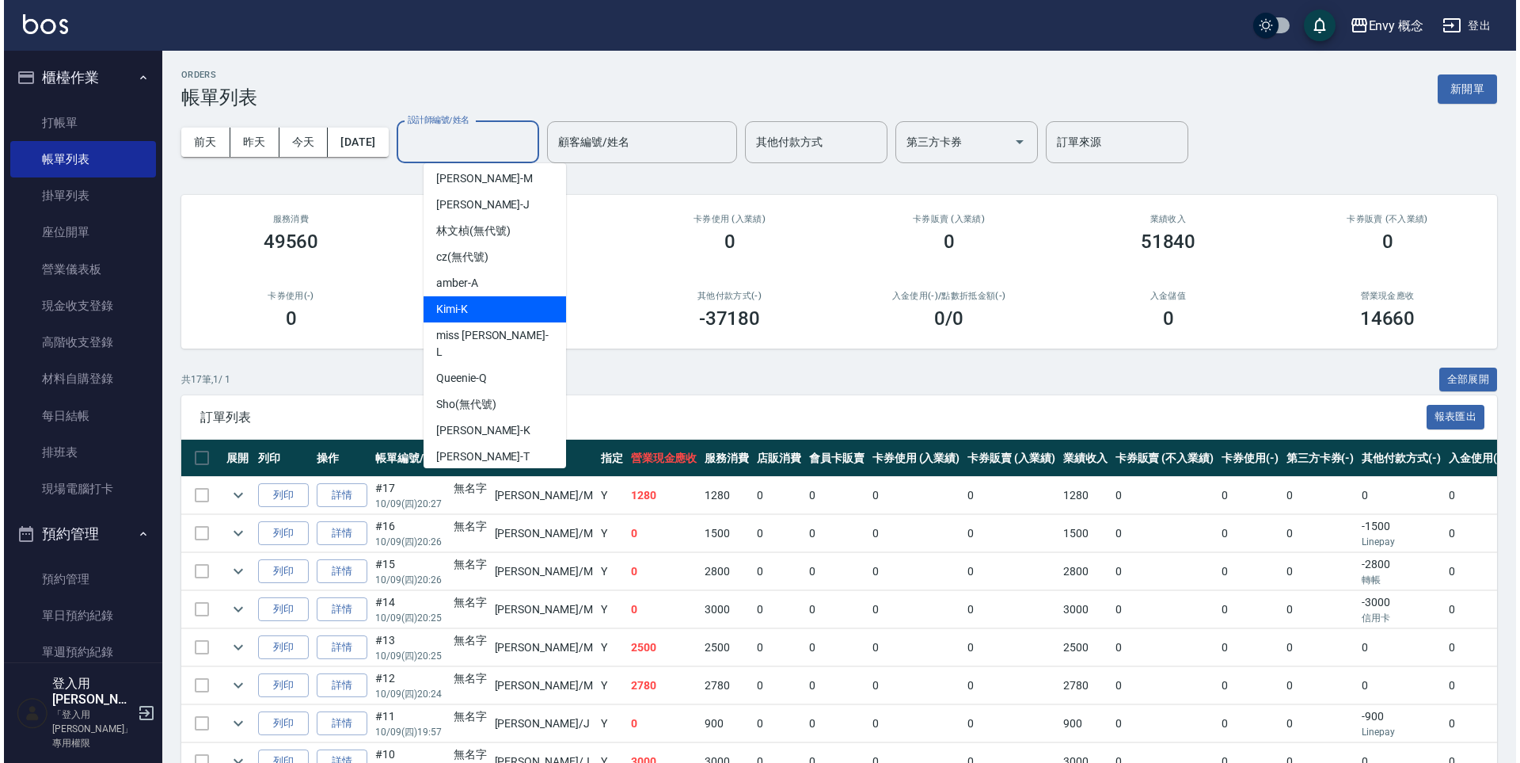
scroll to position [100, 0]
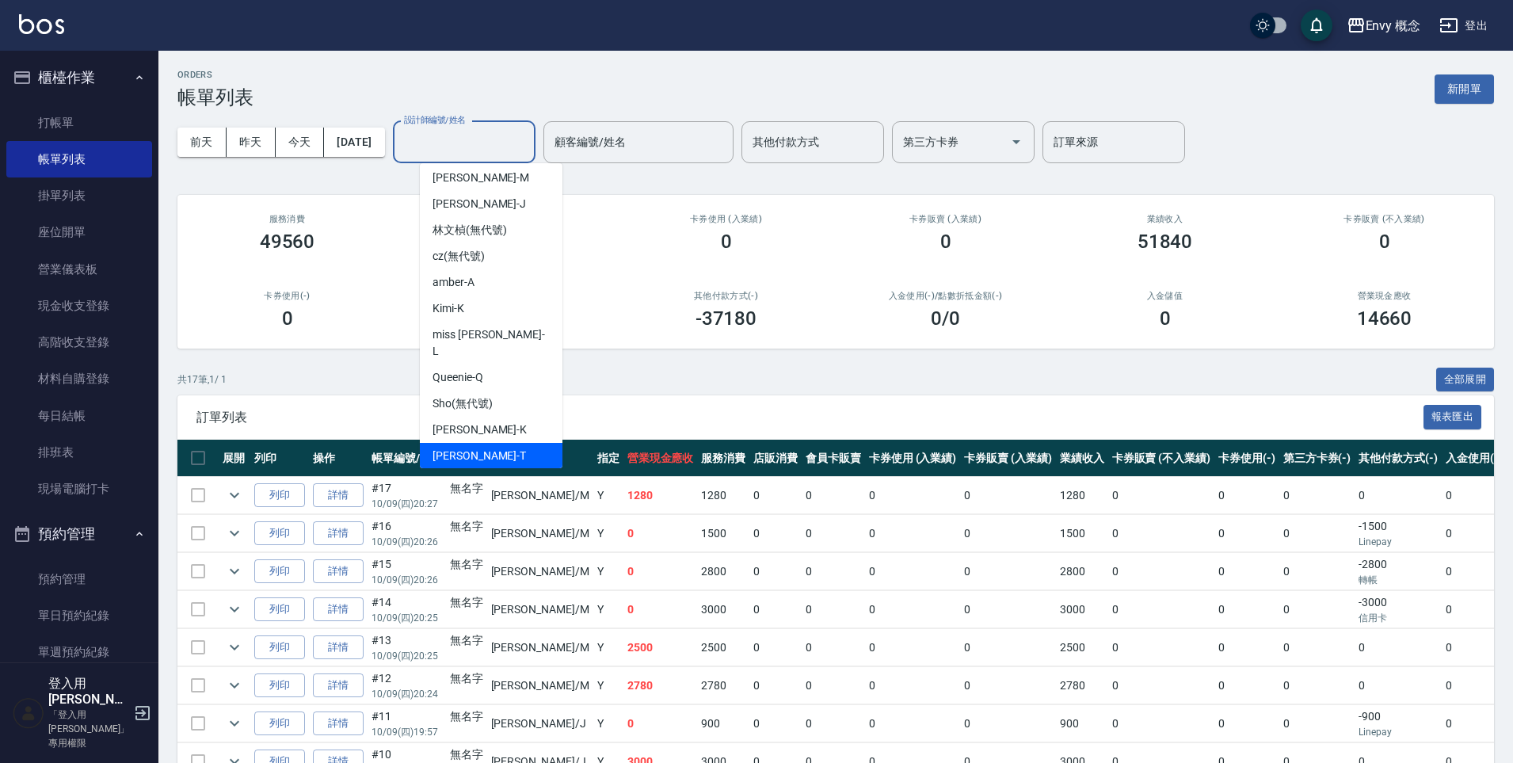
click at [493, 443] on div "Tim -T" at bounding box center [491, 456] width 143 height 26
type input "Tim-T"
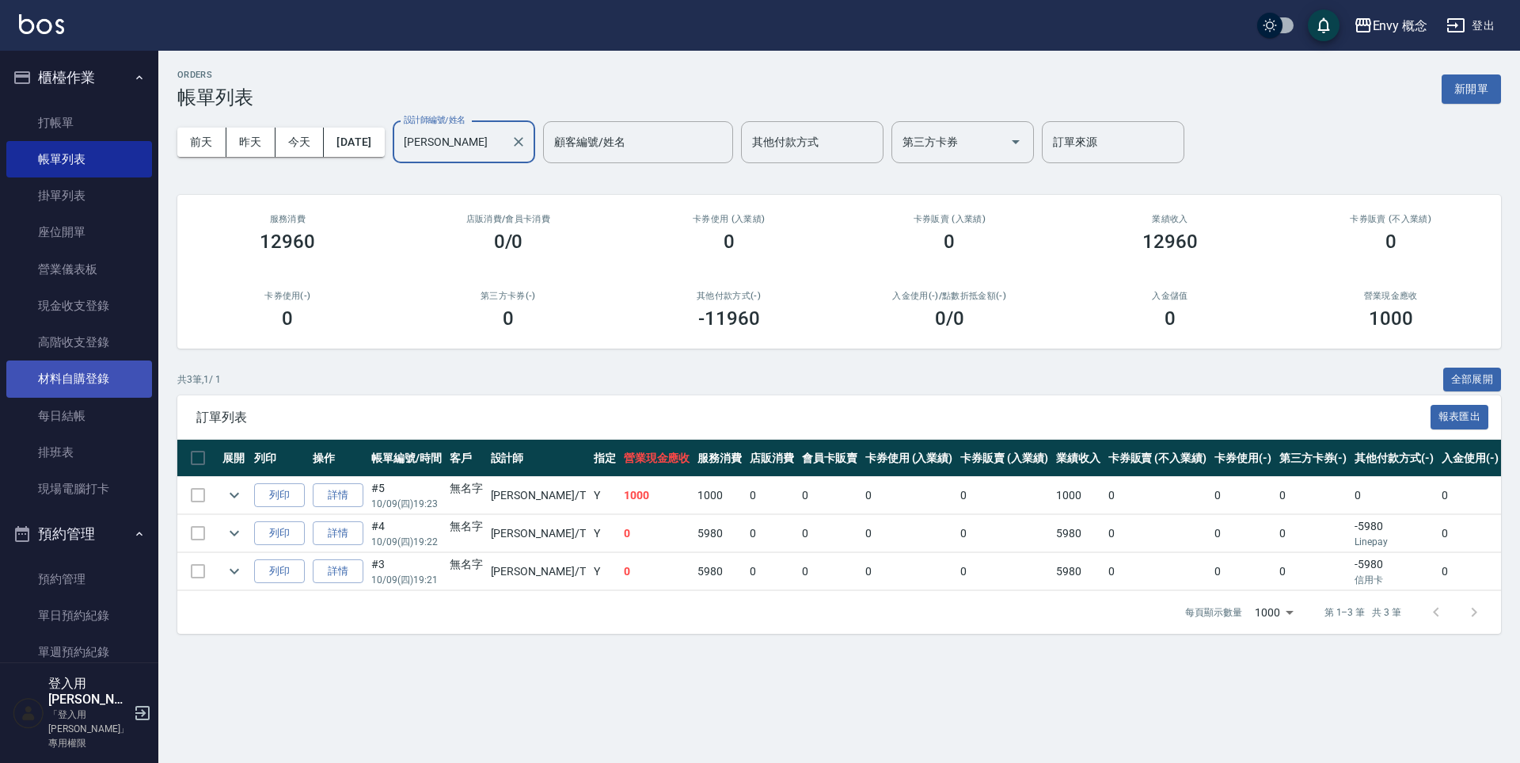
click at [111, 394] on link "材料自購登錄" at bounding box center [79, 378] width 146 height 36
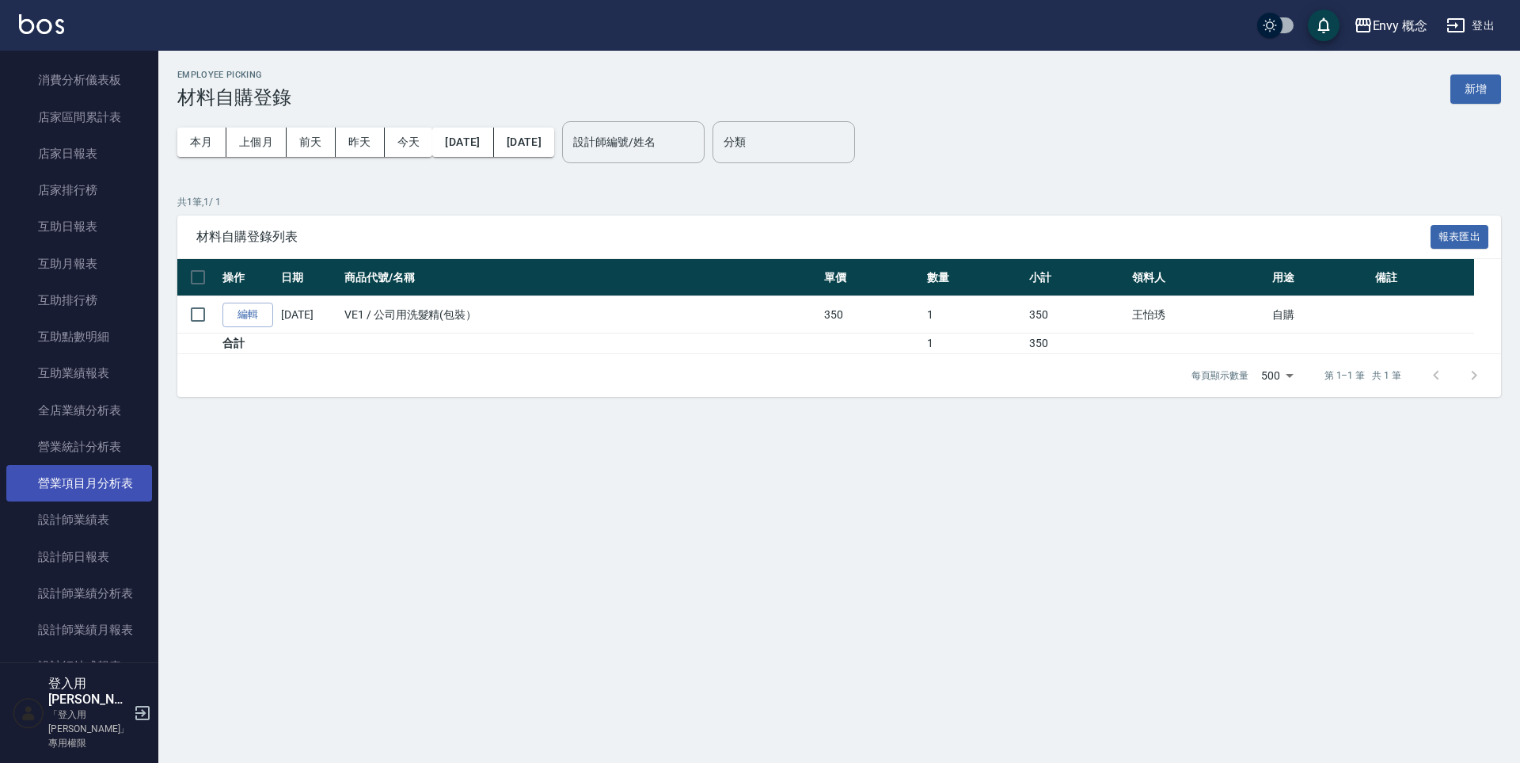
scroll to position [988, 0]
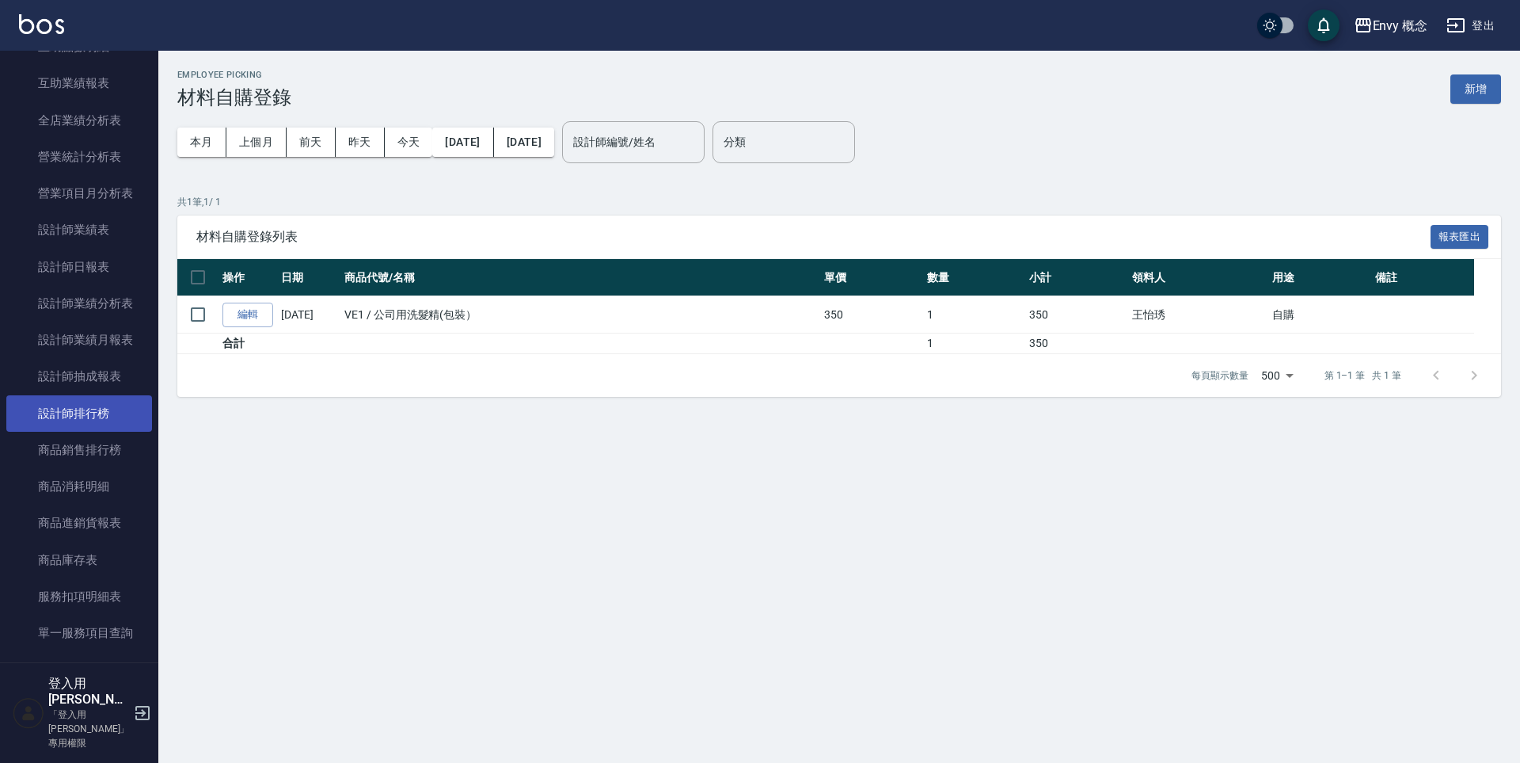
click at [114, 420] on link "設計師排行榜" at bounding box center [79, 413] width 146 height 36
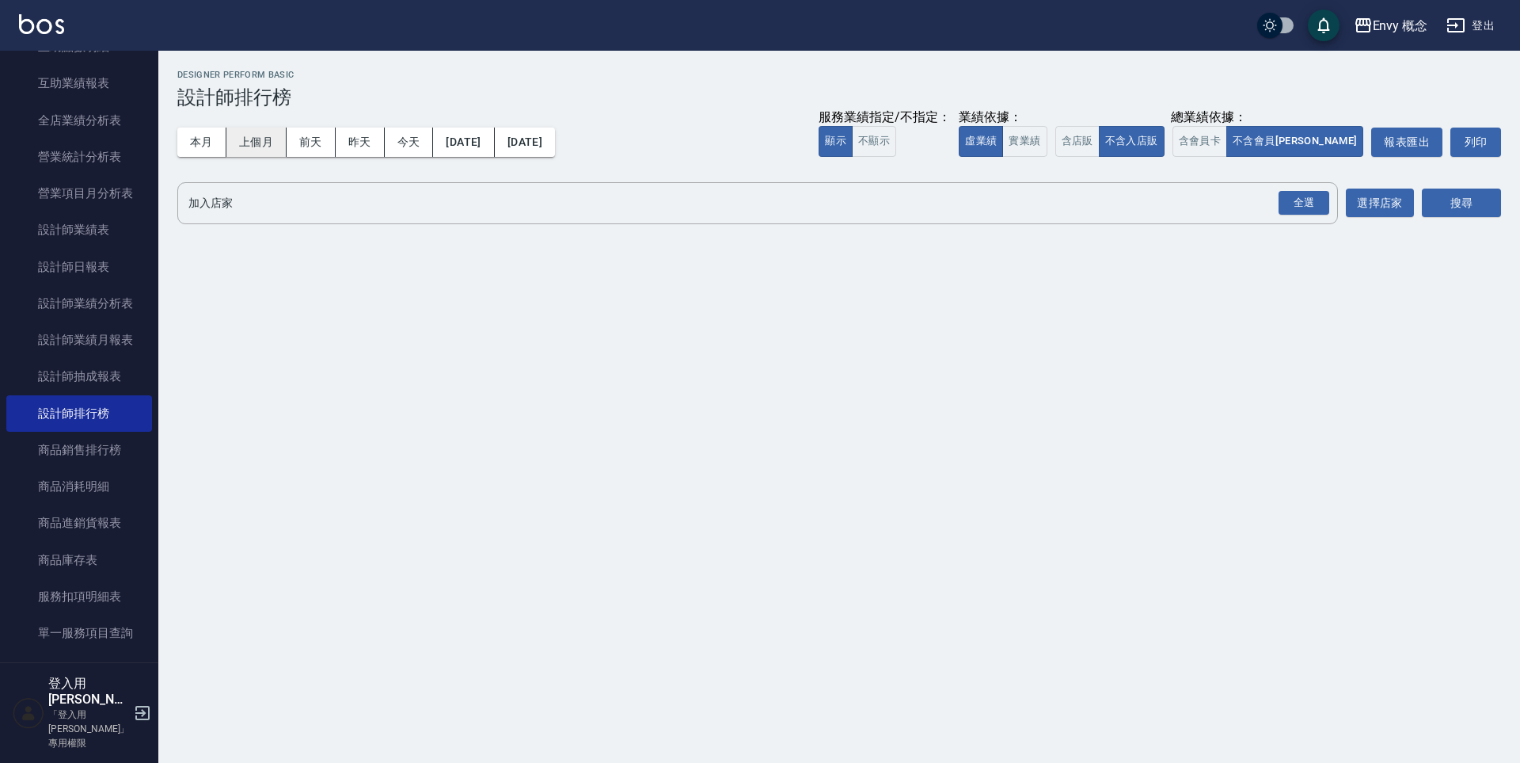
click at [264, 144] on button "上個月" at bounding box center [256, 141] width 60 height 29
click at [1391, 204] on button "選擇店家" at bounding box center [1380, 202] width 68 height 29
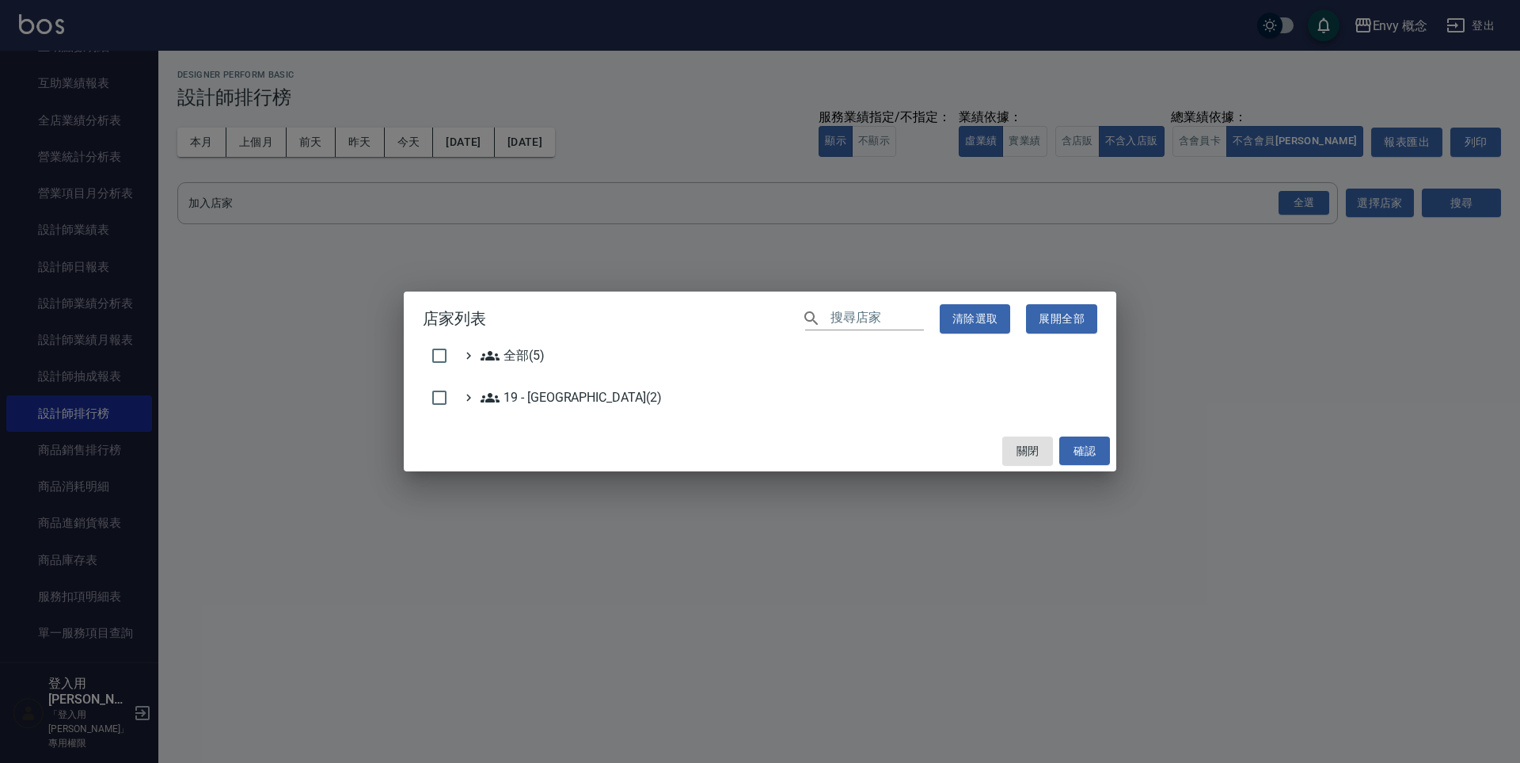
click at [1297, 211] on div "店家列表 ​ 清除選取 展開全部 全部(5) 19 - 新城區(2) 關閉 確認" at bounding box center [760, 381] width 1520 height 763
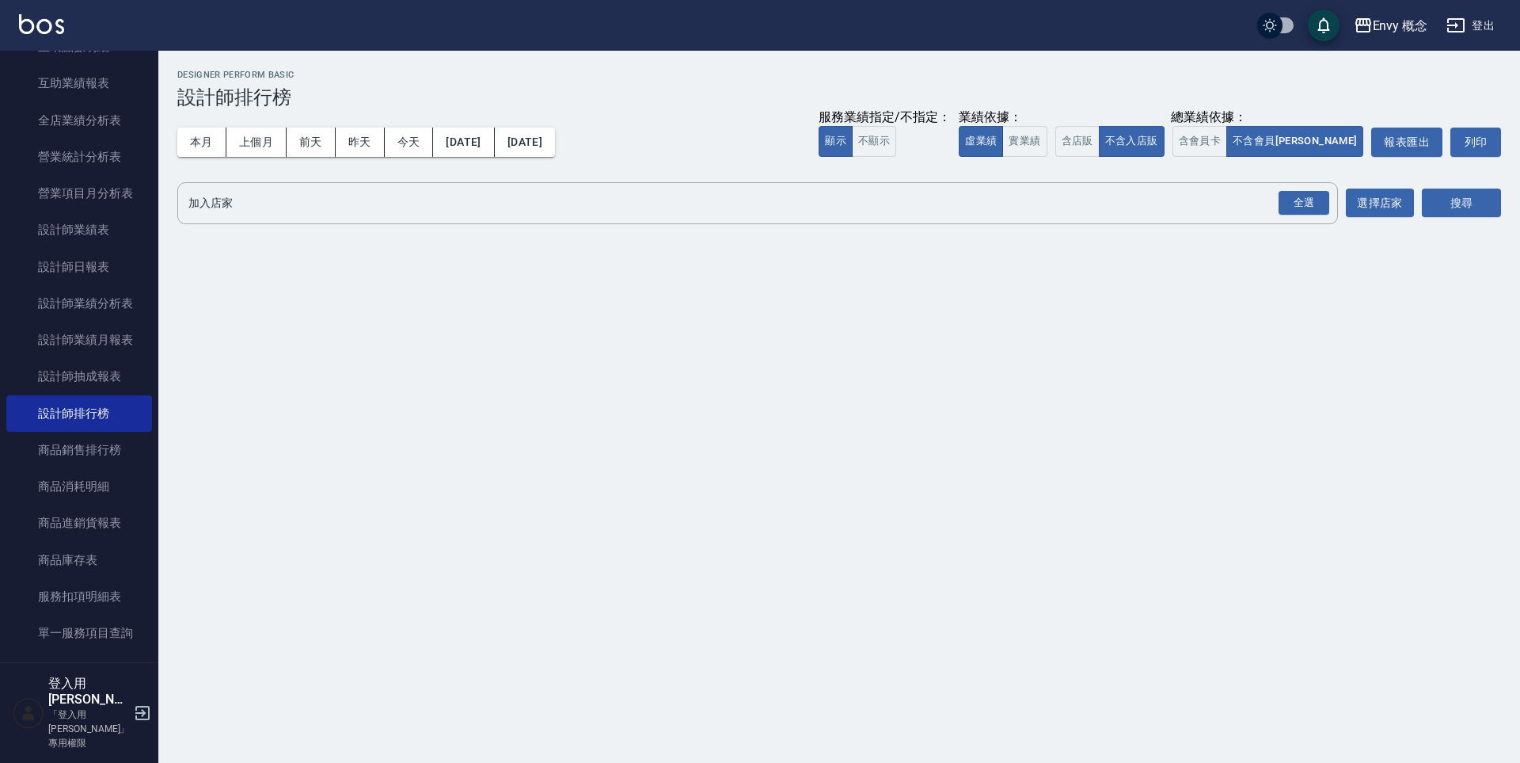
click at [1297, 211] on div "全選" at bounding box center [1304, 203] width 51 height 25
click at [257, 210] on icon at bounding box center [253, 204] width 17 height 17
click at [333, 207] on icon at bounding box center [336, 203] width 14 height 14
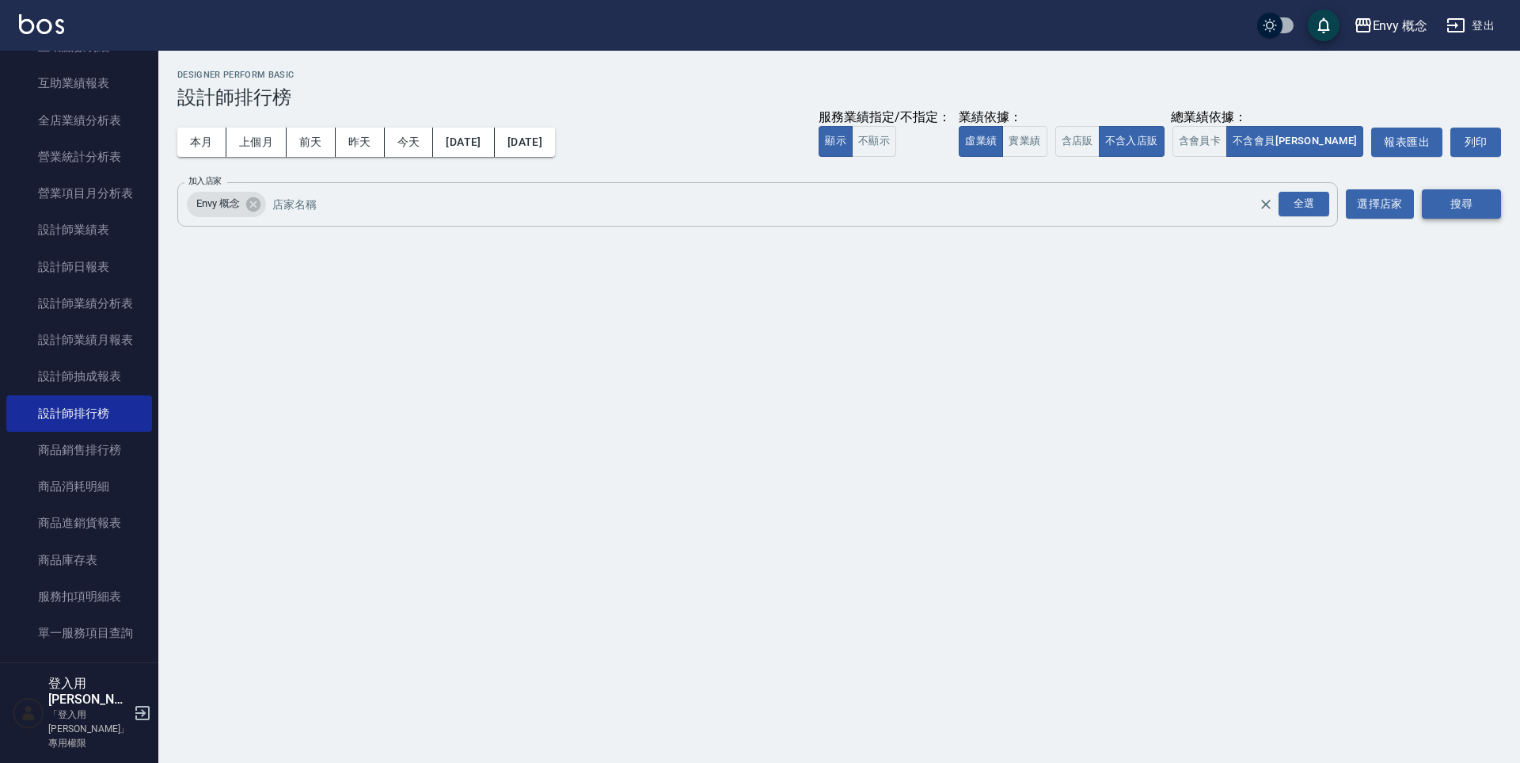
click at [1463, 211] on button "搜尋" at bounding box center [1461, 203] width 79 height 29
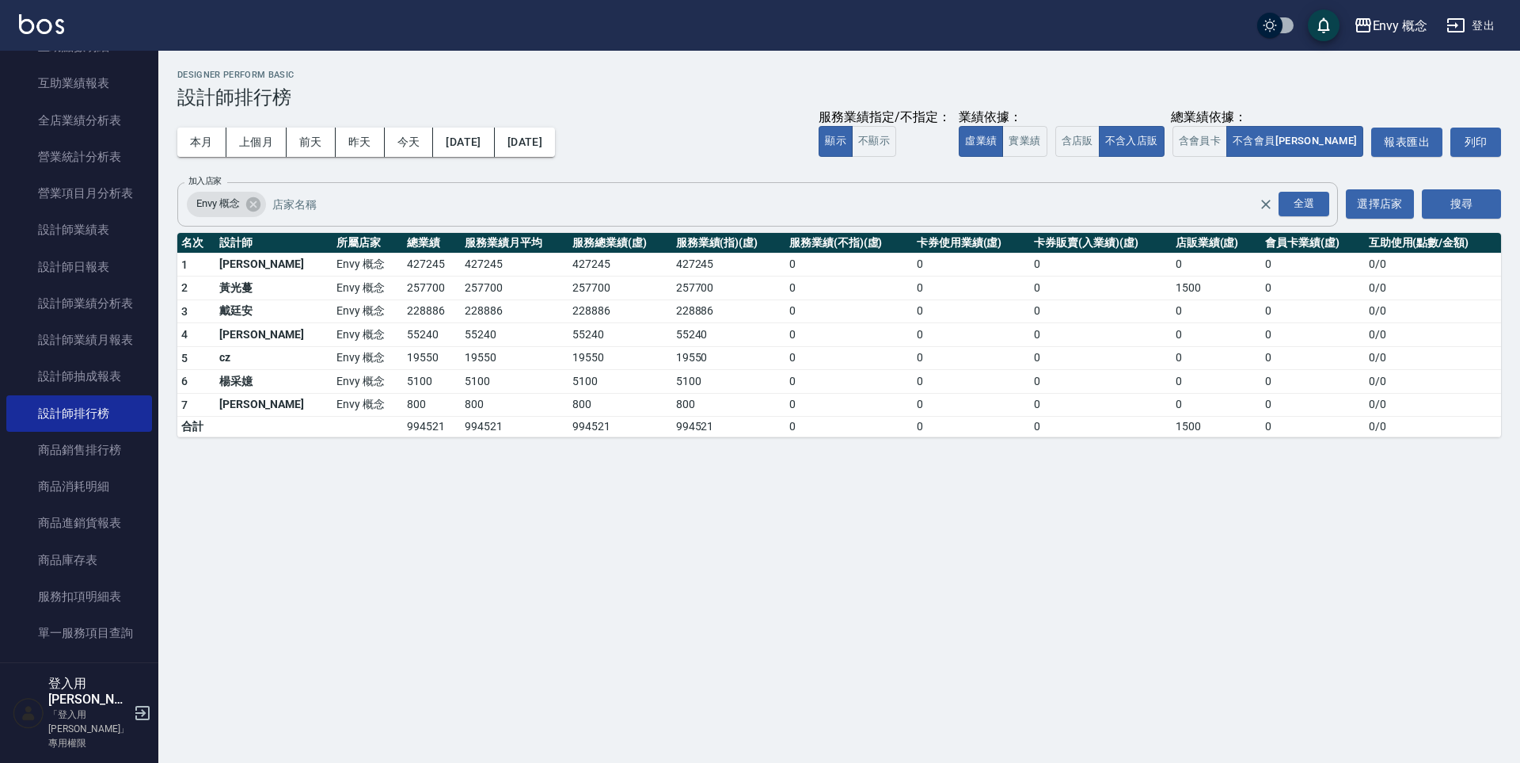
click at [716, 165] on div "本月 上個月 前天 昨天 今天 2025/09/01 2025/09/30 服務業績指定/不指定： 顯示 不顯示 業績依據： 虛業績 實業績 總業績依據： 含…" at bounding box center [839, 141] width 1324 height 67
click at [254, 206] on icon at bounding box center [252, 203] width 14 height 14
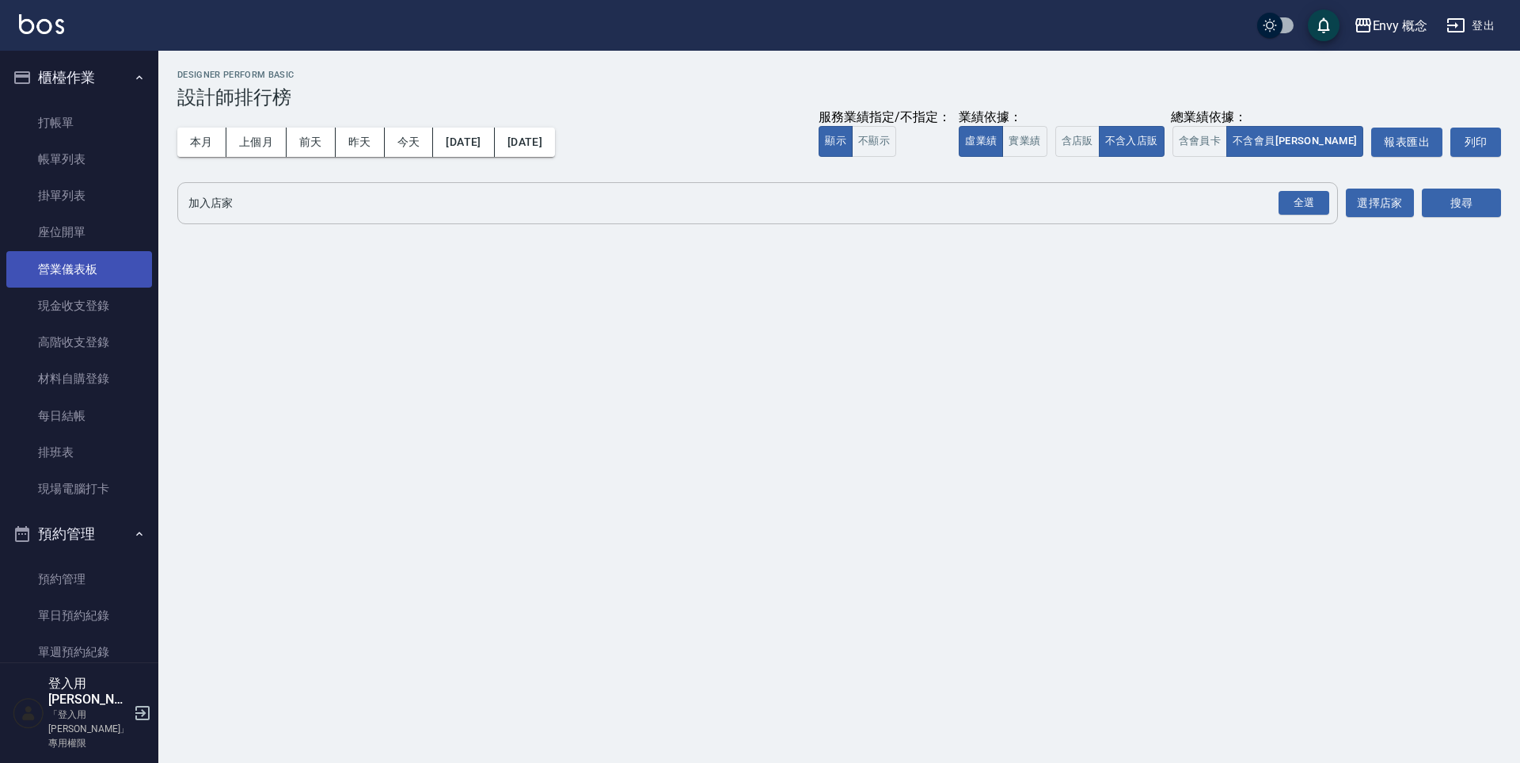
click at [104, 260] on link "營業儀表板" at bounding box center [79, 269] width 146 height 36
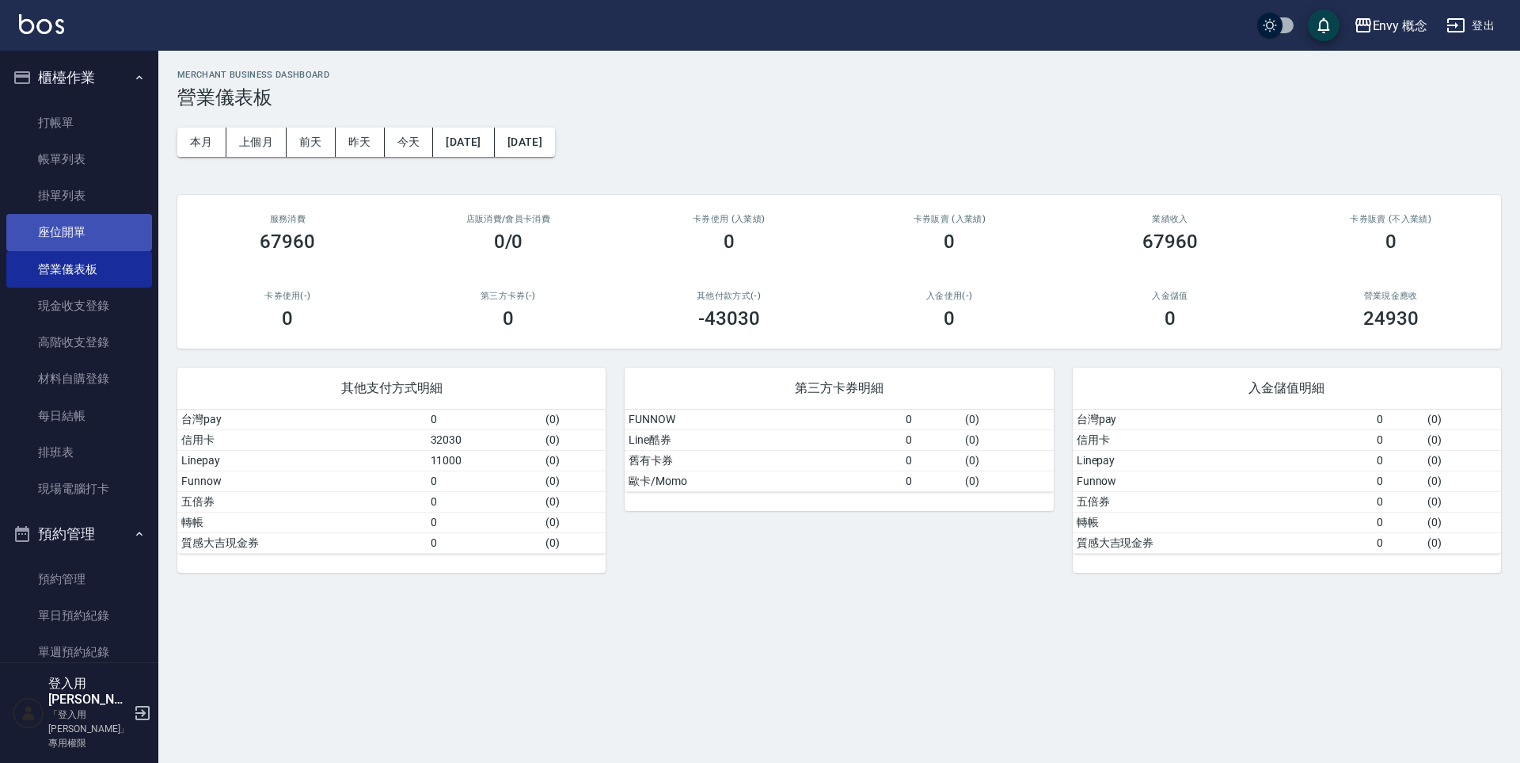
click at [92, 233] on link "座位開單" at bounding box center [79, 232] width 146 height 36
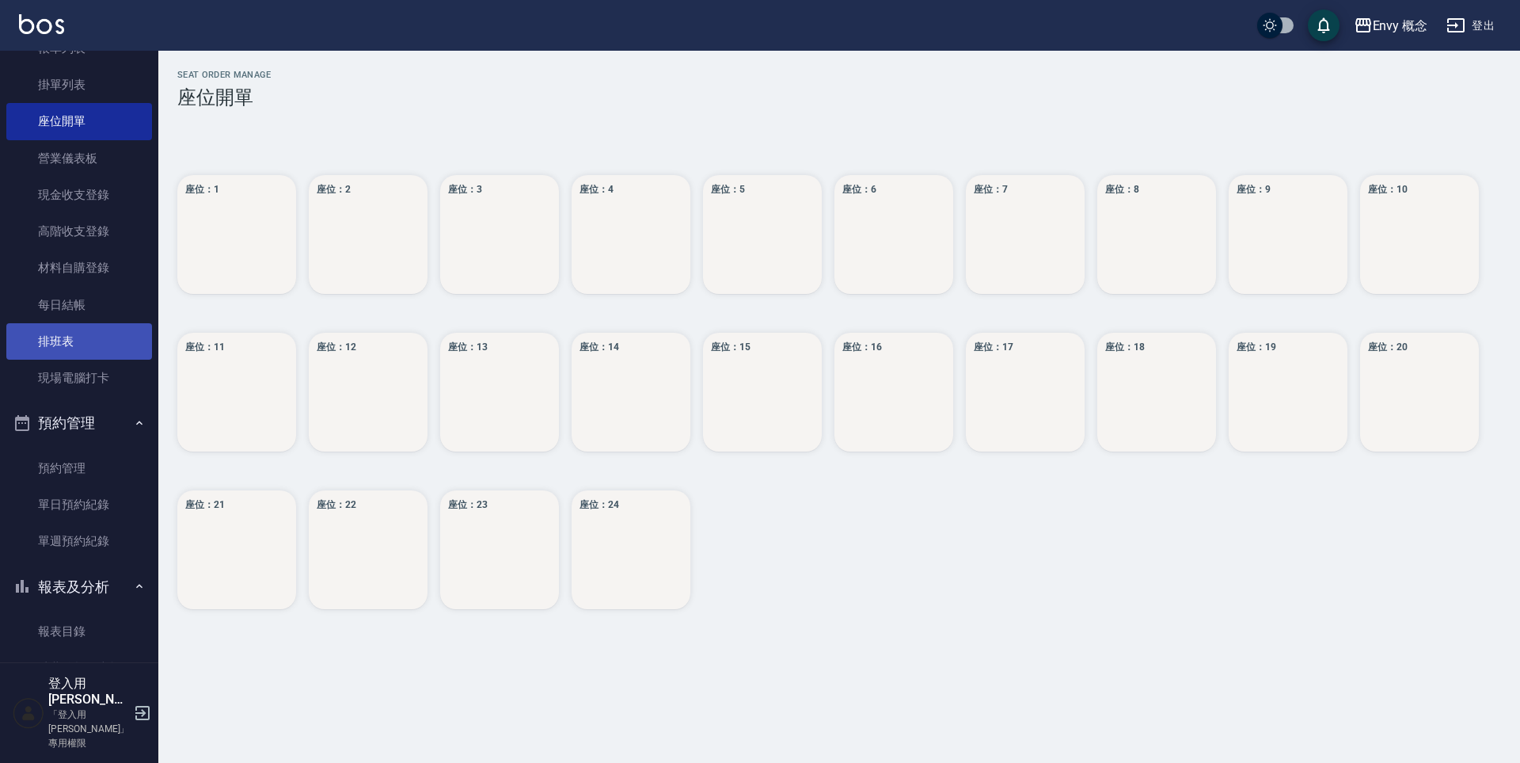
scroll to position [116, 0]
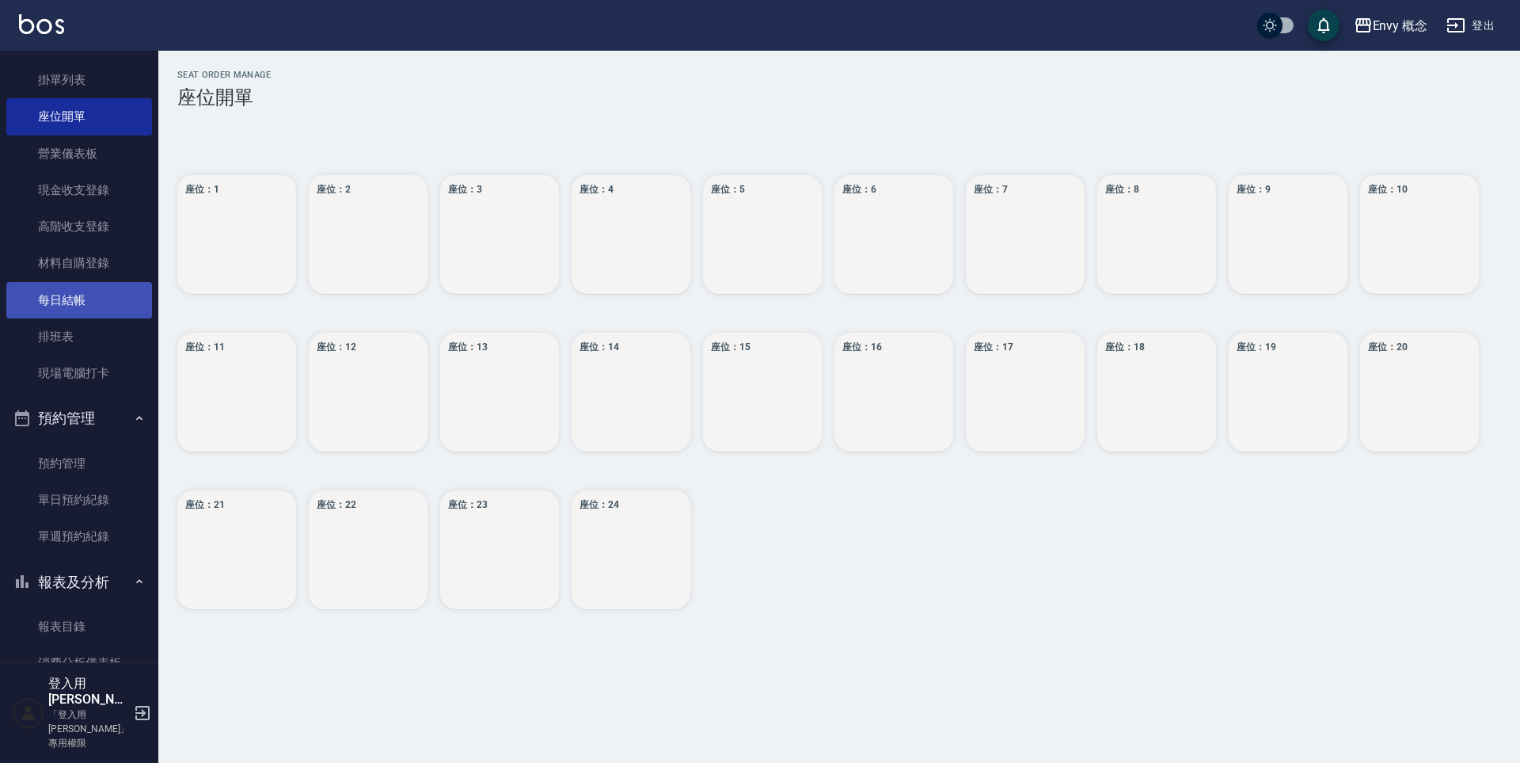
click at [76, 303] on link "每日結帳" at bounding box center [79, 300] width 146 height 36
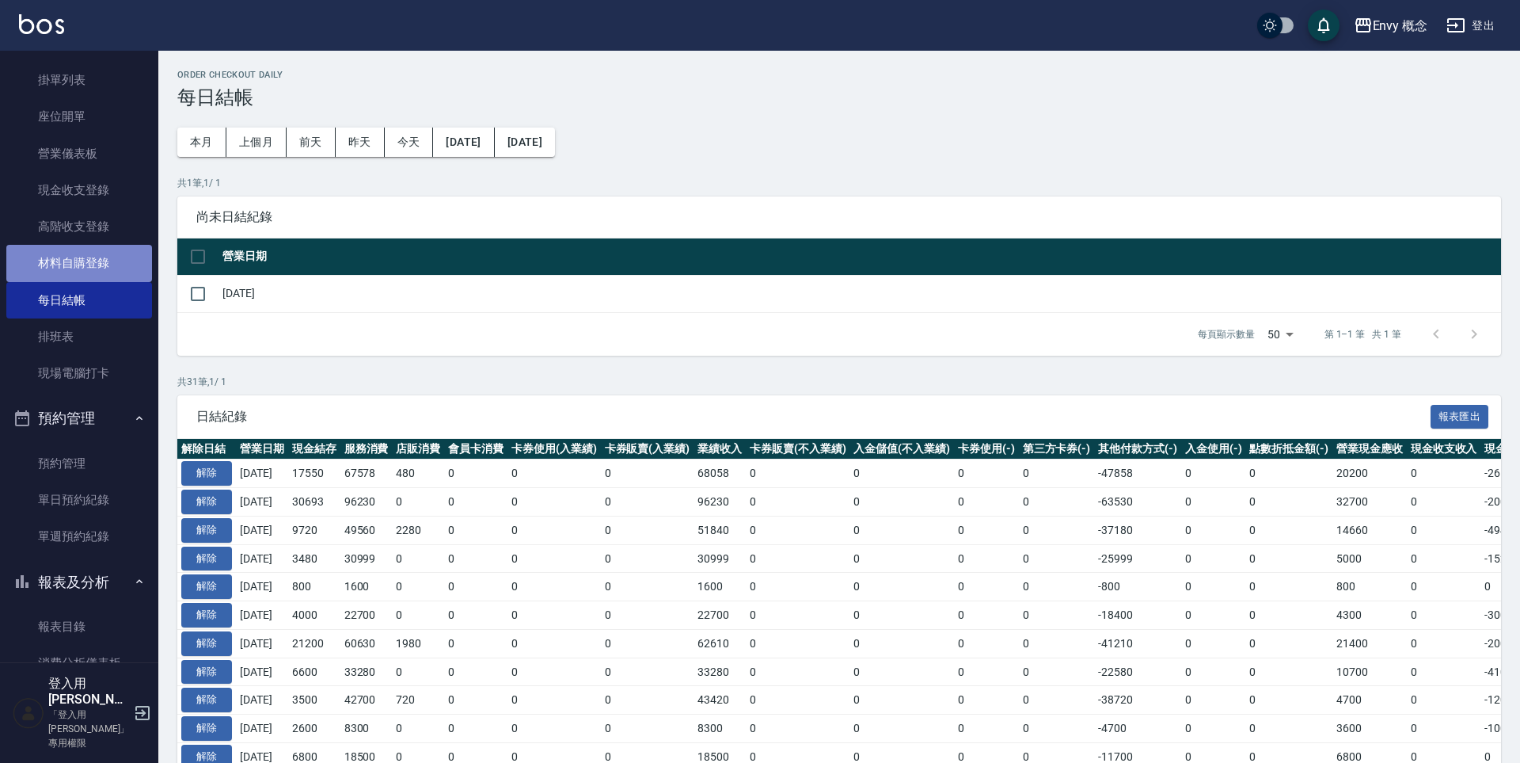
click at [94, 262] on link "材料自購登錄" at bounding box center [79, 263] width 146 height 36
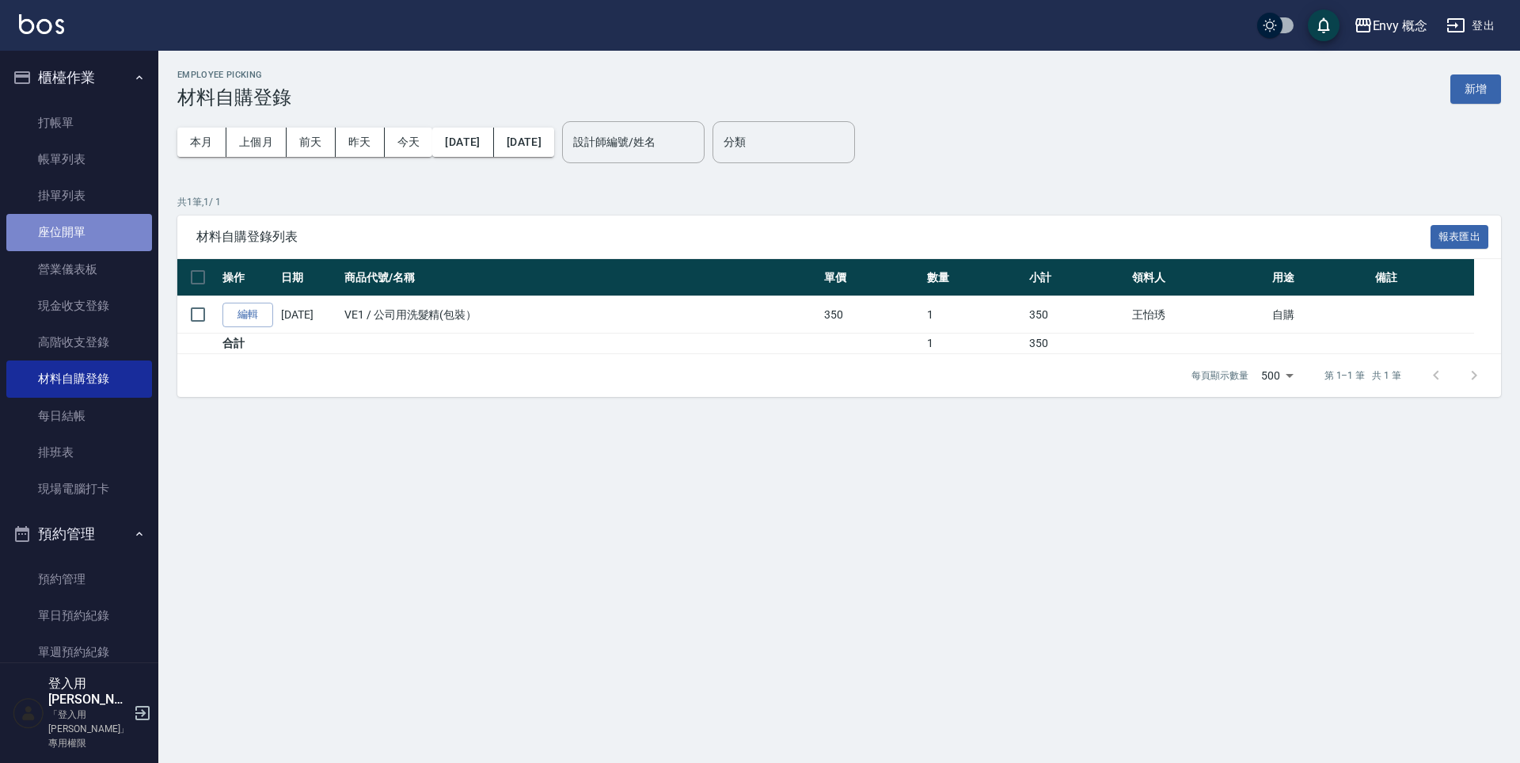
click at [109, 219] on link "座位開單" at bounding box center [79, 232] width 146 height 36
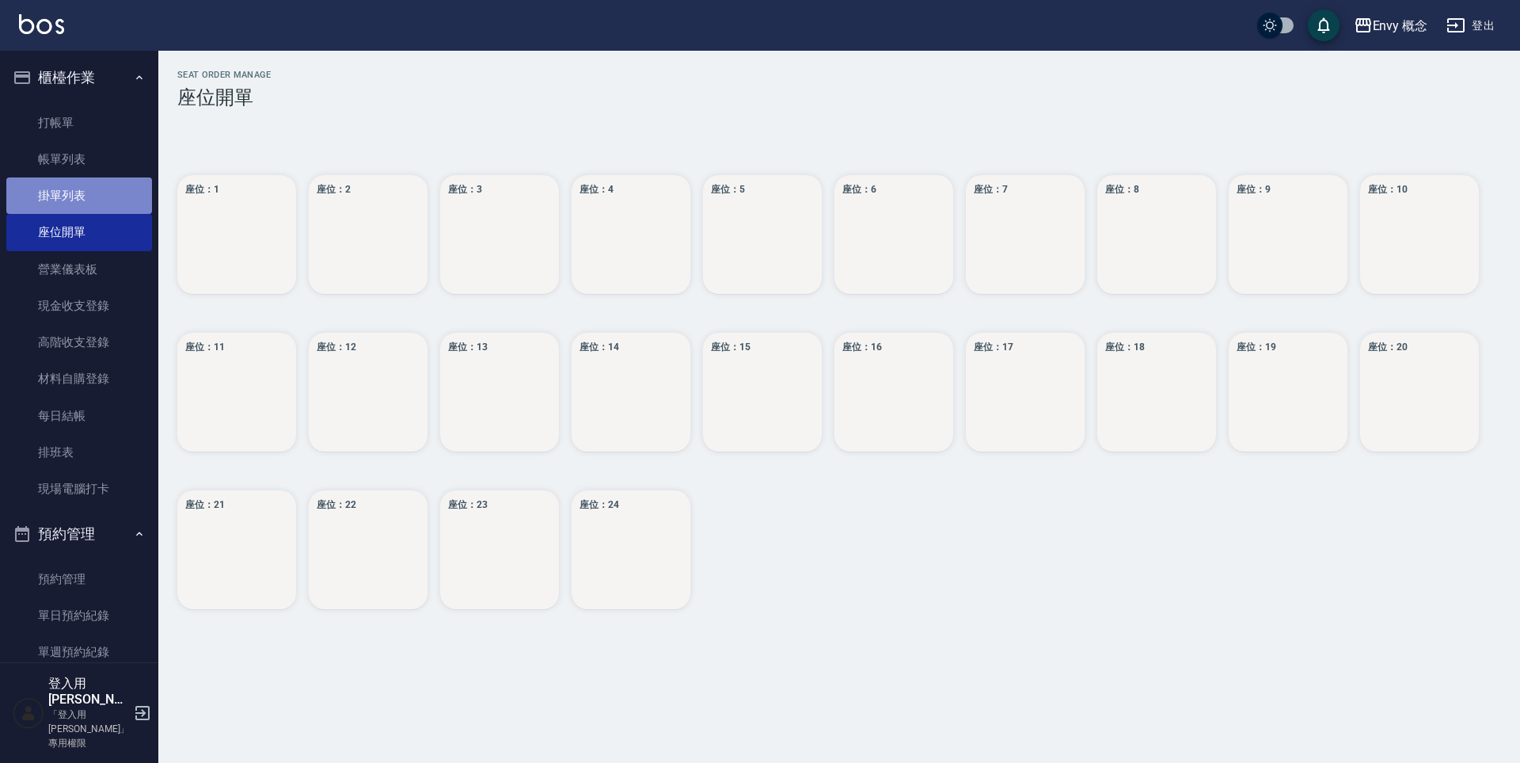
click at [105, 187] on link "掛單列表" at bounding box center [79, 195] width 146 height 36
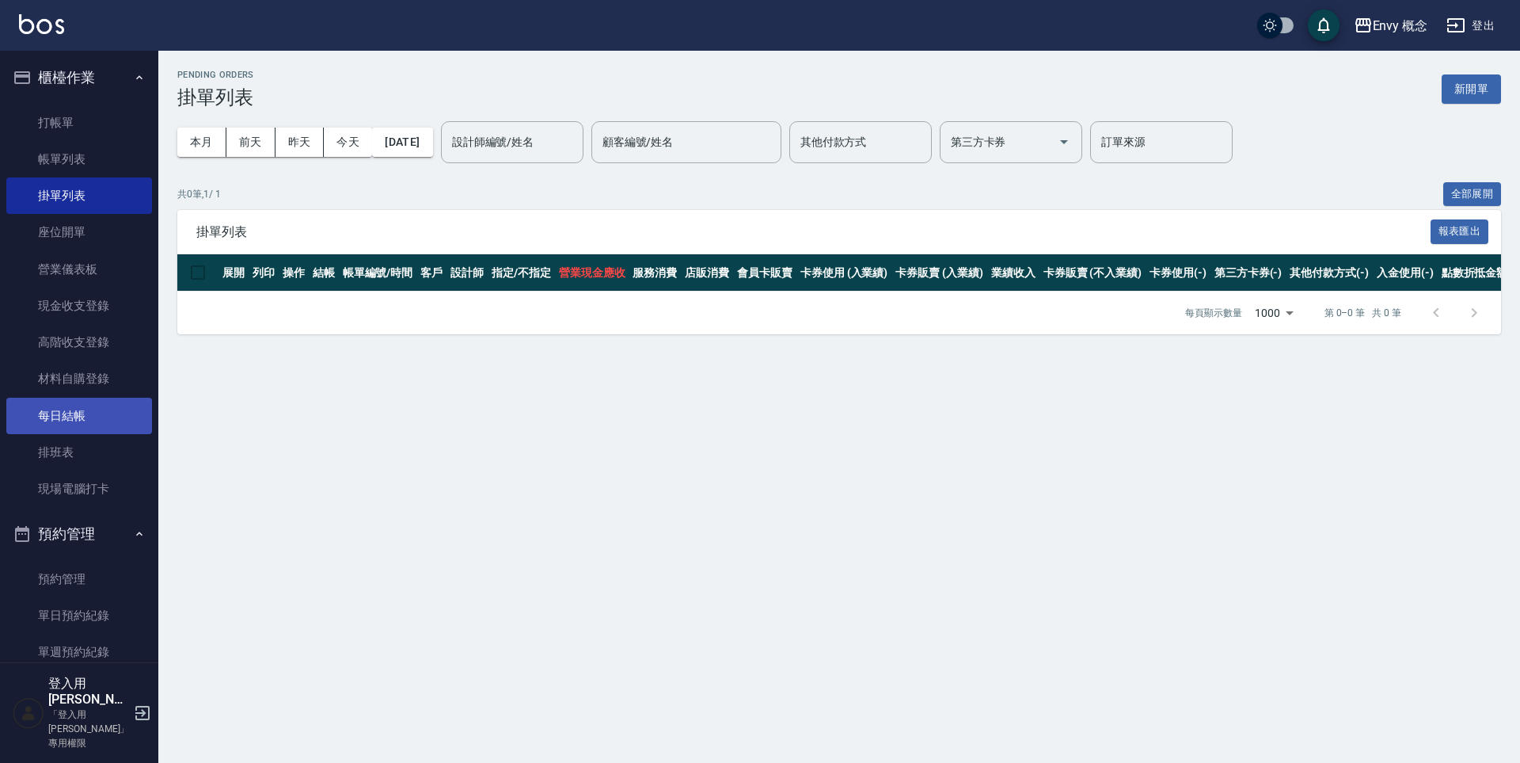
click at [96, 419] on link "每日結帳" at bounding box center [79, 416] width 146 height 36
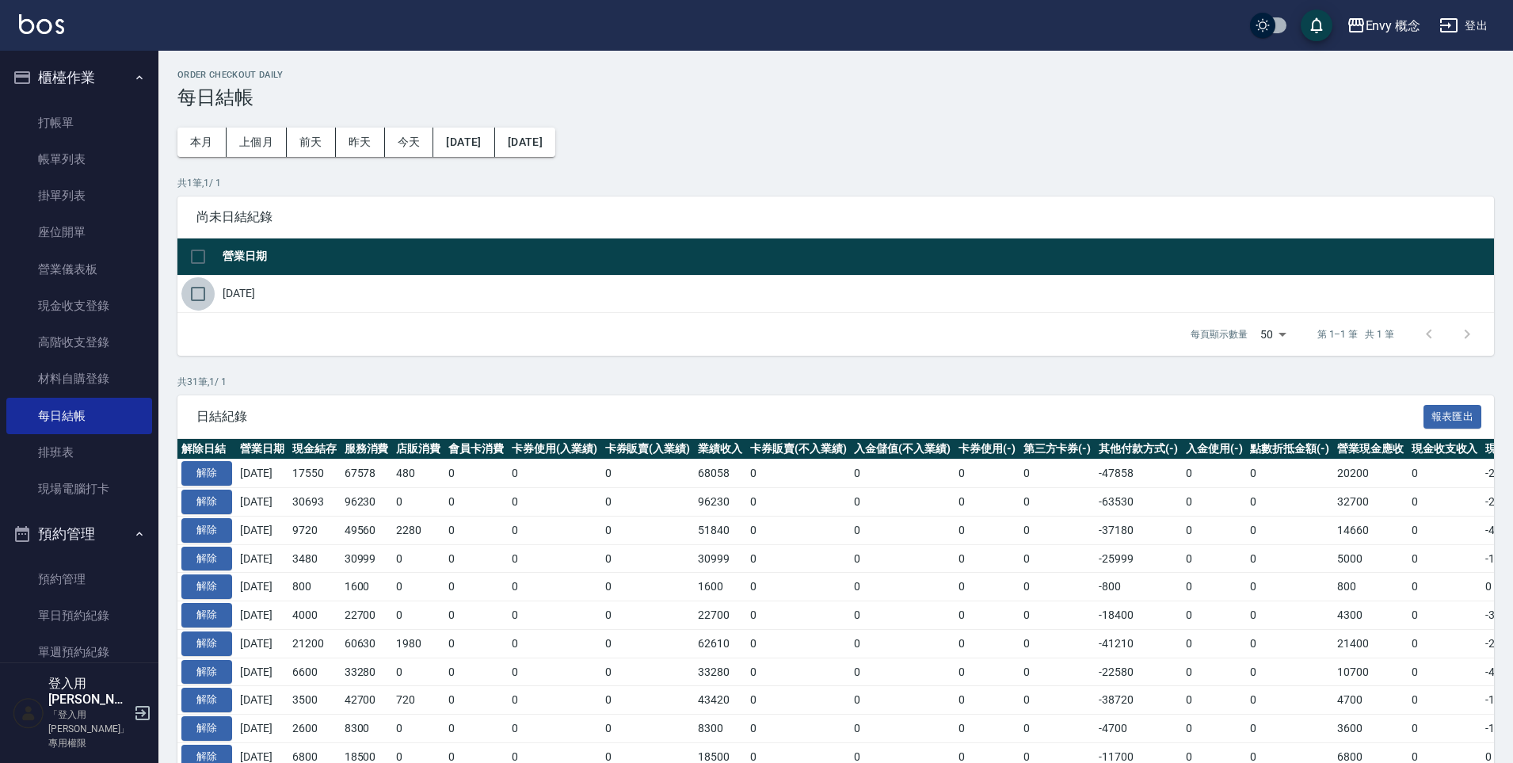
click at [204, 303] on input "checkbox" at bounding box center [197, 293] width 33 height 33
checkbox input "true"
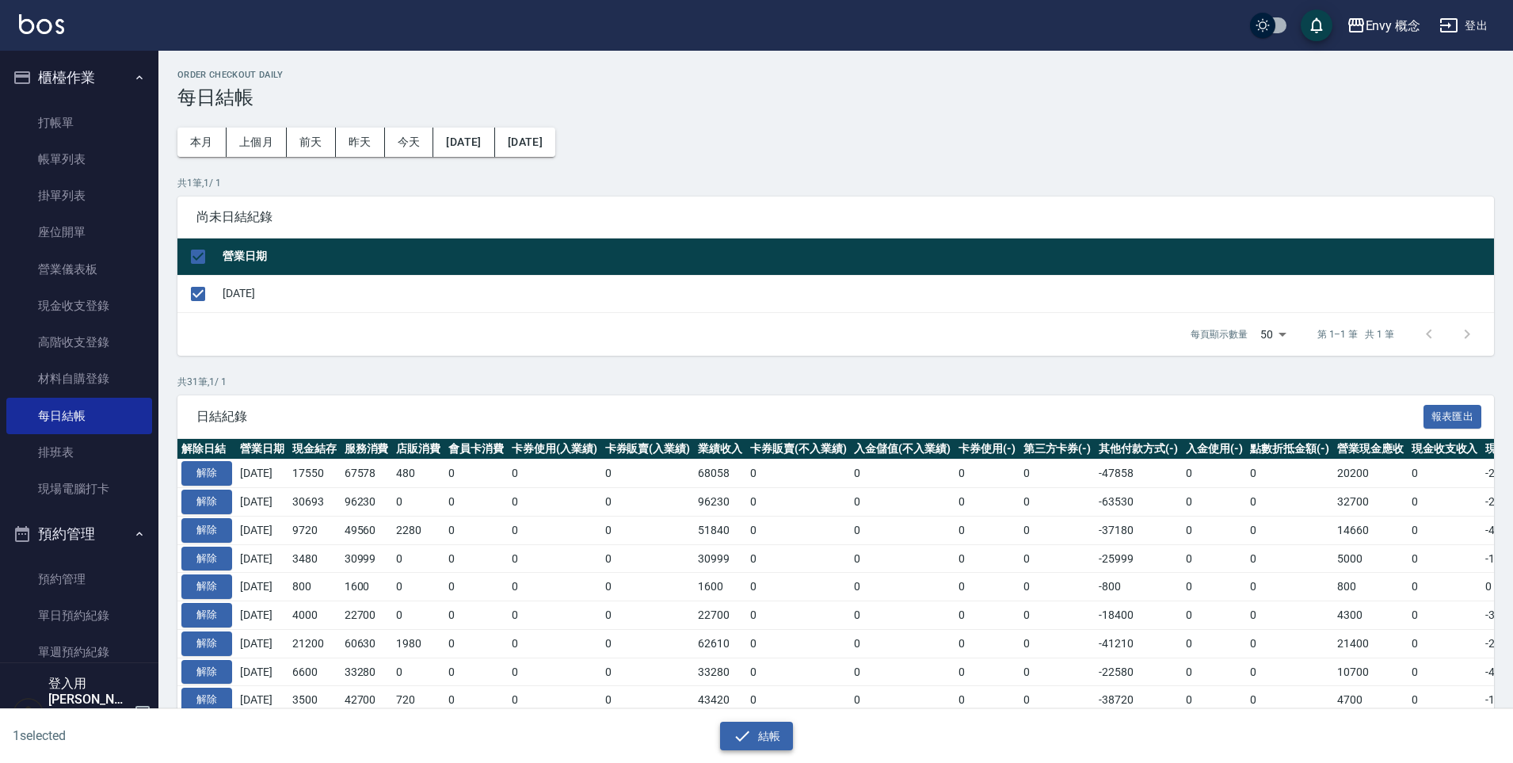
click at [734, 736] on icon "button" at bounding box center [742, 735] width 19 height 19
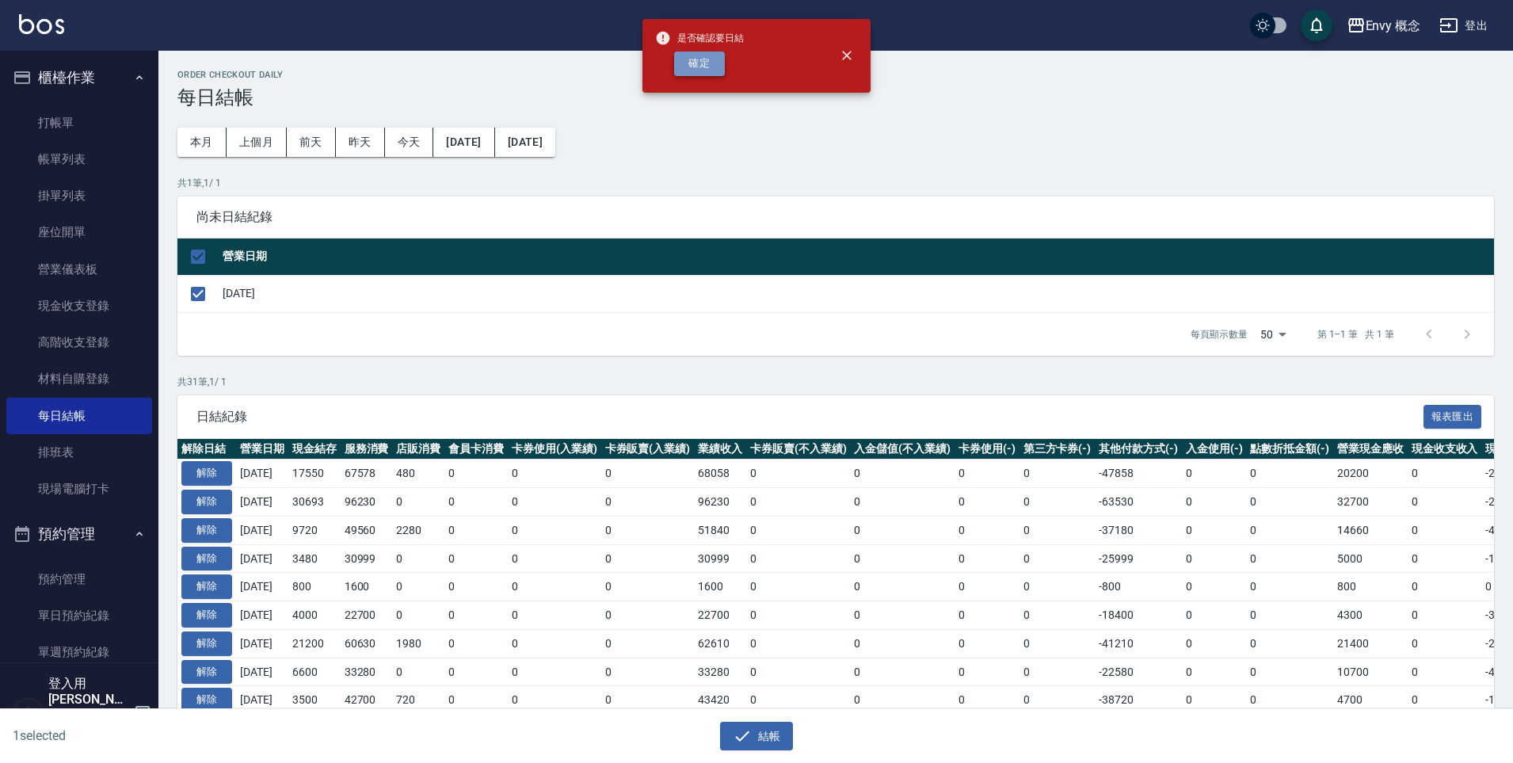
click at [703, 62] on button "確定" at bounding box center [699, 63] width 51 height 25
checkbox input "false"
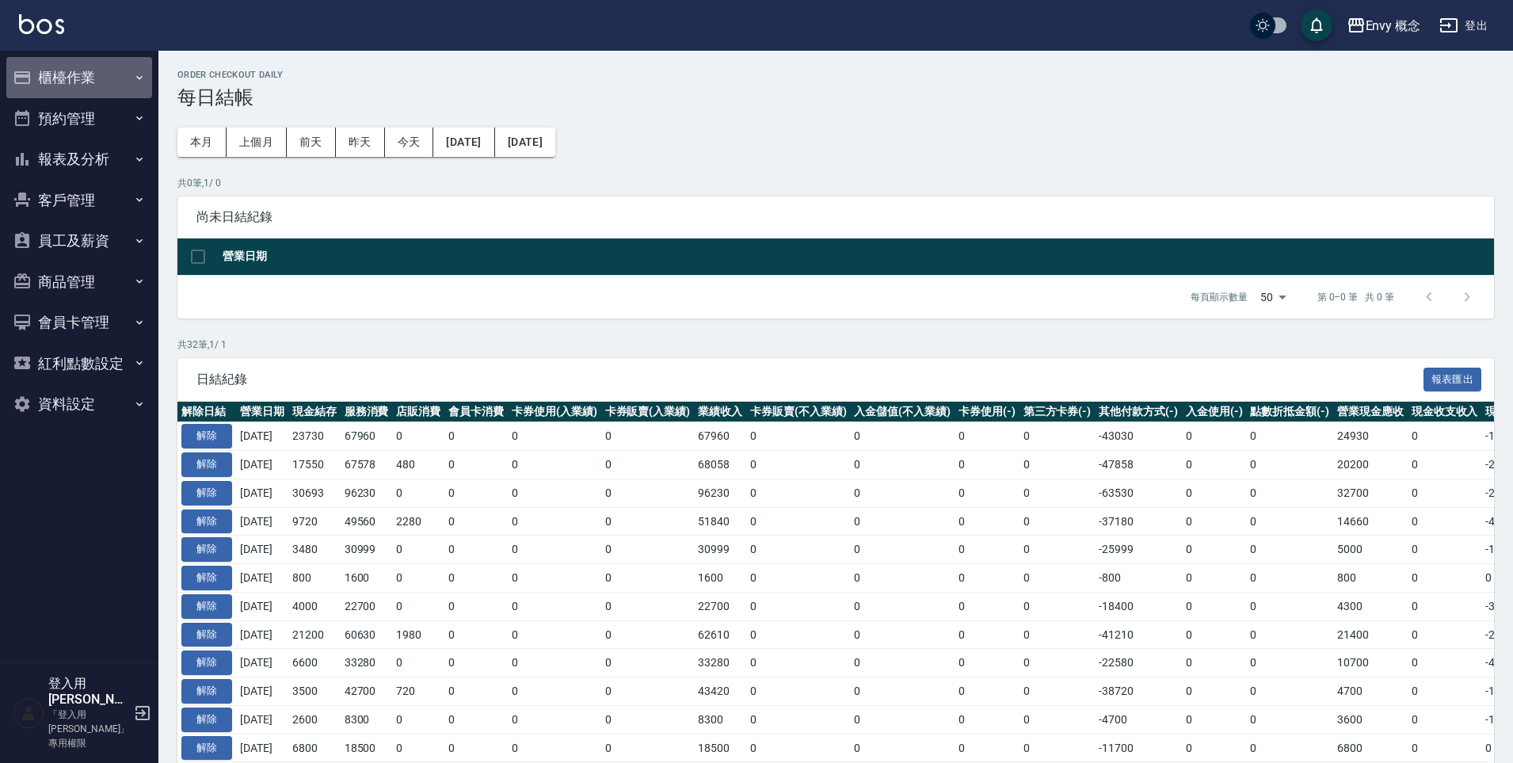
click at [97, 80] on button "櫃檯作業" at bounding box center [79, 77] width 146 height 41
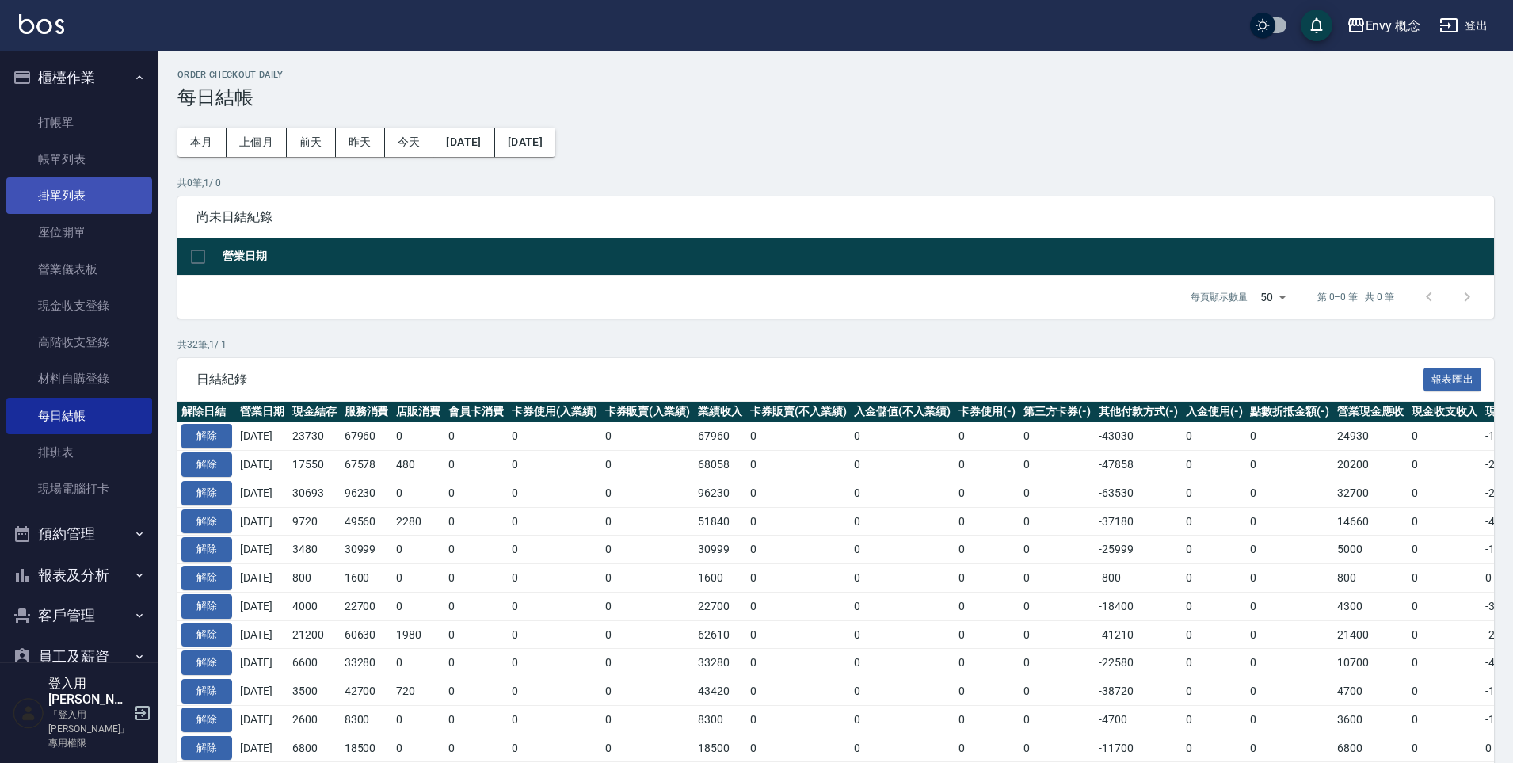
click at [129, 196] on link "掛單列表" at bounding box center [79, 195] width 146 height 36
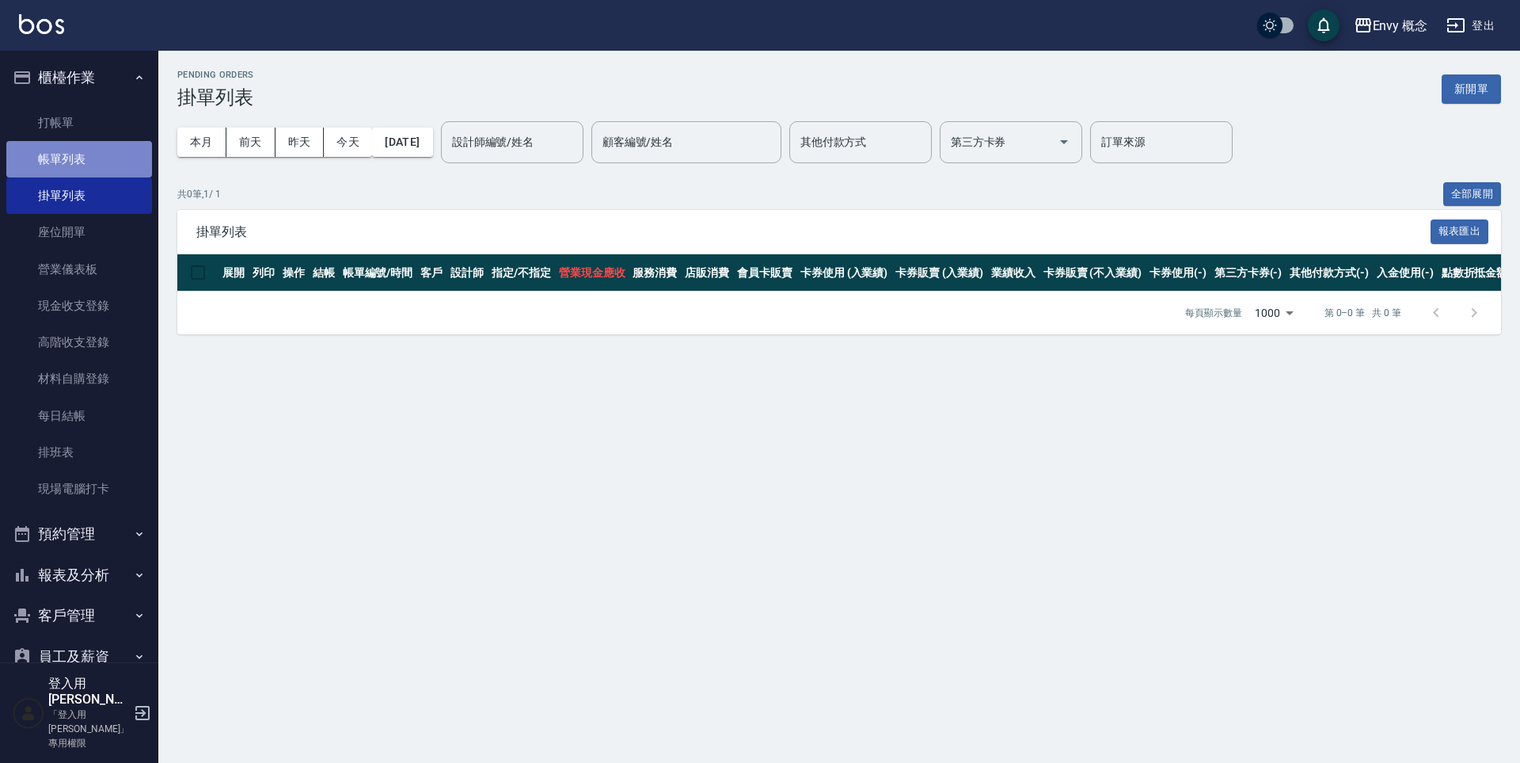
click at [116, 171] on link "帳單列表" at bounding box center [79, 159] width 146 height 36
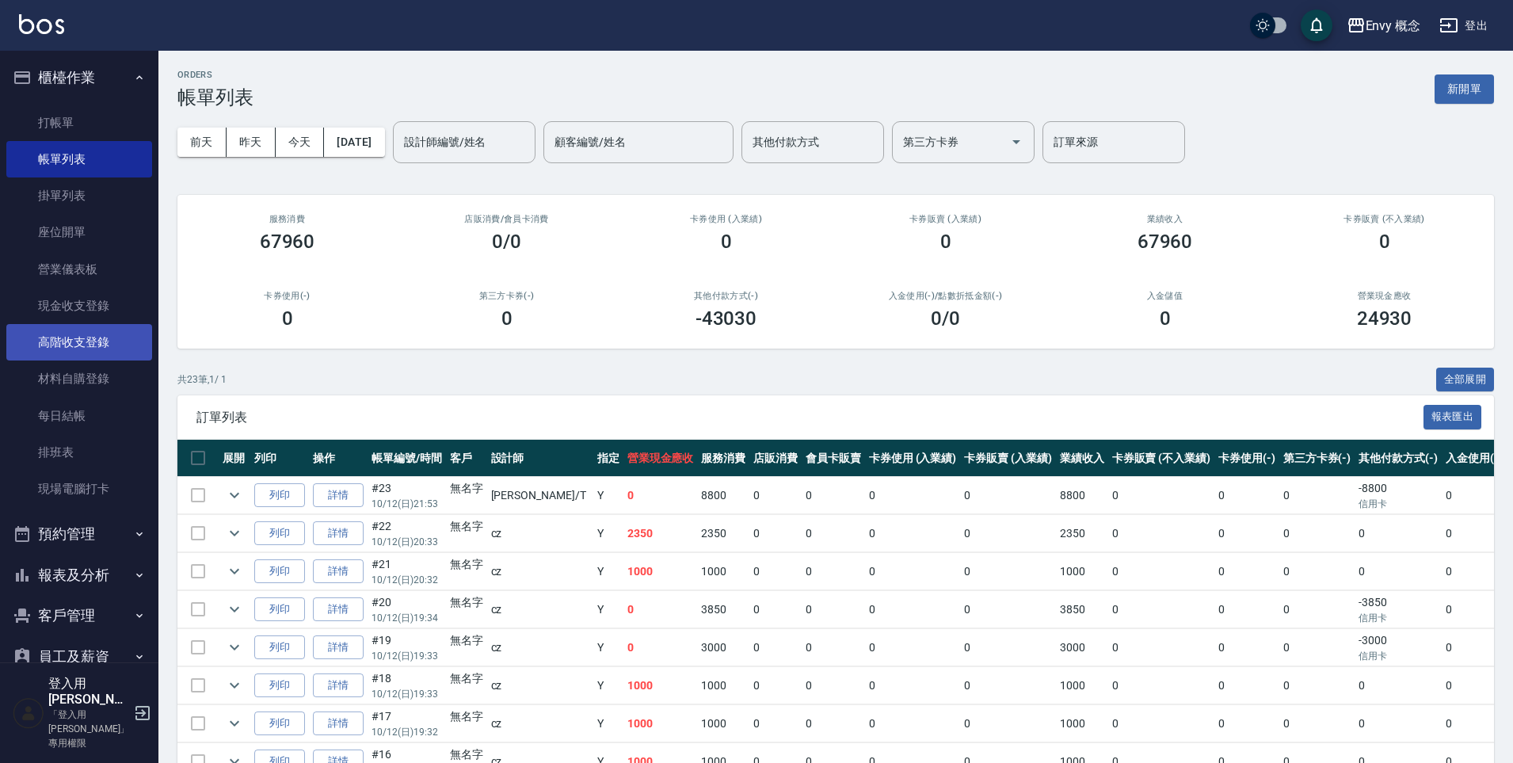
click at [89, 345] on link "高階收支登錄" at bounding box center [79, 342] width 146 height 36
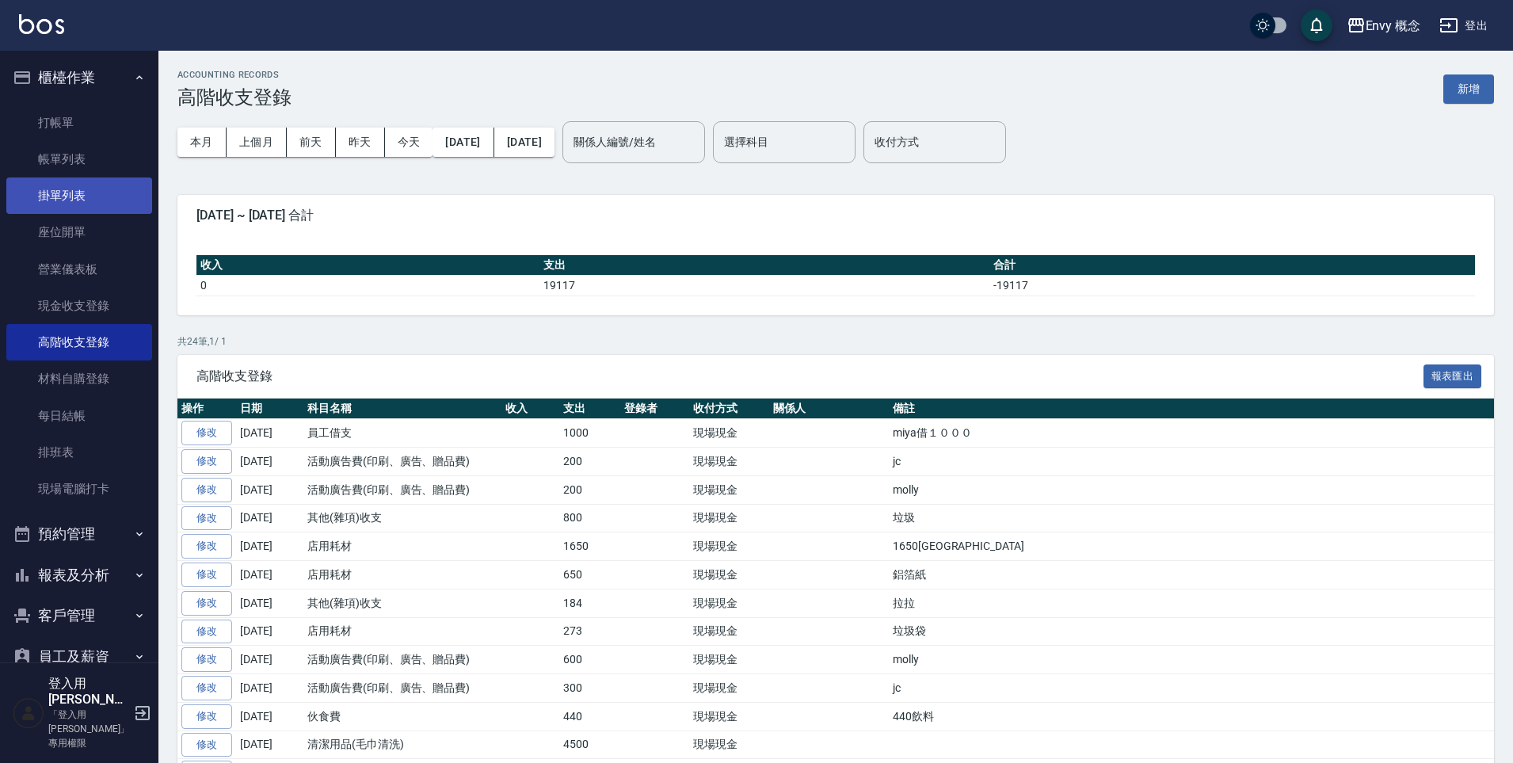
click at [113, 195] on link "掛單列表" at bounding box center [79, 195] width 146 height 36
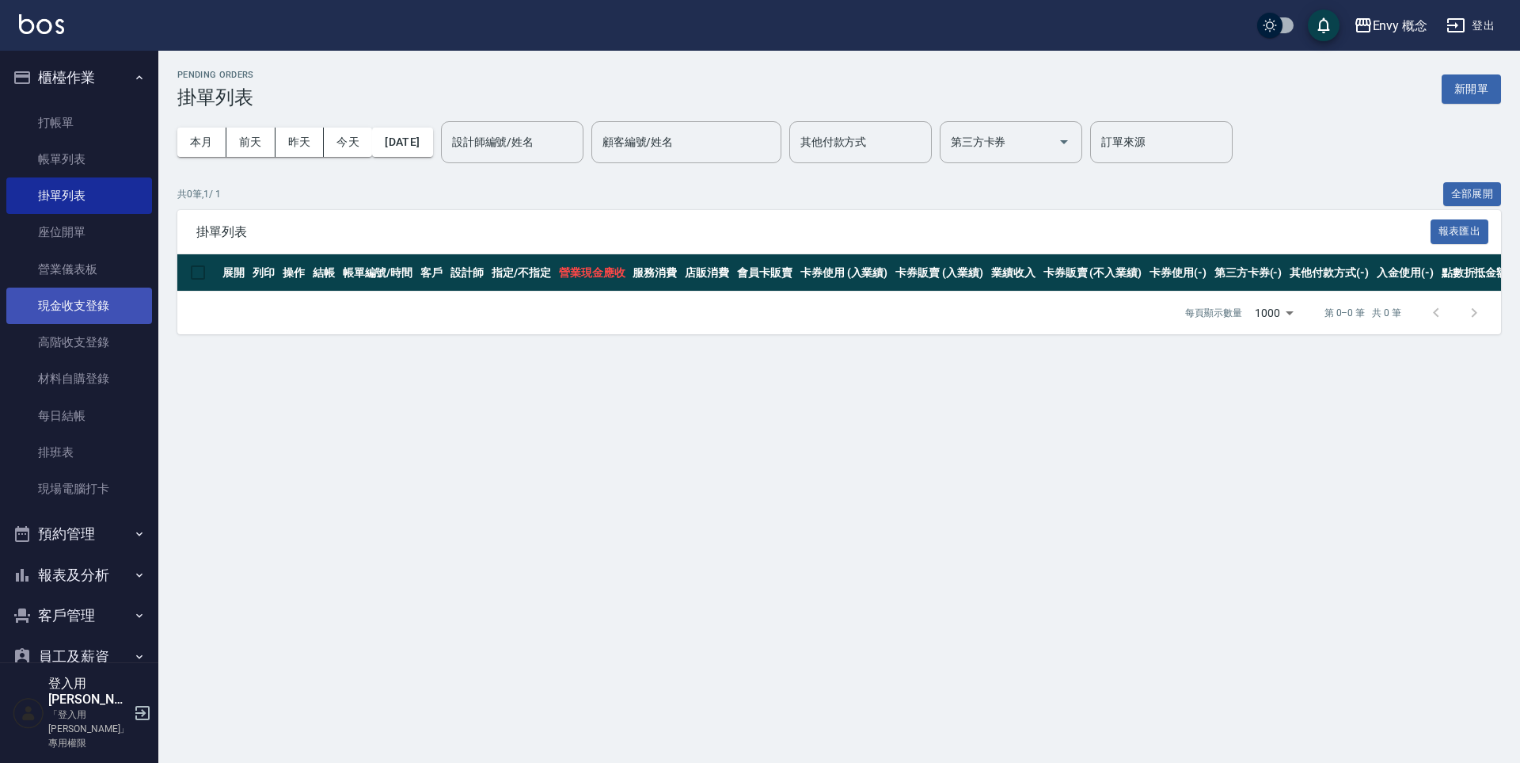
click at [108, 313] on link "現金收支登錄" at bounding box center [79, 305] width 146 height 36
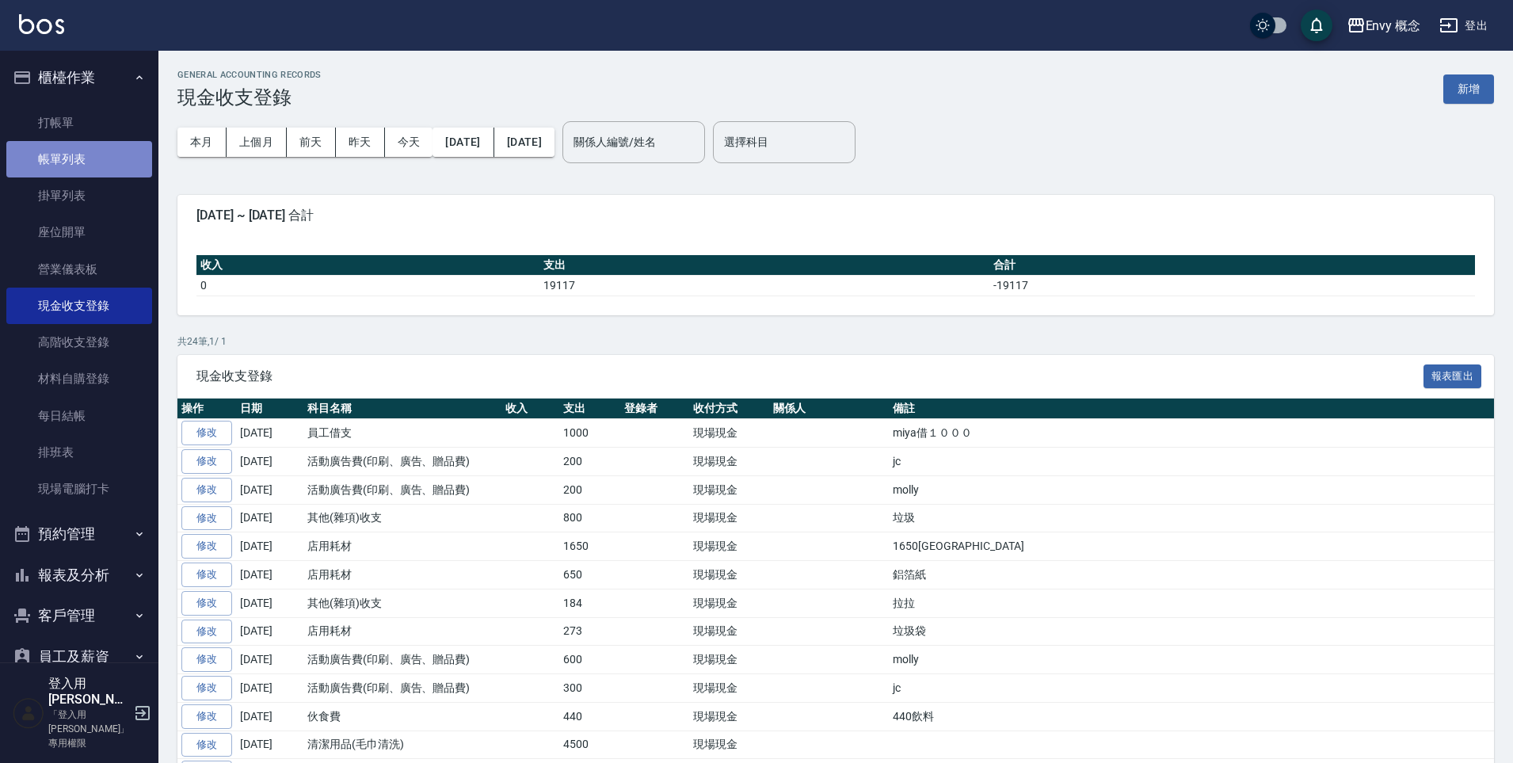
click at [86, 162] on link "帳單列表" at bounding box center [79, 159] width 146 height 36
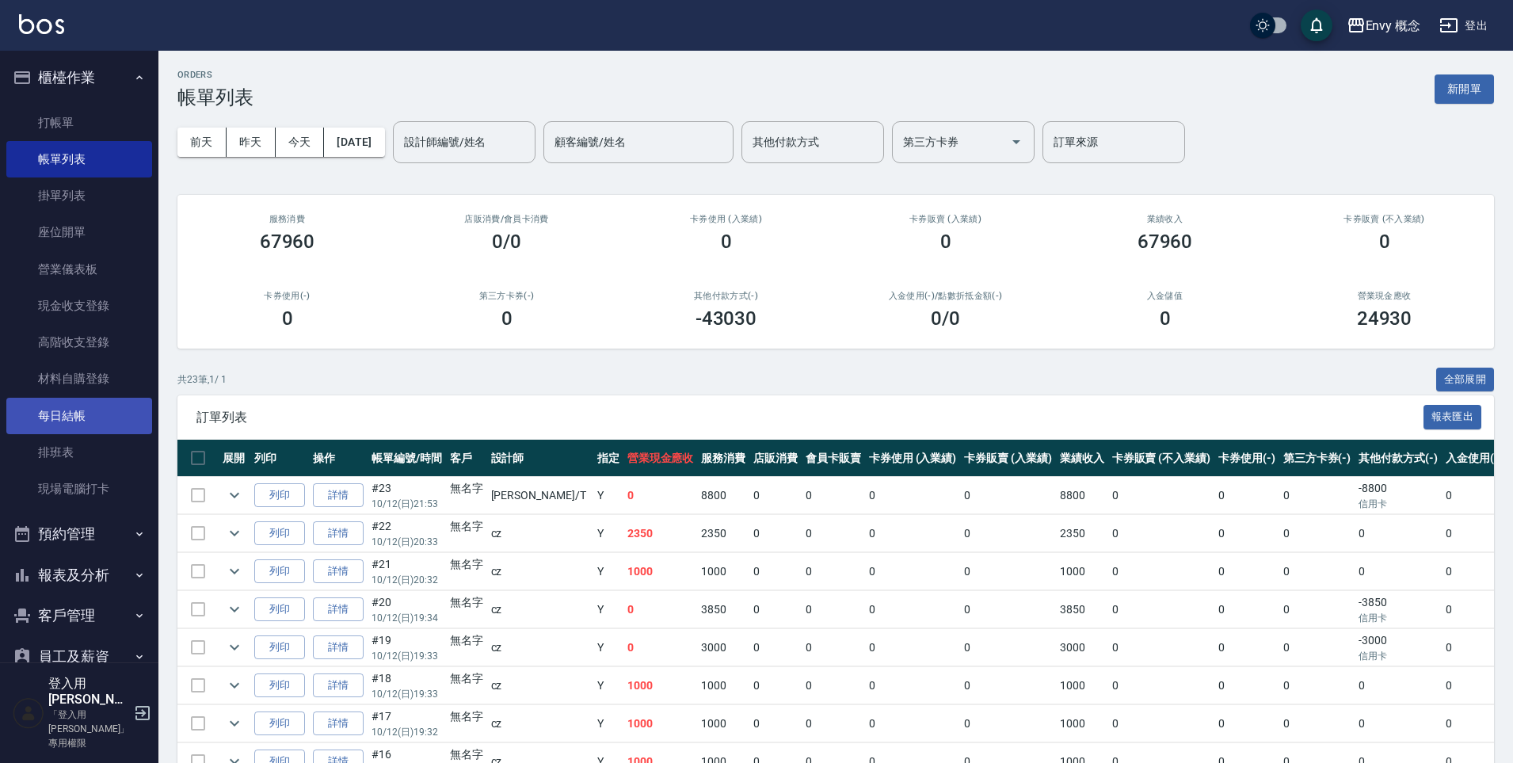
click at [89, 414] on link "每日結帳" at bounding box center [79, 416] width 146 height 36
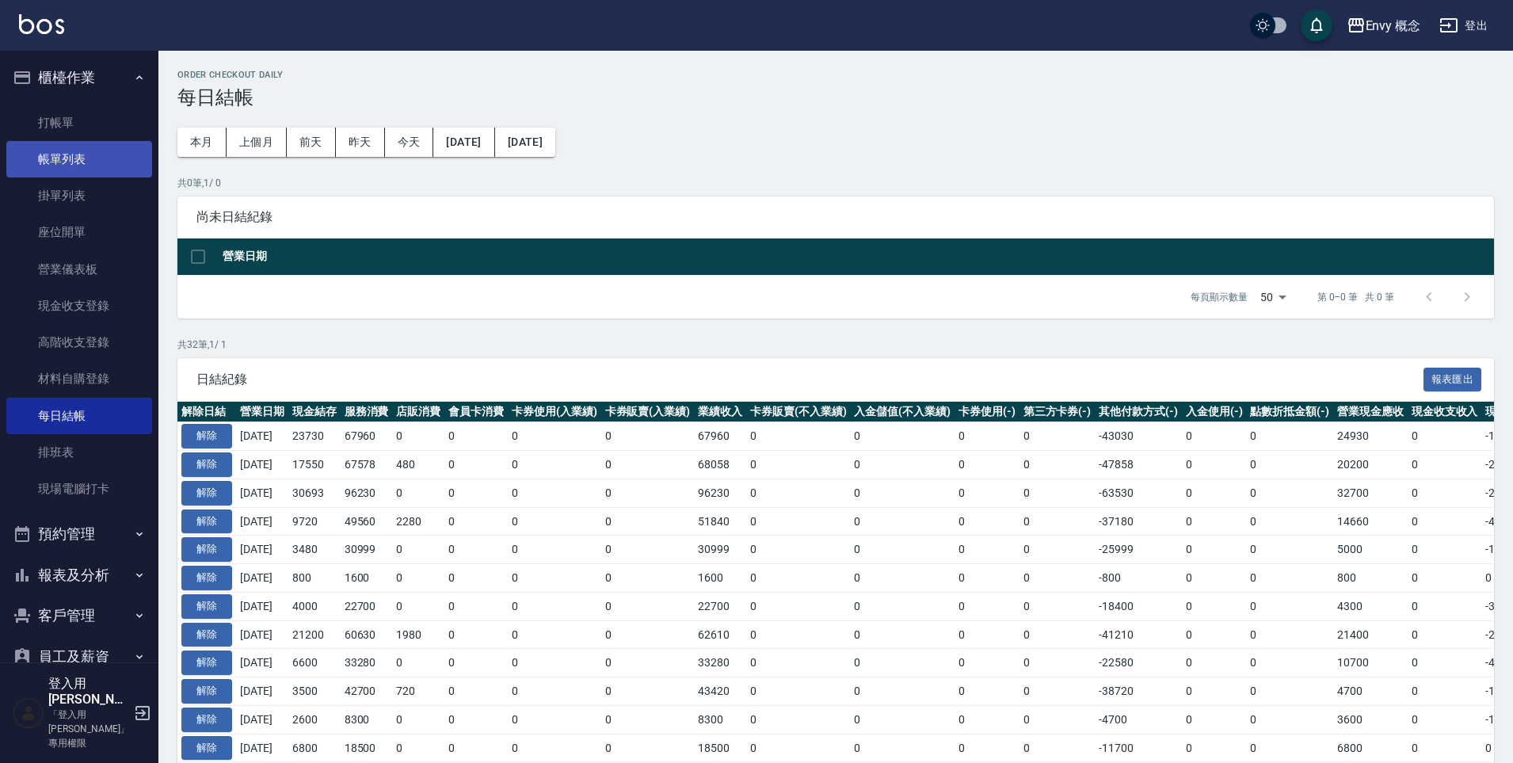
click at [101, 149] on link "帳單列表" at bounding box center [79, 159] width 146 height 36
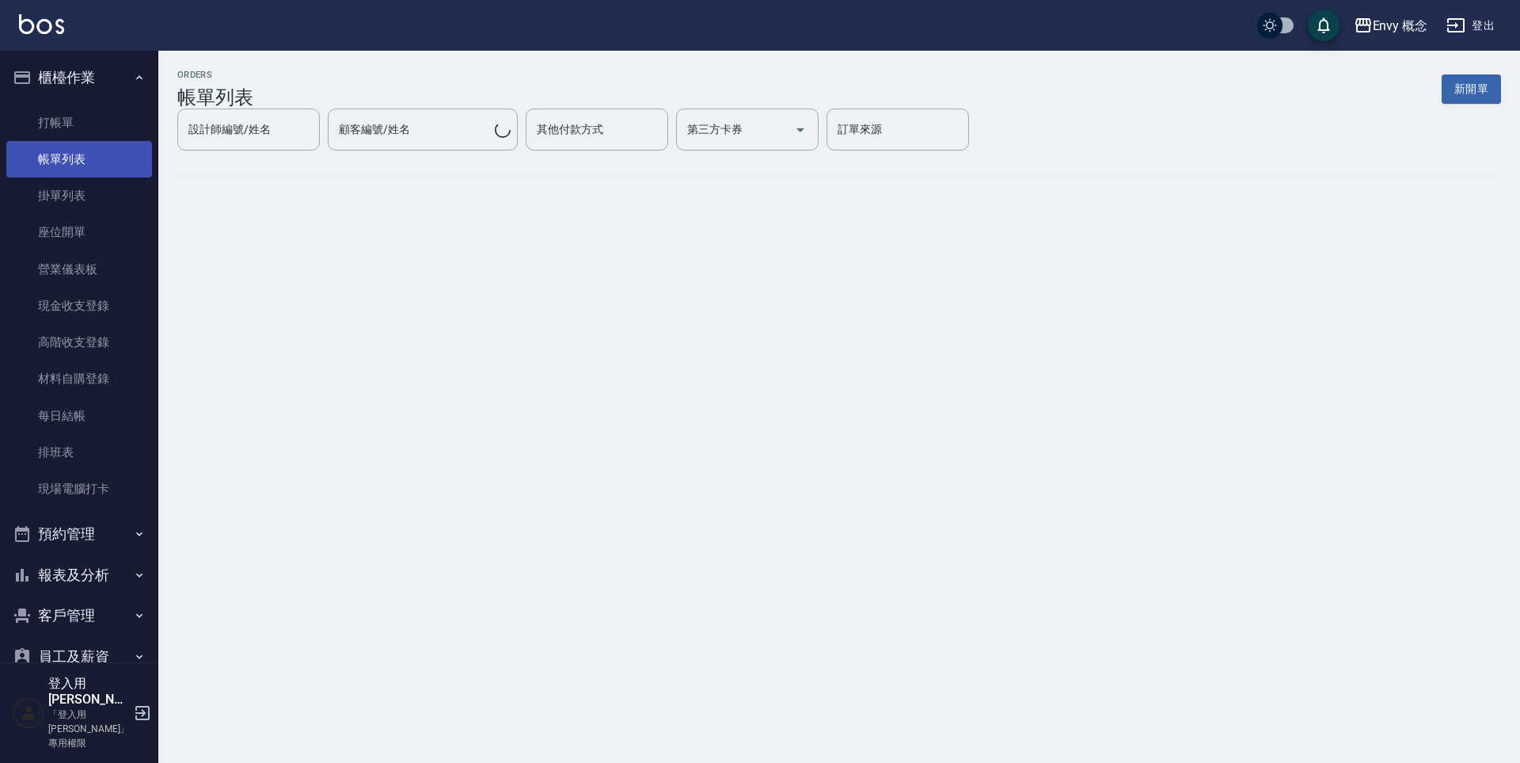
click at [106, 158] on link "帳單列表" at bounding box center [79, 159] width 146 height 36
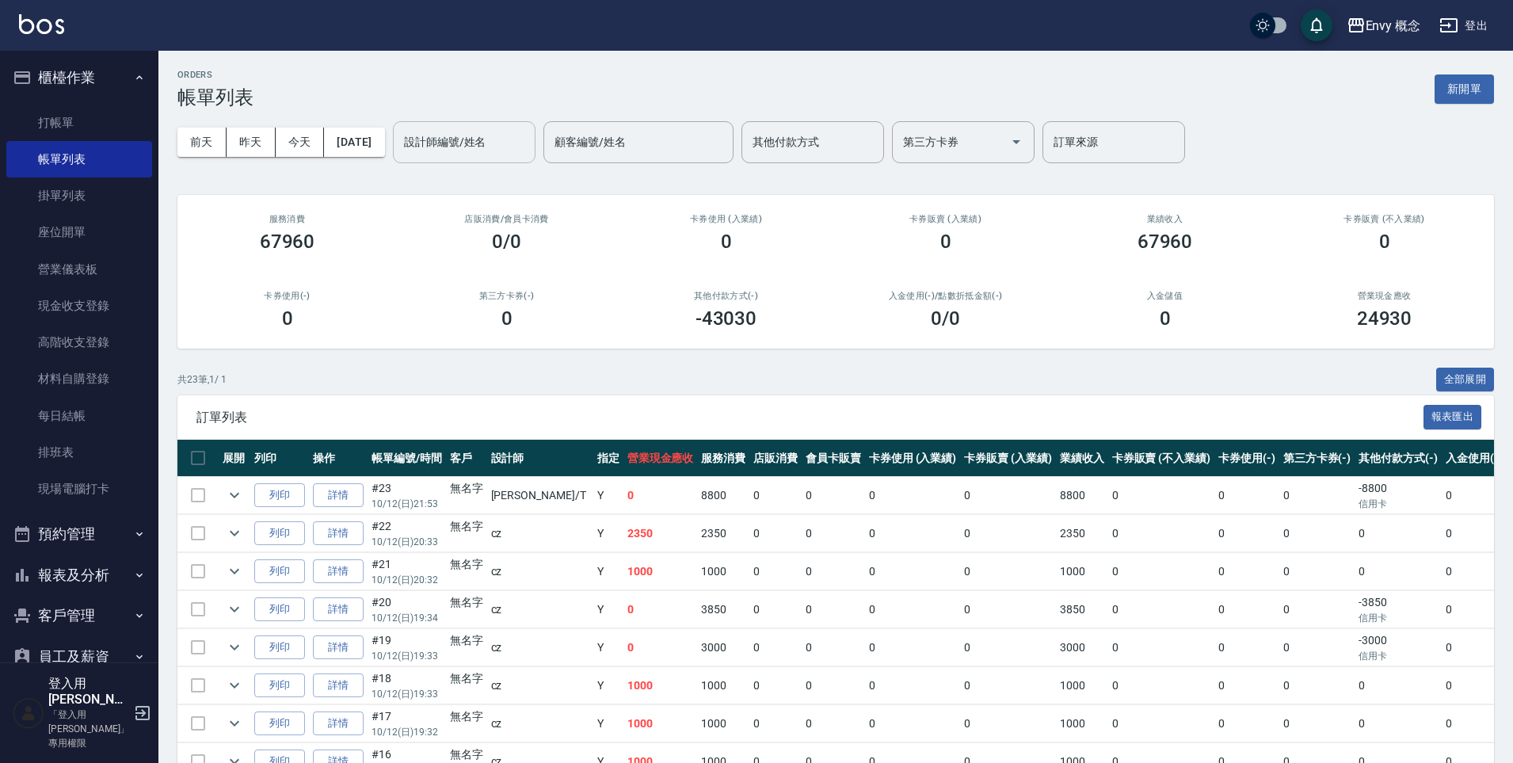
click at [464, 153] on input "設計師編號/姓名" at bounding box center [464, 142] width 128 height 28
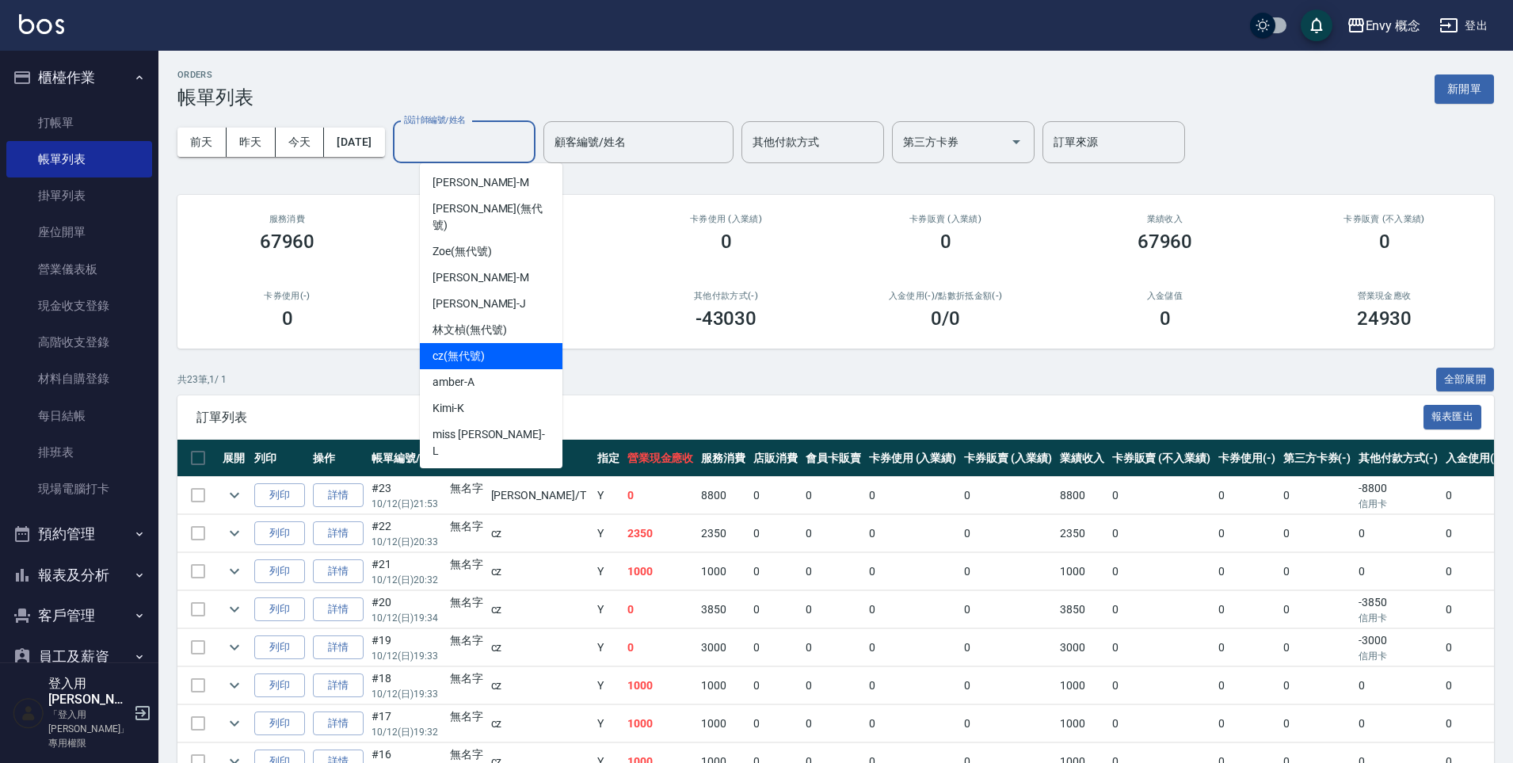
click at [502, 349] on div "cz (無代號)" at bounding box center [491, 356] width 143 height 26
type input "cz(無代號)"
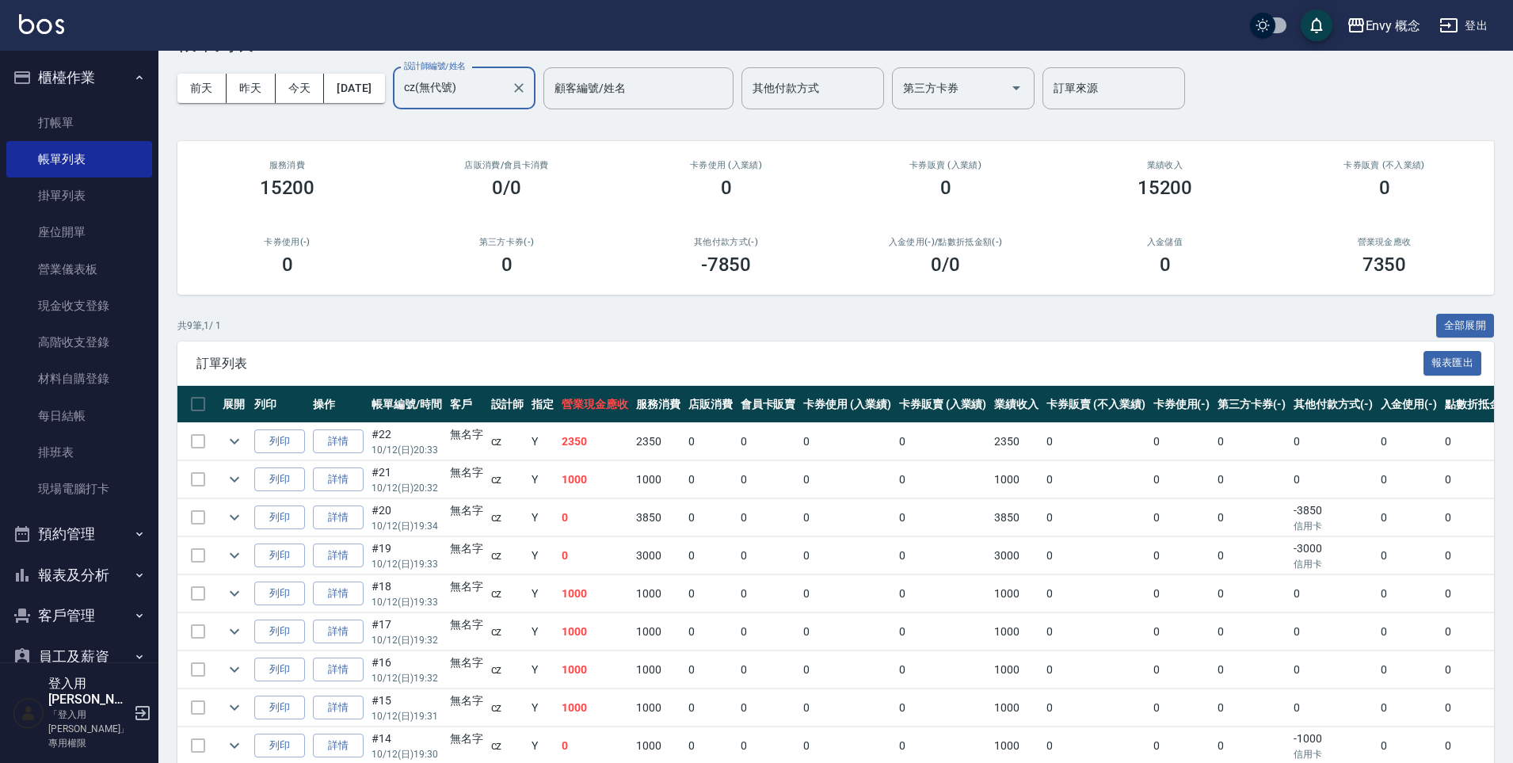
scroll to position [130, 0]
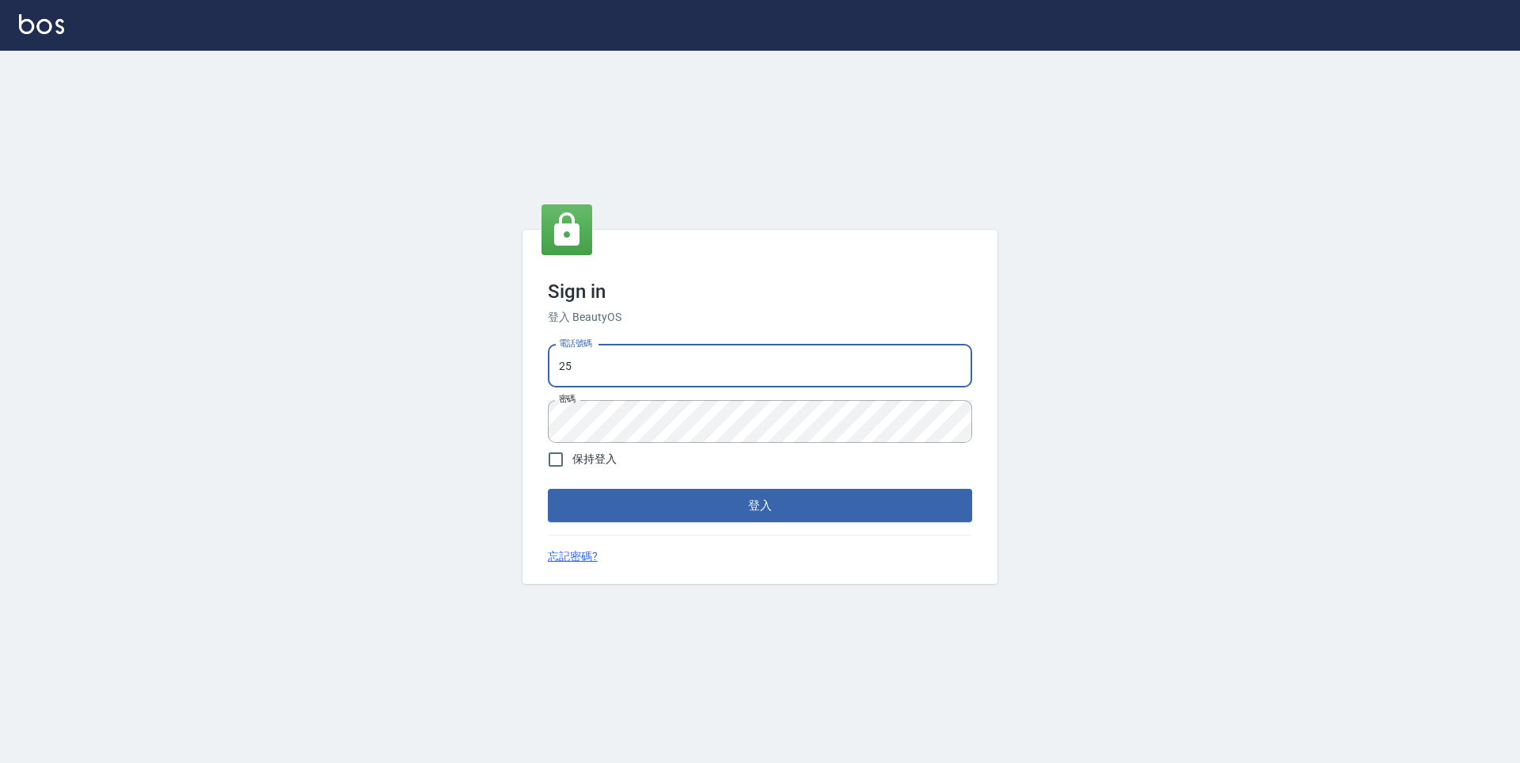
type input "2"
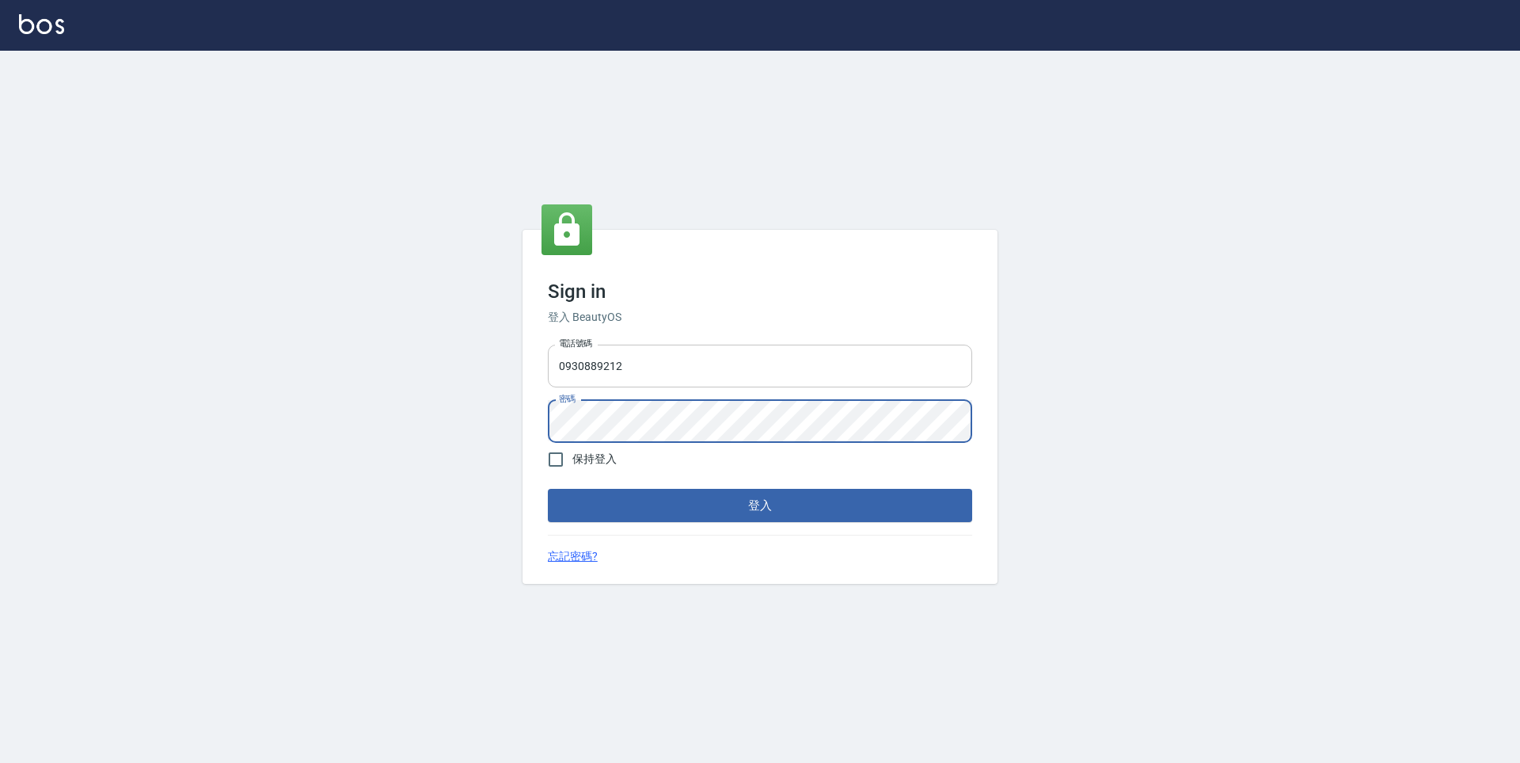
click at [710, 370] on input "0930889212" at bounding box center [760, 365] width 424 height 43
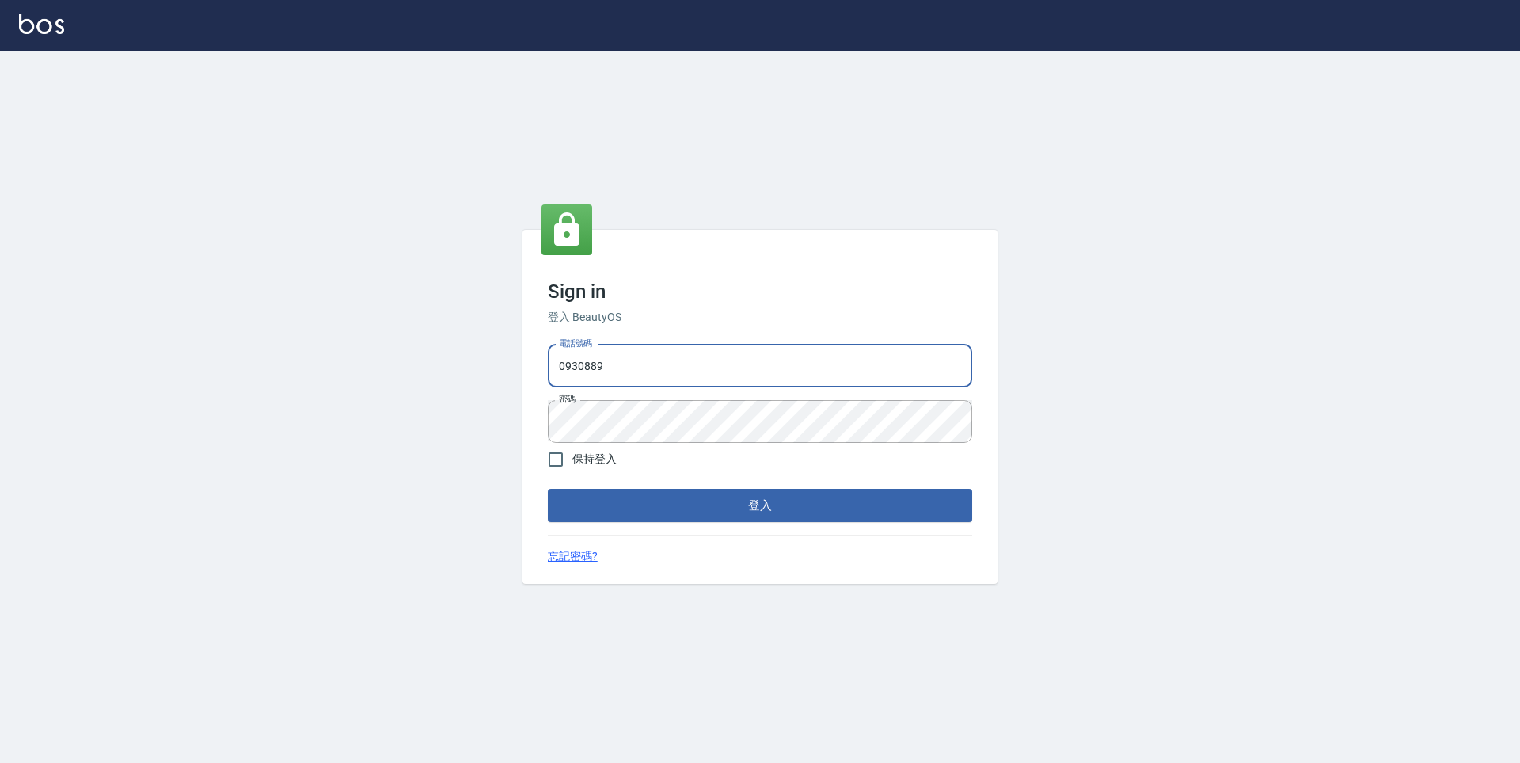
type input "09308892120"
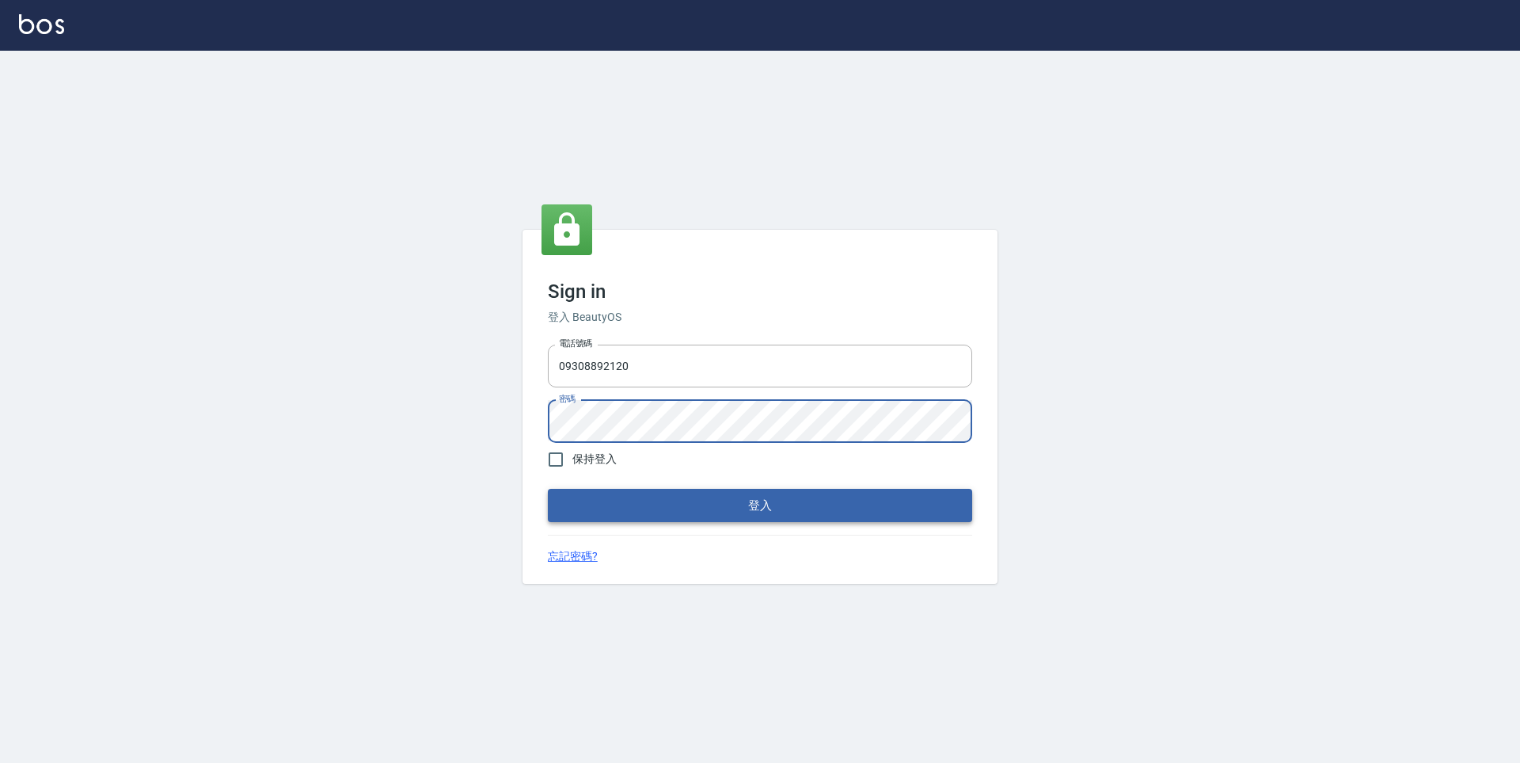
click at [806, 498] on button "登入" at bounding box center [760, 505] width 424 height 33
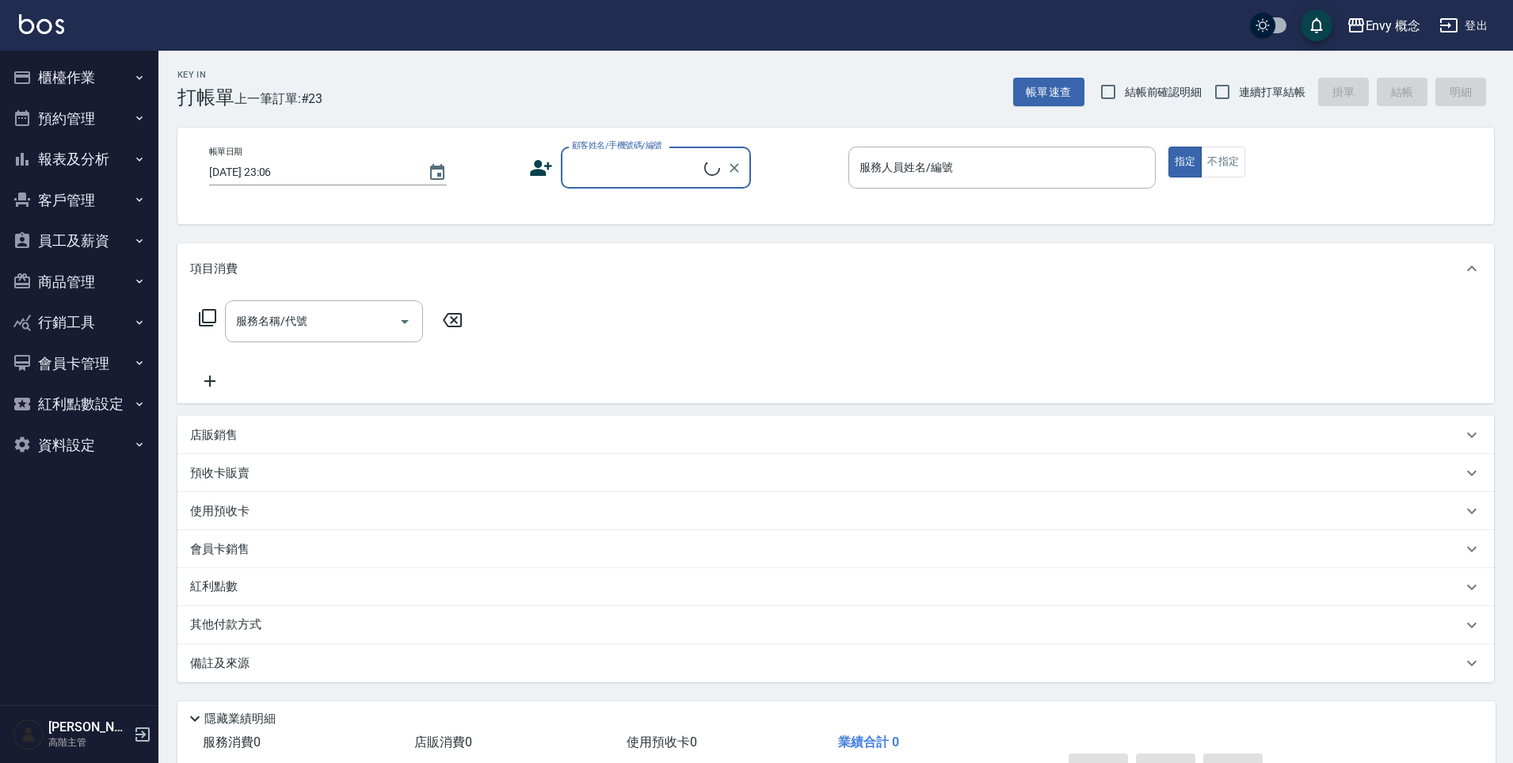
click at [143, 264] on button "商品管理" at bounding box center [79, 281] width 146 height 41
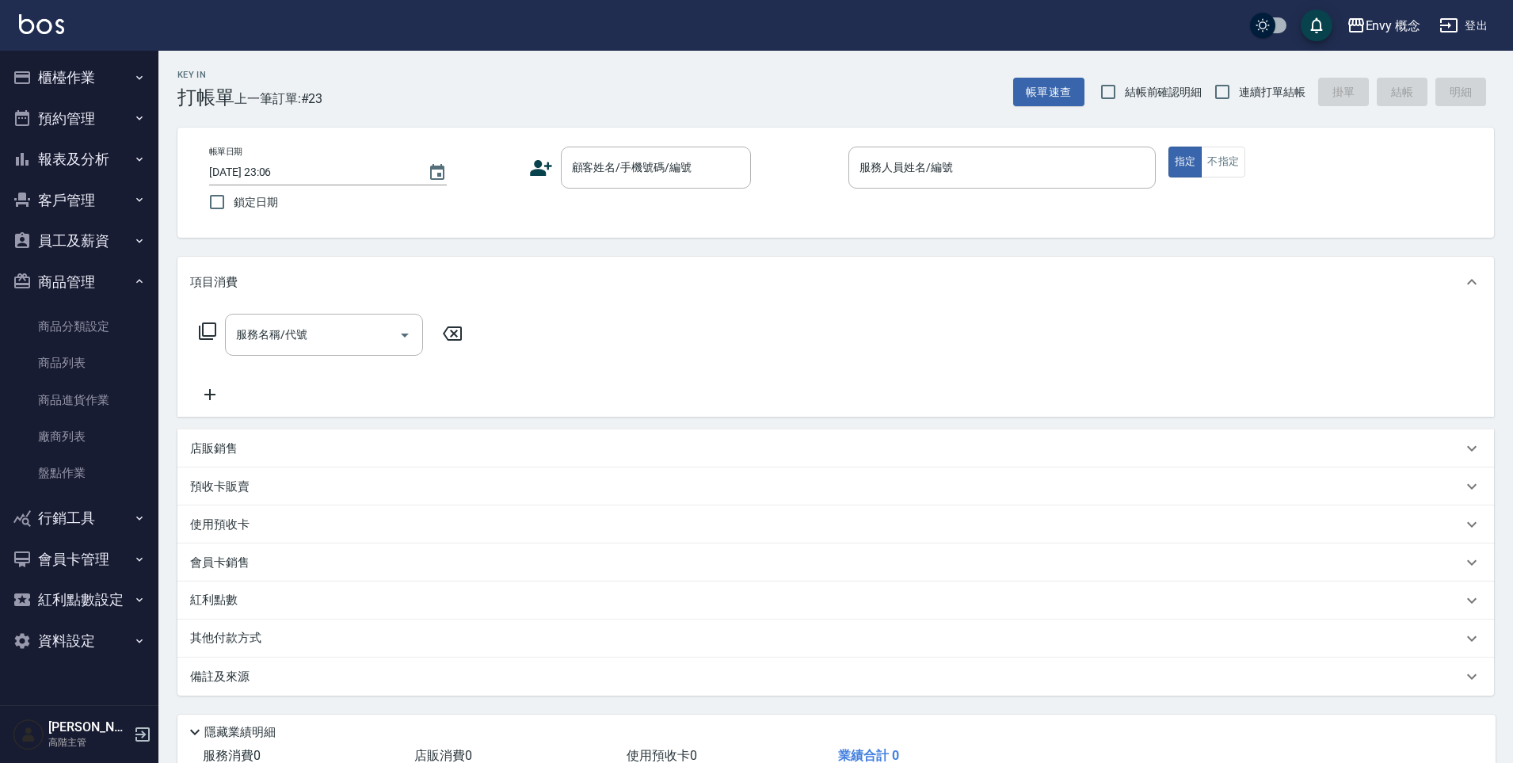
click at [131, 247] on button "員工及薪資" at bounding box center [79, 240] width 146 height 41
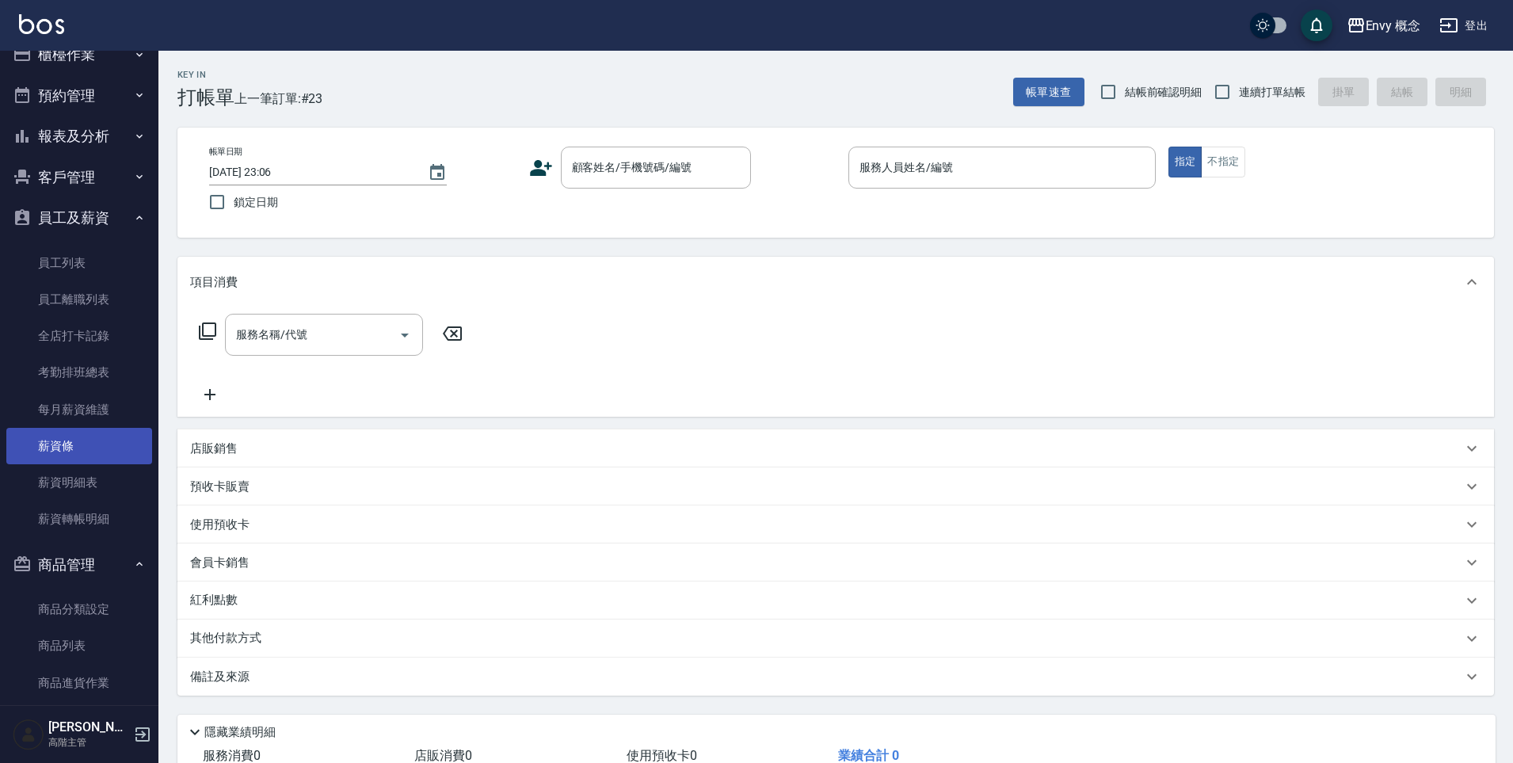
scroll to position [33, 0]
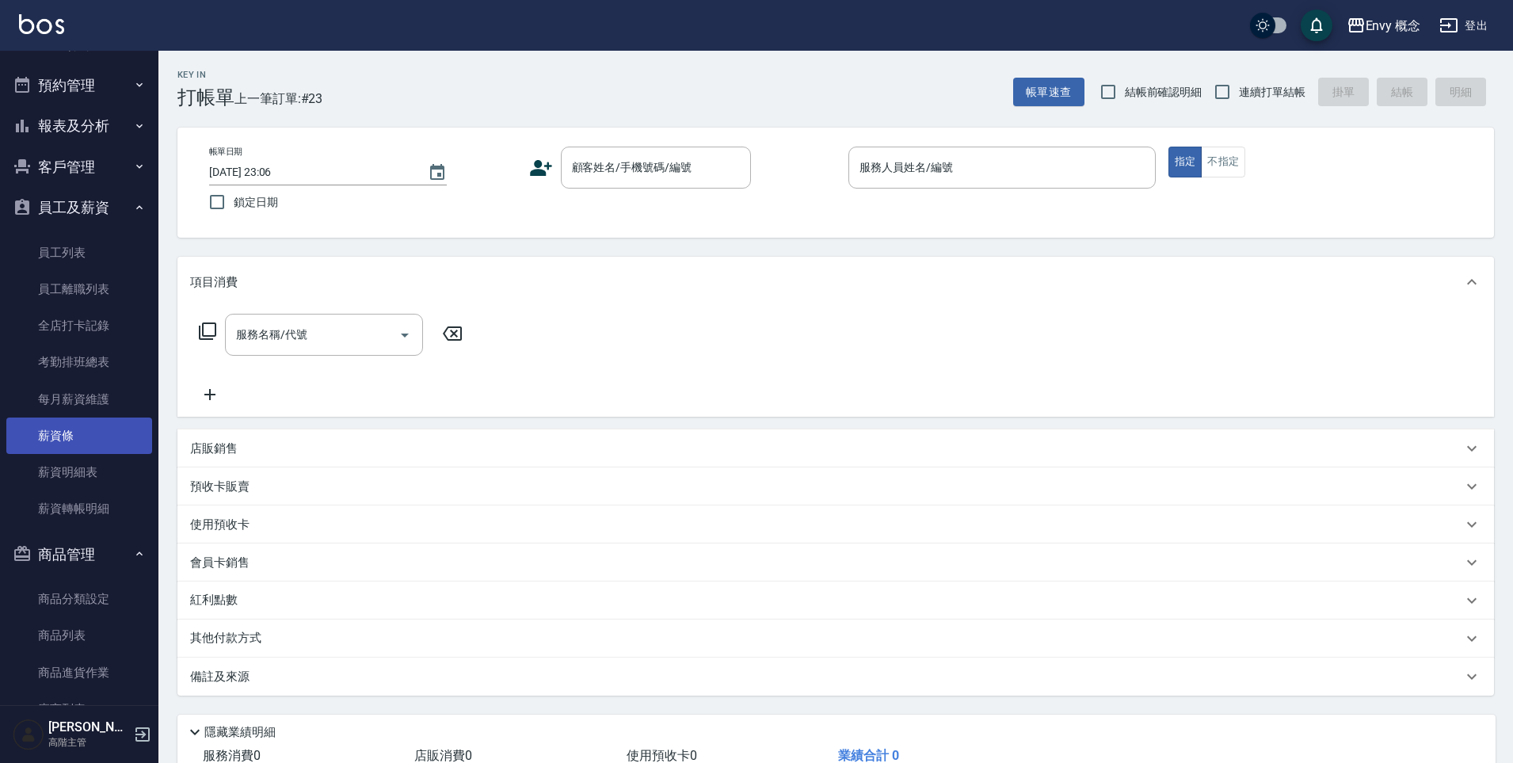
click at [115, 434] on link "薪資條" at bounding box center [79, 435] width 146 height 36
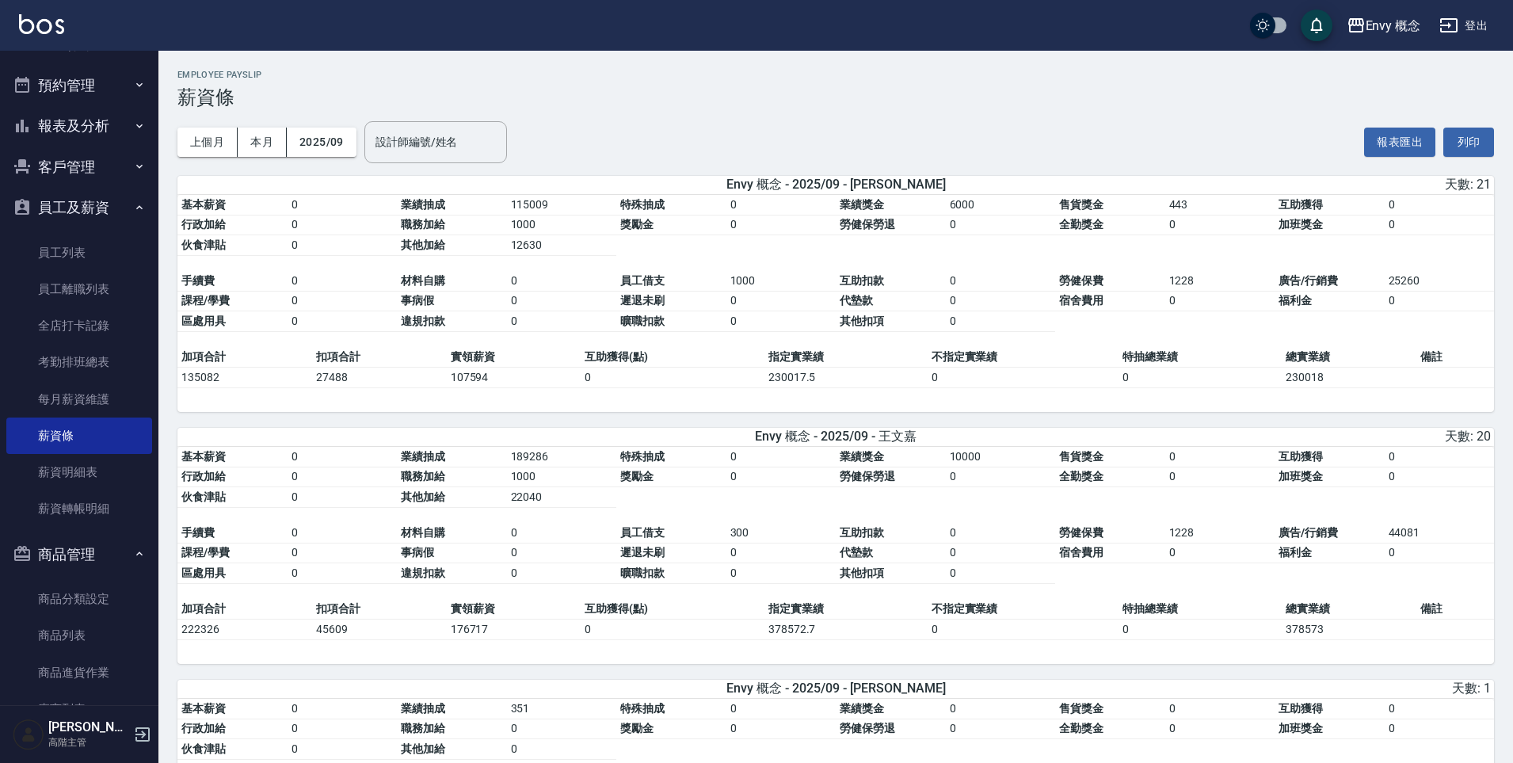
click at [90, 159] on button "客戶管理" at bounding box center [79, 167] width 146 height 41
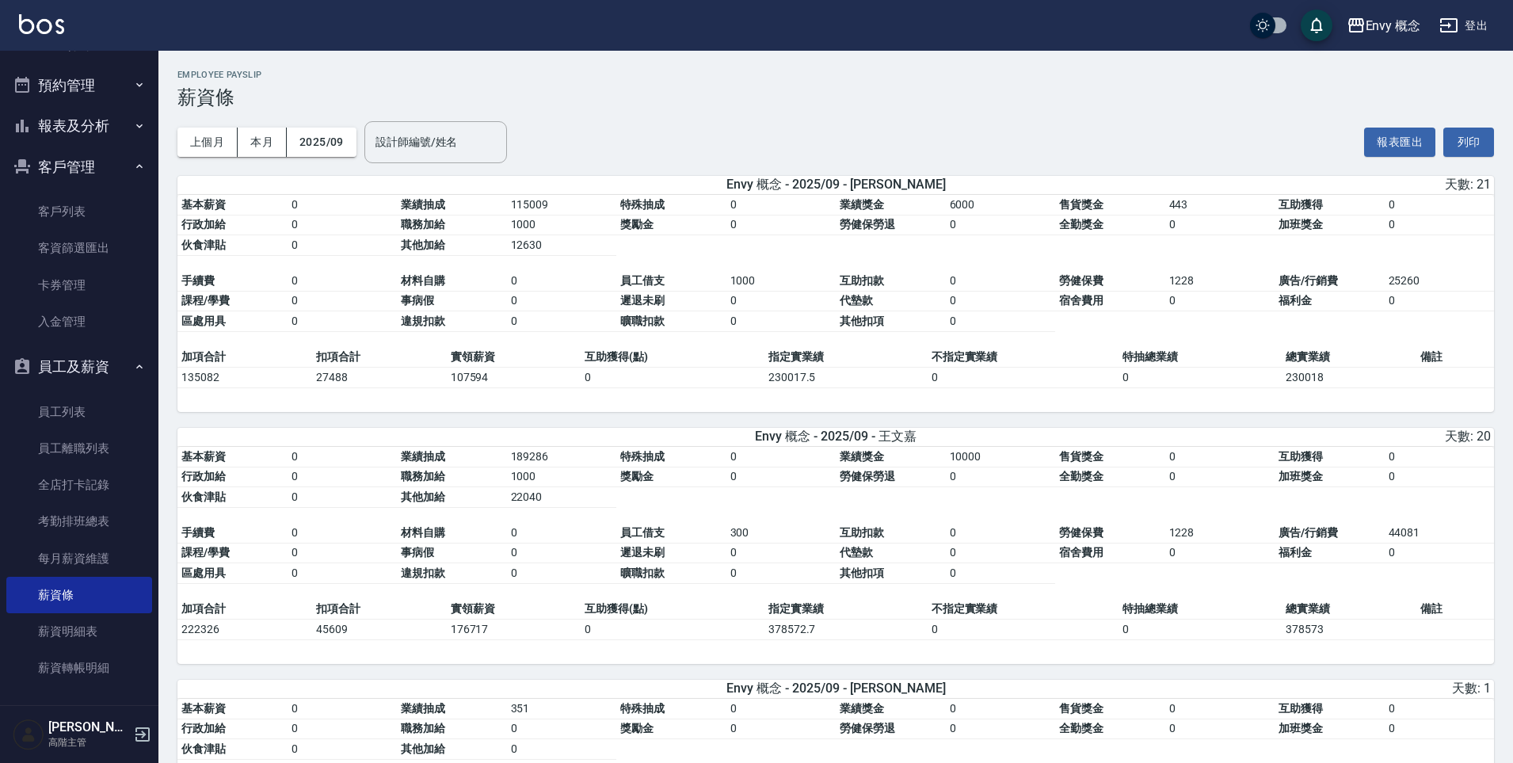
click at [93, 120] on button "報表及分析" at bounding box center [79, 125] width 146 height 41
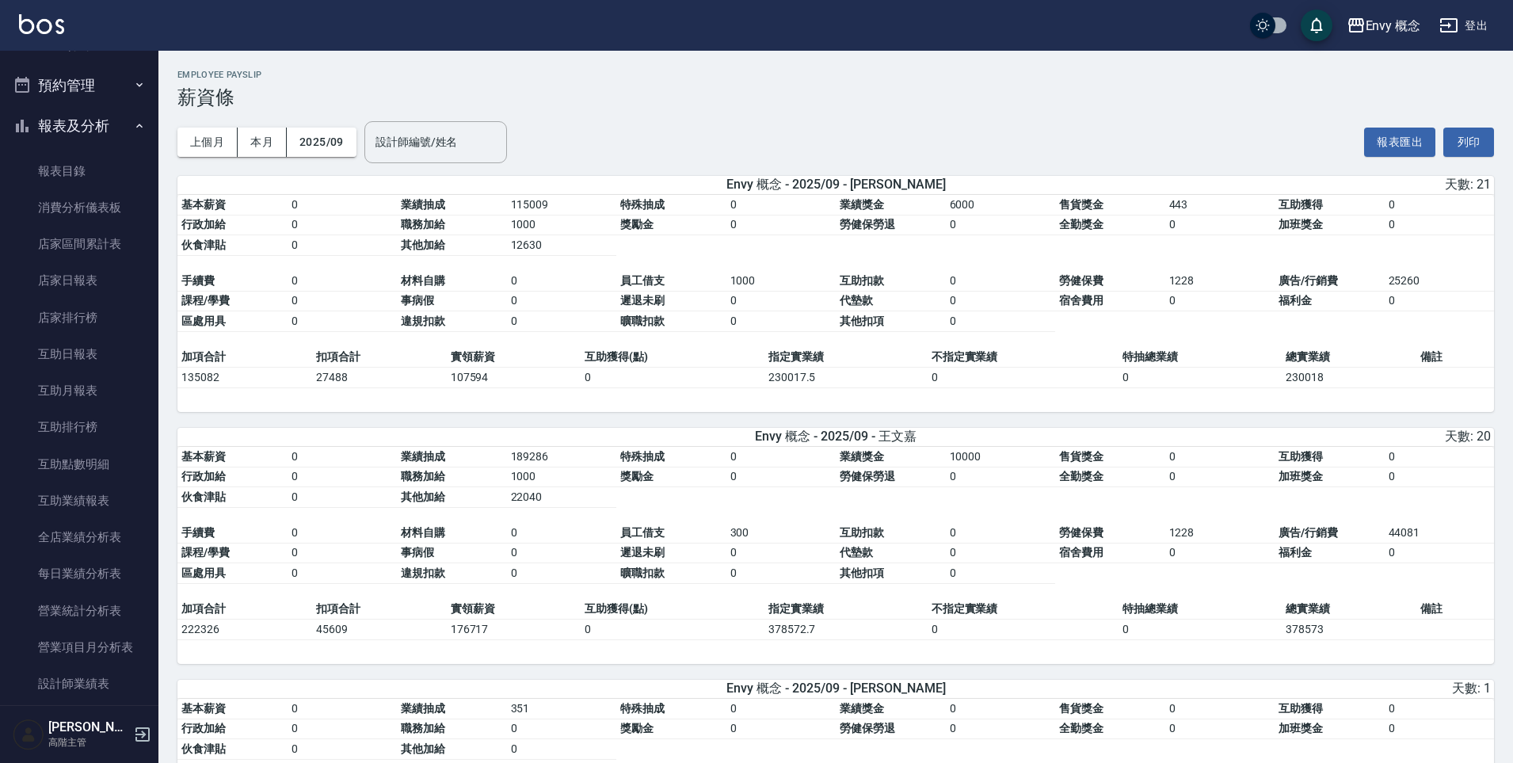
click at [108, 126] on button "報表及分析" at bounding box center [79, 125] width 146 height 41
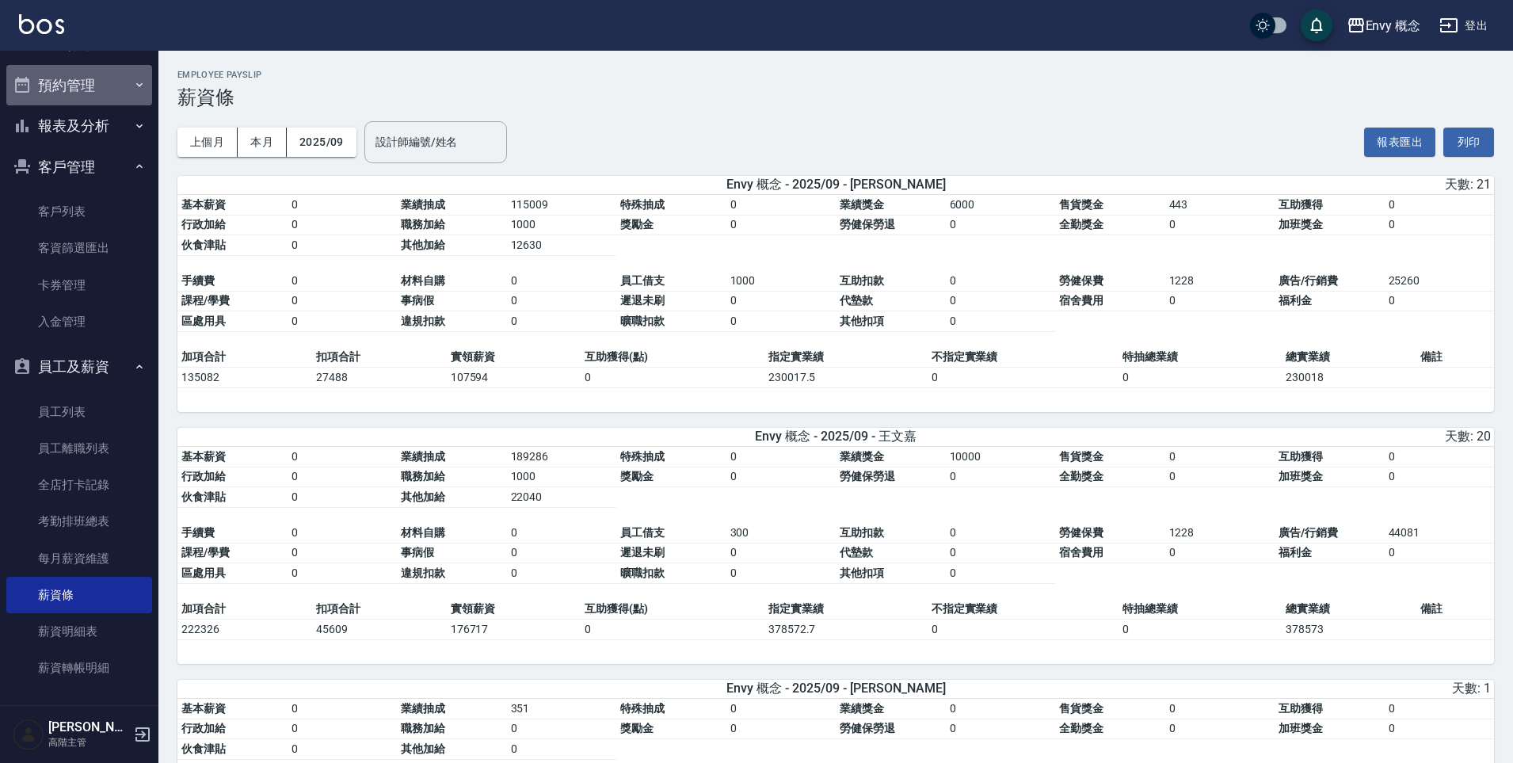
click at [101, 92] on button "預約管理" at bounding box center [79, 85] width 146 height 41
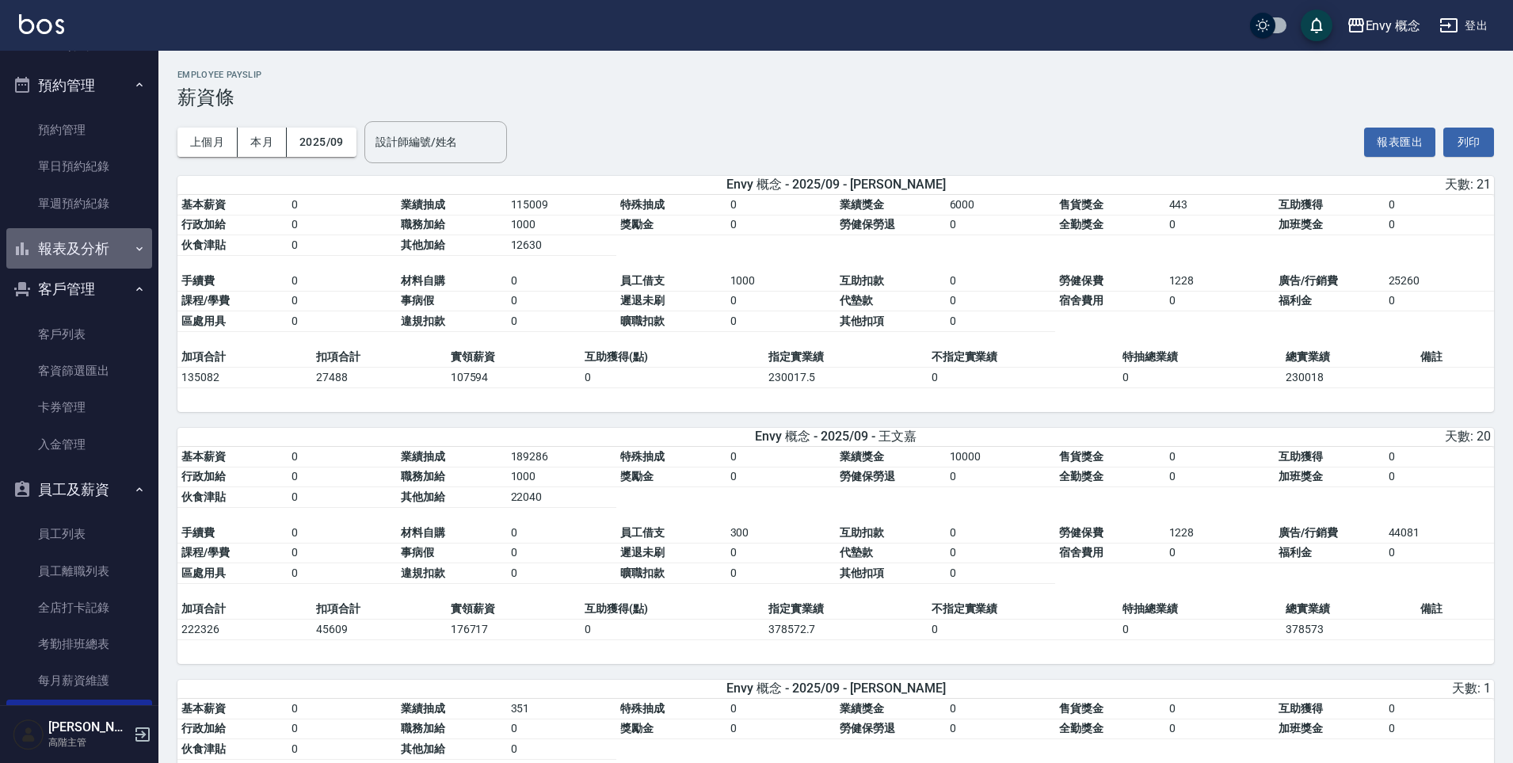
click at [104, 255] on button "報表及分析" at bounding box center [79, 248] width 146 height 41
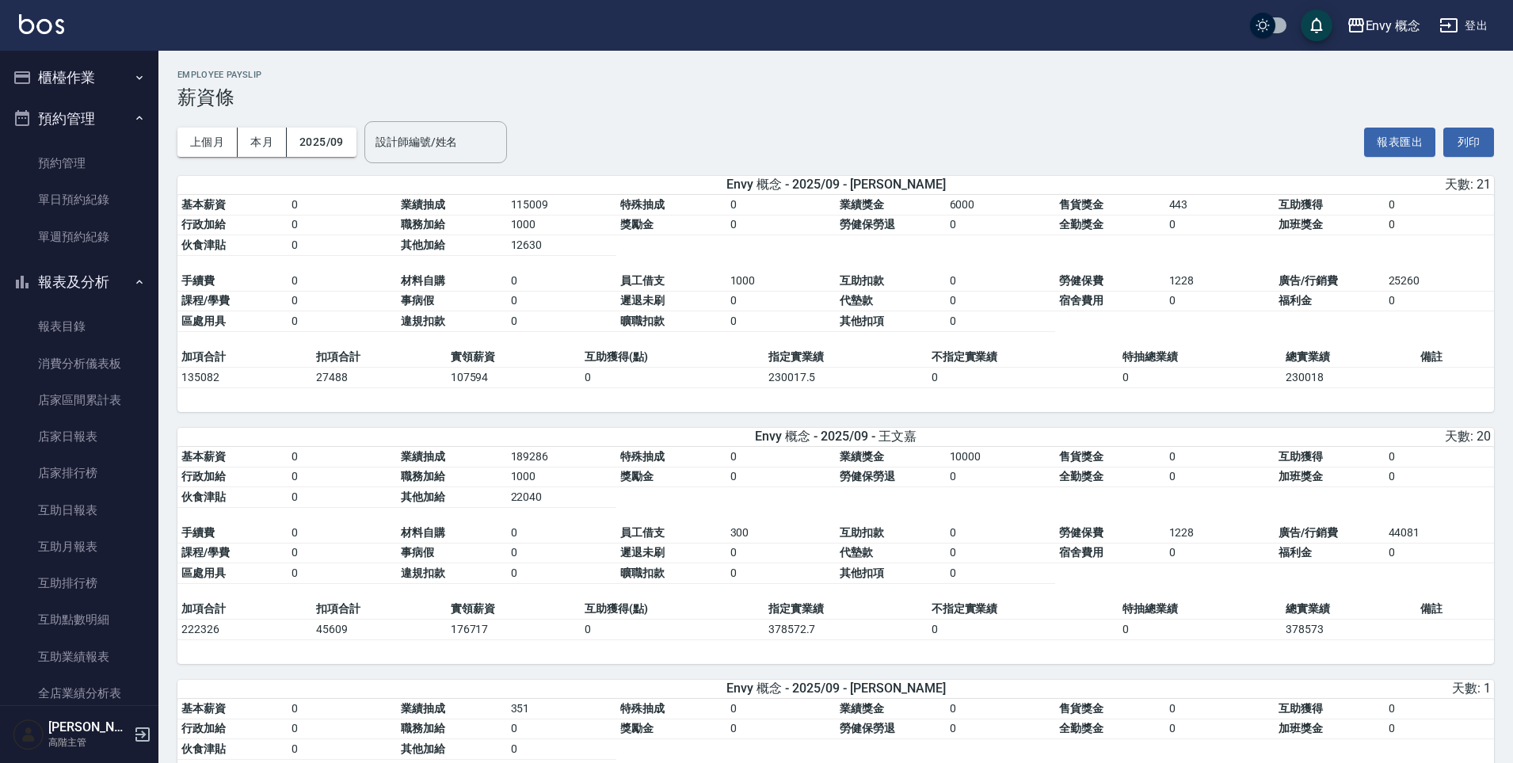
click at [118, 87] on button "櫃檯作業" at bounding box center [79, 77] width 146 height 41
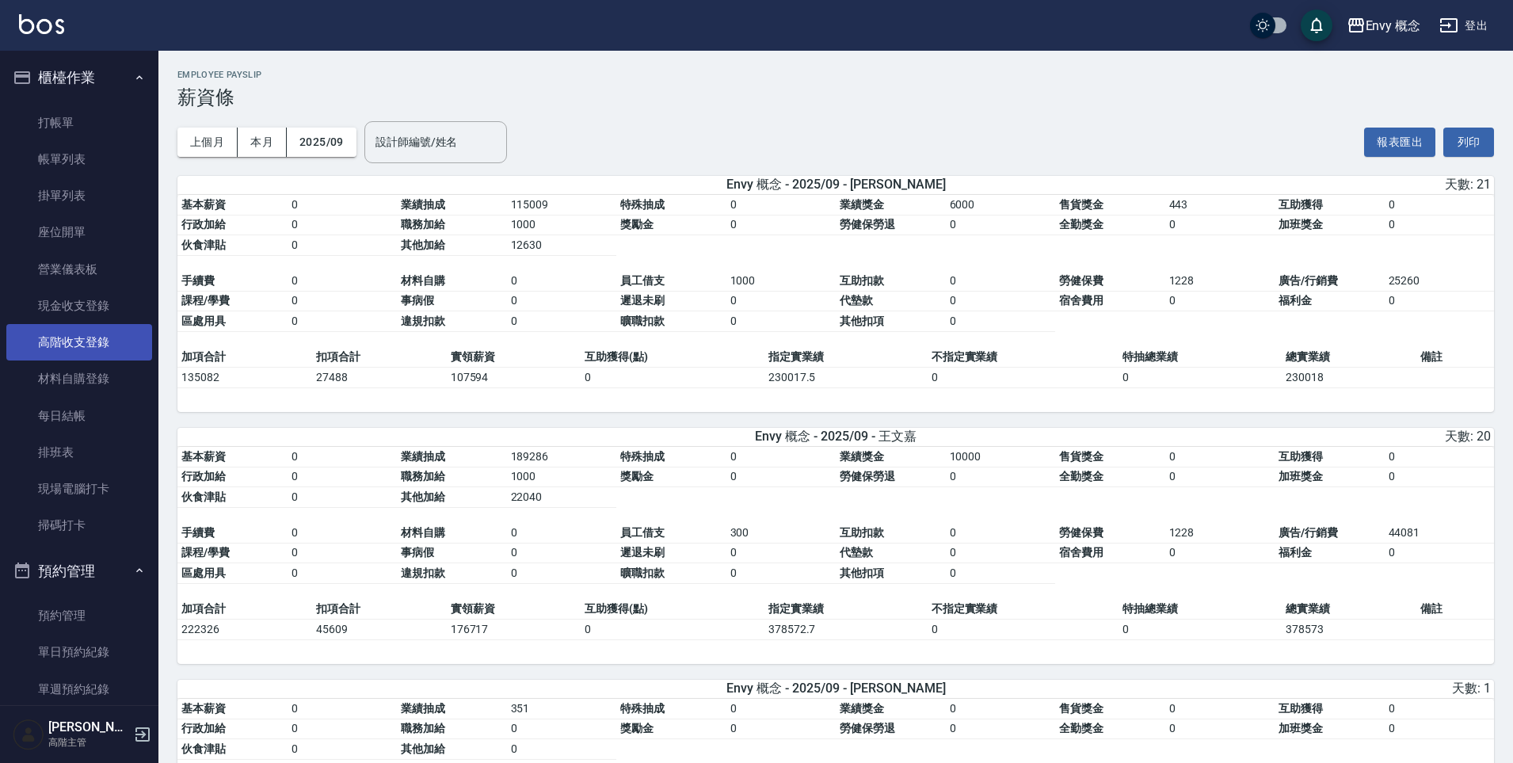
click at [94, 349] on link "高階收支登錄" at bounding box center [79, 342] width 146 height 36
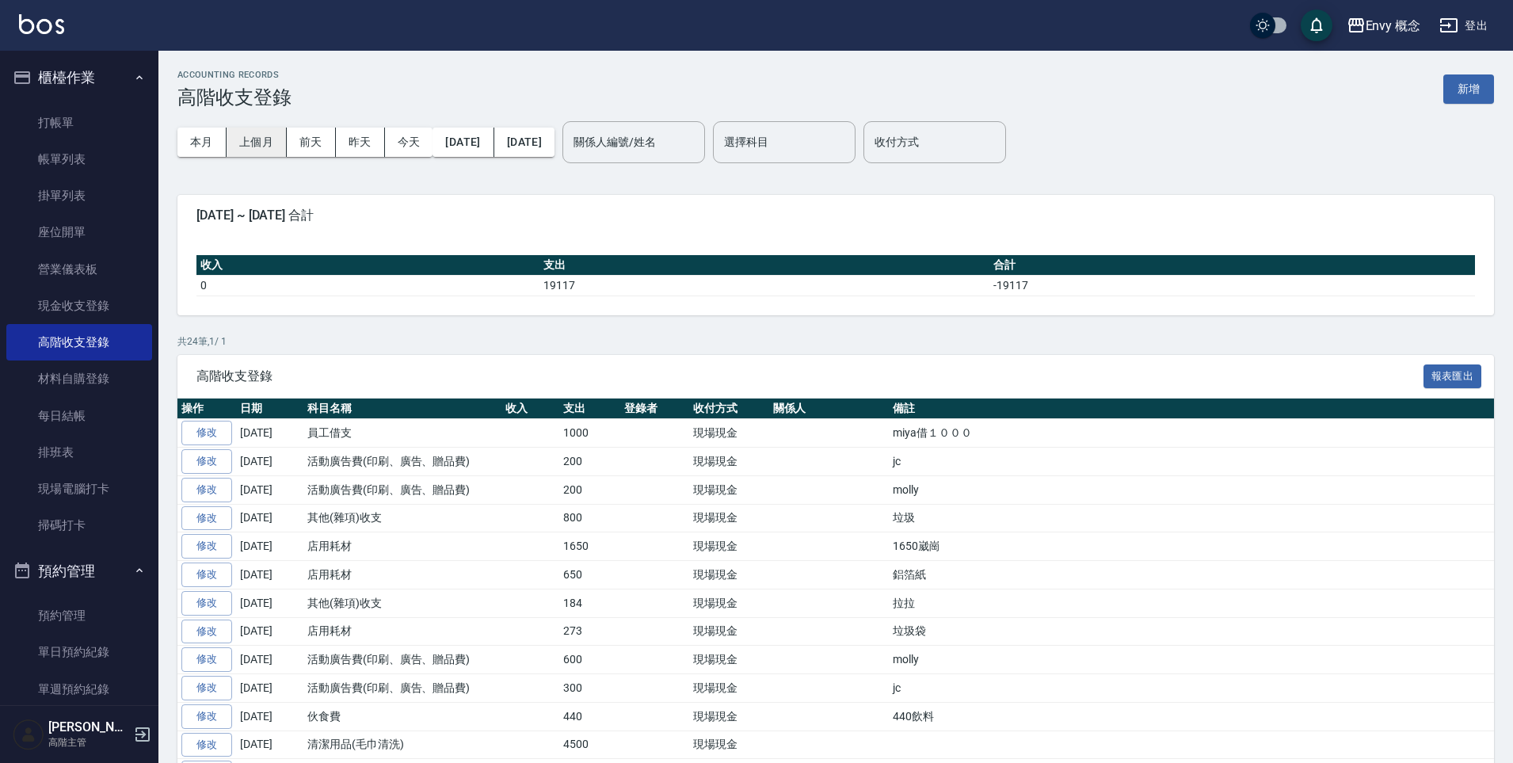
click at [242, 148] on button "上個月" at bounding box center [256, 141] width 60 height 29
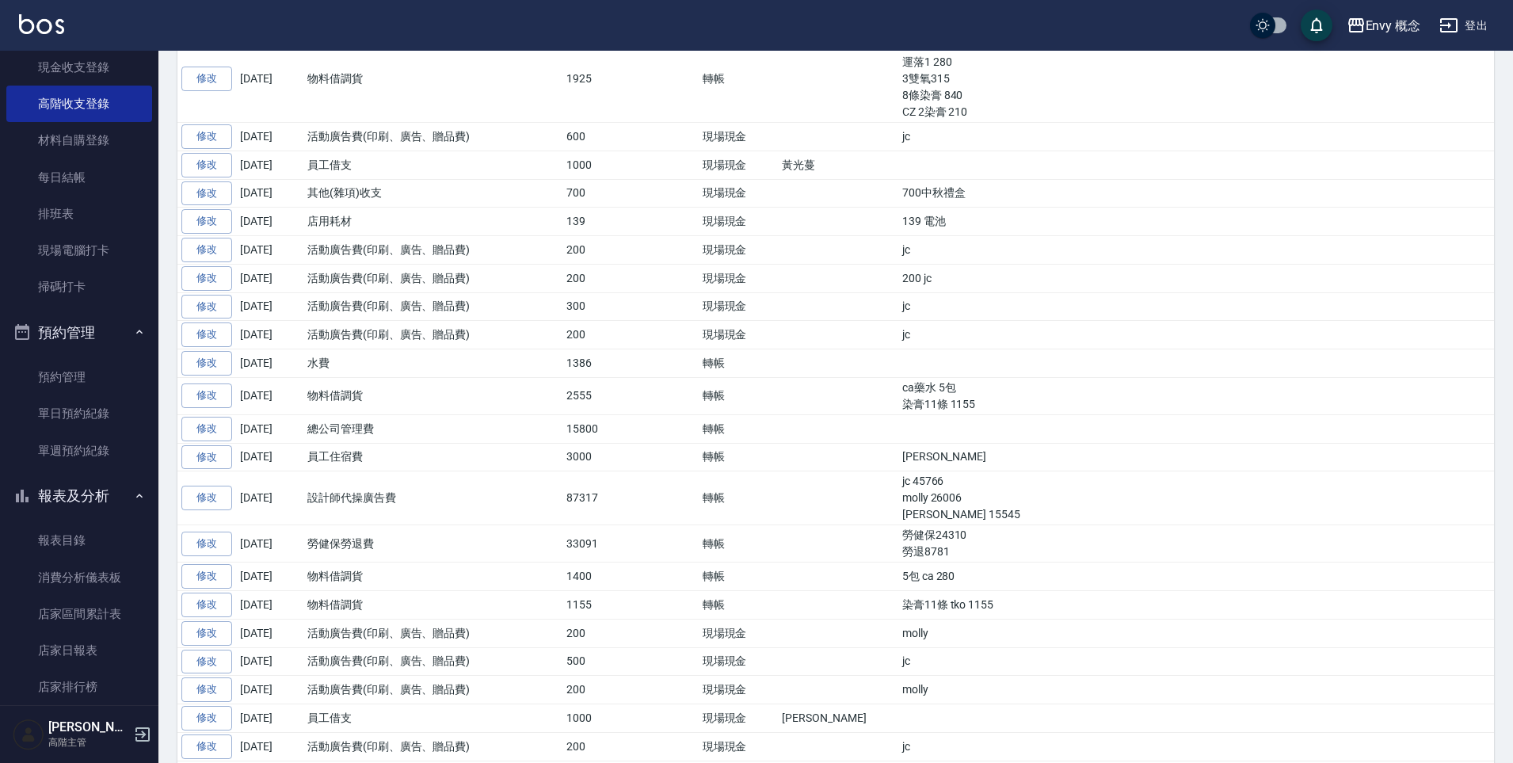
scroll to position [99, 0]
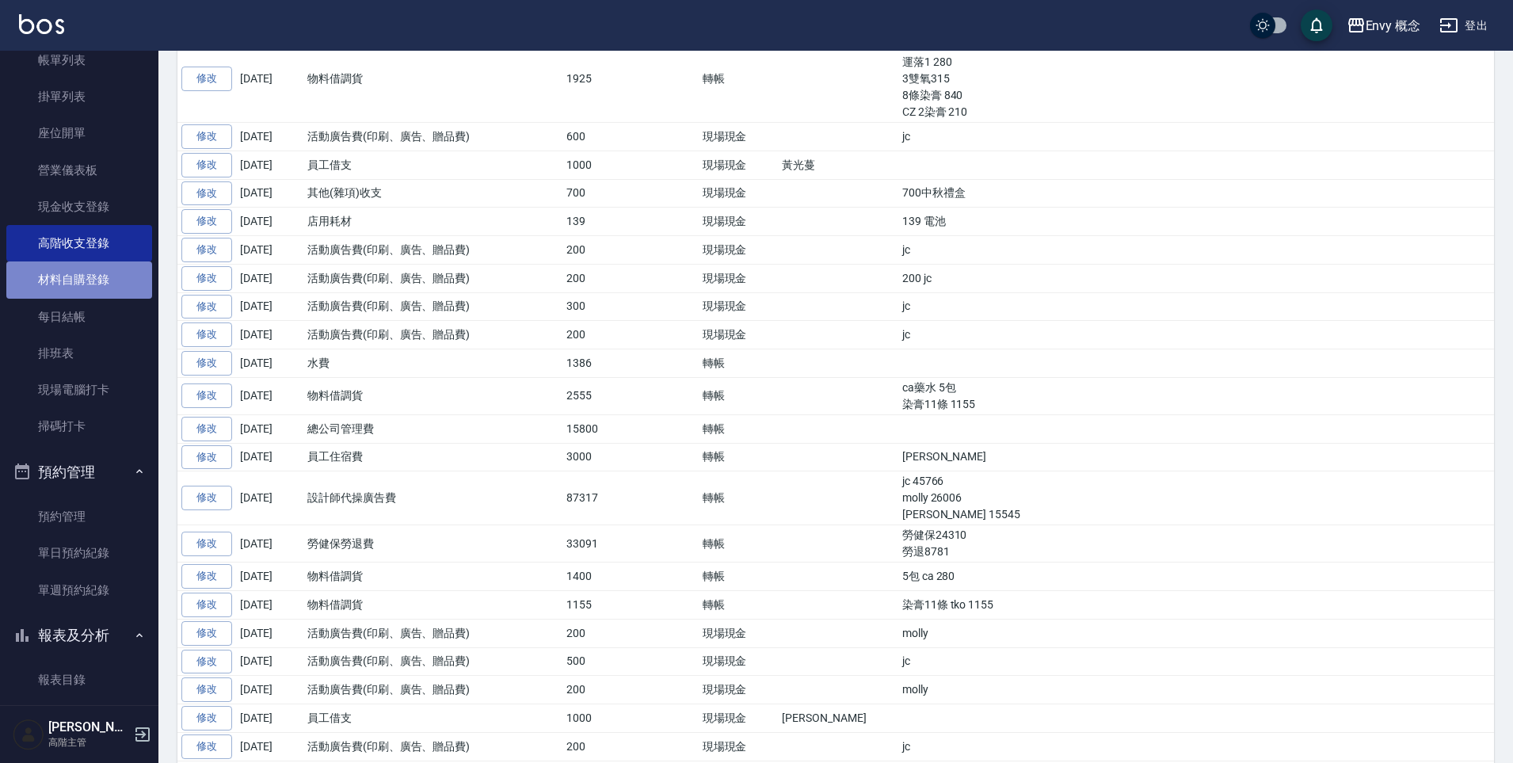
click at [110, 278] on link "材料自購登錄" at bounding box center [79, 279] width 146 height 36
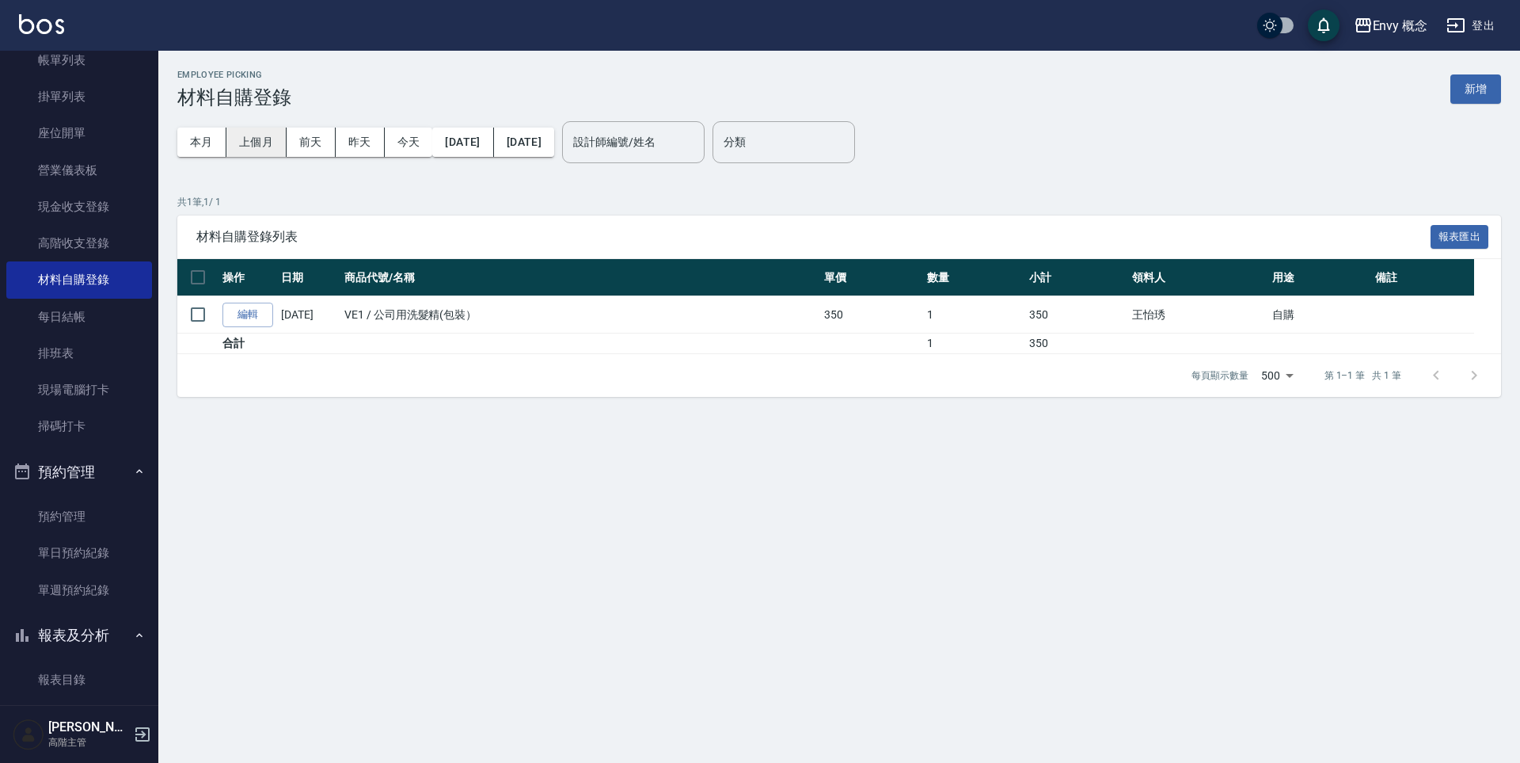
click at [274, 145] on button "上個月" at bounding box center [256, 141] width 60 height 29
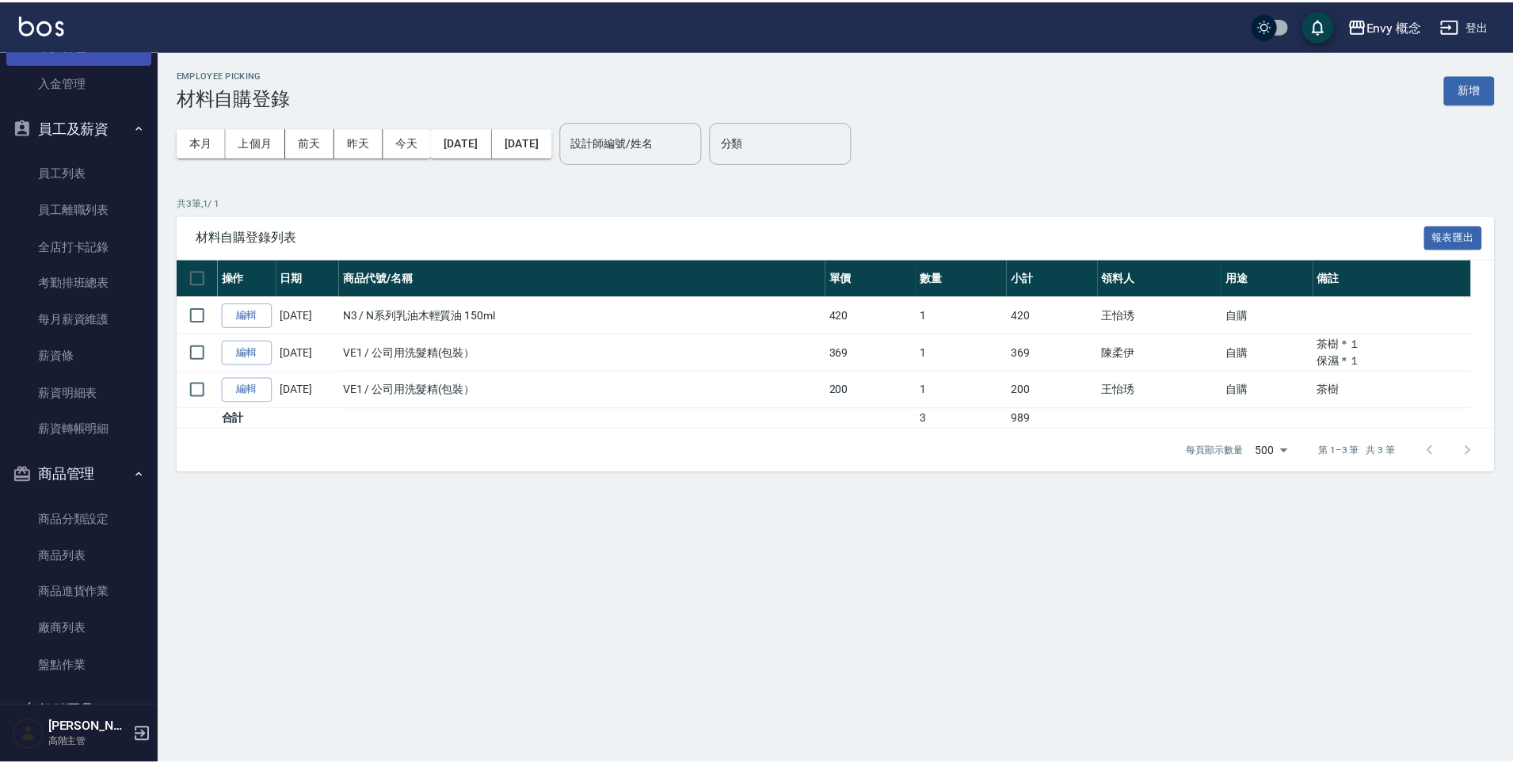
scroll to position [2447, 0]
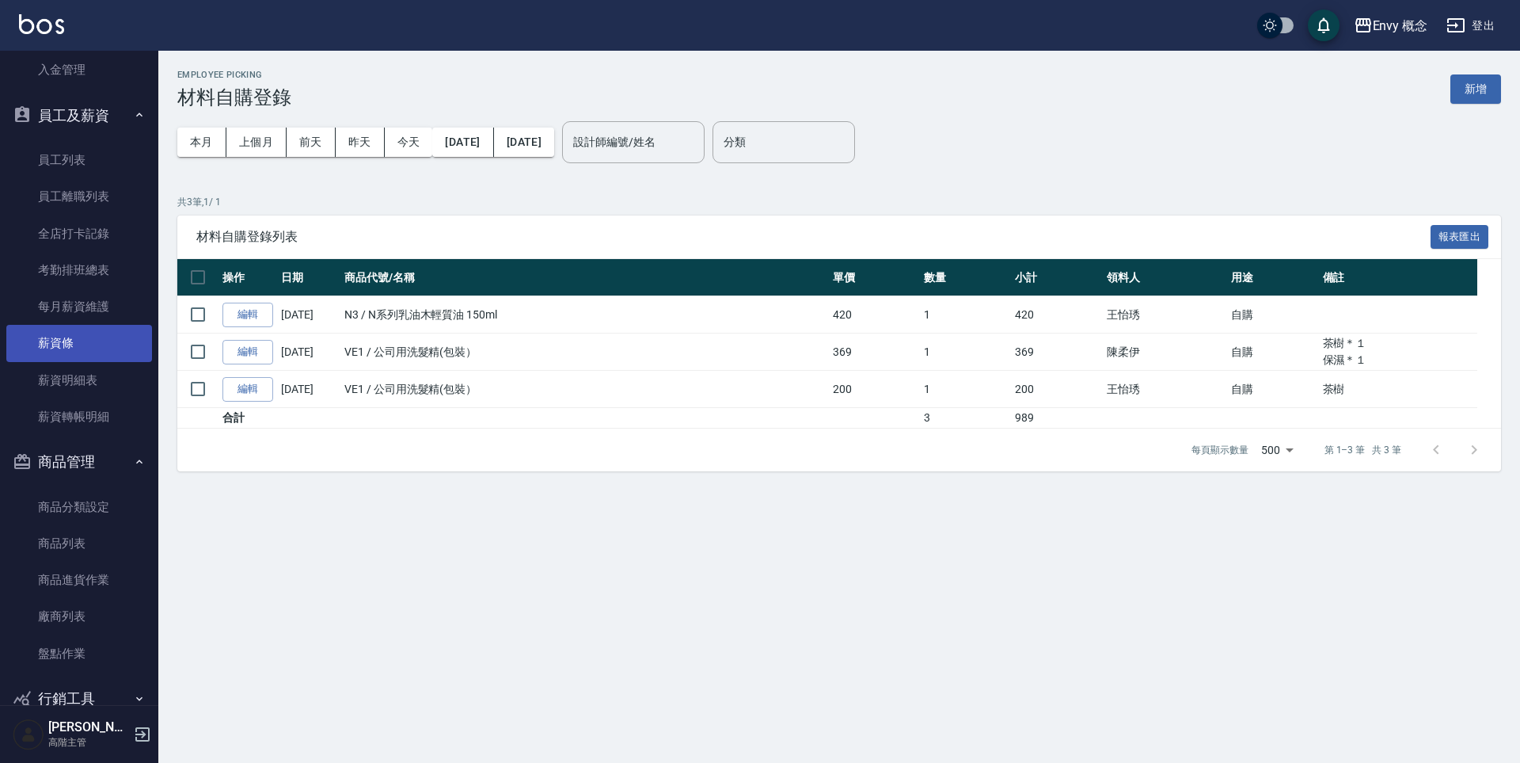
click at [88, 341] on link "薪資條" at bounding box center [79, 343] width 146 height 36
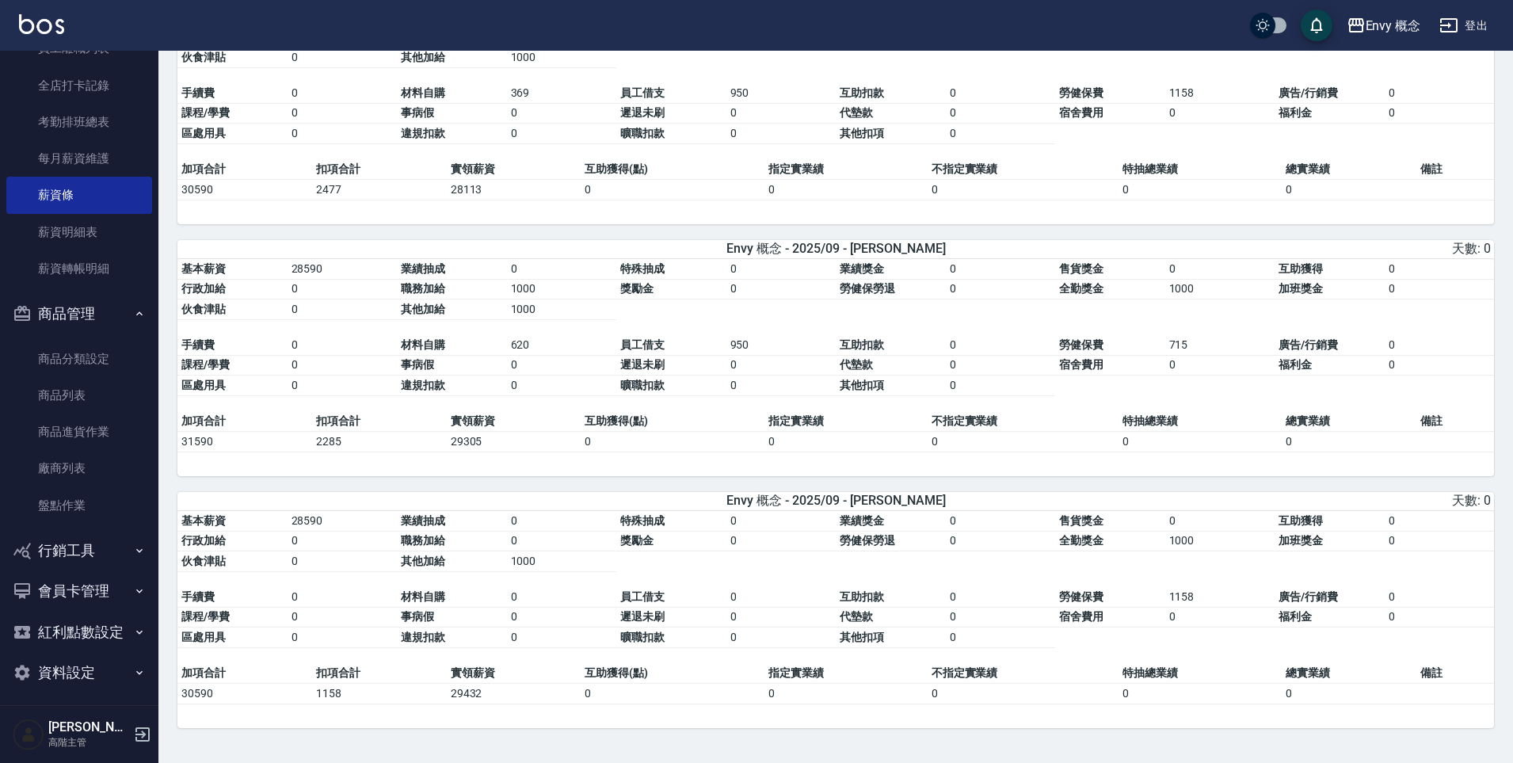
scroll to position [2602, 0]
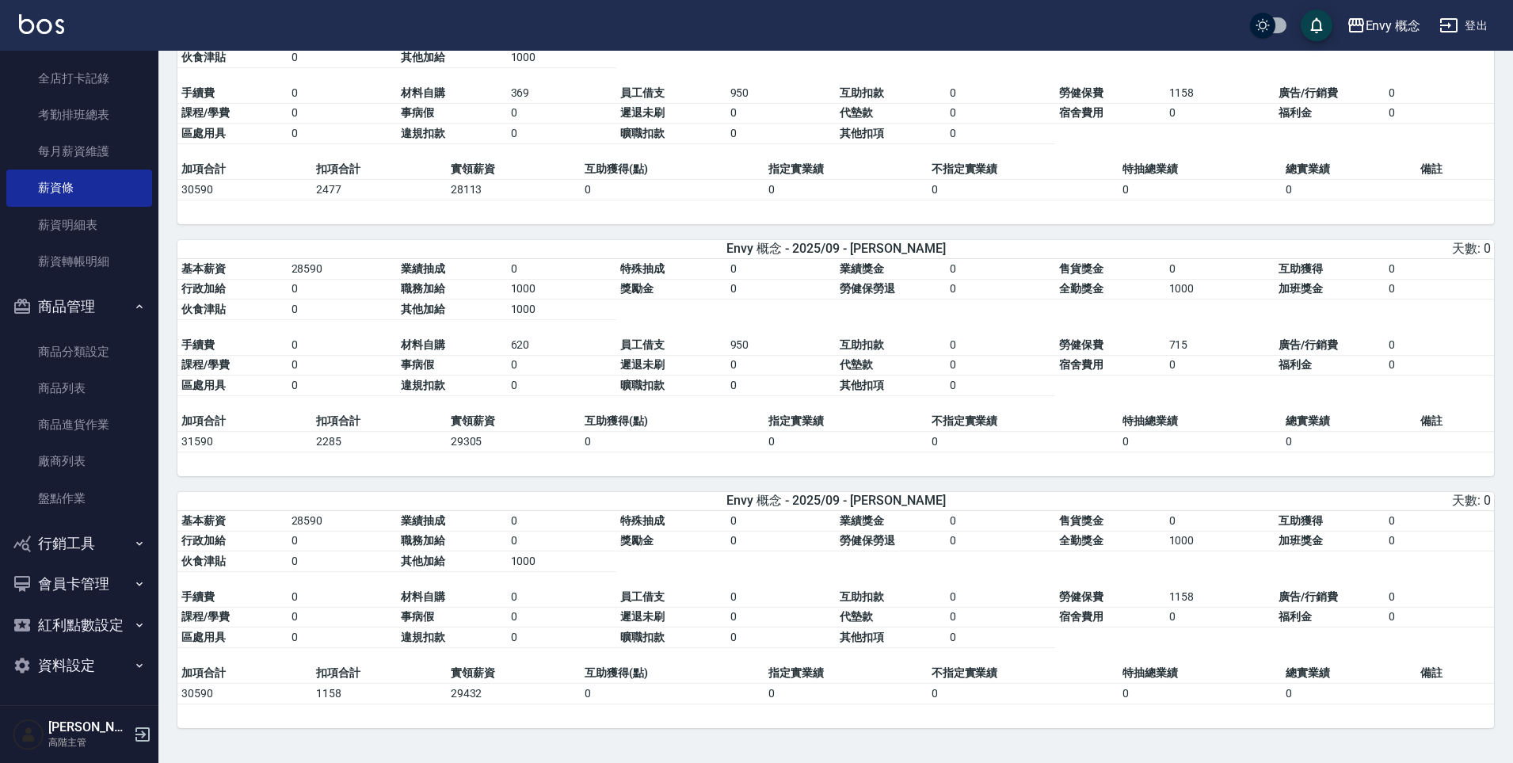
click at [104, 553] on button "行銷工具" at bounding box center [79, 543] width 146 height 41
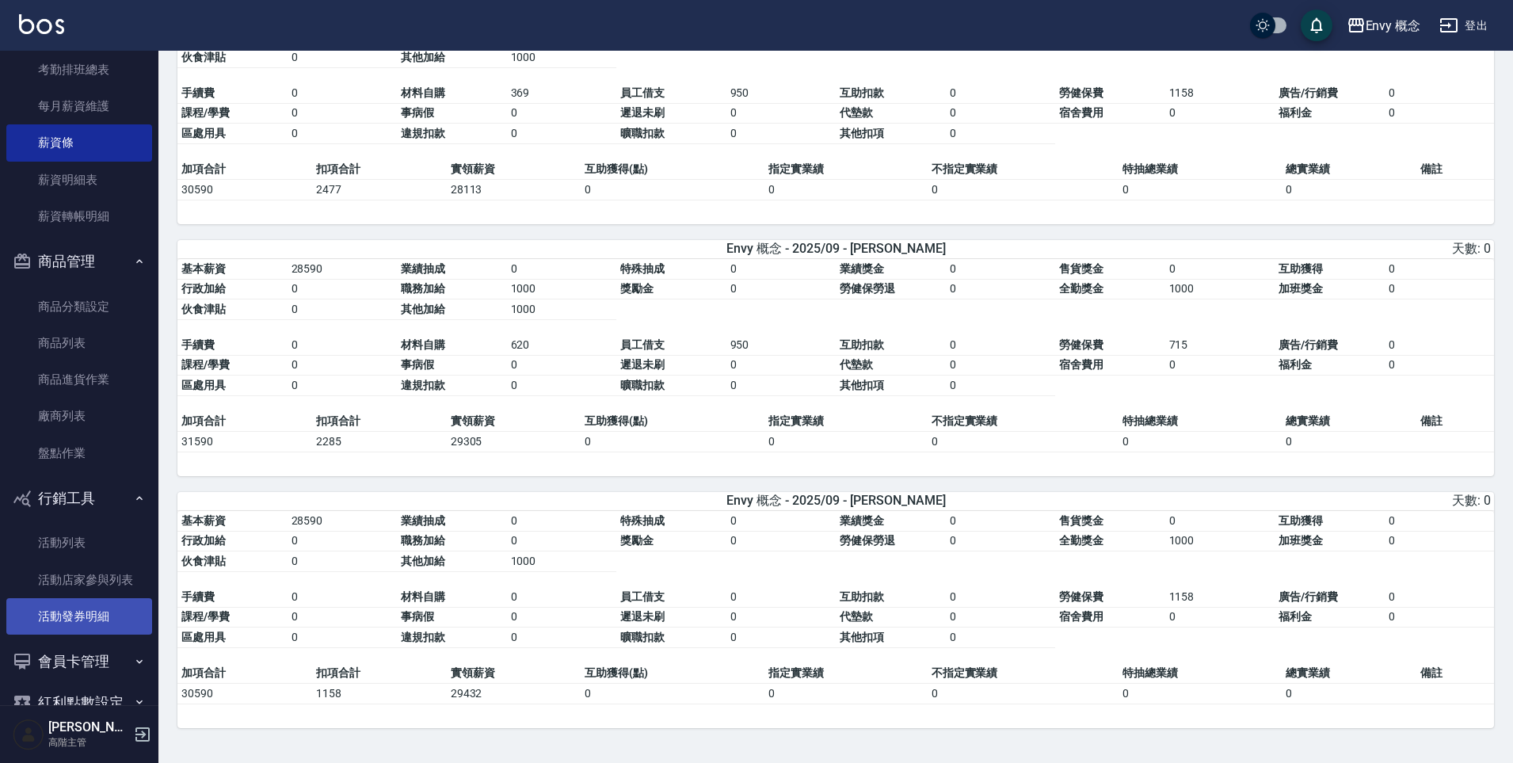
scroll to position [2725, 0]
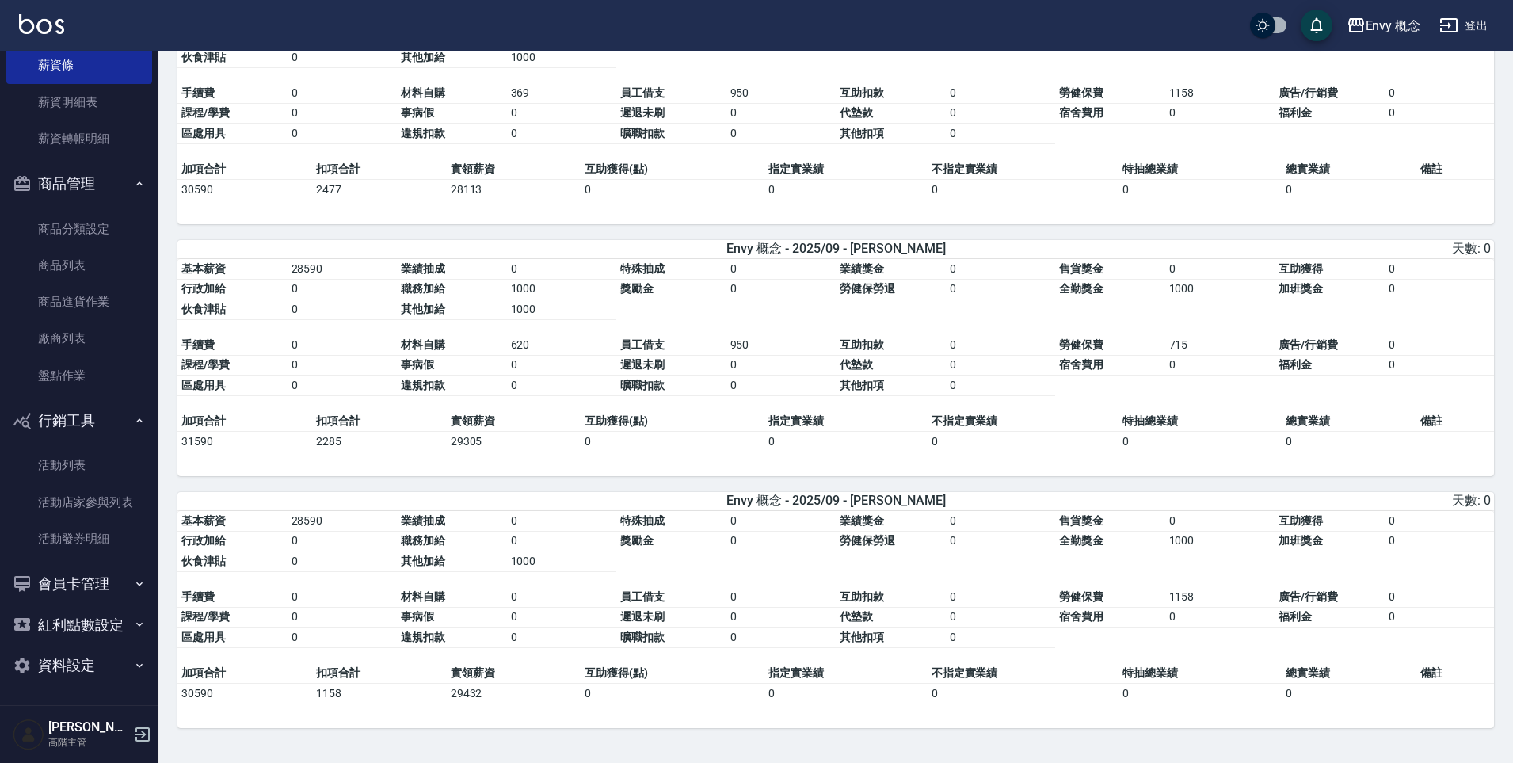
click at [106, 582] on button "會員卡管理" at bounding box center [79, 583] width 146 height 41
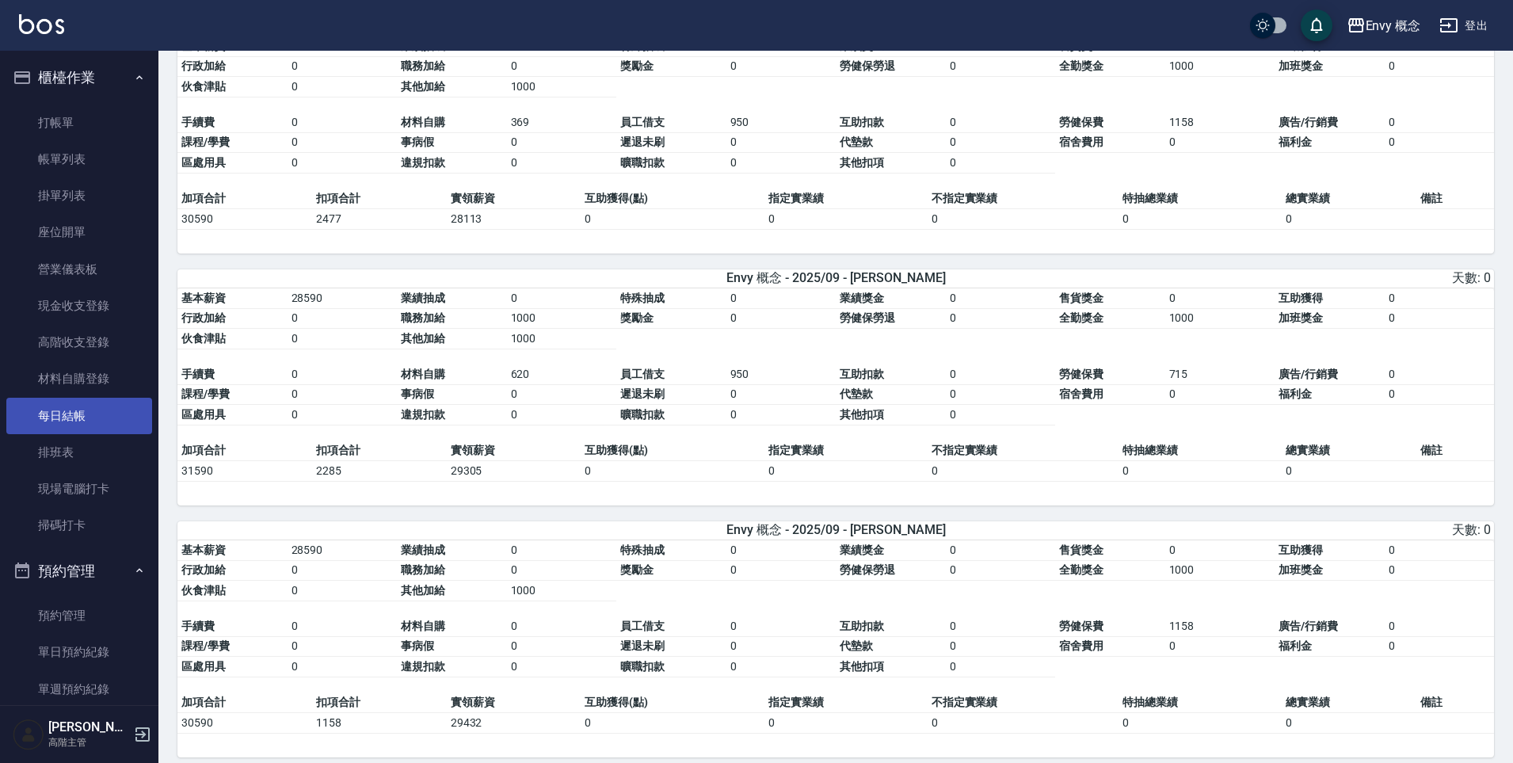
scroll to position [1944, 0]
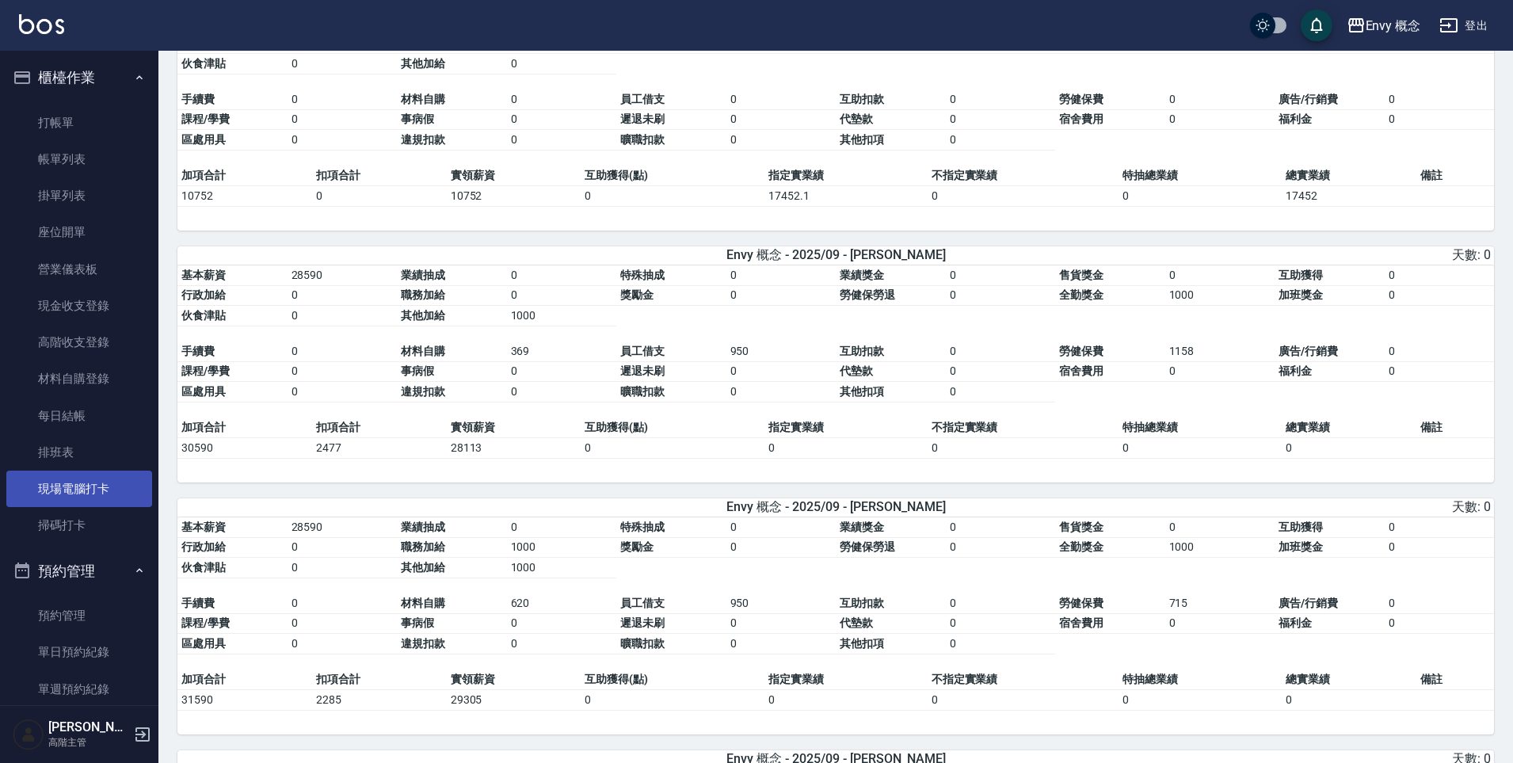
click at [83, 490] on link "現場電腦打卡" at bounding box center [79, 488] width 146 height 36
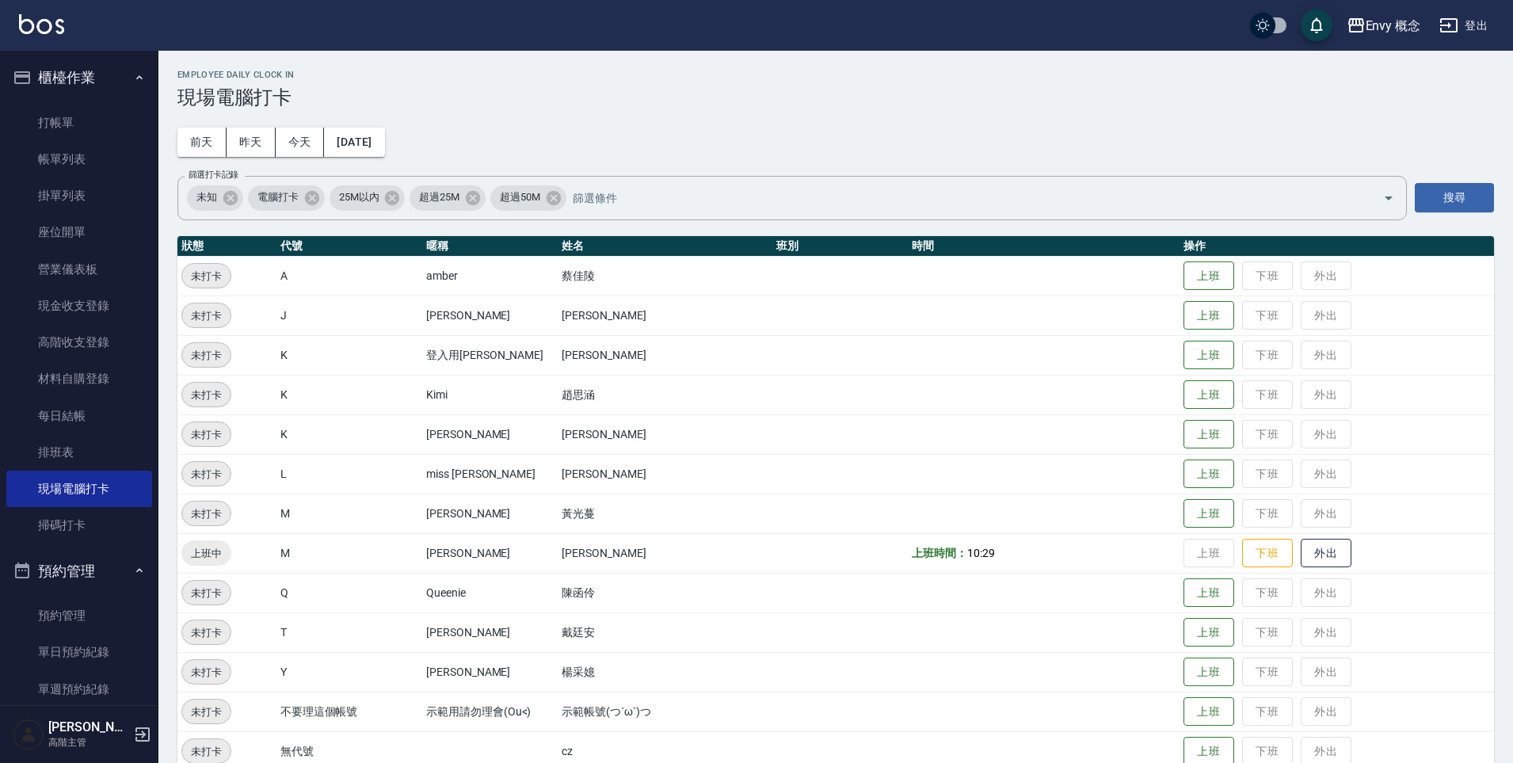
scroll to position [226, 0]
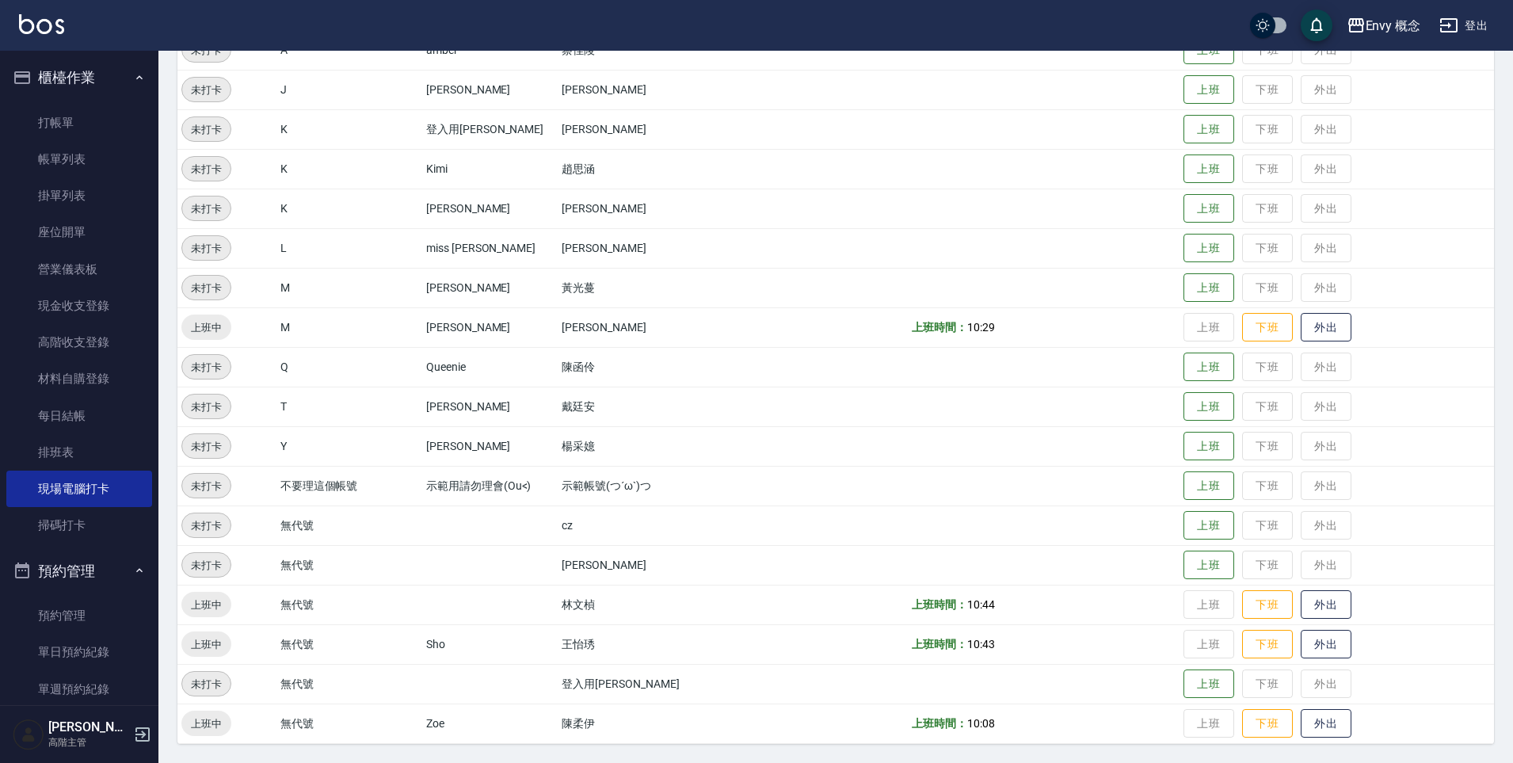
click at [294, 411] on td "T" at bounding box center [349, 406] width 146 height 40
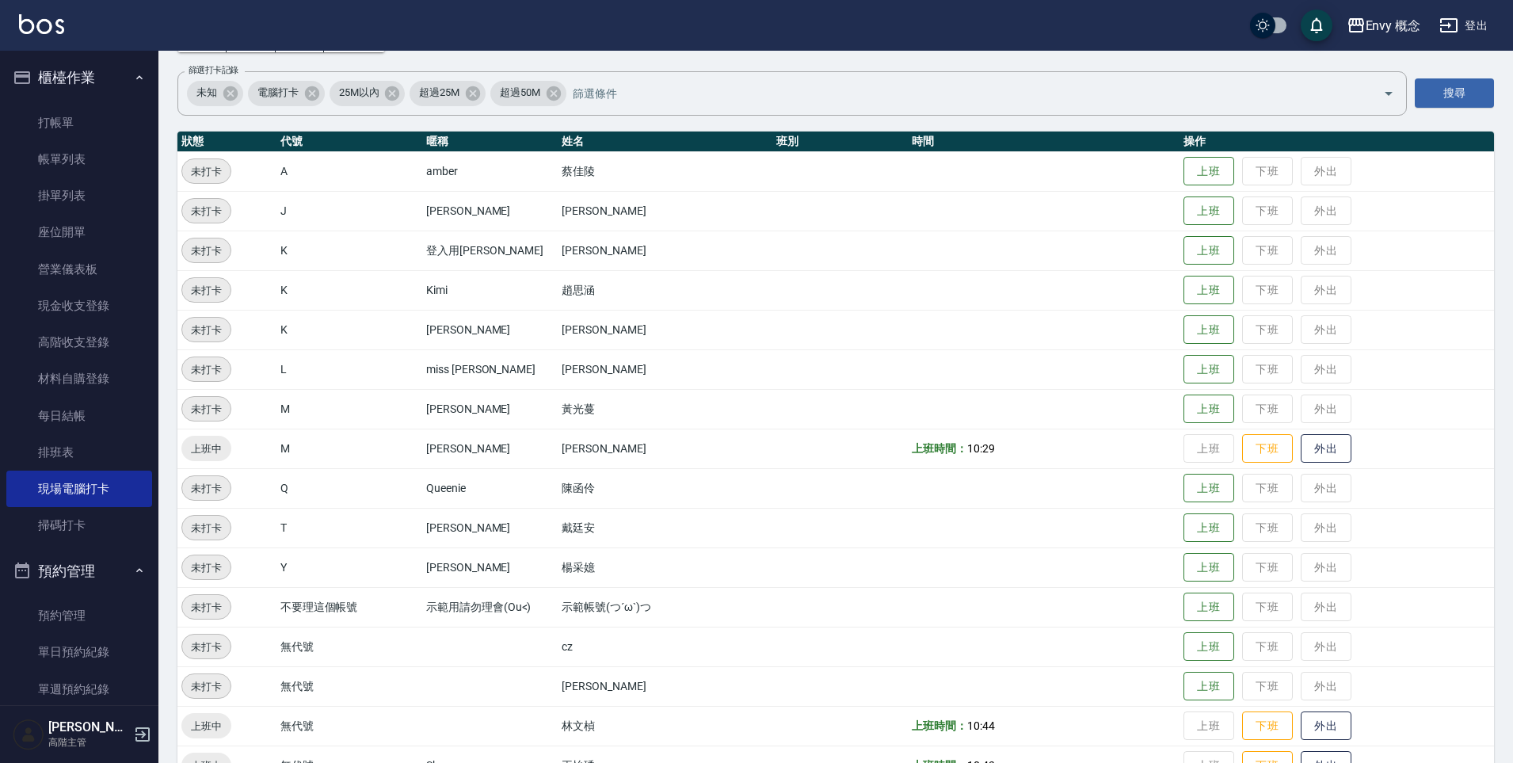
scroll to position [0, 0]
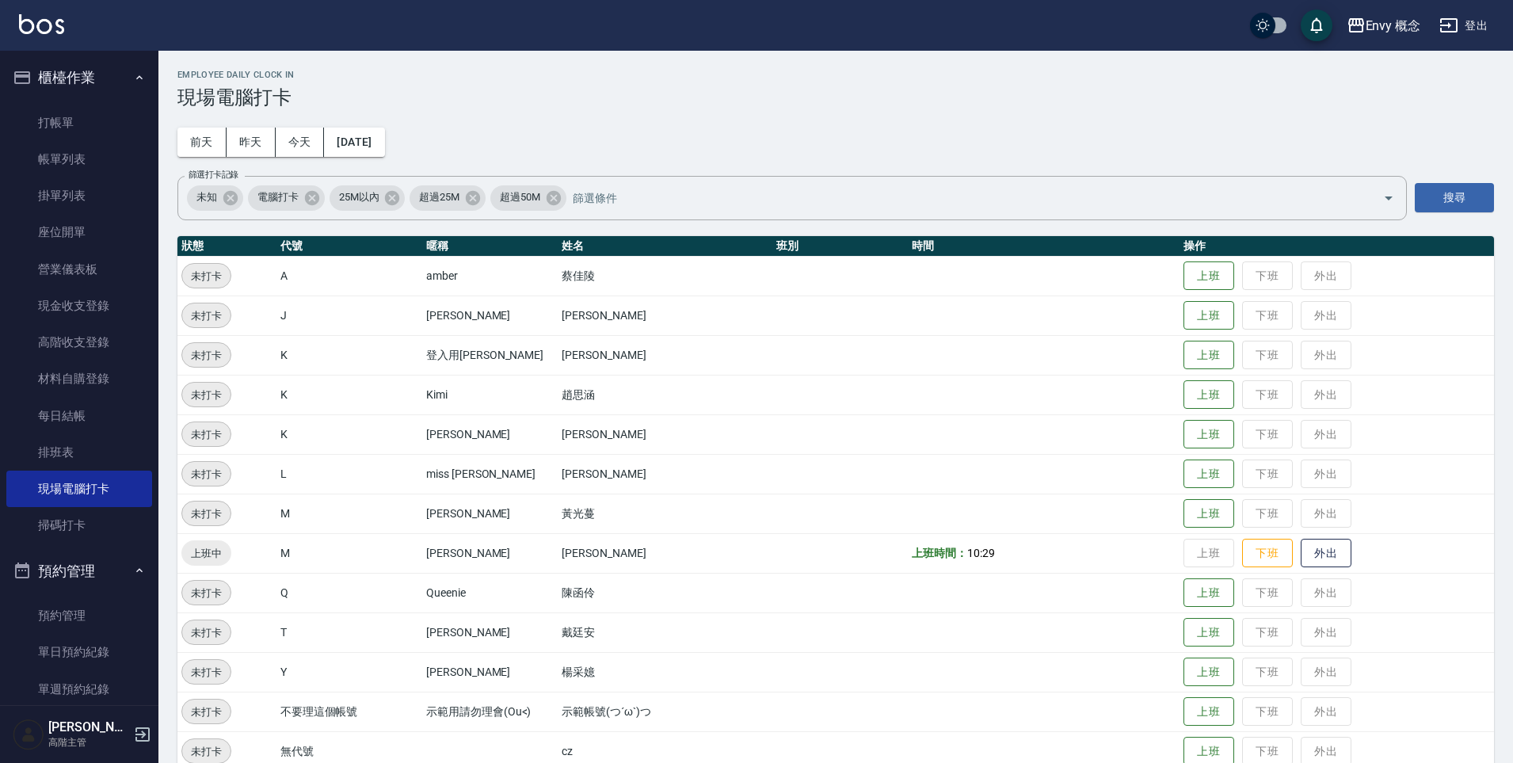
click at [374, 267] on td "A" at bounding box center [349, 276] width 146 height 40
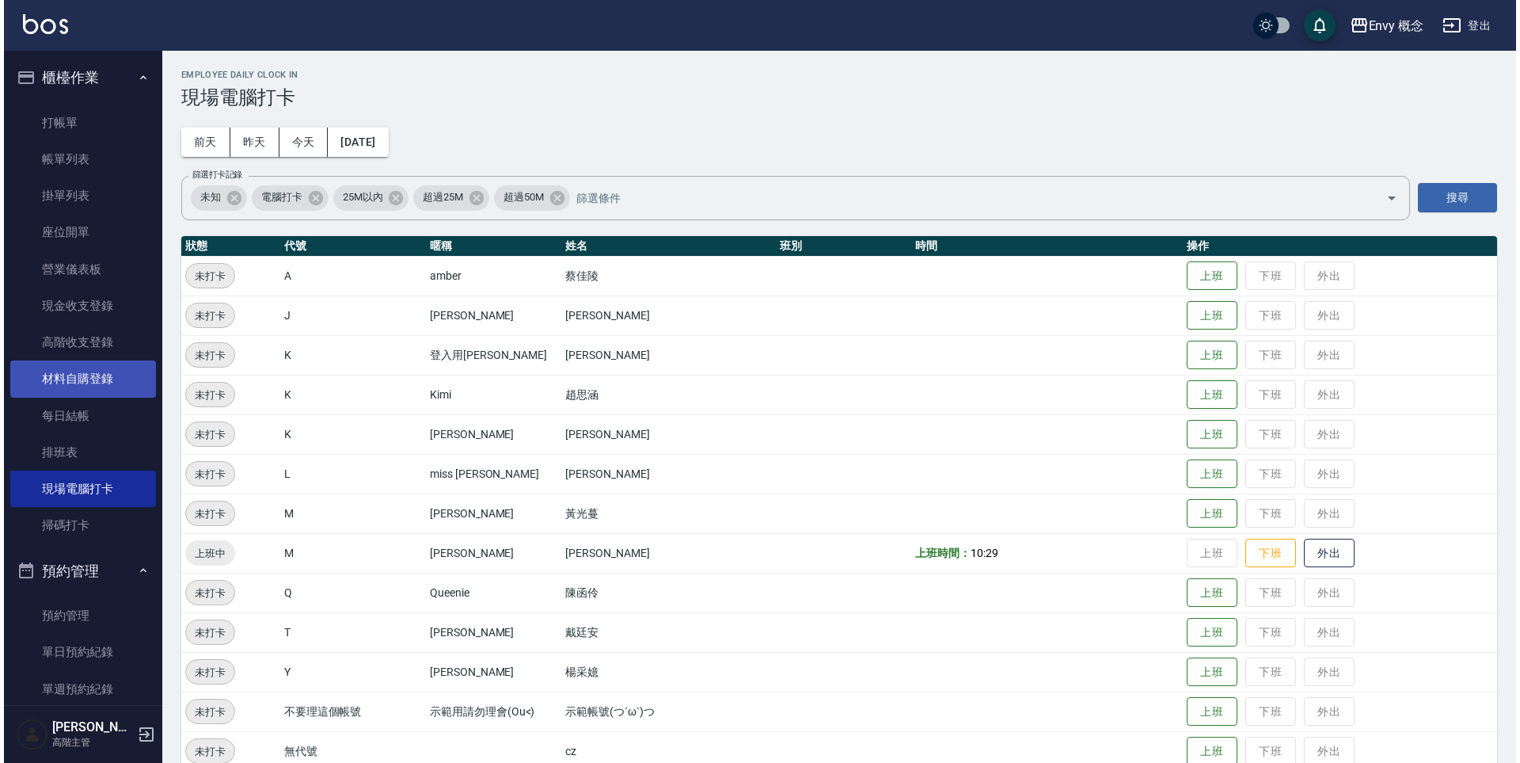
scroll to position [25, 0]
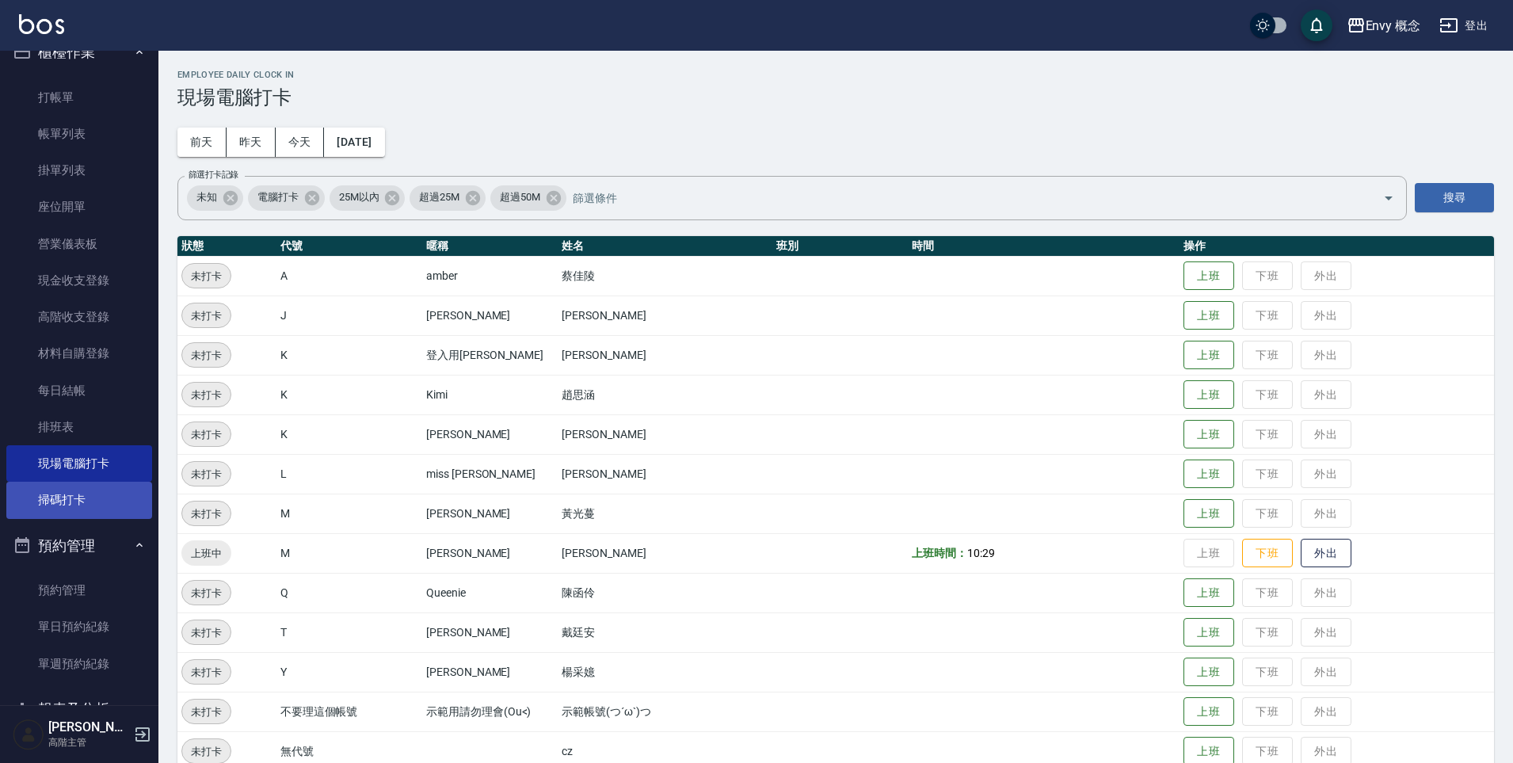
click at [86, 498] on link "掃碼打卡" at bounding box center [79, 499] width 146 height 36
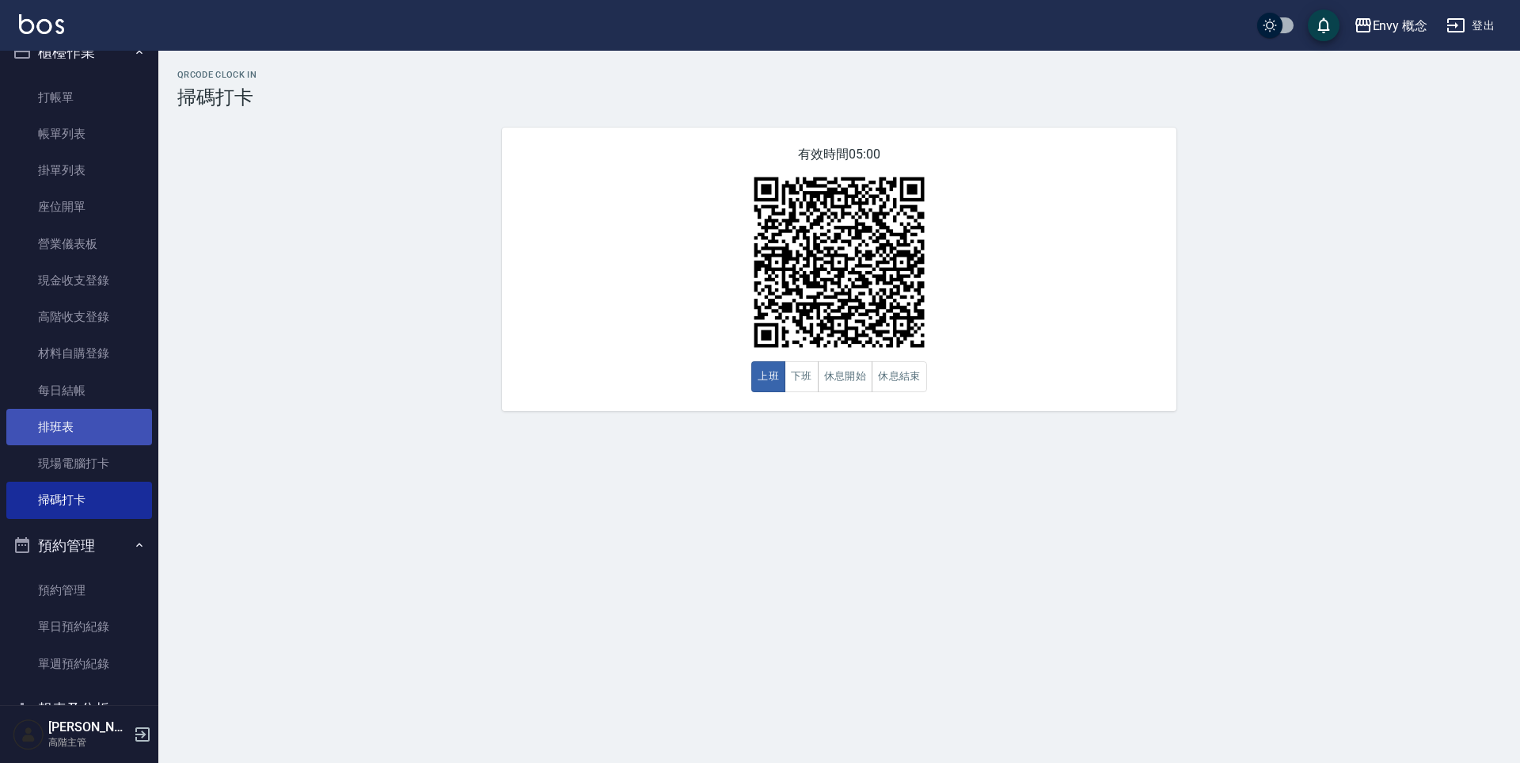
click at [82, 423] on link "排班表" at bounding box center [79, 427] width 146 height 36
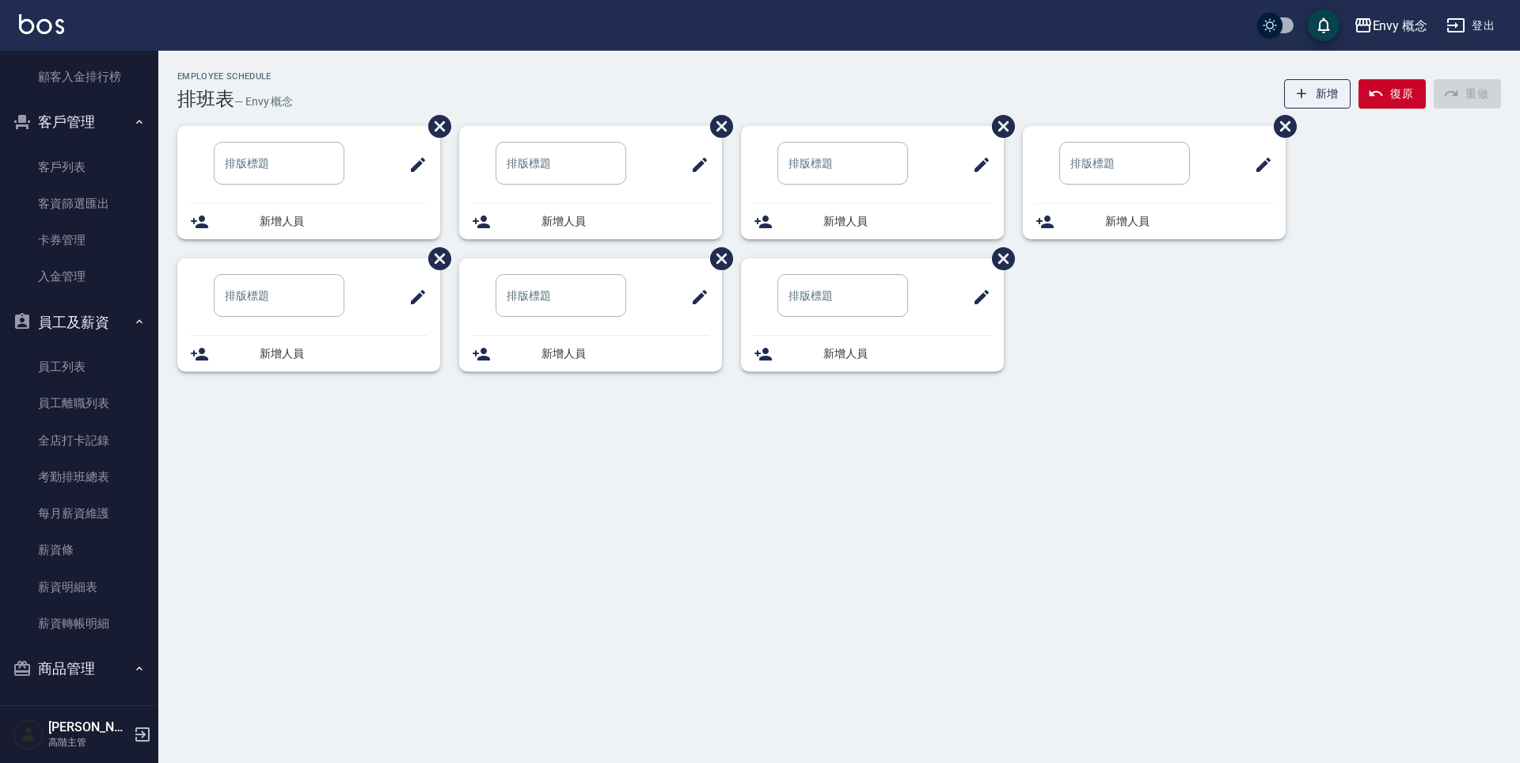
scroll to position [2241, 0]
click at [101, 434] on link "全店打卡記錄" at bounding box center [79, 439] width 146 height 36
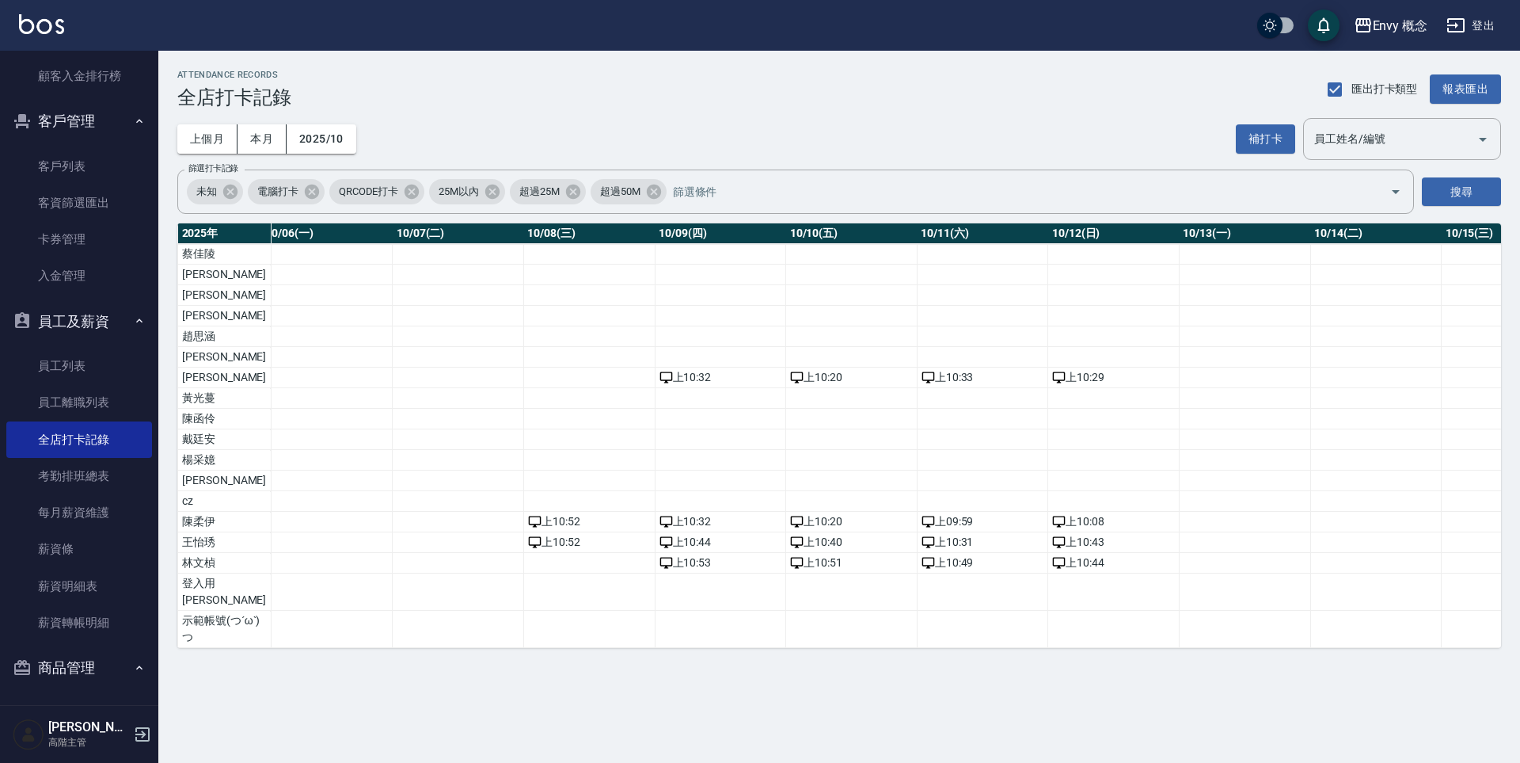
scroll to position [0, 988]
click at [223, 143] on button "上個月" at bounding box center [207, 138] width 60 height 29
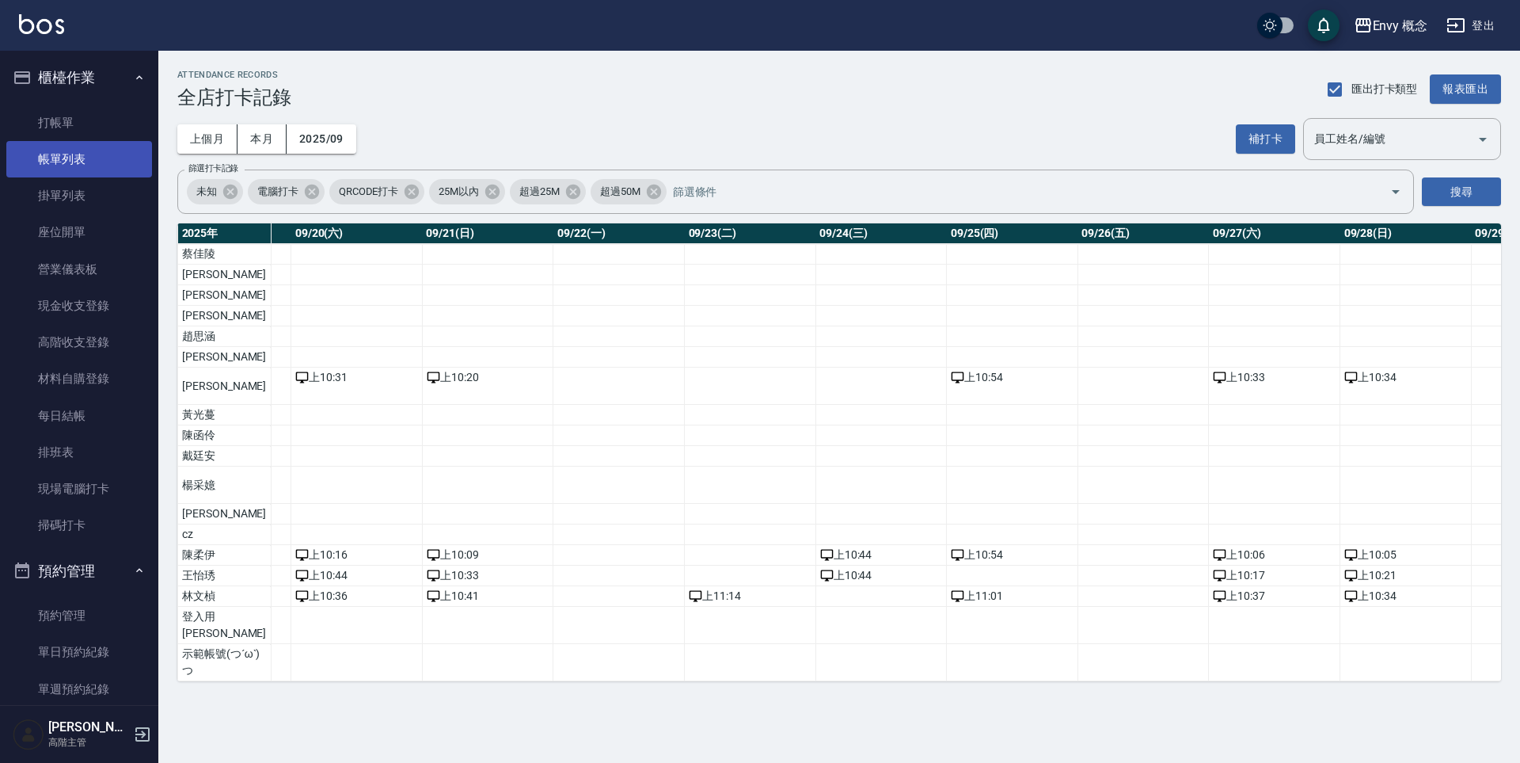
click at [84, 166] on link "帳單列表" at bounding box center [79, 159] width 146 height 36
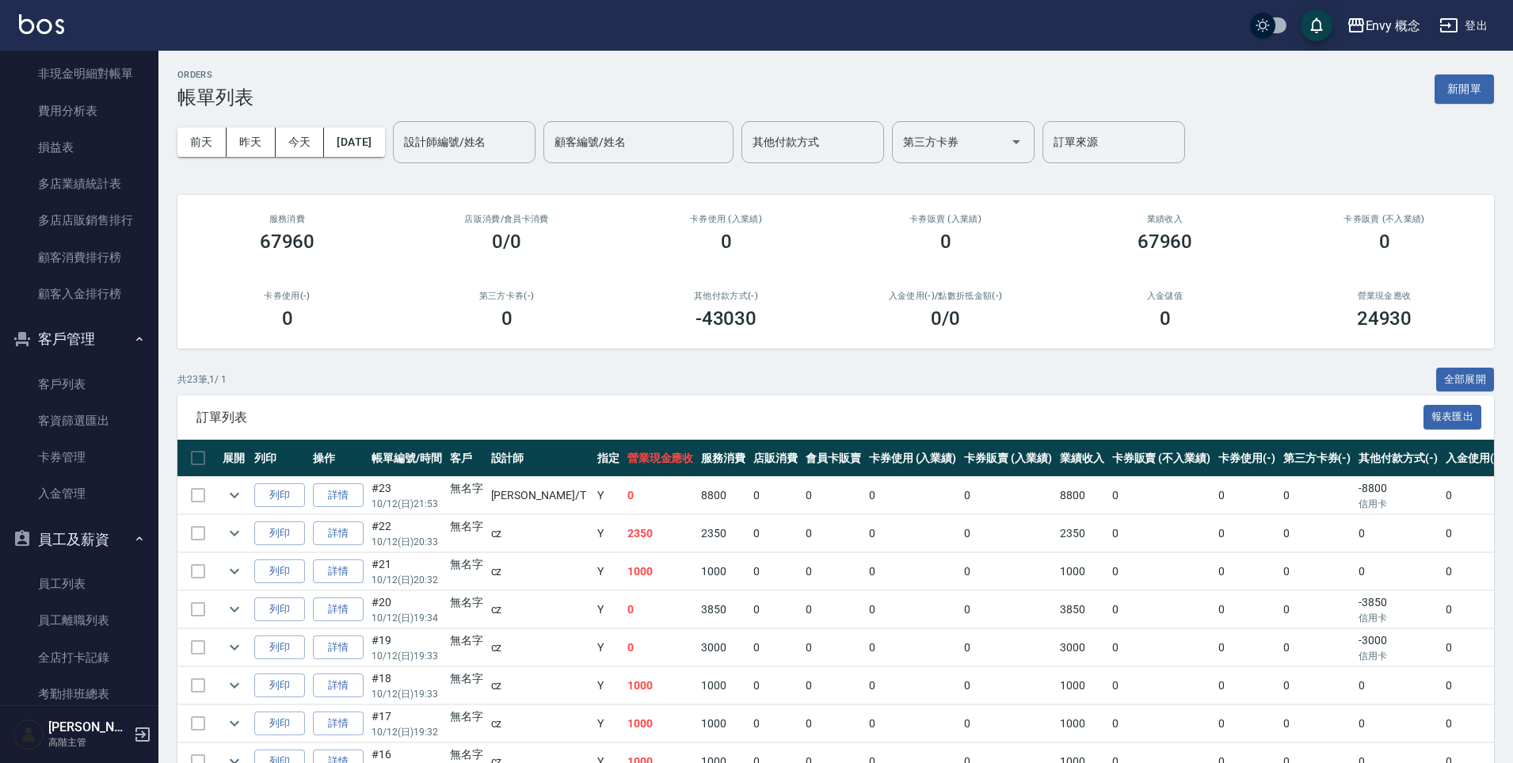
scroll to position [2297, 0]
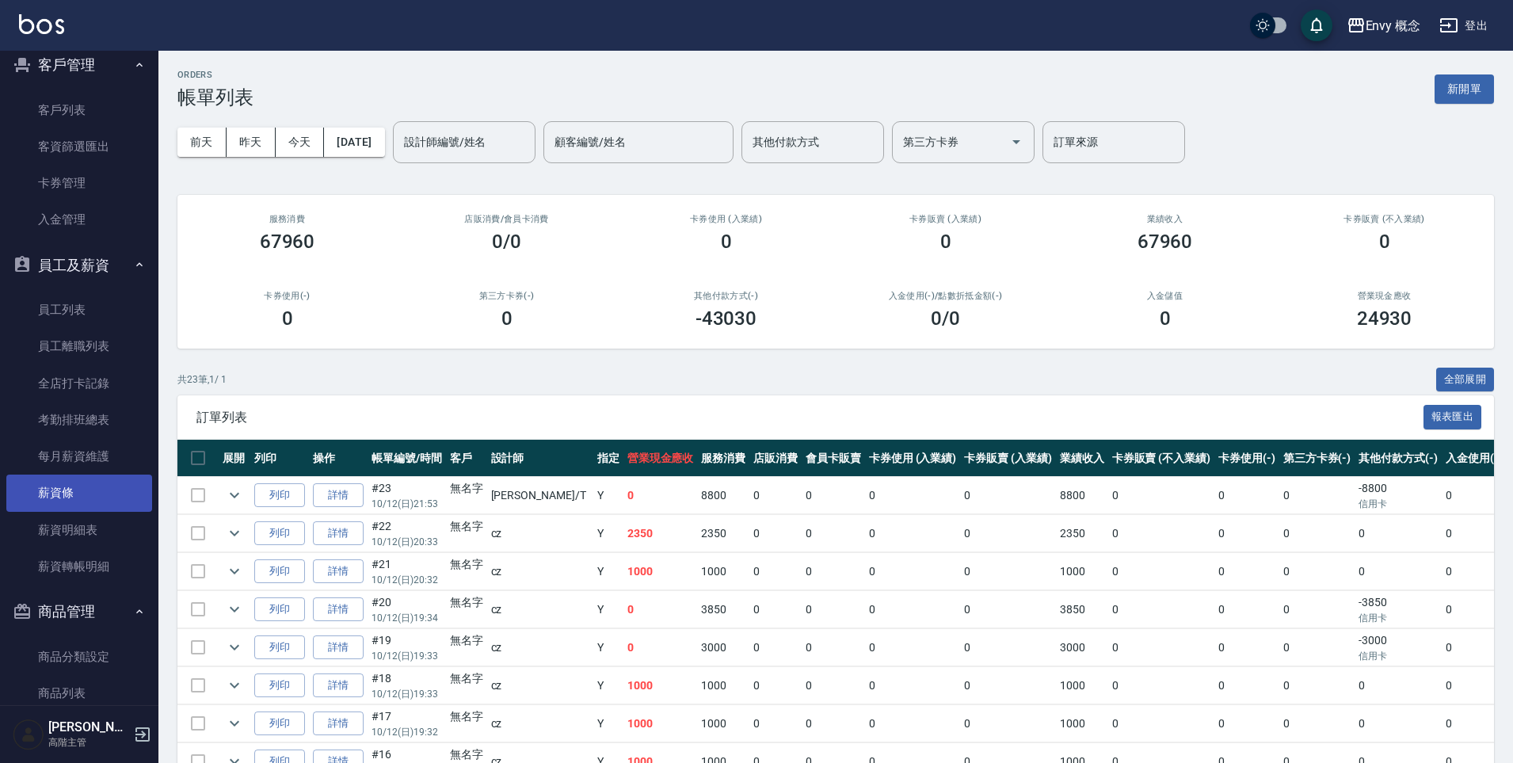
click at [85, 486] on link "薪資條" at bounding box center [79, 492] width 146 height 36
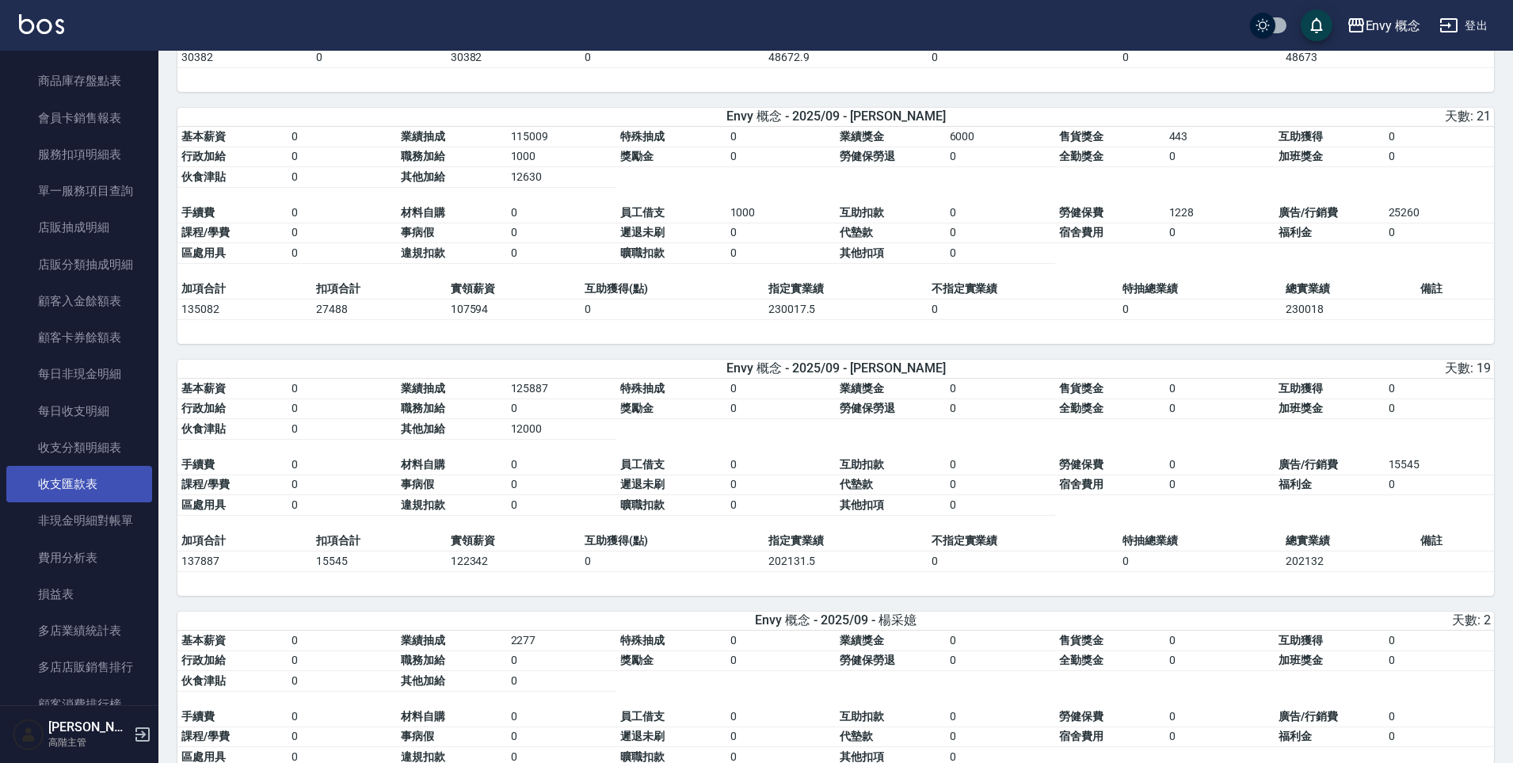
scroll to position [1577, 0]
click at [72, 590] on link "損益表" at bounding box center [79, 593] width 146 height 36
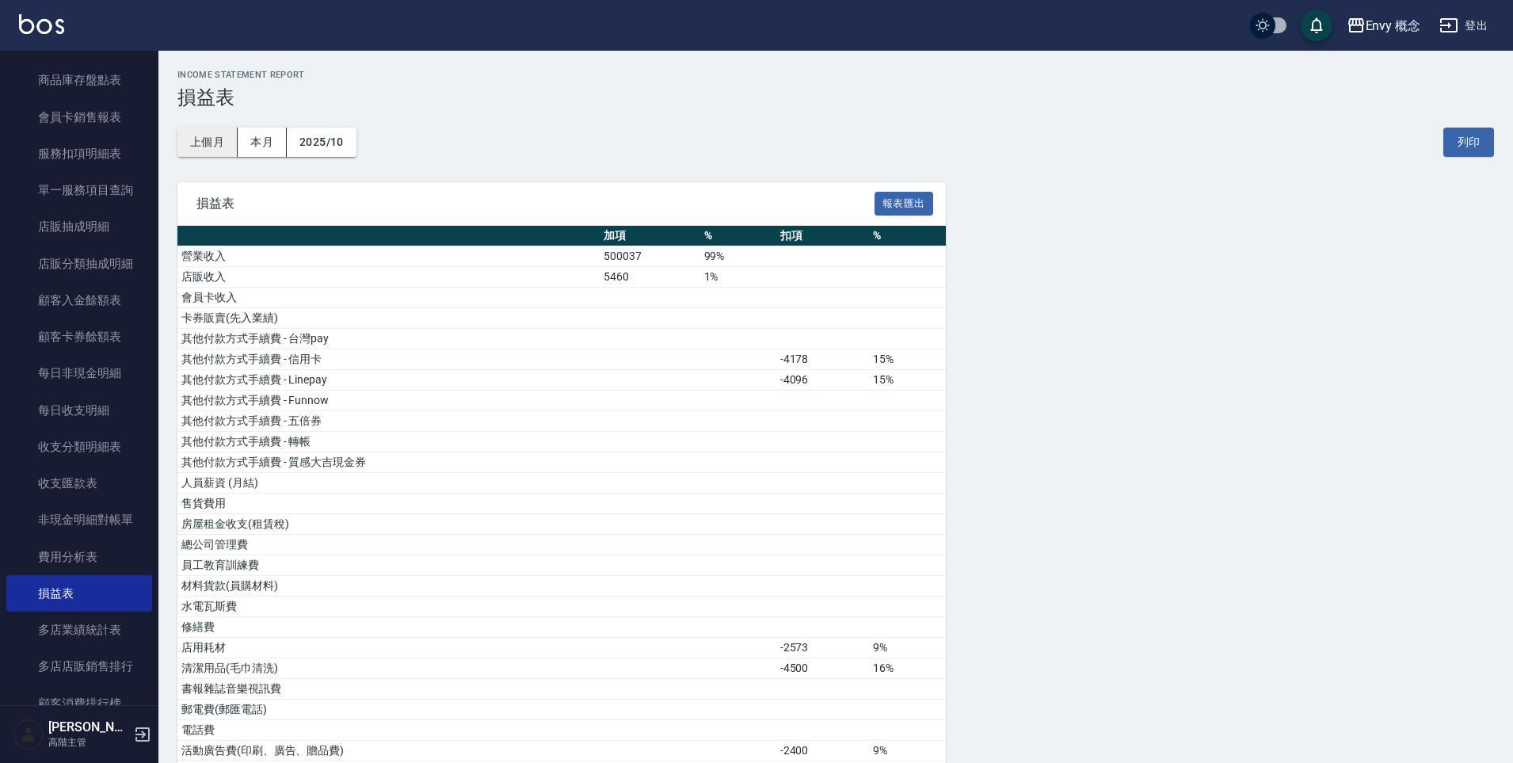
click at [217, 141] on button "上個月" at bounding box center [207, 141] width 60 height 29
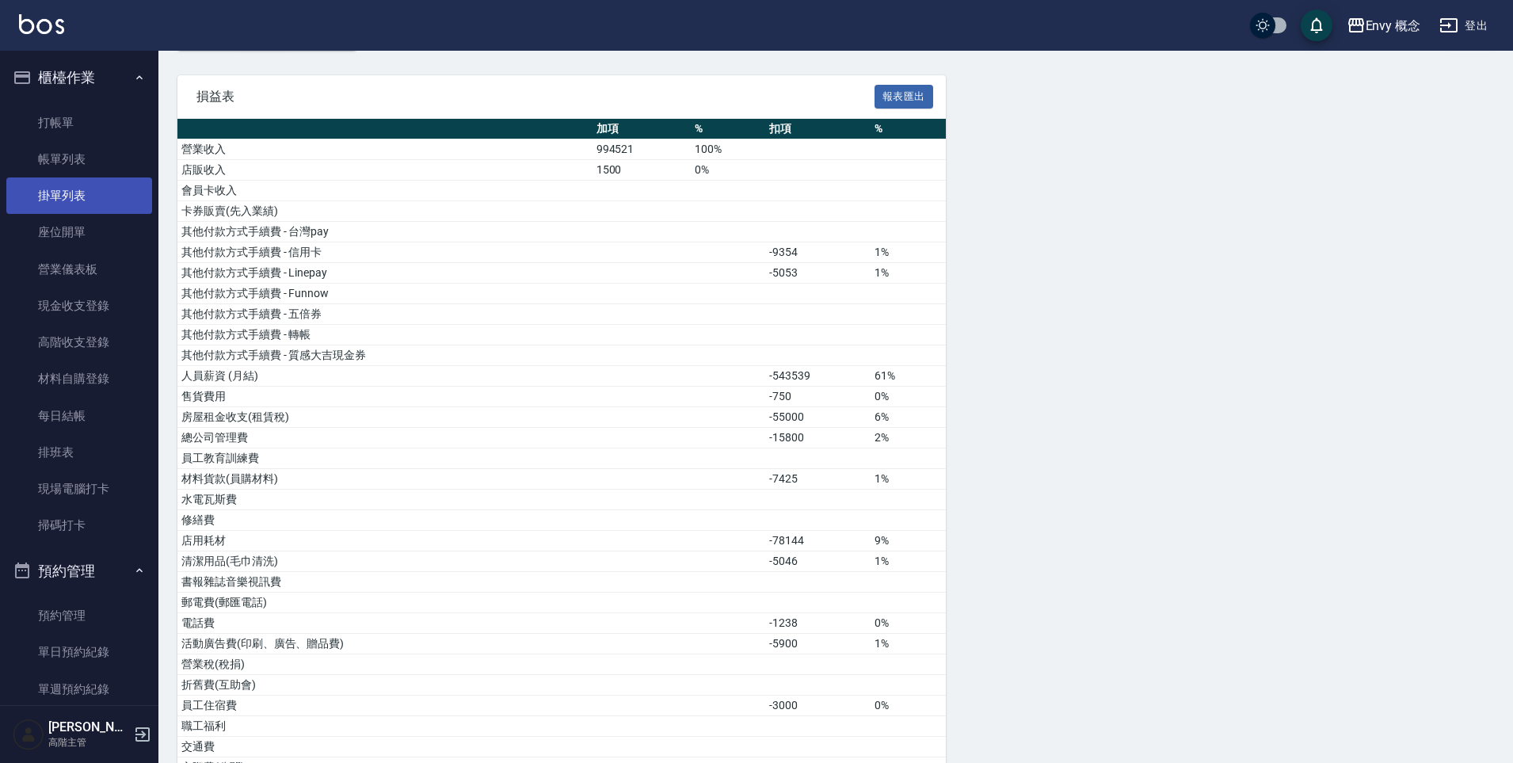
click at [67, 211] on link "掛單列表" at bounding box center [79, 195] width 146 height 36
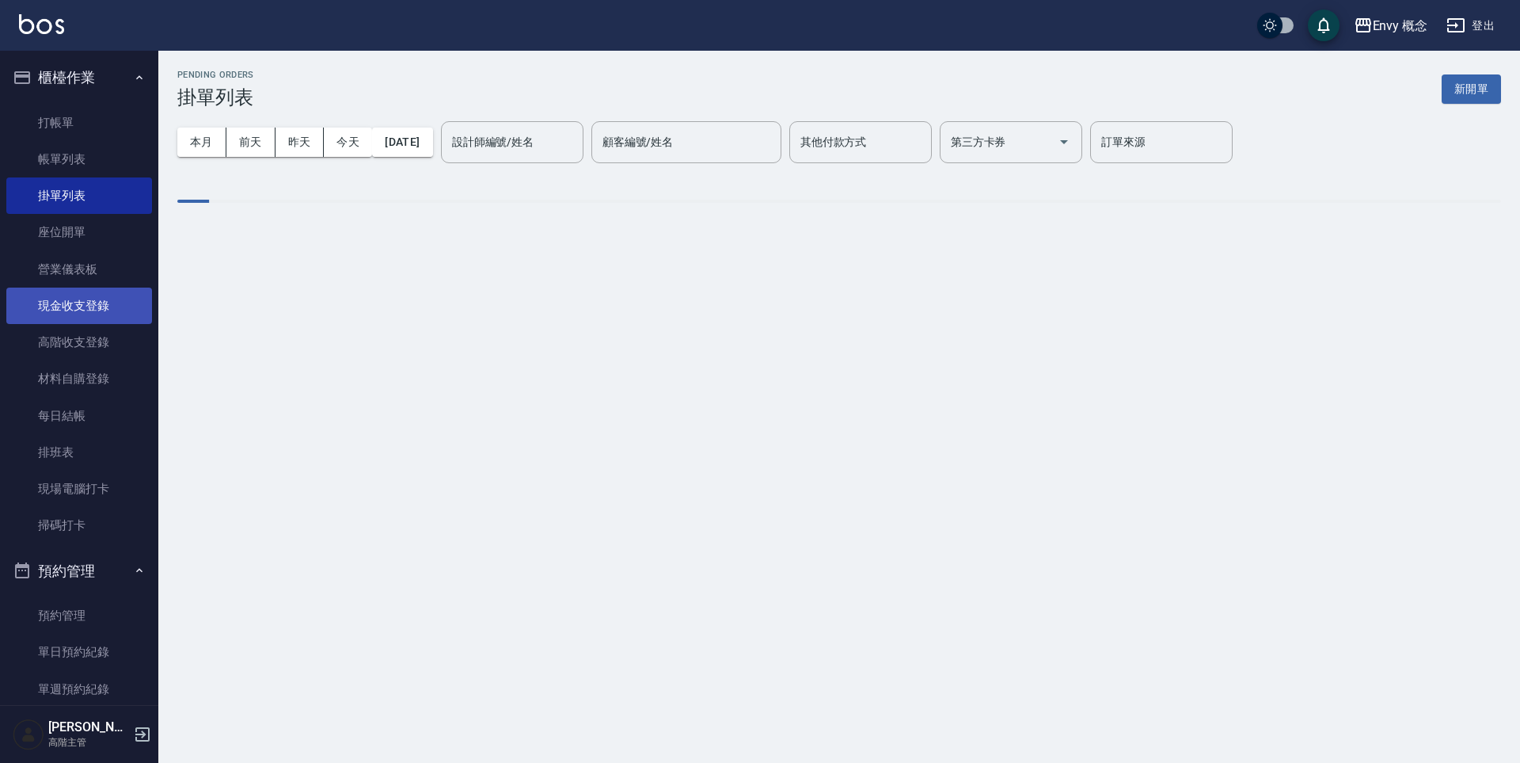
click at [89, 307] on link "現金收支登錄" at bounding box center [79, 305] width 146 height 36
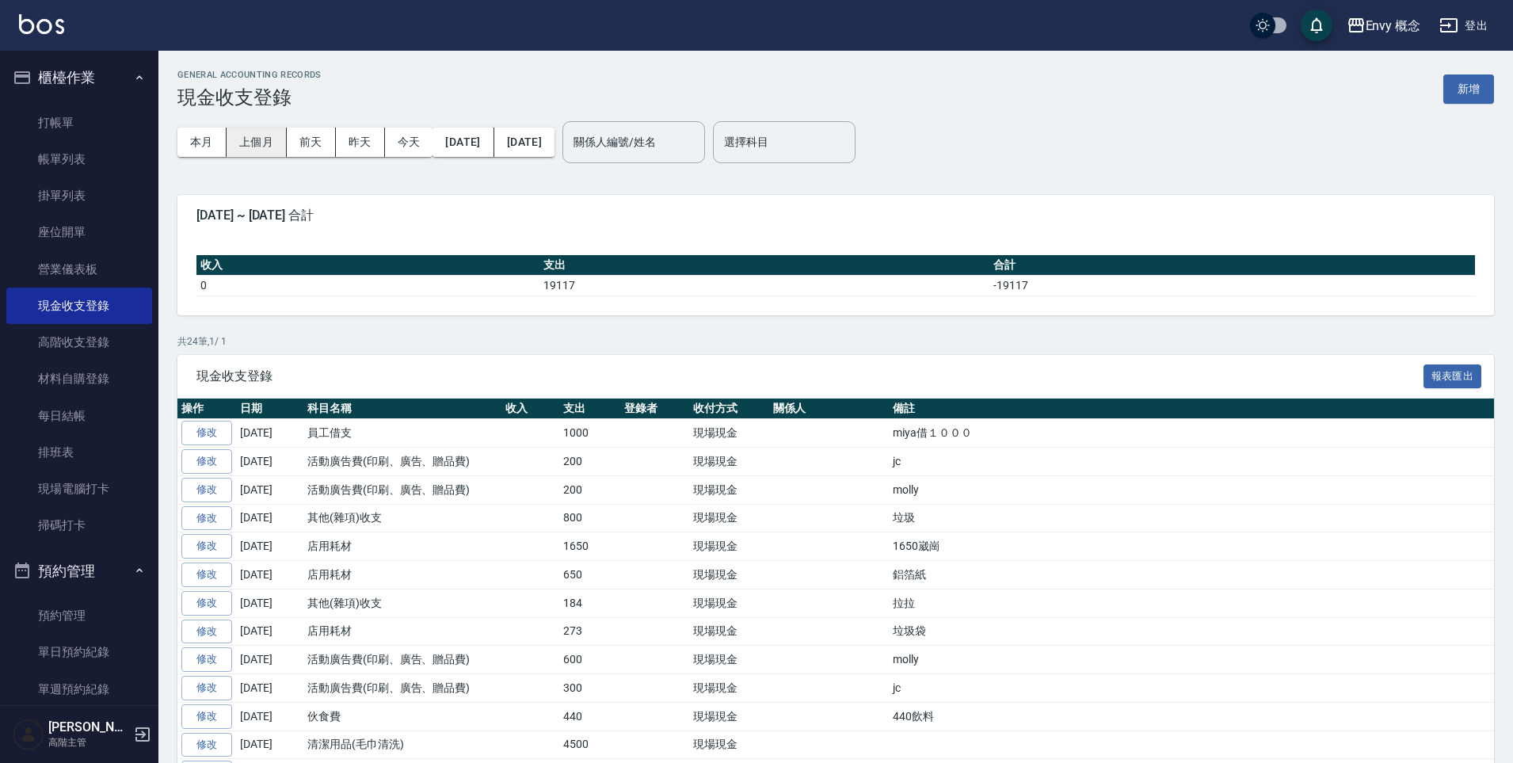
click at [264, 151] on button "上個月" at bounding box center [256, 141] width 60 height 29
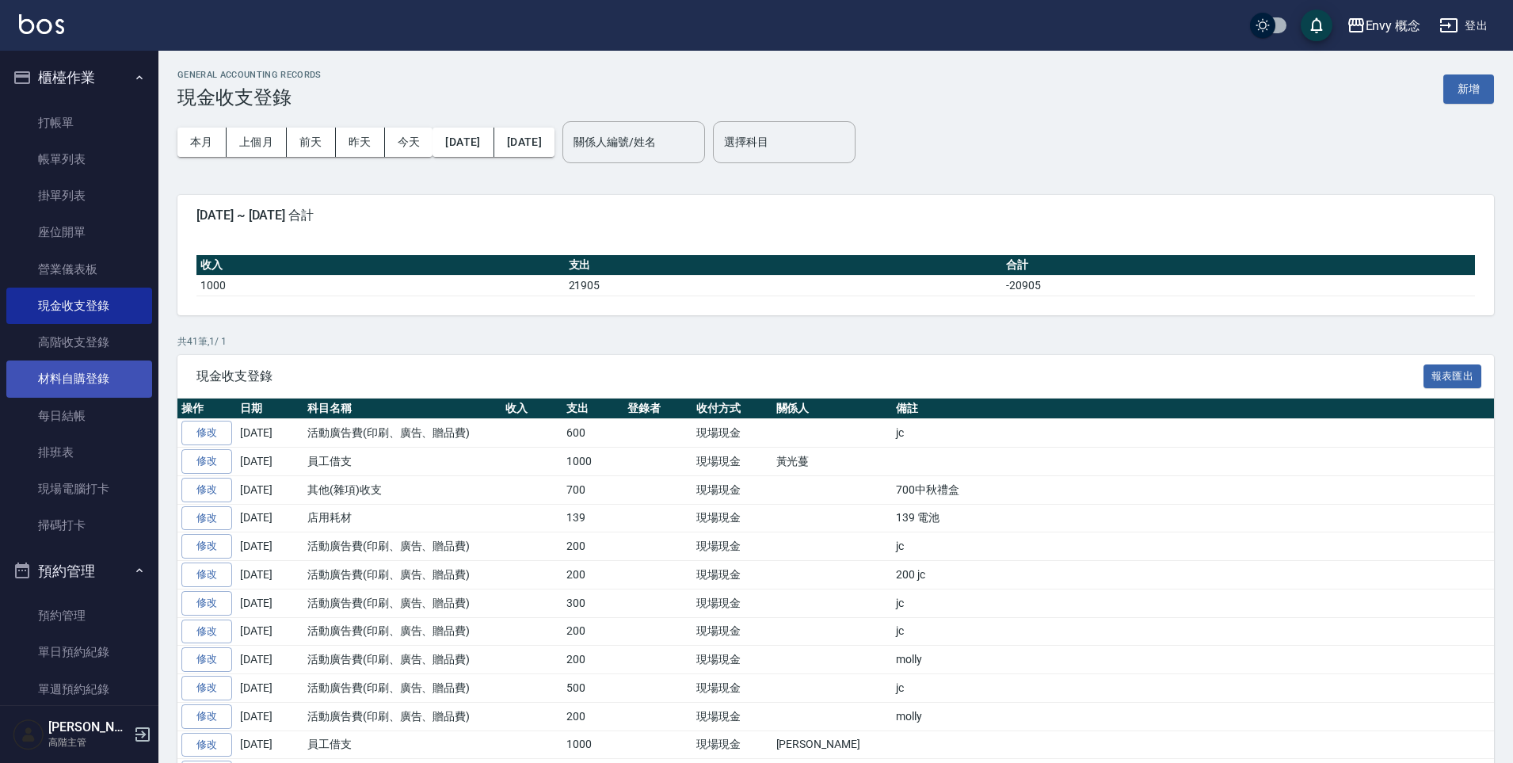
click at [112, 382] on link "材料自購登錄" at bounding box center [79, 378] width 146 height 36
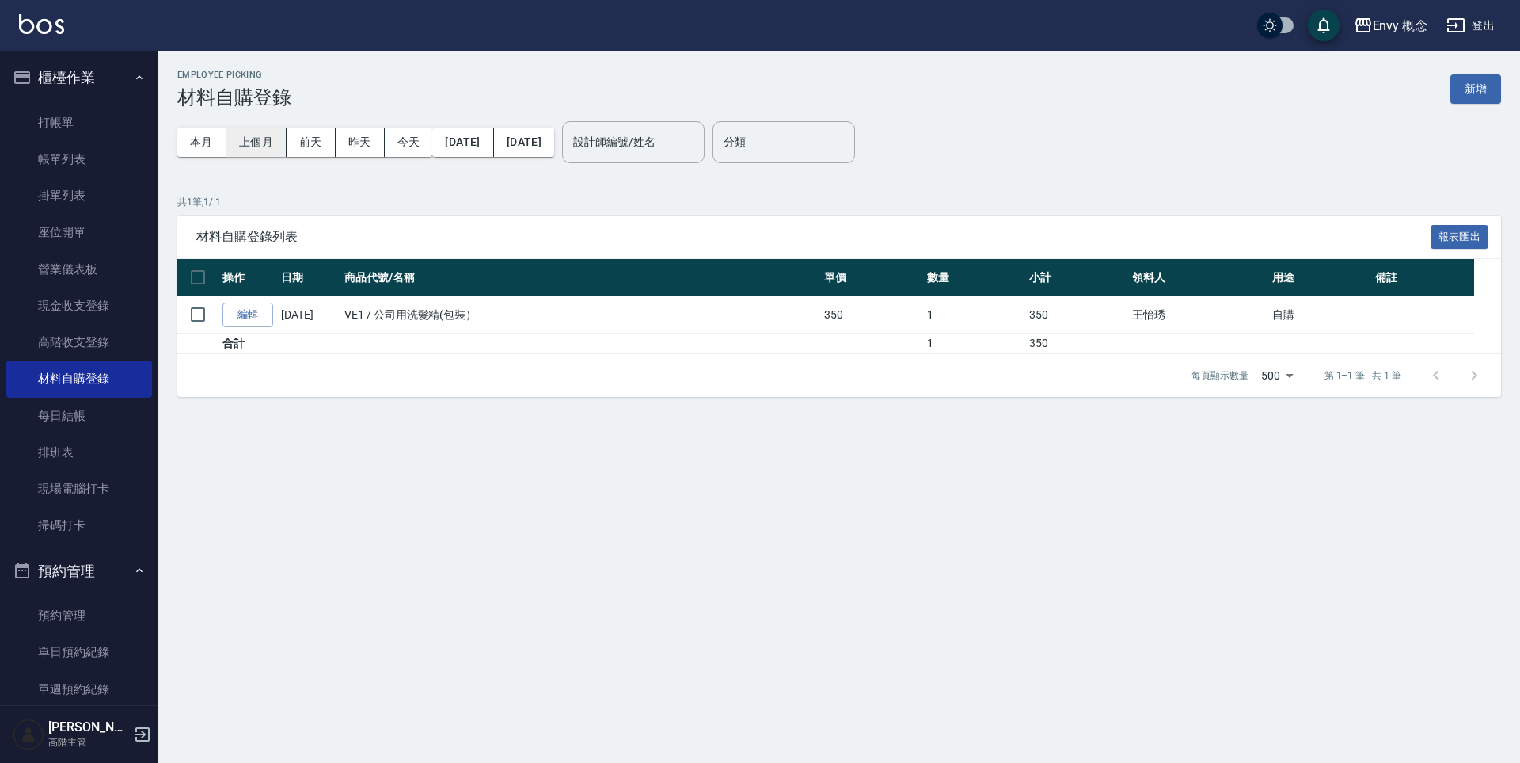
click at [256, 145] on button "上個月" at bounding box center [256, 141] width 60 height 29
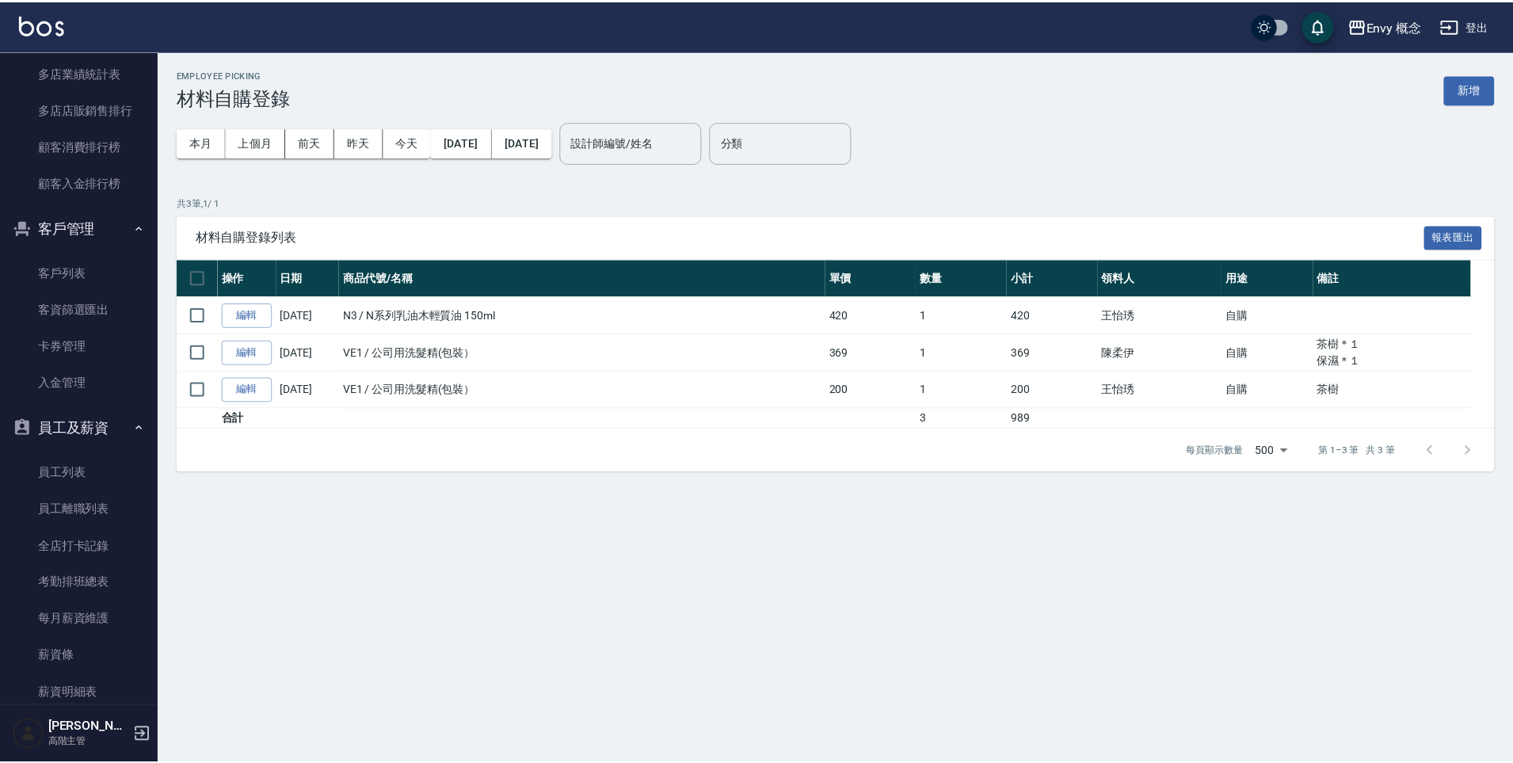
scroll to position [2287, 0]
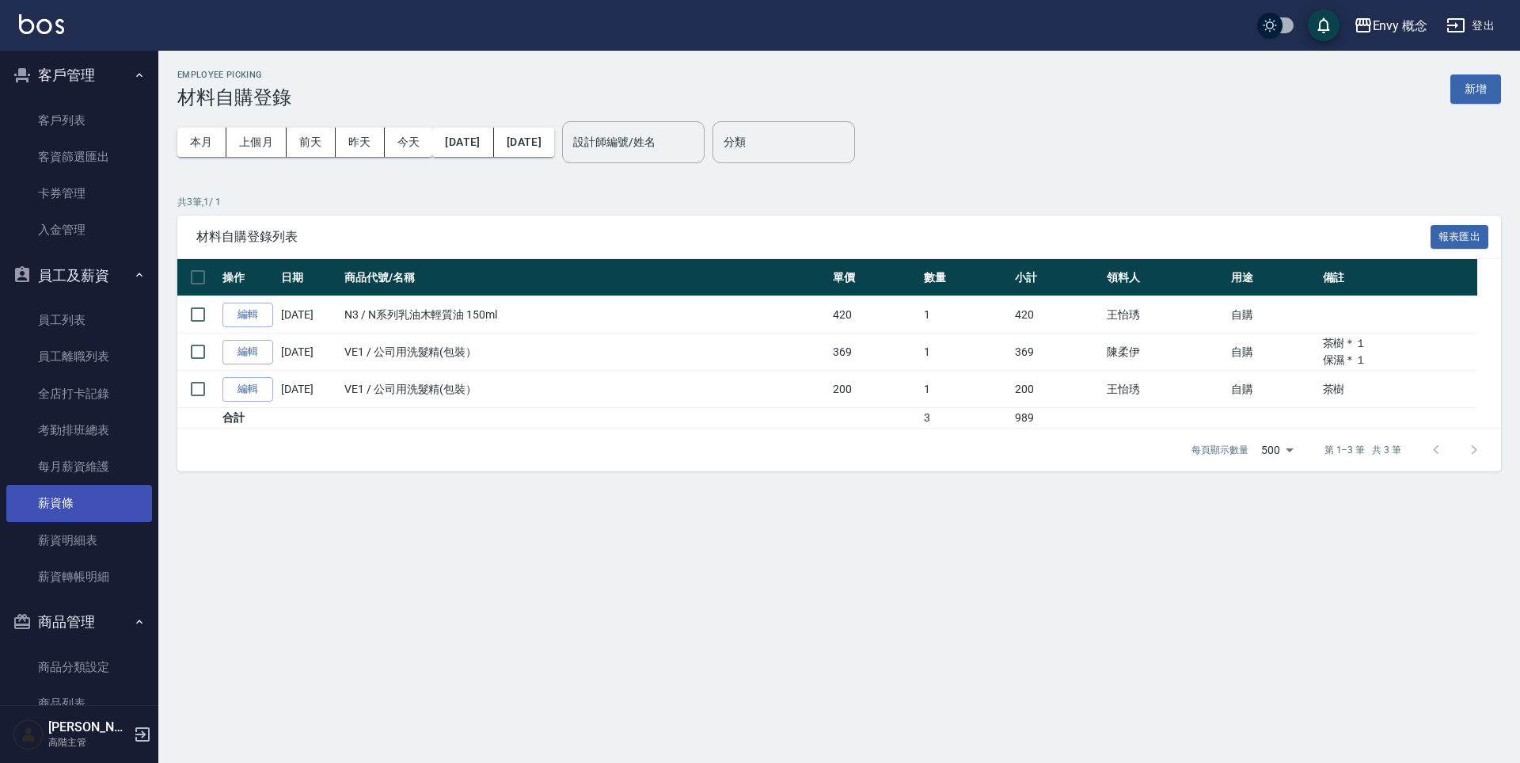
click at [92, 501] on link "薪資條" at bounding box center [79, 503] width 146 height 36
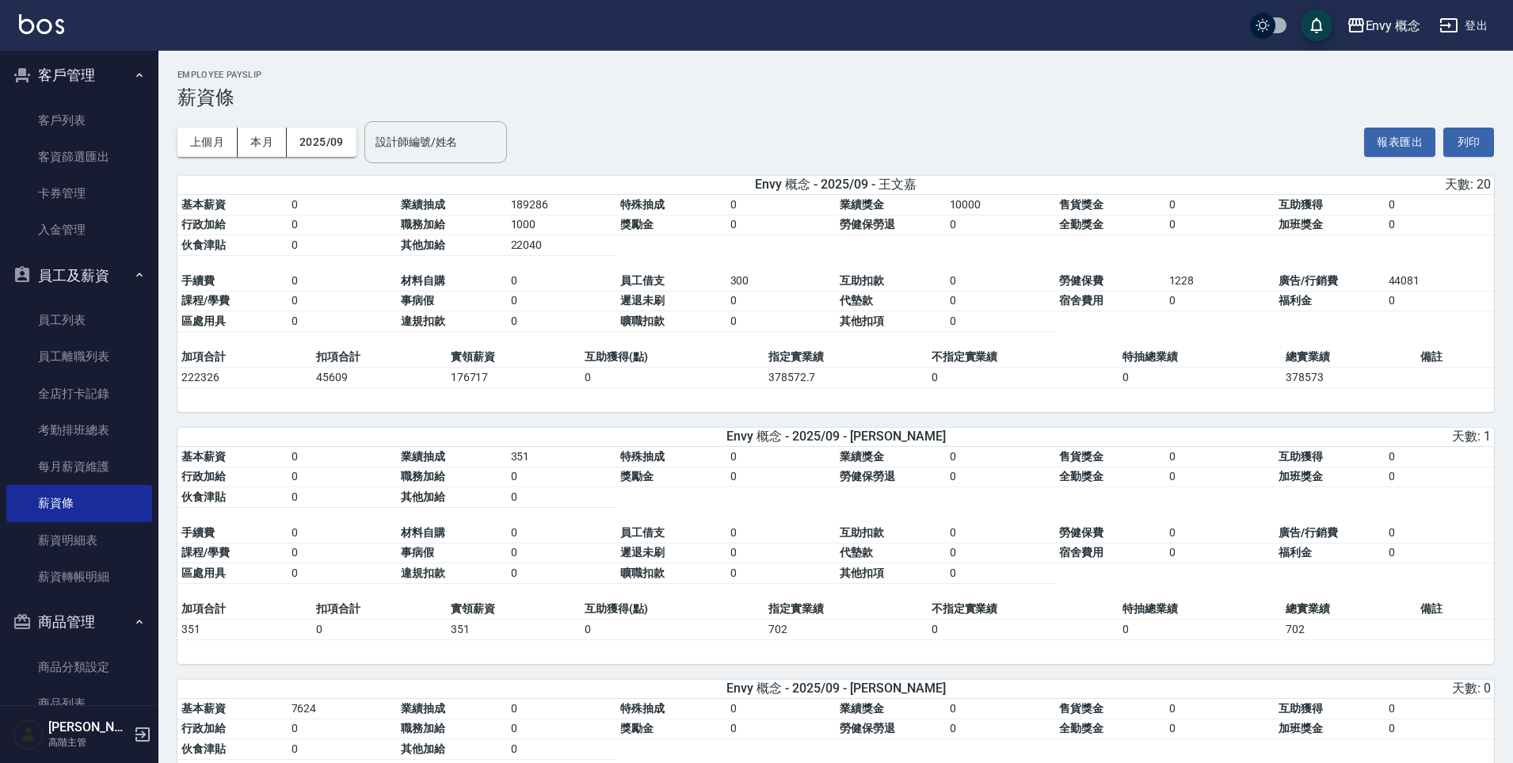
click at [1453, 33] on icon "button" at bounding box center [1448, 25] width 19 height 19
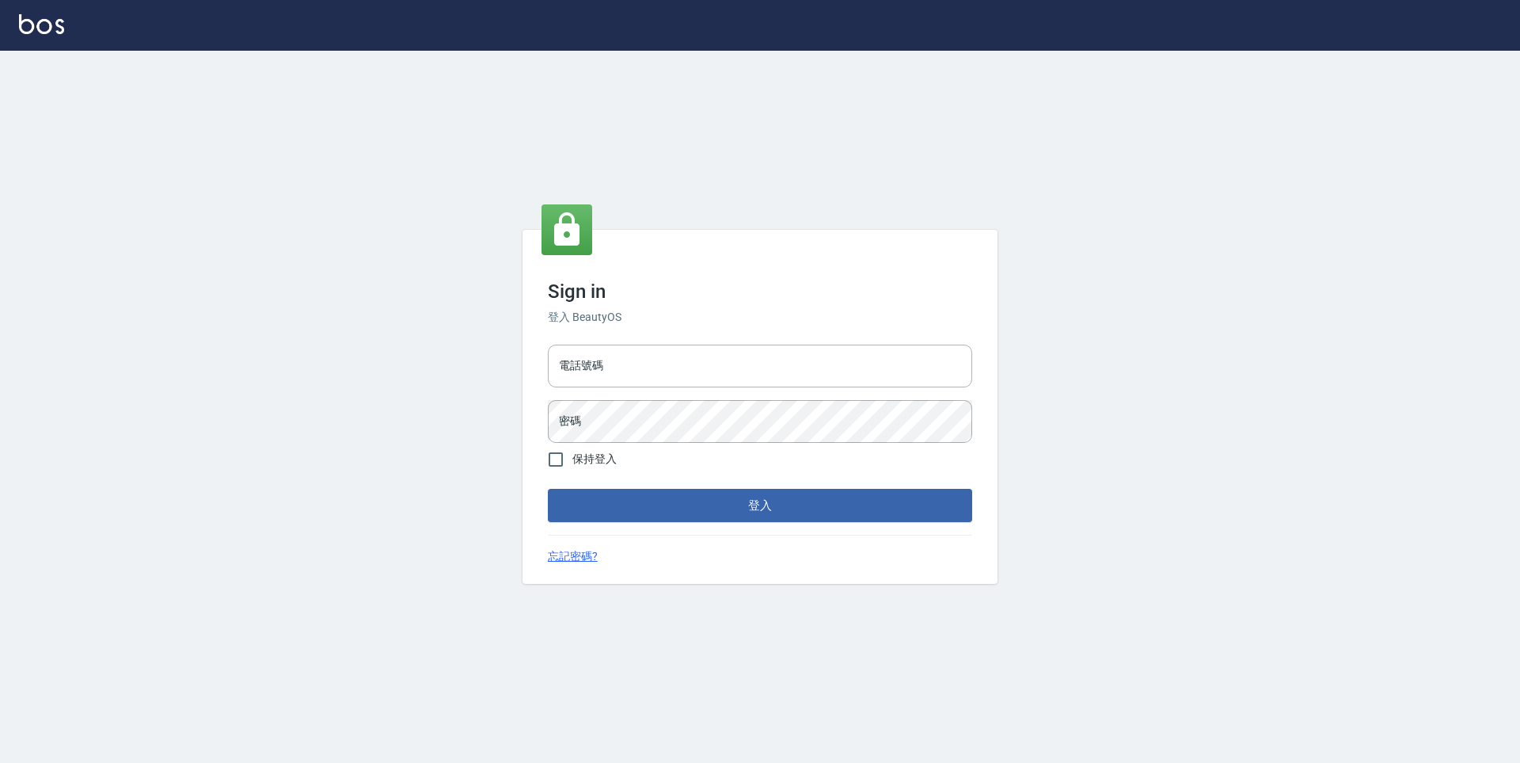
type input "25153595"
